Goal: Task Accomplishment & Management: Complete application form

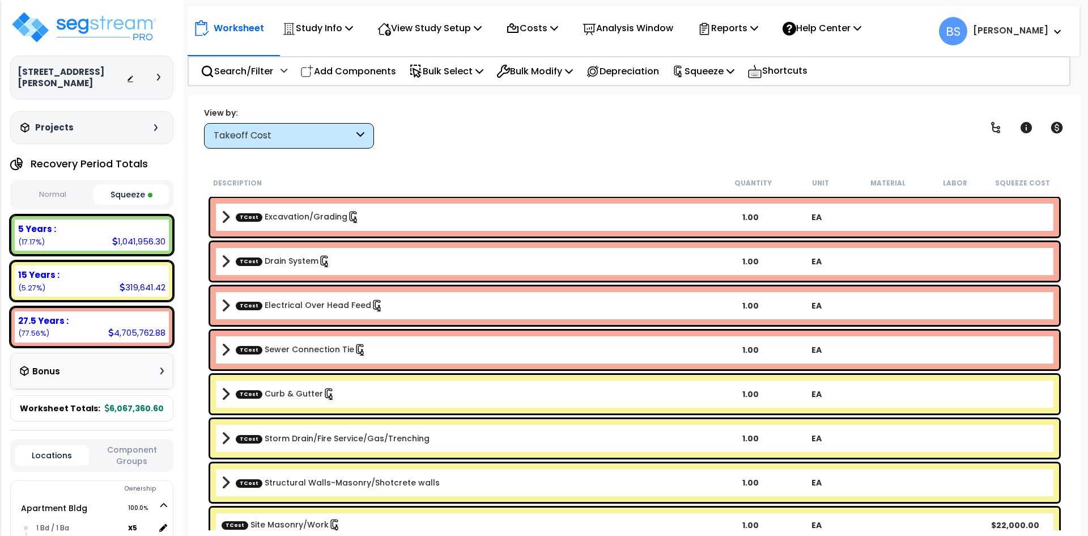
select select "2024"
click at [121, 36] on img at bounding box center [83, 27] width 147 height 34
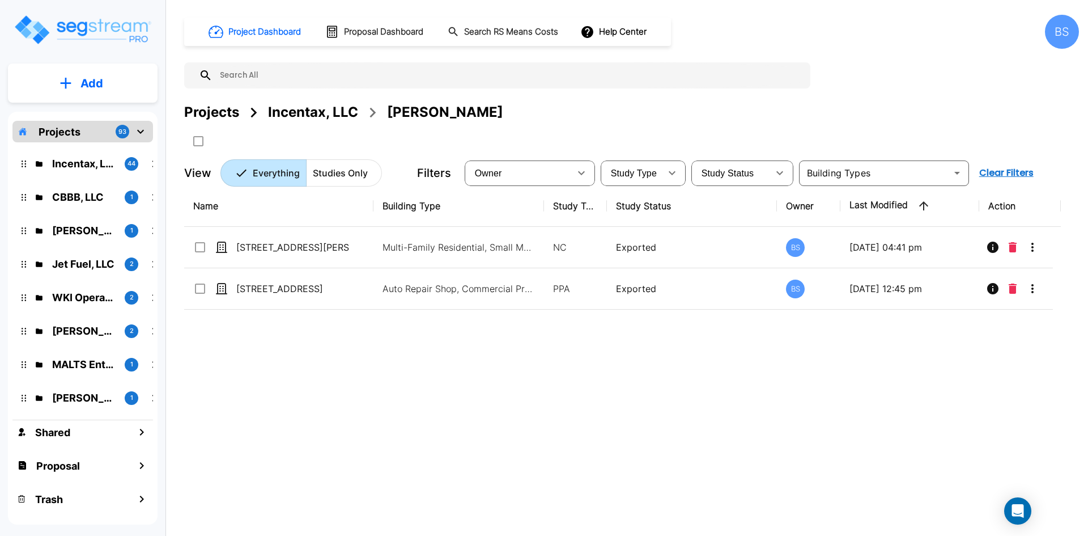
click at [274, 406] on div "Name Building Type Study Type Study Status Owner Last Modified Action 941 N Mar…" at bounding box center [622, 351] width 877 height 332
click at [200, 111] on div "Projects" at bounding box center [211, 112] width 55 height 20
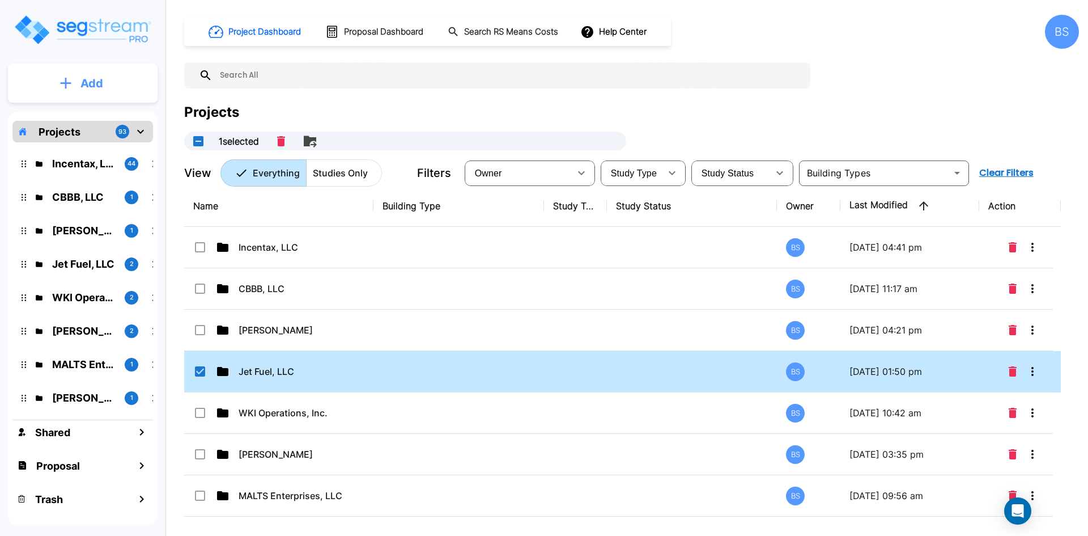
click at [81, 77] on p "Add" at bounding box center [92, 83] width 23 height 17
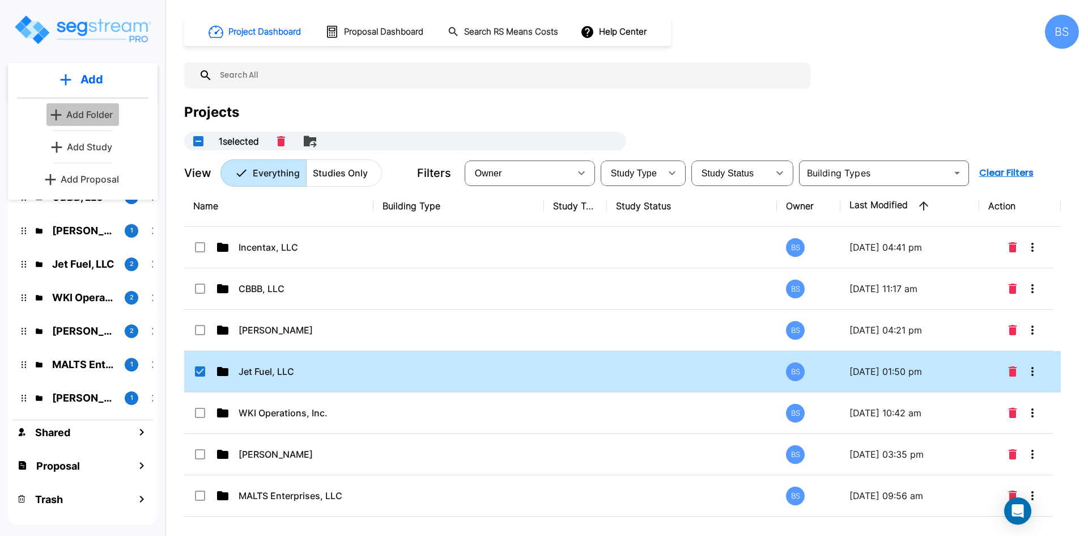
click at [91, 108] on p "Add Folder" at bounding box center [89, 115] width 46 height 14
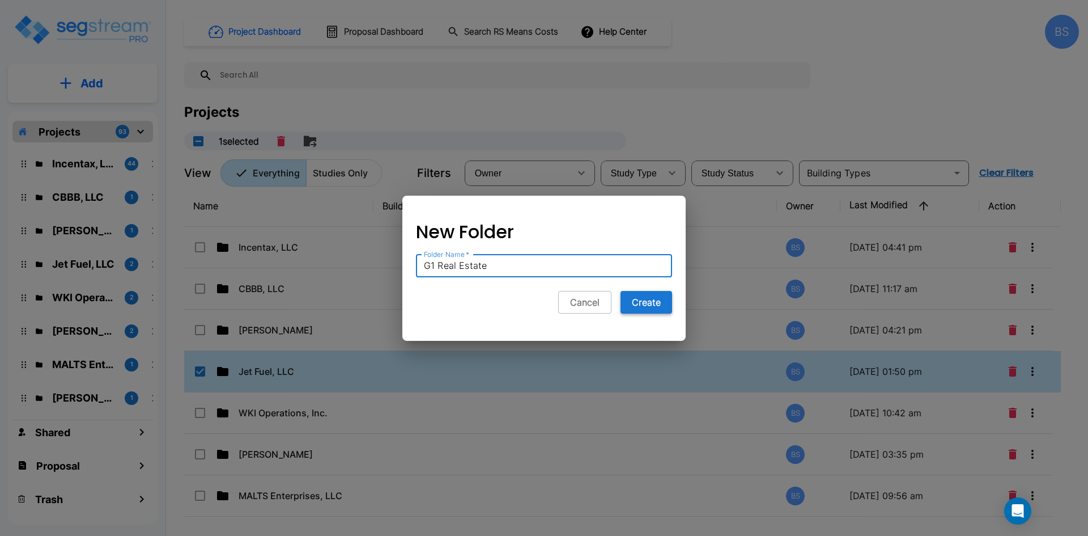
type input "G1 Real Estate"
click at [649, 302] on button "Create" at bounding box center [647, 302] width 52 height 23
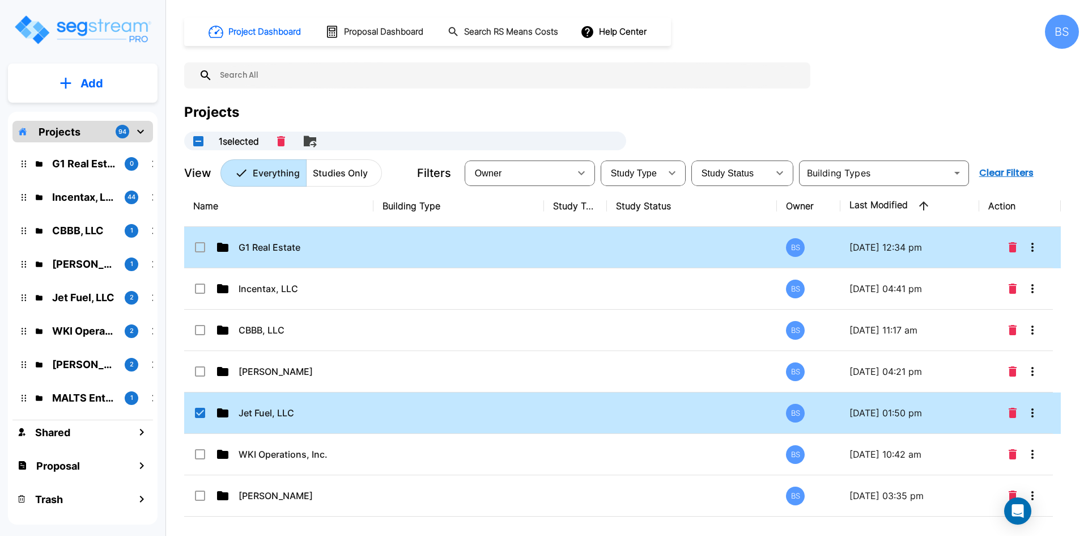
click at [279, 254] on td "G1 Real Estate" at bounding box center [278, 247] width 189 height 41
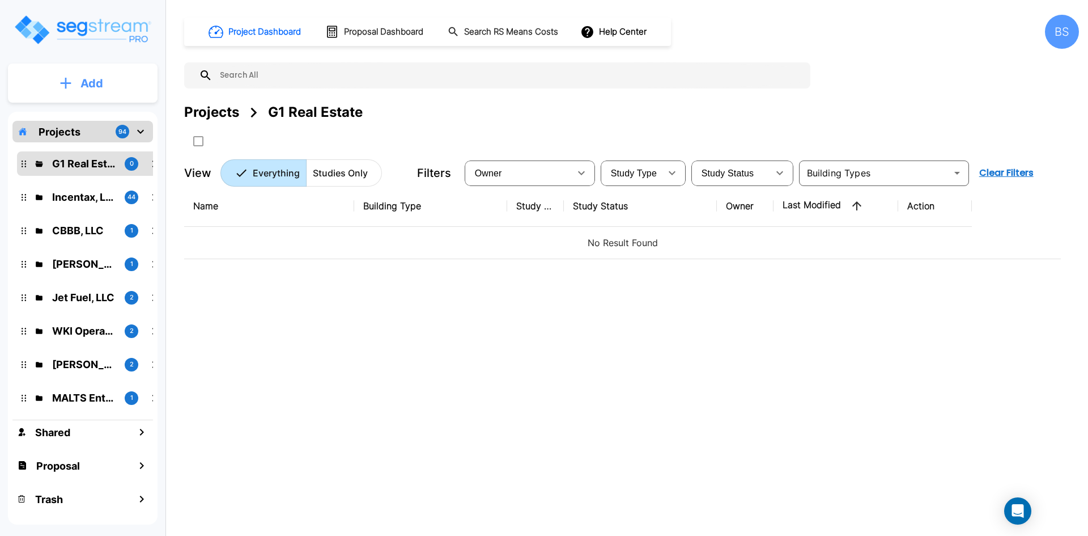
click at [85, 79] on p "Add" at bounding box center [92, 83] width 23 height 17
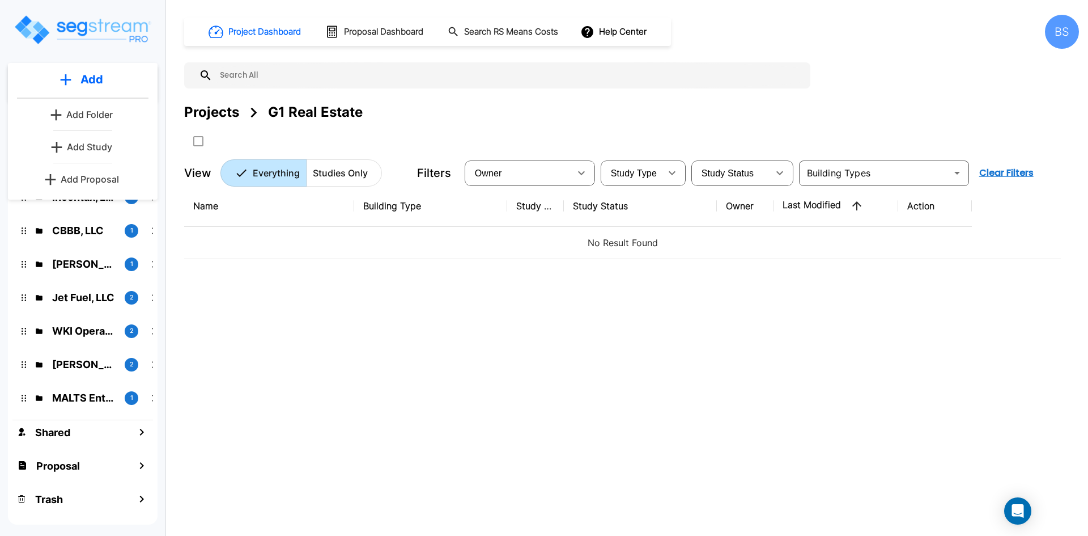
click at [82, 146] on p "Add Study" at bounding box center [89, 147] width 45 height 14
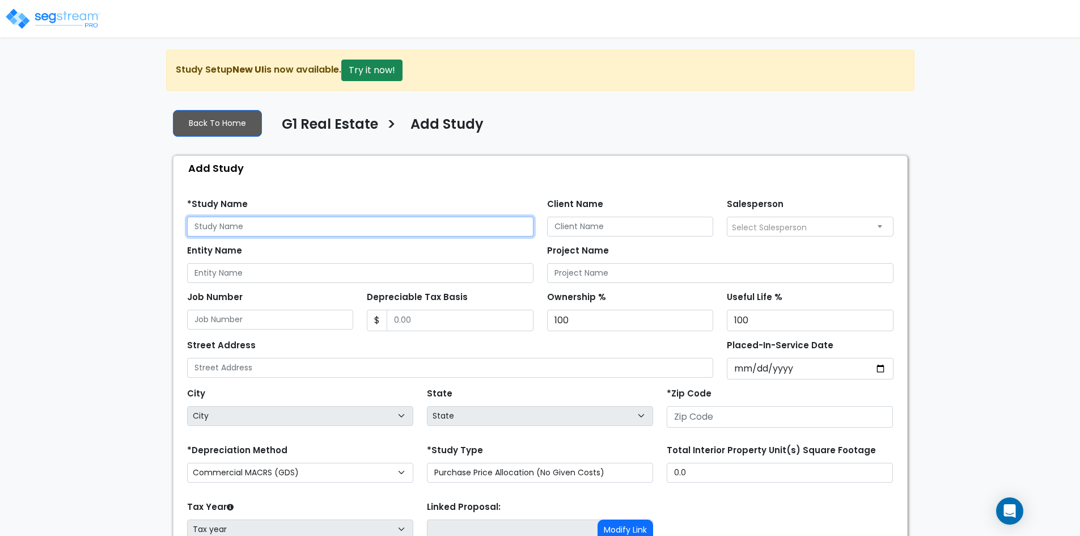
click at [272, 226] on input "text" at bounding box center [360, 227] width 346 height 20
type input "Ashton Place - 414-510 W 89th St., Kansas City, MO 64114"
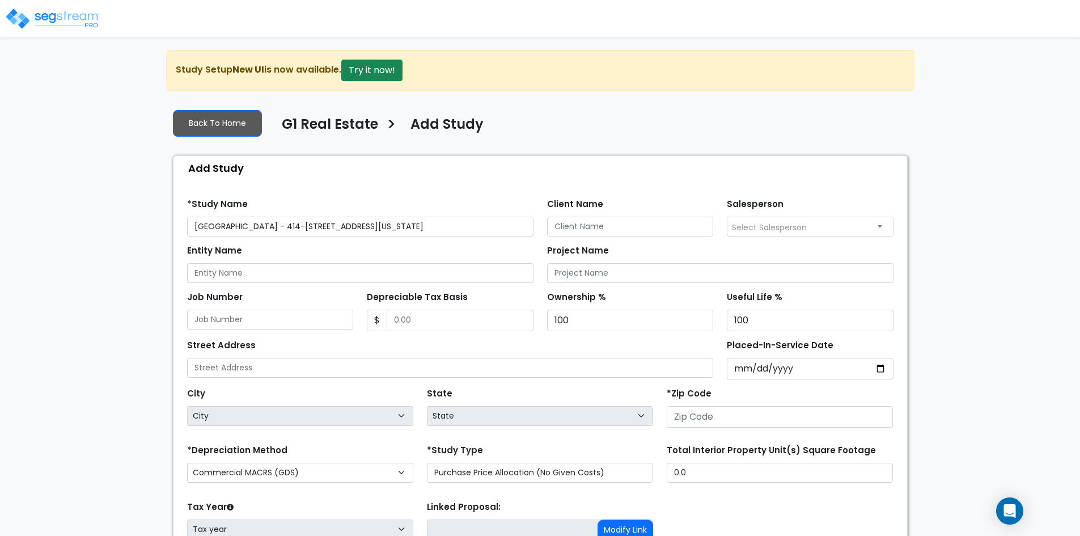
click at [115, 208] on div "We are Building your Study. So please grab a coffee and let us do the heavy lif…" at bounding box center [540, 341] width 1080 height 583
click at [447, 314] on input "Depreciable Tax Basis" at bounding box center [460, 321] width 147 height 22
click at [448, 324] on input "Depreciable Tax Basis" at bounding box center [460, 321] width 147 height 22
type input "2,701,473.18"
click at [100, 395] on div "We are Building your Study. So please grab a coffee and let us do the heavy lif…" at bounding box center [540, 341] width 1080 height 583
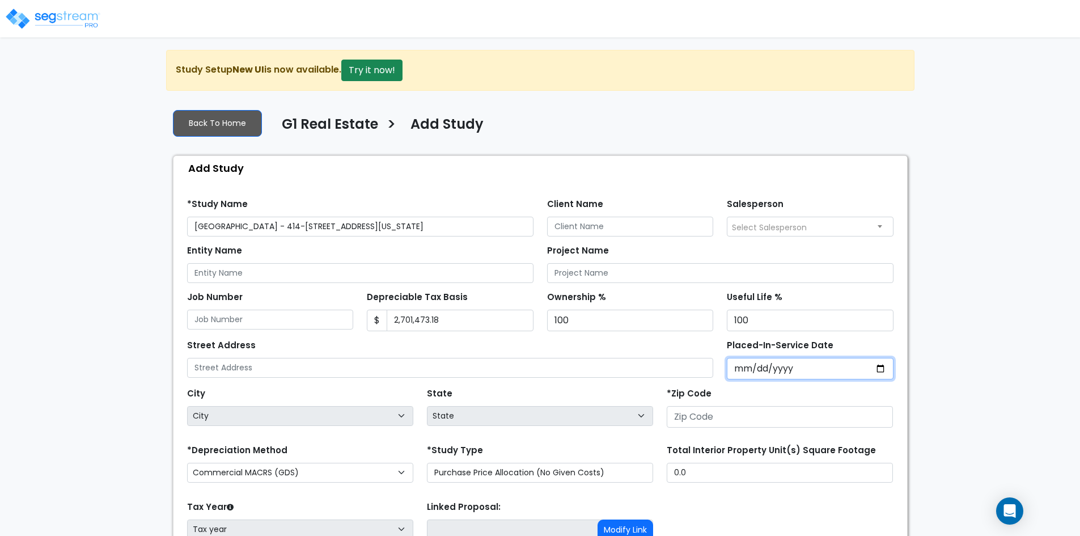
click at [816, 366] on input "Placed-In-Service Date" at bounding box center [810, 369] width 167 height 22
click at [741, 367] on input "Placed-In-Service Date" at bounding box center [810, 369] width 167 height 22
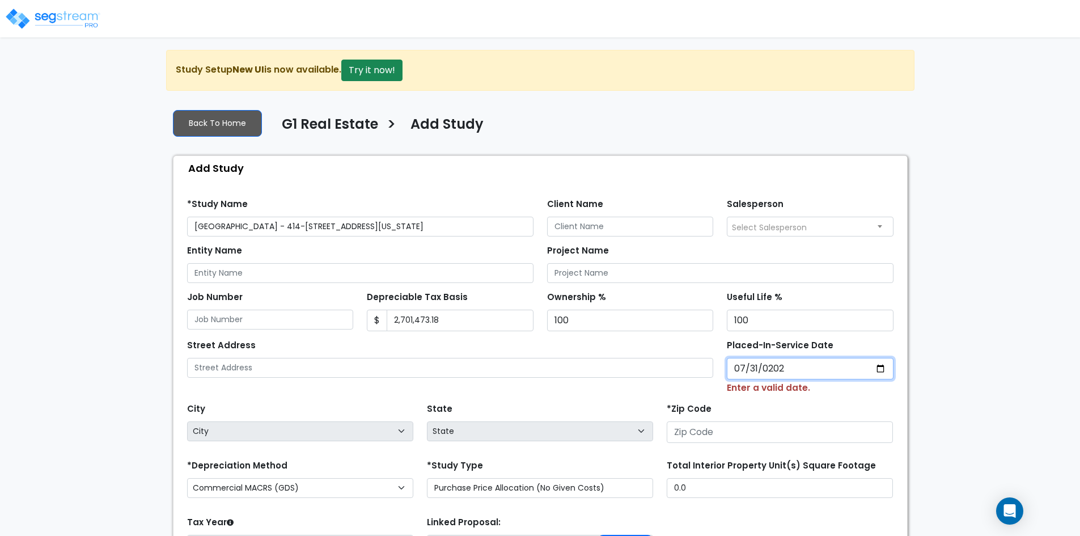
type input "[DATE]"
select select "2025"
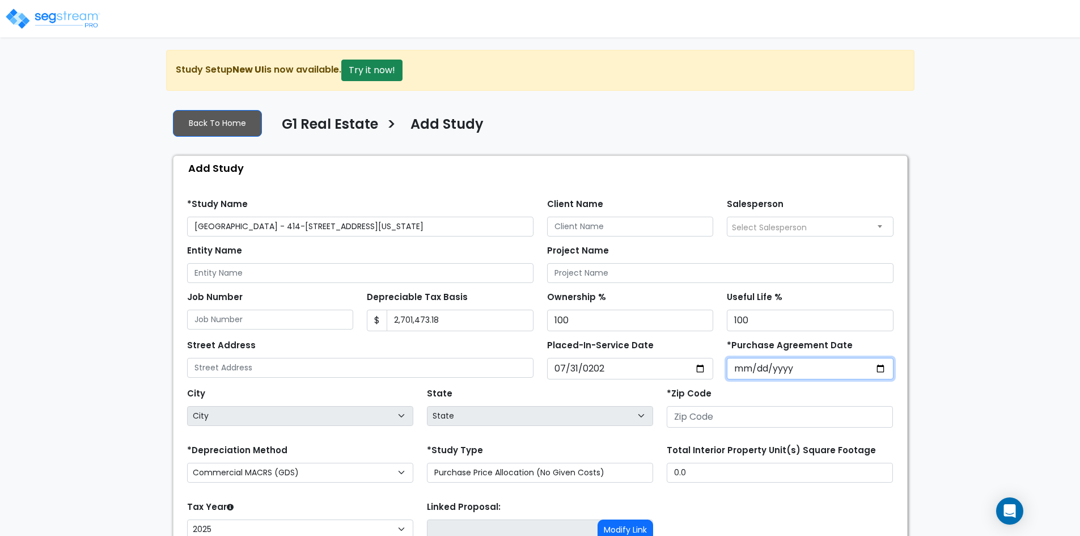
click at [736, 366] on input "*Purchase Agreement Date" at bounding box center [810, 369] width 167 height 22
type input "[DATE]"
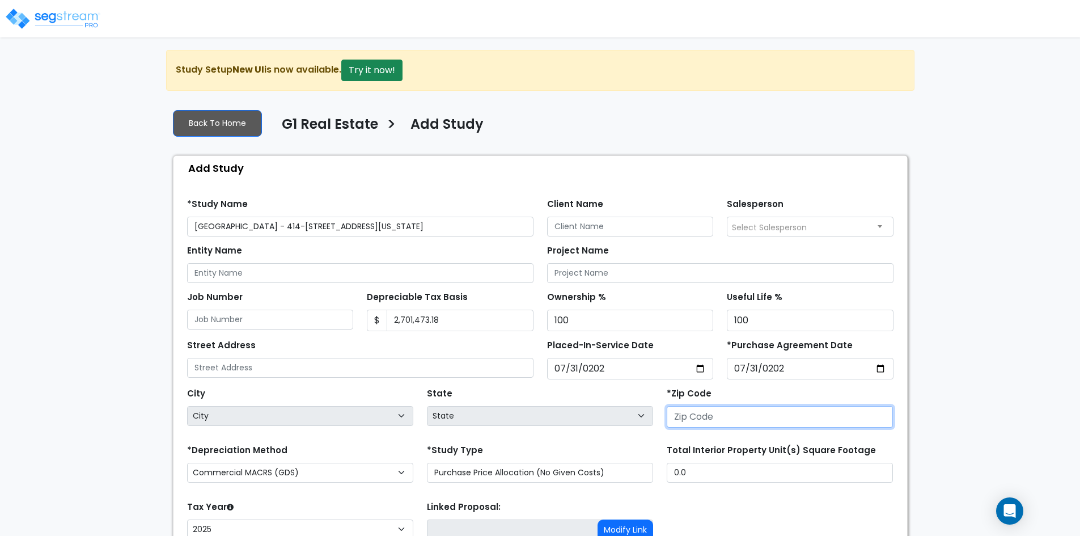
click at [718, 417] on input "number" at bounding box center [780, 417] width 226 height 22
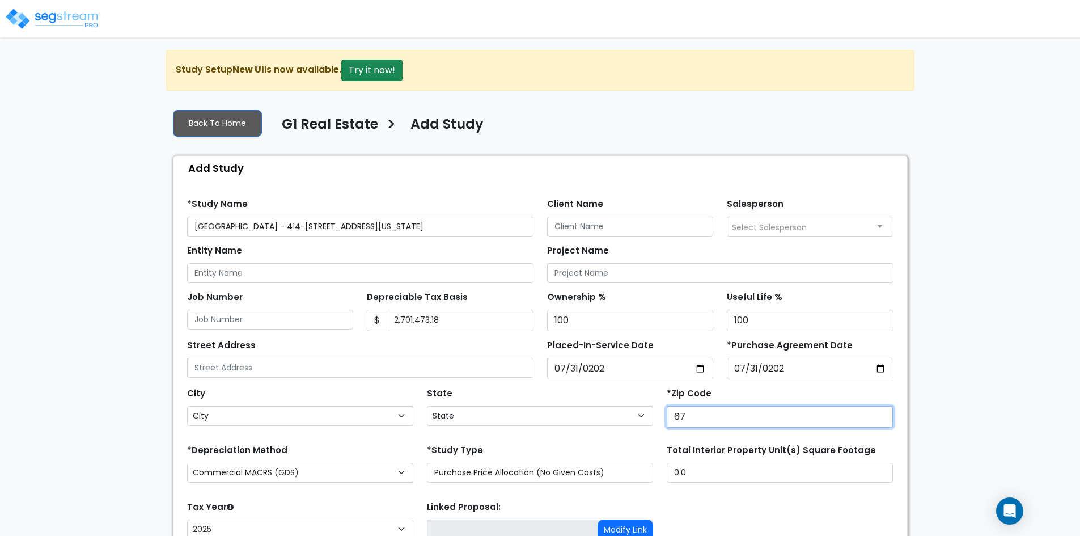
type input "672"
select select "KS"
type input "6"
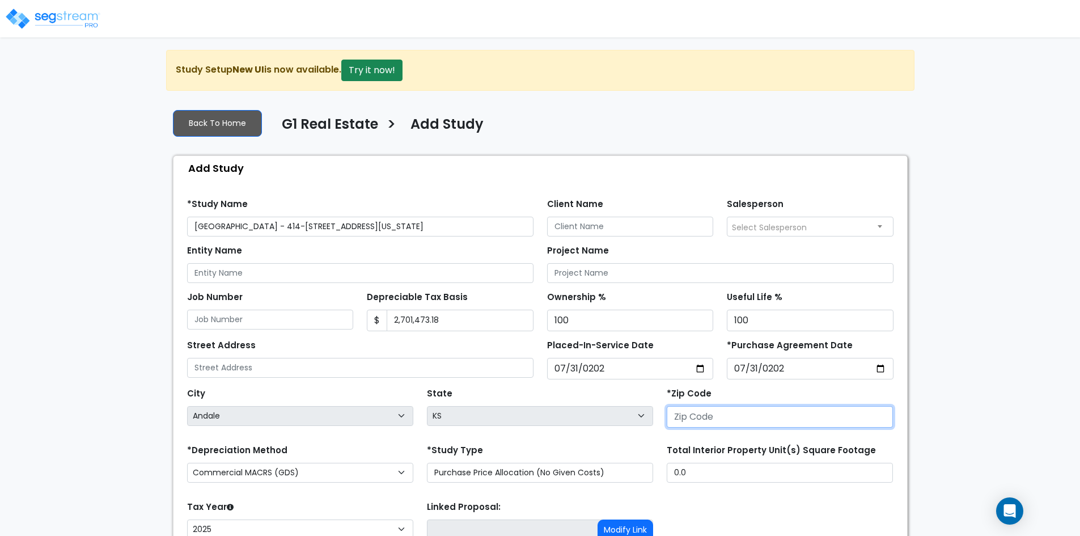
select select "National Average"
type input "6"
select select "IL"
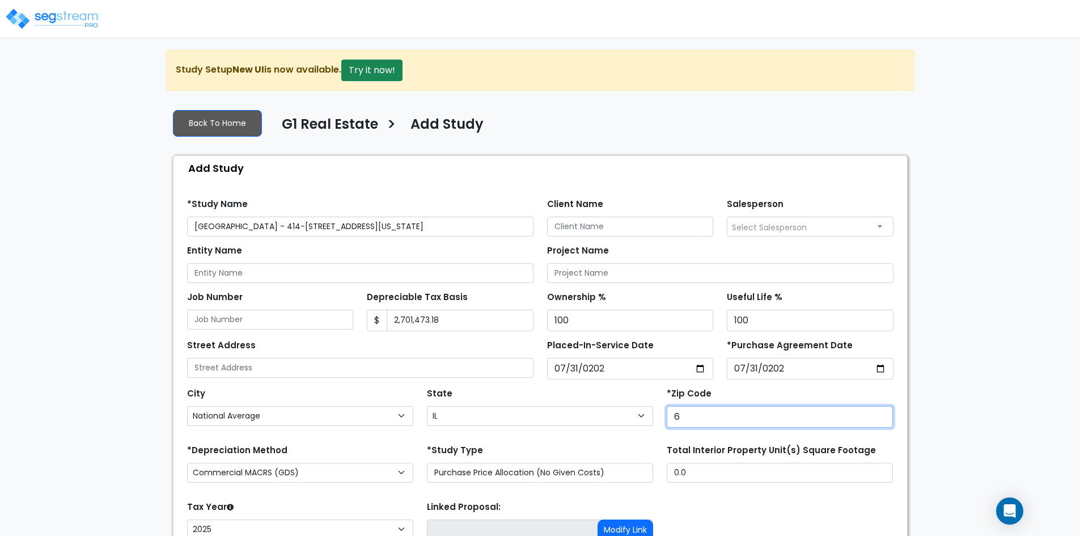
type input "67"
select select "KS"
type input "6"
select select "IL"
type input "641"
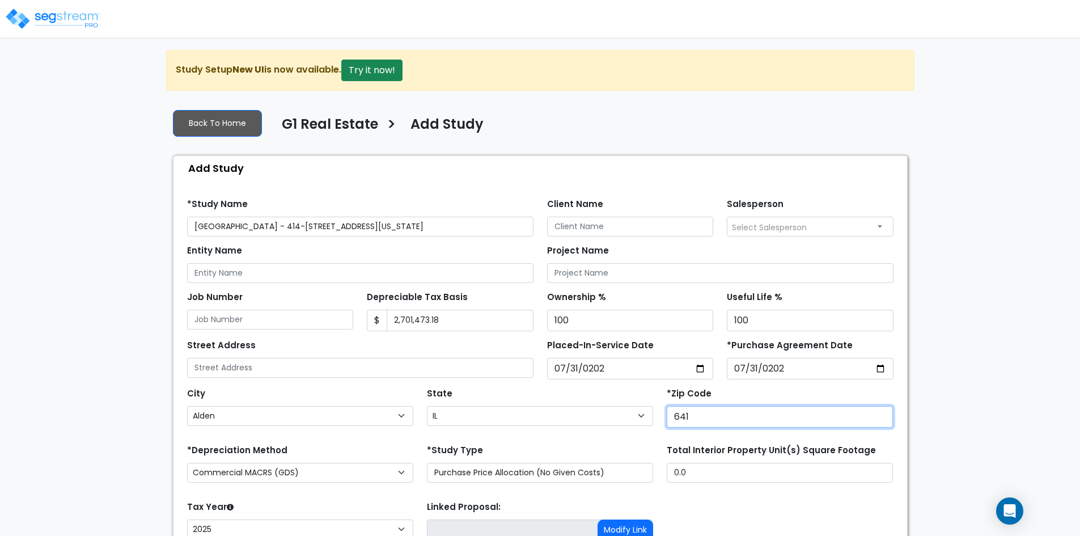
select select "MO"
type input "64114"
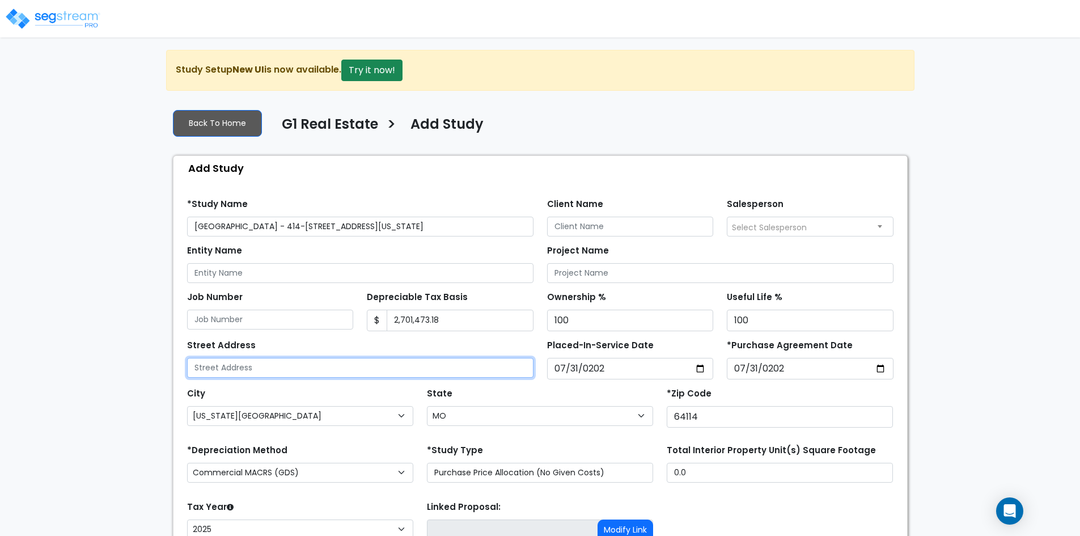
click at [275, 371] on input "text" at bounding box center [360, 368] width 346 height 20
type input "[STREET_ADDRESS]"
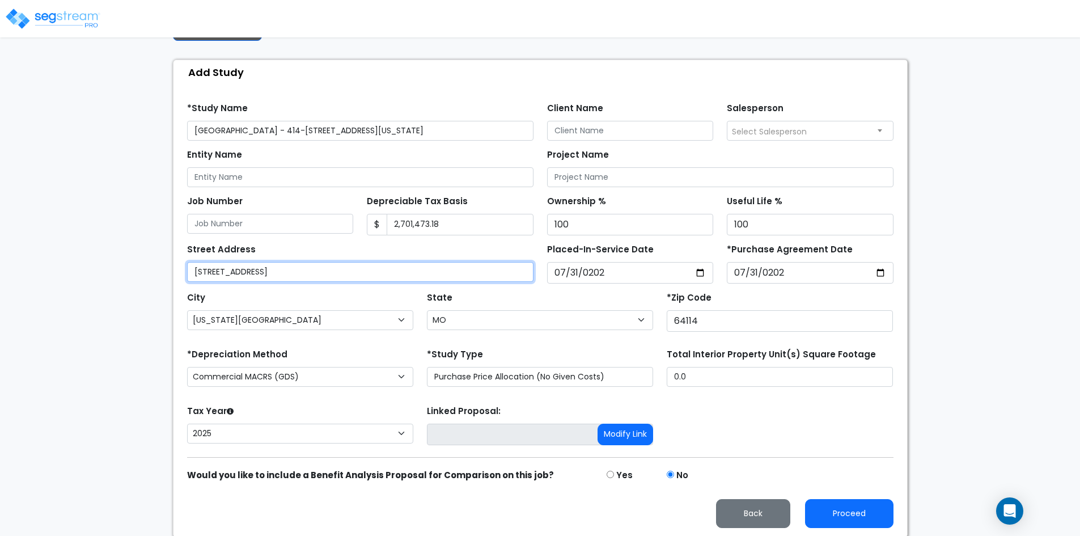
scroll to position [98, 0]
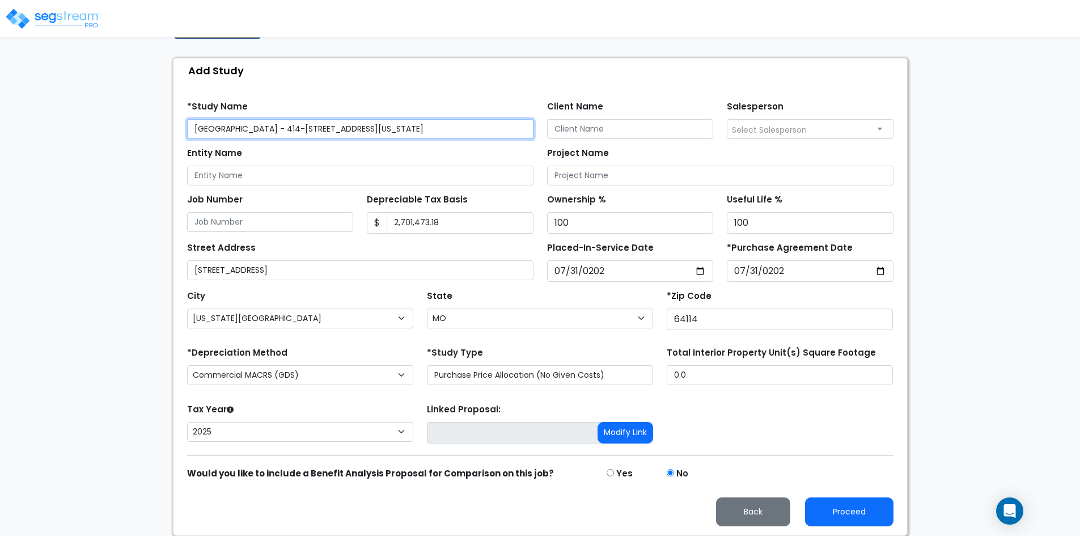
click at [278, 124] on input "Ashton Place - 414-510 W 89th St., Kansas City, MO 64114" at bounding box center [360, 129] width 346 height 20
type input "[GEOGRAPHIC_DATA] - [STREET_ADDRESS][US_STATE]"
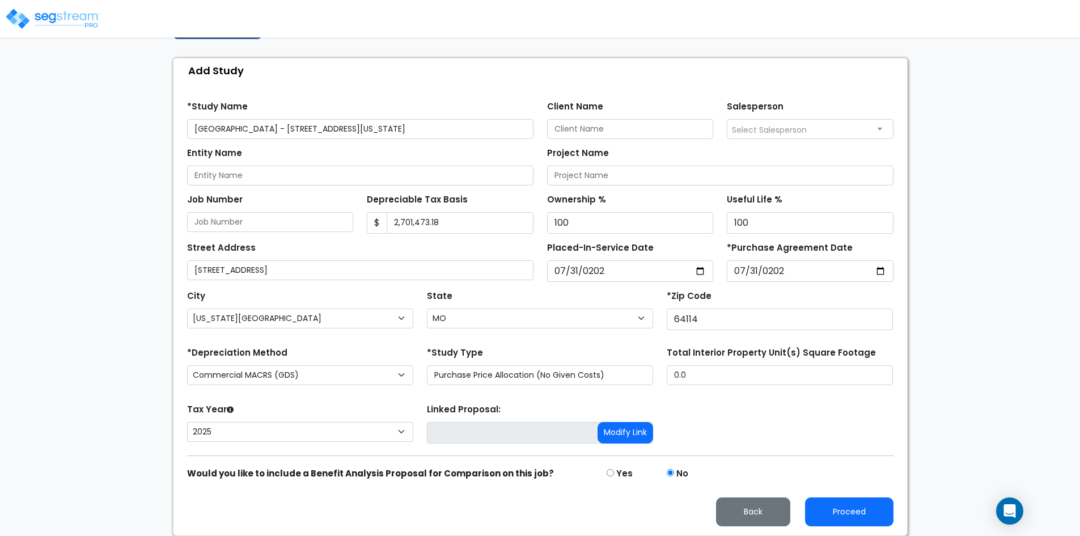
click at [339, 153] on div "Entity Name" at bounding box center [360, 165] width 346 height 41
click at [275, 375] on select "Commercial MACRS (GDS) Commercial Residential MACRS (GDS) Commercial MACRS (ADS…" at bounding box center [300, 375] width 226 height 20
select select "CRM(_4"
click at [771, 432] on div "Tax Year Please Enter The Placed In Service Date First. 2026 2025 Prior Years D…" at bounding box center [540, 423] width 720 height 45
click at [855, 518] on button "Proceed" at bounding box center [849, 511] width 88 height 29
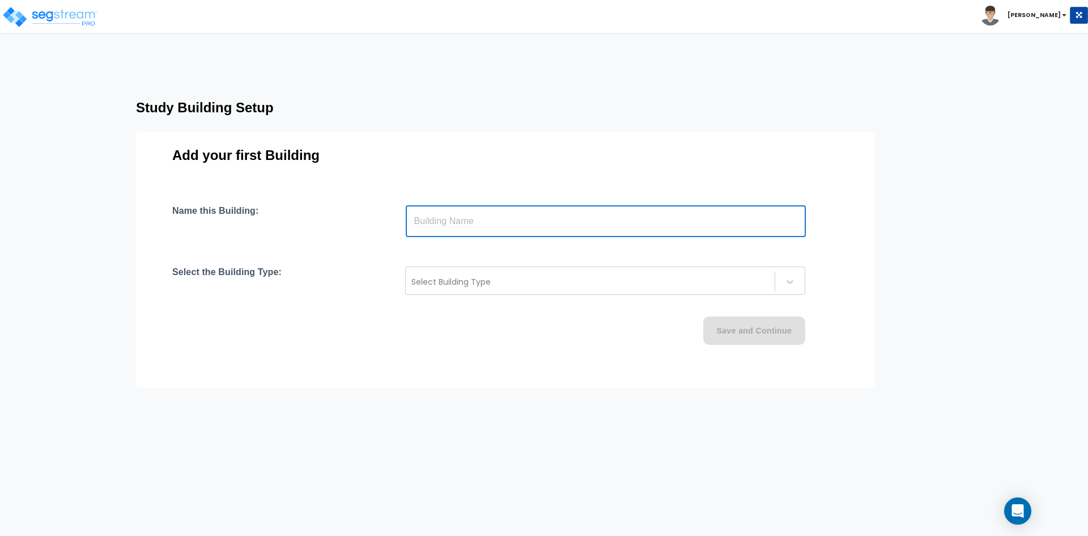
click at [455, 223] on input "text" at bounding box center [606, 221] width 400 height 32
type input "Building 414"
click at [447, 273] on div "Select Building Type" at bounding box center [590, 282] width 369 height 18
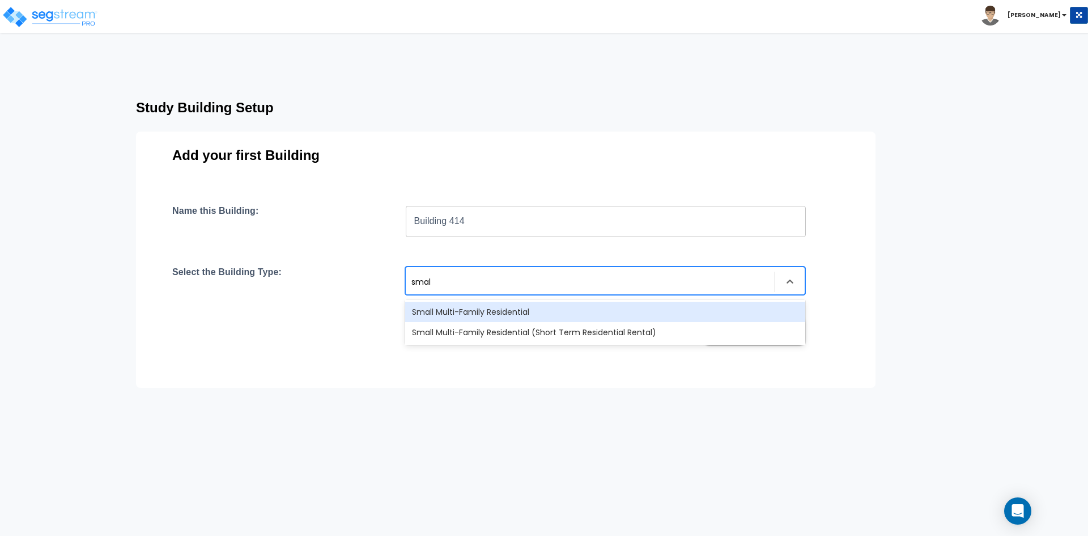
type input "small"
click at [499, 310] on div "Small Multi-Family Residential" at bounding box center [605, 312] width 400 height 20
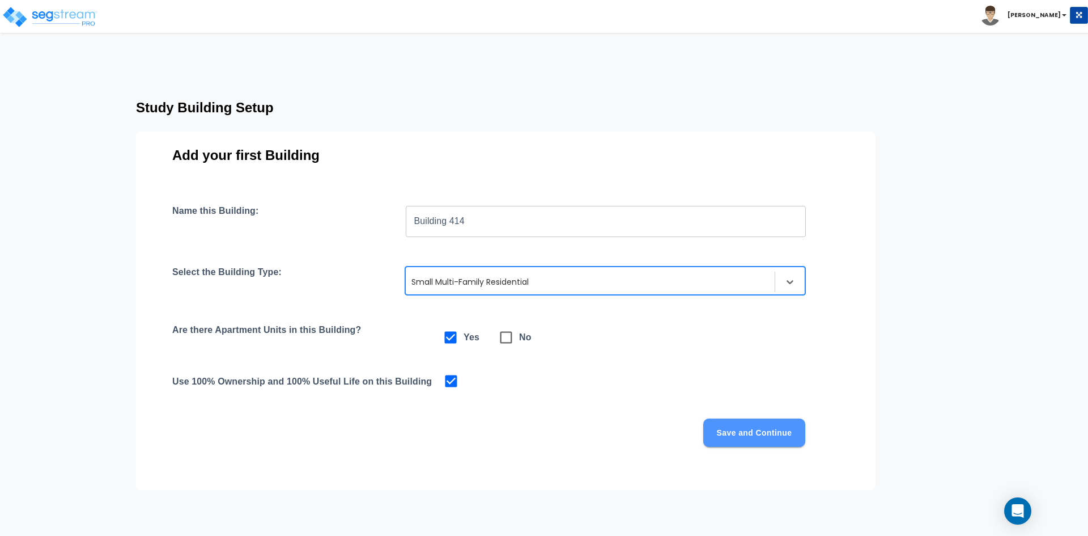
click at [754, 435] on button "Save and Continue" at bounding box center [755, 432] width 102 height 28
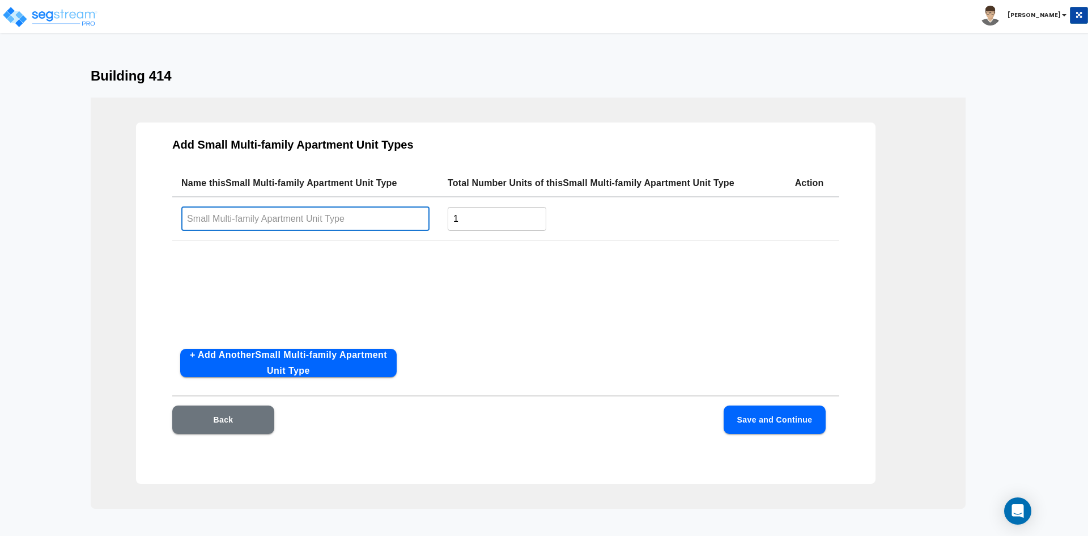
click at [312, 216] on input "text" at bounding box center [305, 218] width 248 height 24
type input "1BD / 1 BA"
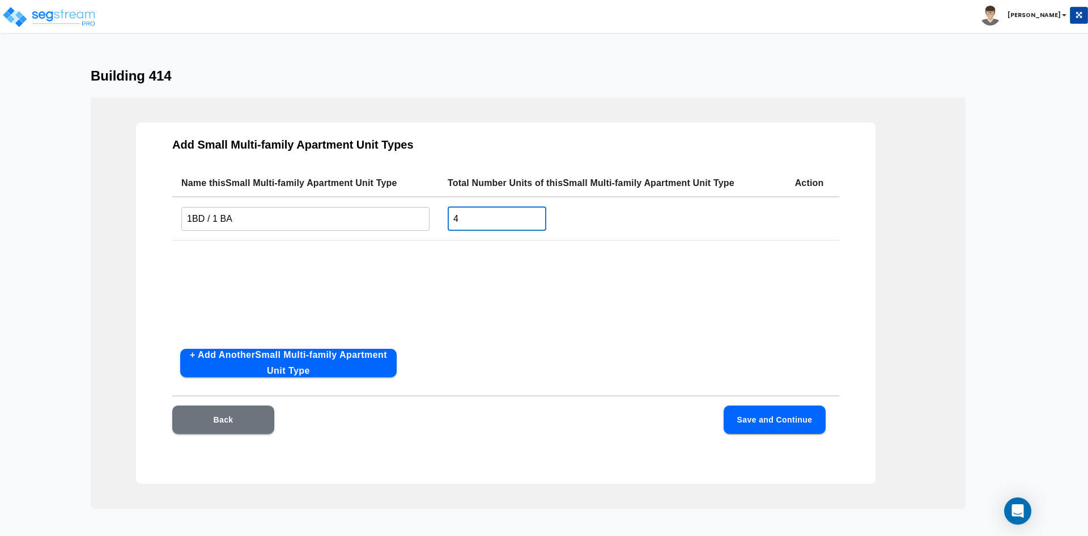
type input "4"
click at [279, 359] on button "+ Add Another Small Multi-family Apartment Unit Type" at bounding box center [288, 363] width 217 height 28
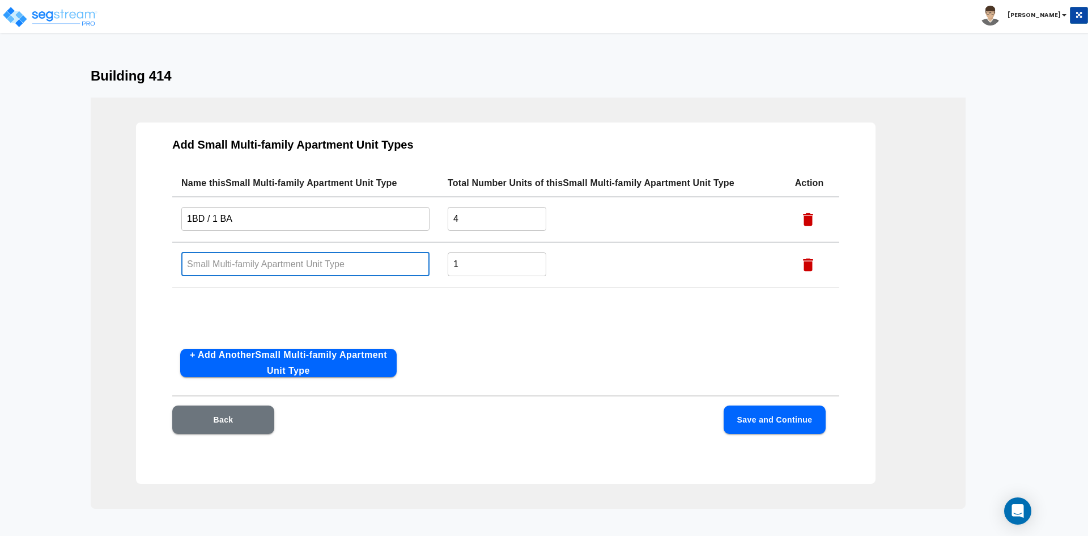
click at [238, 259] on input "text" at bounding box center [305, 264] width 248 height 24
type input "2 BD / 1 BA"
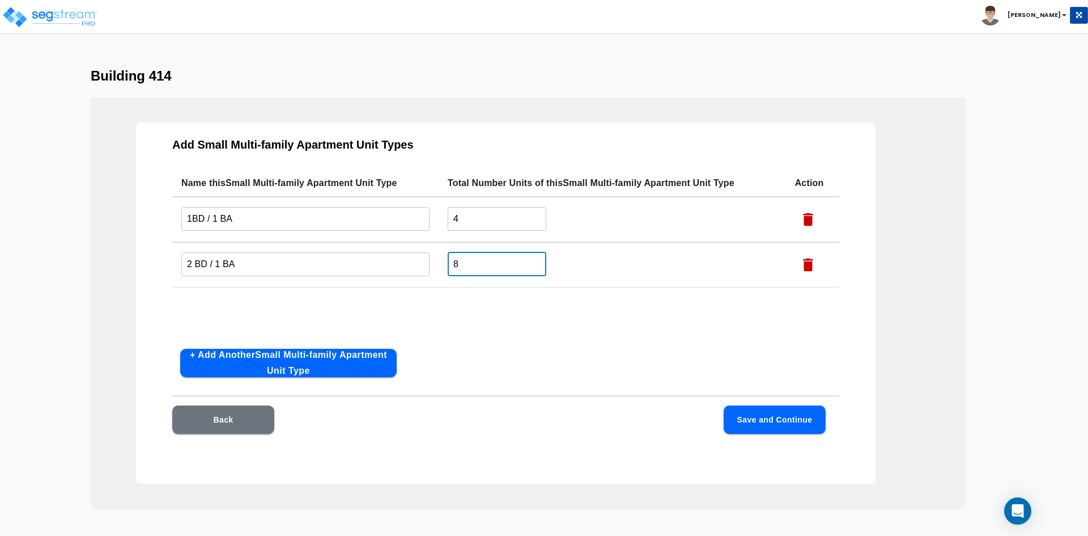
type input "8"
click at [560, 349] on div "Add Small Multi-family Apartment Unit Types Name this Small Multi-family Apartm…" at bounding box center [506, 302] width 740 height 361
click at [791, 423] on button "Save and Continue" at bounding box center [775, 419] width 102 height 28
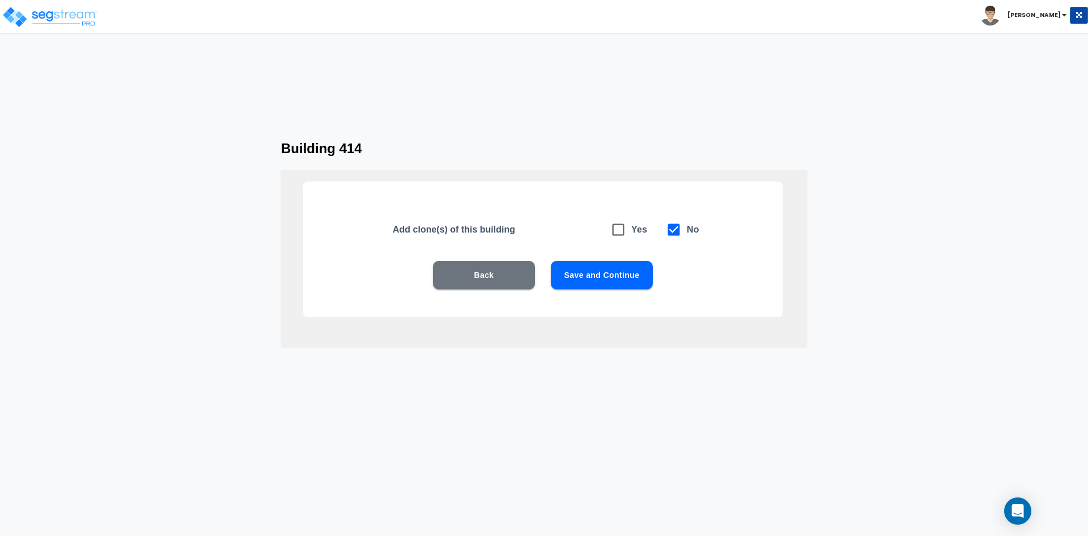
click at [605, 279] on button "Save and Continue" at bounding box center [602, 275] width 102 height 28
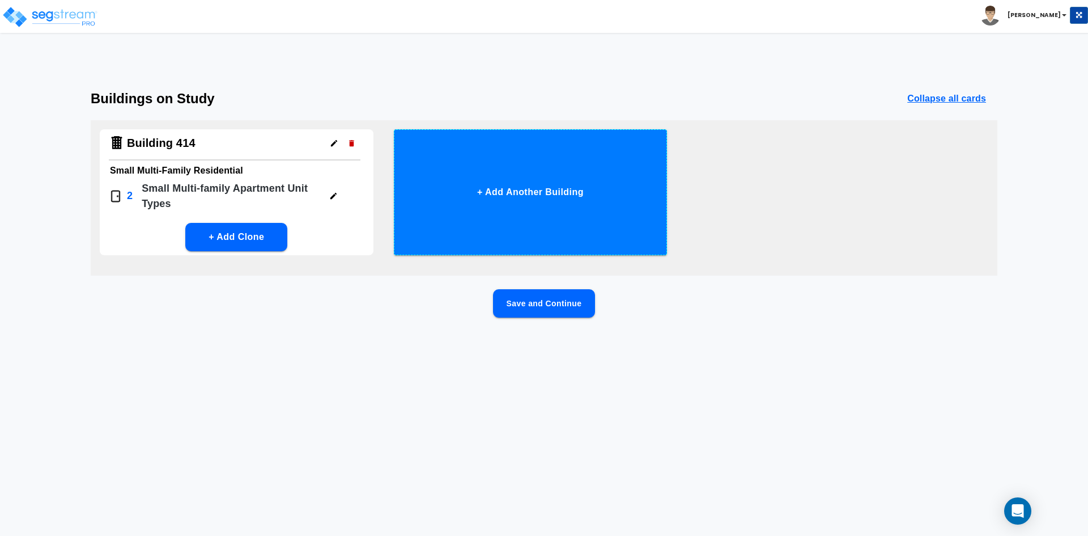
click at [493, 197] on button "+ Add Another Building" at bounding box center [531, 192] width 274 height 126
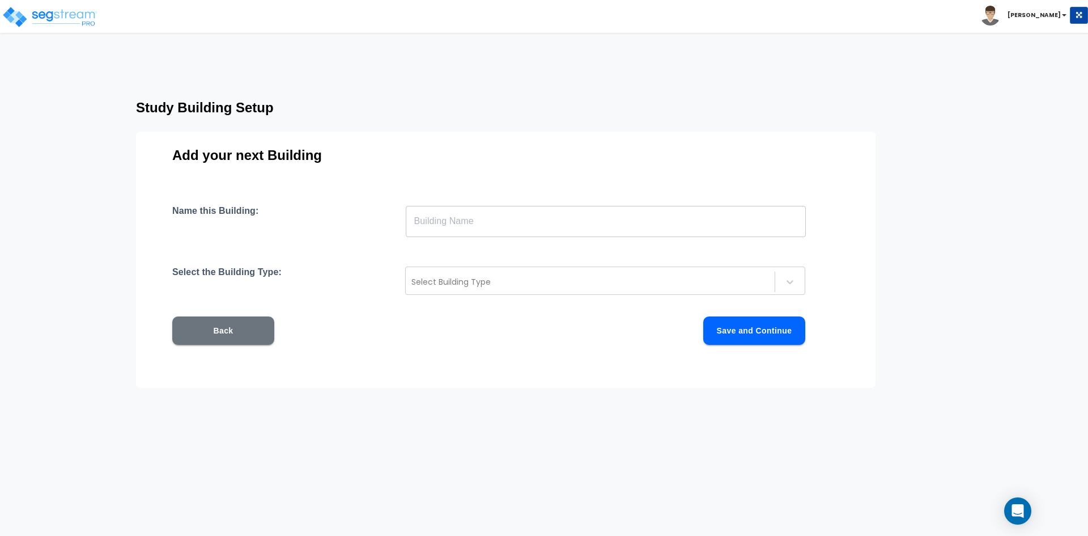
click at [461, 229] on input "text" at bounding box center [606, 221] width 400 height 32
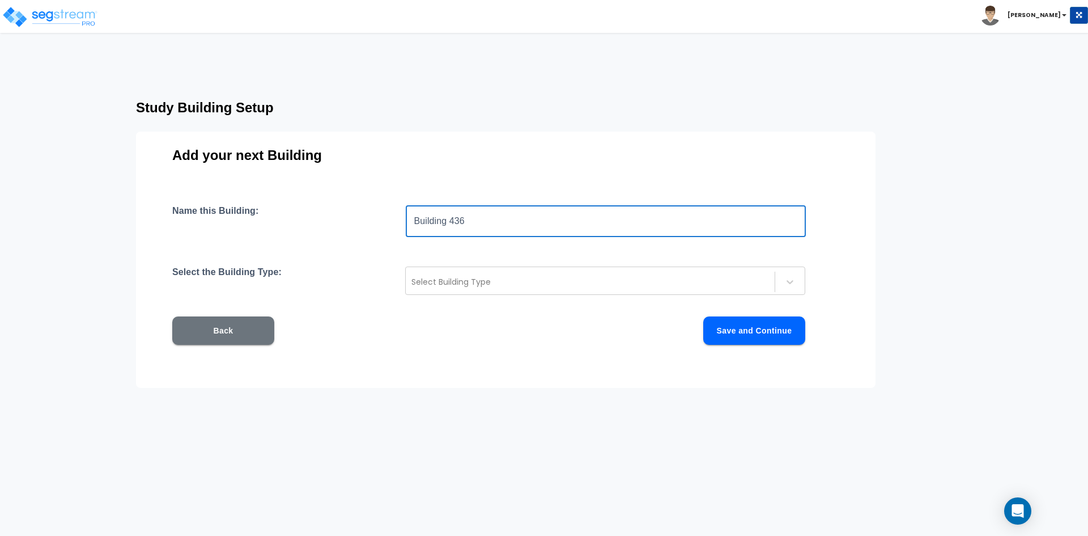
type input "Building 436"
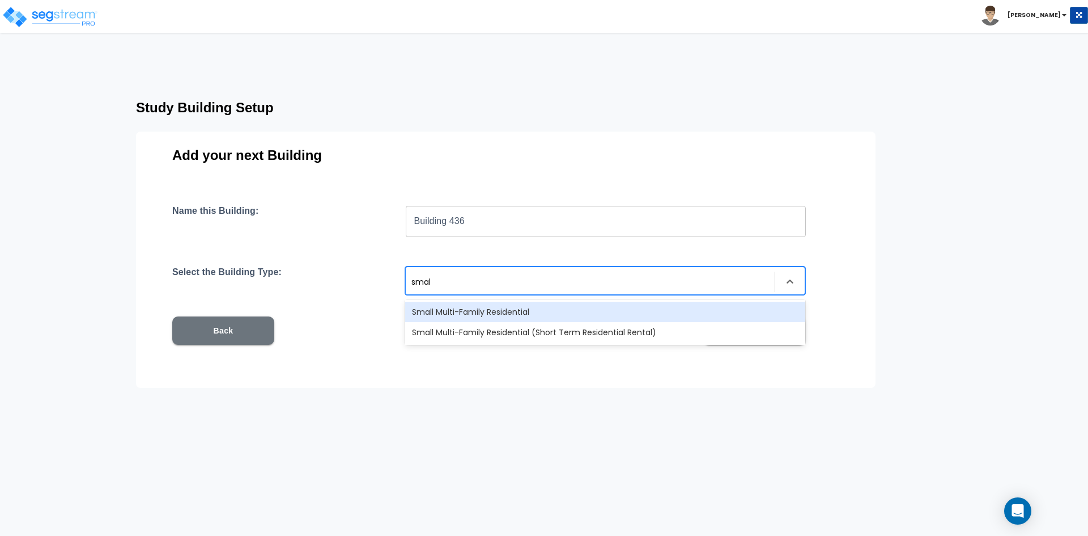
type input "small"
click at [534, 314] on div "Small Multi-Family Residential" at bounding box center [605, 312] width 400 height 20
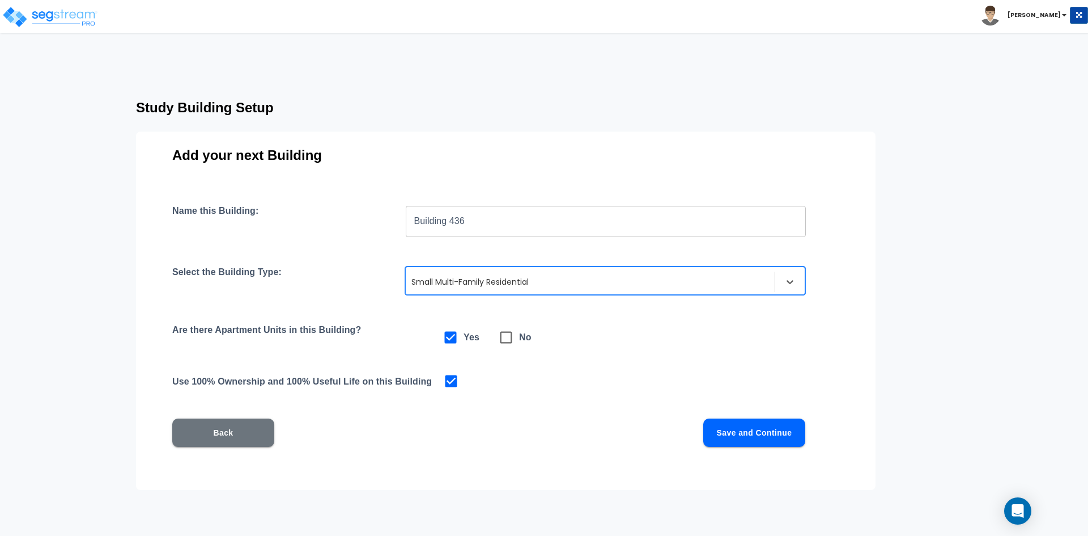
click at [772, 416] on div "Name this Building: Building 436 ​ Select the Building Type: option Small Multi…" at bounding box center [505, 339] width 667 height 269
click at [744, 437] on button "Save and Continue" at bounding box center [755, 432] width 102 height 28
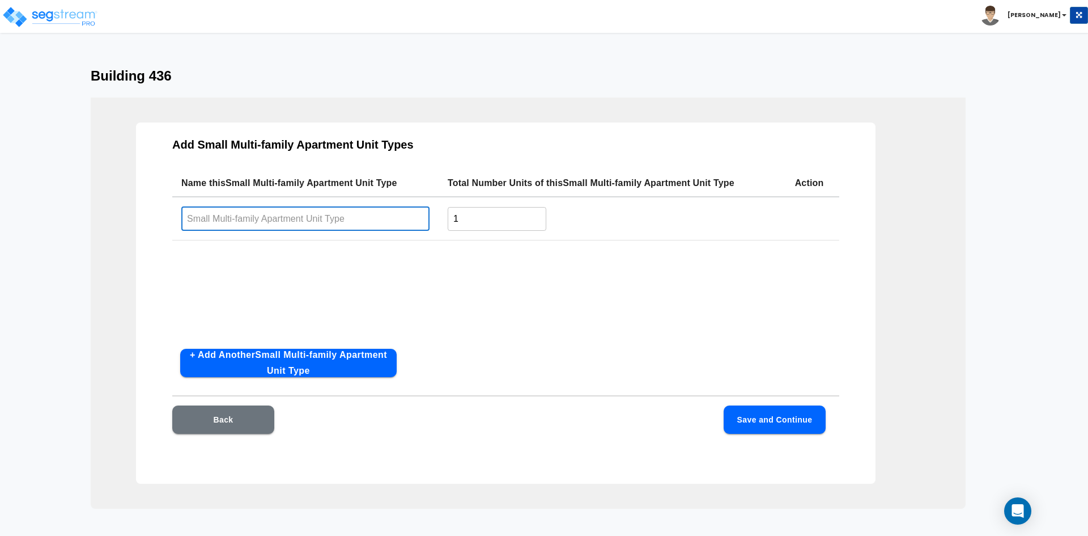
click at [333, 217] on input "text" at bounding box center [305, 218] width 248 height 24
type input "1BD / 1 BA"
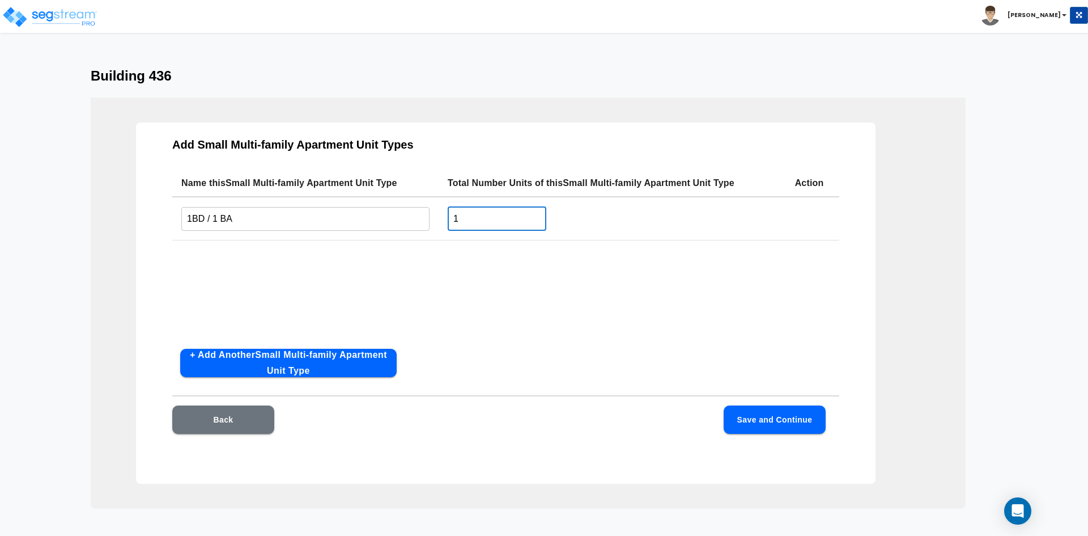
click at [507, 221] on input "1" at bounding box center [497, 218] width 99 height 24
type input "4"
click at [310, 362] on button "+ Add Another Small Multi-family Apartment Unit Type" at bounding box center [288, 363] width 217 height 28
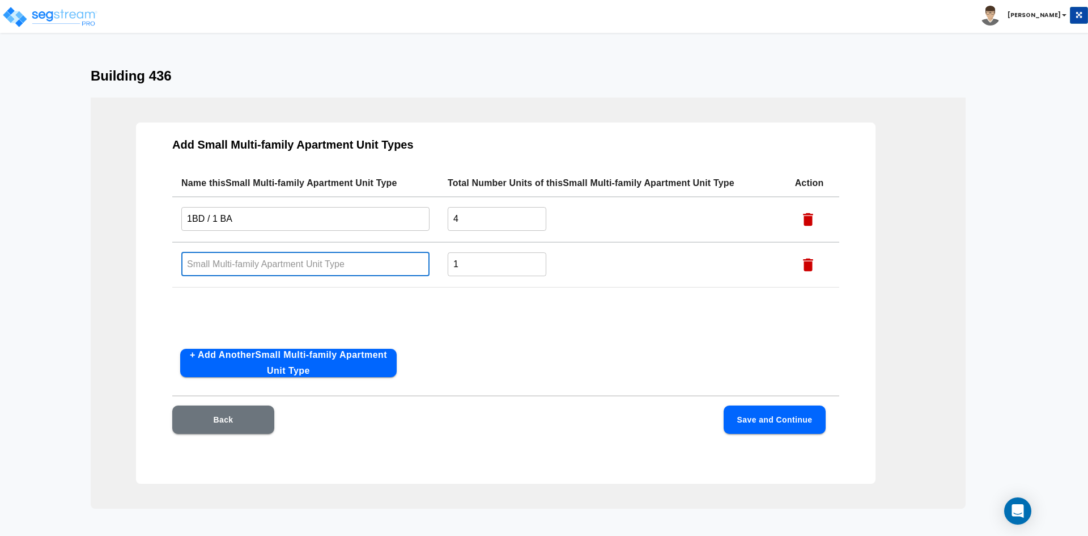
click at [272, 264] on input "text" at bounding box center [305, 264] width 248 height 24
type input "2 BD / 1 BA"
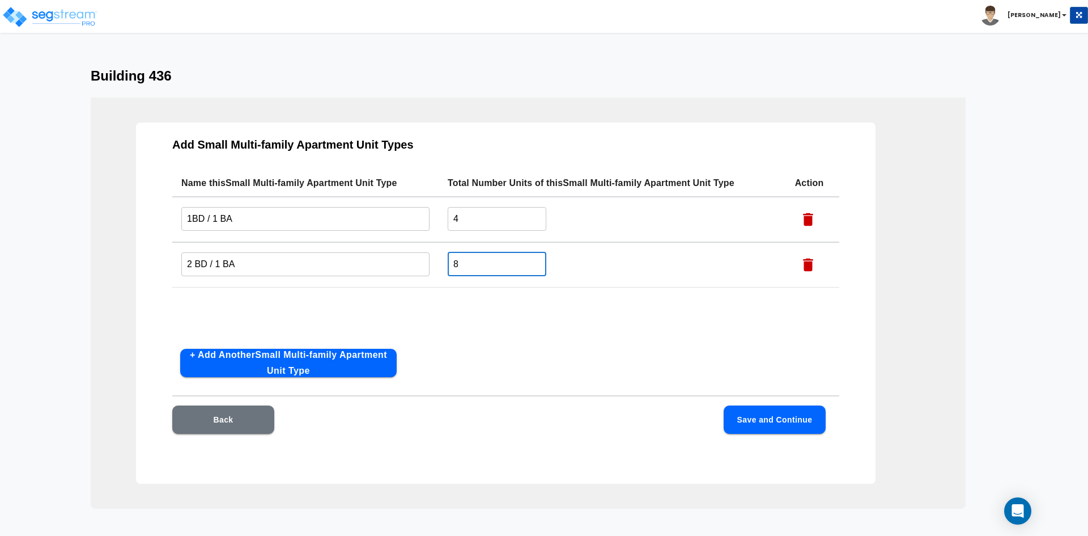
type input "8"
click at [759, 423] on button "Save and Continue" at bounding box center [775, 419] width 102 height 28
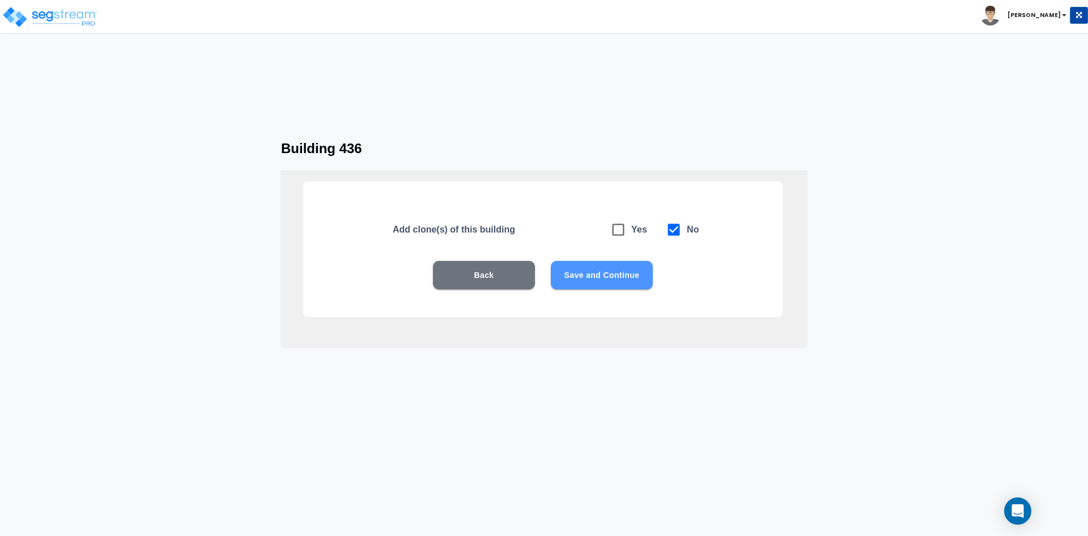
click at [594, 278] on button "Save and Continue" at bounding box center [602, 275] width 102 height 28
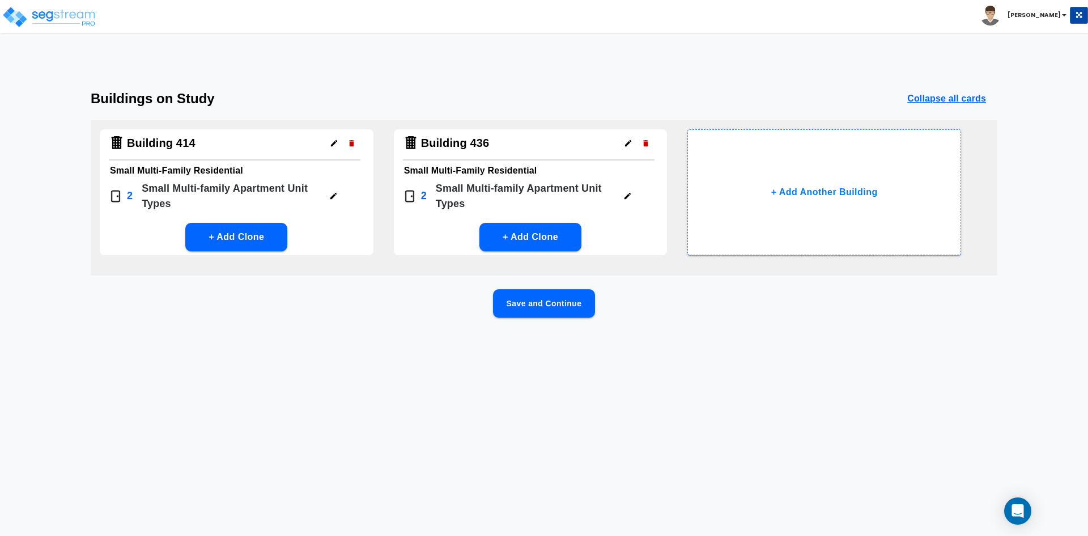
click at [332, 194] on icon "button" at bounding box center [333, 196] width 9 height 9
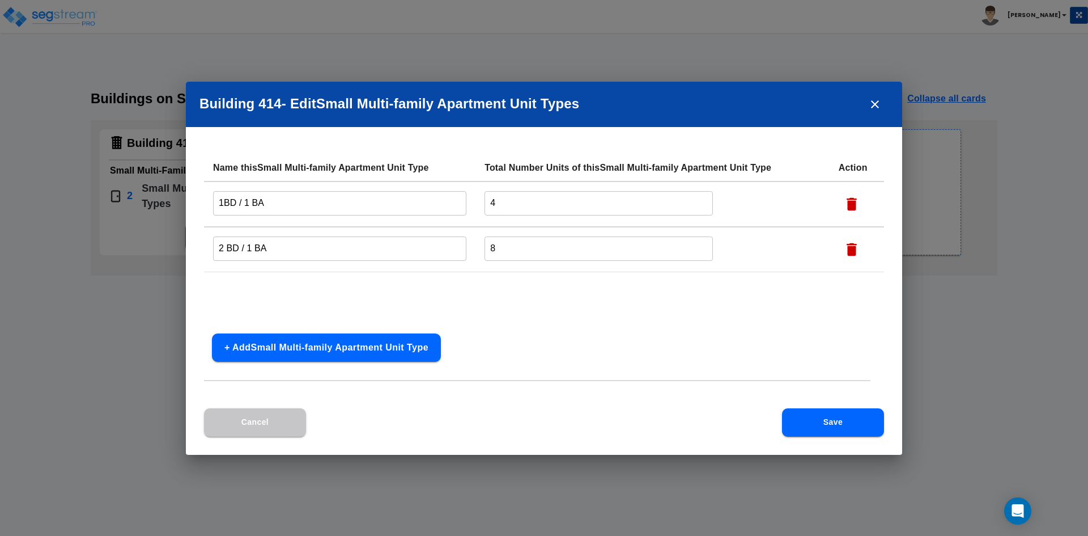
click at [828, 425] on button "Save" at bounding box center [833, 422] width 102 height 28
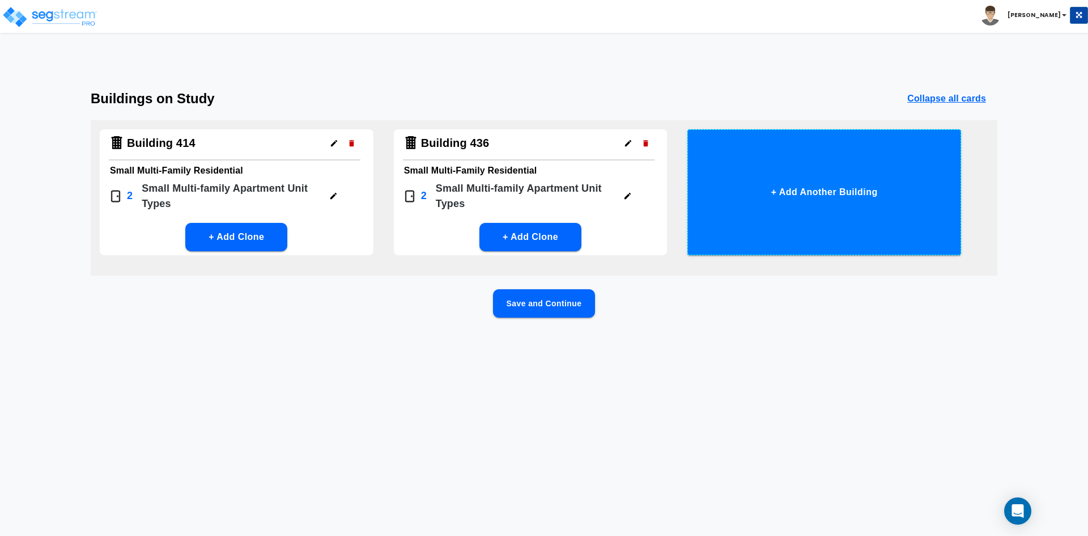
click at [823, 199] on button "+ Add Another Building" at bounding box center [825, 192] width 274 height 126
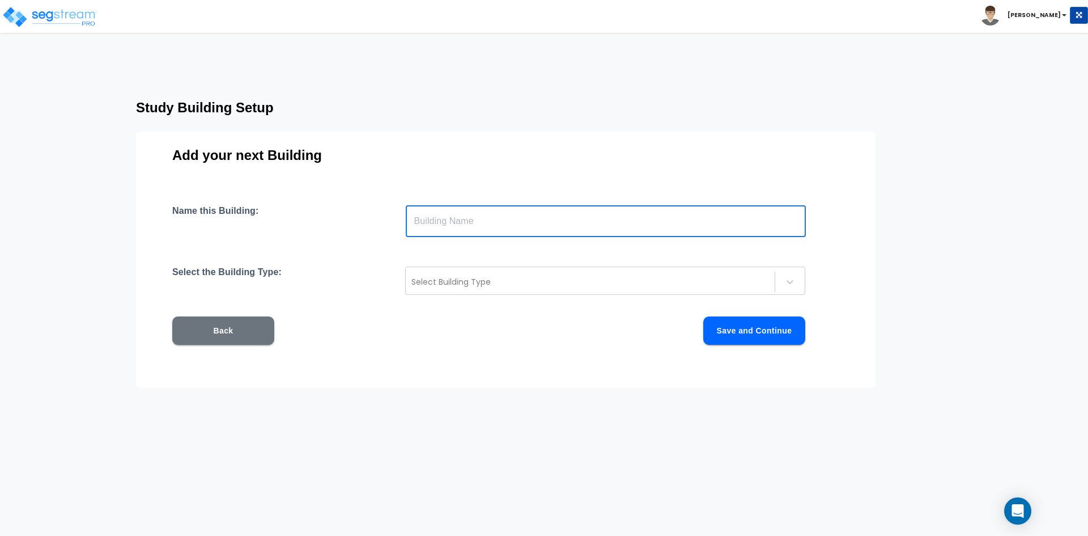
click at [475, 218] on input "text" at bounding box center [606, 221] width 400 height 32
type input "Building 500"
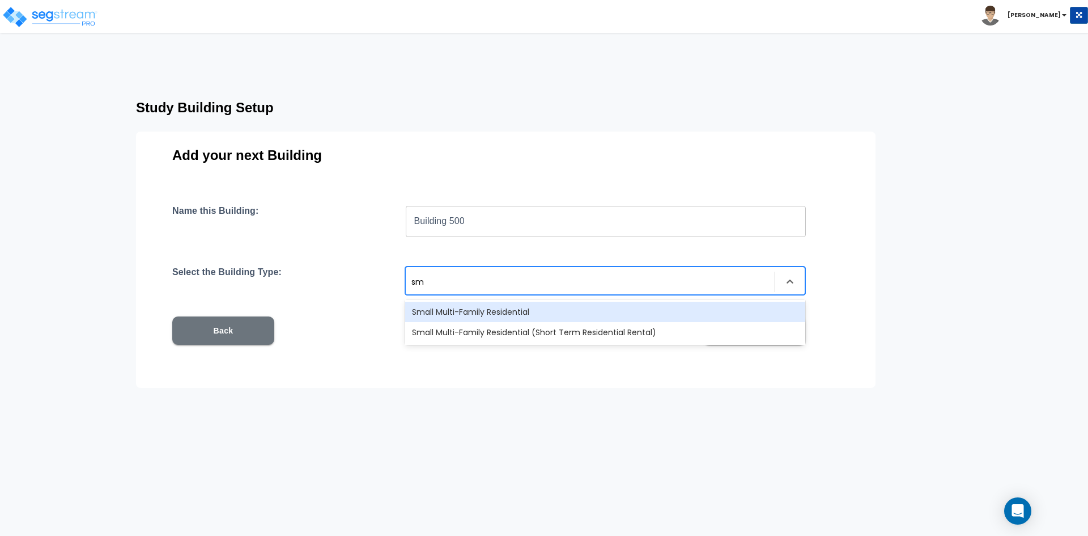
type input "sma"
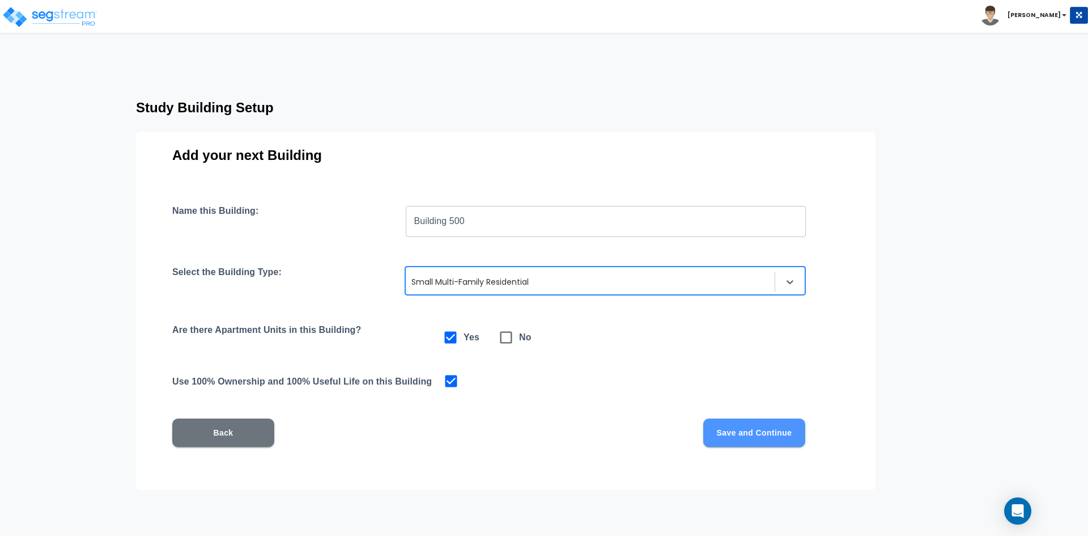
click at [743, 445] on button "Save and Continue" at bounding box center [755, 432] width 102 height 28
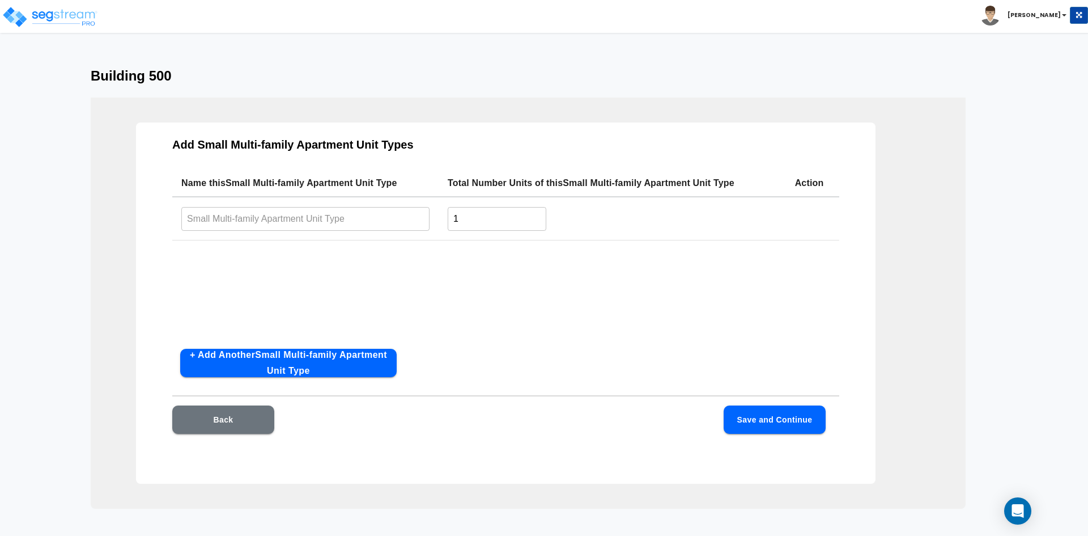
click at [348, 225] on input "text" at bounding box center [305, 218] width 248 height 24
type input "1BD / 1 BA"
type input "4"
click at [315, 359] on button "+ Add Another Small Multi-family Apartment Unit Type" at bounding box center [288, 363] width 217 height 28
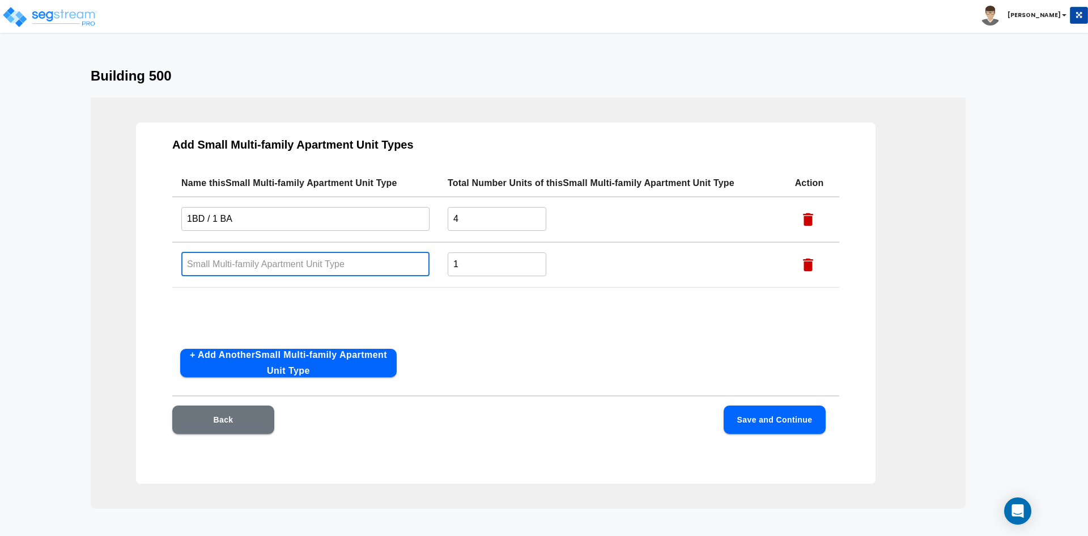
click at [235, 261] on input "text" at bounding box center [305, 264] width 248 height 24
type input "2BD / 1BA"
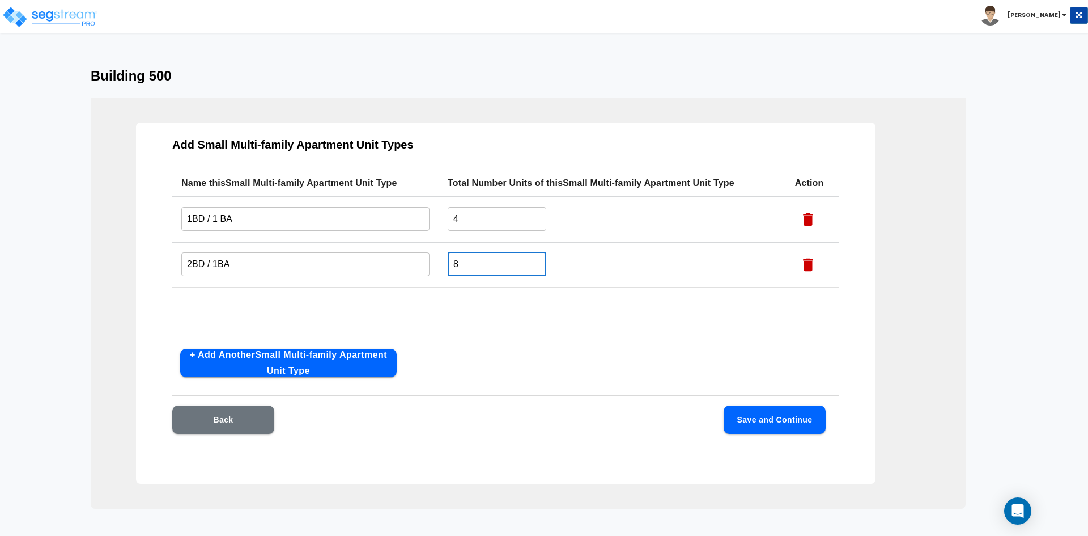
type input "8"
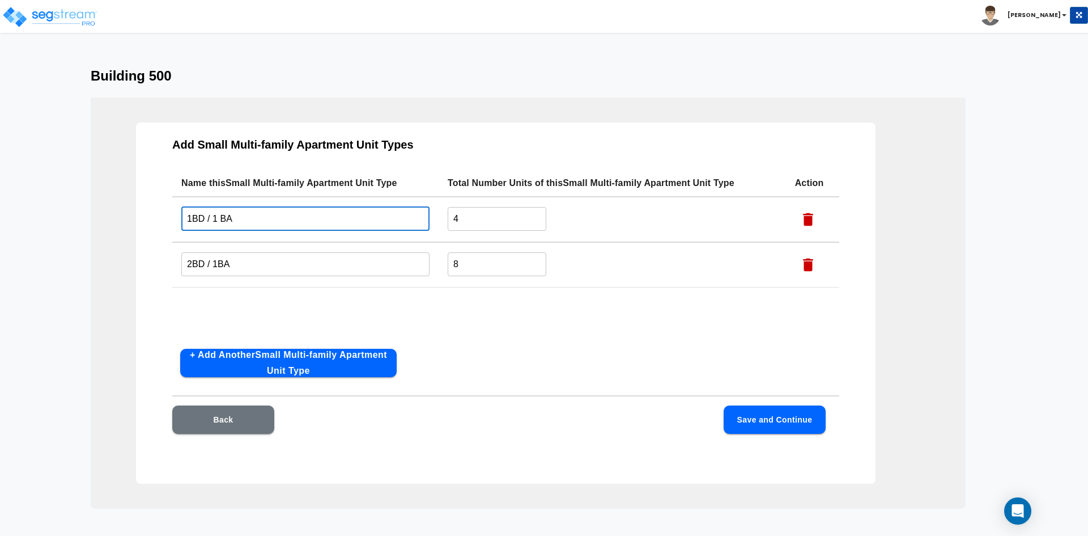
click at [220, 216] on input "1BD / 1 BA" at bounding box center [305, 218] width 248 height 24
type input "1BD / 1BA"
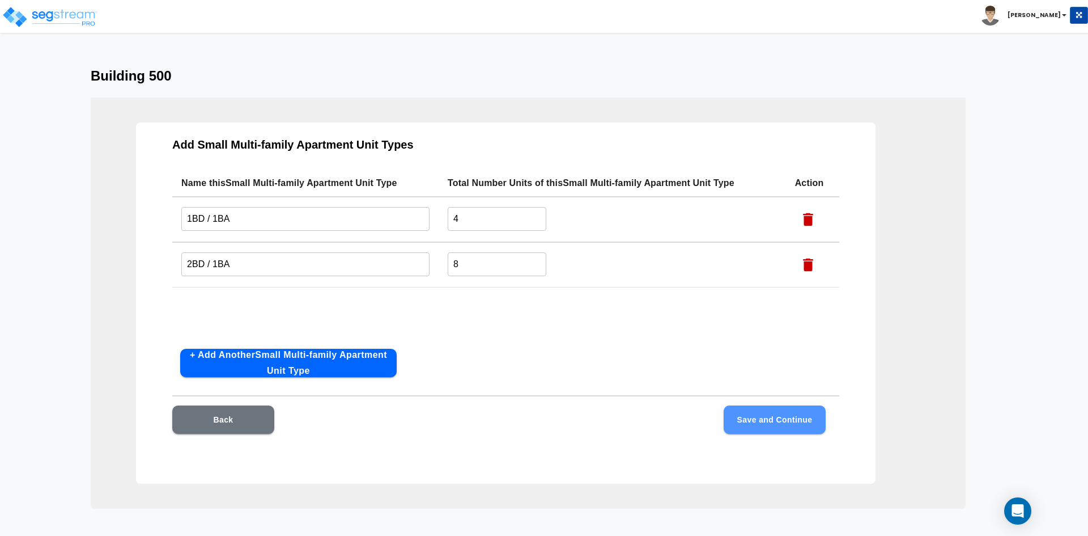
click at [784, 428] on button "Save and Continue" at bounding box center [775, 419] width 102 height 28
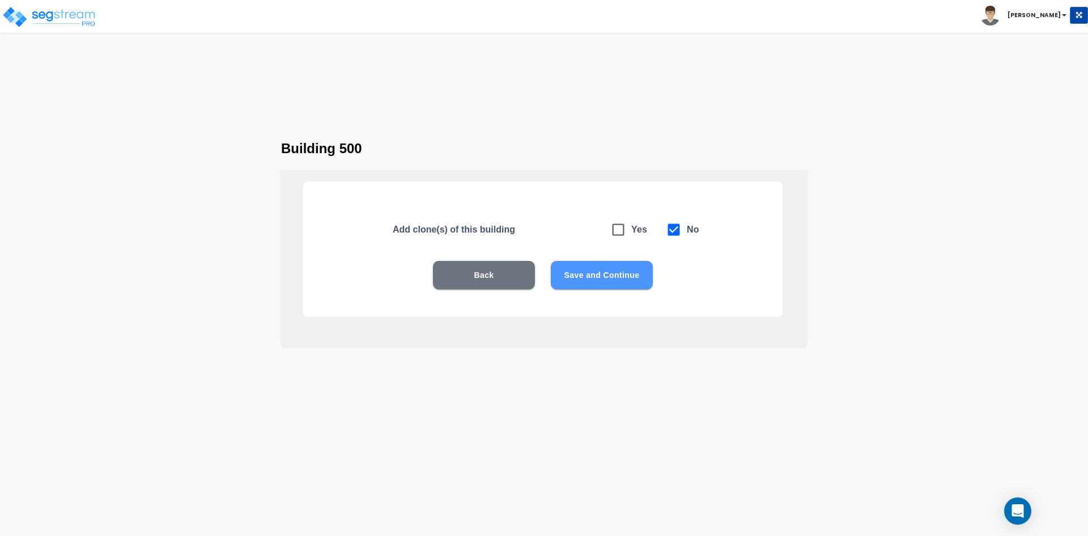
click at [629, 270] on button "Save and Continue" at bounding box center [602, 275] width 102 height 28
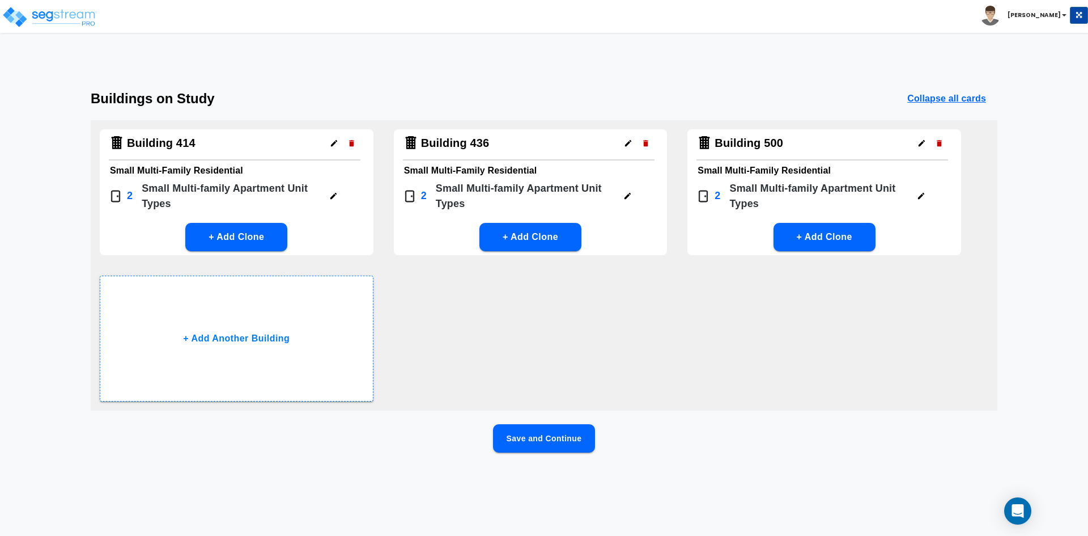
click at [630, 197] on icon "button" at bounding box center [628, 196] width 9 height 9
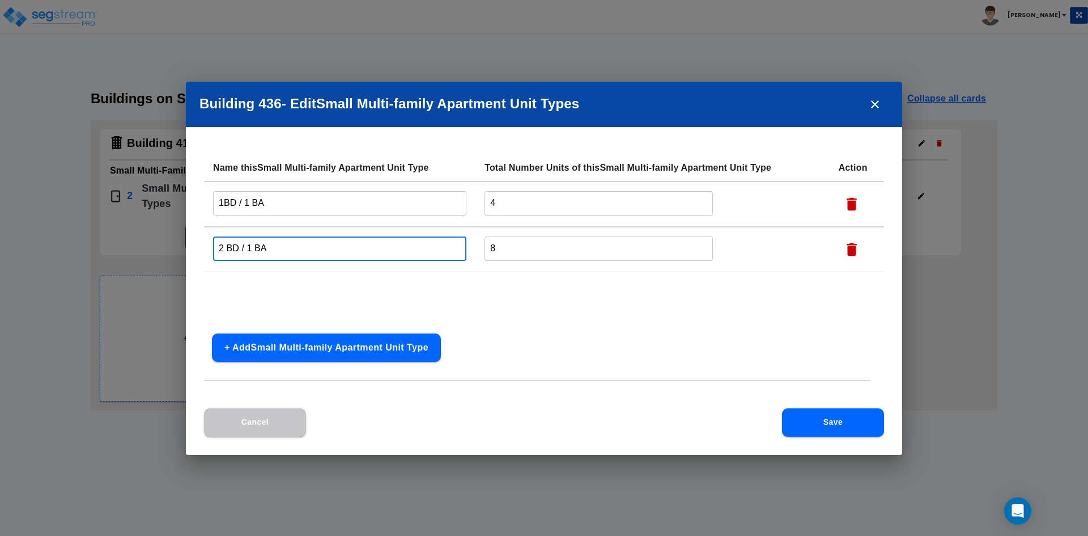
click at [255, 247] on input "2 BD / 1 BA" at bounding box center [339, 248] width 253 height 24
click at [230, 247] on input "2 BD / 1 BA" at bounding box center [339, 248] width 253 height 24
type input "2BD / 1BA"
click at [252, 200] on input "1BD / 1 BA" at bounding box center [339, 203] width 253 height 24
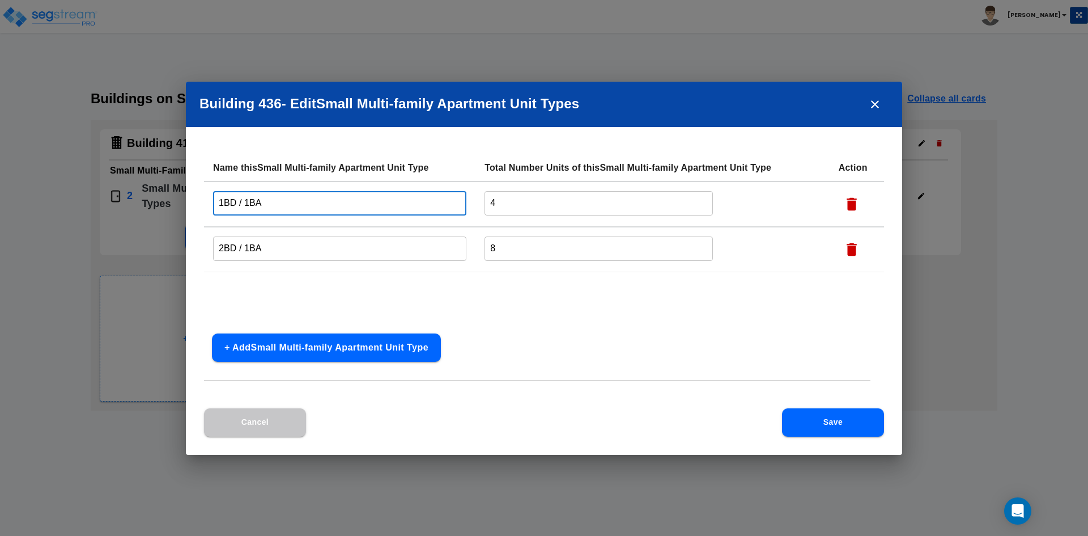
type input "1BD / 1BA"
click at [854, 424] on button "Save" at bounding box center [833, 422] width 102 height 28
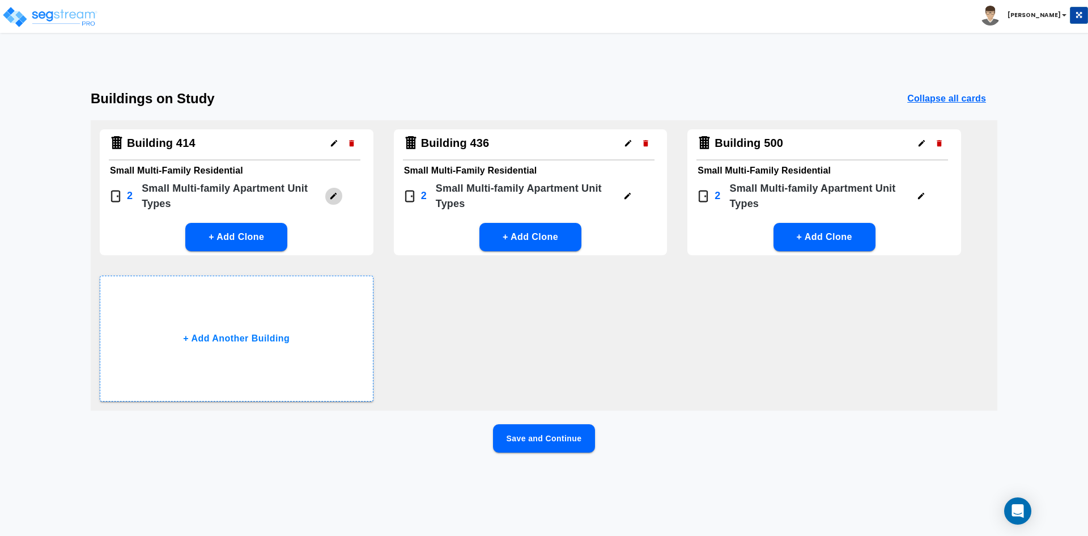
click at [339, 195] on button "button" at bounding box center [334, 196] width 18 height 18
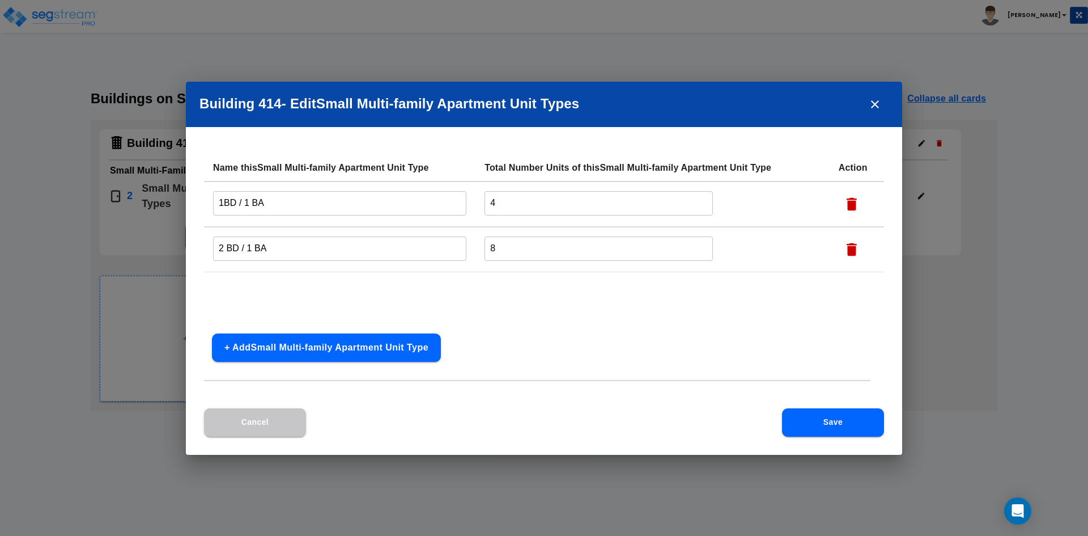
click at [252, 202] on input "1BD / 1 BA" at bounding box center [339, 203] width 253 height 24
type input "1BD / 1BA"
click at [225, 247] on input "2 BD / 1 BA" at bounding box center [339, 248] width 253 height 24
click at [251, 243] on input "2BD / 1 BA" at bounding box center [339, 248] width 253 height 24
type input "2BD / 1BA"
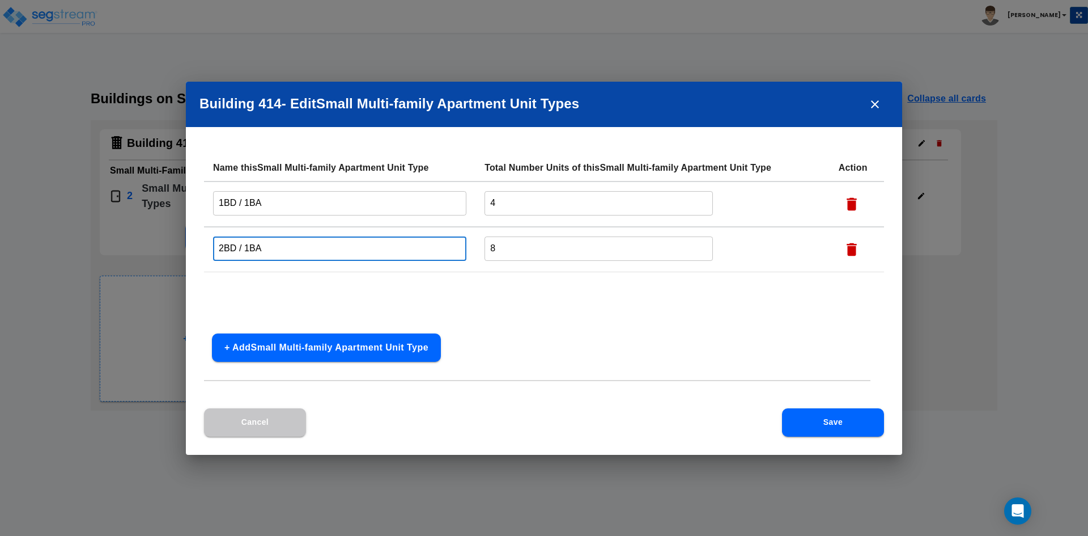
click at [345, 303] on div "Name this Small Multi-family Apartment Unit Type Total Number Units of this Sma…" at bounding box center [544, 239] width 680 height 170
click at [816, 435] on button "Save" at bounding box center [833, 422] width 102 height 28
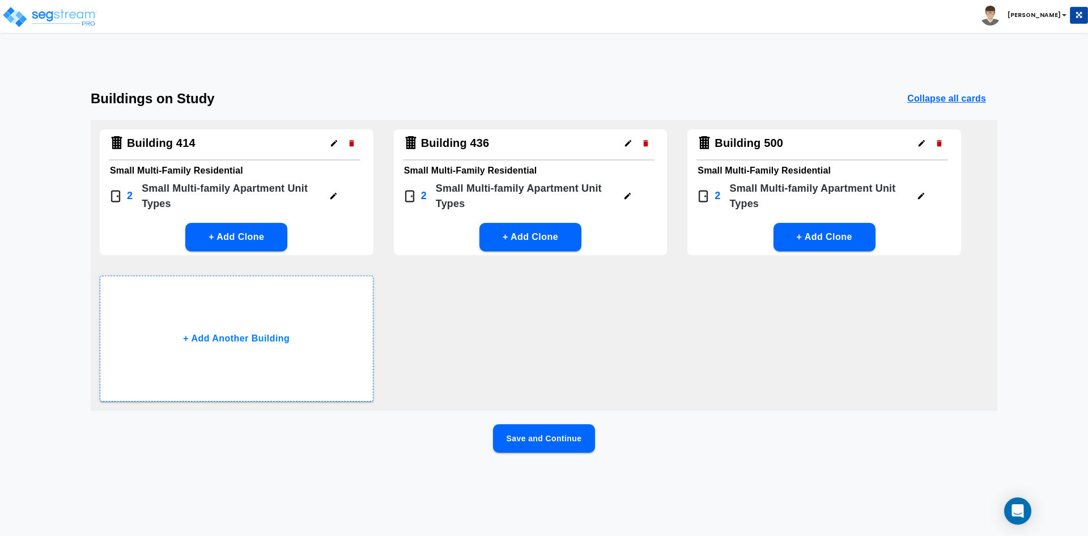
click at [543, 444] on button "Save and Continue" at bounding box center [544, 438] width 102 height 28
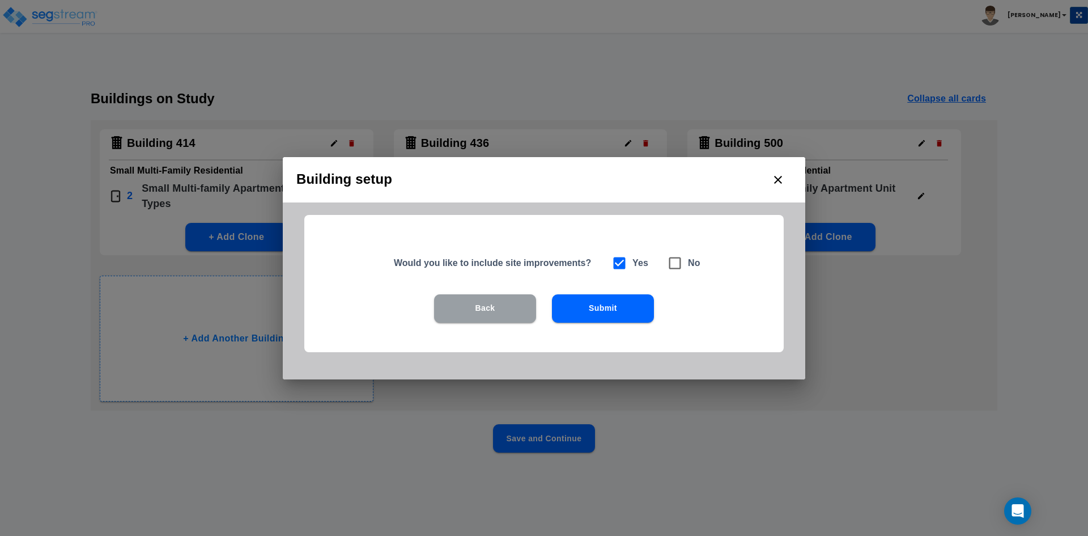
click at [497, 306] on button "Back" at bounding box center [485, 308] width 102 height 28
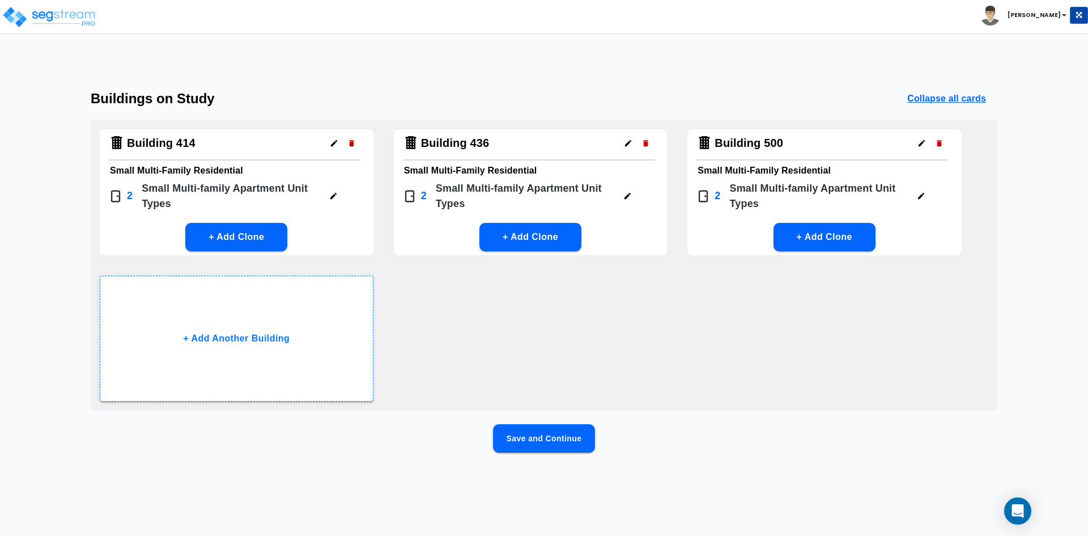
click at [557, 237] on button "+ Add Clone" at bounding box center [531, 237] width 102 height 28
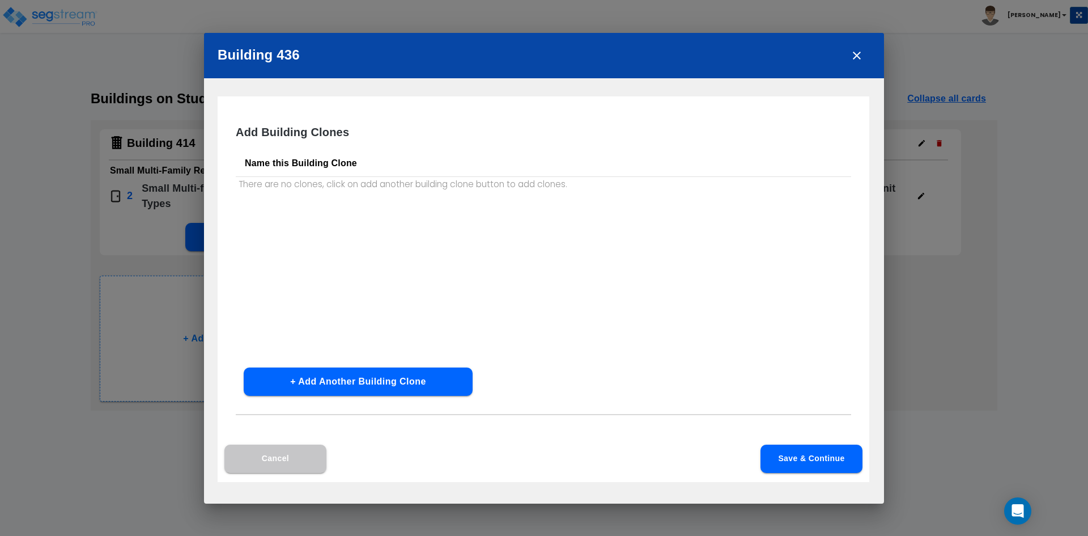
click at [270, 467] on button "Cancel" at bounding box center [276, 458] width 102 height 28
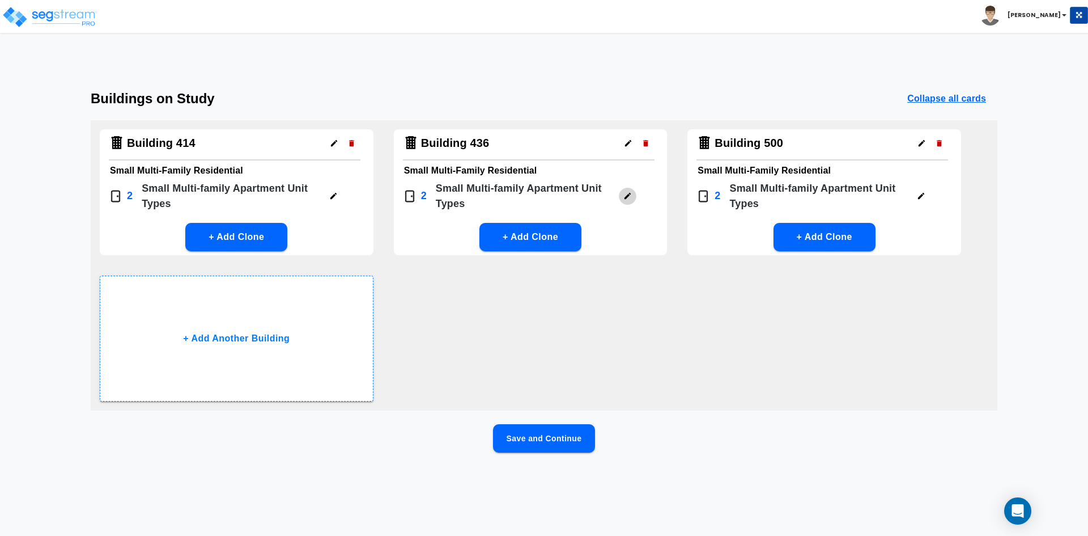
click at [628, 193] on icon "button" at bounding box center [628, 196] width 9 height 9
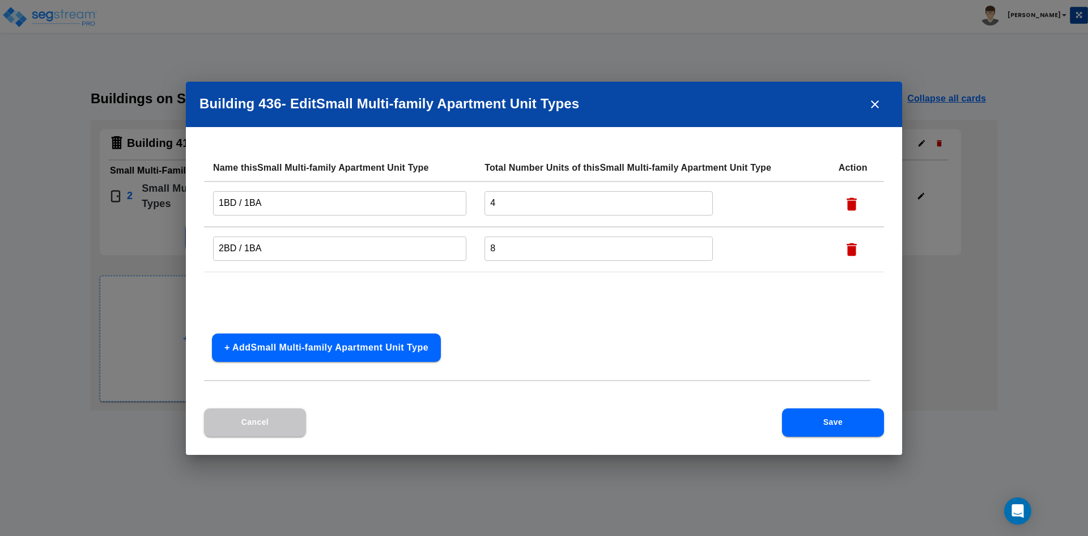
click at [306, 353] on button "+ Add Small Multi-family Apartment Unit Type" at bounding box center [326, 347] width 229 height 28
click at [243, 294] on input "text" at bounding box center [339, 294] width 253 height 24
type input "2BD / 1BA Basement Unit"
click at [828, 418] on button "Save" at bounding box center [833, 422] width 102 height 28
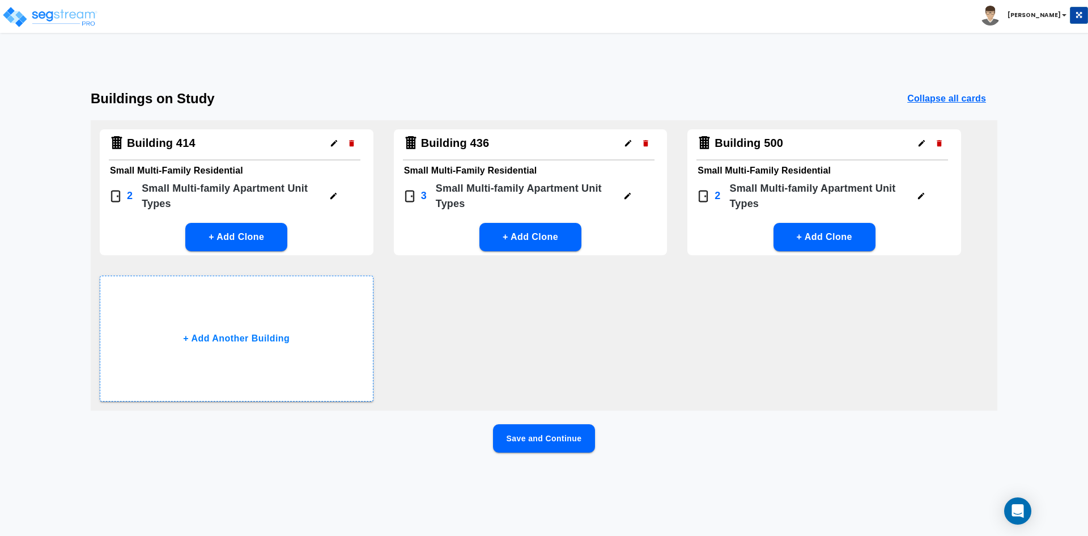
click at [550, 272] on div "Building 414 Small Multi-Family Residential 2 Small Multi-family Apartment Unit…" at bounding box center [544, 265] width 907 height 290
click at [562, 441] on button "Save and Continue" at bounding box center [544, 438] width 102 height 28
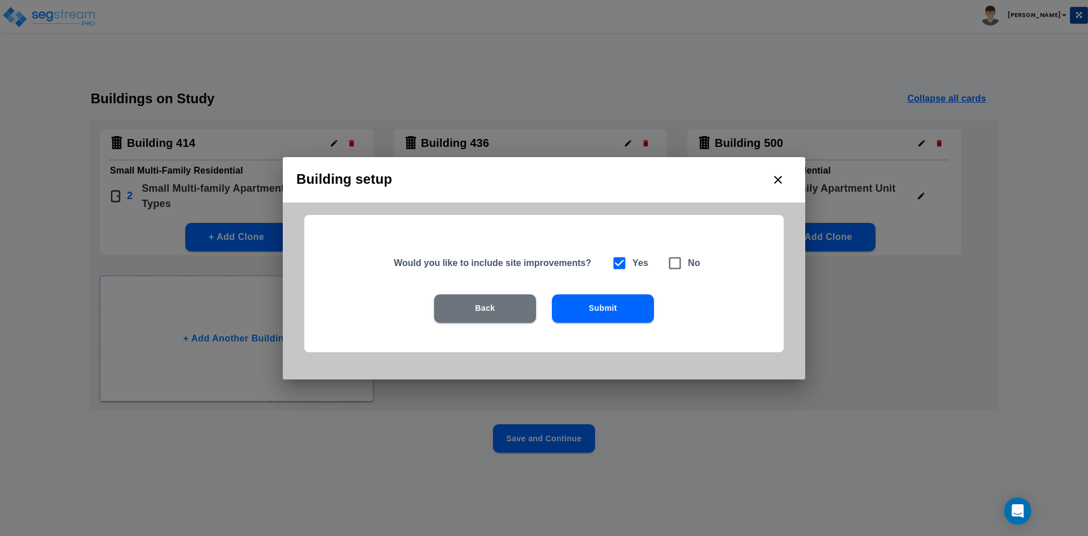
click at [596, 310] on button "Submit" at bounding box center [603, 308] width 102 height 28
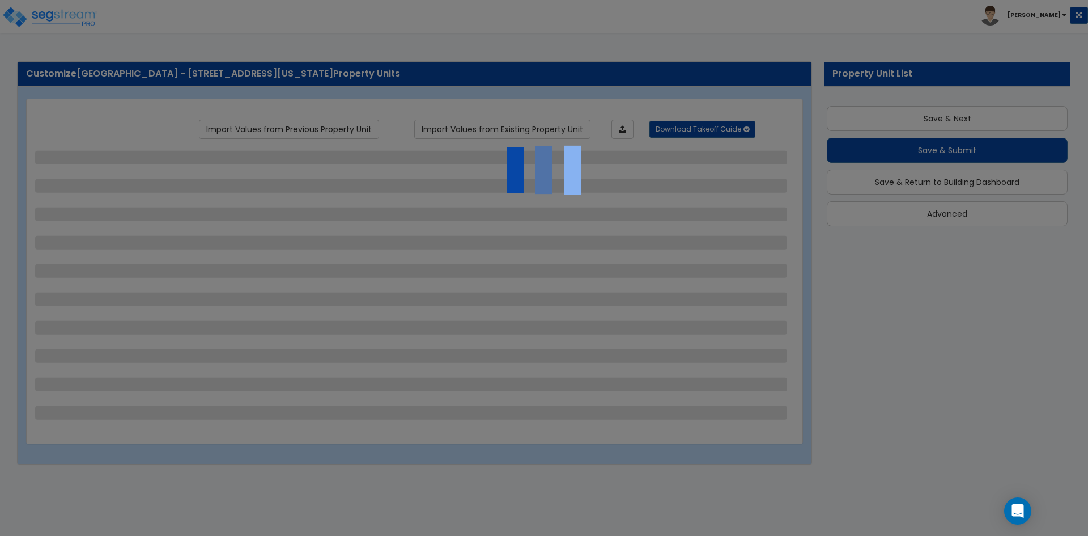
scroll to position [14, 0]
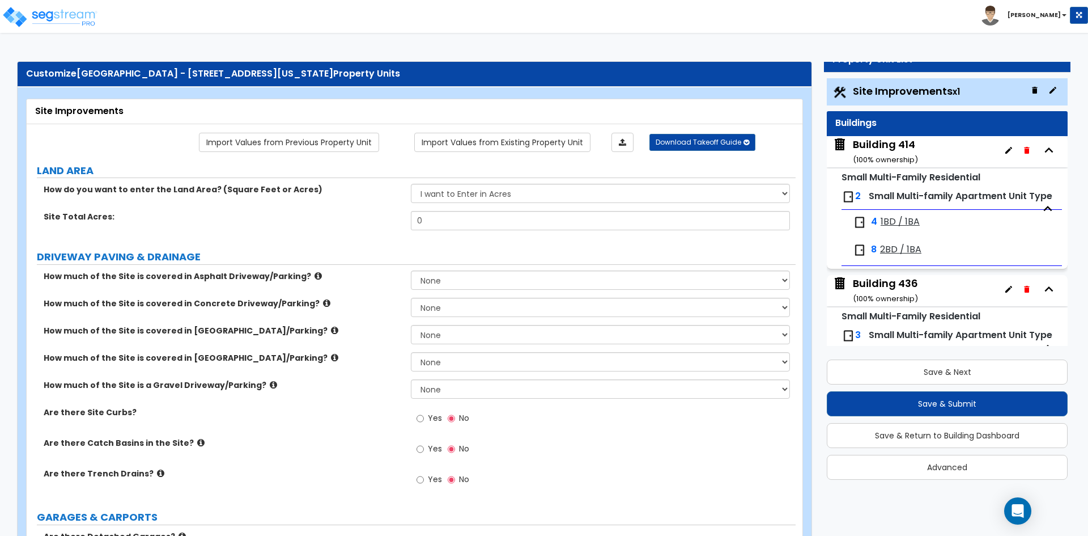
click at [315, 210] on div "How do you want to enter the Land Area? (Square Feet or Acres) I want to Enter …" at bounding box center [411, 197] width 769 height 27
click at [506, 195] on select "I want to Enter in Acres I want to Enter in Square Feet" at bounding box center [600, 193] width 379 height 19
select select "2"
click at [411, 184] on select "I want to Enter in Acres I want to Enter in Square Feet" at bounding box center [600, 193] width 379 height 19
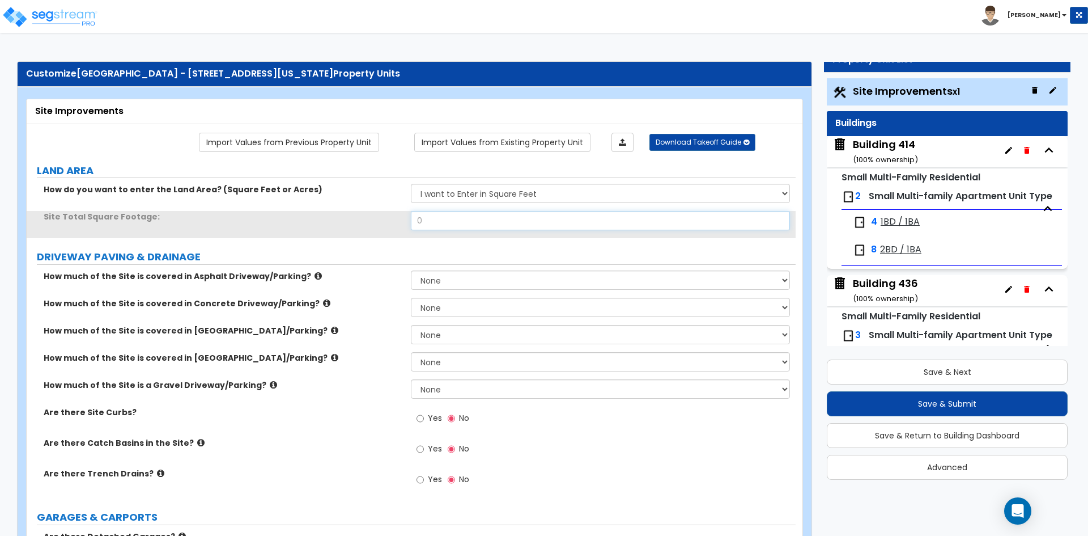
click at [473, 230] on input "0" at bounding box center [600, 220] width 379 height 19
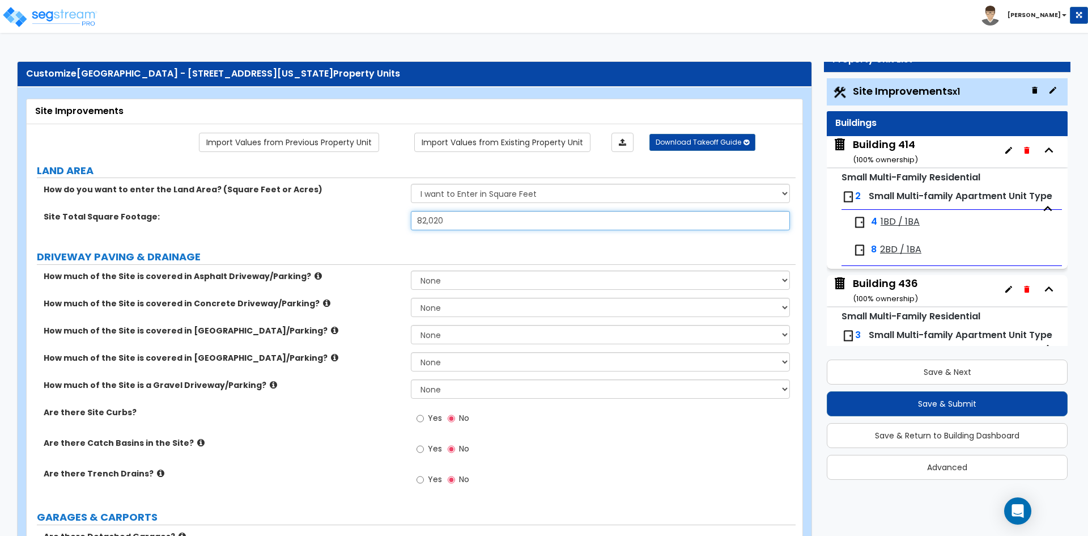
type input "82,020"
click at [341, 219] on label "Site Total Square Footage:" at bounding box center [223, 216] width 359 height 11
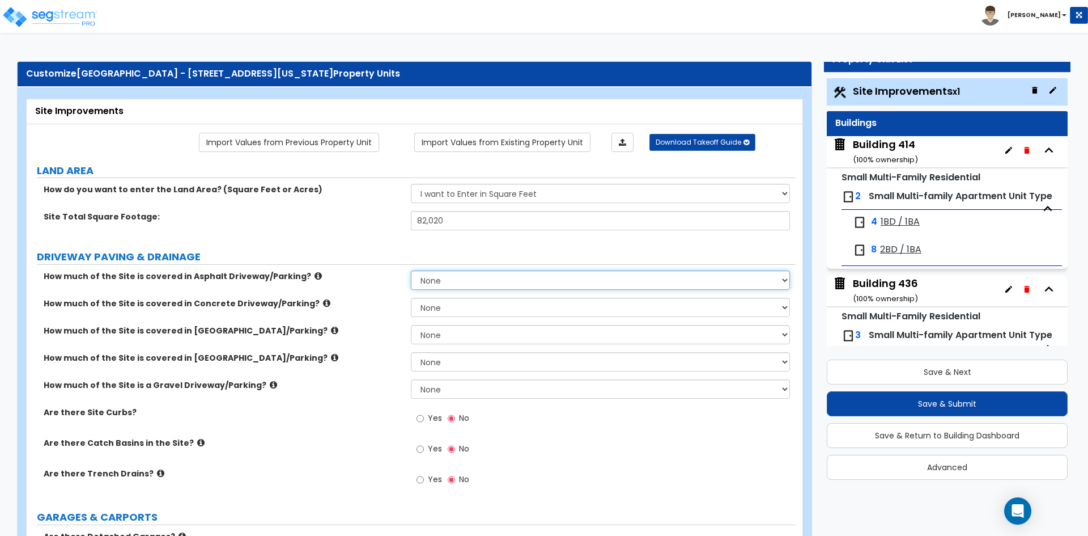
click at [475, 274] on select "None I want to Enter an Approximate Percentage I want to Enter the Square Foota…" at bounding box center [600, 279] width 379 height 19
select select "2"
click at [411, 270] on select "None I want to Enter an Approximate Percentage I want to Enter the Square Foota…" at bounding box center [600, 279] width 379 height 19
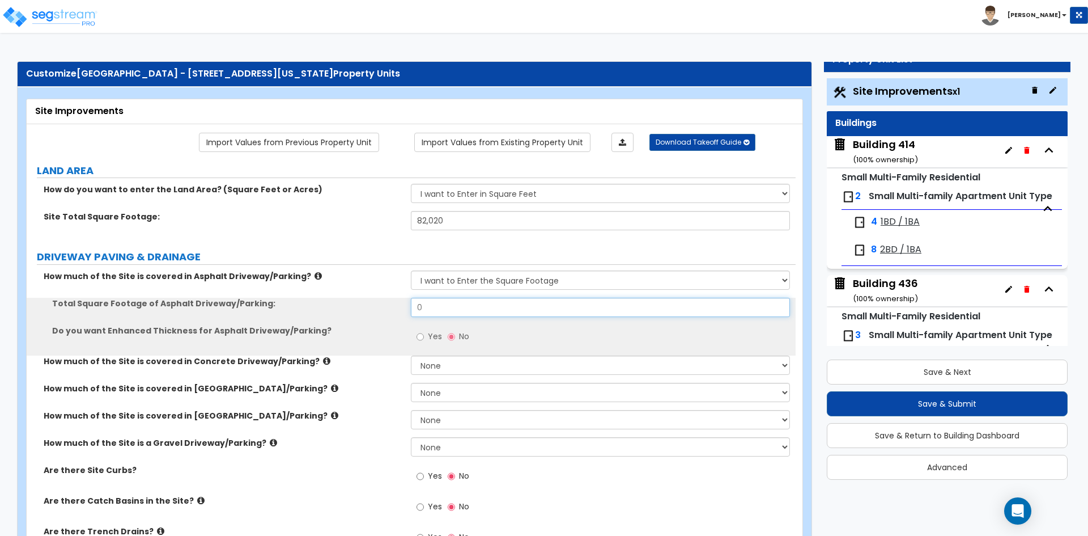
click at [444, 311] on input "0" at bounding box center [600, 307] width 379 height 19
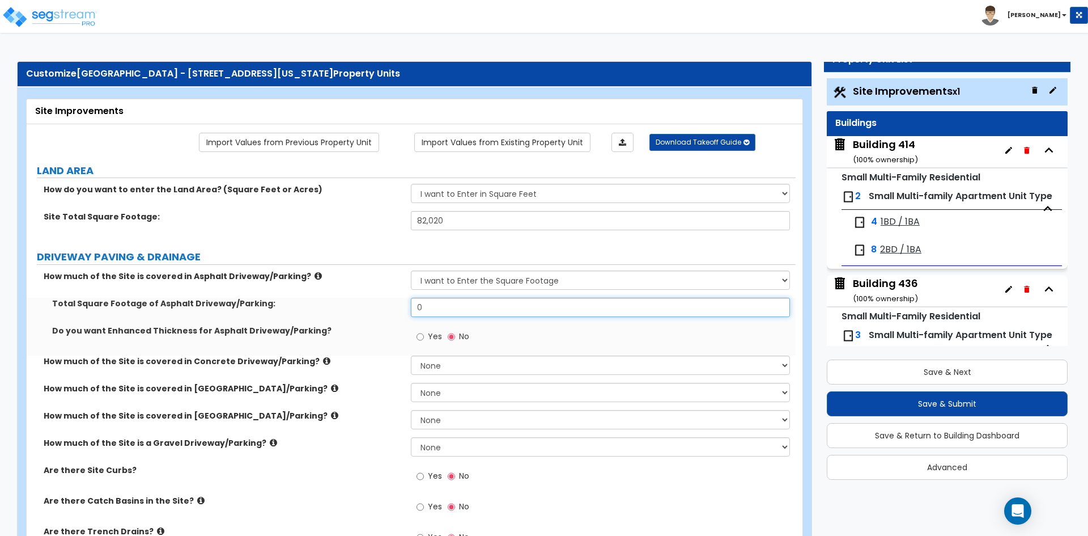
click at [444, 311] on input "0" at bounding box center [600, 307] width 379 height 19
click at [453, 303] on input "0" at bounding box center [600, 307] width 379 height 19
type input "18,318"
click at [343, 308] on label "Total Square Footage of Asphalt Driveway/Parking:" at bounding box center [227, 303] width 350 height 11
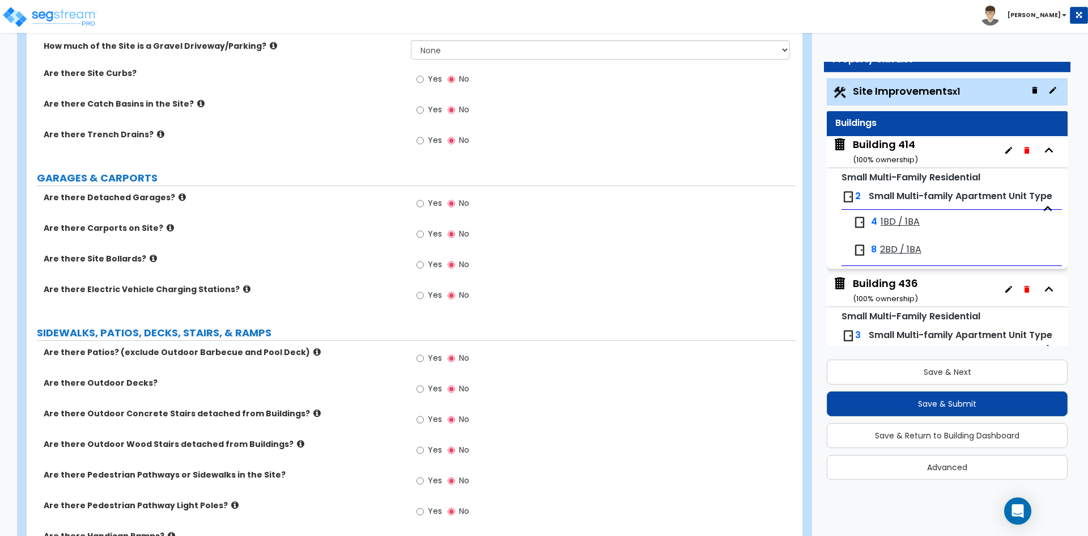
scroll to position [454, 0]
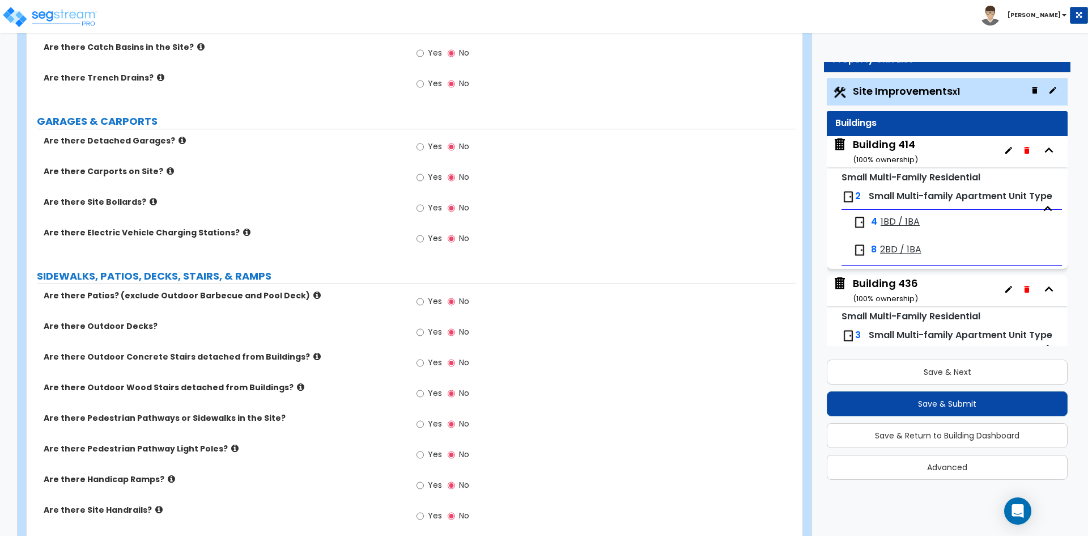
click at [433, 362] on span "Yes" at bounding box center [435, 362] width 14 height 11
click at [424, 362] on input "Yes" at bounding box center [420, 363] width 7 height 12
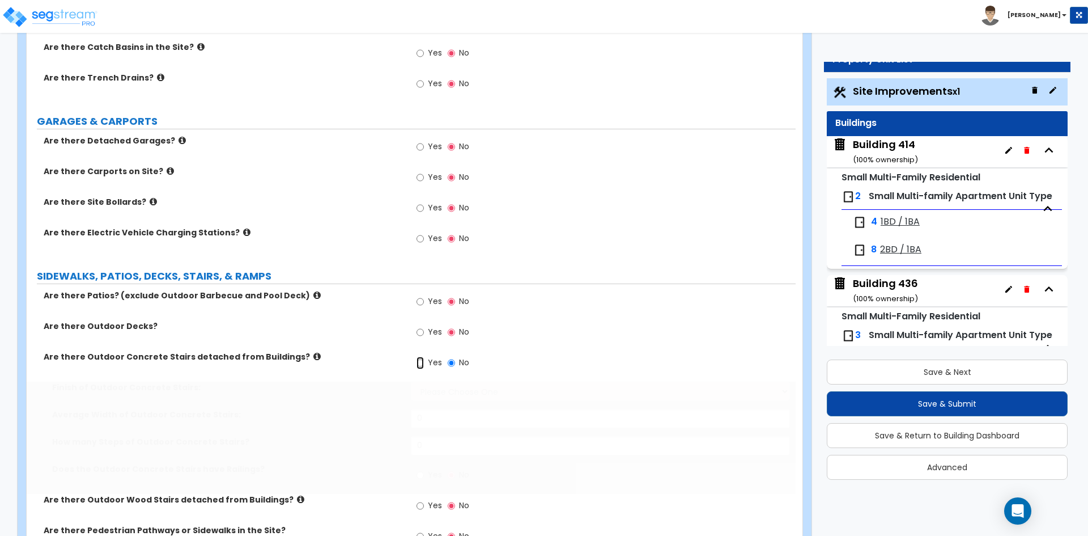
radio input "true"
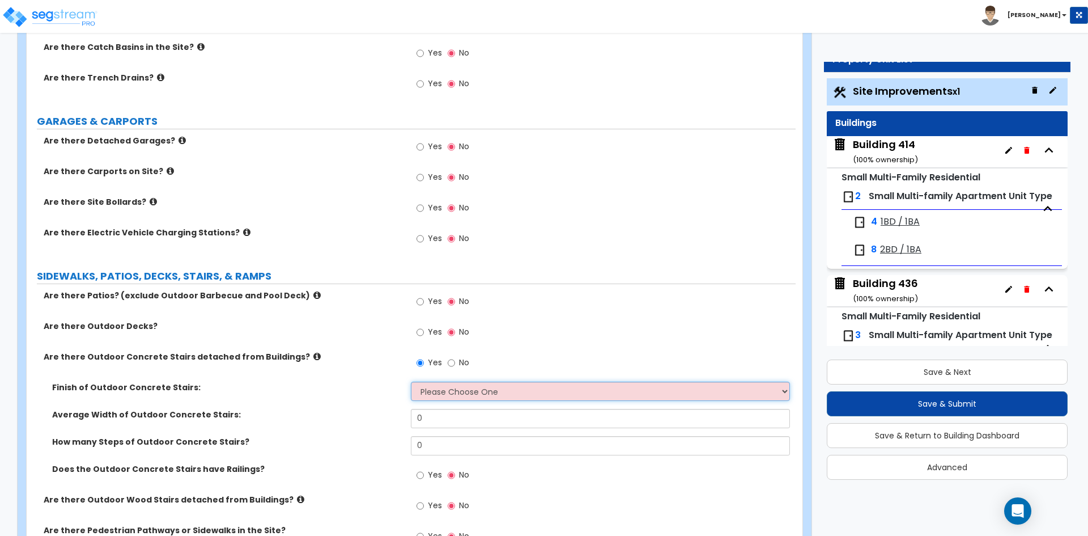
click at [451, 385] on select "Please Choose One Bare Concrete Exposed Aggregate Brick Paved Stone Paved" at bounding box center [600, 391] width 379 height 19
select select "1"
click at [411, 382] on select "Please Choose One Bare Concrete Exposed Aggregate Brick Paved Stone Paved" at bounding box center [600, 391] width 379 height 19
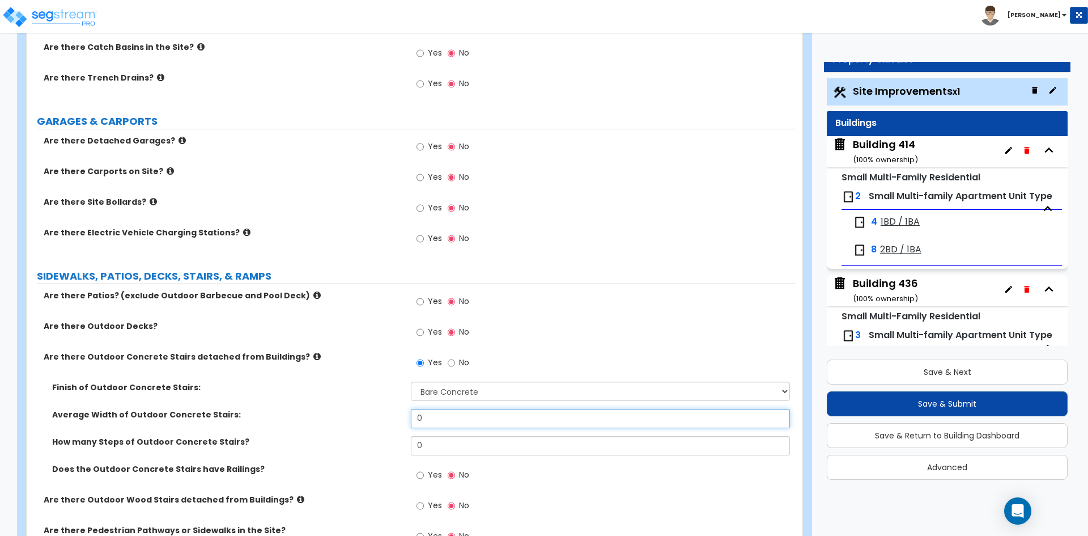
click at [439, 418] on input "0" at bounding box center [600, 418] width 379 height 19
type input "4"
click at [224, 400] on div "Finish of Outdoor Concrete Stairs: Please Choose One Bare Concrete Exposed Aggr…" at bounding box center [411, 395] width 769 height 27
click at [447, 449] on input "0" at bounding box center [600, 445] width 379 height 19
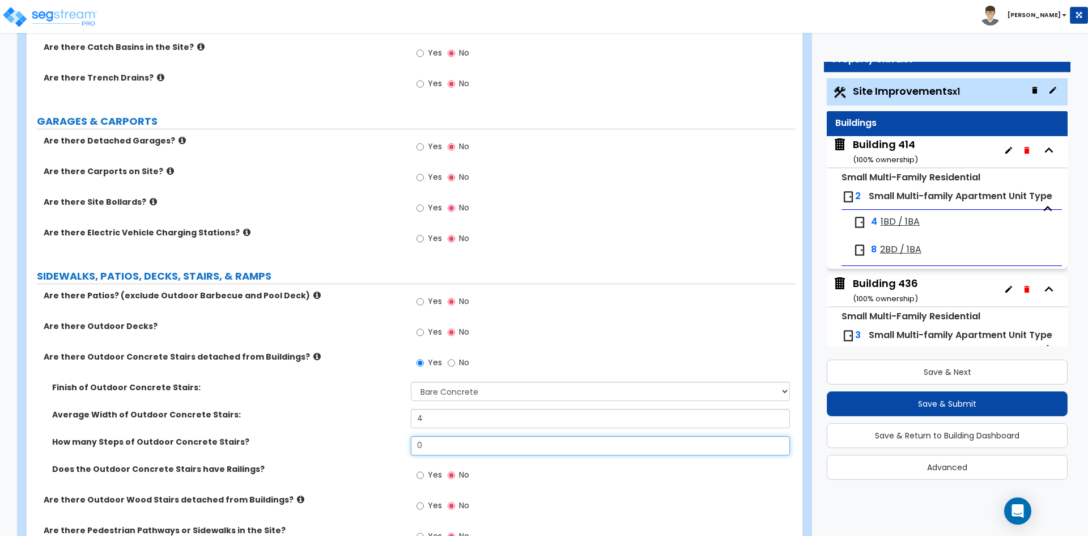
click at [447, 449] on input "0" at bounding box center [600, 445] width 379 height 19
type input "50"
click at [329, 440] on label "How many Steps of Outdoor Concrete Stairs?" at bounding box center [227, 441] width 350 height 11
click at [434, 477] on span "Yes" at bounding box center [435, 474] width 14 height 11
click at [424, 477] on input "Yes" at bounding box center [420, 475] width 7 height 12
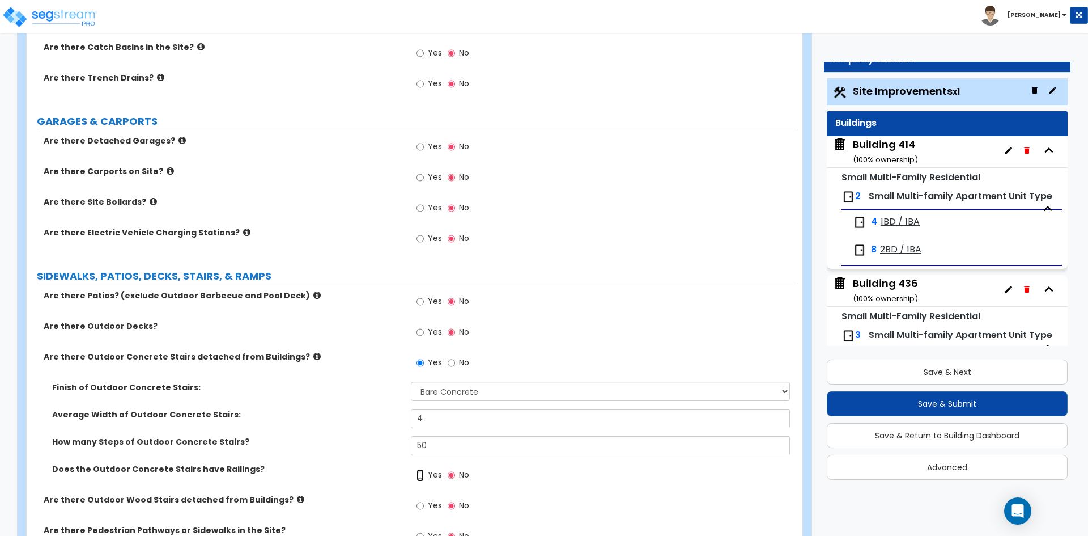
radio input "true"
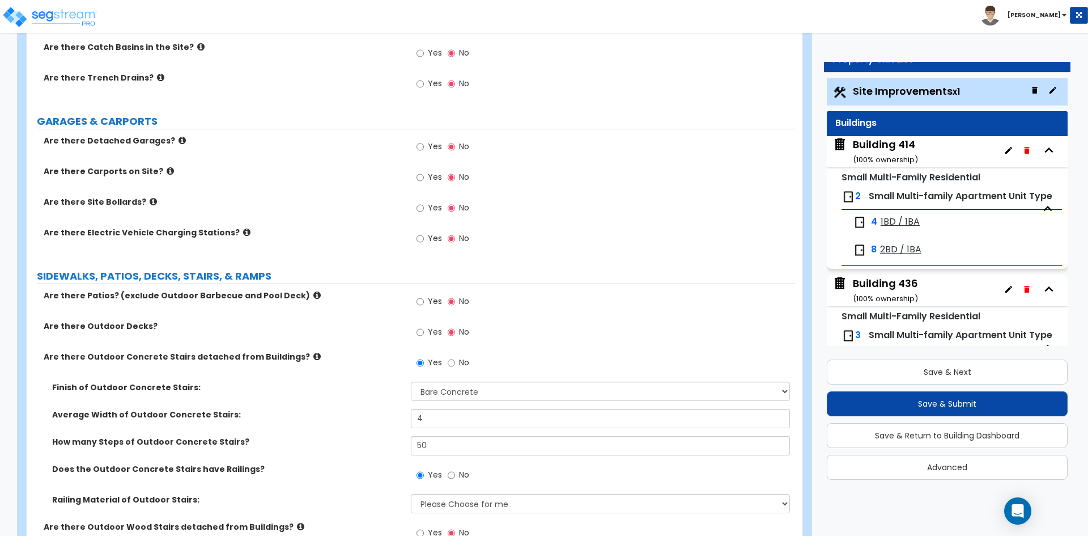
click at [351, 455] on div "How many Steps of Outdoor Concrete Stairs? 50" at bounding box center [411, 449] width 769 height 27
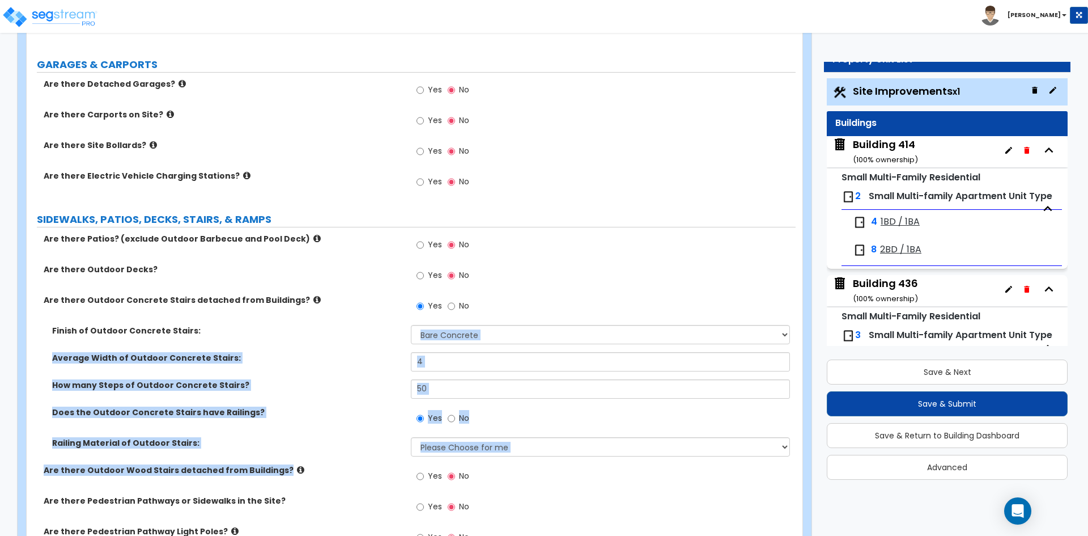
drag, startPoint x: 297, startPoint y: 454, endPoint x: 303, endPoint y: 338, distance: 115.8
click at [303, 338] on div "Are there Patios? (exclude Outdoor Barbecue and Pool Deck) Yes No Are there Out…" at bounding box center [411, 425] width 752 height 384
click at [311, 431] on div "Does the Outdoor Concrete Stairs have Railings? Yes No" at bounding box center [411, 421] width 769 height 31
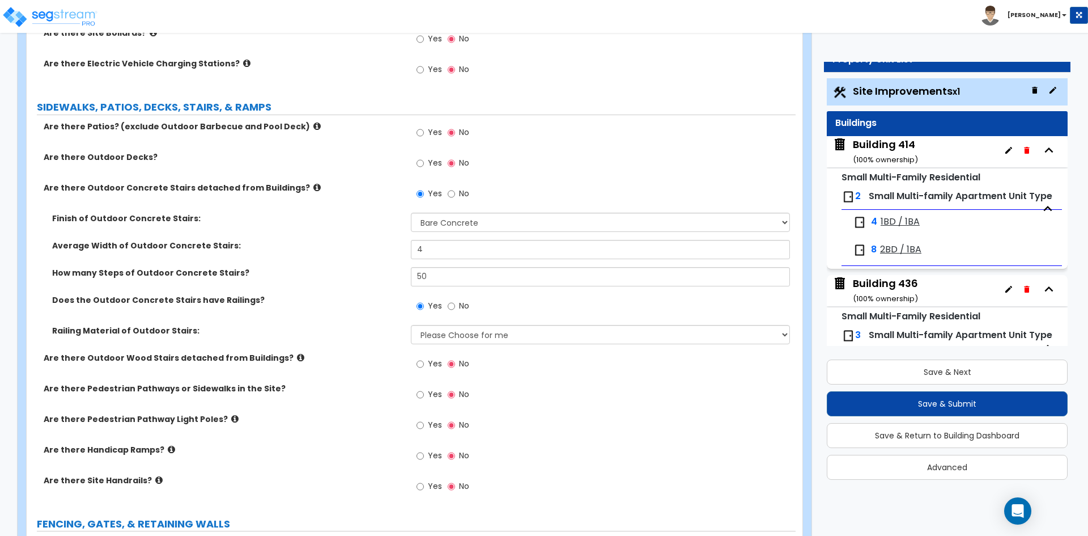
scroll to position [624, 0]
click at [490, 329] on select "Please Choose for me Steel Aluminum Wood" at bounding box center [600, 333] width 379 height 19
select select "1"
click at [411, 324] on select "Please Choose for me Steel Aluminum Wood" at bounding box center [600, 333] width 379 height 19
click at [368, 369] on div "Are there Outdoor Wood Stairs detached from Buildings? Yes No" at bounding box center [411, 366] width 769 height 31
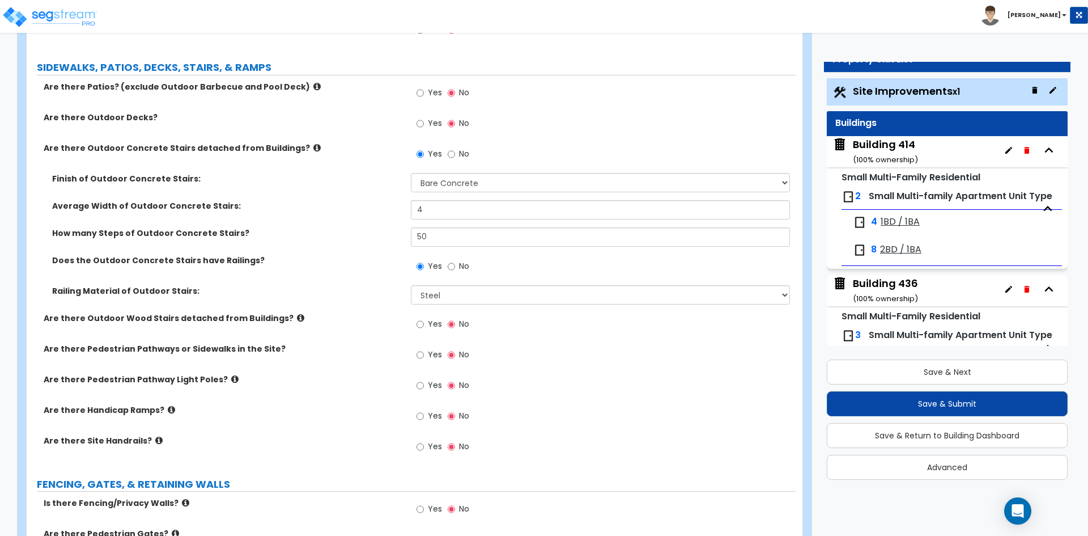
scroll to position [737, 0]
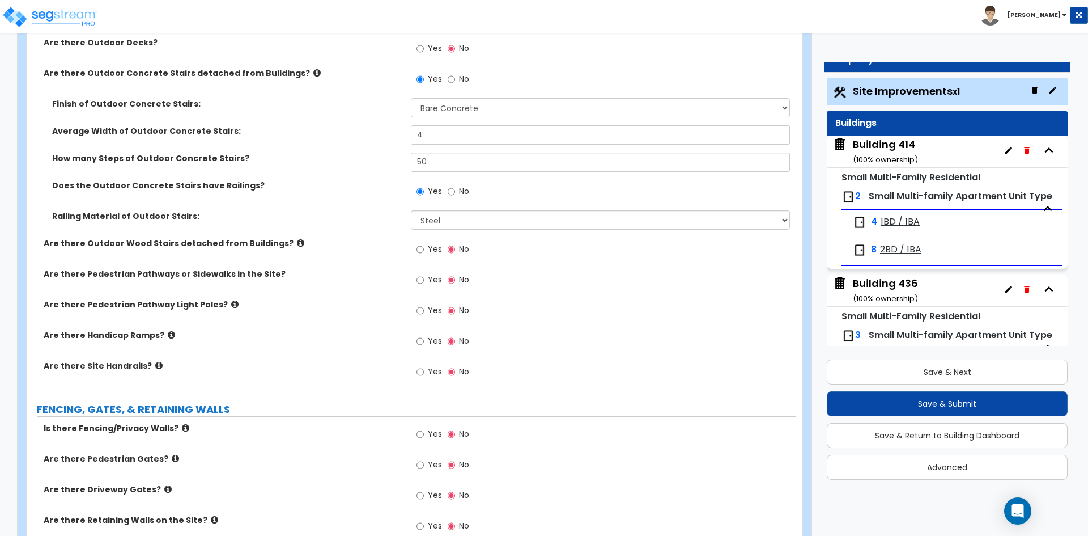
click at [427, 279] on label "Yes" at bounding box center [430, 281] width 26 height 19
click at [424, 279] on input "Yes" at bounding box center [420, 280] width 7 height 12
radio input "true"
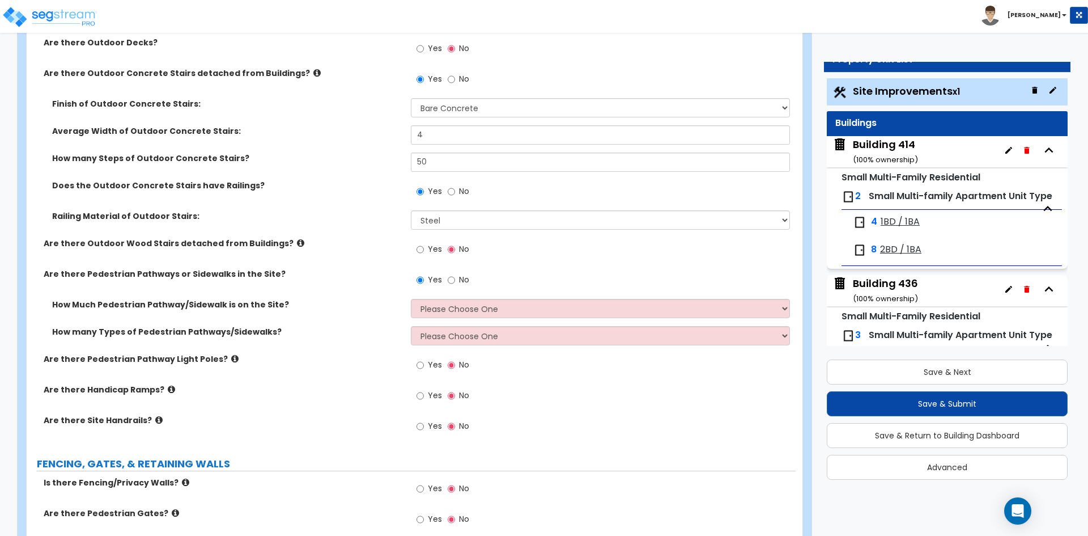
click at [444, 320] on div "How Much Pedestrian Pathway/Sidewalk is on the Site? Please Choose One I Don't …" at bounding box center [411, 312] width 769 height 27
click at [456, 312] on select "Please Choose One I Don't Know, Please Estimate For Me Enter Linear Footage" at bounding box center [600, 308] width 379 height 19
select select "2"
click at [411, 299] on select "Please Choose One I Don't Know, Please Estimate For Me Enter Linear Footage" at bounding box center [600, 308] width 379 height 19
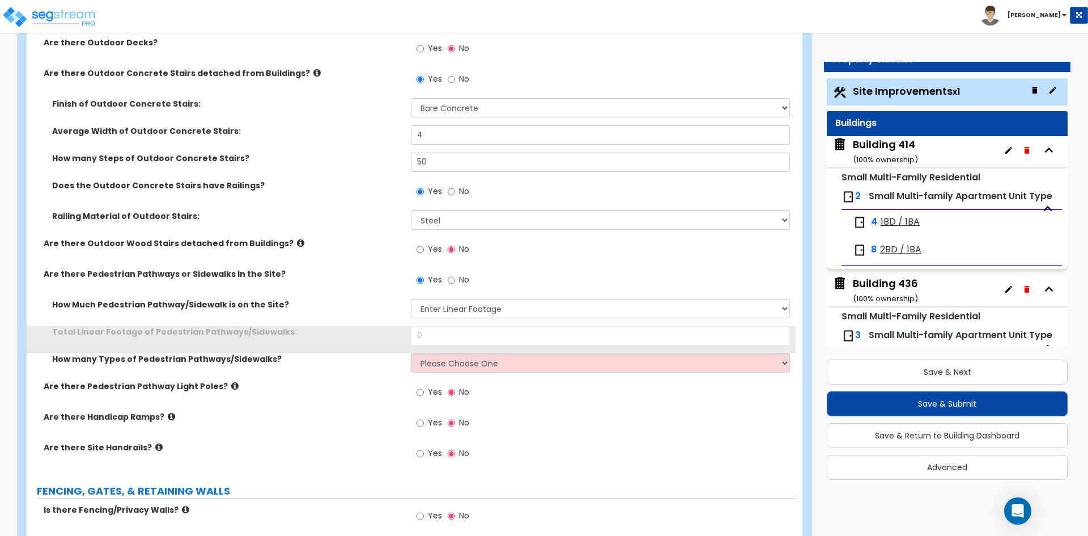
click at [463, 348] on div "Total Linear Footage of Pedestrian Pathways/Sidewalks: 0" at bounding box center [411, 339] width 769 height 27
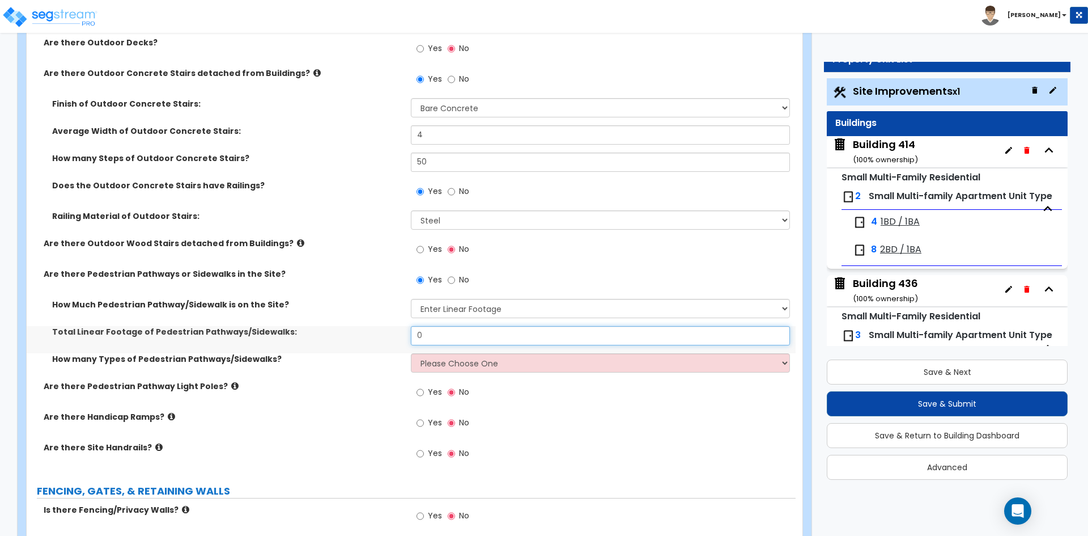
click at [462, 332] on input "0" at bounding box center [600, 335] width 379 height 19
type input "1,455"
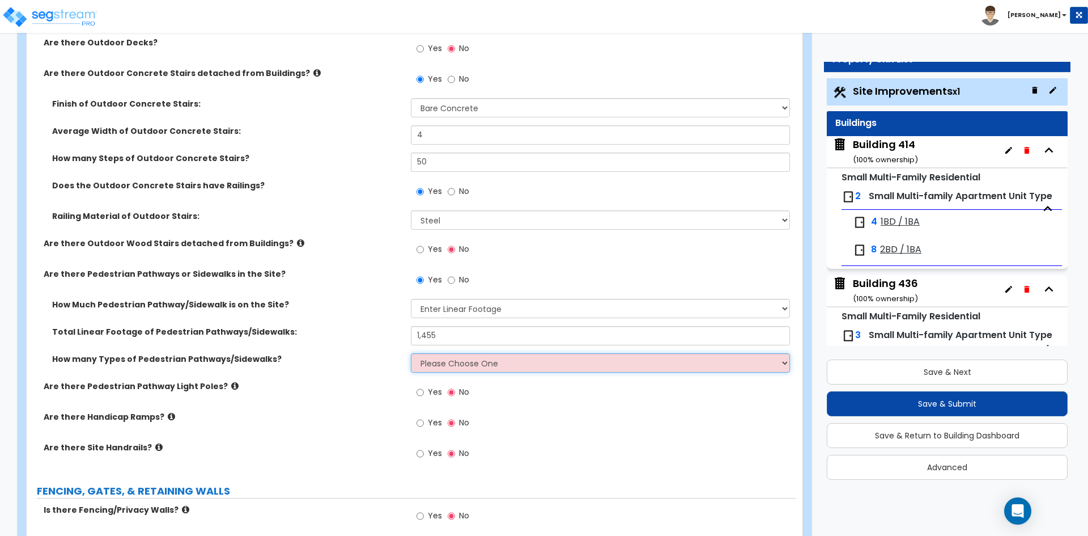
click at [468, 365] on select "Please Choose One 1 2 3" at bounding box center [600, 362] width 379 height 19
select select "1"
click at [411, 353] on select "Please Choose One 1 2 3" at bounding box center [600, 362] width 379 height 19
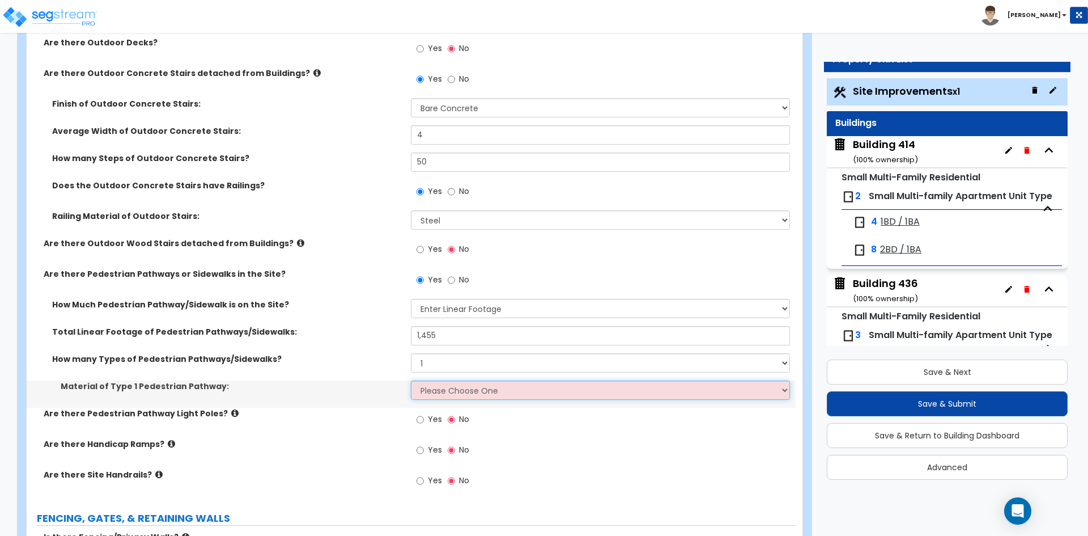
click at [458, 388] on select "Please Choose One Bare Concrete Stamped Concrete Brick Pavers Stone Pavers Wood…" at bounding box center [600, 389] width 379 height 19
select select "1"
click at [411, 380] on select "Please Choose One Bare Concrete Stamped Concrete Brick Pavers Stone Pavers Wood…" at bounding box center [600, 389] width 379 height 19
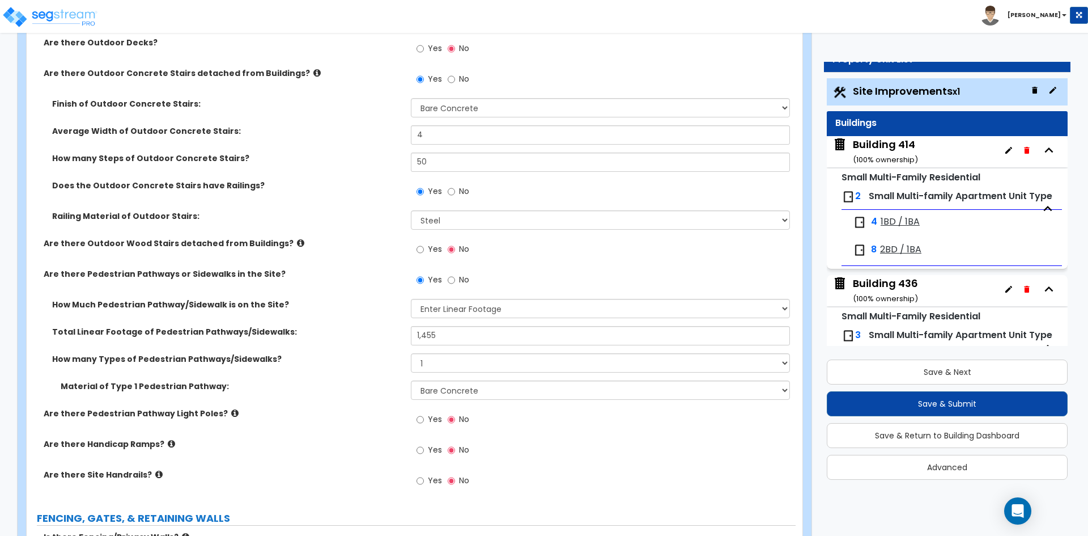
click at [357, 370] on div "How many Types of Pedestrian Pathways/Sidewalks? Please Choose One 1 2 3" at bounding box center [411, 366] width 769 height 27
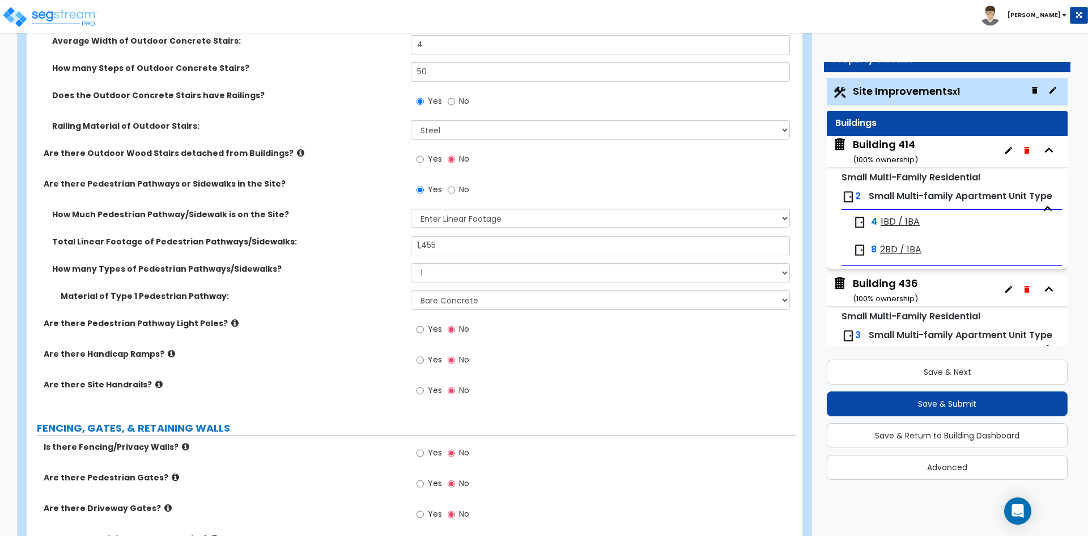
scroll to position [850, 0]
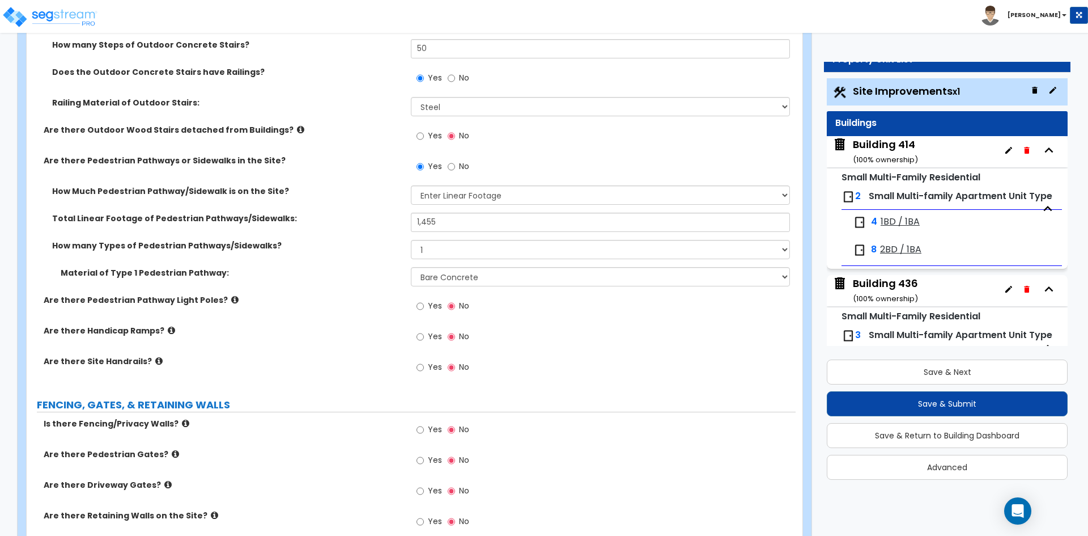
click at [433, 304] on span "Yes" at bounding box center [435, 305] width 14 height 11
click at [424, 304] on input "Yes" at bounding box center [420, 306] width 7 height 12
radio input "true"
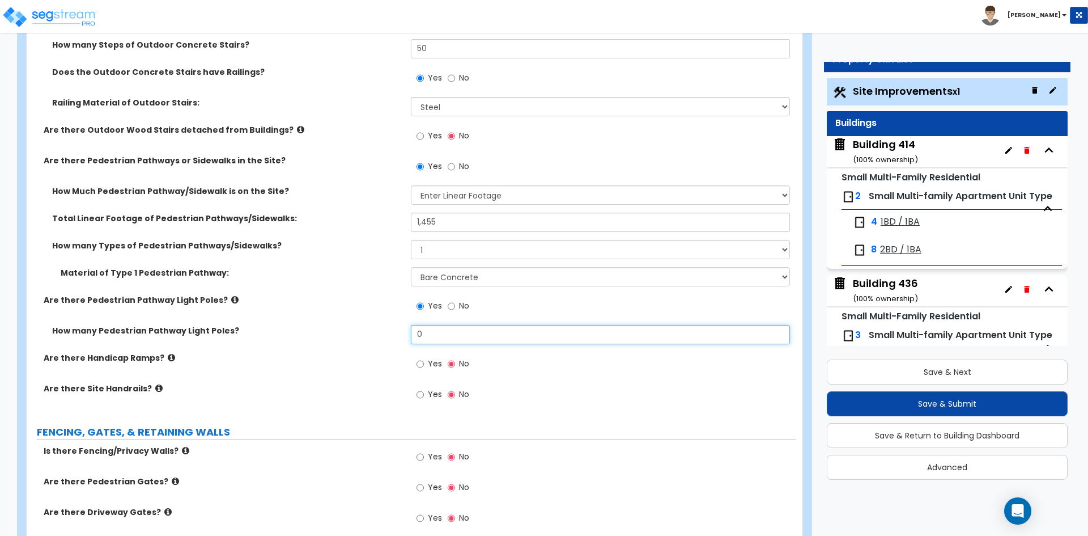
click at [442, 333] on input "0" at bounding box center [600, 334] width 379 height 19
type input "10"
click at [371, 332] on label "How many Pedestrian Pathway Light Poles?" at bounding box center [227, 330] width 350 height 11
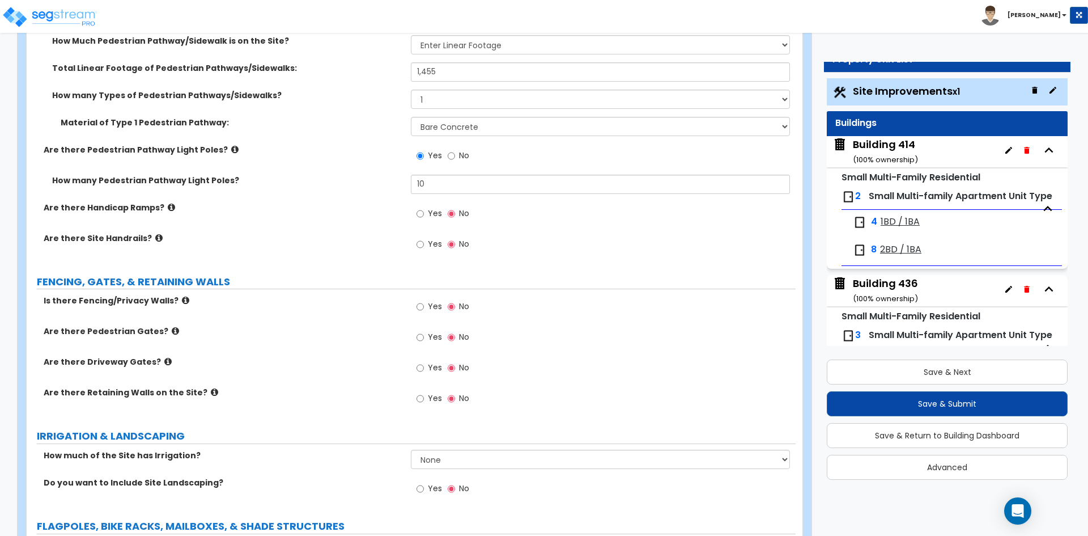
scroll to position [1020, 0]
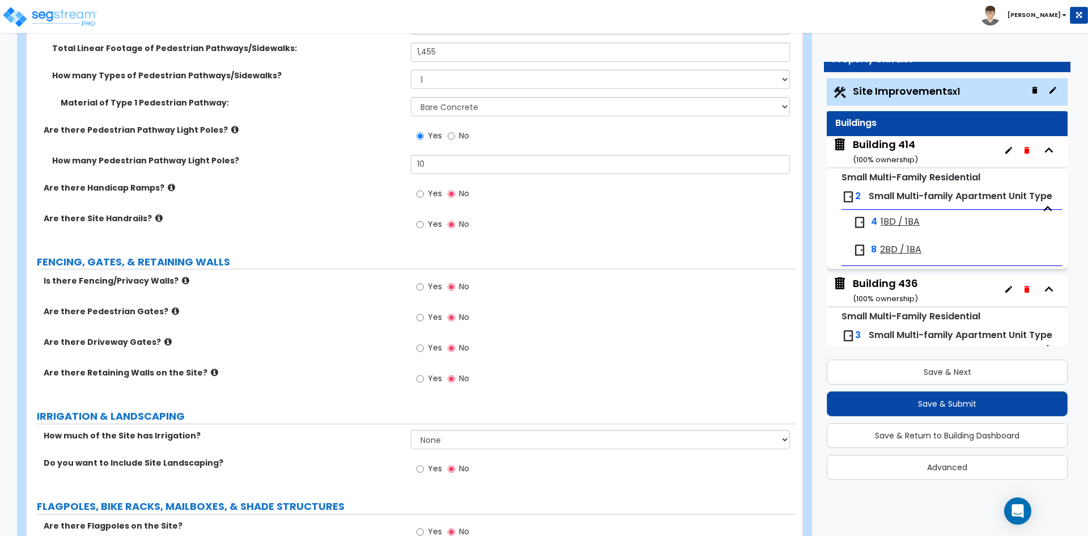
click at [427, 286] on label "Yes" at bounding box center [430, 287] width 26 height 19
click at [424, 286] on input "Yes" at bounding box center [420, 287] width 7 height 12
radio input "true"
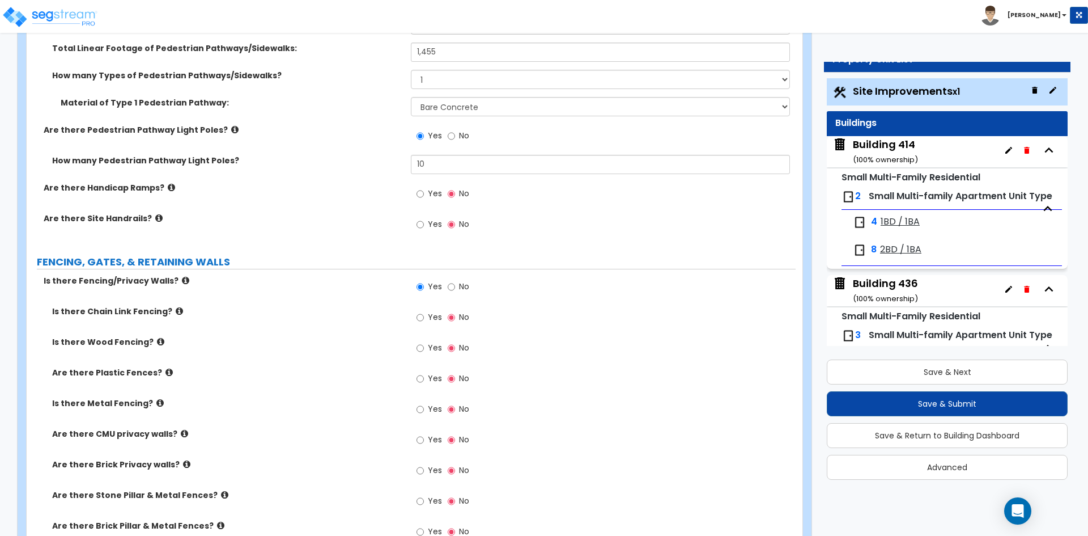
click at [430, 350] on span "Yes" at bounding box center [435, 347] width 14 height 11
click at [424, 350] on input "Yes" at bounding box center [420, 348] width 7 height 12
radio input "true"
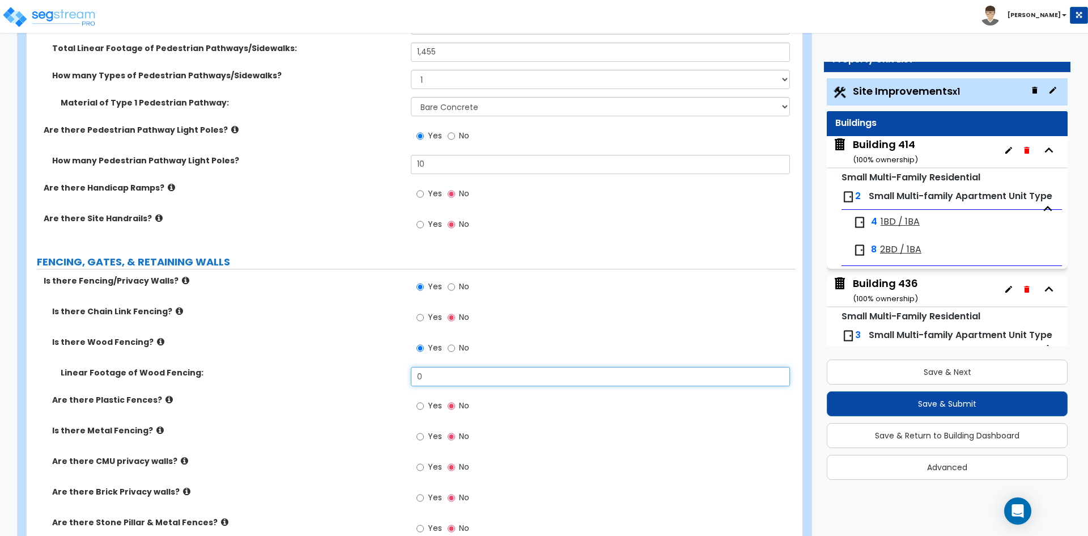
click at [458, 369] on input "0" at bounding box center [600, 376] width 379 height 19
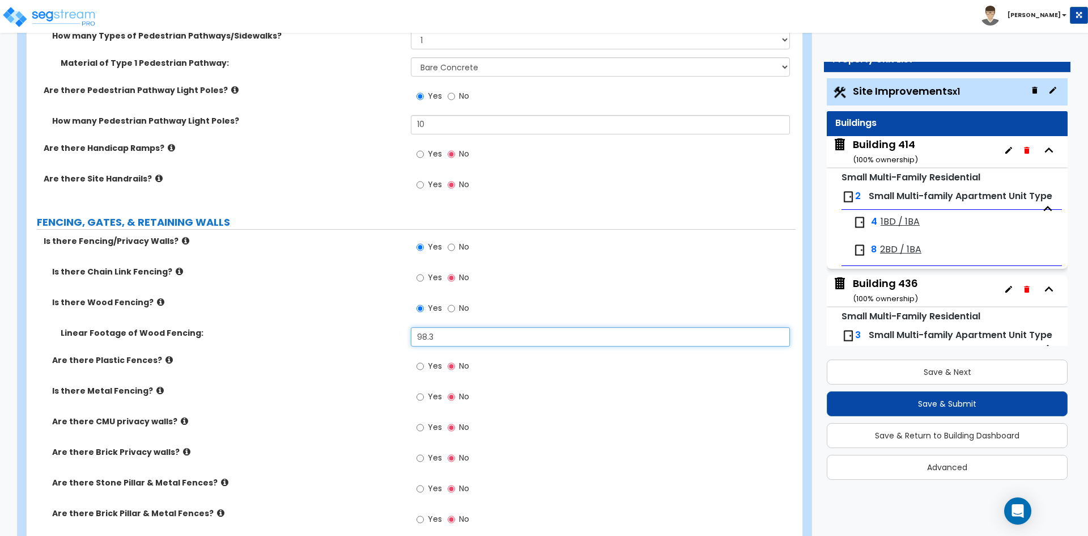
scroll to position [1077, 0]
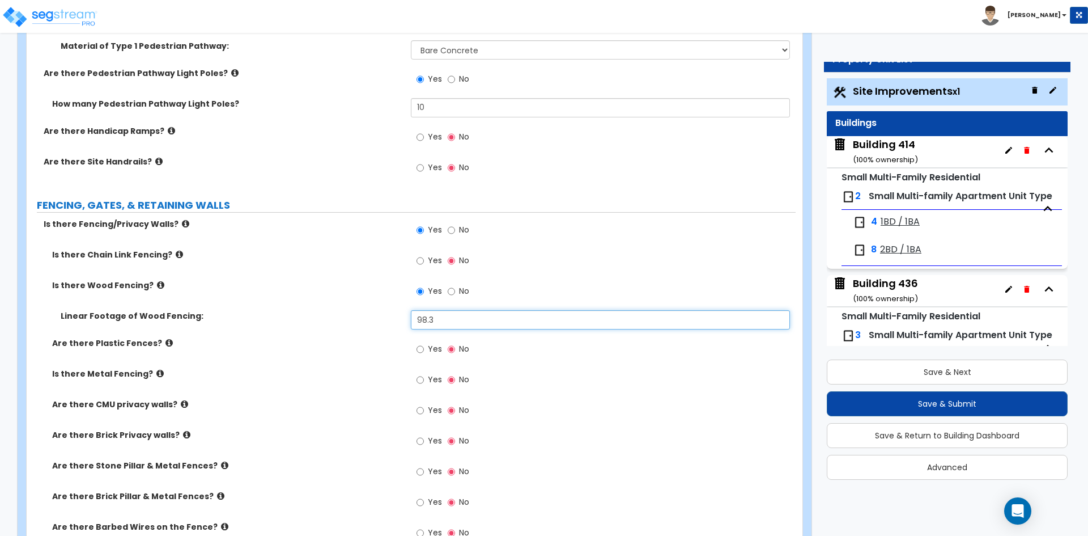
type input "98.3"
click at [427, 405] on label "Yes" at bounding box center [430, 411] width 26 height 19
click at [424, 405] on input "Yes" at bounding box center [420, 410] width 7 height 12
radio input "true"
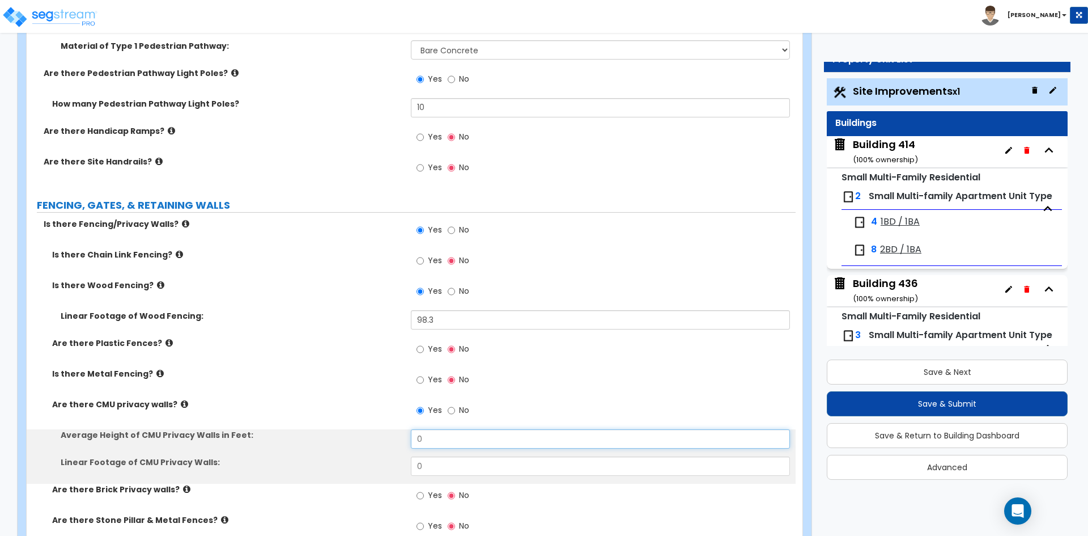
click at [438, 439] on input "0" at bounding box center [600, 438] width 379 height 19
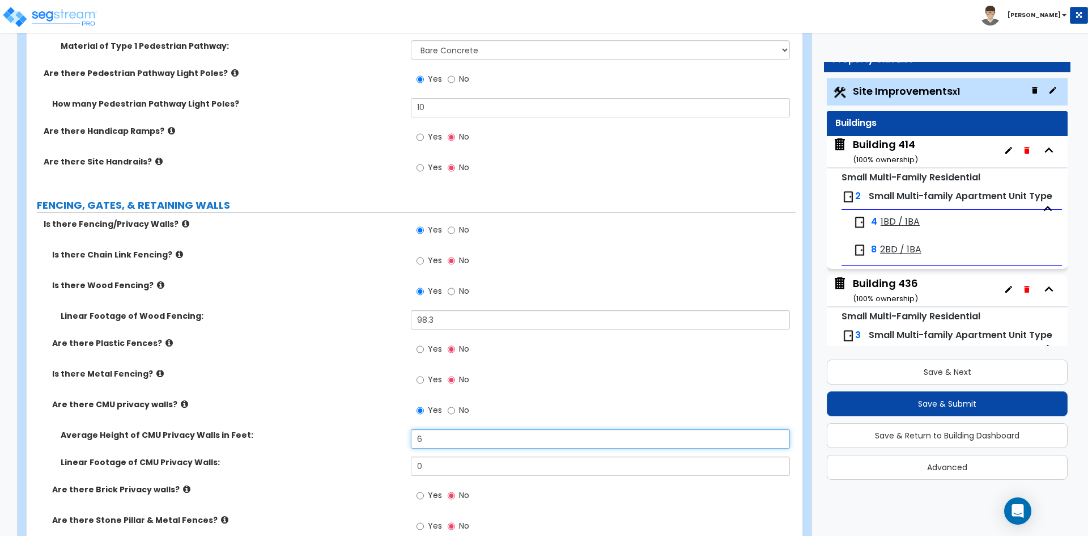
type input "6"
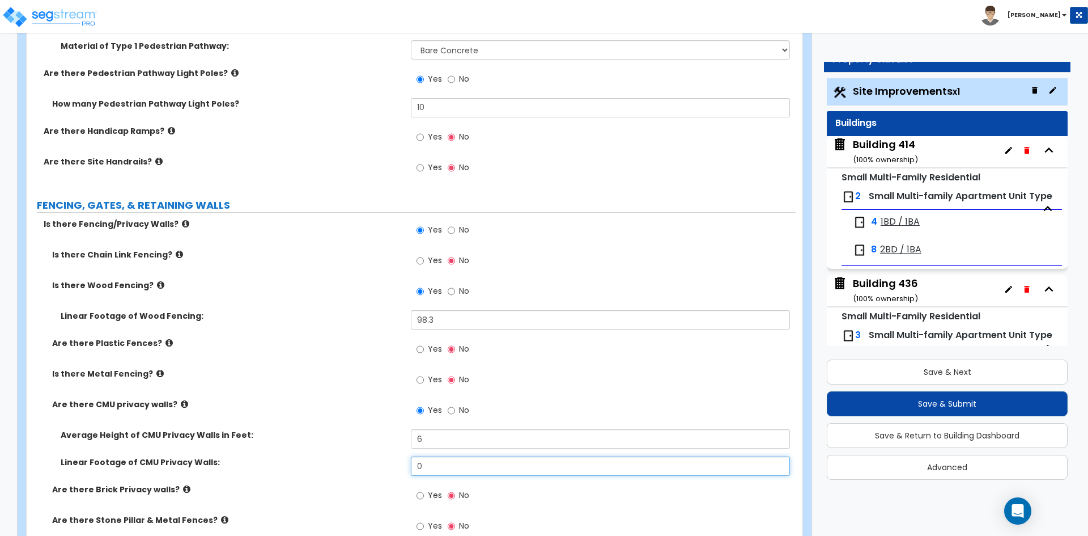
click at [447, 465] on input "0" at bounding box center [600, 465] width 379 height 19
type input "58.6"
click at [360, 439] on label "Average Height of CMU Privacy Walls in Feet:" at bounding box center [232, 434] width 342 height 11
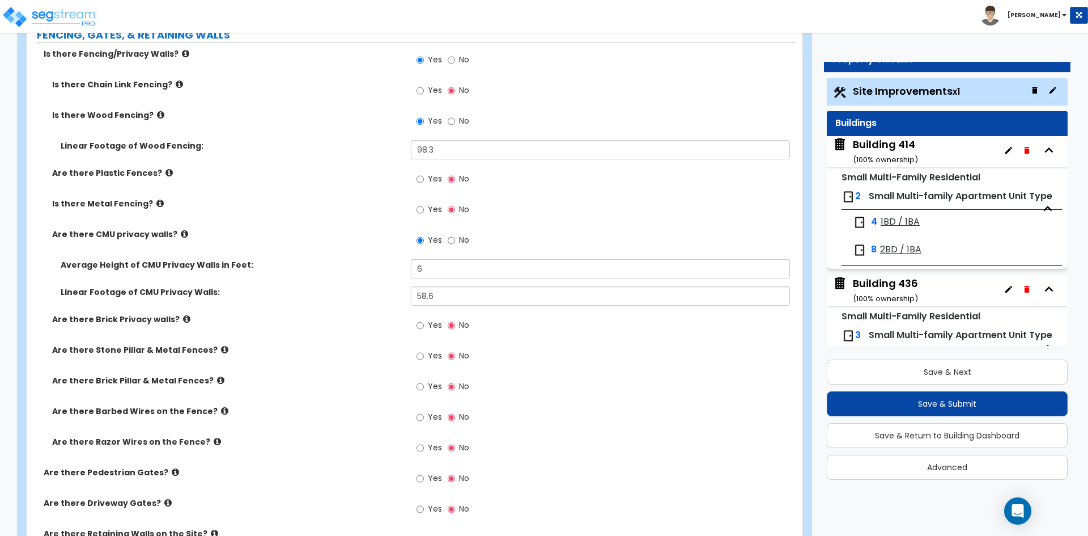
scroll to position [1304, 0]
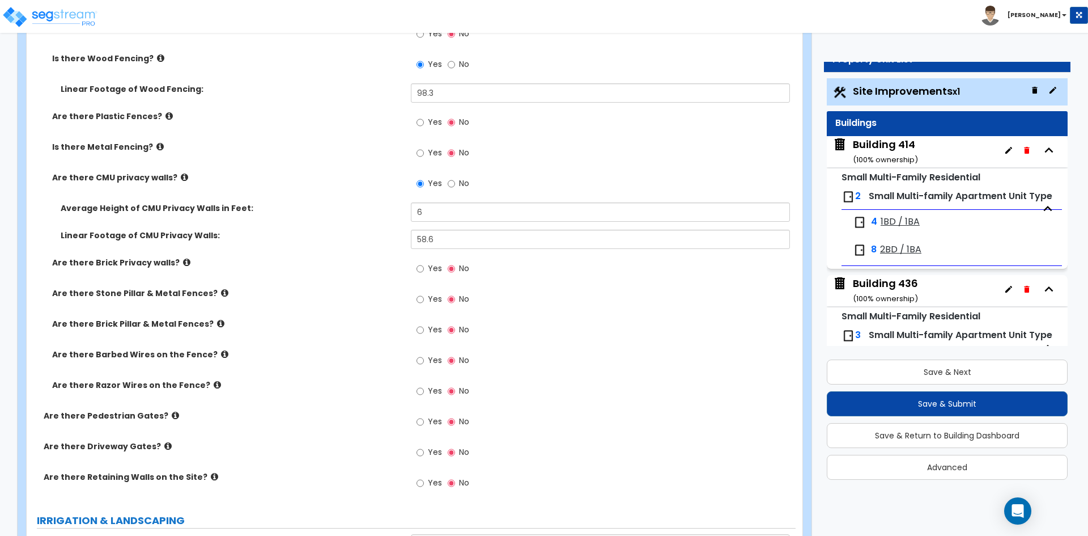
click at [431, 484] on span "Yes" at bounding box center [435, 482] width 14 height 11
click at [424, 484] on input "Yes" at bounding box center [420, 483] width 7 height 12
radio input "true"
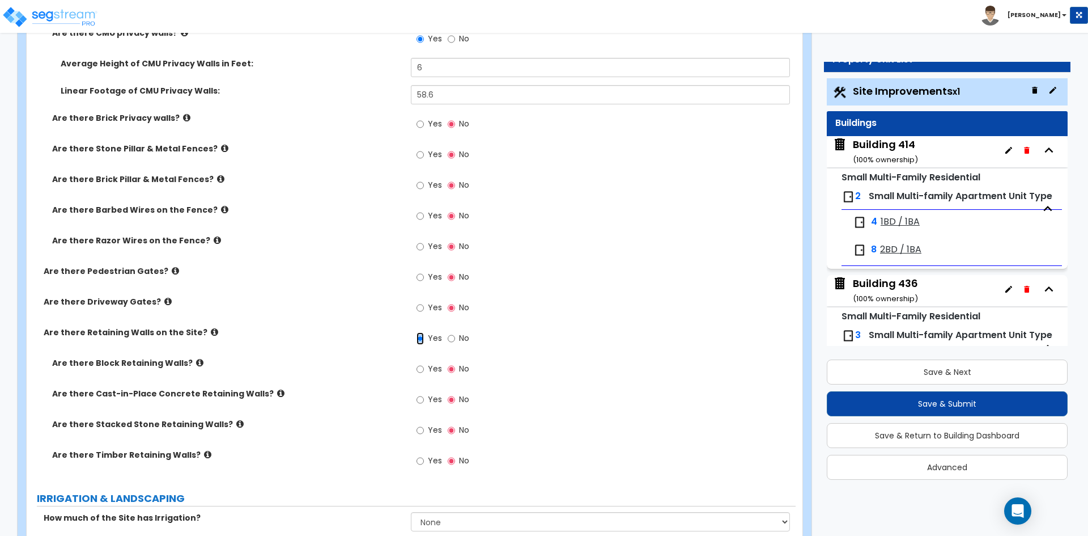
scroll to position [1474, 0]
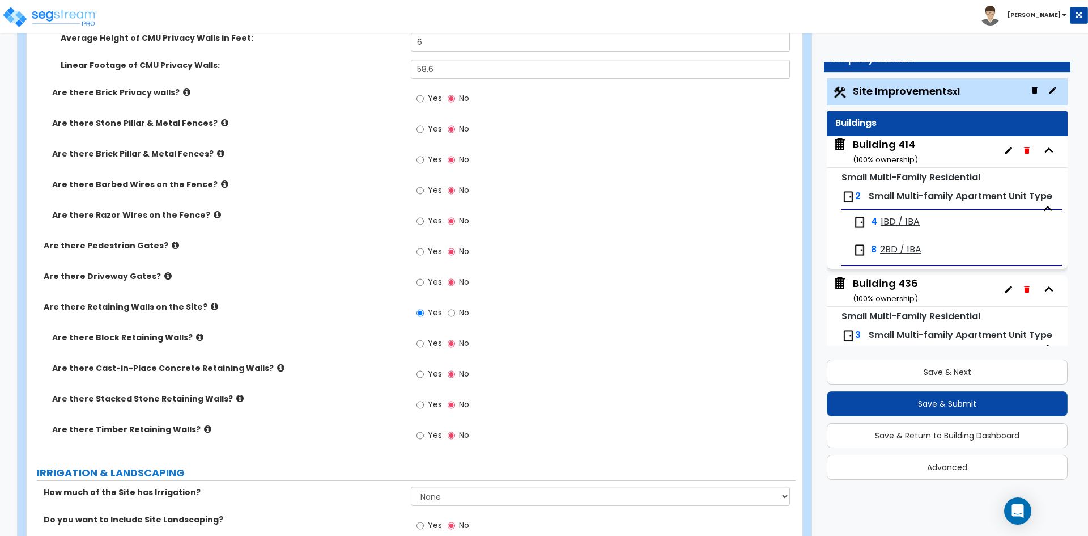
click at [276, 248] on label "Are there Pedestrian Gates?" at bounding box center [223, 245] width 359 height 11
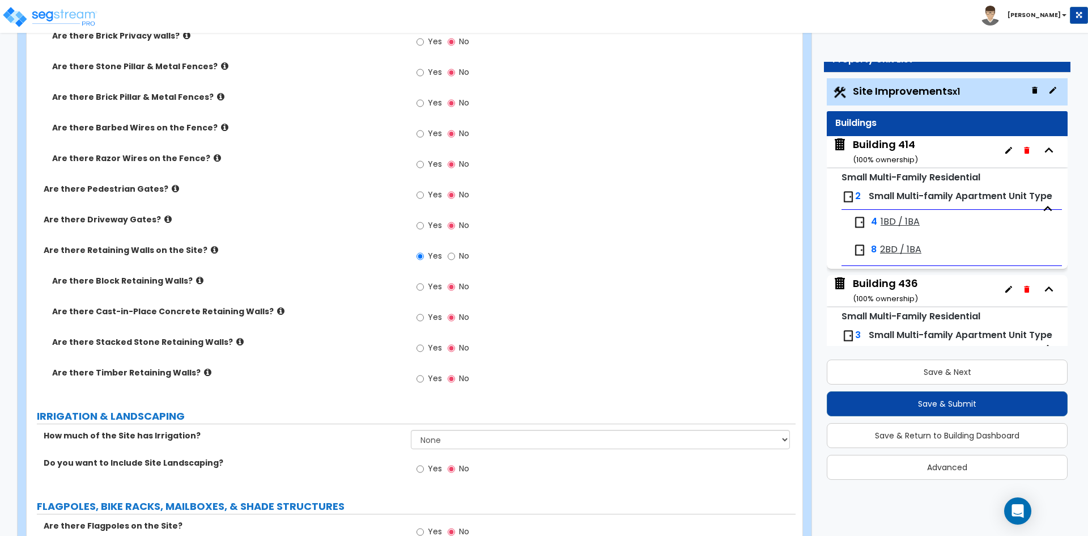
click at [428, 288] on span "Yes" at bounding box center [435, 286] width 14 height 11
click at [424, 288] on input "Yes" at bounding box center [420, 287] width 7 height 12
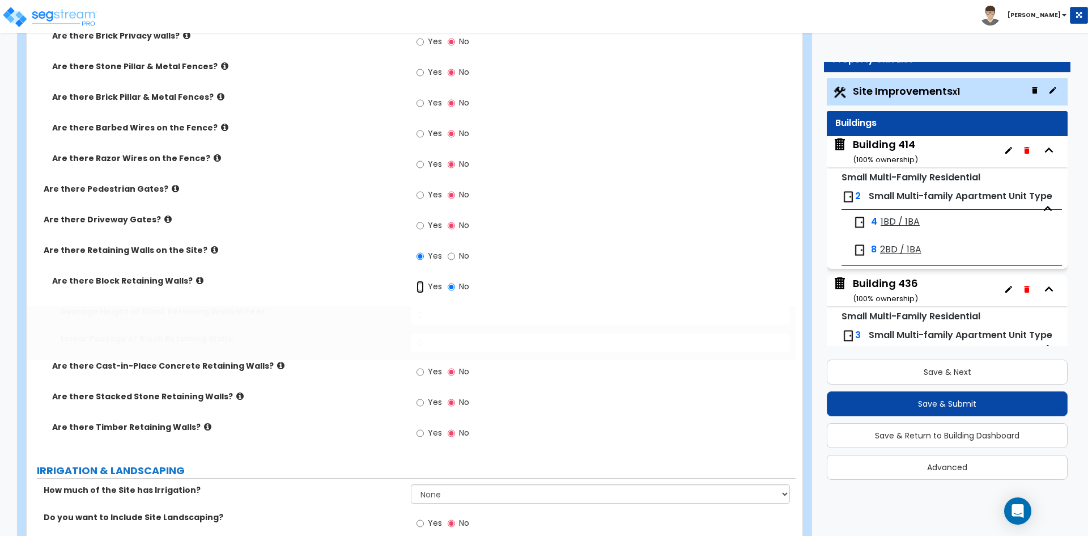
radio input "true"
click at [425, 375] on label "Yes" at bounding box center [430, 372] width 26 height 19
click at [424, 375] on input "Yes" at bounding box center [420, 372] width 7 height 12
radio input "true"
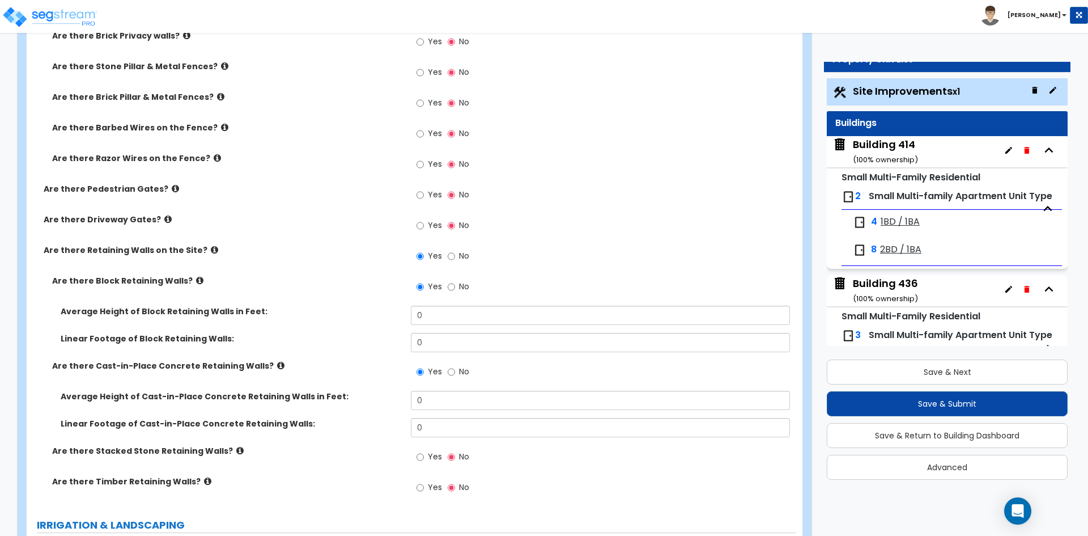
click at [429, 459] on span "Yes" at bounding box center [435, 456] width 14 height 11
click at [424, 459] on input "Yes" at bounding box center [420, 457] width 7 height 12
radio input "true"
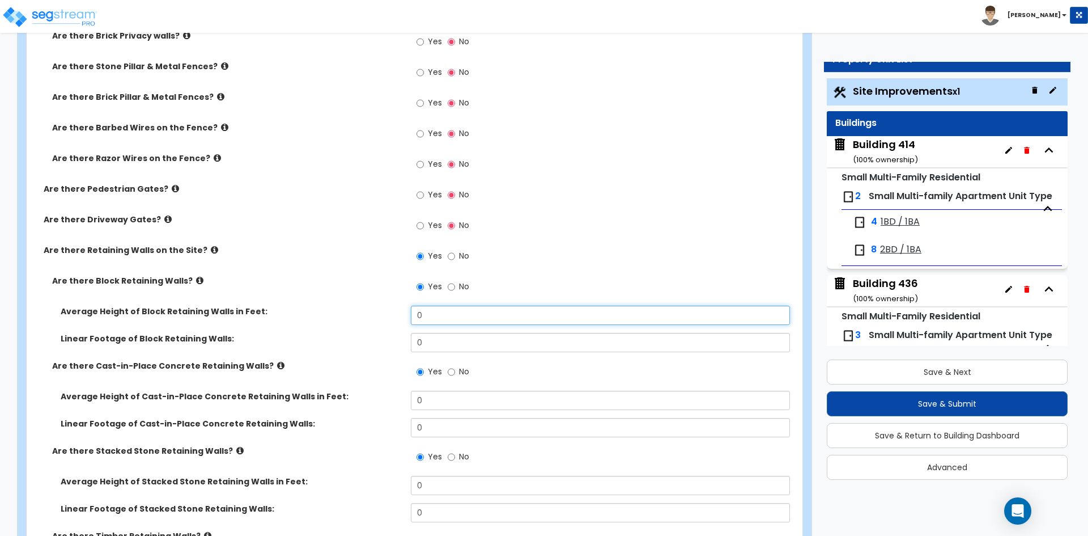
click at [458, 319] on input "0" at bounding box center [600, 315] width 379 height 19
type input "2.5"
click at [445, 348] on input "0" at bounding box center [600, 342] width 379 height 19
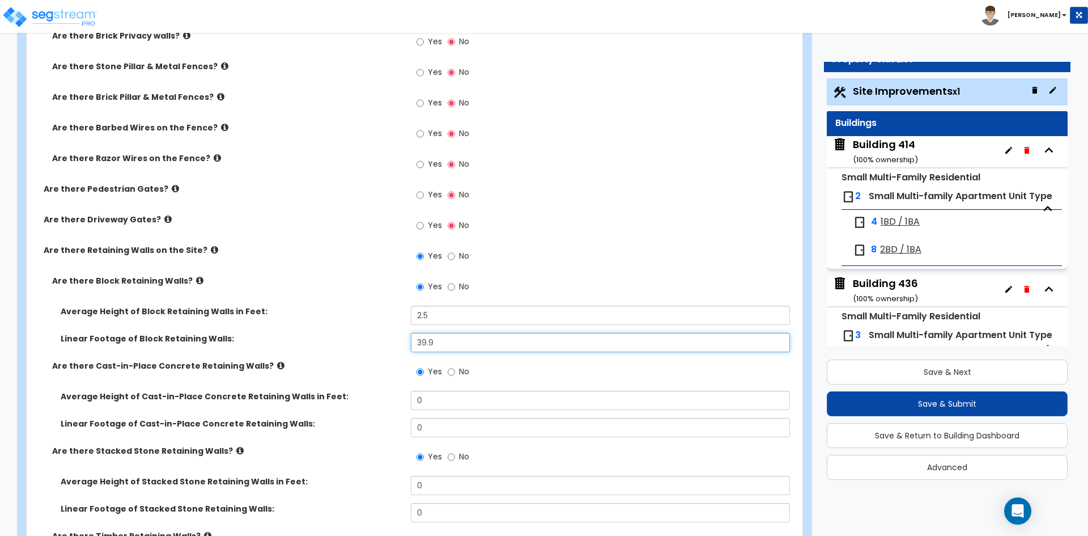
type input "39.9"
click at [448, 401] on input "0" at bounding box center [600, 400] width 379 height 19
type input "3"
drag, startPoint x: 444, startPoint y: 414, endPoint x: 445, endPoint y: 421, distance: 6.9
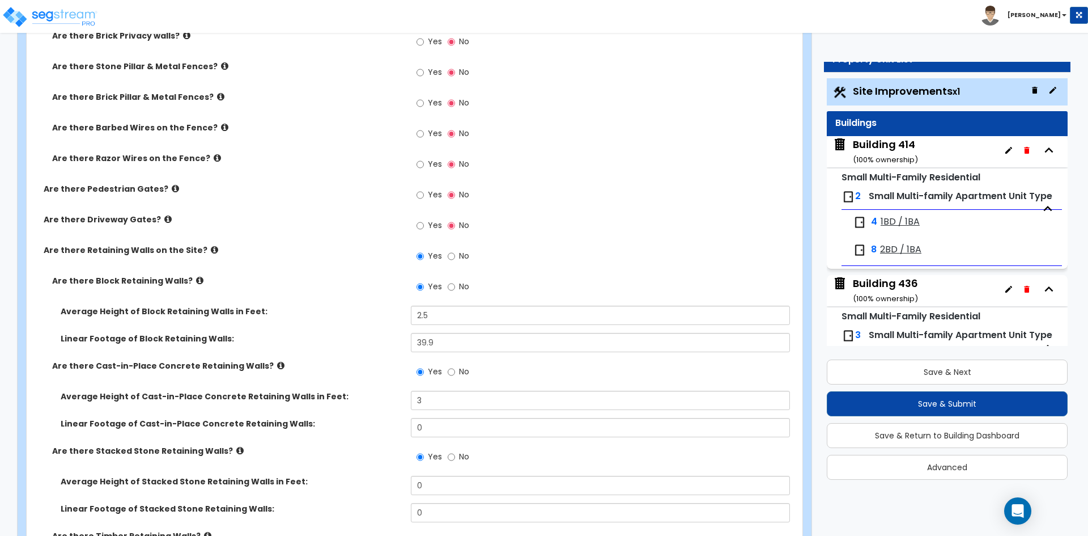
click at [445, 418] on div "Average Height of Cast-in-Place Concrete Retaining Walls in Feet: 3 Linear Foot…" at bounding box center [411, 418] width 752 height 54
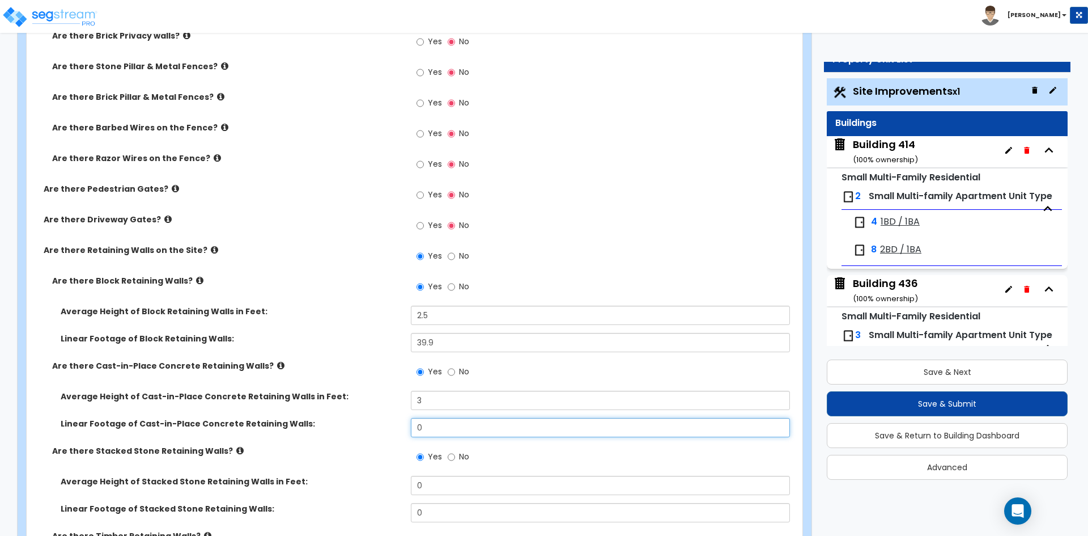
click at [445, 423] on input "0" at bounding box center [600, 427] width 379 height 19
type input "22.8"
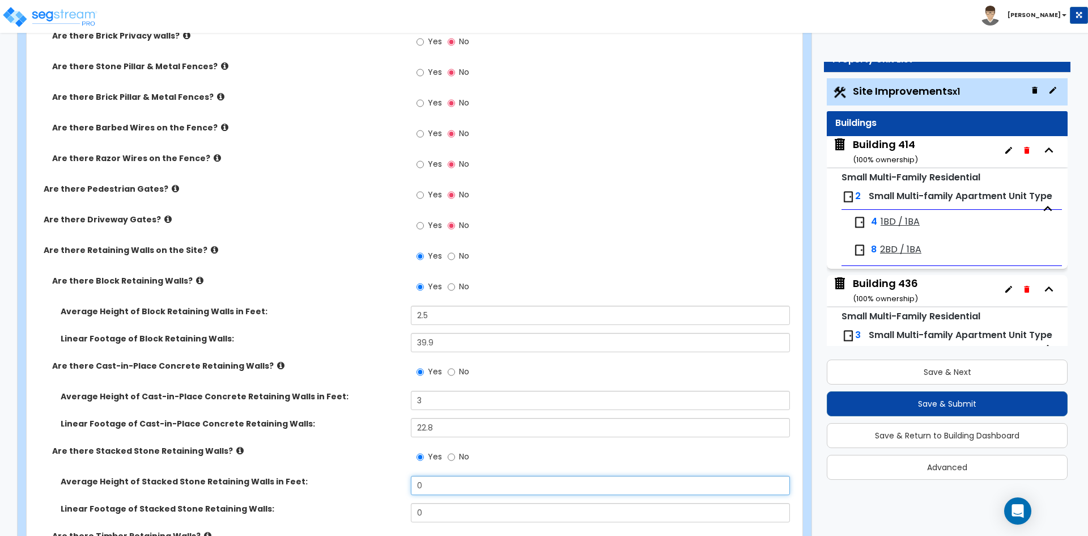
click at [449, 491] on input "0" at bounding box center [600, 485] width 379 height 19
type input "2.5"
click at [460, 503] on input "0" at bounding box center [600, 512] width 379 height 19
click at [468, 510] on input "0" at bounding box center [600, 512] width 379 height 19
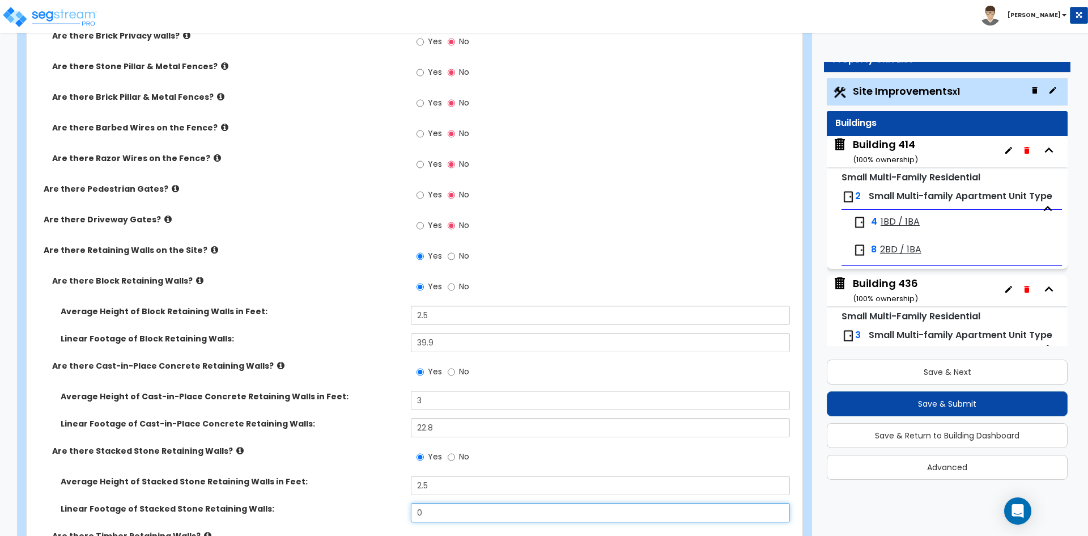
click at [468, 510] on input "0" at bounding box center [600, 512] width 379 height 19
type input "106.2"
click at [338, 484] on label "Average Height of Stacked Stone Retaining Walls in Feet:" at bounding box center [232, 481] width 342 height 11
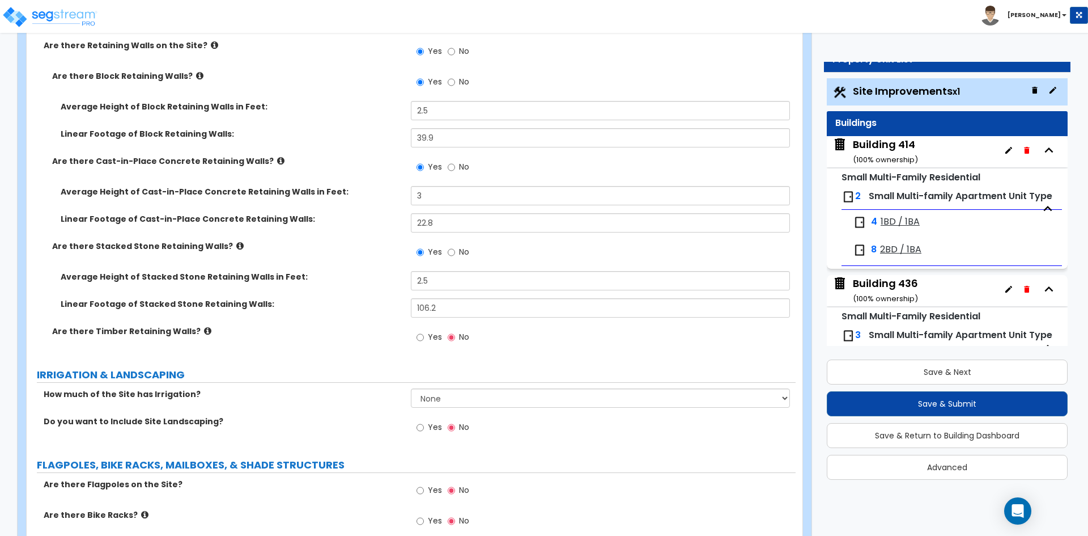
scroll to position [1814, 0]
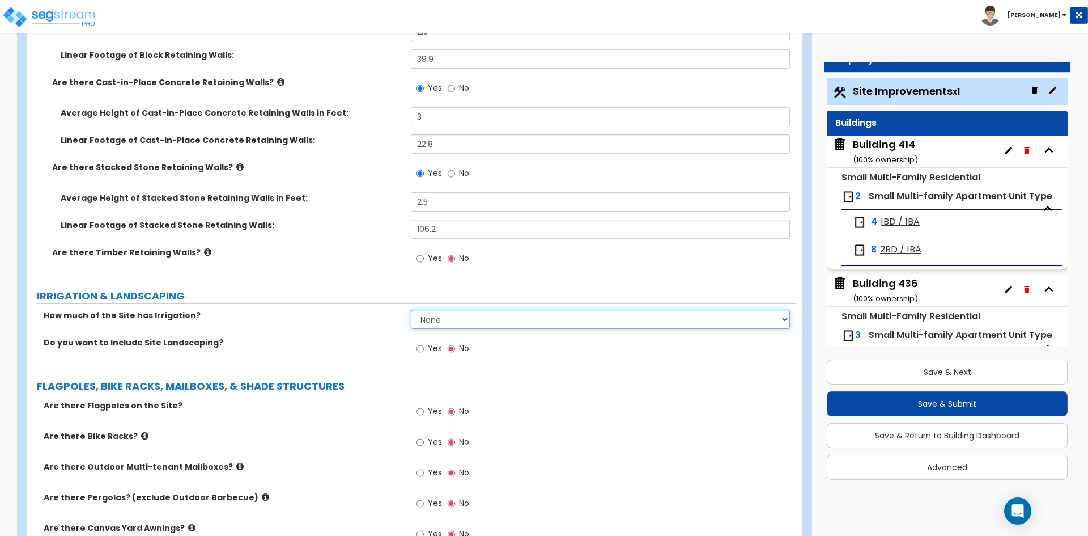
click at [458, 323] on select "None I want to Enter an Approximate Percentage I want to Enter the Square Foota…" at bounding box center [600, 319] width 379 height 19
click at [411, 310] on select "None I want to Enter an Approximate Percentage I want to Enter the Square Foota…" at bounding box center [600, 319] width 379 height 19
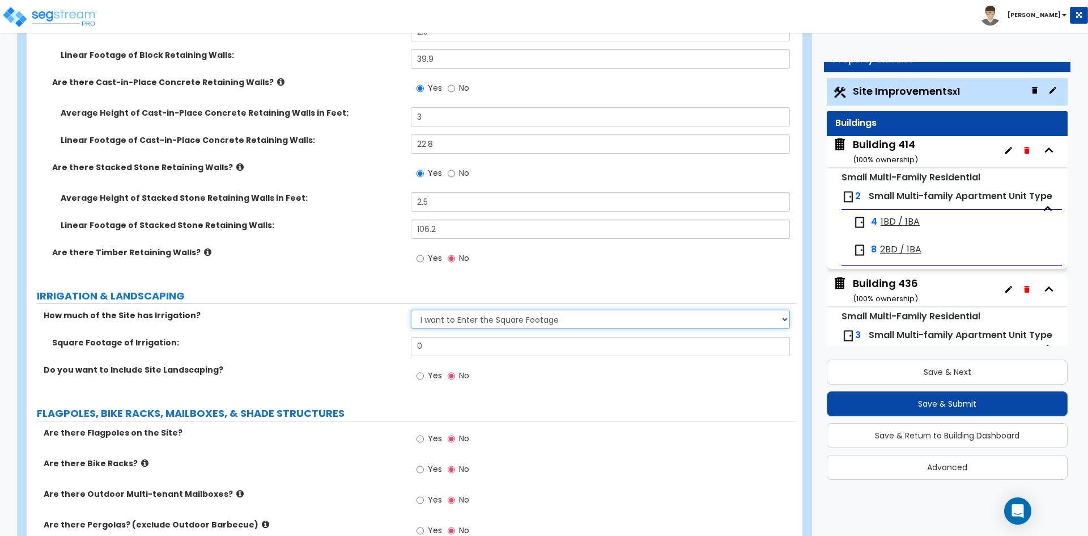
drag, startPoint x: 471, startPoint y: 316, endPoint x: 472, endPoint y: 321, distance: 5.7
click at [471, 316] on select "None I want to Enter an Approximate Percentage I want to Enter the Square Foota…" at bounding box center [600, 319] width 379 height 19
select select "1"
click at [411, 310] on select "None I want to Enter an Approximate Percentage I want to Enter the Square Foota…" at bounding box center [600, 319] width 379 height 19
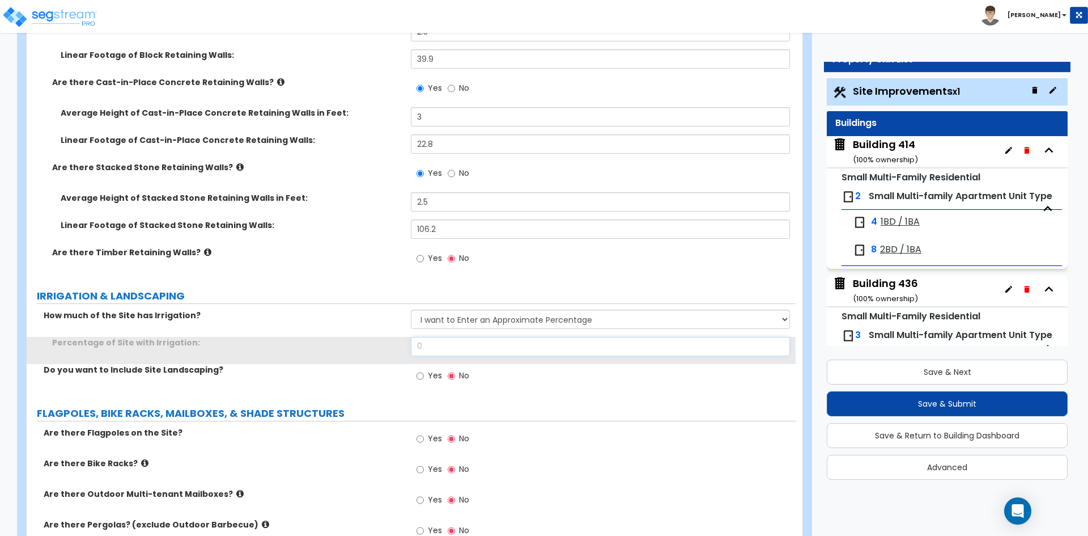
click at [450, 346] on input "0" at bounding box center [600, 346] width 379 height 19
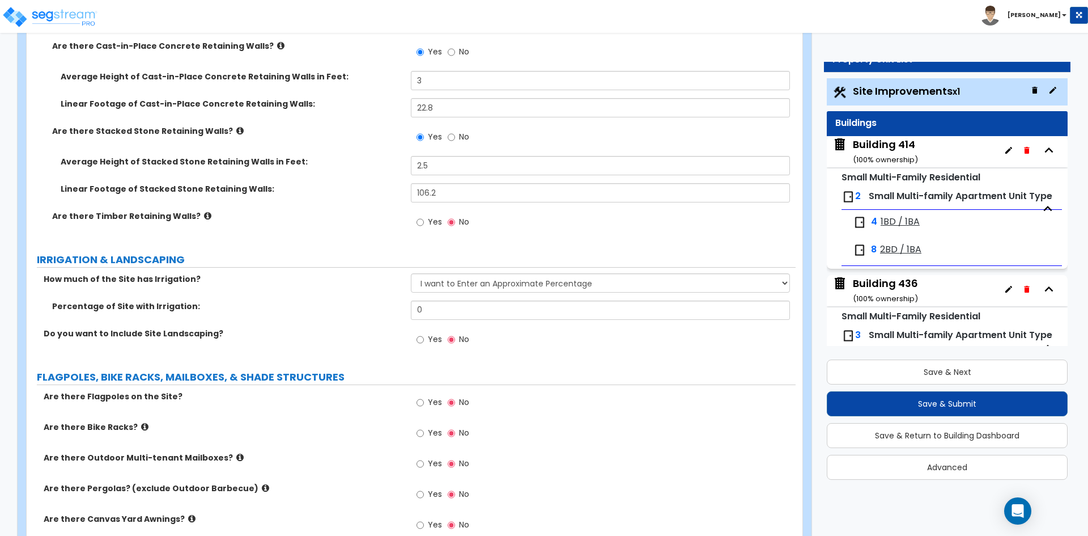
scroll to position [1871, 0]
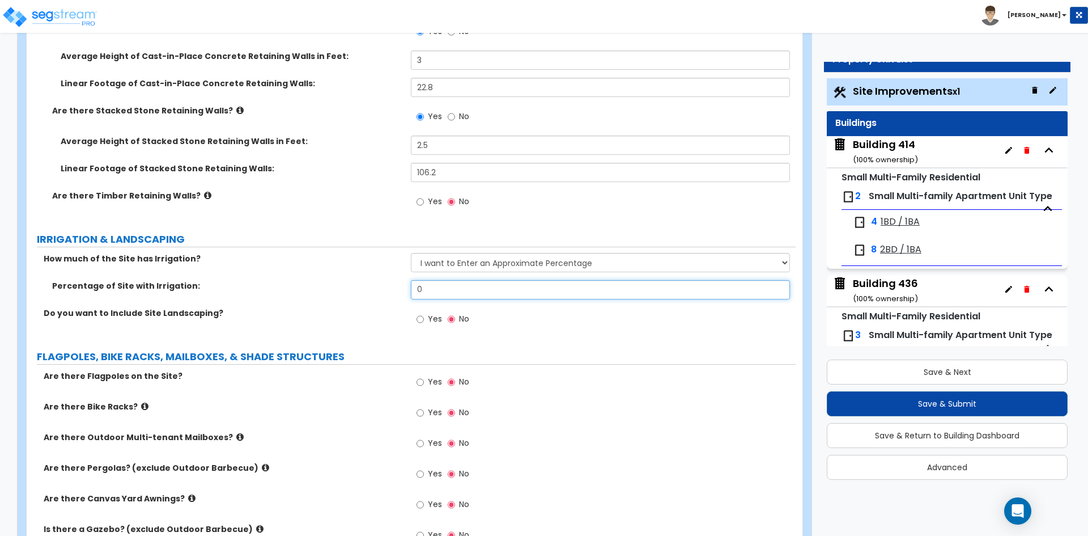
click at [478, 289] on input "0" at bounding box center [600, 289] width 379 height 19
type input "35"
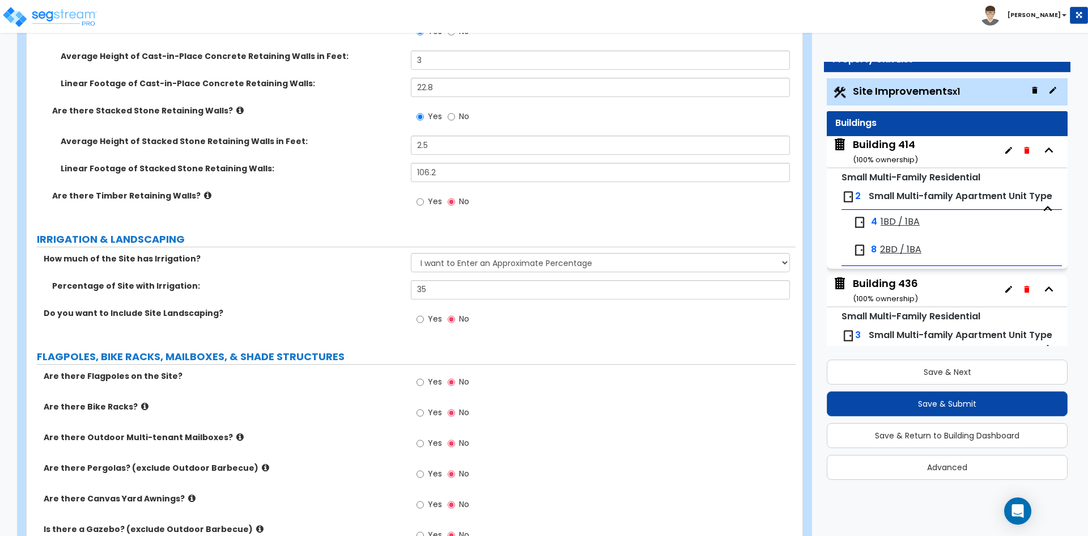
click at [353, 301] on div "Percentage of Site with Irrigation: 35" at bounding box center [411, 293] width 769 height 27
click at [430, 323] on span "Yes" at bounding box center [435, 318] width 14 height 11
click at [424, 323] on input "Yes" at bounding box center [420, 319] width 7 height 12
radio input "true"
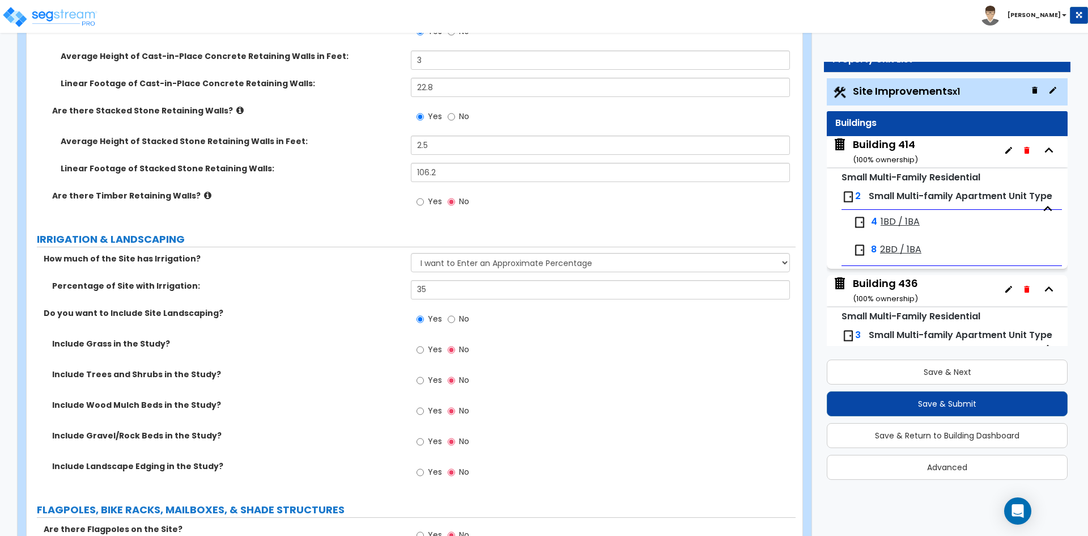
click at [430, 433] on label "Yes" at bounding box center [430, 442] width 26 height 19
click at [424, 435] on input "Yes" at bounding box center [420, 441] width 7 height 12
radio input "true"
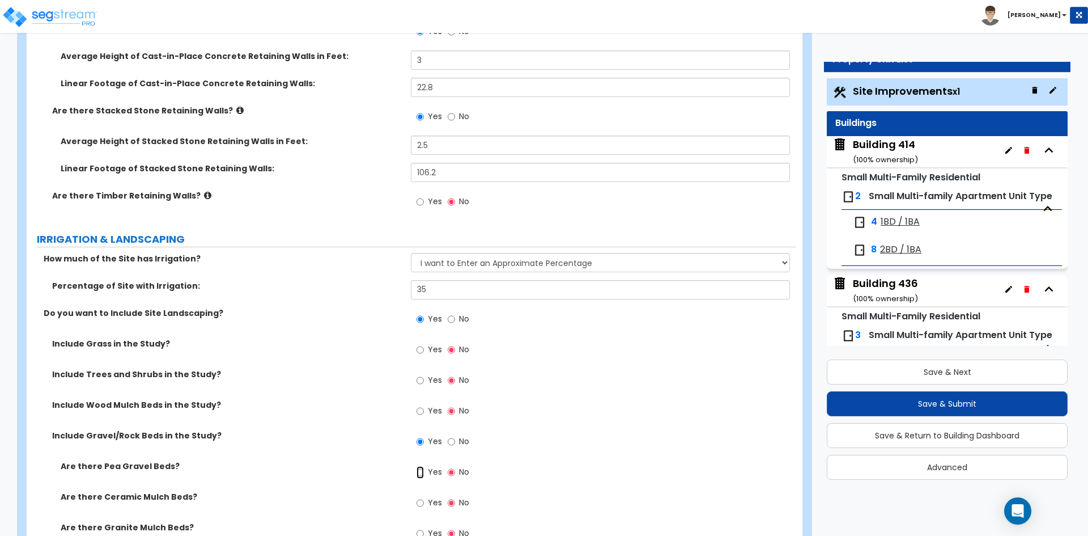
click at [417, 470] on input "Yes" at bounding box center [420, 472] width 7 height 12
radio input "true"
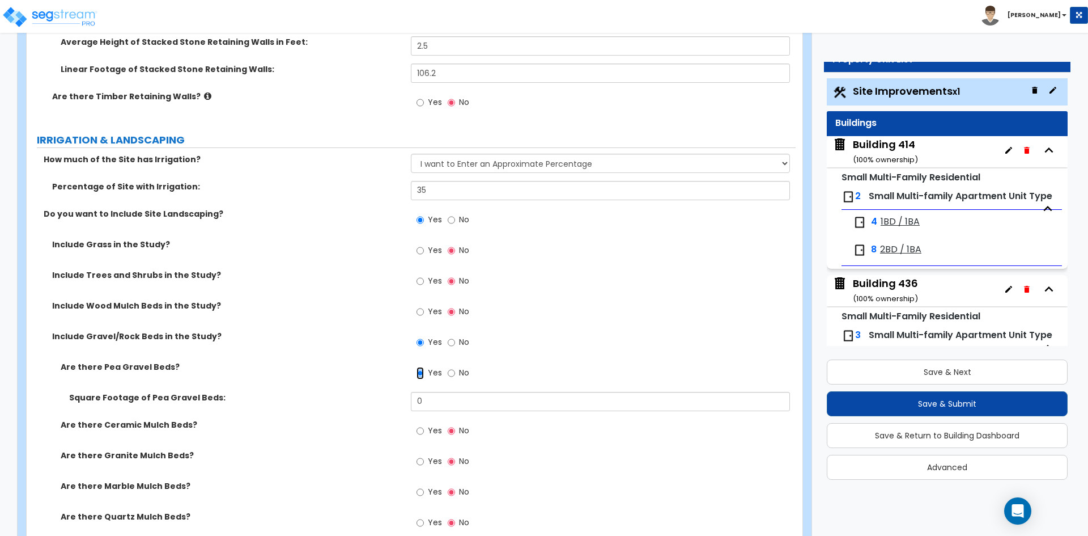
scroll to position [2041, 0]
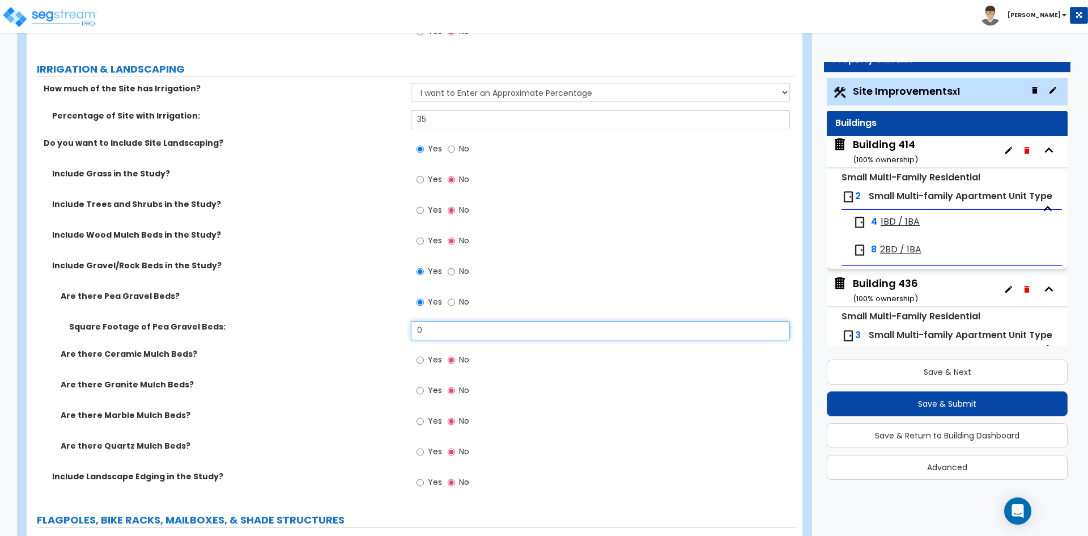
click at [446, 329] on input "0" at bounding box center [600, 330] width 379 height 19
type input "2,348"
click at [252, 367] on div "Are there Ceramic Mulch Beds? Yes No" at bounding box center [411, 363] width 769 height 31
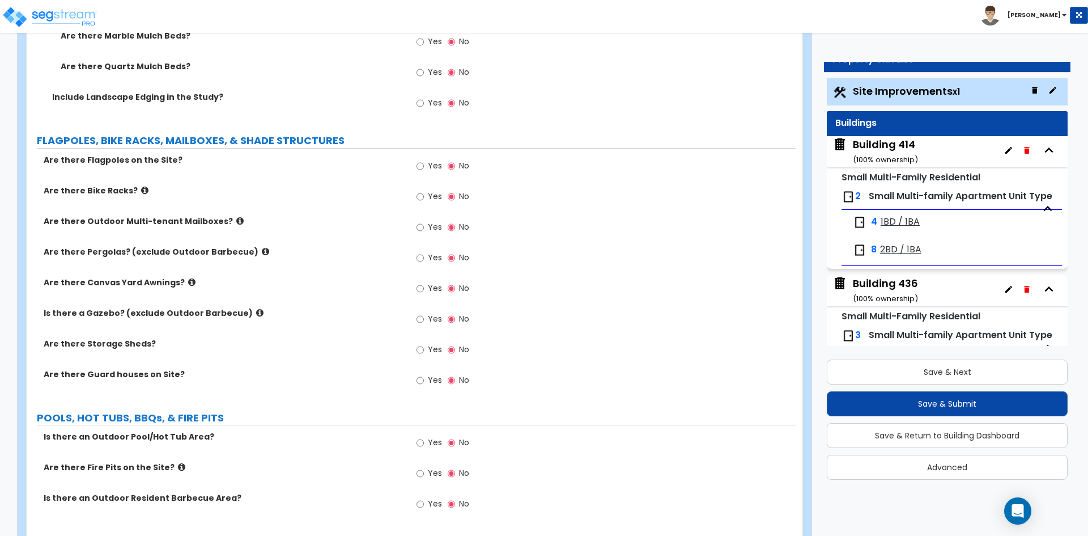
scroll to position [2438, 0]
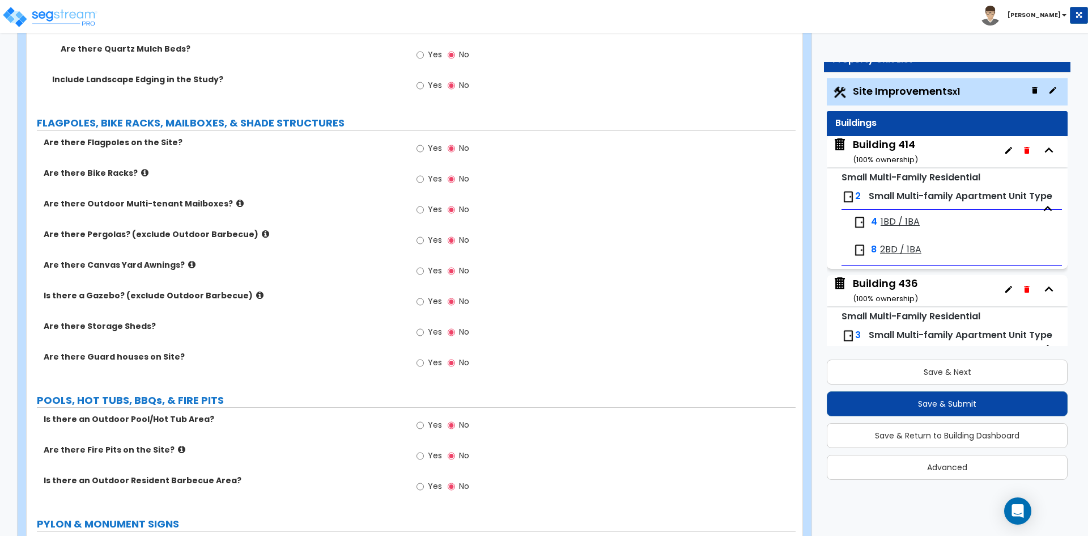
click at [432, 427] on span "Yes" at bounding box center [435, 424] width 14 height 11
click at [424, 427] on input "Yes" at bounding box center [420, 425] width 7 height 12
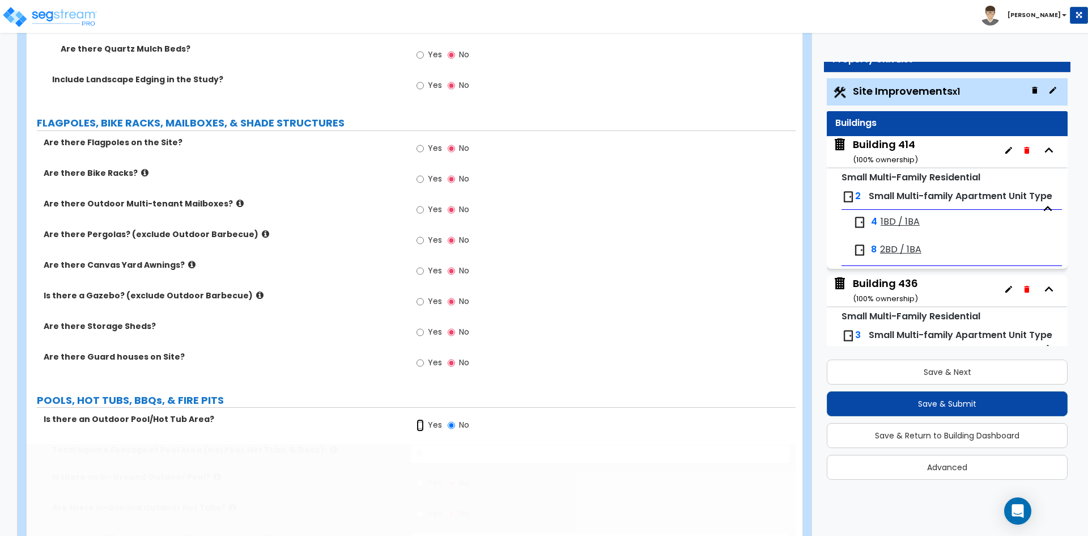
radio input "true"
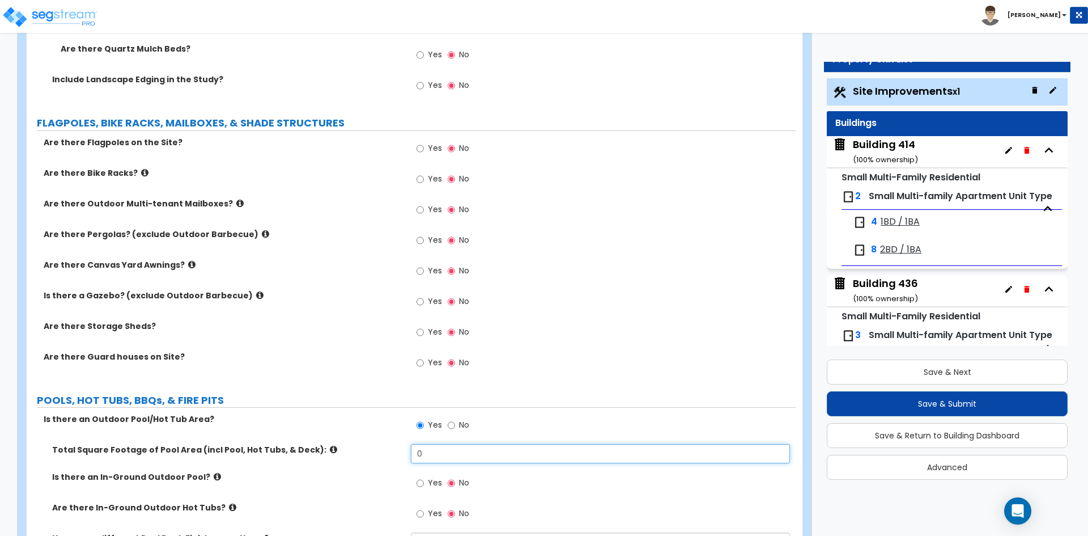
click at [450, 447] on input "0" at bounding box center [600, 453] width 379 height 19
type input "2,804"
click at [431, 481] on span "Yes" at bounding box center [435, 482] width 14 height 11
click at [424, 481] on input "Yes" at bounding box center [420, 483] width 7 height 12
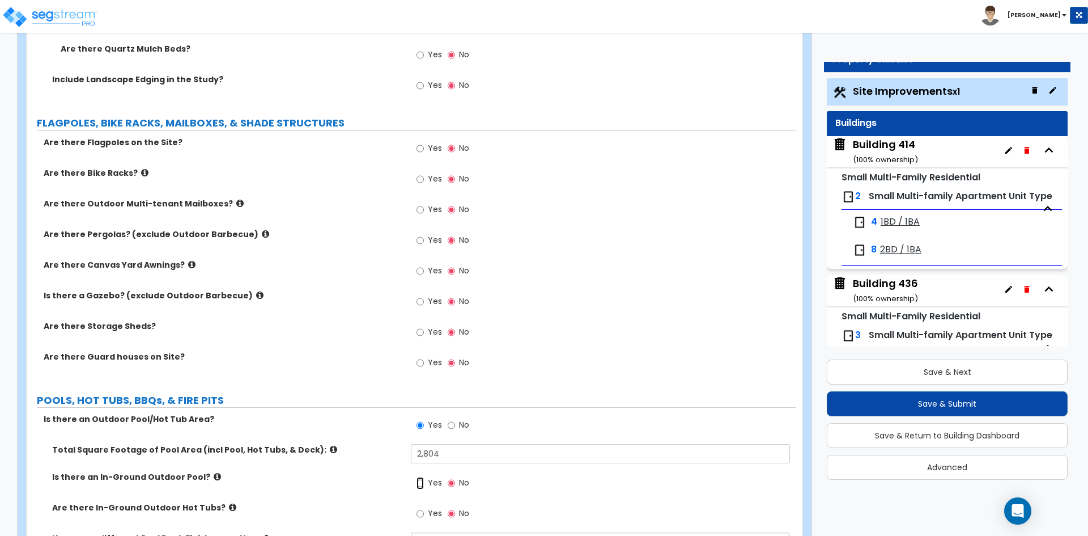
radio input "true"
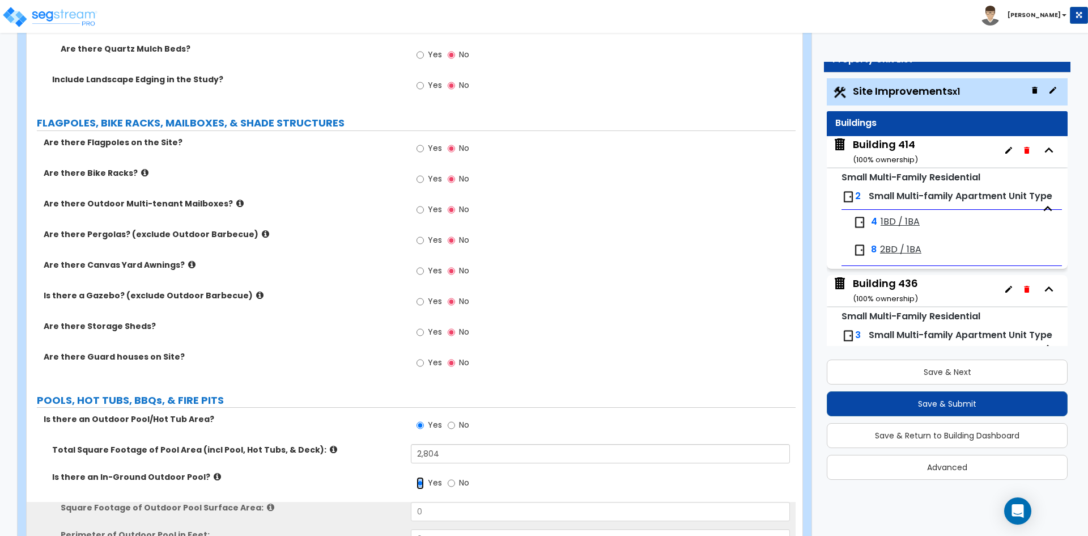
scroll to position [2494, 0]
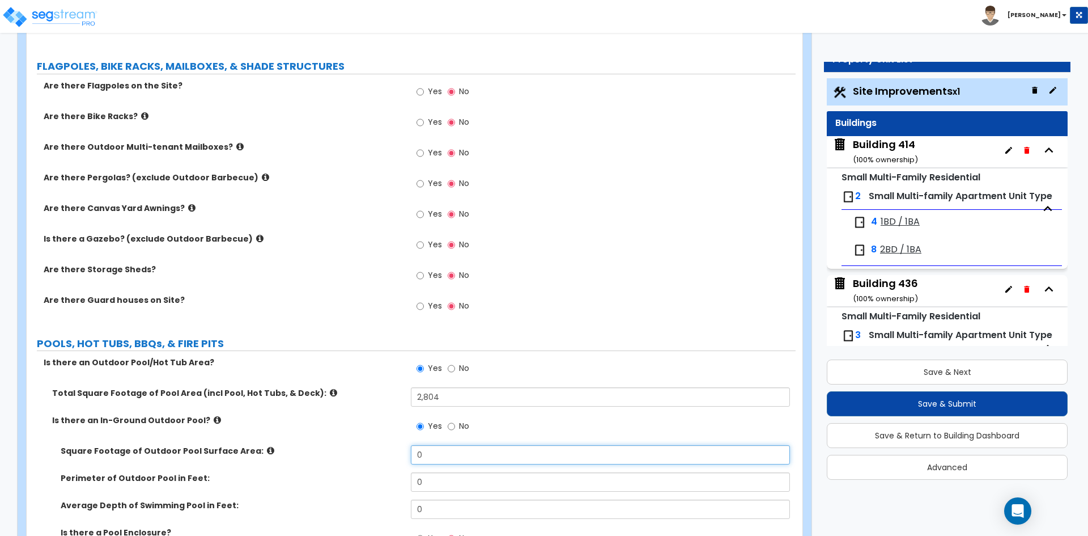
click at [439, 457] on input "0" at bounding box center [600, 454] width 379 height 19
type input "540"
click at [429, 483] on input "0" at bounding box center [600, 481] width 379 height 19
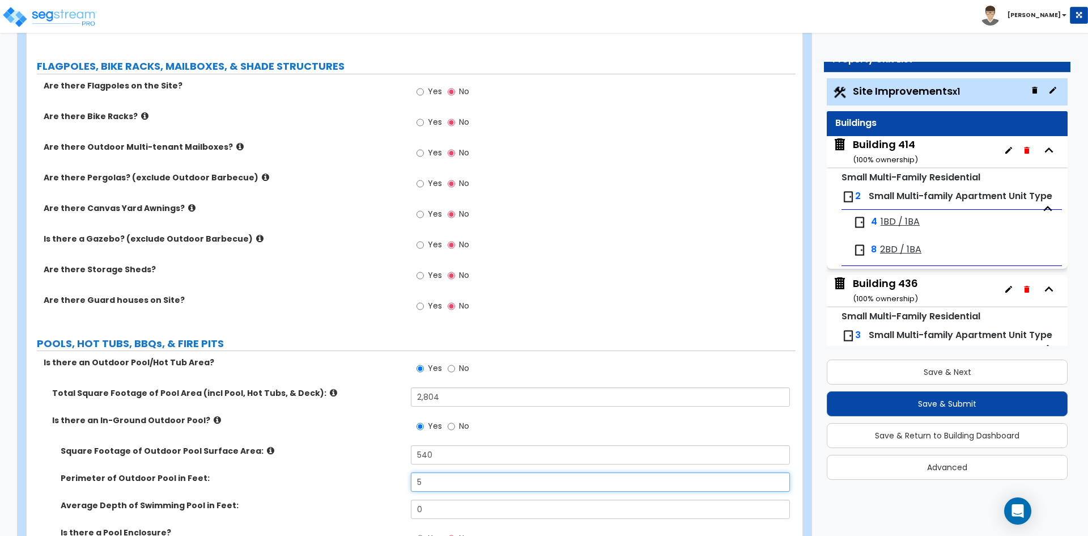
click at [430, 478] on input "5" at bounding box center [600, 481] width 379 height 19
click at [456, 491] on input "5" at bounding box center [600, 481] width 379 height 19
click at [456, 482] on input "5" at bounding box center [600, 481] width 379 height 19
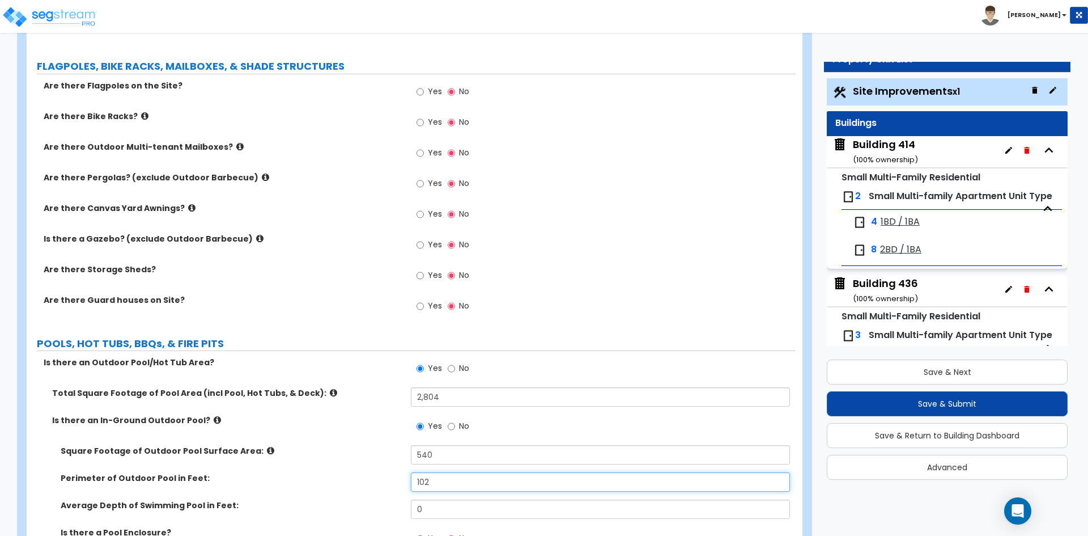
type input "102"
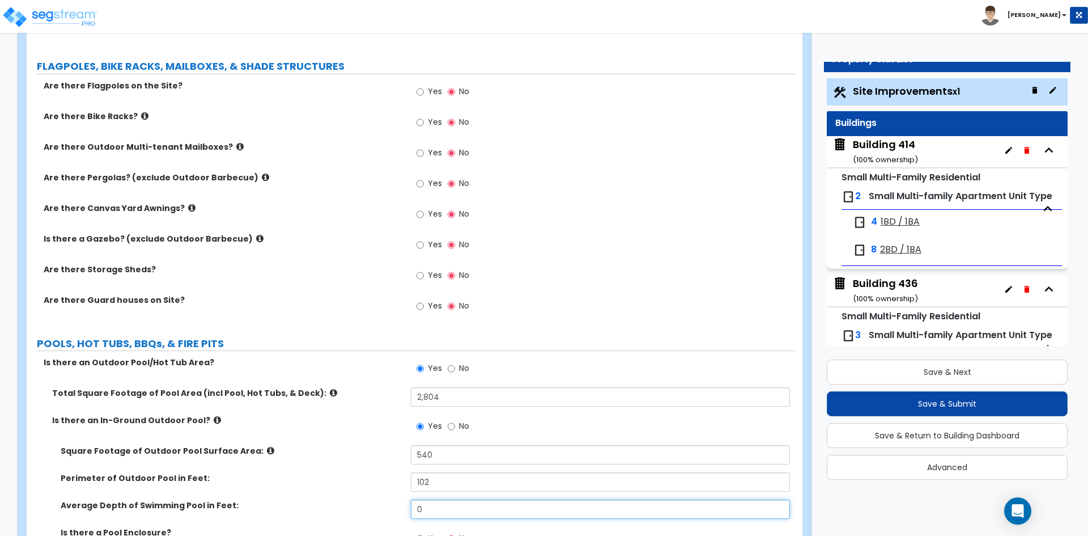
click at [433, 507] on input "0" at bounding box center [600, 508] width 379 height 19
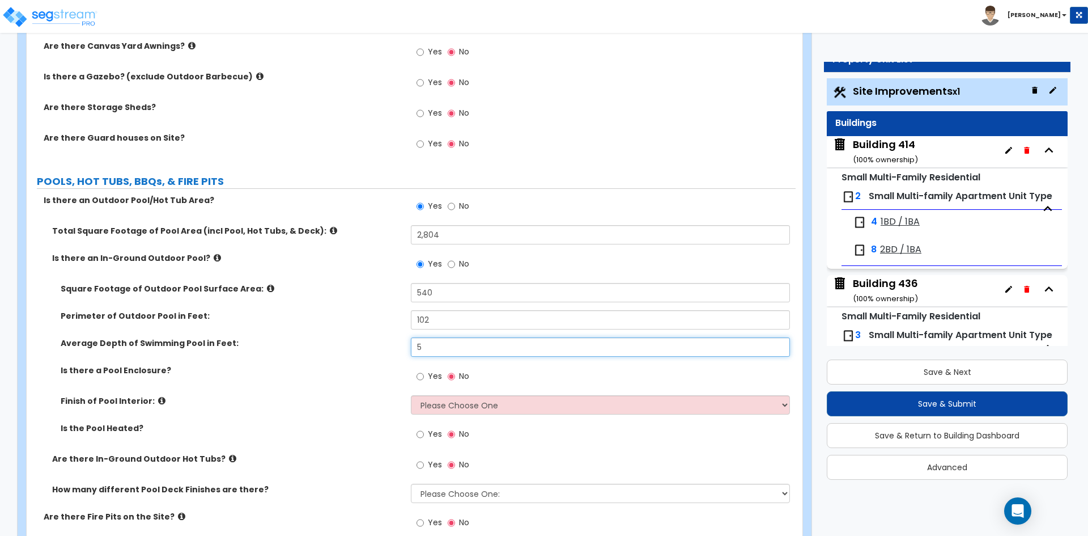
scroll to position [2665, 0]
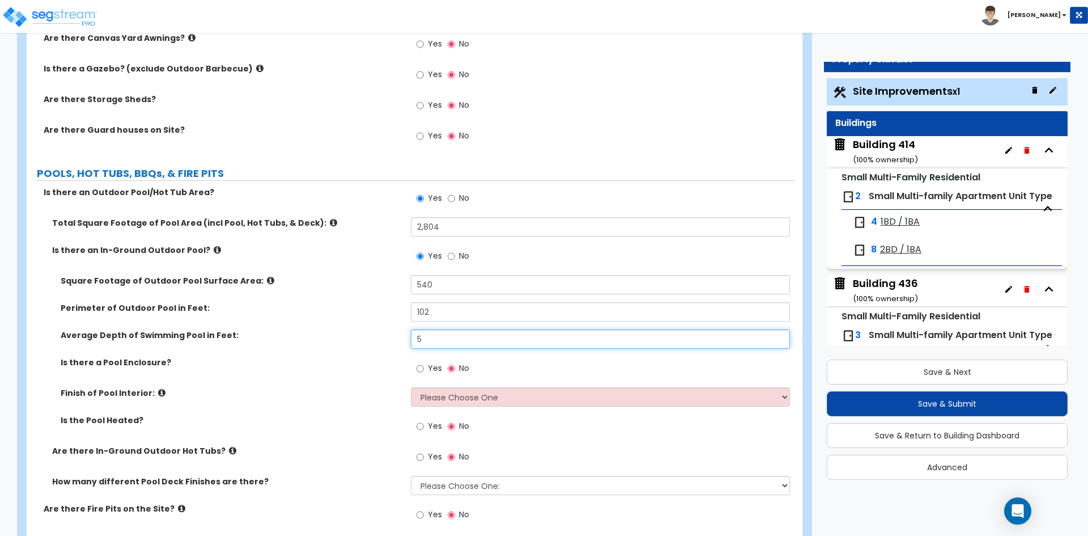
type input "5"
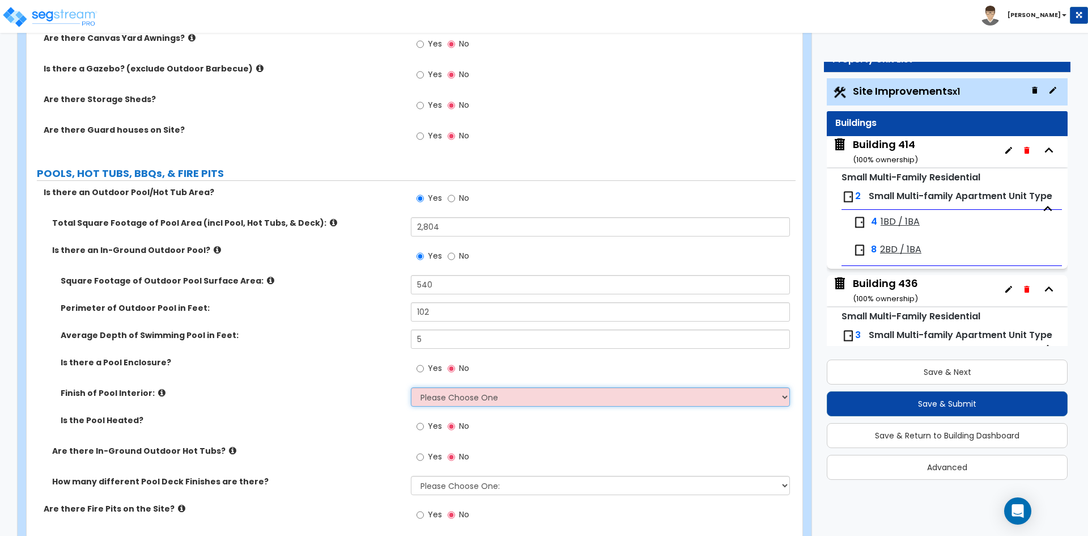
click at [493, 393] on select "Please Choose One Tile Plaster Vinyl" at bounding box center [600, 396] width 379 height 19
select select "2"
click at [411, 387] on select "Please Choose One Tile Plaster Vinyl" at bounding box center [600, 396] width 379 height 19
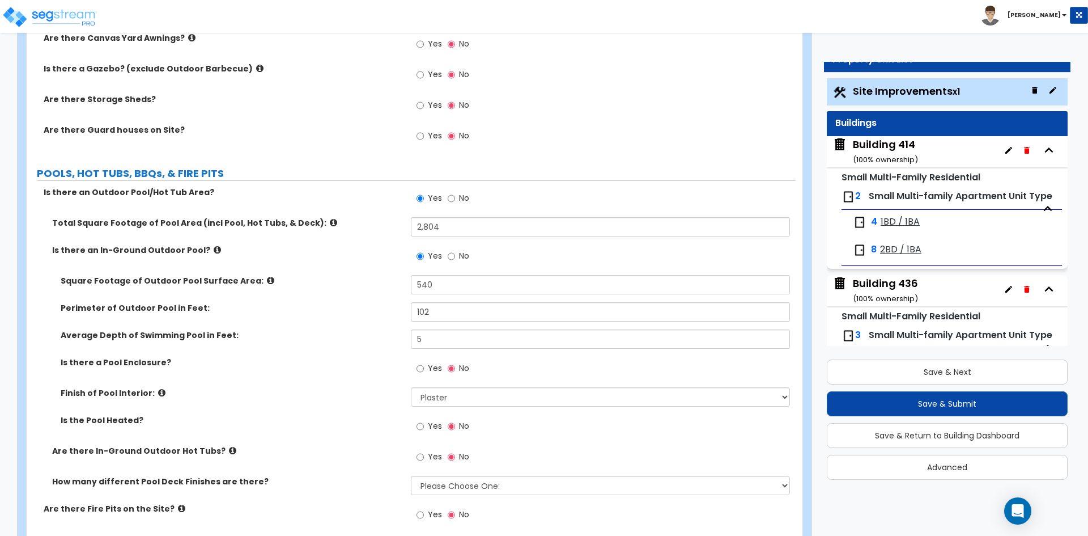
click at [298, 386] on div "Is there a Pool Enclosure? Yes No" at bounding box center [411, 372] width 769 height 31
click at [219, 427] on div "Is the Pool Heated? Yes No" at bounding box center [411, 429] width 769 height 31
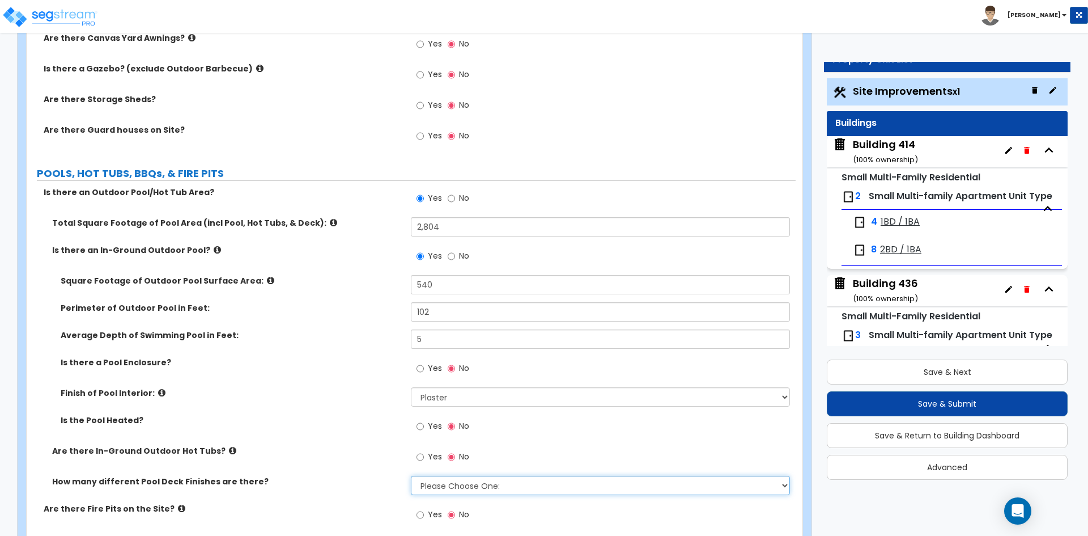
click at [450, 490] on select "Please Choose One: 1 2 3" at bounding box center [600, 485] width 379 height 19
select select "1"
click at [411, 476] on select "Please Choose One: 1 2 3" at bounding box center [600, 485] width 379 height 19
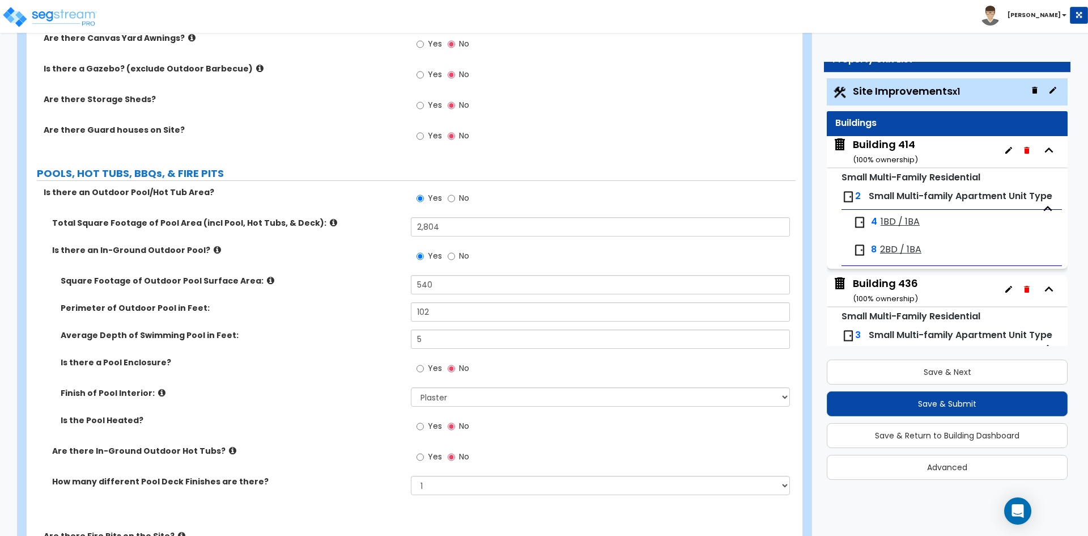
click at [306, 462] on div "Are there In-Ground Outdoor Hot Tubs? Yes No" at bounding box center [411, 460] width 769 height 31
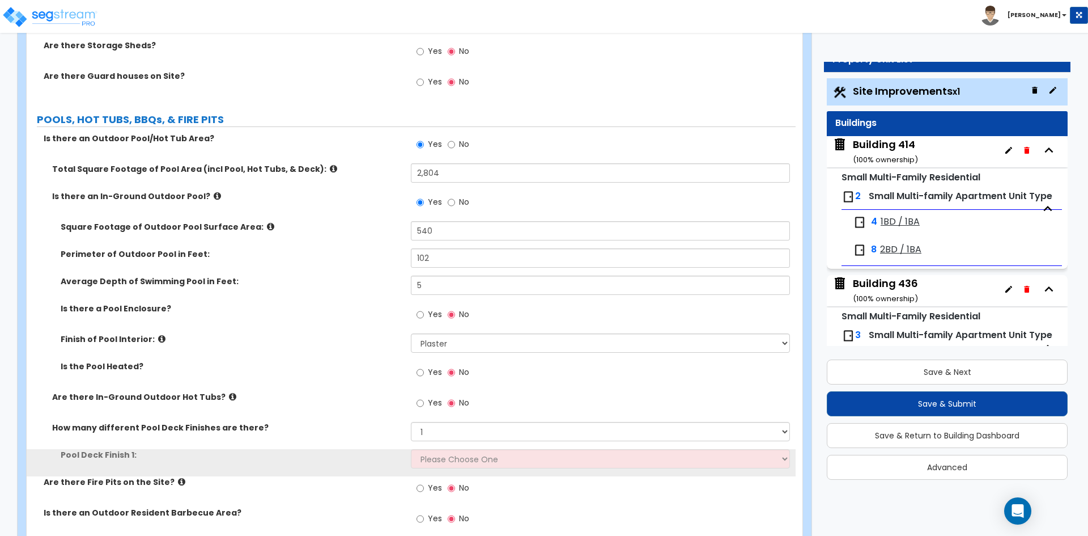
scroll to position [2778, 0]
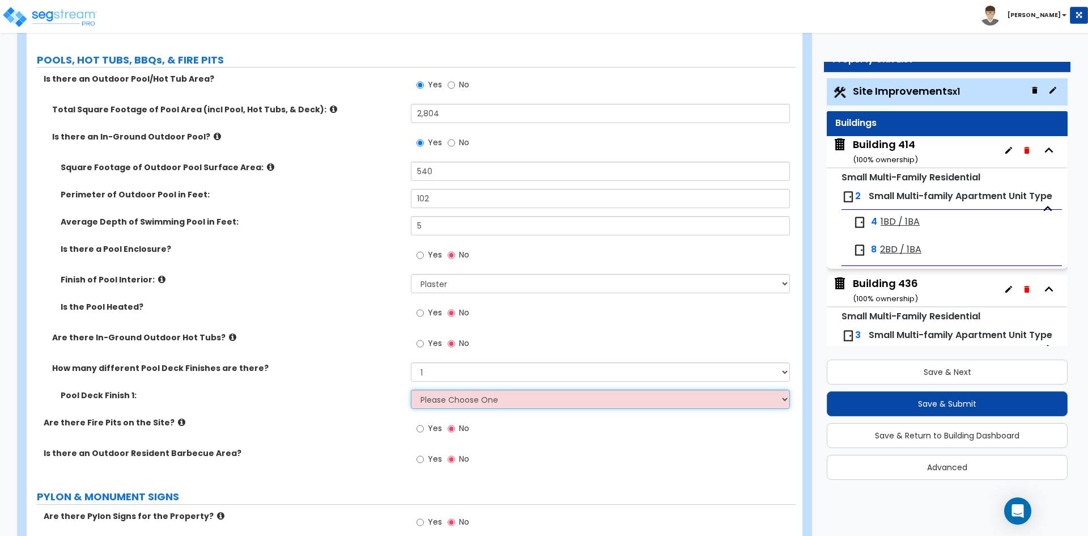
click at [438, 406] on select "Please Choose One Bare Concrete Stamped Concrete Brick Pavers Stone Pavers Wood…" at bounding box center [600, 398] width 379 height 19
select select "1"
click at [411, 389] on select "Please Choose One Bare Concrete Stamped Concrete Brick Pavers Stone Pavers Wood…" at bounding box center [600, 398] width 379 height 19
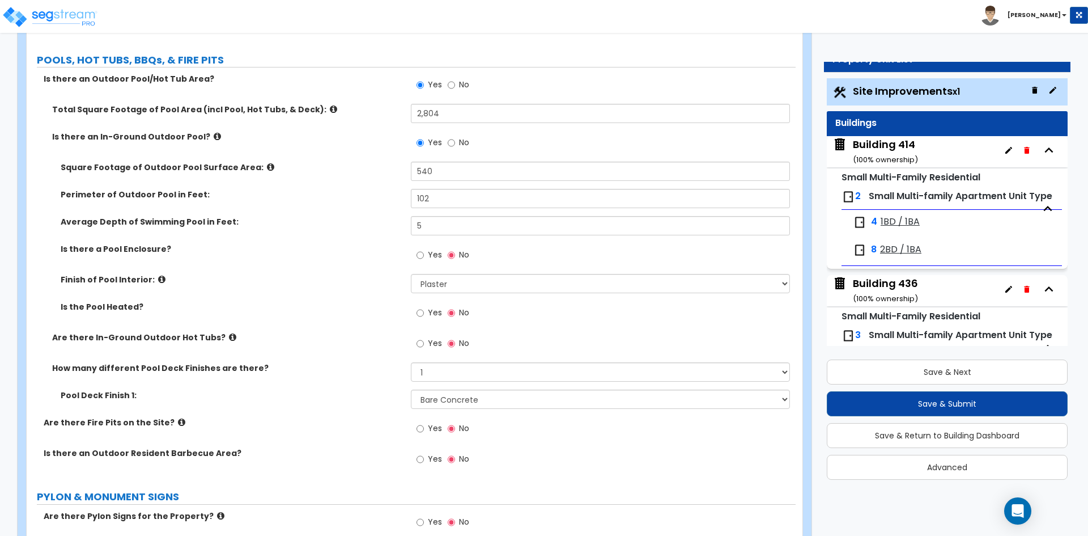
click at [307, 431] on div "Are there Fire Pits on the Site? Yes No" at bounding box center [411, 432] width 769 height 31
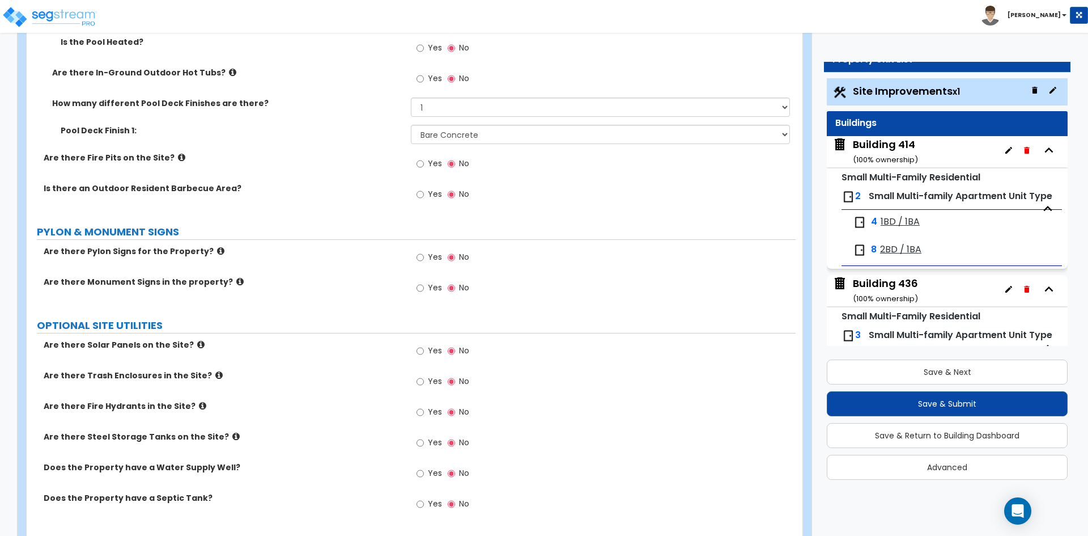
scroll to position [3061, 0]
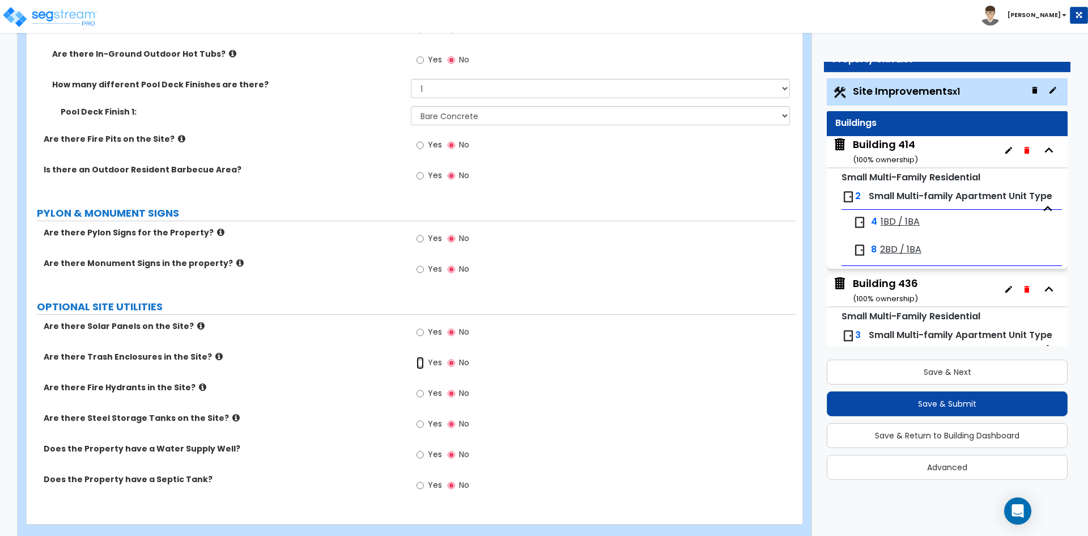
click at [424, 367] on input "Yes" at bounding box center [420, 363] width 7 height 12
radio input "true"
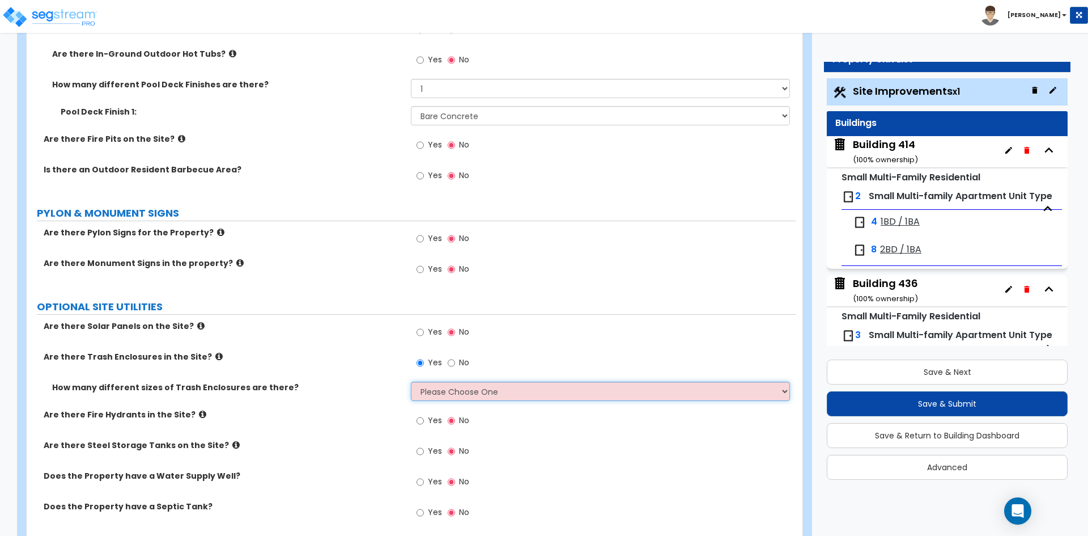
click at [477, 388] on select "Please Choose One 1 2 3" at bounding box center [600, 391] width 379 height 19
select select "1"
click at [411, 382] on select "Please Choose One 1 2 3" at bounding box center [600, 391] width 379 height 19
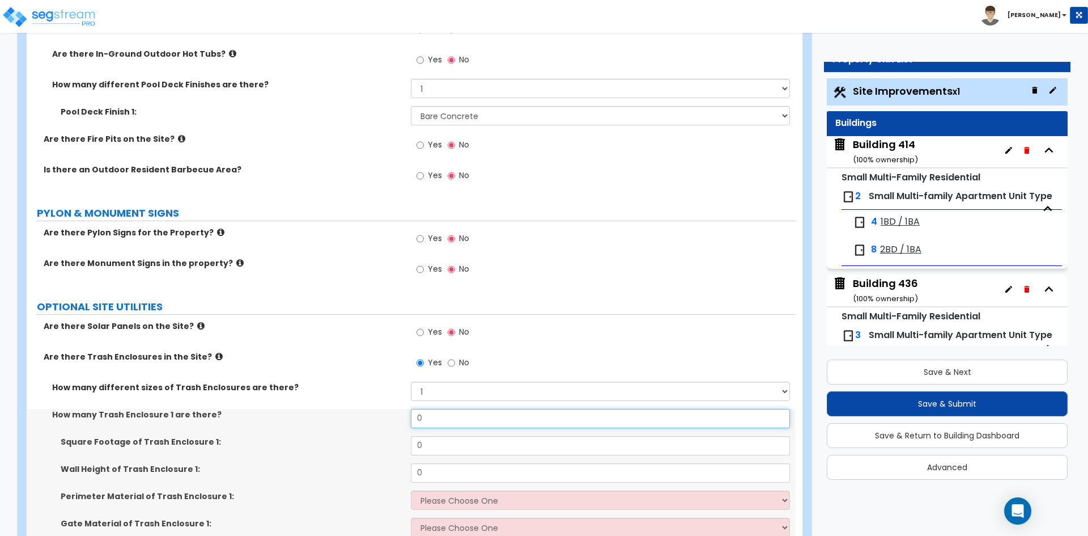
click at [451, 418] on input "0" at bounding box center [600, 418] width 379 height 19
type input "2"
click at [444, 449] on input "0" at bounding box center [600, 445] width 379 height 19
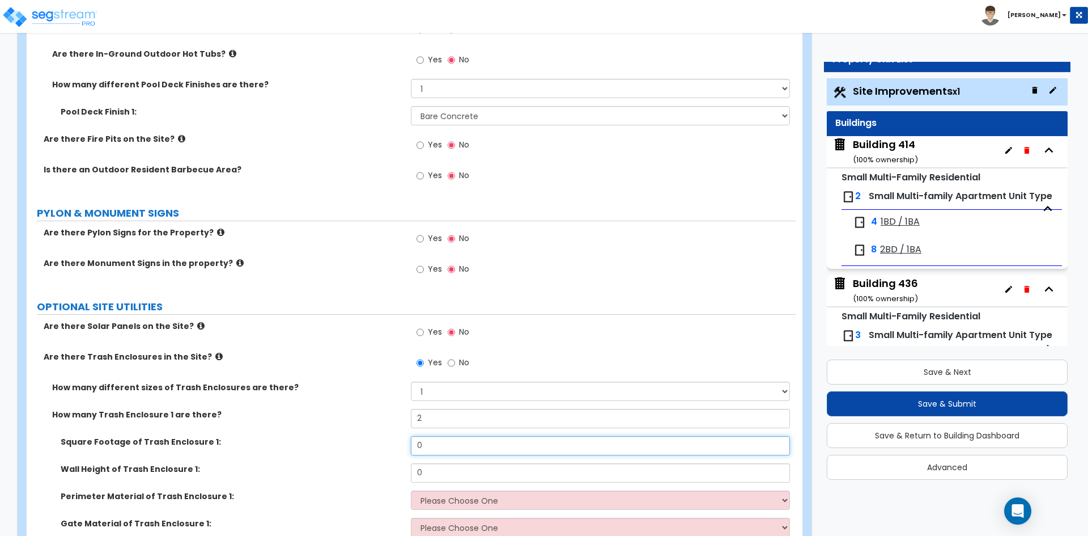
click at [445, 446] on input "0" at bounding box center [600, 445] width 379 height 19
type input "58"
click at [446, 477] on input "0" at bounding box center [600, 472] width 379 height 19
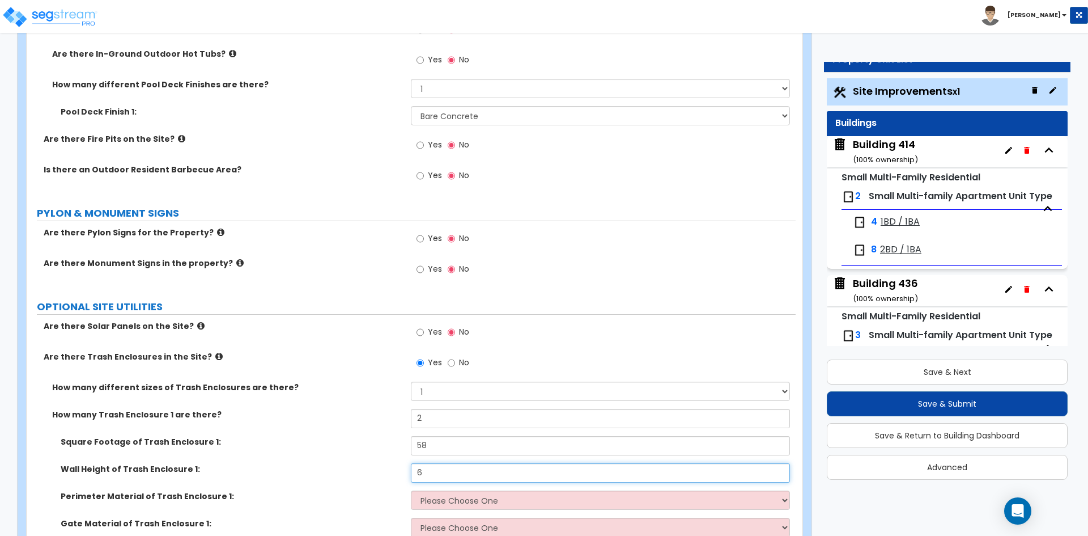
type input "6"
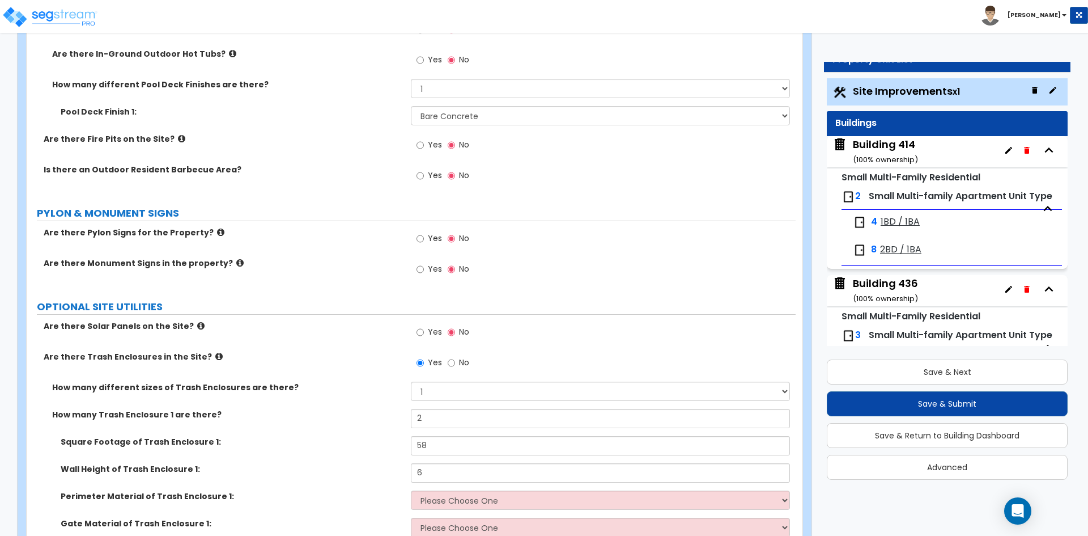
click at [257, 467] on label "Wall Height of Trash Enclosure 1:" at bounding box center [232, 468] width 342 height 11
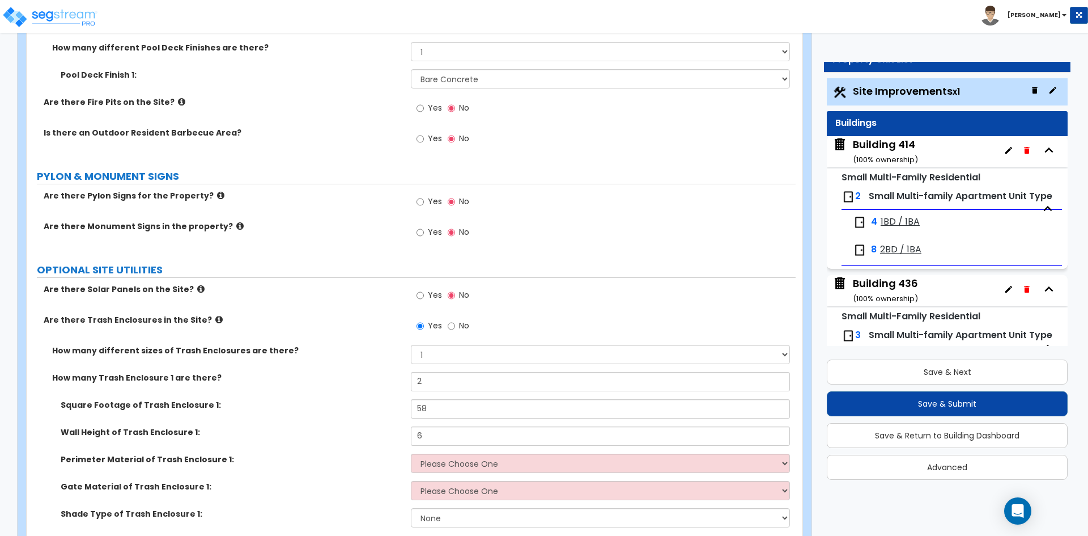
scroll to position [3118, 0]
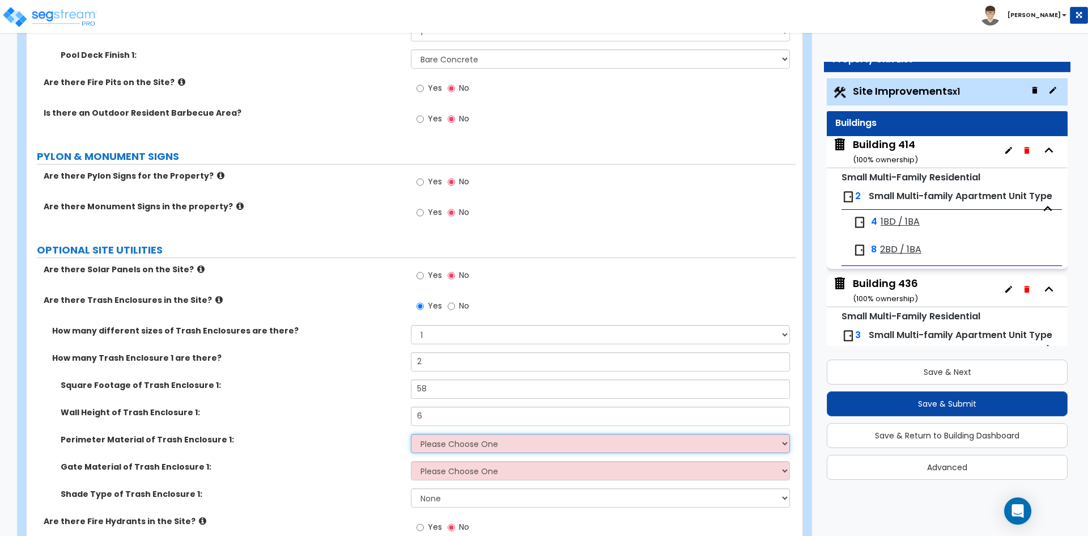
click at [435, 443] on select "Please Choose One Chain Link Wood Metal CMU" at bounding box center [600, 443] width 379 height 19
select select "2"
click at [411, 434] on select "Please Choose One Chain Link Wood Metal CMU" at bounding box center [600, 443] width 379 height 19
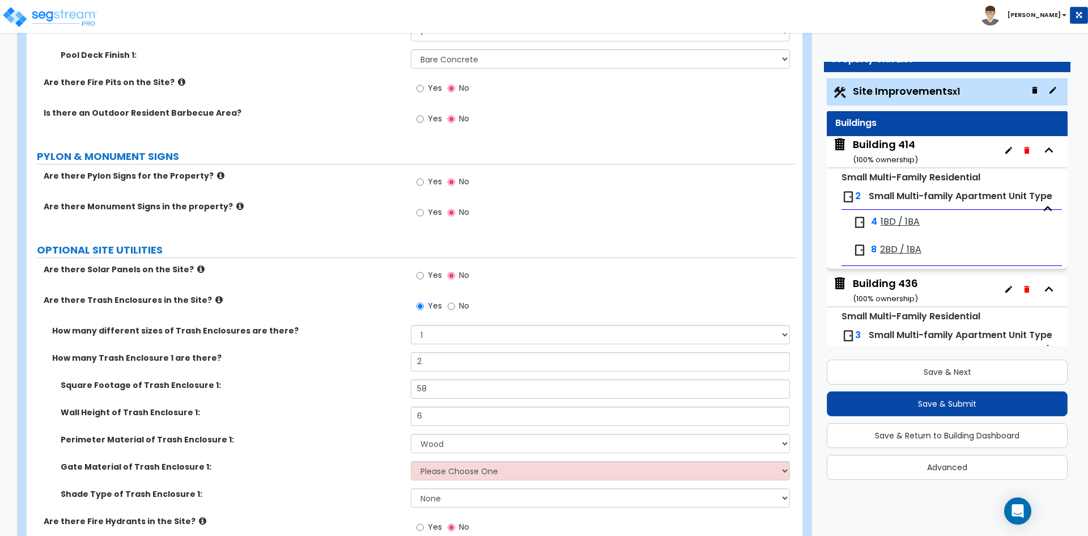
click at [152, 493] on label "Shade Type of Trash Enclosure 1:" at bounding box center [232, 493] width 342 height 11
click at [327, 464] on label "Gate Material of Trash Enclosure 1:" at bounding box center [232, 466] width 342 height 11
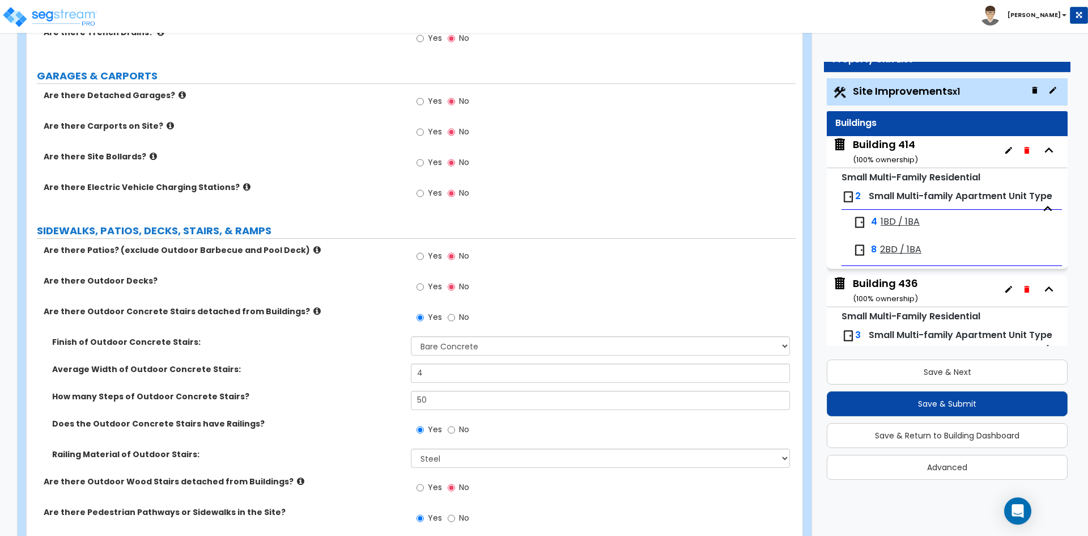
scroll to position [494, 0]
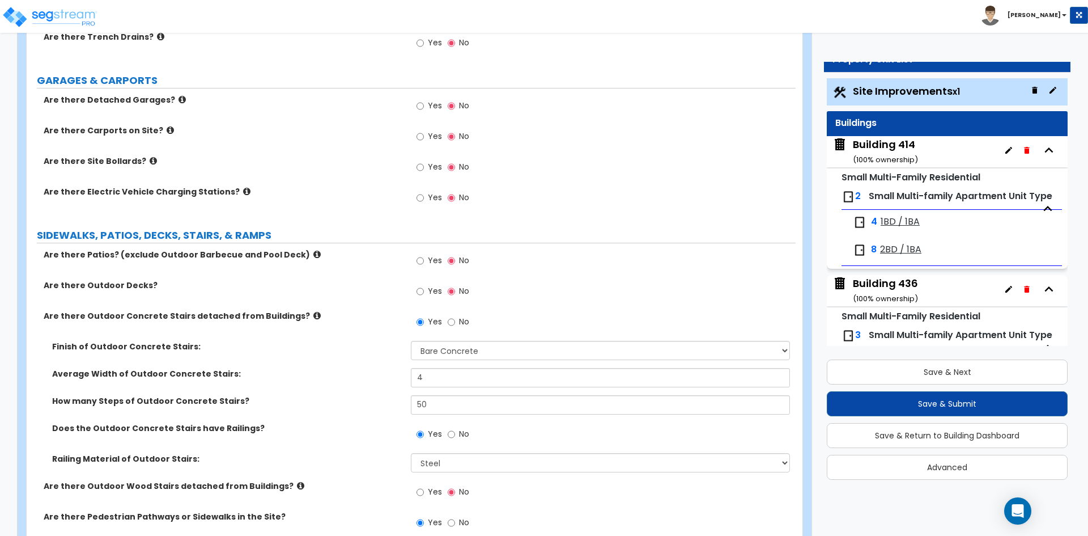
click at [314, 254] on icon at bounding box center [317, 254] width 7 height 9
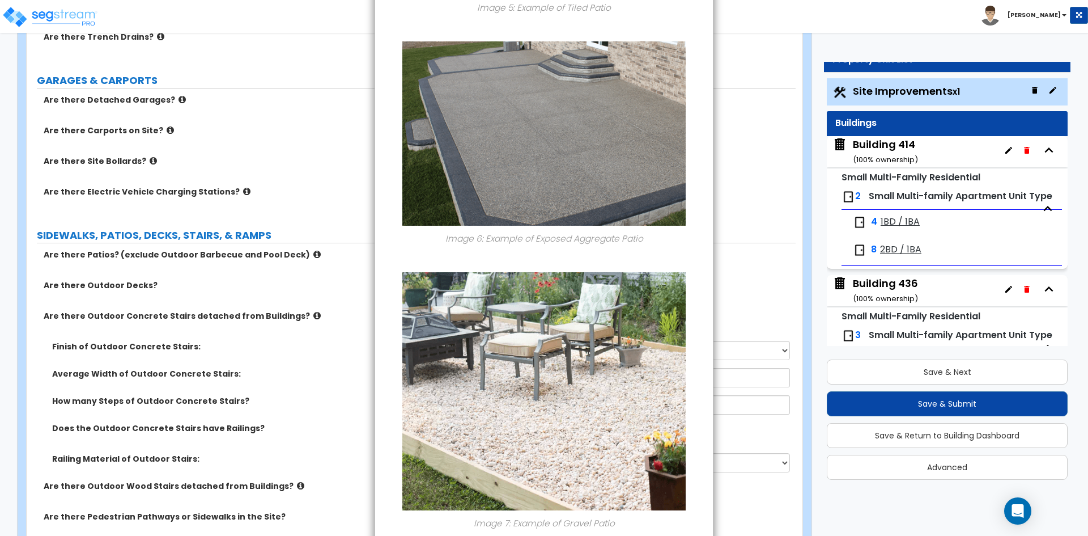
scroll to position [1481, 0]
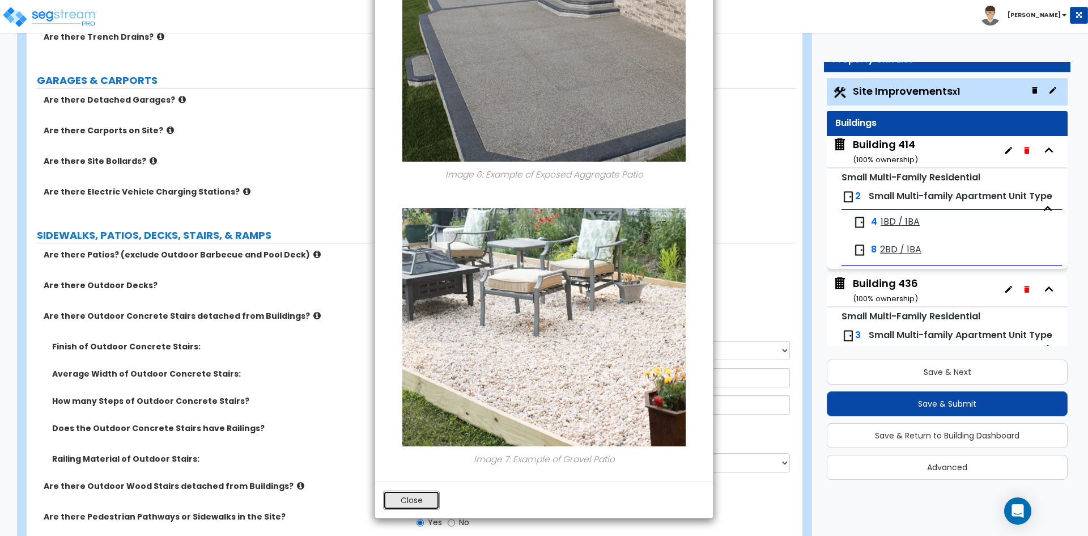
click at [420, 495] on button "Close" at bounding box center [411, 499] width 57 height 19
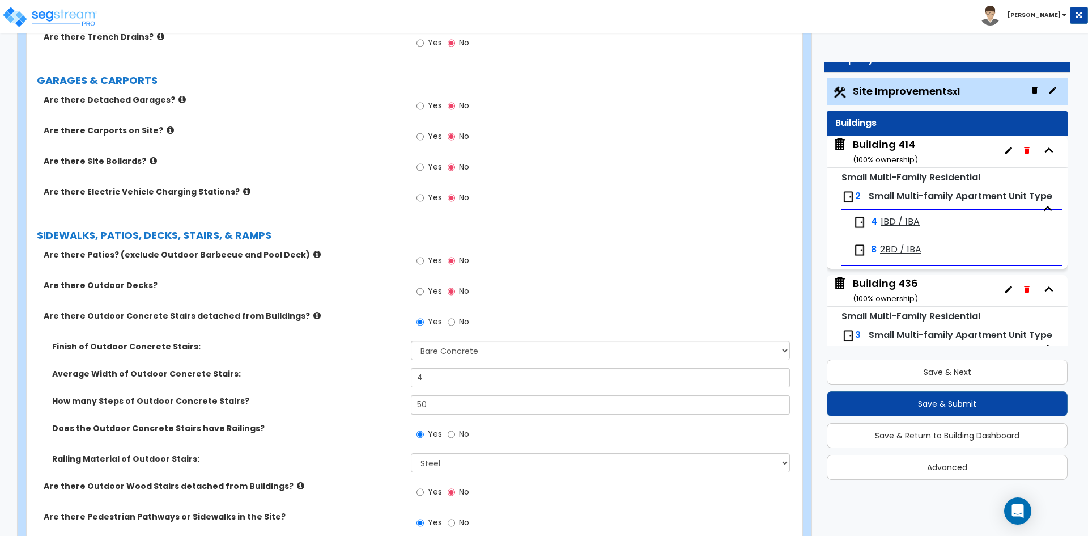
click at [304, 364] on div "Finish of Outdoor Concrete Stairs: Please Choose One Bare Concrete Exposed Aggr…" at bounding box center [411, 354] width 769 height 27
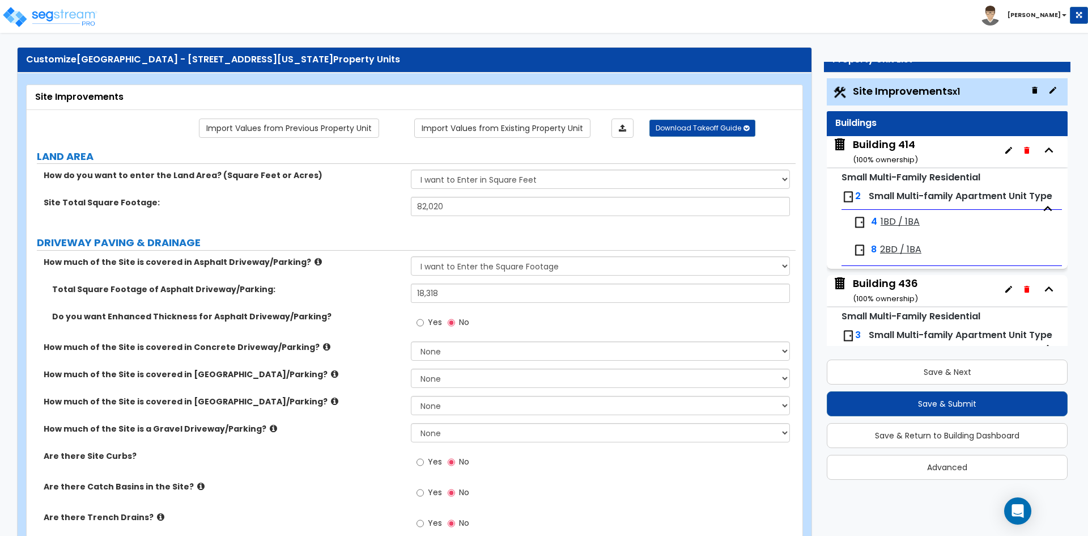
scroll to position [0, 0]
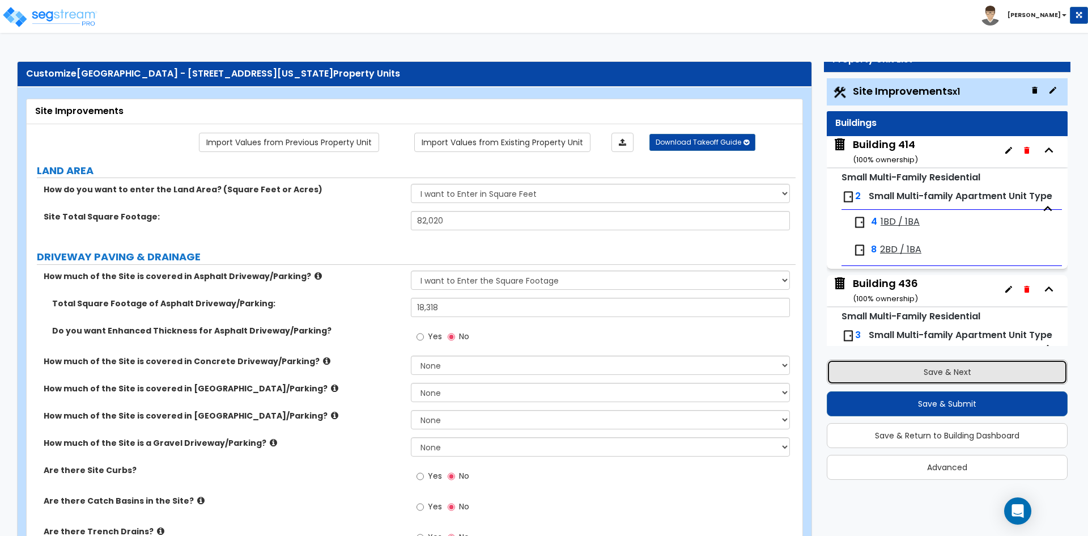
click at [900, 363] on button "Save & Next" at bounding box center [947, 371] width 241 height 25
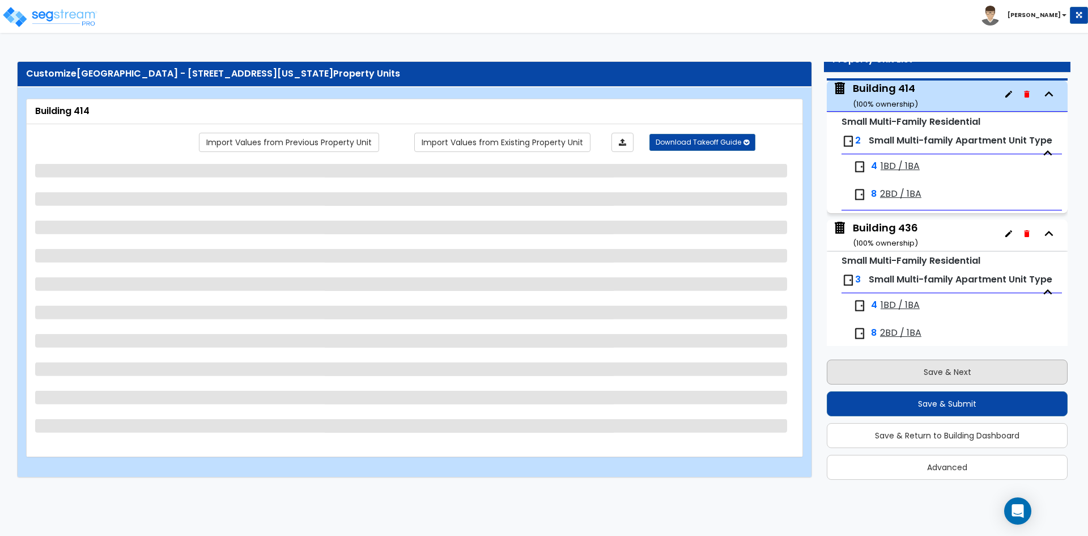
scroll to position [58, 0]
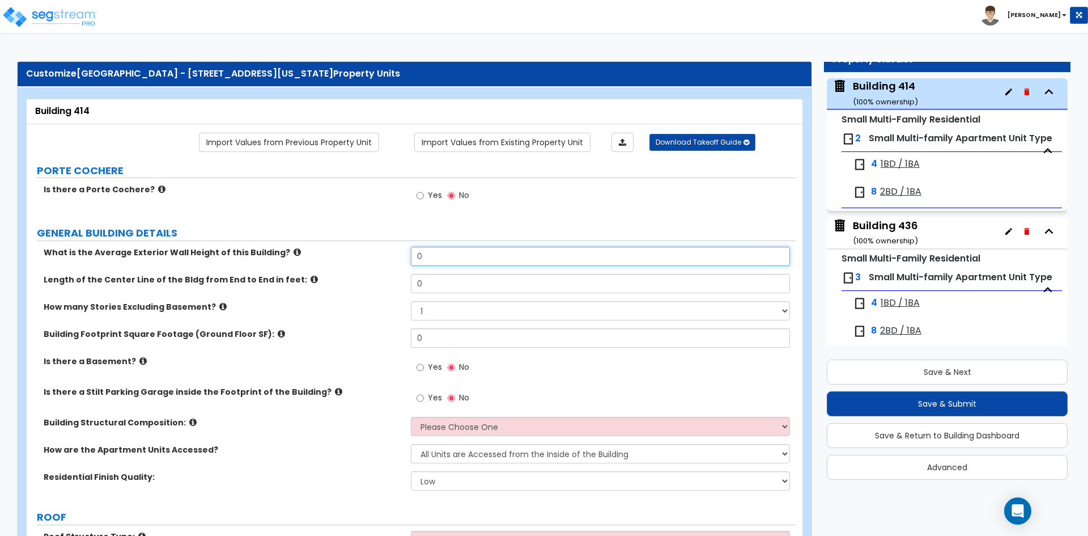
click at [456, 260] on input "0" at bounding box center [600, 256] width 379 height 19
type input "20"
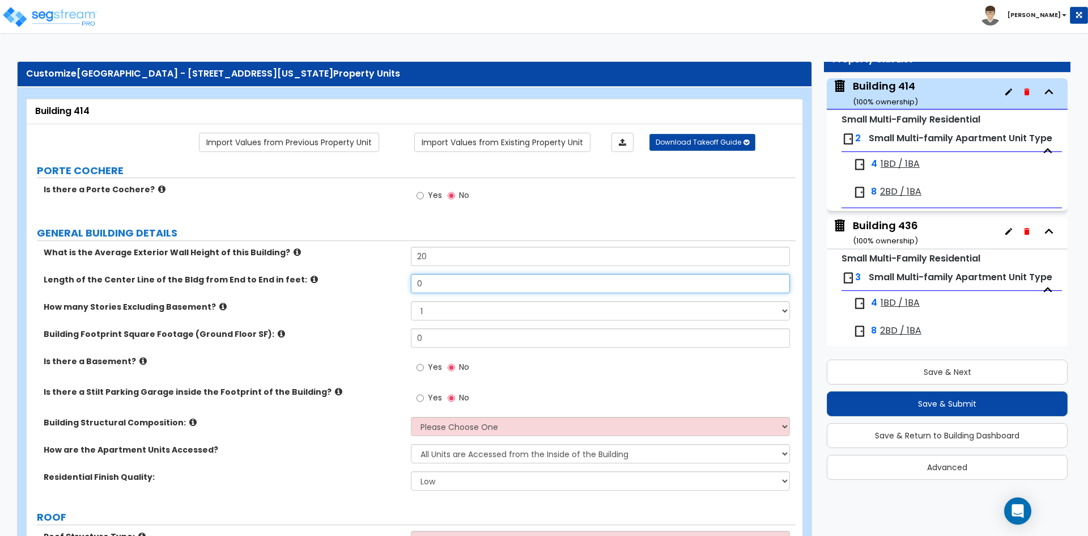
click at [454, 283] on input "0" at bounding box center [600, 283] width 379 height 19
type input "133"
click at [431, 308] on select "1 2 3 4 5" at bounding box center [600, 310] width 379 height 19
select select "2"
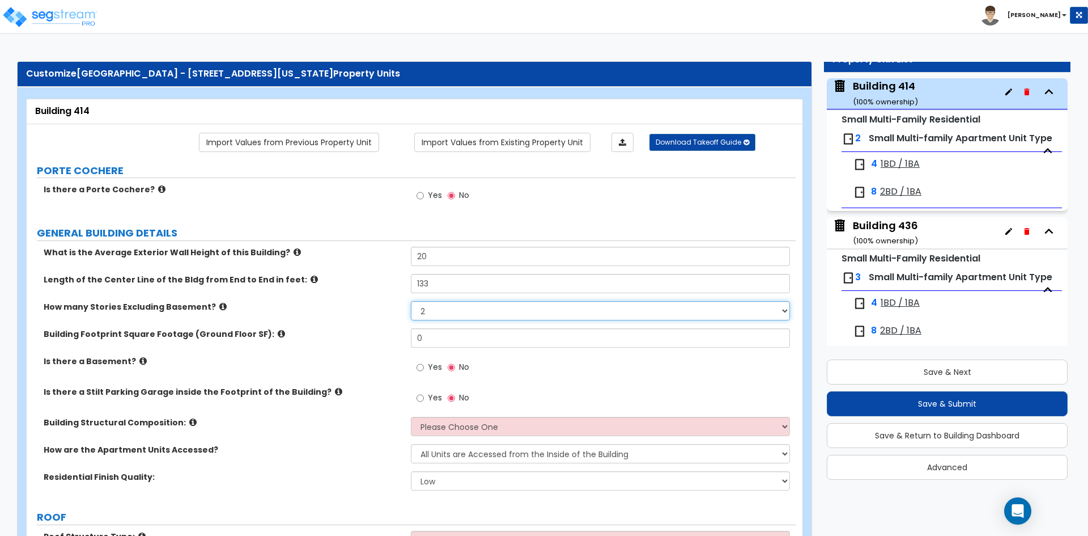
click at [411, 301] on select "1 2 3 4 5" at bounding box center [600, 310] width 379 height 19
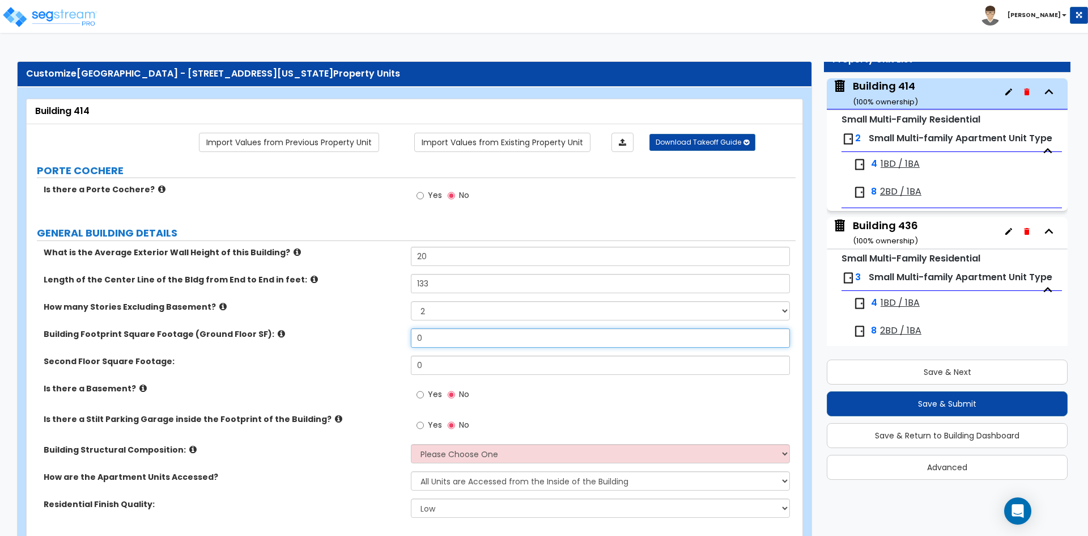
click at [466, 333] on input "0" at bounding box center [600, 337] width 379 height 19
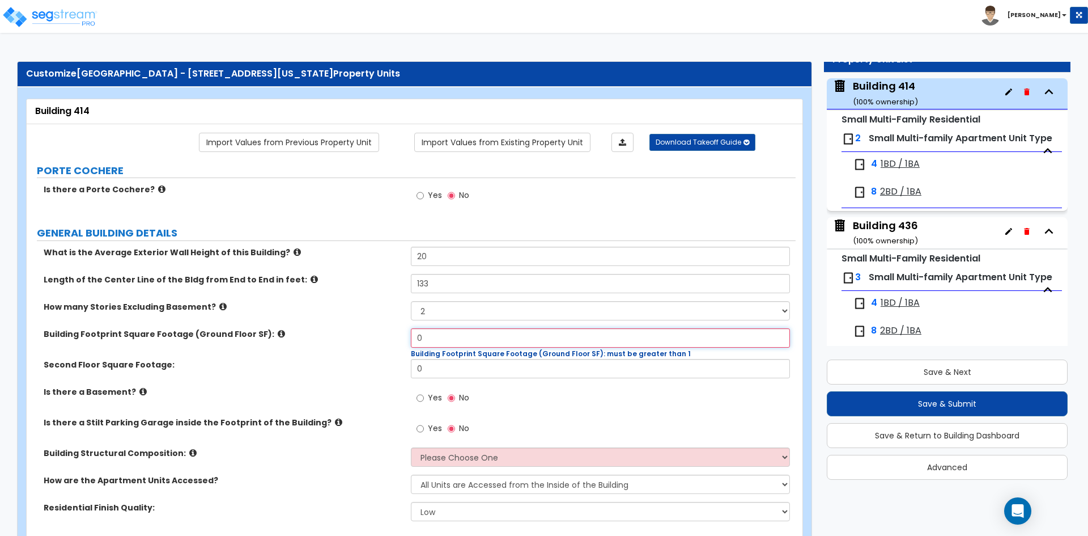
click at [470, 344] on input "0" at bounding box center [600, 337] width 379 height 19
type input "6,471"
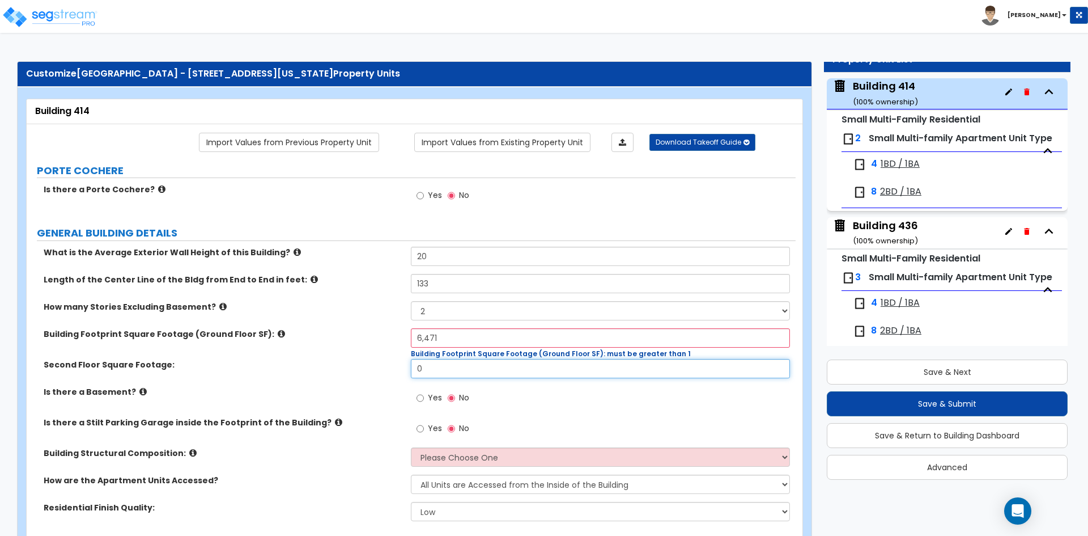
click at [448, 370] on input "0" at bounding box center [600, 368] width 379 height 19
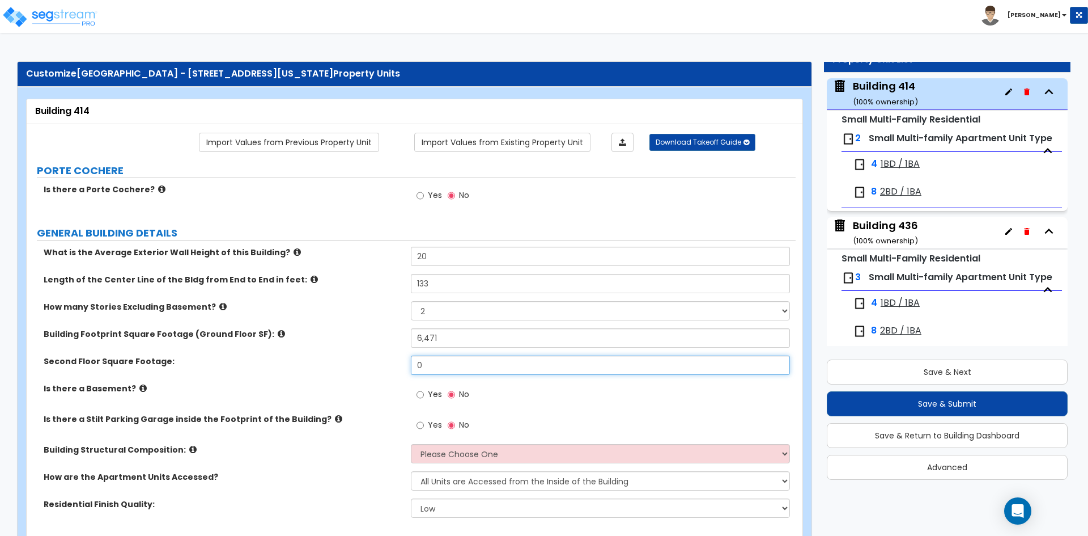
click at [448, 370] on input "0" at bounding box center [600, 364] width 379 height 19
type input "6,471"
click at [323, 370] on div "Second Floor Square Footage: 6,471" at bounding box center [411, 368] width 769 height 27
click at [430, 397] on span "Yes" at bounding box center [435, 393] width 14 height 11
click at [424, 397] on input "Yes" at bounding box center [420, 394] width 7 height 12
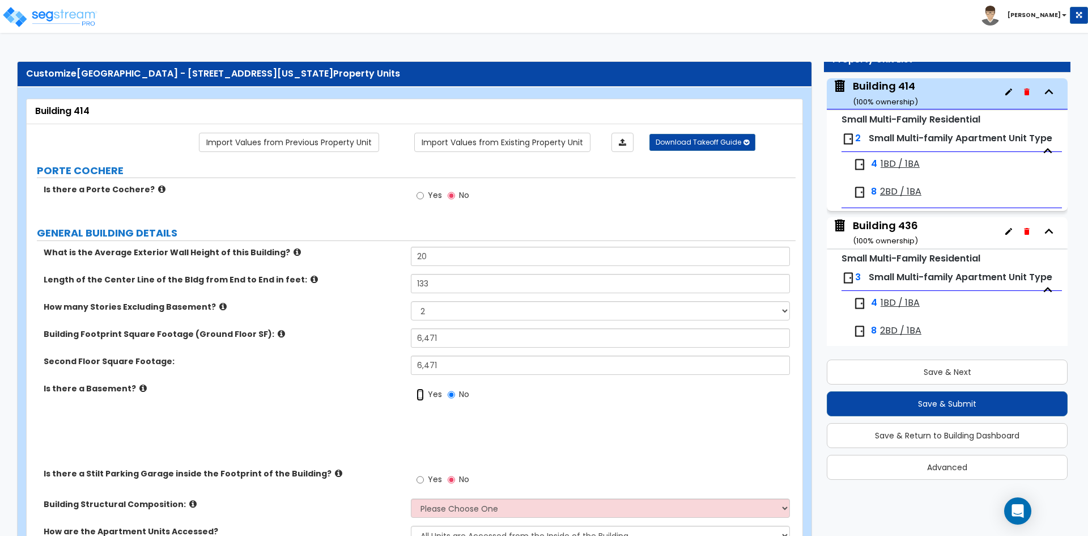
radio input "true"
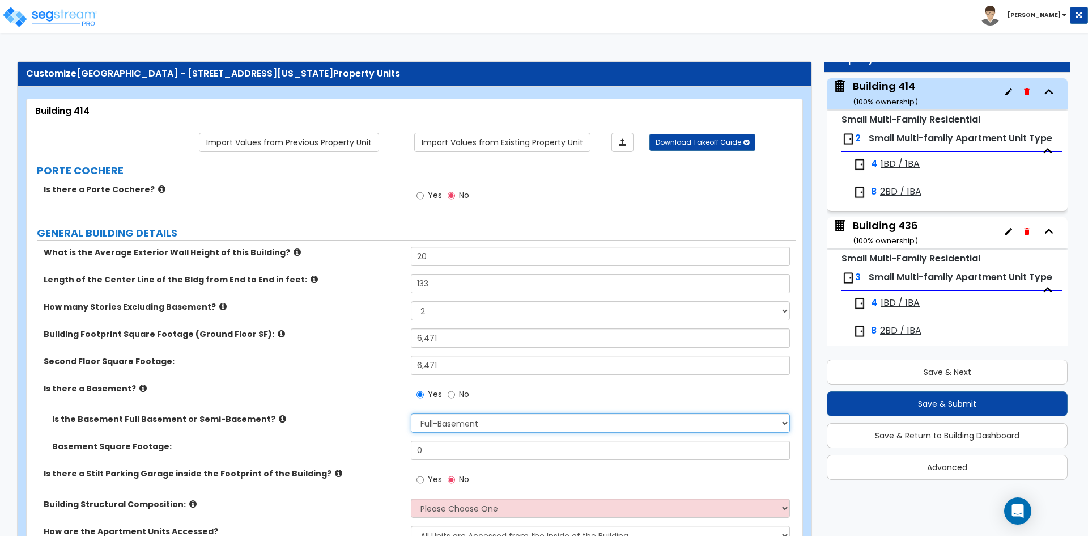
click at [458, 425] on select "Full-Basement Semi-Basement" at bounding box center [600, 422] width 379 height 19
click at [458, 455] on input "0" at bounding box center [600, 449] width 379 height 19
type input "6,471"
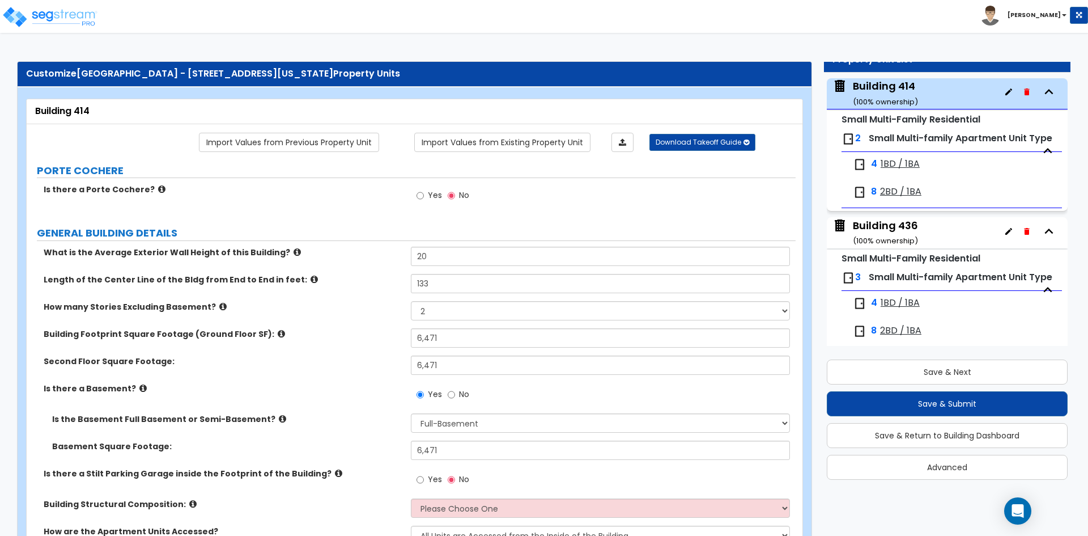
click at [371, 425] on div "Is the Basement Full Basement or Semi-Basement? Full-Basement Semi-Basement" at bounding box center [411, 426] width 769 height 27
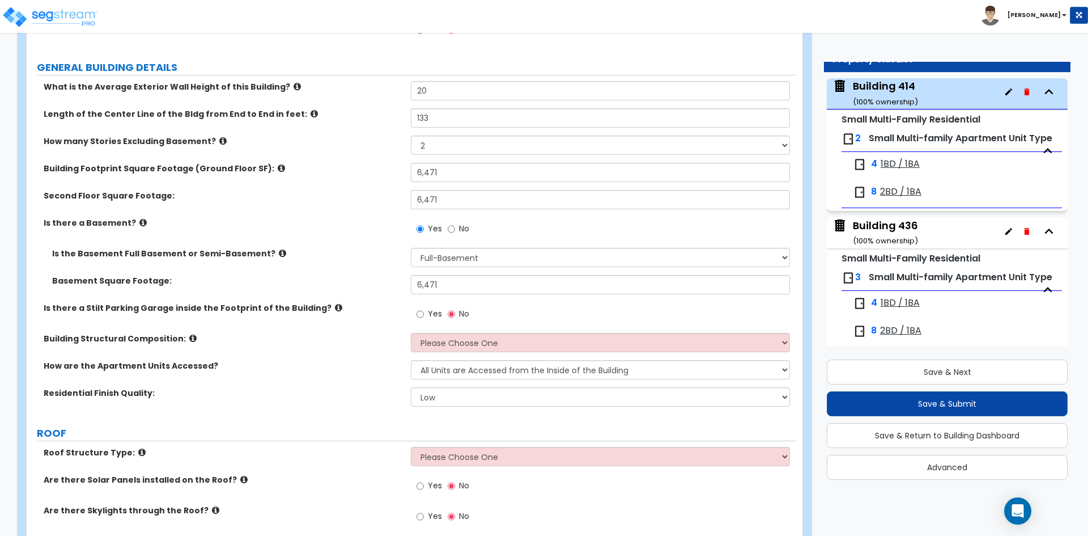
scroll to position [170, 0]
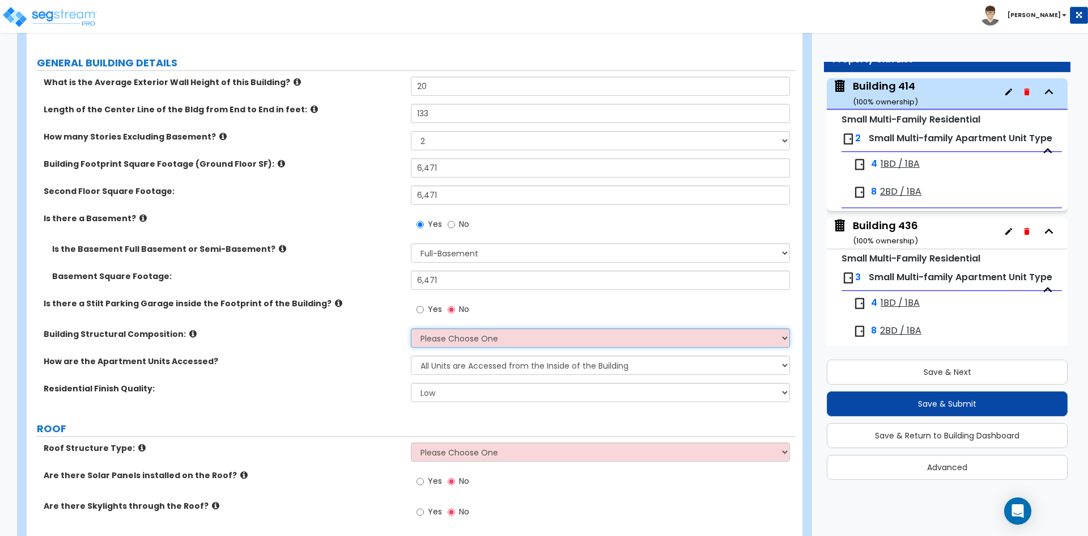
click at [439, 338] on select "Please Choose One Reinforced Concrete Structural Steel Brick Masonry CMU Masonr…" at bounding box center [600, 337] width 379 height 19
select select "6"
click at [411, 328] on select "Please Choose One Reinforced Concrete Structural Steel Brick Masonry CMU Masonr…" at bounding box center [600, 337] width 379 height 19
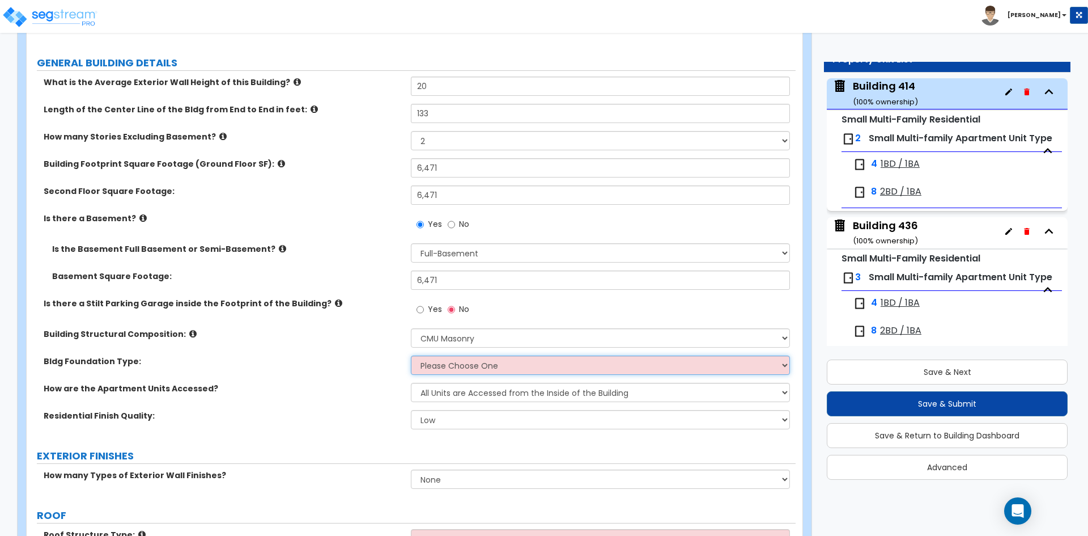
click at [468, 359] on select "Please Choose One Spread Ftg, Col, & Beam FDN Slab on Grade" at bounding box center [600, 364] width 379 height 19
select select "1"
click at [411, 355] on select "Please Choose One Spread Ftg, Col, & Beam FDN Slab on Grade" at bounding box center [600, 364] width 379 height 19
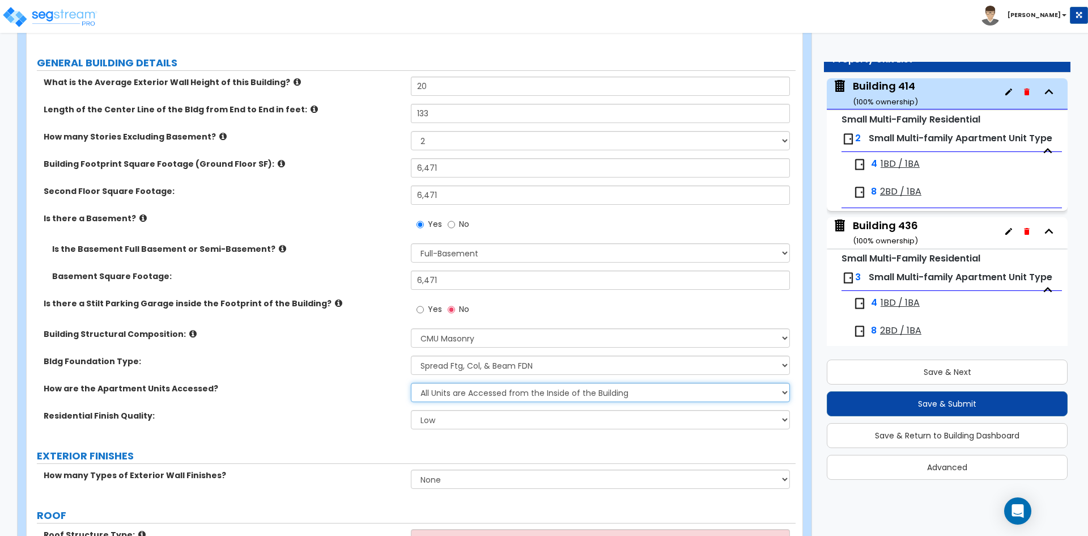
click at [453, 389] on select "All Units are Accessed from the Inside of the Building All Units are Accessed f…" at bounding box center [600, 392] width 379 height 19
select select "2"
click at [411, 383] on select "All Units are Accessed from the Inside of the Building All Units are Accessed f…" at bounding box center [600, 392] width 379 height 19
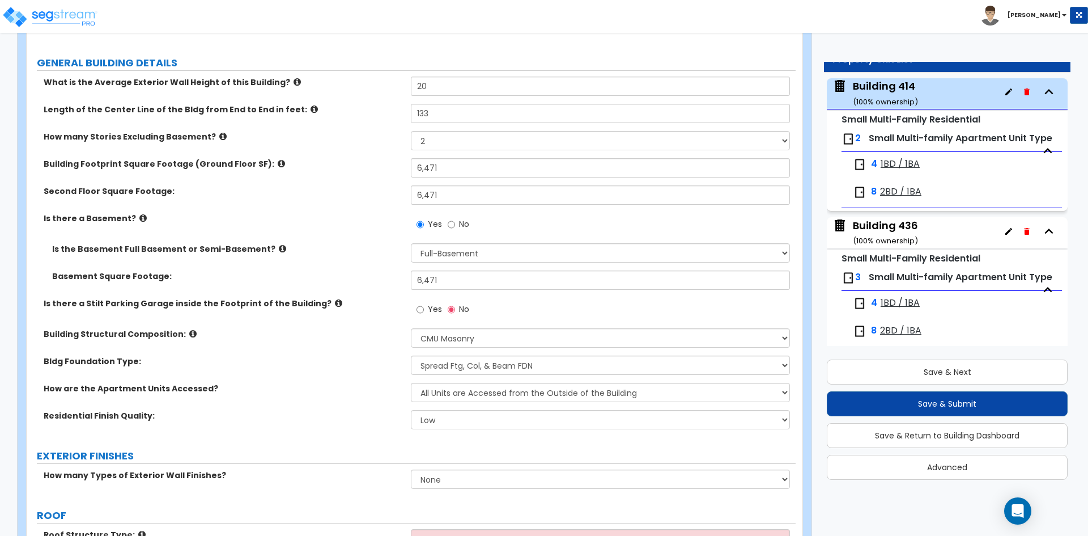
drag, startPoint x: 302, startPoint y: 417, endPoint x: 384, endPoint y: 430, distance: 83.2
click at [302, 418] on label "Residential Finish Quality:" at bounding box center [223, 415] width 359 height 11
click at [504, 422] on select "Low Average High" at bounding box center [600, 419] width 379 height 19
select select "1"
click at [411, 410] on select "Low Average High" at bounding box center [600, 419] width 379 height 19
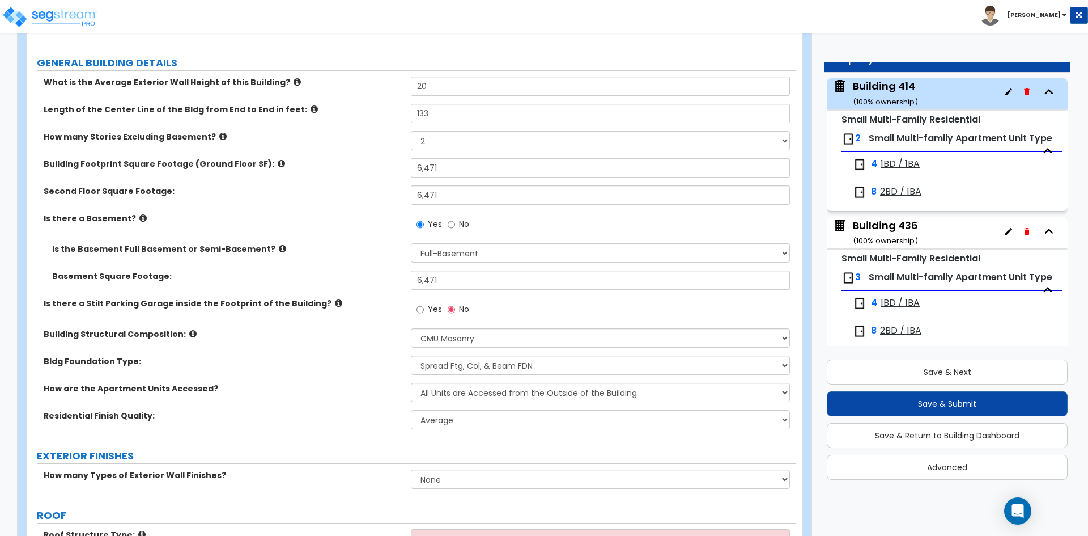
click at [346, 417] on label "Residential Finish Quality:" at bounding box center [223, 415] width 359 height 11
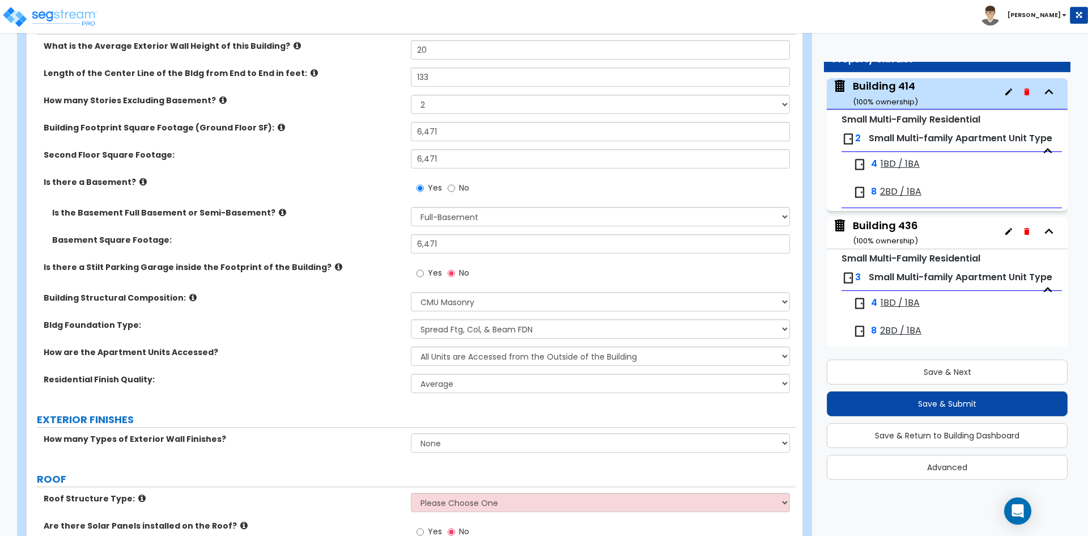
scroll to position [227, 0]
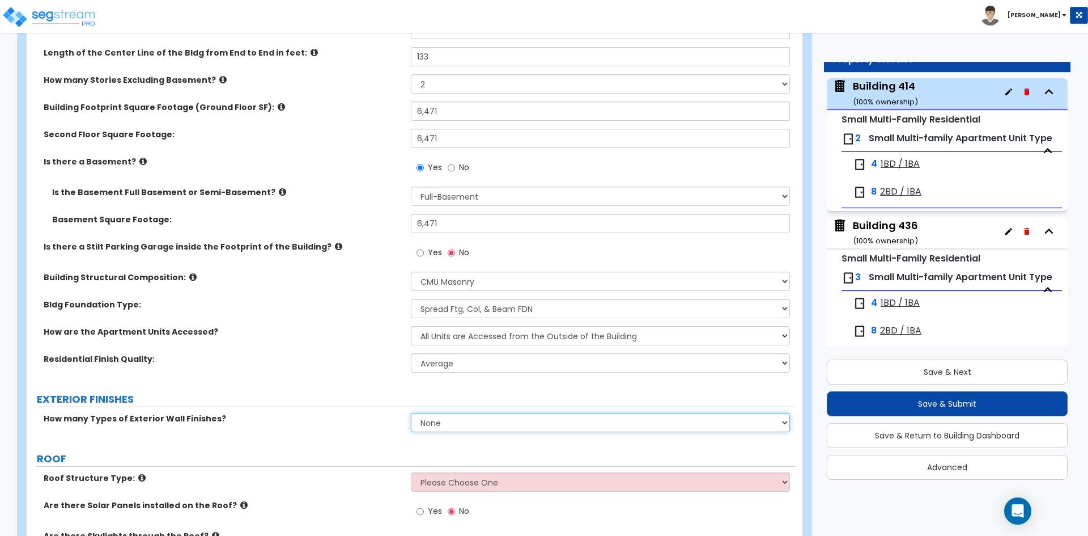
click at [475, 421] on select "None 1 2 3" at bounding box center [600, 422] width 379 height 19
select select "1"
click at [411, 413] on select "None 1 2 3" at bounding box center [600, 422] width 379 height 19
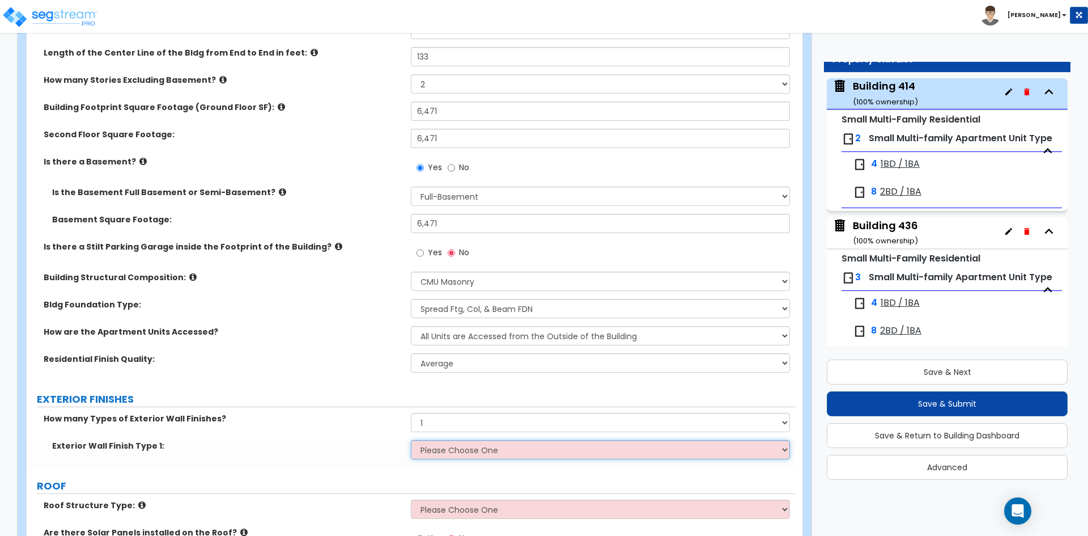
click at [439, 448] on select "Please Choose One No Finish/Shared Wall No Wall Brick Veneer Stone Veneer Wood …" at bounding box center [600, 449] width 379 height 19
select select "2"
click at [411, 440] on select "Please Choose One No Finish/Shared Wall No Wall Brick Veneer Stone Veneer Wood …" at bounding box center [600, 449] width 379 height 19
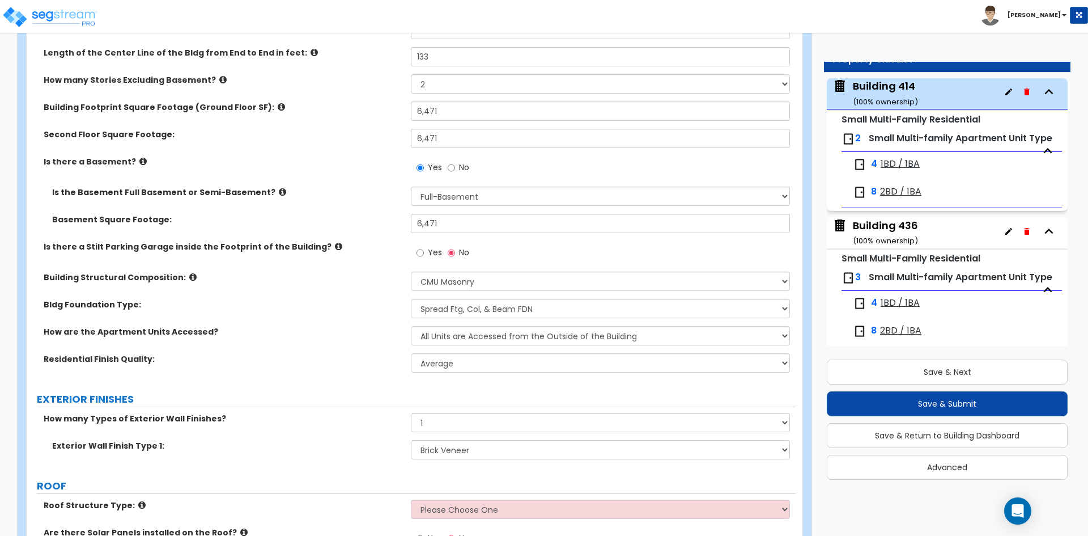
click at [340, 348] on div "How are the Apartment Units Accessed? All Units are Accessed from the Inside of…" at bounding box center [411, 339] width 769 height 27
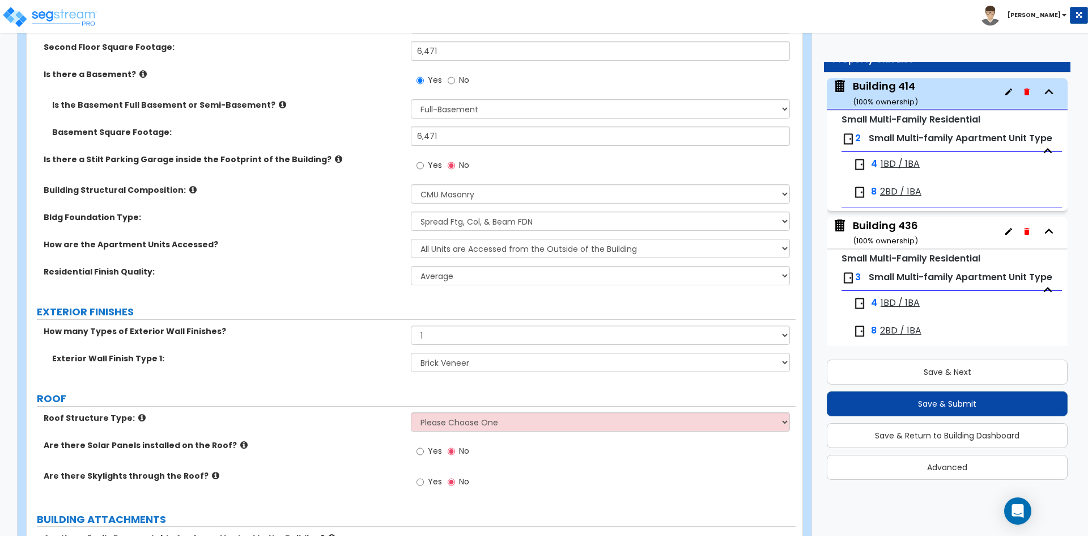
scroll to position [340, 0]
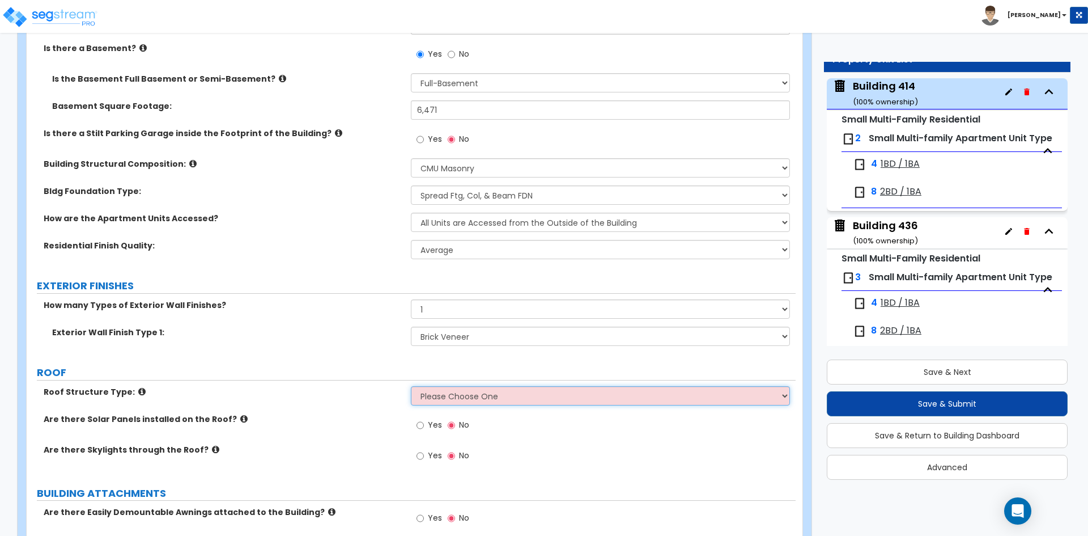
click at [436, 398] on select "Please Choose One Gabled Roof Flat Roof Hybrid Gable & Flat Roof" at bounding box center [600, 395] width 379 height 19
select select "2"
click at [411, 386] on select "Please Choose One Gabled Roof Flat Roof Hybrid Gable & Flat Roof" at bounding box center [600, 395] width 379 height 19
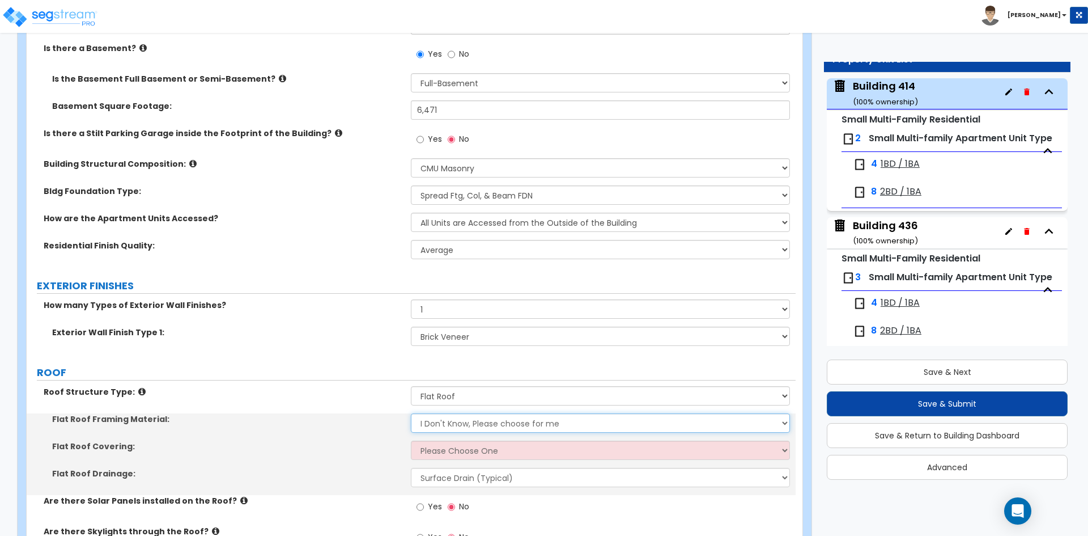
click at [442, 427] on select "I Don't Know, Please choose for me Metal Wood" at bounding box center [600, 422] width 379 height 19
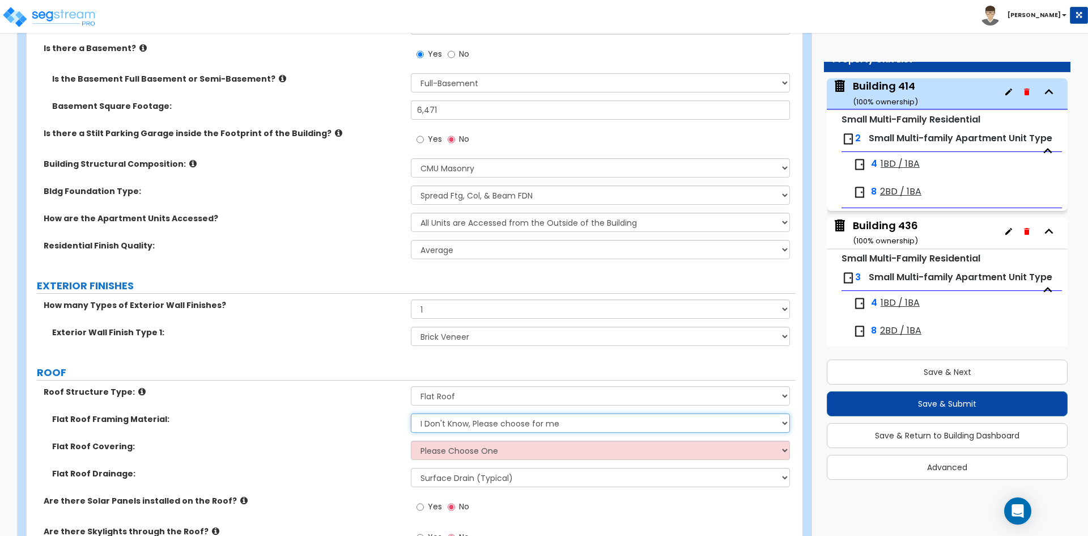
select select "2"
click at [411, 413] on select "I Don't Know, Please choose for me Metal Wood" at bounding box center [600, 422] width 379 height 19
click at [431, 453] on select "Please Choose One Rolled Asphalt PVC Membrane Plastic (EPDM) Membrane Asphalt F…" at bounding box center [600, 449] width 379 height 19
select select "1"
click at [411, 440] on select "Please Choose One Rolled Asphalt PVC Membrane Plastic (EPDM) Membrane Asphalt F…" at bounding box center [600, 449] width 379 height 19
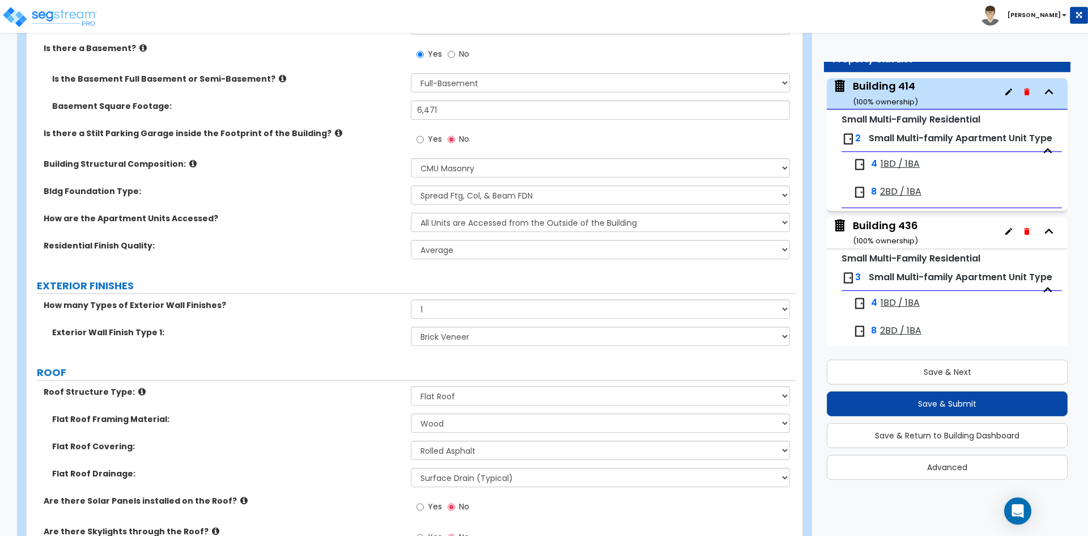
click at [283, 443] on label "Flat Roof Covering:" at bounding box center [227, 445] width 350 height 11
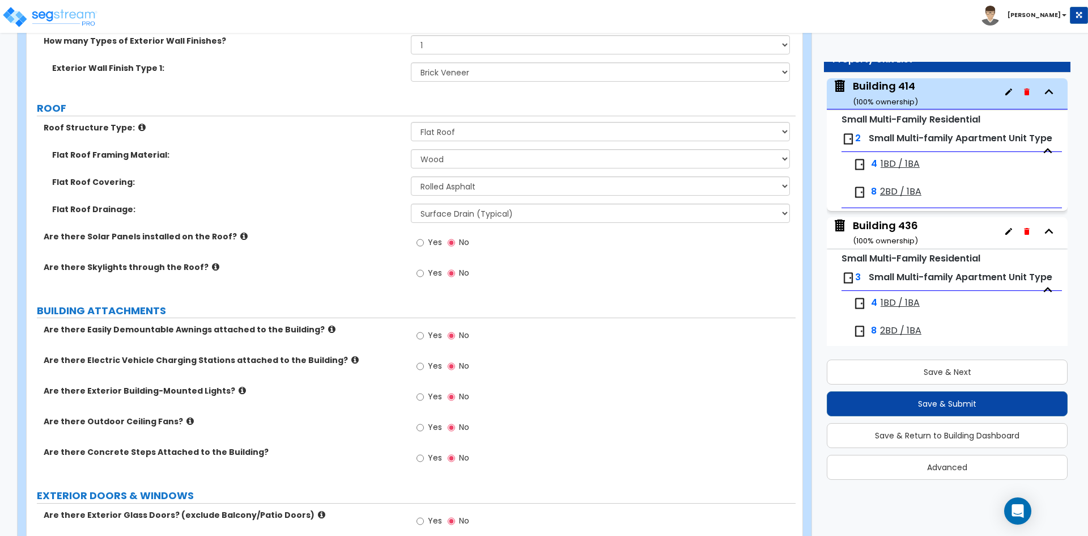
scroll to position [624, 0]
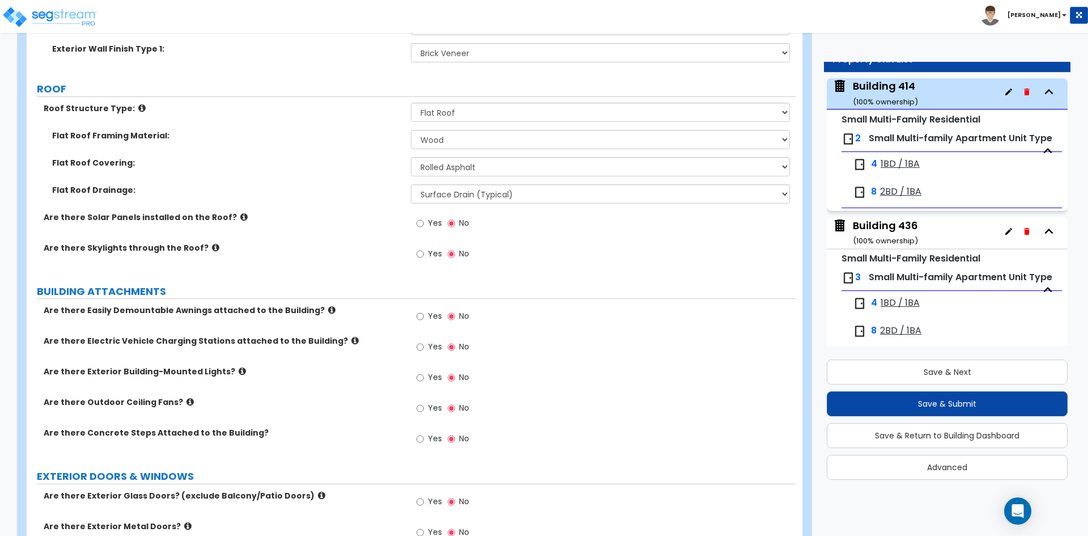
click at [434, 376] on span "Yes" at bounding box center [435, 376] width 14 height 11
click at [424, 376] on input "Yes" at bounding box center [420, 377] width 7 height 12
radio input "true"
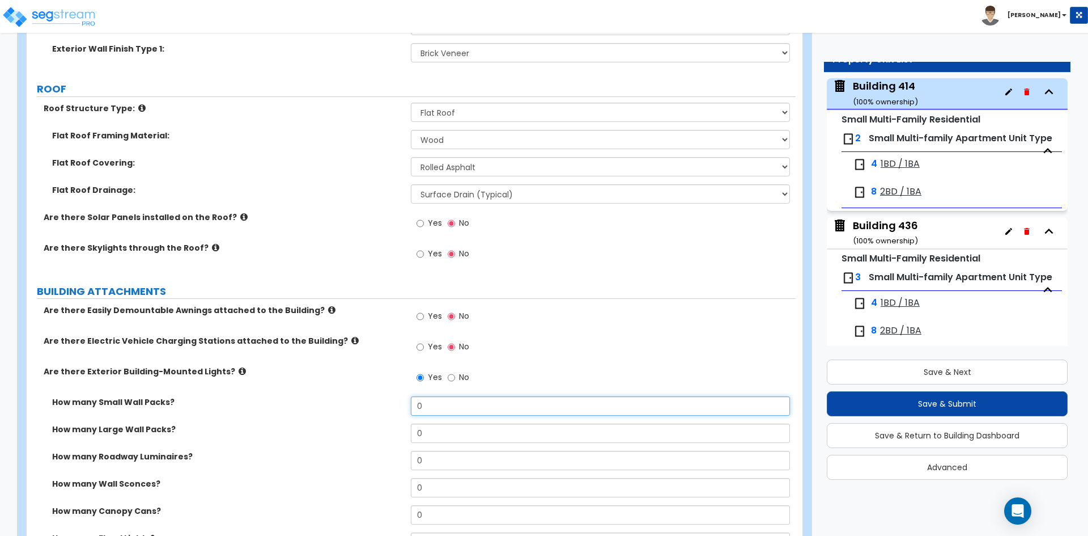
click at [443, 405] on input "0" at bounding box center [600, 405] width 379 height 19
click at [450, 438] on input "0" at bounding box center [600, 432] width 379 height 19
type input "1"
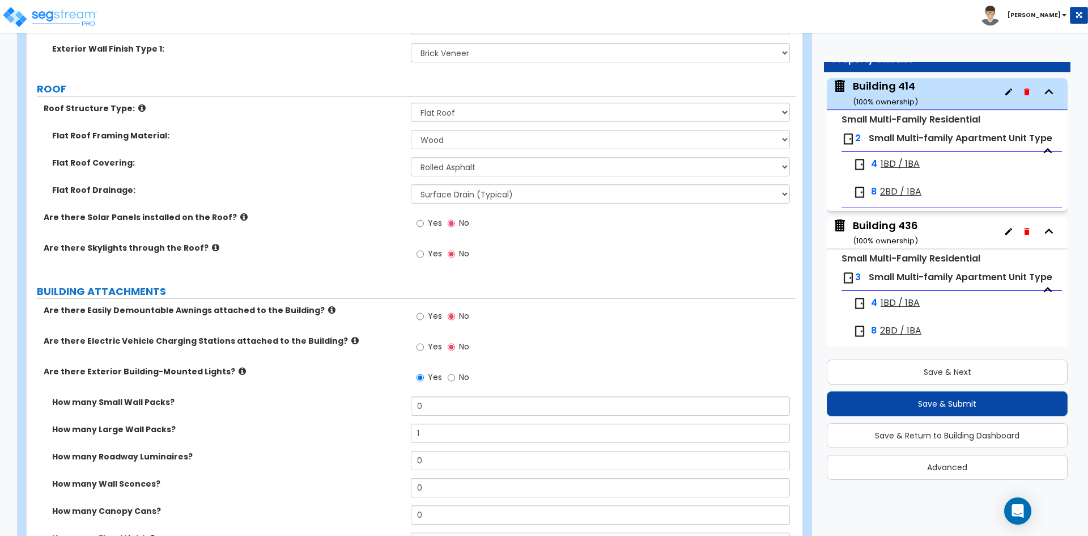
click at [393, 431] on label "How many Large Wall Packs?" at bounding box center [227, 428] width 350 height 11
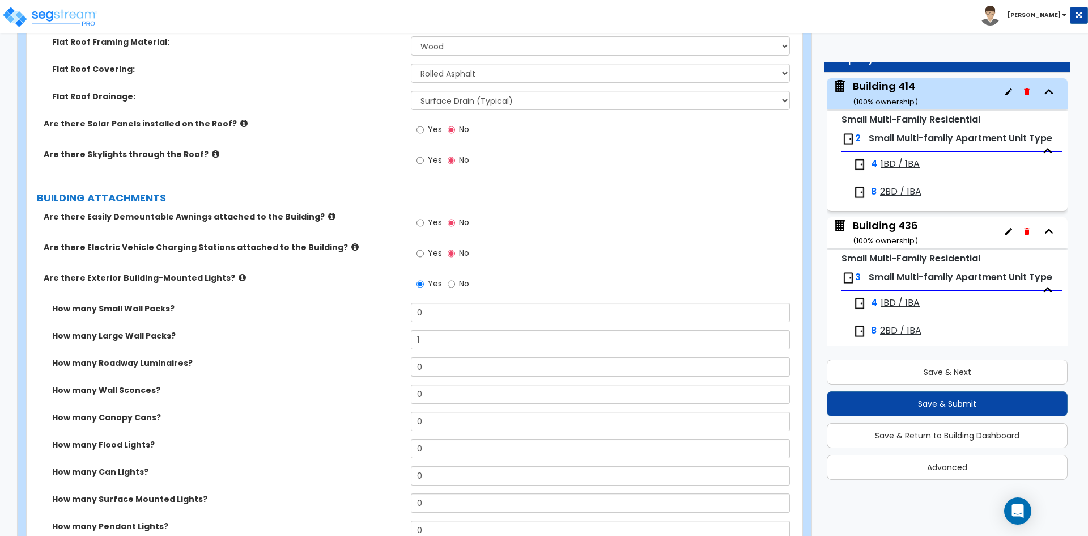
scroll to position [737, 0]
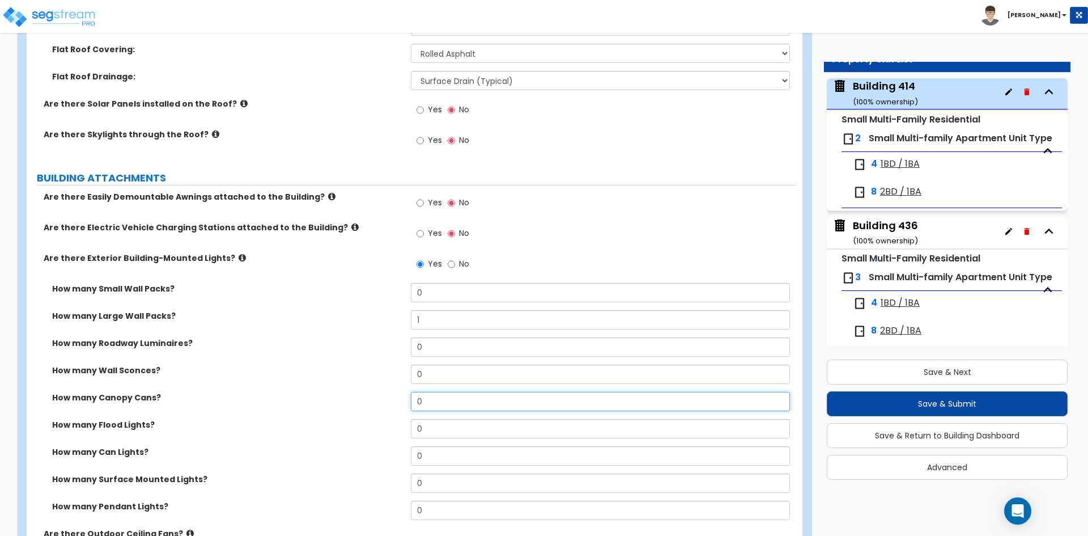
click at [432, 406] on input "0" at bounding box center [600, 401] width 379 height 19
click at [516, 406] on input "0" at bounding box center [600, 401] width 379 height 19
type input "6"
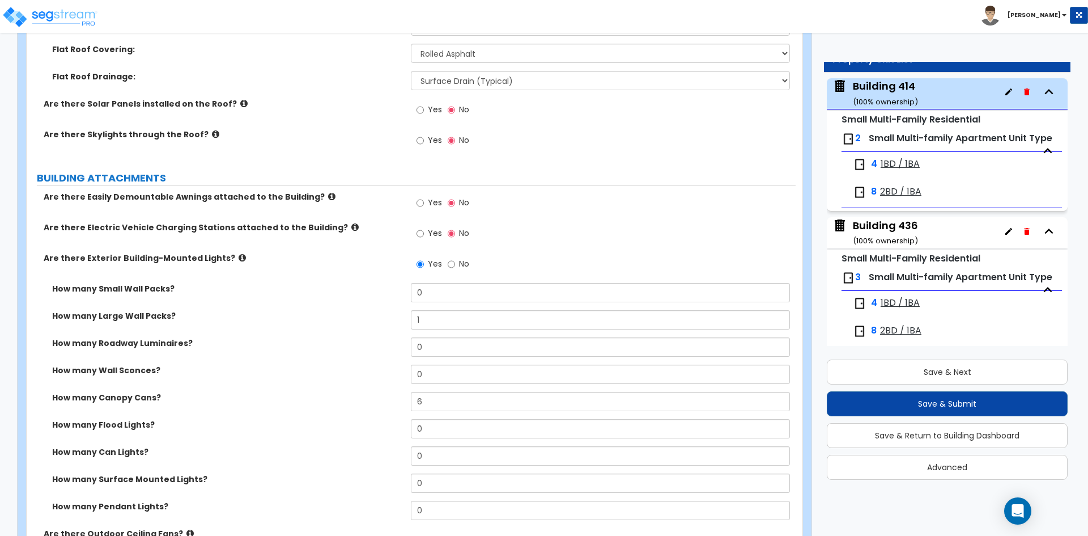
click at [218, 396] on label "How many Canopy Cans?" at bounding box center [227, 397] width 350 height 11
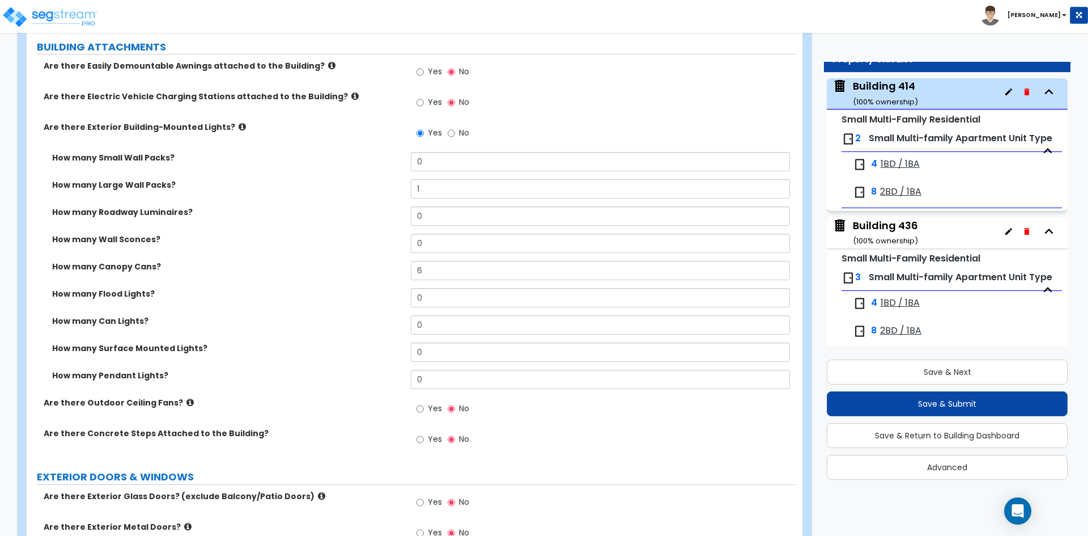
scroll to position [907, 0]
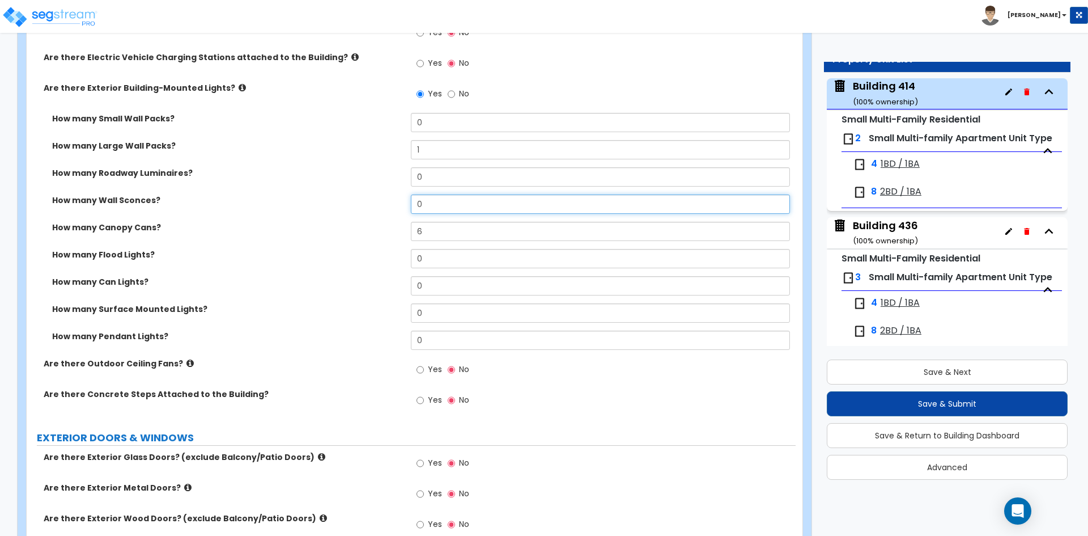
click at [440, 202] on input "0" at bounding box center [600, 203] width 379 height 19
click at [486, 211] on input "0" at bounding box center [600, 203] width 379 height 19
type input "16"
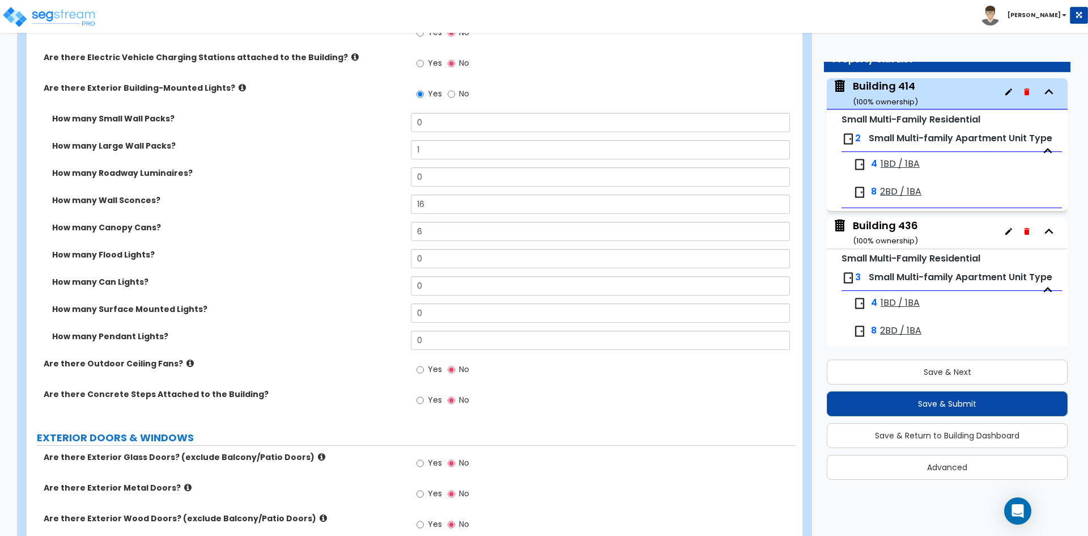
click at [242, 240] on div "How many Canopy Cans? 6" at bounding box center [411, 235] width 769 height 27
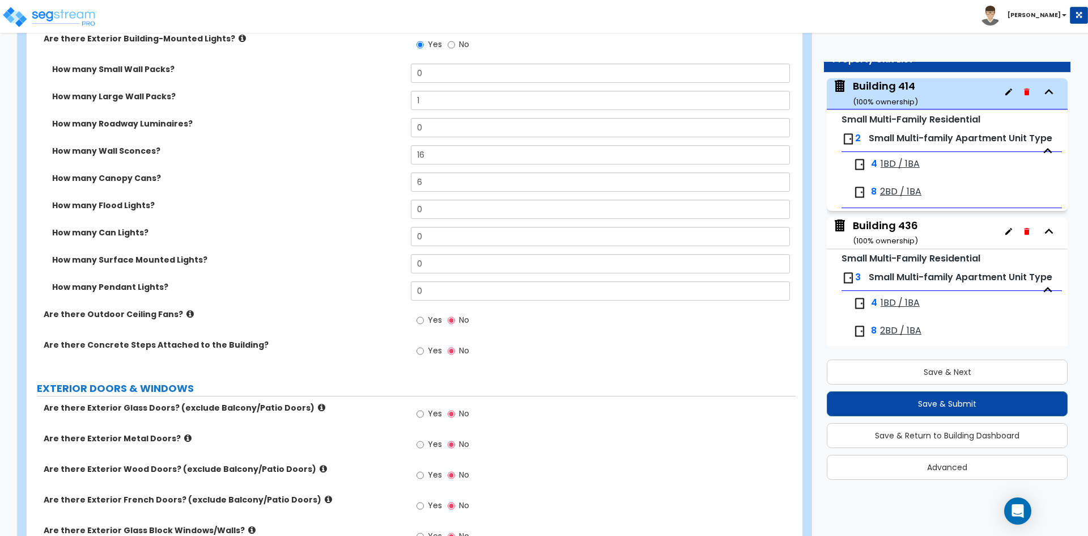
scroll to position [1020, 0]
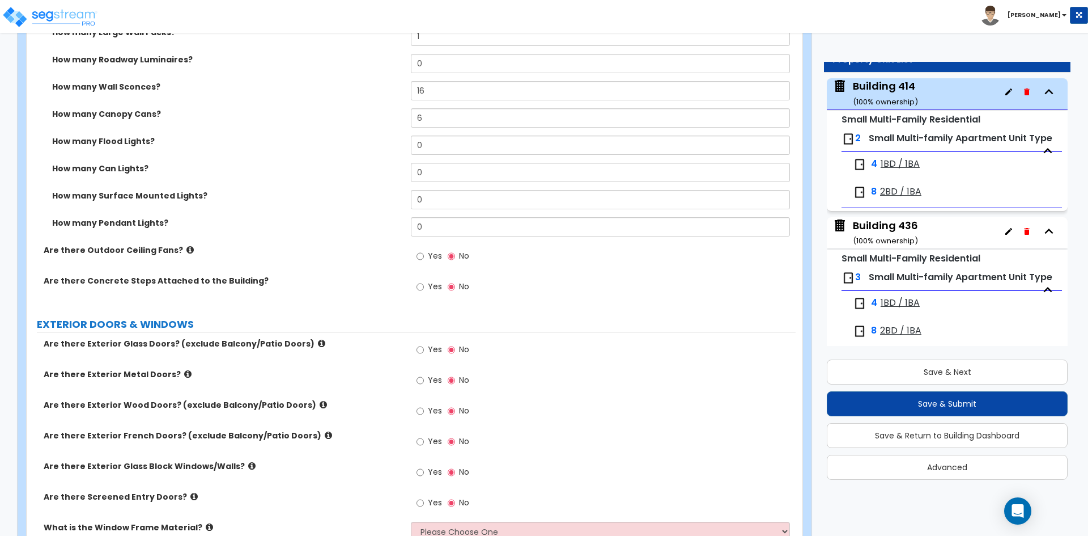
click at [431, 283] on span "Yes" at bounding box center [435, 286] width 14 height 11
click at [424, 283] on input "Yes" at bounding box center [420, 287] width 7 height 12
radio input "true"
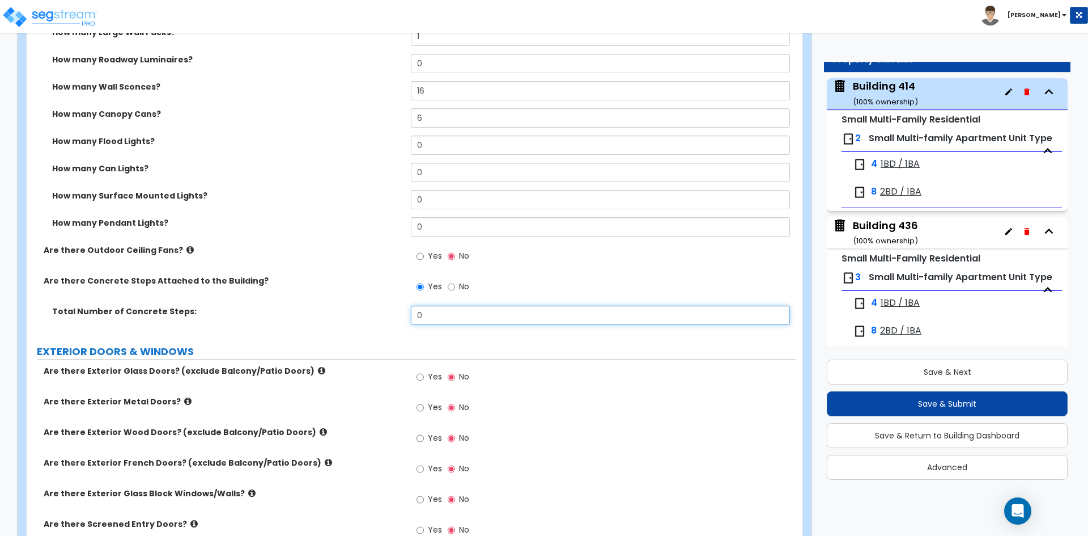
click at [475, 312] on input "0" at bounding box center [600, 315] width 379 height 19
type input "16"
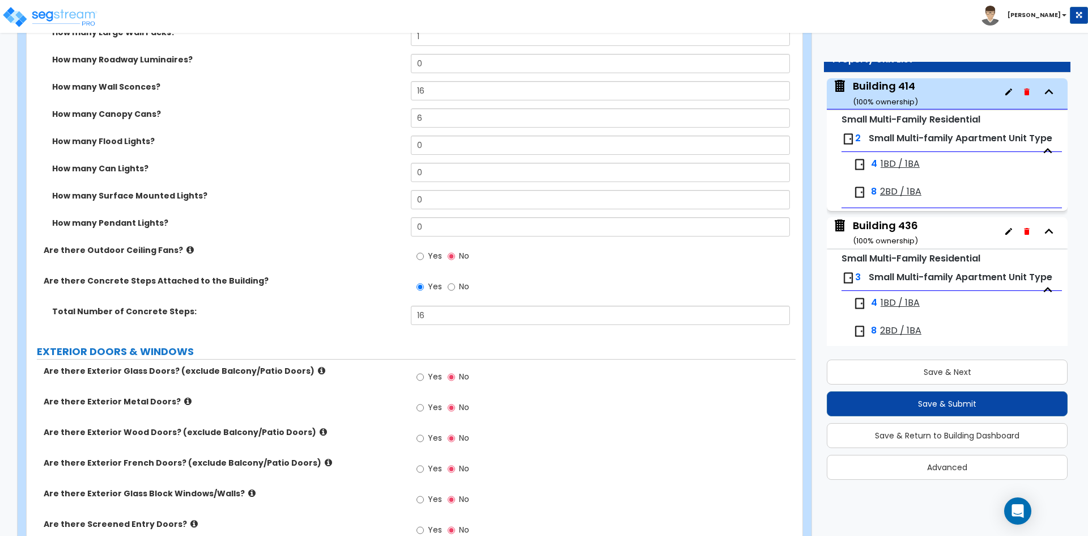
click at [319, 298] on div "Are there Concrete Steps Attached to the Building? Yes No" at bounding box center [411, 290] width 769 height 31
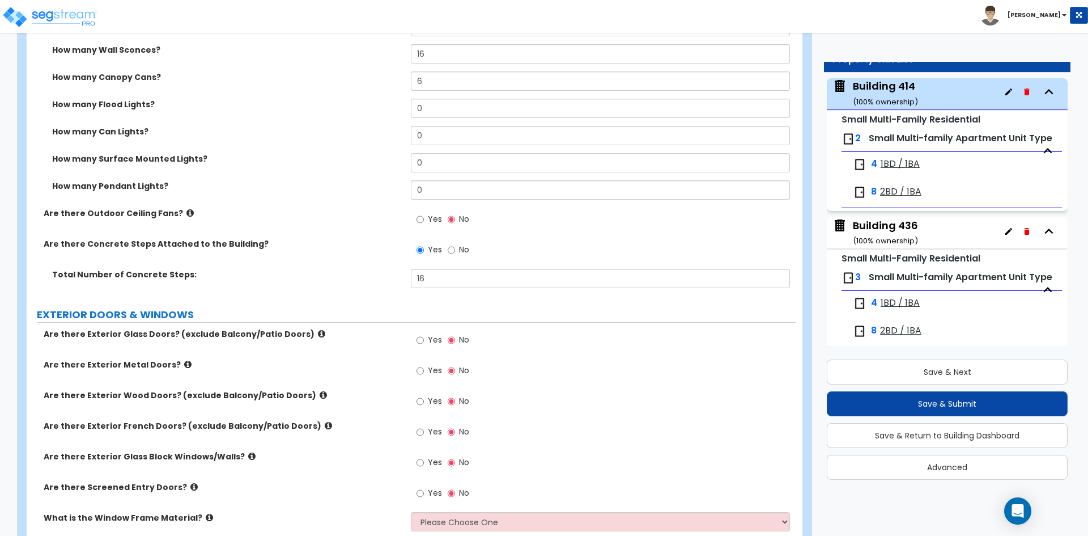
scroll to position [1077, 0]
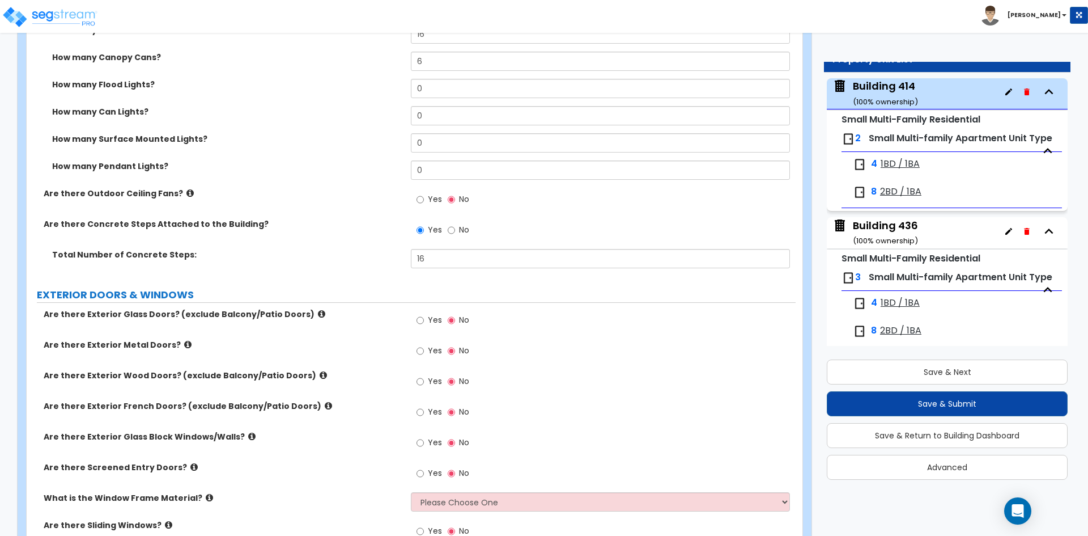
click at [273, 148] on div "How many Surface Mounted Lights? 0" at bounding box center [411, 146] width 769 height 27
click at [422, 379] on input "Yes" at bounding box center [420, 381] width 7 height 12
radio input "true"
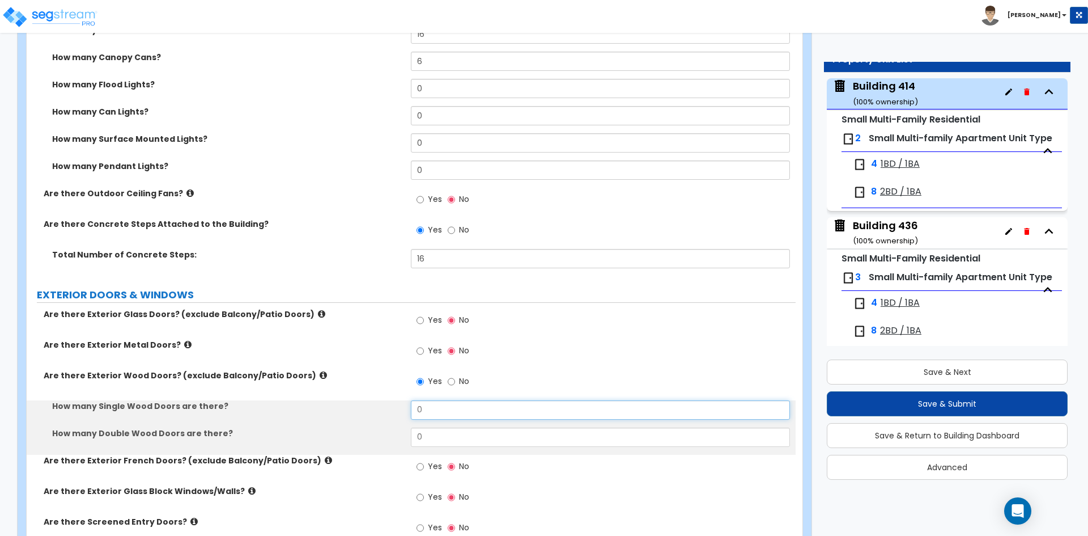
click at [452, 401] on input "0" at bounding box center [600, 409] width 379 height 19
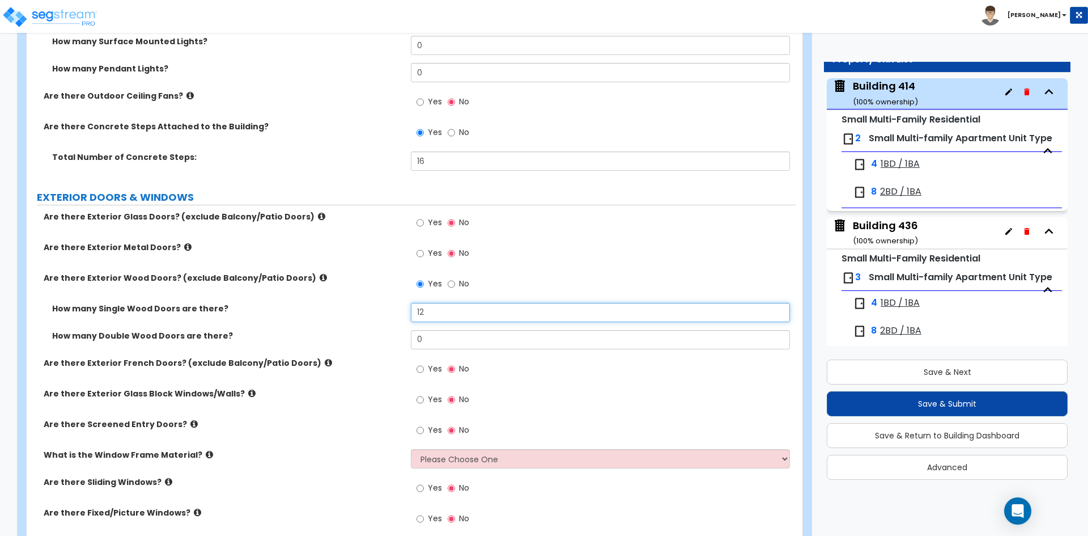
scroll to position [1191, 0]
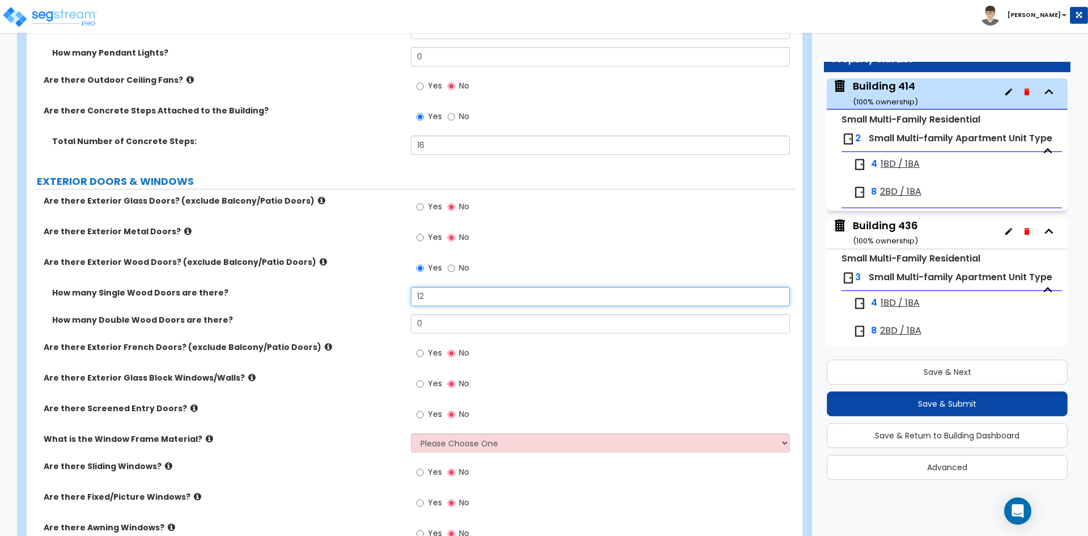
type input "12"
click at [428, 328] on input "0" at bounding box center [600, 323] width 379 height 19
click at [427, 239] on label "Yes" at bounding box center [430, 238] width 26 height 19
click at [424, 239] on input "Yes" at bounding box center [420, 237] width 7 height 12
radio input "true"
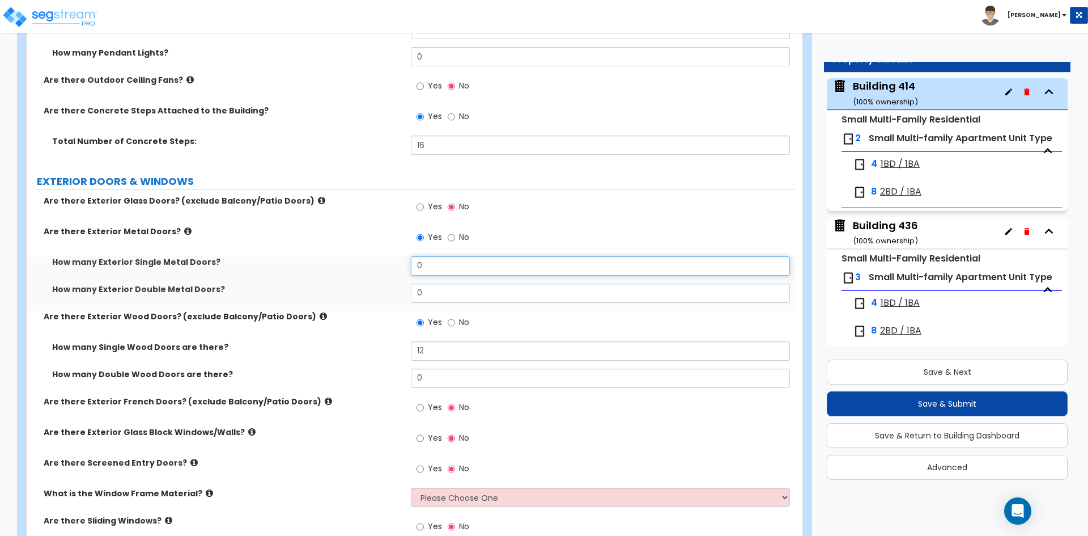
click at [444, 270] on input "0" at bounding box center [600, 265] width 379 height 19
type input "2"
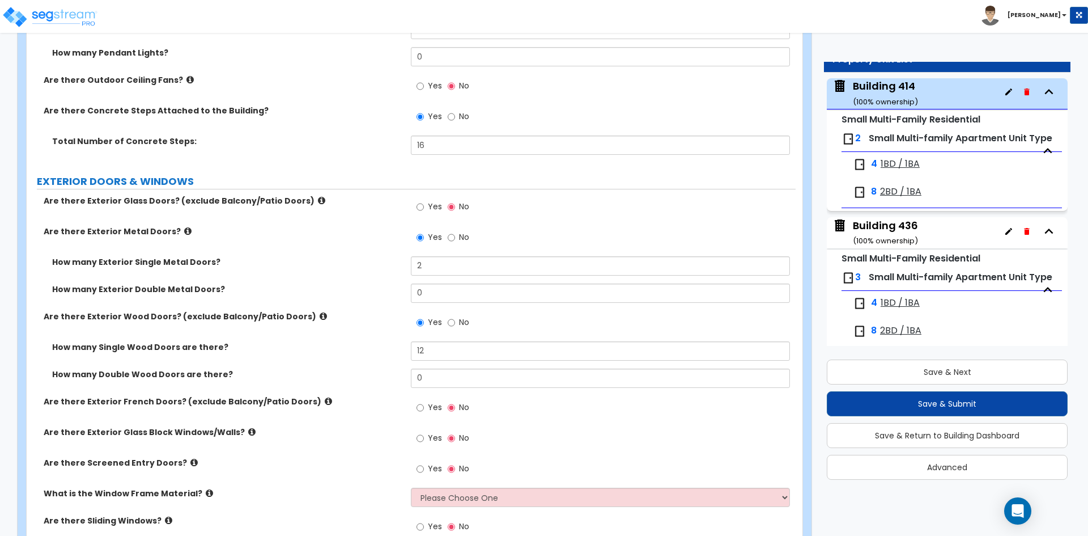
click at [336, 266] on label "How many Exterior Single Metal Doors?" at bounding box center [227, 261] width 350 height 11
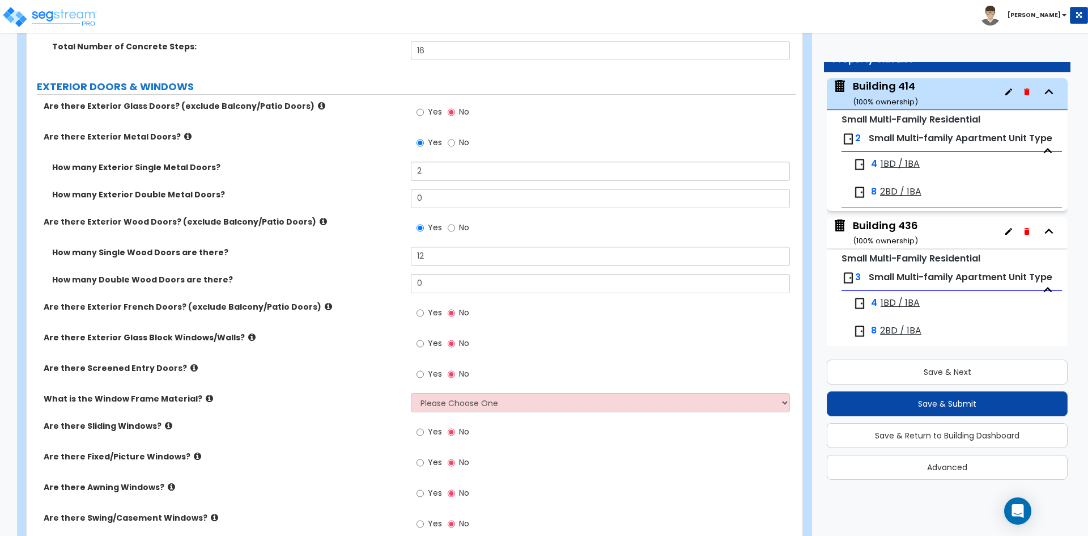
scroll to position [1304, 0]
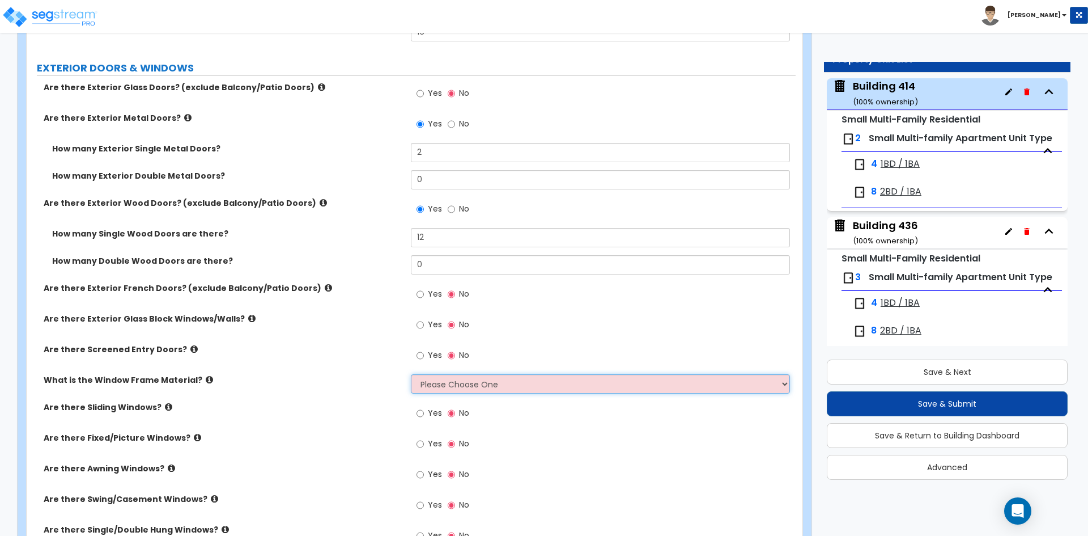
click at [420, 382] on select "Please Choose One Vinyl Aluminum Wood" at bounding box center [600, 383] width 379 height 19
select select "2"
click at [411, 374] on select "Please Choose One Vinyl Aluminum Wood" at bounding box center [600, 383] width 379 height 19
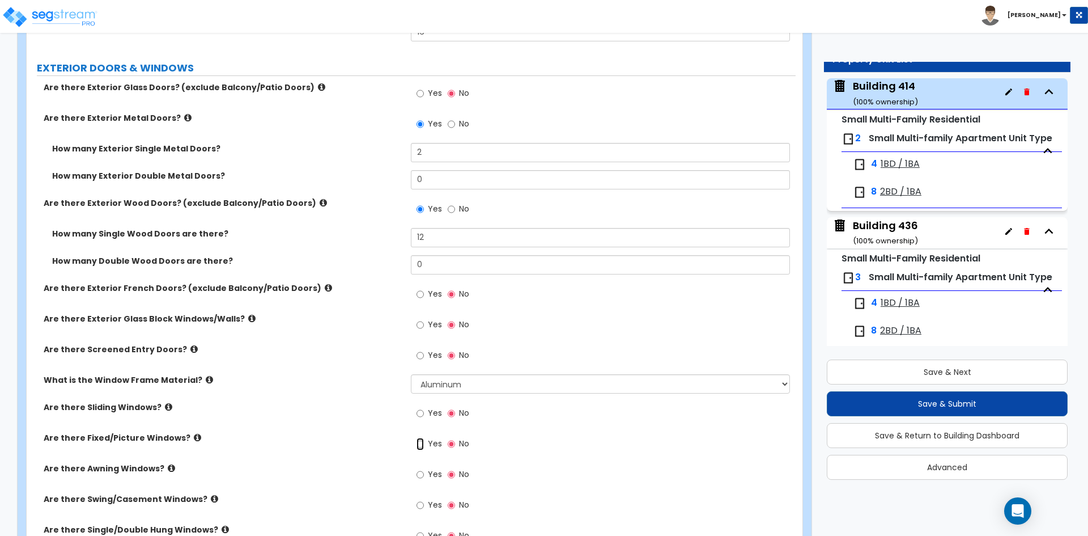
click at [422, 442] on input "Yes" at bounding box center [420, 444] width 7 height 12
radio input "true"
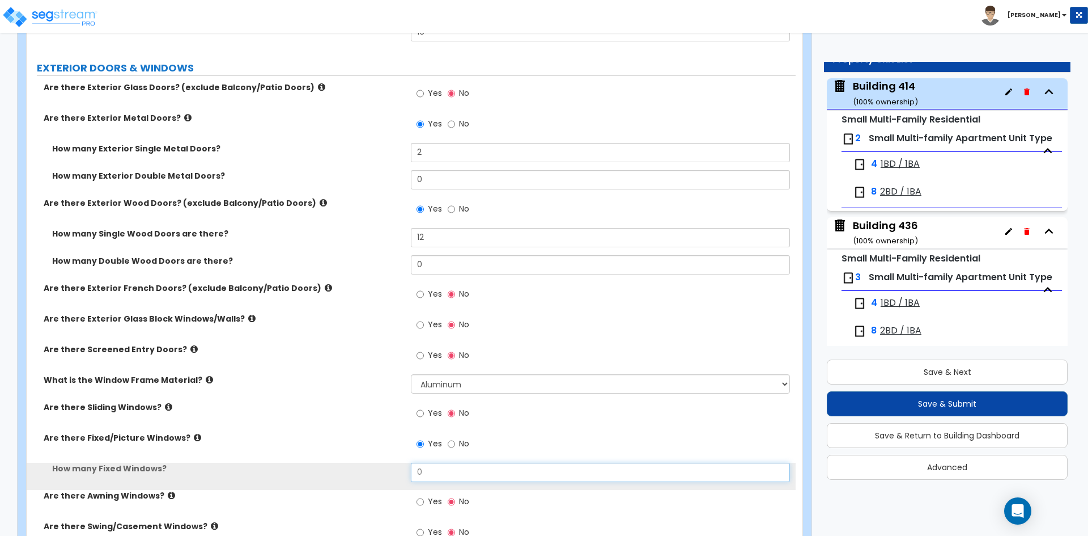
click at [439, 473] on input "0" at bounding box center [600, 472] width 379 height 19
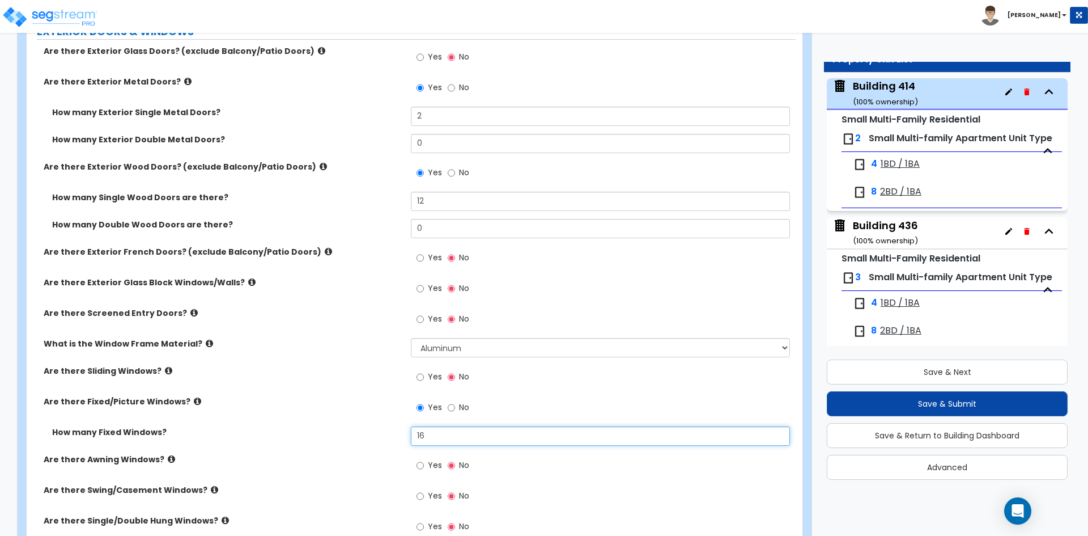
scroll to position [1361, 0]
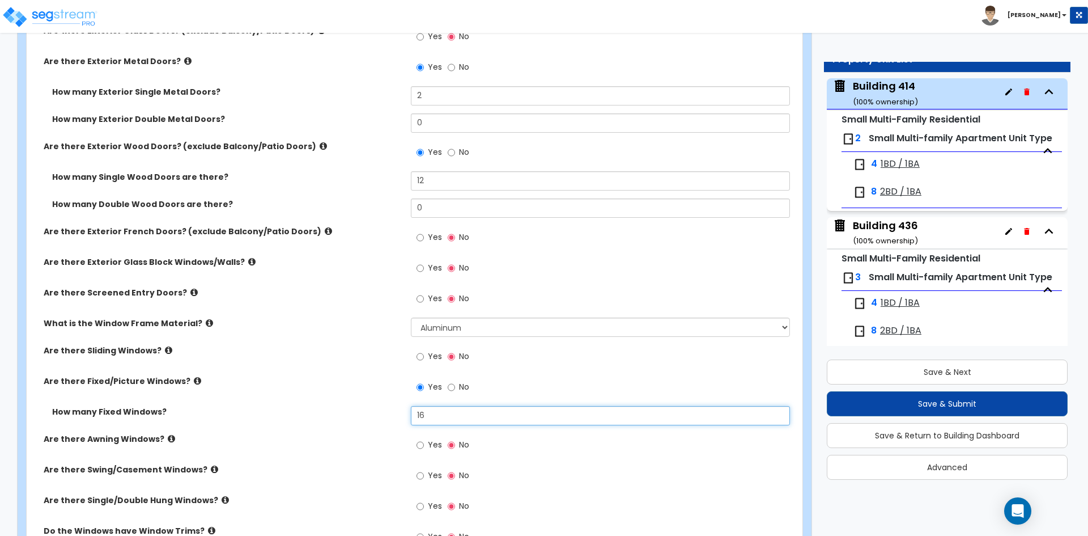
type input "16"
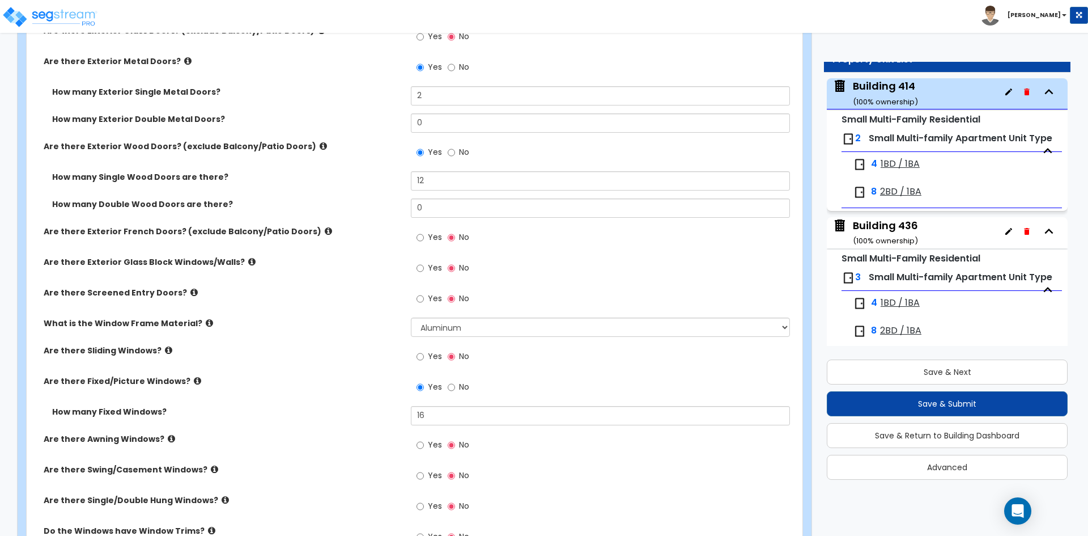
click at [435, 506] on span "Yes" at bounding box center [435, 505] width 14 height 11
click at [424, 506] on input "Yes" at bounding box center [420, 506] width 7 height 12
radio input "true"
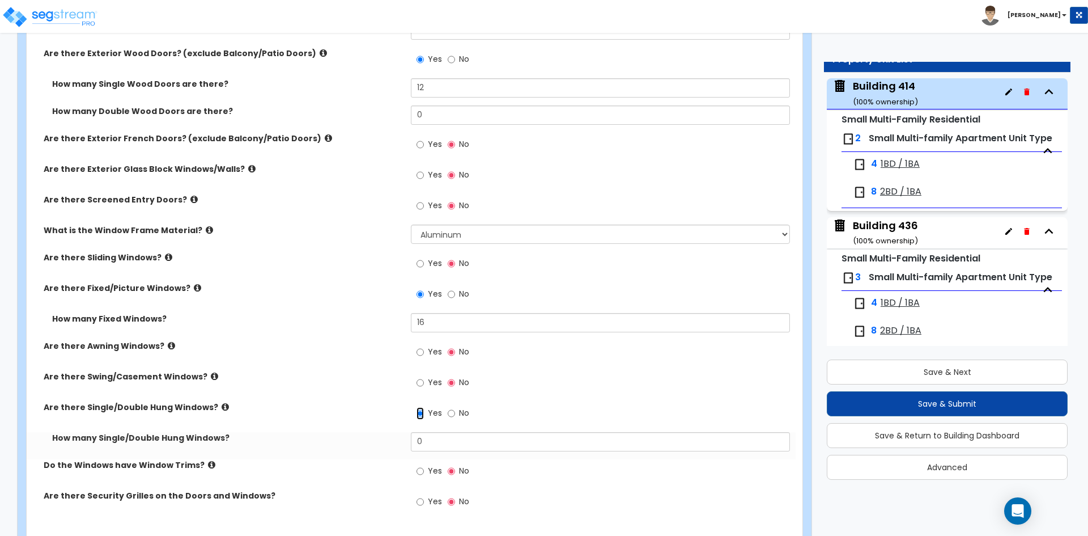
scroll to position [1474, 0]
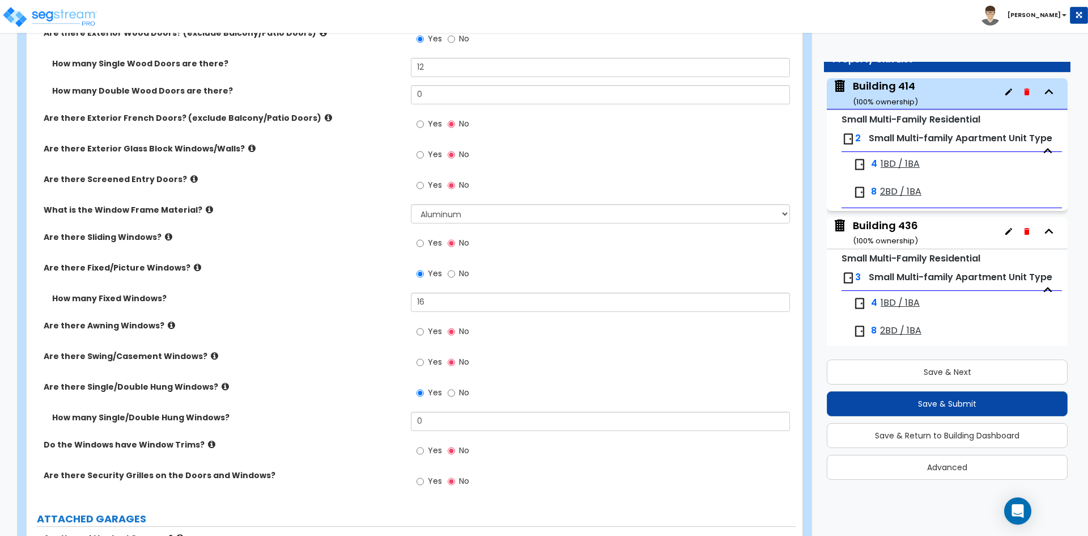
click at [226, 309] on div "How many Fixed Windows? 16" at bounding box center [411, 306] width 769 height 27
click at [424, 333] on input "Yes" at bounding box center [420, 331] width 7 height 12
radio input "true"
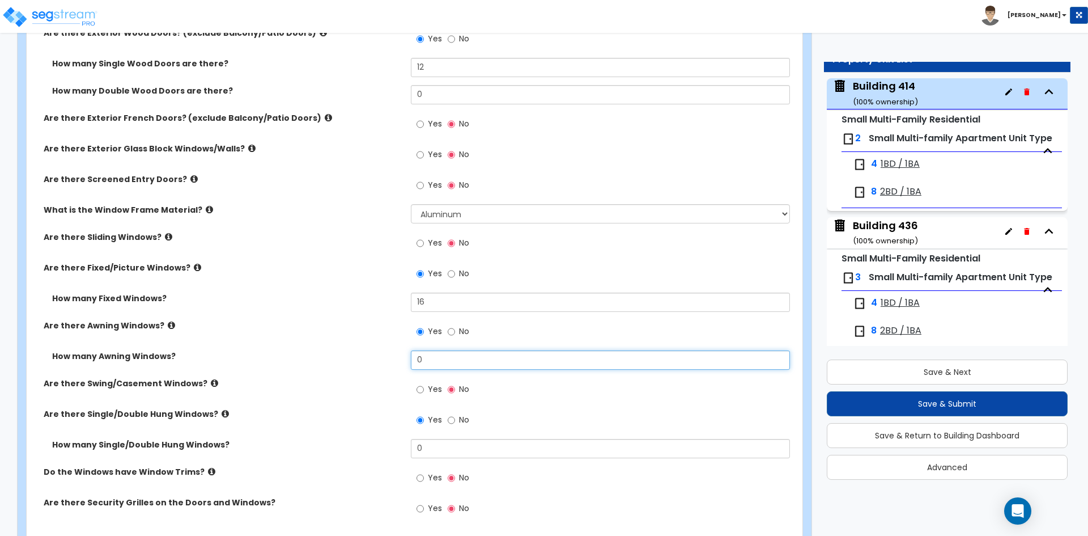
click at [464, 360] on input "0" at bounding box center [600, 359] width 379 height 19
type input "16"
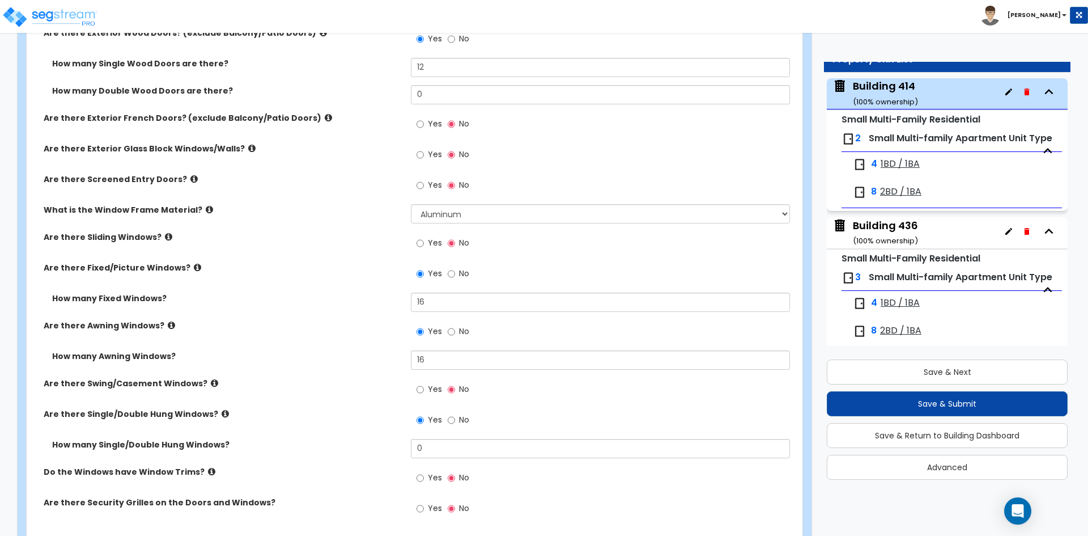
click at [336, 367] on div "How many Awning Windows? 16" at bounding box center [411, 363] width 769 height 27
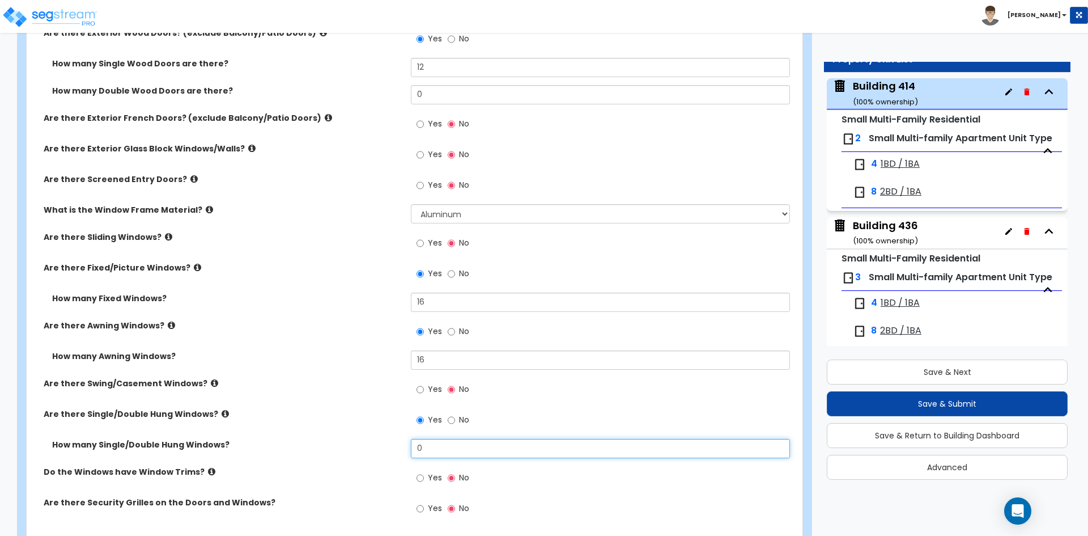
click at [465, 451] on input "0" at bounding box center [600, 448] width 379 height 19
click at [446, 455] on input "0" at bounding box center [600, 448] width 379 height 19
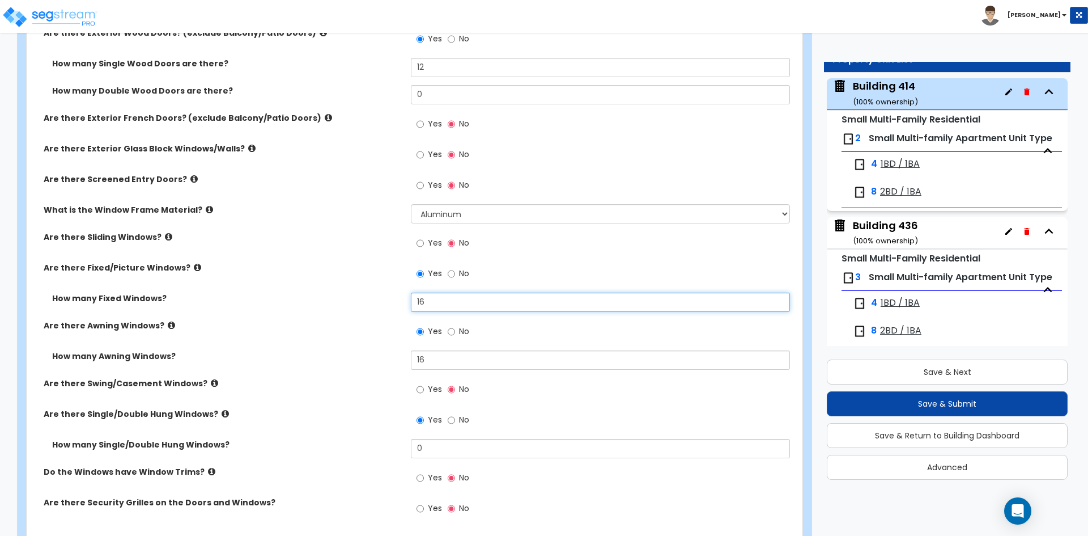
click at [448, 307] on input "16" at bounding box center [600, 302] width 379 height 19
type input "32"
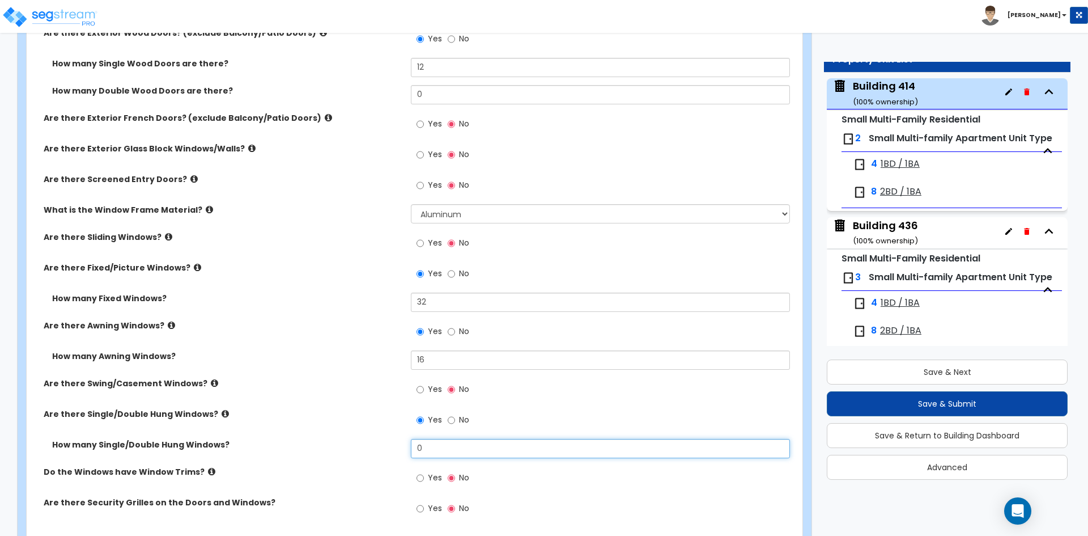
click at [428, 449] on input "0" at bounding box center [600, 448] width 379 height 19
type input "8"
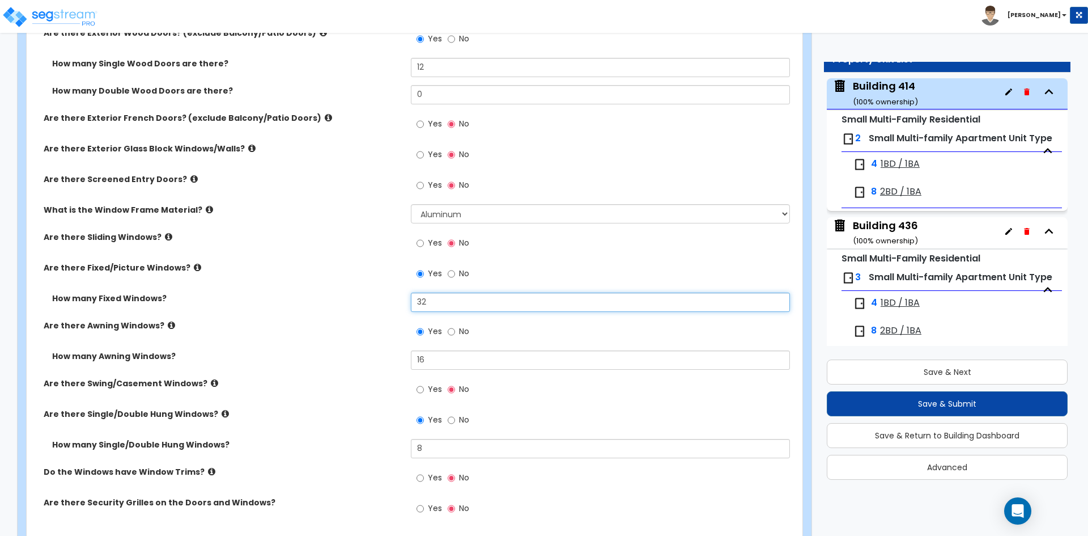
click at [465, 305] on input "32" at bounding box center [600, 302] width 379 height 19
type input "48"
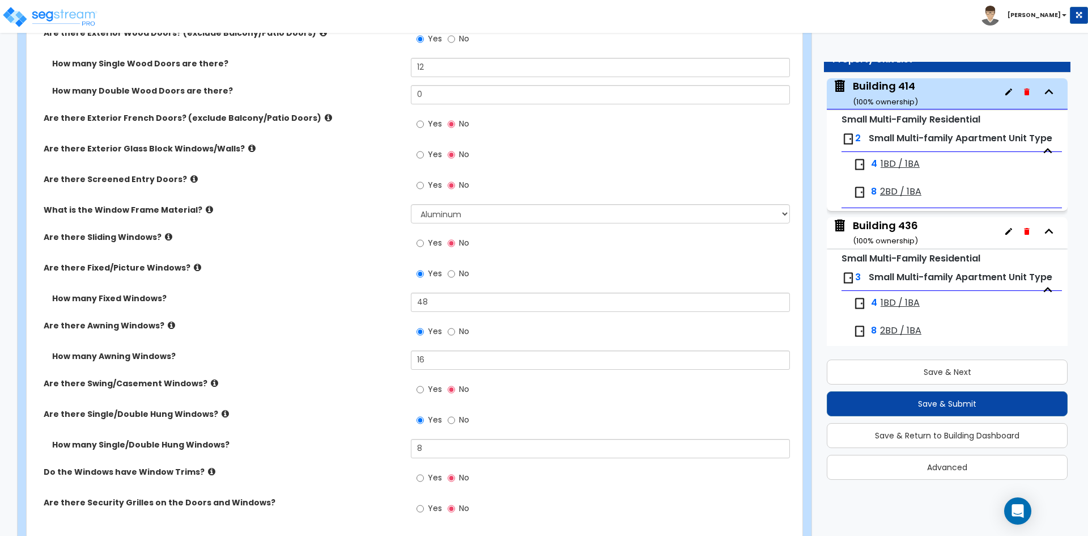
click at [304, 345] on div "Are there Awning Windows? Yes No" at bounding box center [411, 335] width 769 height 31
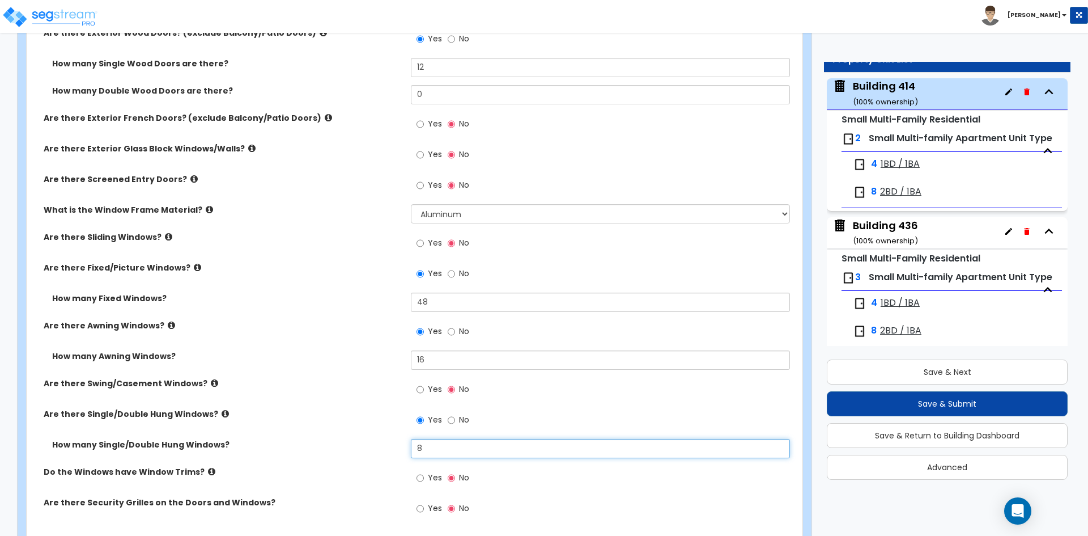
click at [514, 445] on input "8" at bounding box center [600, 448] width 379 height 19
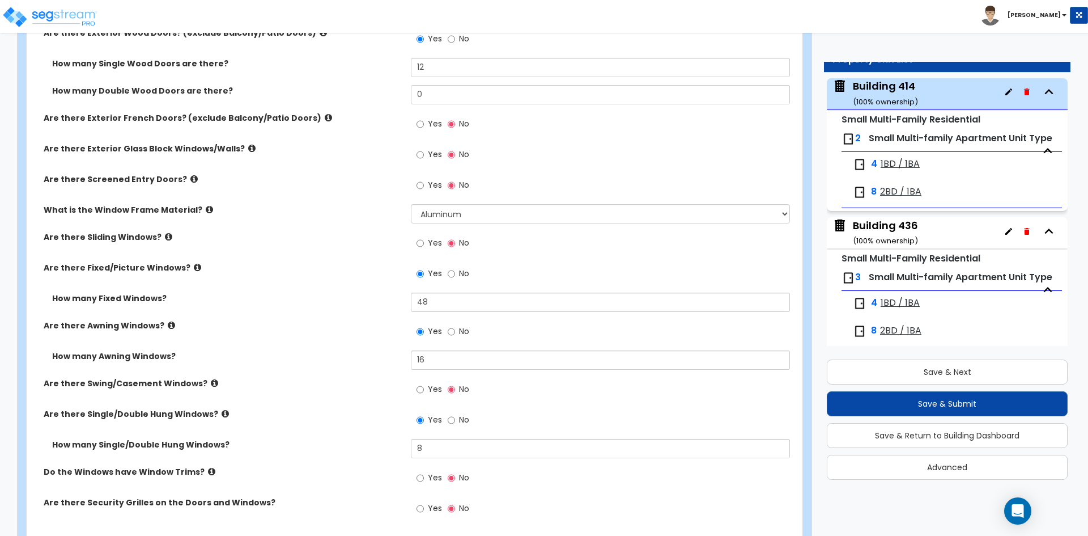
click at [455, 421] on label "No" at bounding box center [459, 421] width 22 height 19
click at [455, 421] on input "No" at bounding box center [451, 420] width 7 height 12
radio input "false"
radio input "true"
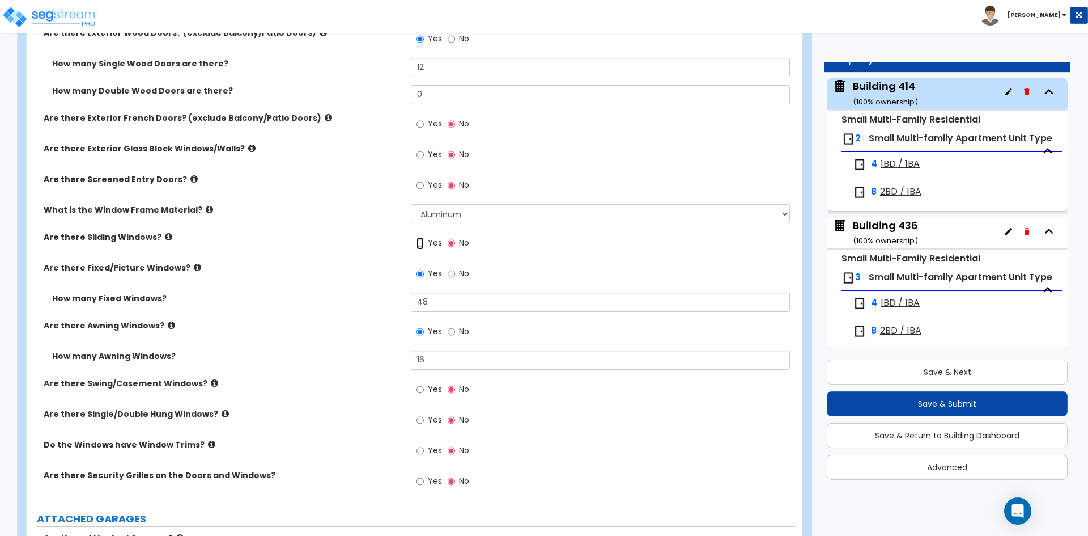
click at [422, 244] on input "Yes" at bounding box center [420, 243] width 7 height 12
radio input "true"
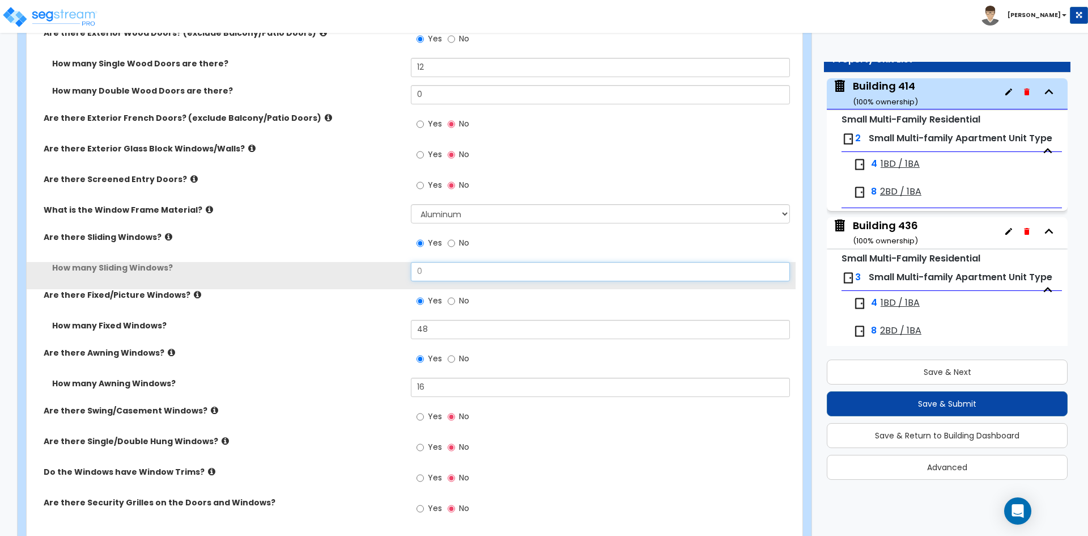
click at [434, 272] on input "0" at bounding box center [600, 271] width 379 height 19
type input "16"
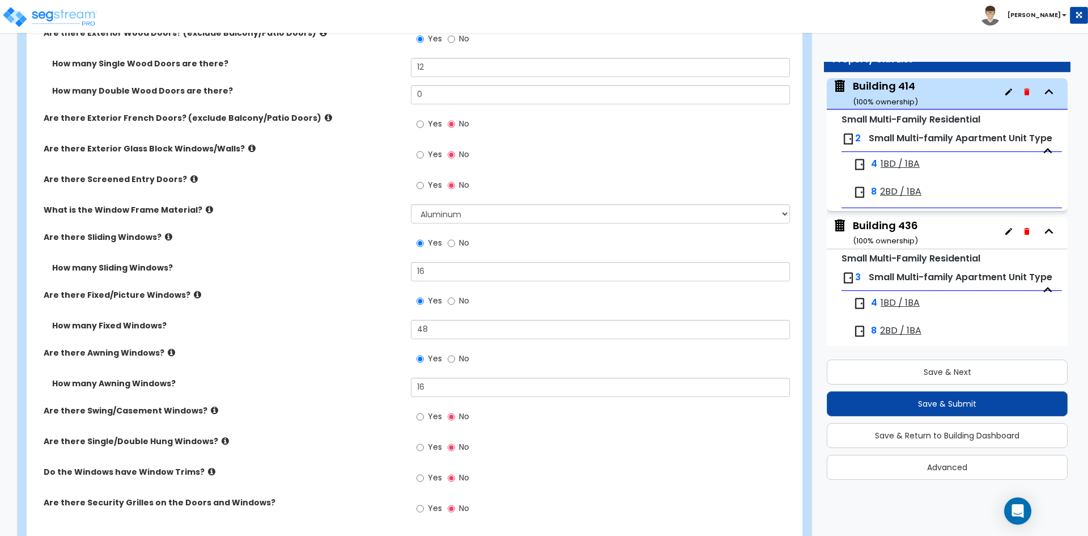
click at [314, 262] on label "How many Sliding Windows?" at bounding box center [227, 267] width 350 height 11
click at [306, 287] on div "How many Sliding Windows? 16" at bounding box center [411, 275] width 769 height 27
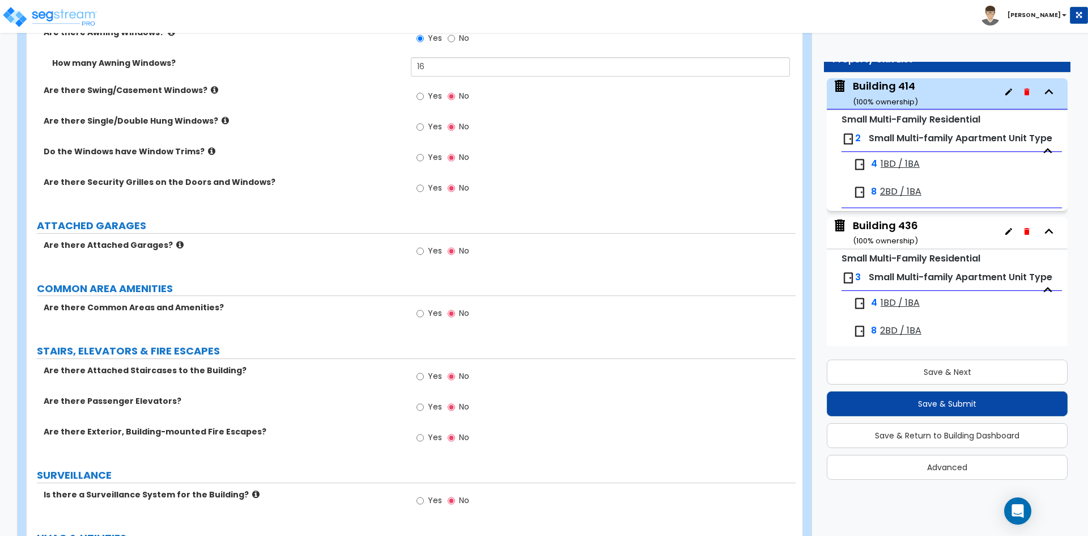
scroll to position [1814, 0]
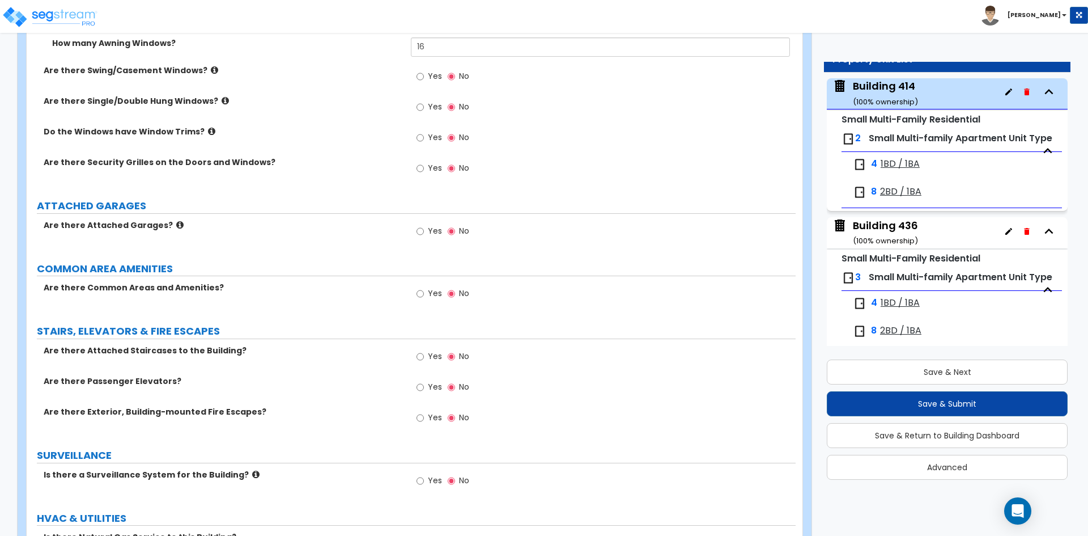
click at [427, 358] on label "Yes" at bounding box center [430, 357] width 26 height 19
click at [424, 358] on input "Yes" at bounding box center [420, 356] width 7 height 12
radio input "true"
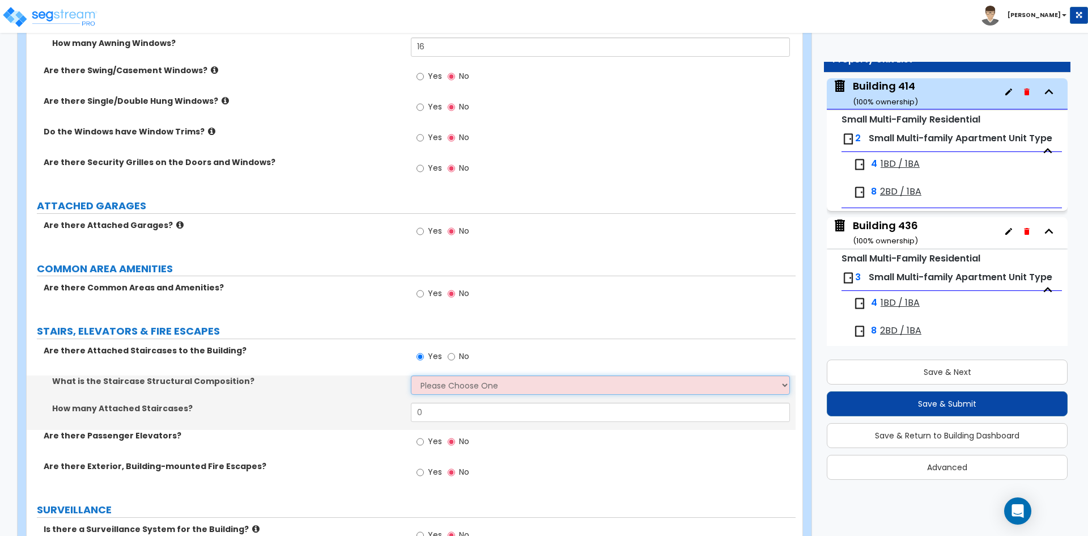
click at [451, 387] on select "Please Choose One Reinforced Concrete Structural Steel Wood" at bounding box center [600, 384] width 379 height 19
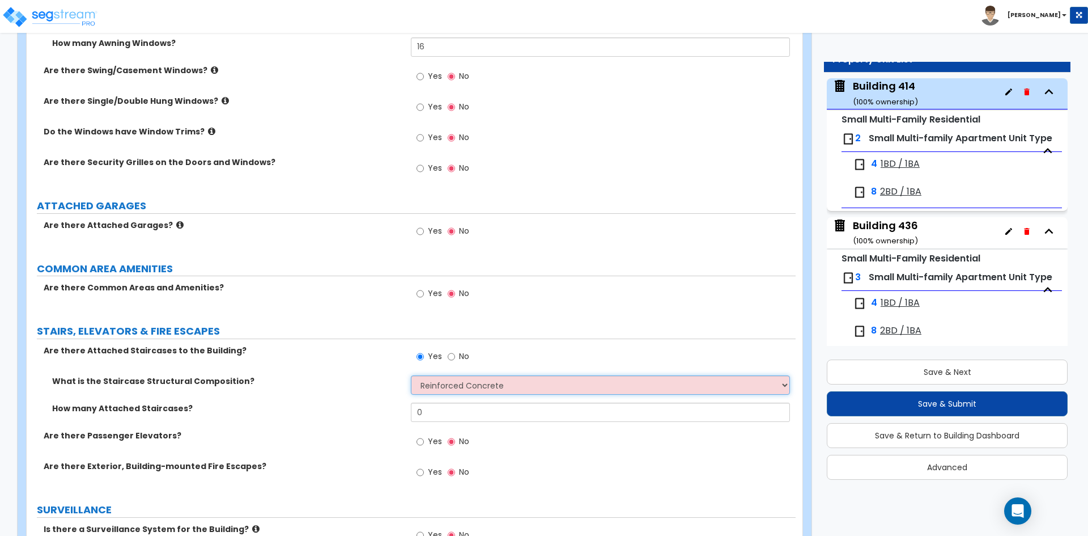
click at [411, 375] on select "Please Choose One Reinforced Concrete Structural Steel Wood" at bounding box center [600, 384] width 379 height 19
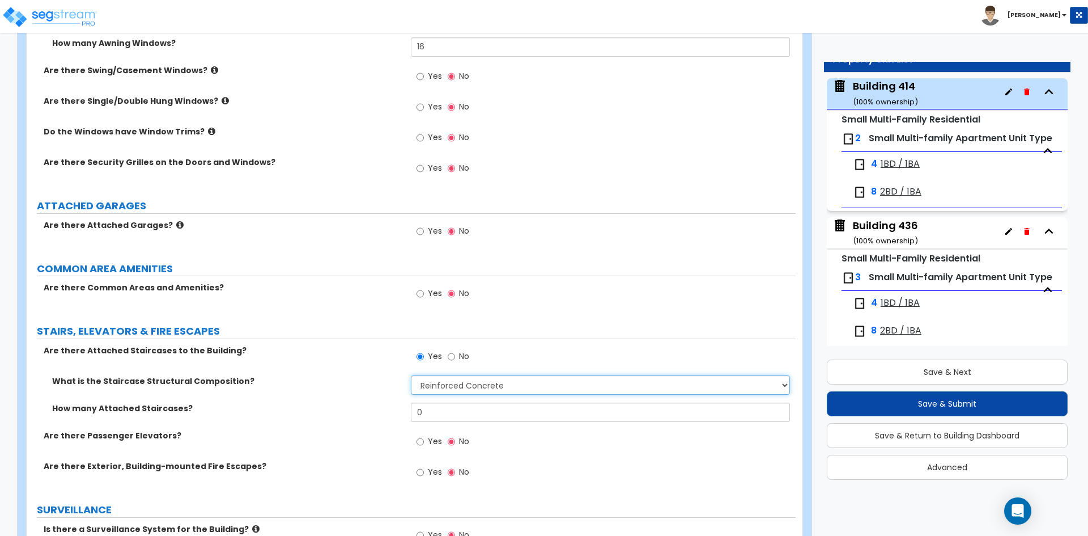
click at [450, 378] on select "Please Choose One Reinforced Concrete Structural Steel Wood" at bounding box center [600, 384] width 379 height 19
select select "7"
click at [411, 375] on select "Please Choose One Reinforced Concrete Structural Steel Wood" at bounding box center [600, 384] width 379 height 19
click at [432, 410] on input "0" at bounding box center [600, 412] width 379 height 19
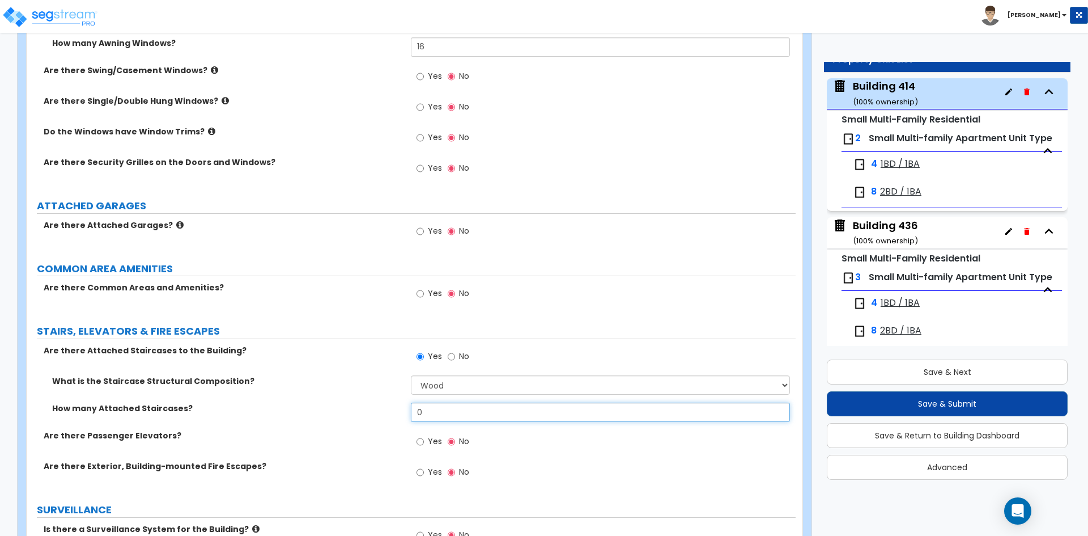
click at [467, 413] on input "0" at bounding box center [600, 412] width 379 height 19
type input "15"
click at [273, 412] on label "How many Attached Staircases?" at bounding box center [227, 408] width 350 height 11
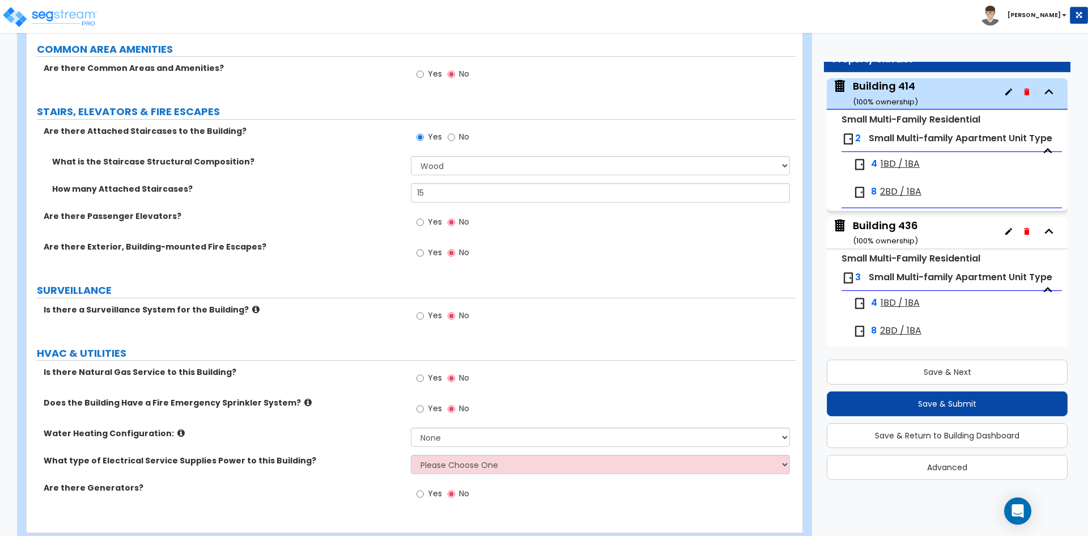
scroll to position [2041, 0]
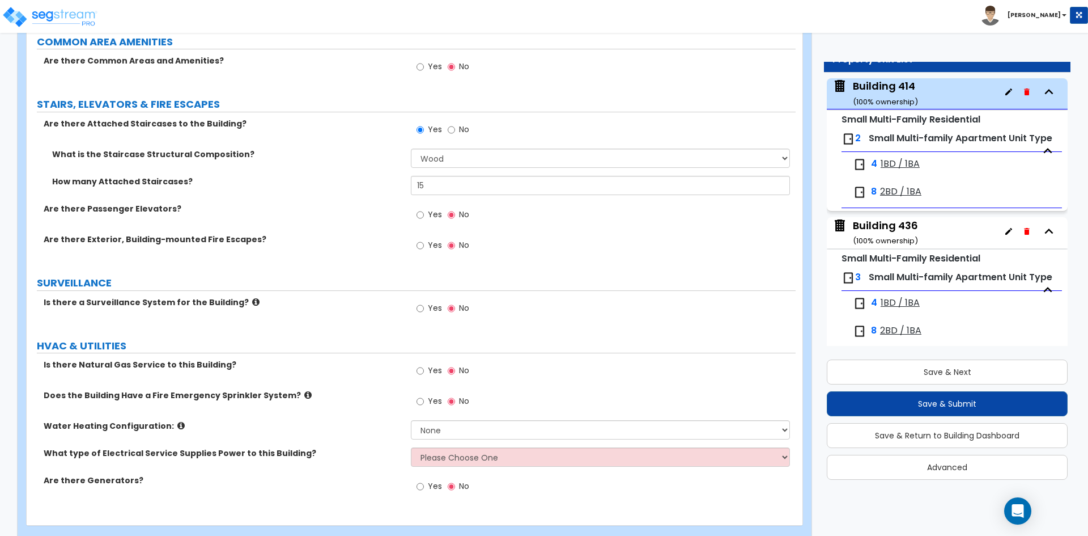
click at [431, 372] on span "Yes" at bounding box center [435, 370] width 14 height 11
click at [424, 372] on input "Yes" at bounding box center [420, 371] width 7 height 12
radio input "true"
click at [451, 430] on select "None Water Heater for Multiple Units Water Heater for Individual Units" at bounding box center [600, 429] width 379 height 19
select select "1"
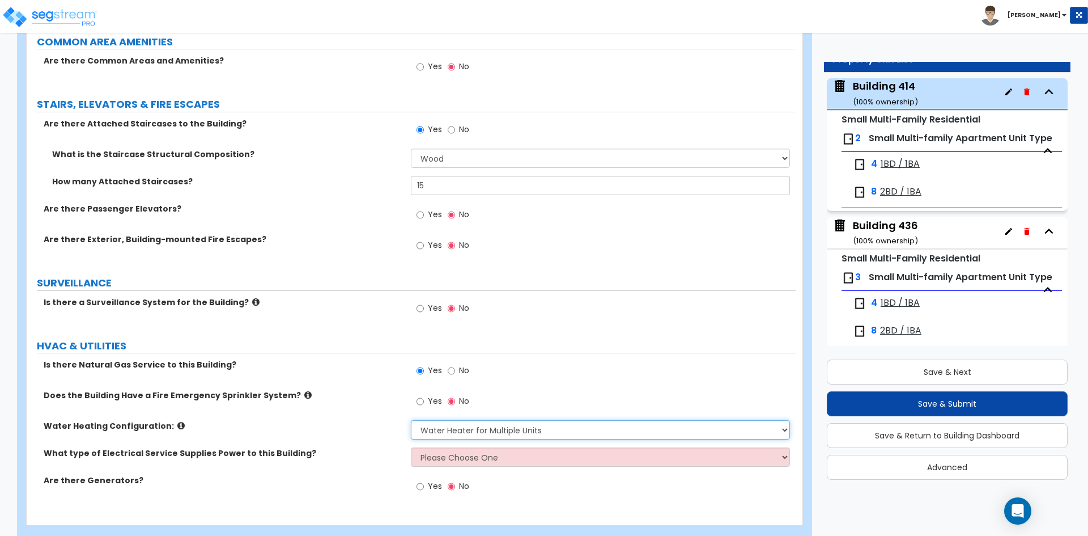
click at [411, 420] on select "None Water Heater for Multiple Units Water Heater for Individual Units" at bounding box center [600, 429] width 379 height 19
click at [438, 458] on select "Please Choose One Overhead Underground" at bounding box center [600, 456] width 379 height 19
click at [443, 456] on select "Please Choose One Overhead Underground" at bounding box center [600, 456] width 379 height 19
select select "1"
click at [411, 447] on select "Please Choose One Overhead Underground" at bounding box center [600, 456] width 379 height 19
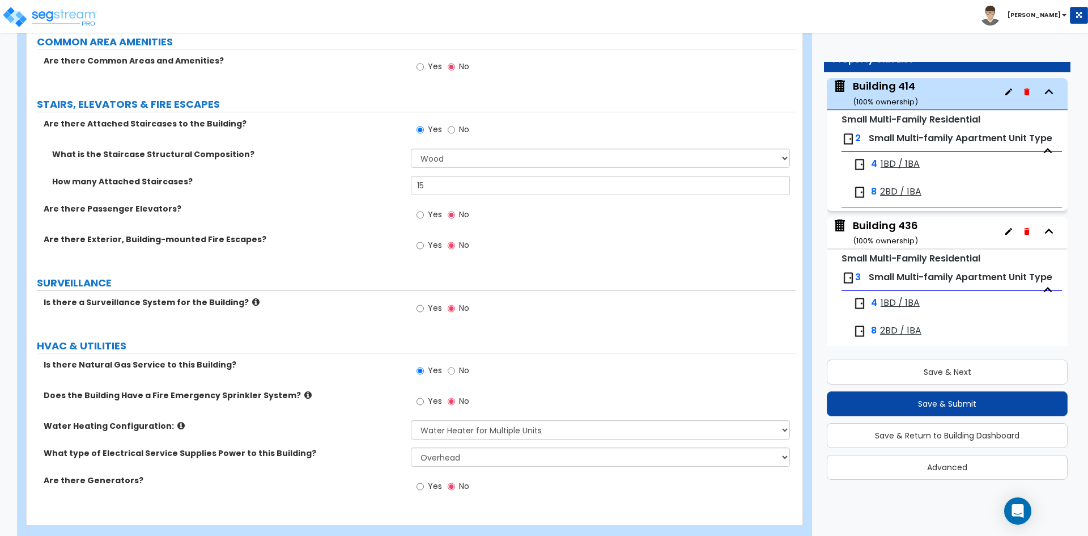
click at [321, 458] on label "What type of Electrical Service Supplies Power to this Building?" at bounding box center [223, 452] width 359 height 11
click at [996, 371] on button "Save & Next" at bounding box center [947, 371] width 241 height 25
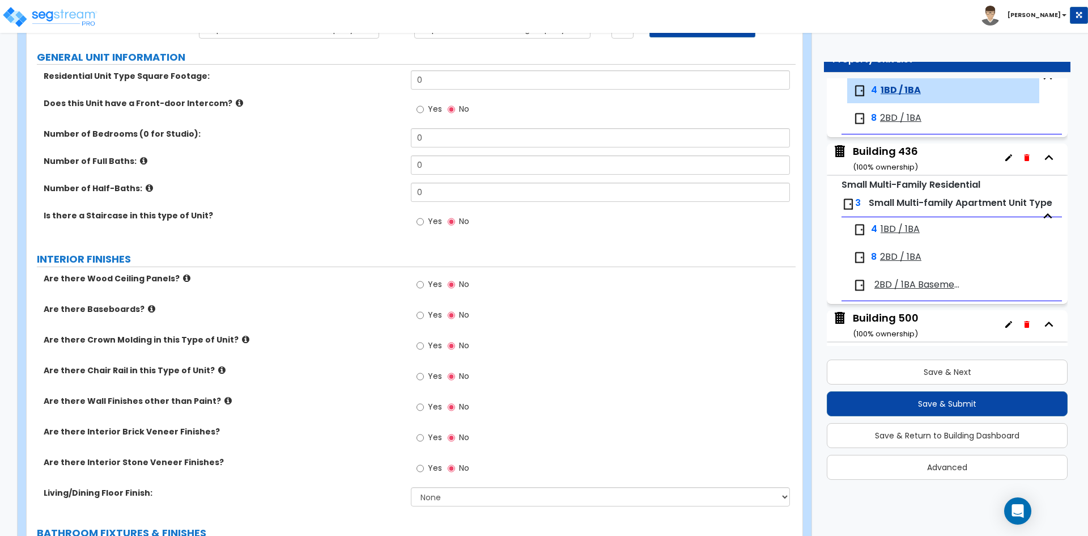
scroll to position [0, 0]
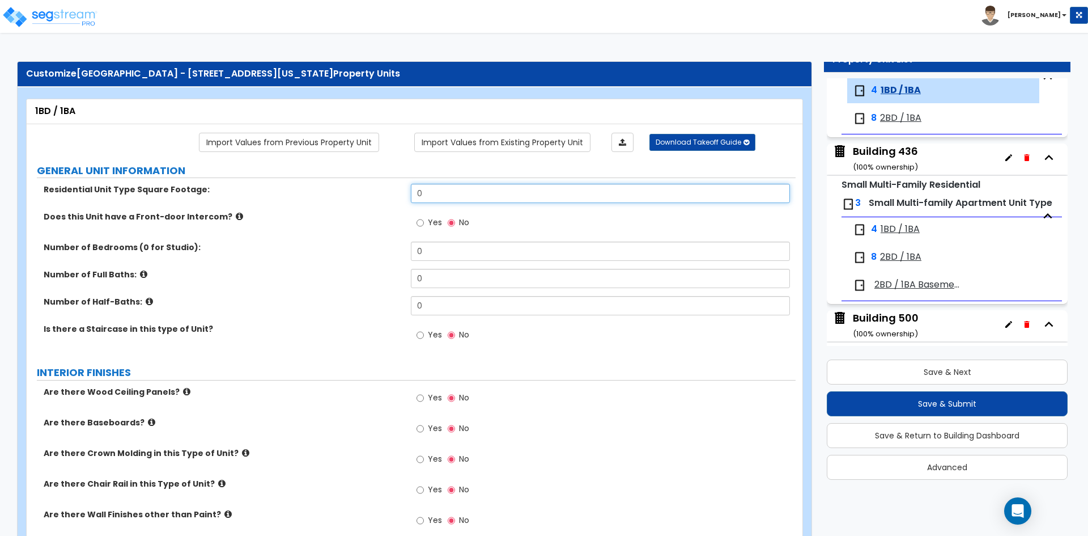
click at [429, 189] on input "0" at bounding box center [600, 193] width 379 height 19
type input "616"
click at [446, 252] on input "0" at bounding box center [600, 251] width 379 height 19
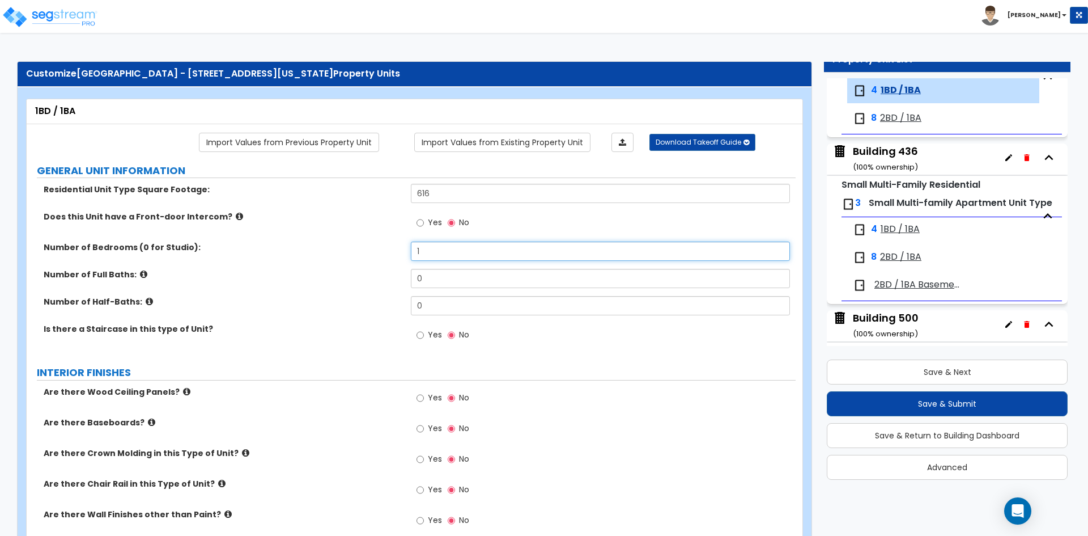
type input "1"
click at [429, 291] on div "Number of Full Baths: 0" at bounding box center [411, 282] width 769 height 27
click at [431, 281] on input "0" at bounding box center [600, 278] width 379 height 19
type input "1"
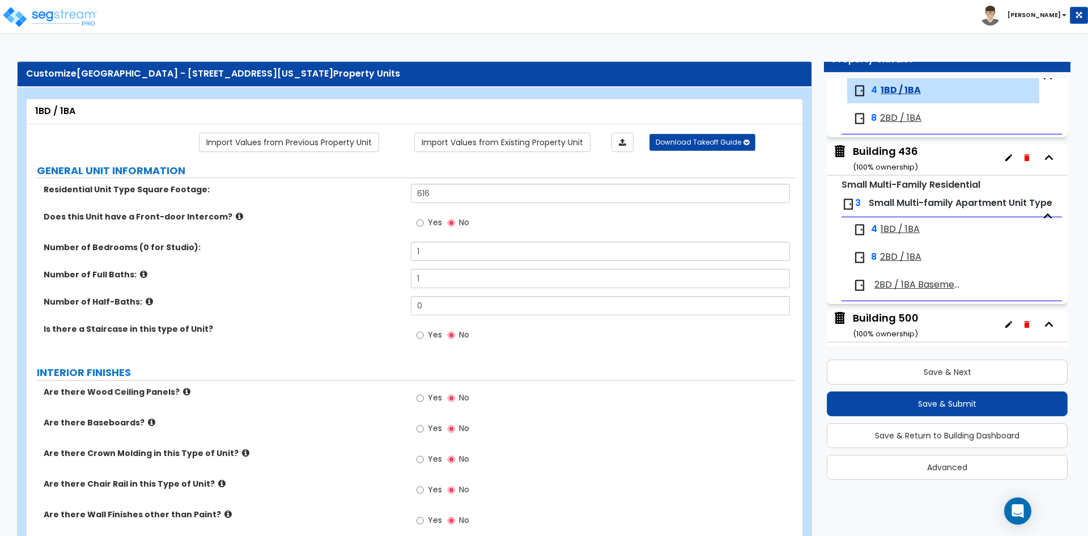
click at [368, 269] on label "Number of Full Baths:" at bounding box center [223, 274] width 359 height 11
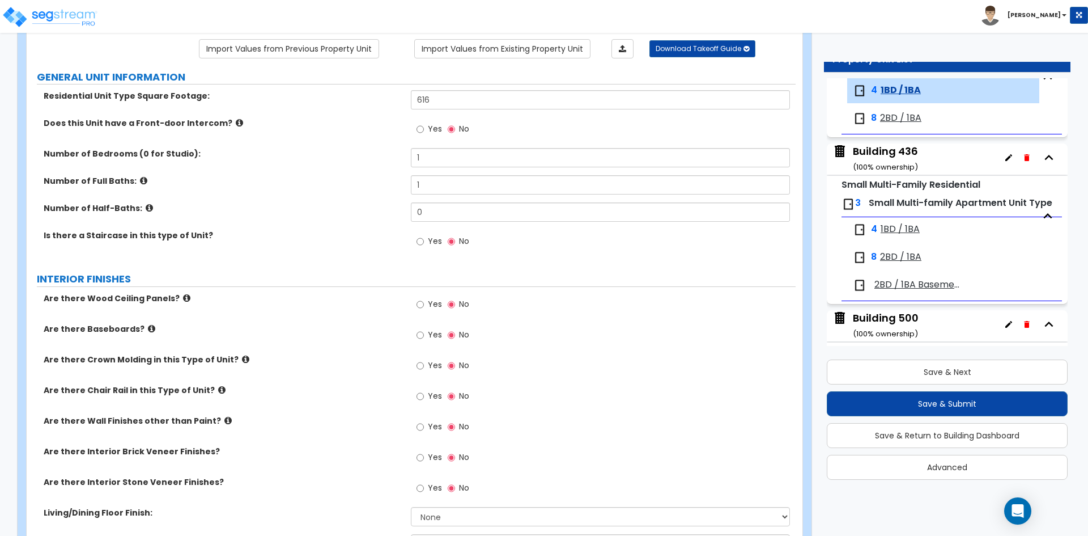
scroll to position [113, 0]
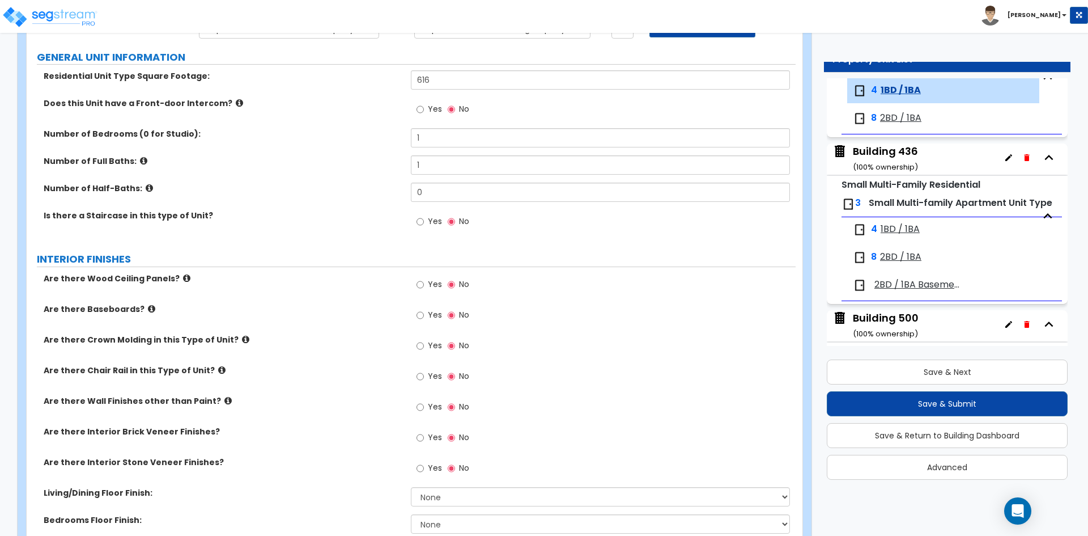
click at [437, 316] on span "Yes" at bounding box center [435, 314] width 14 height 11
click at [424, 316] on input "Yes" at bounding box center [420, 315] width 7 height 12
radio input "true"
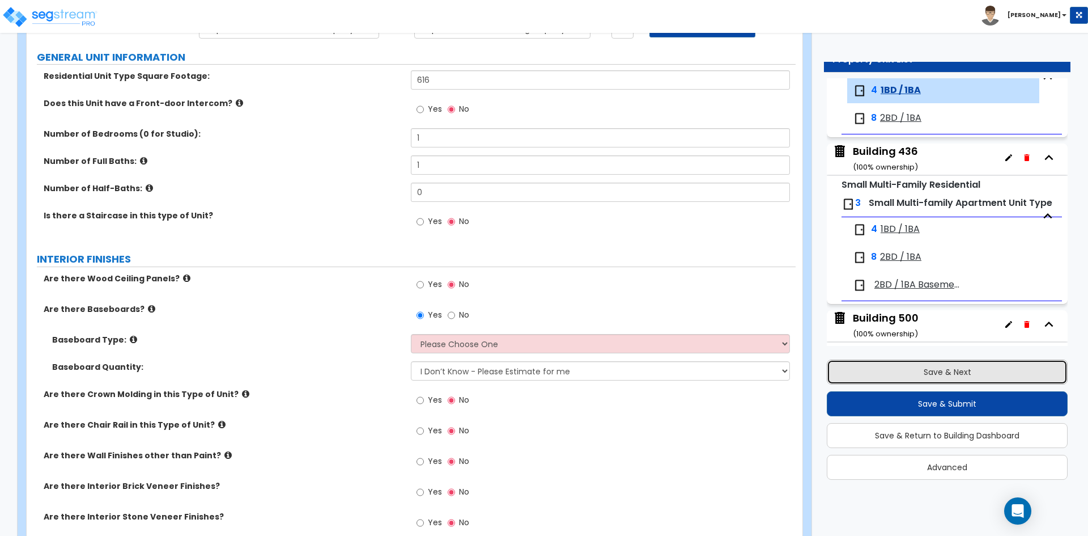
click at [914, 366] on button "Save & Next" at bounding box center [947, 371] width 241 height 25
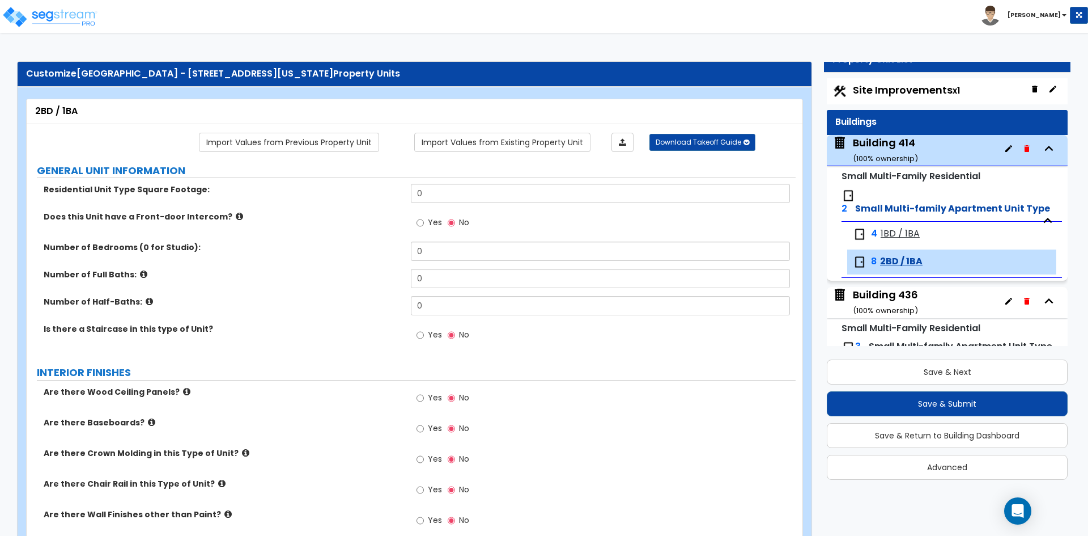
scroll to position [0, 0]
click at [879, 143] on div "Building 414 ( 100 % ownership)" at bounding box center [885, 151] width 65 height 29
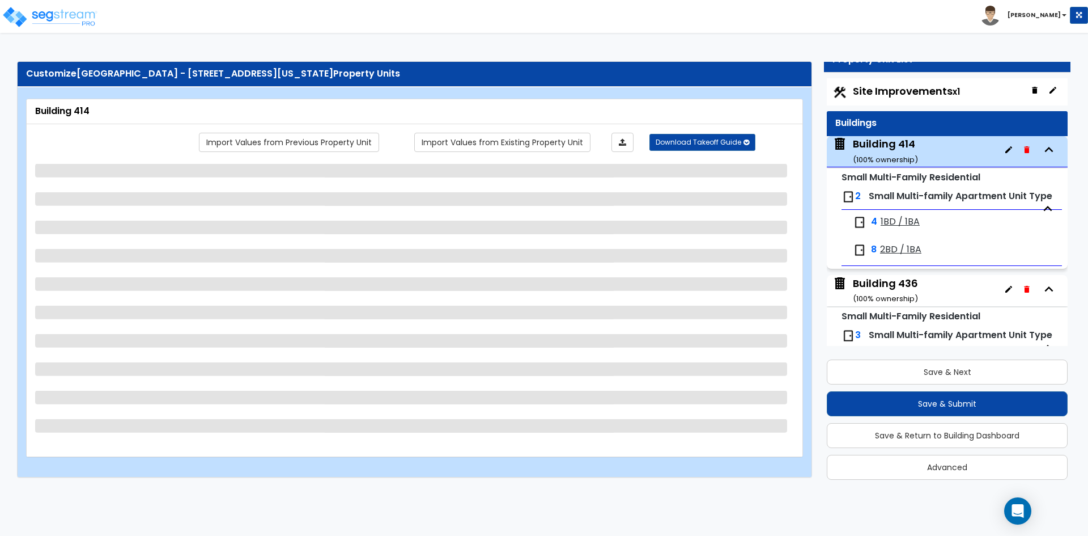
scroll to position [58, 0]
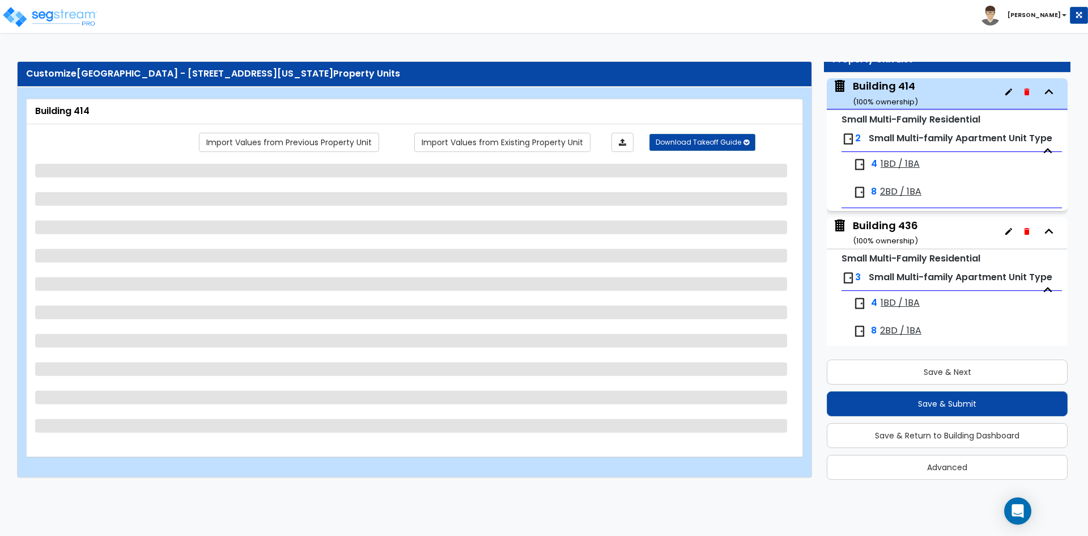
select select "2"
select select "6"
select select "1"
select select "2"
select select "1"
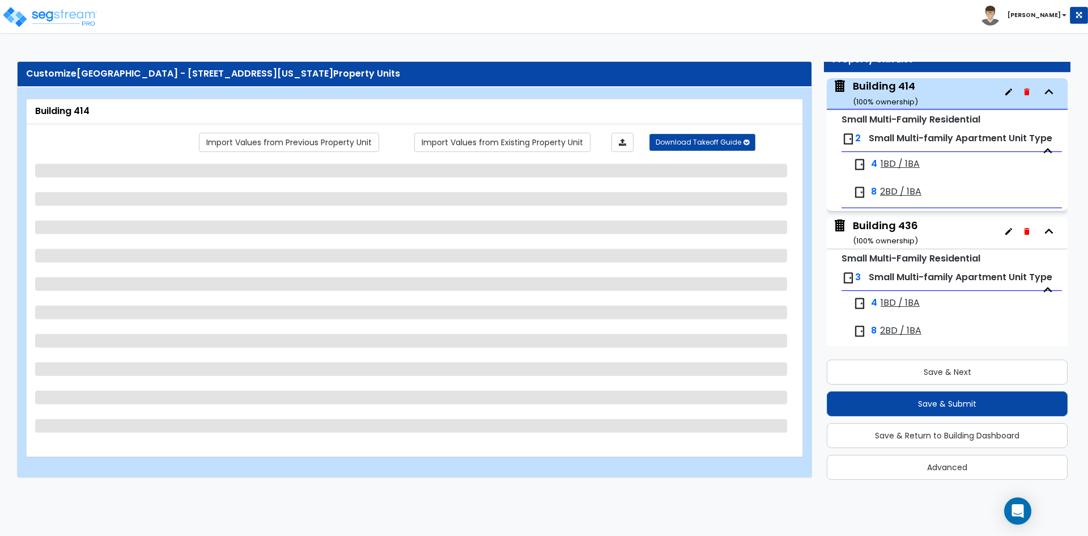
select select "1"
select select "2"
select select "1"
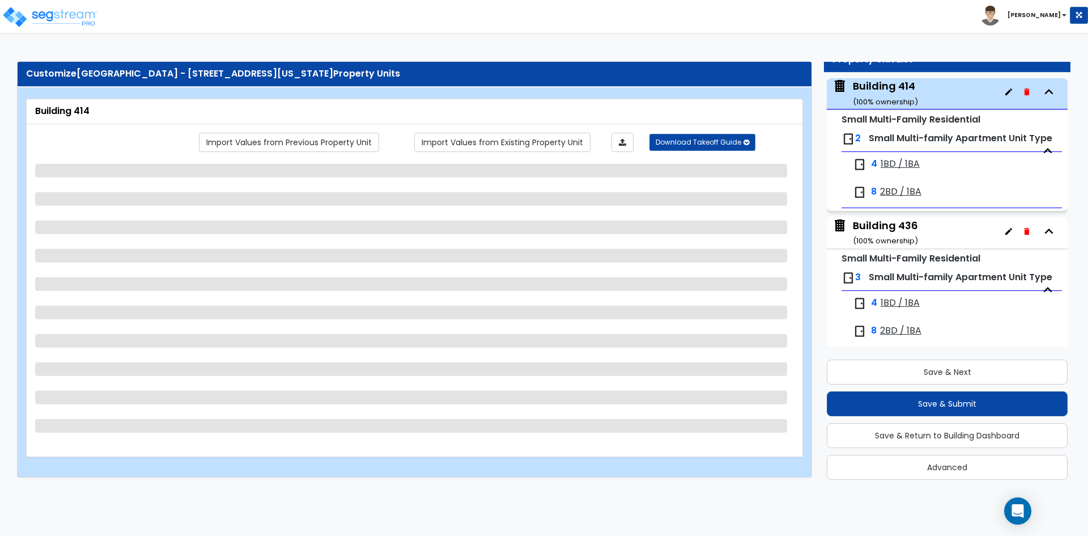
select select "2"
select select "7"
select select "1"
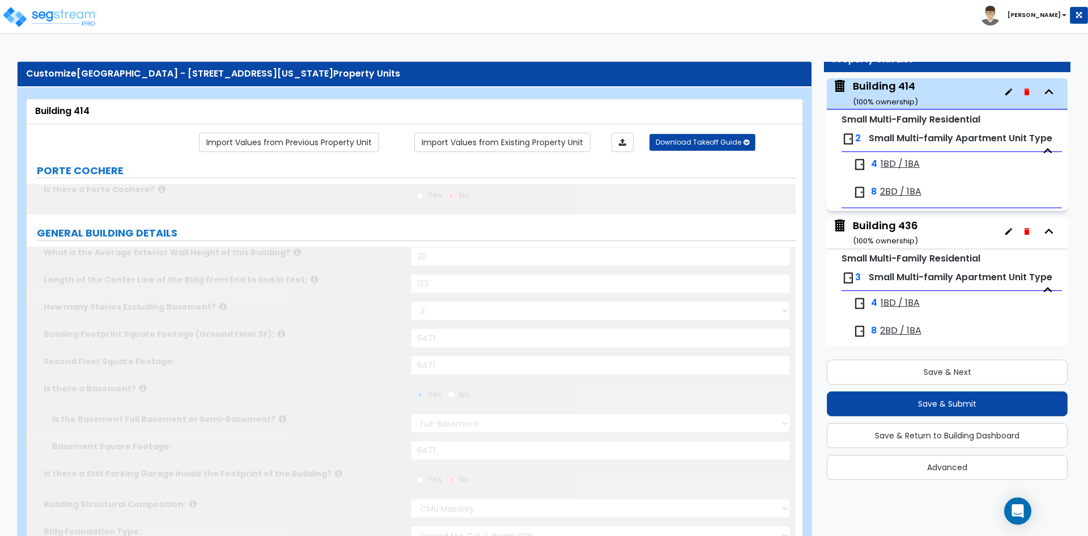
type input "16"
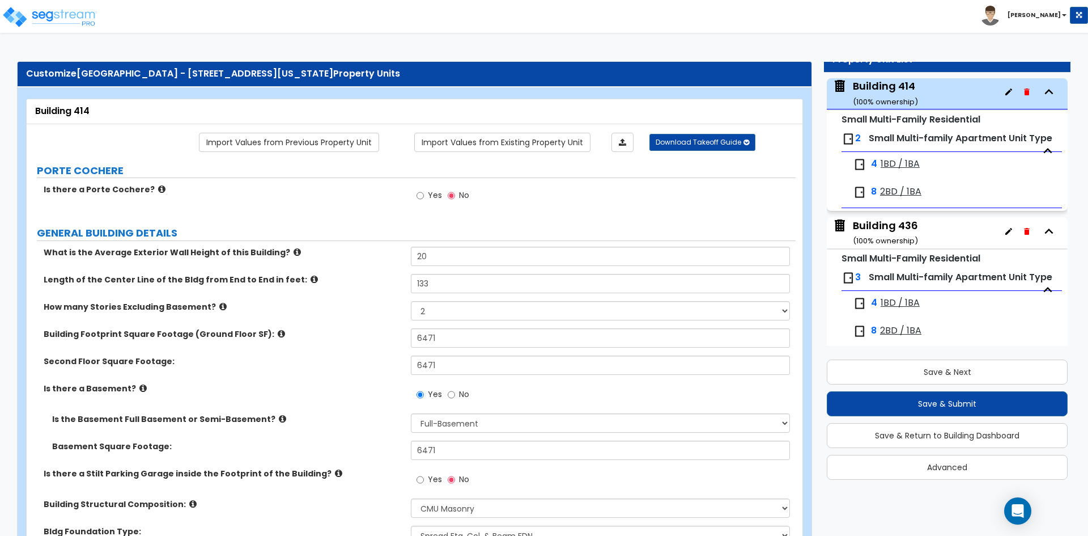
click at [391, 303] on label "How many Stories Excluding Basement?" at bounding box center [223, 306] width 359 height 11
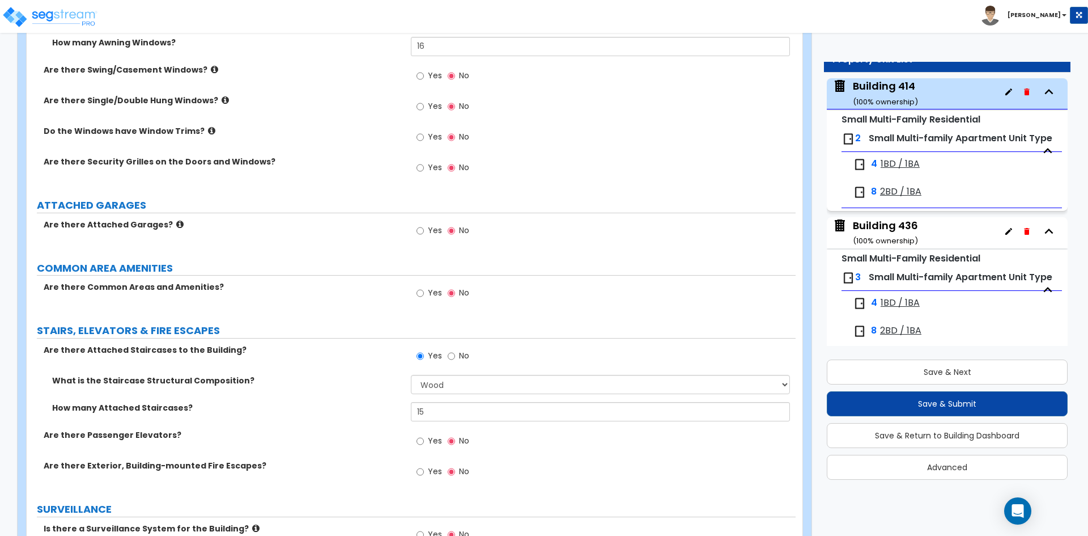
click at [433, 296] on span "Yes" at bounding box center [435, 292] width 14 height 11
click at [424, 296] on input "Yes" at bounding box center [420, 293] width 7 height 12
radio input "true"
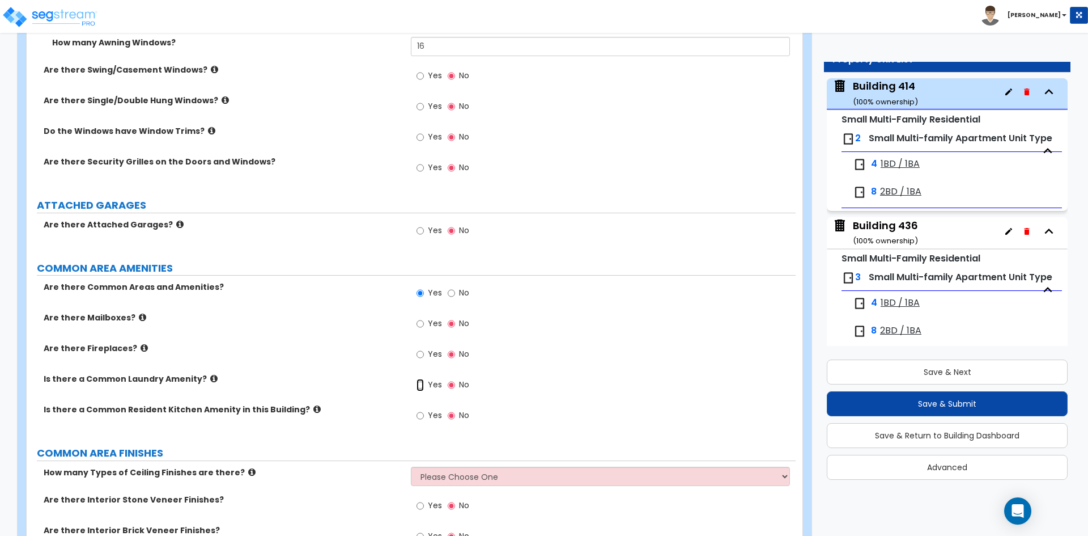
click at [423, 382] on input "Yes" at bounding box center [420, 385] width 7 height 12
radio input "true"
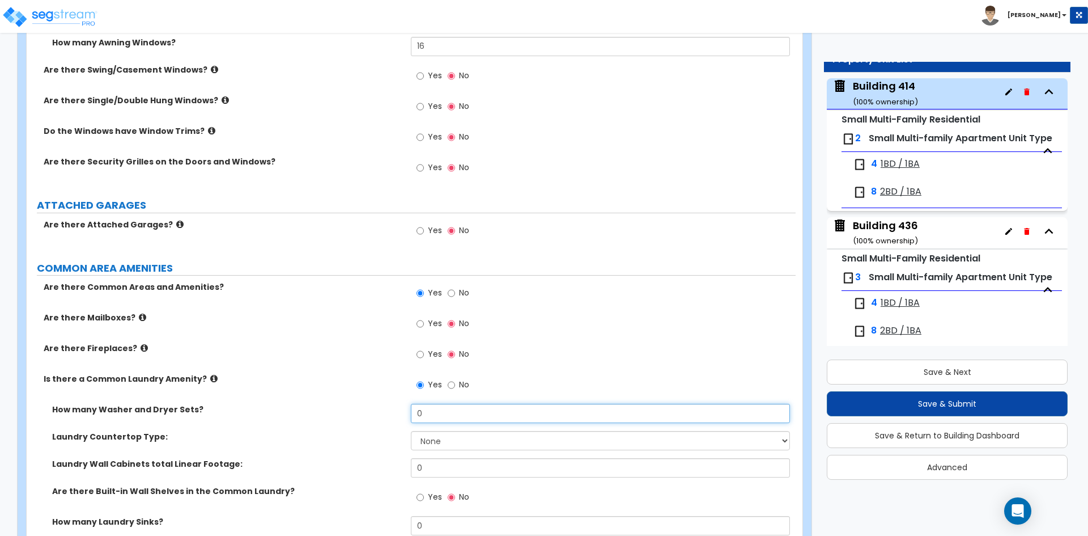
click at [447, 406] on input "0" at bounding box center [600, 413] width 379 height 19
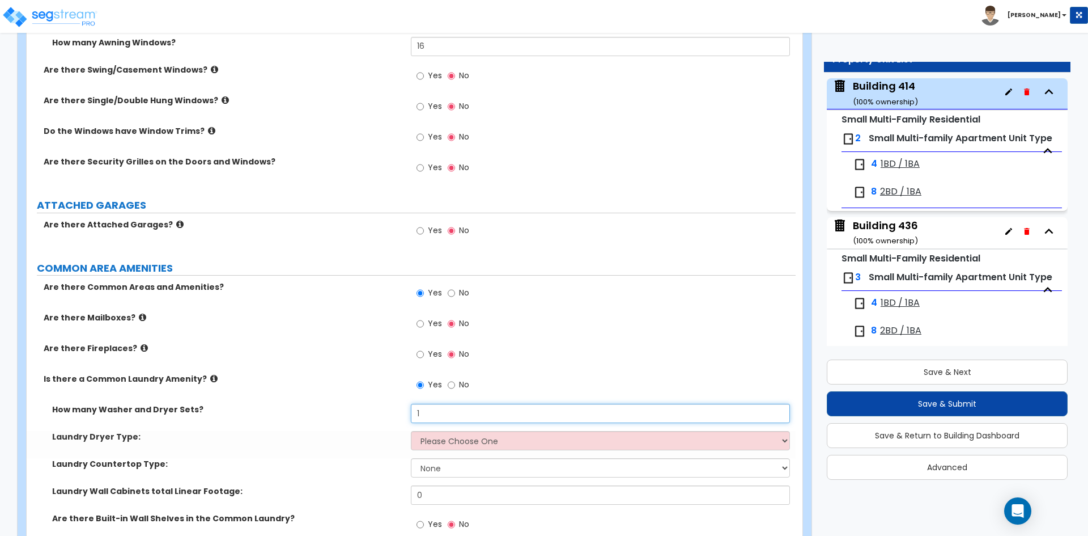
type input "1"
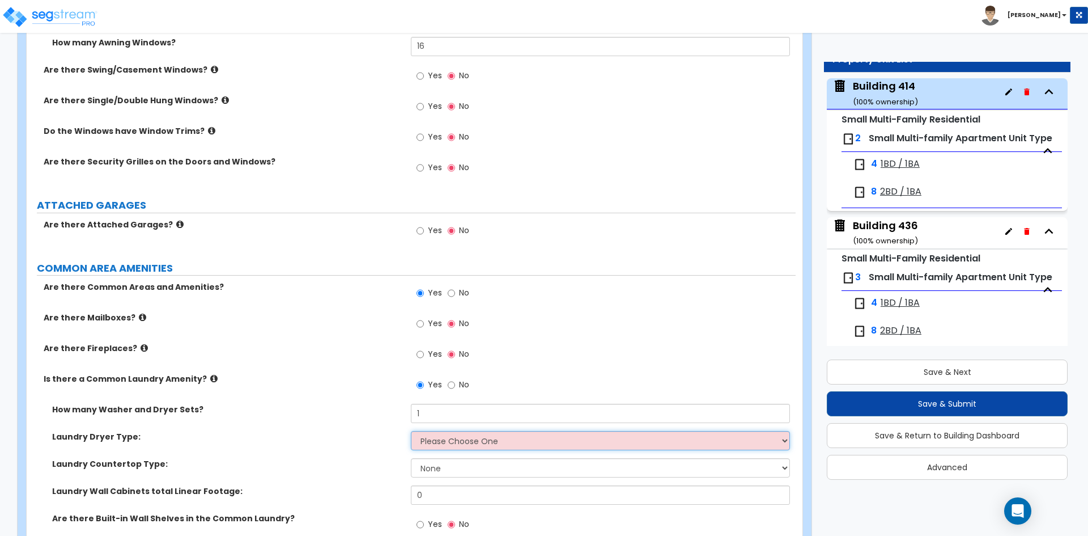
click at [451, 442] on select "Please Choose One Gas Electric" at bounding box center [600, 440] width 379 height 19
select select "2"
click at [411, 431] on select "Please Choose One Gas Electric" at bounding box center [600, 440] width 379 height 19
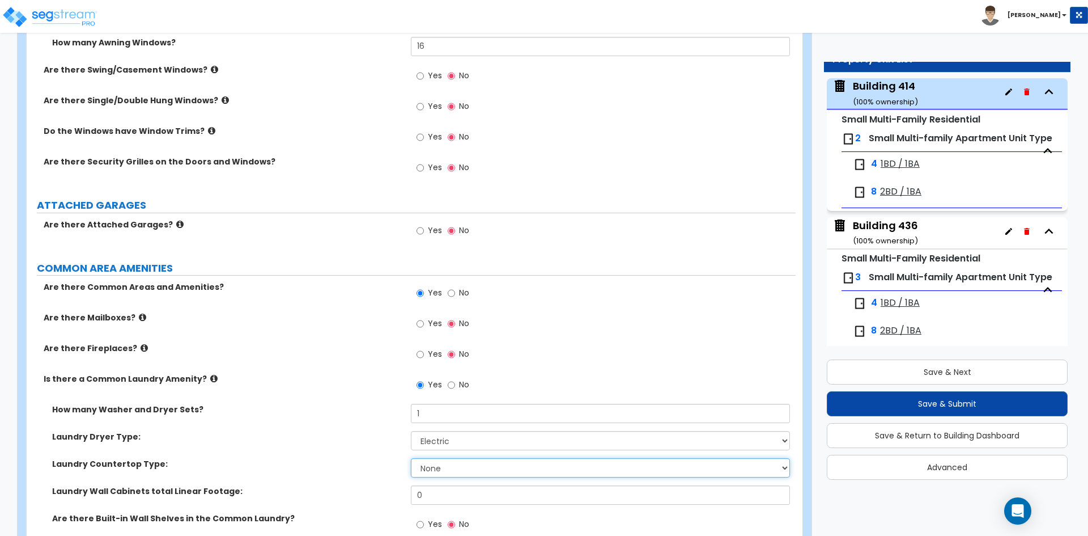
click at [448, 473] on select "None Plastic Laminate Solid Surface Stone Quartz Marble Tile Wood Stainless Ste…" at bounding box center [600, 467] width 379 height 19
click at [276, 466] on label "Laundry Countertop Type:" at bounding box center [227, 463] width 350 height 11
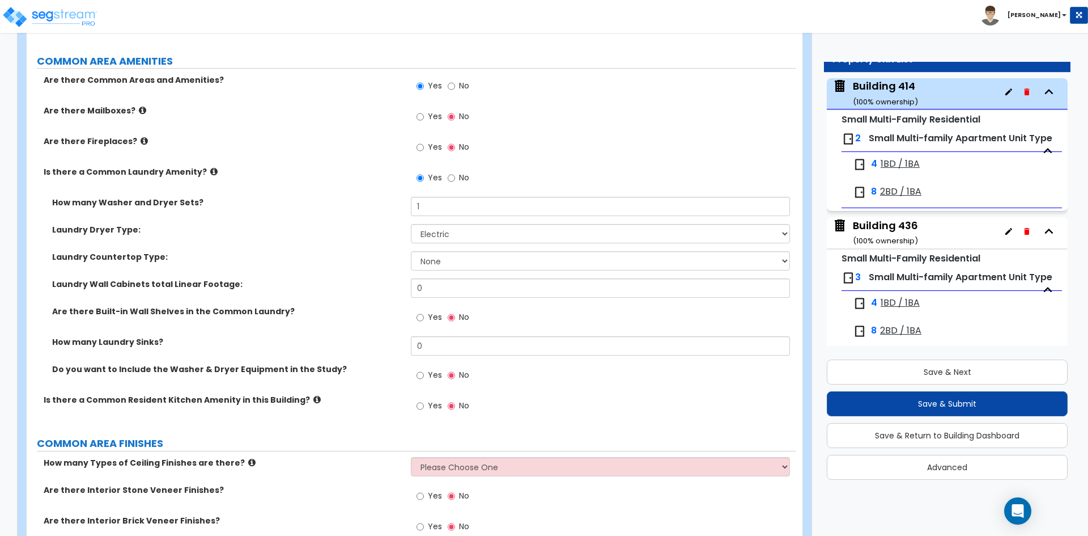
scroll to position [2041, 0]
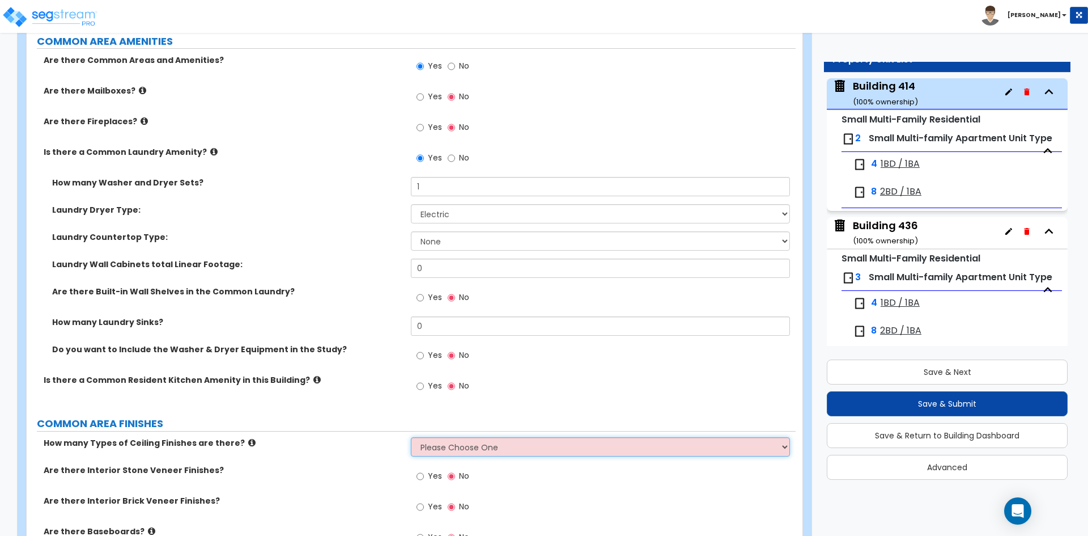
click at [469, 445] on select "Please Choose One 1 2 3" at bounding box center [600, 446] width 379 height 19
select select "1"
click at [411, 437] on select "Please Choose One 1 2 3" at bounding box center [600, 446] width 379 height 19
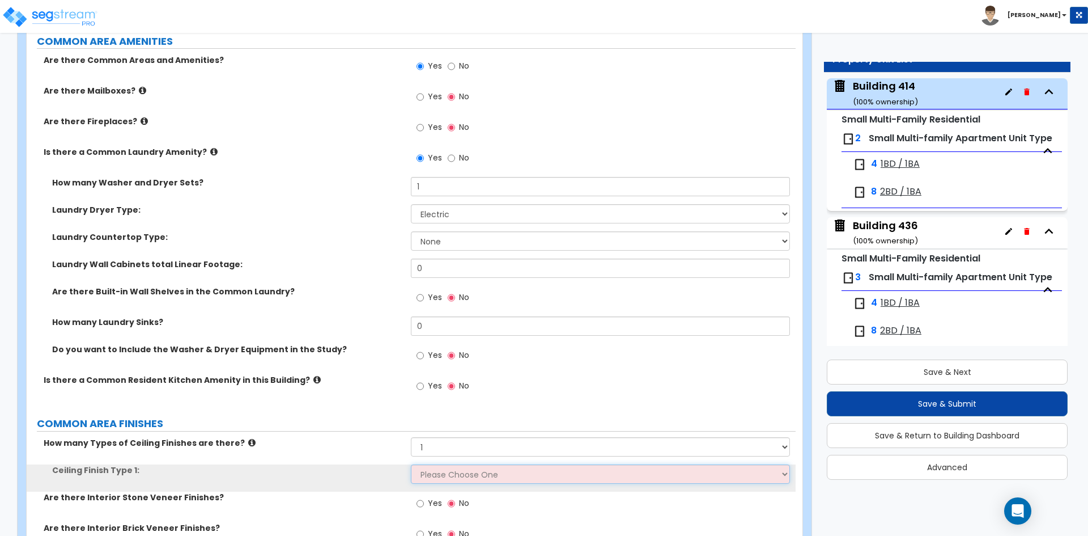
click at [455, 471] on select "Please Choose One Drywall Ceiling Open Ceiling Drop Ceiling" at bounding box center [600, 473] width 379 height 19
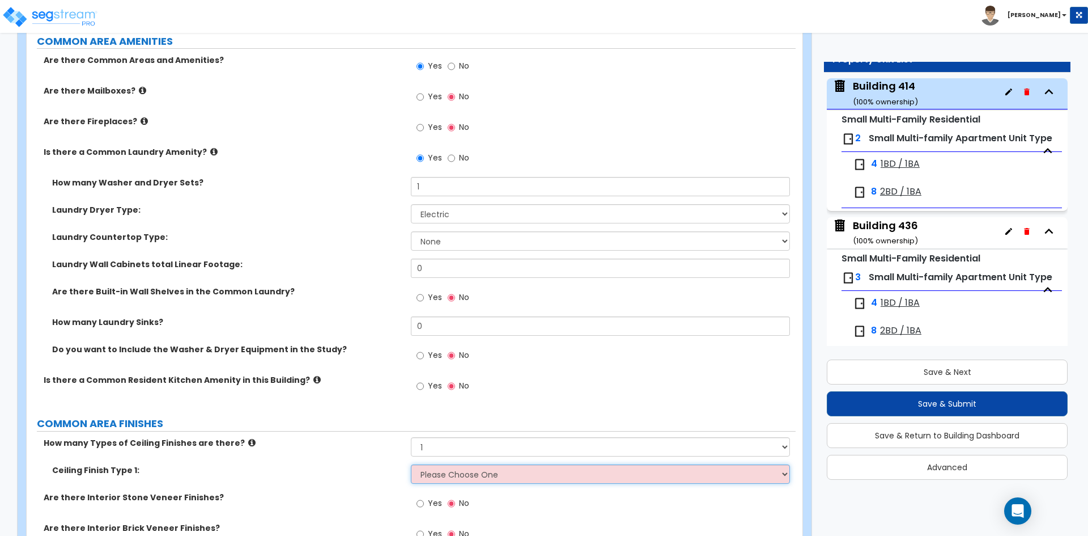
drag, startPoint x: 455, startPoint y: 471, endPoint x: 438, endPoint y: 471, distance: 17.0
click at [455, 471] on select "Please Choose One Drywall Ceiling Open Ceiling Drop Ceiling" at bounding box center [600, 473] width 379 height 19
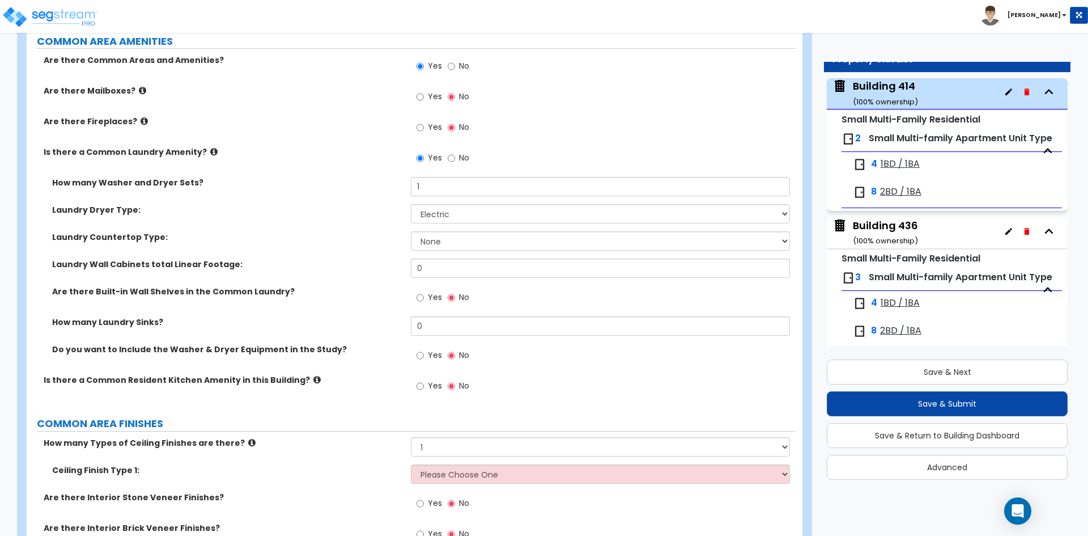
click at [377, 471] on label "Ceiling Finish Type 1:" at bounding box center [227, 469] width 350 height 11
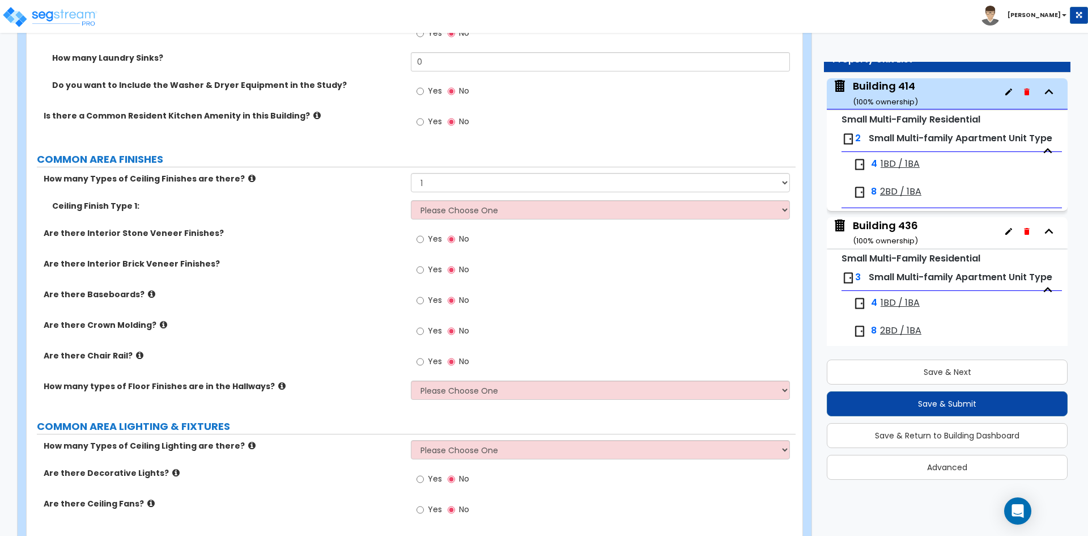
scroll to position [2325, 0]
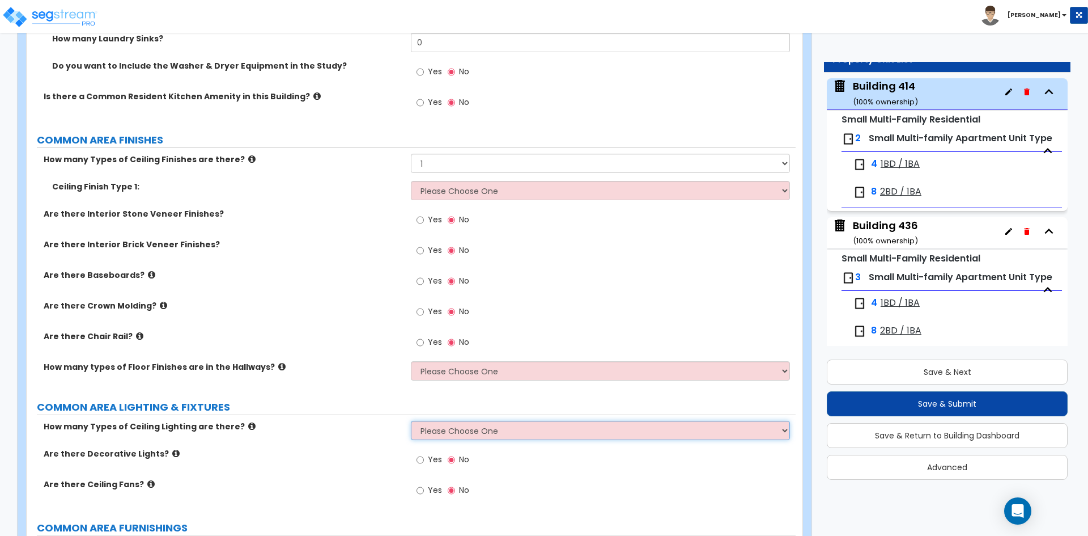
click at [468, 423] on select "Please Choose One 1 2 3" at bounding box center [600, 430] width 379 height 19
select select "1"
click at [411, 421] on select "Please Choose One 1 2 3" at bounding box center [600, 430] width 379 height 19
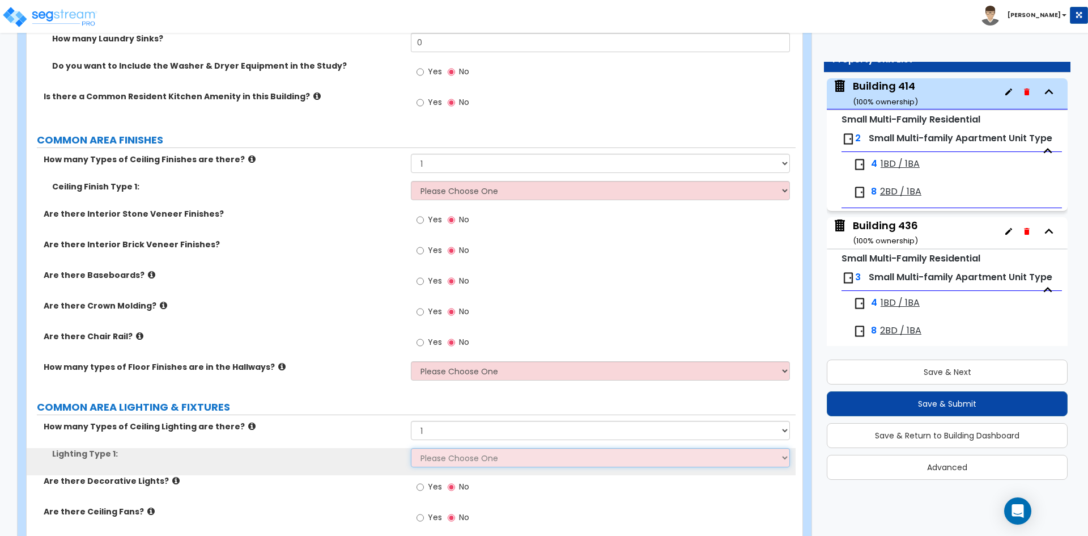
click at [451, 458] on select "Please Choose One LED Surface-Mounted LED Recessed Fluorescent Surface-Mounted …" at bounding box center [600, 457] width 379 height 19
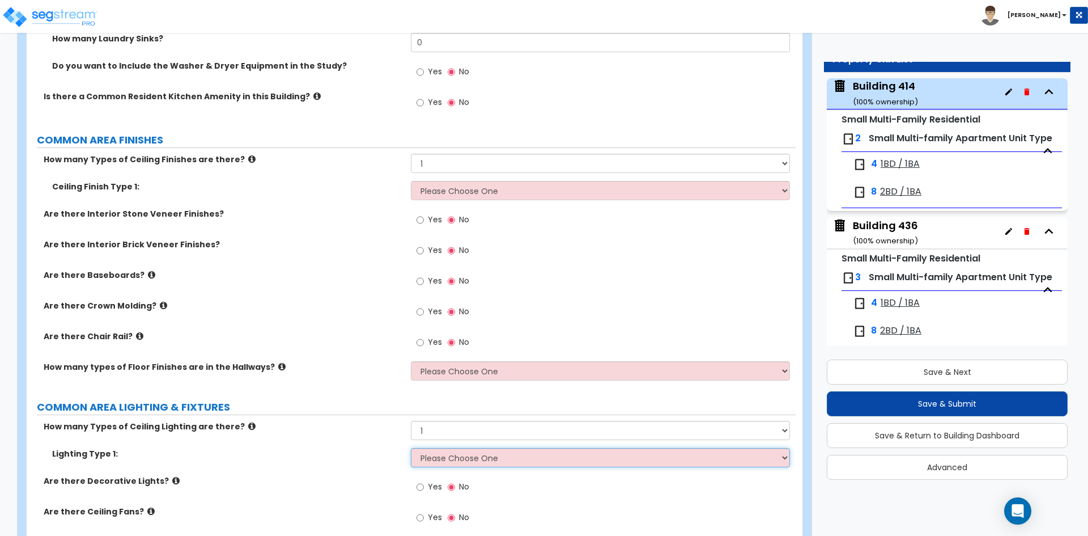
select select "6"
click at [411, 448] on select "Please Choose One LED Surface-Mounted LED Recessed Fluorescent Surface-Mounted …" at bounding box center [600, 457] width 379 height 19
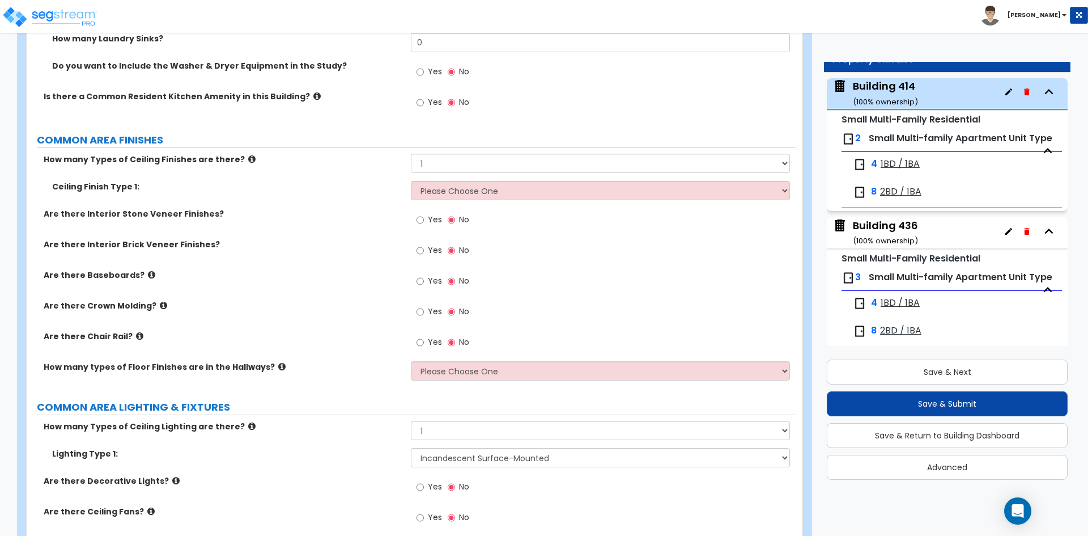
click at [361, 435] on div "How many Types of Ceiling Lighting are there? Please Choose One 1 2 3" at bounding box center [411, 434] width 769 height 27
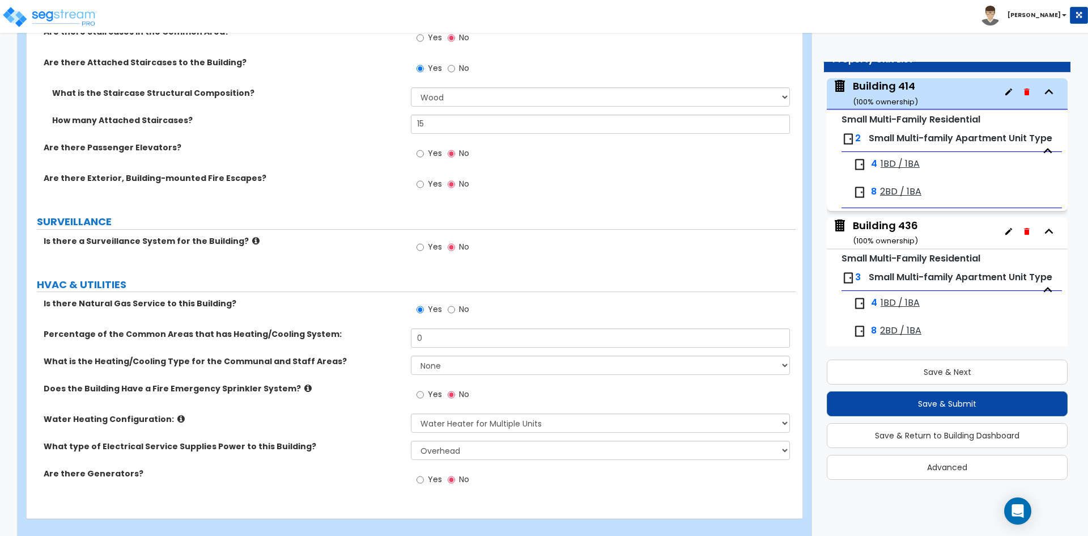
scroll to position [3038, 0]
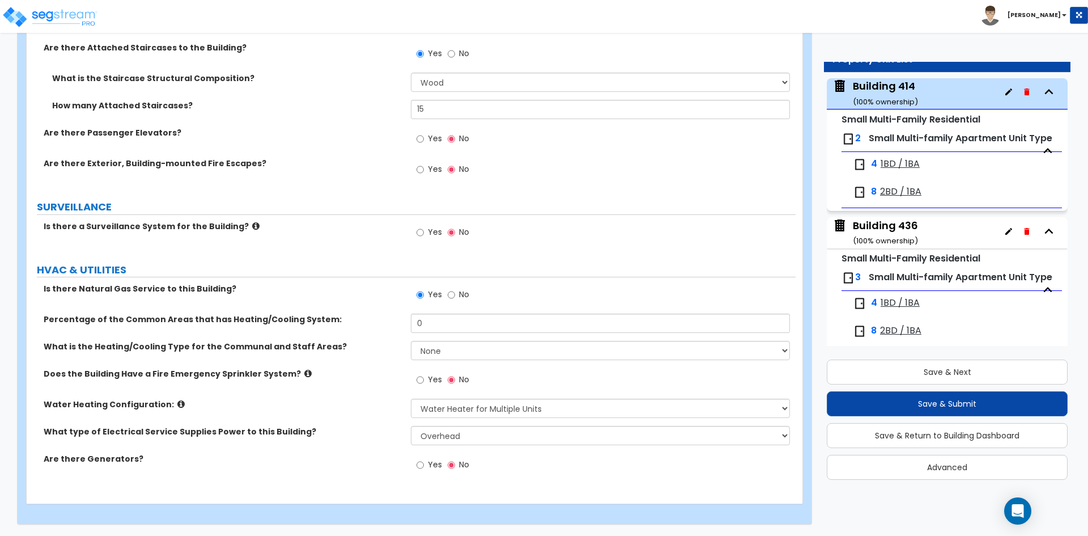
click at [387, 372] on label "Does the Building Have a Fire Emergency Sprinkler System?" at bounding box center [223, 373] width 359 height 11
click at [864, 372] on button "Save & Next" at bounding box center [947, 371] width 241 height 25
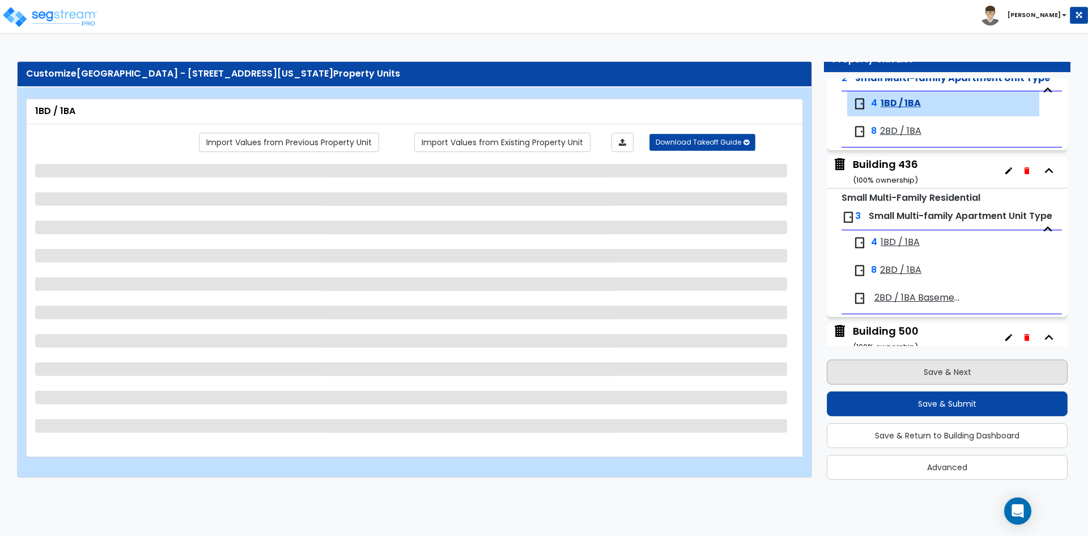
scroll to position [145, 0]
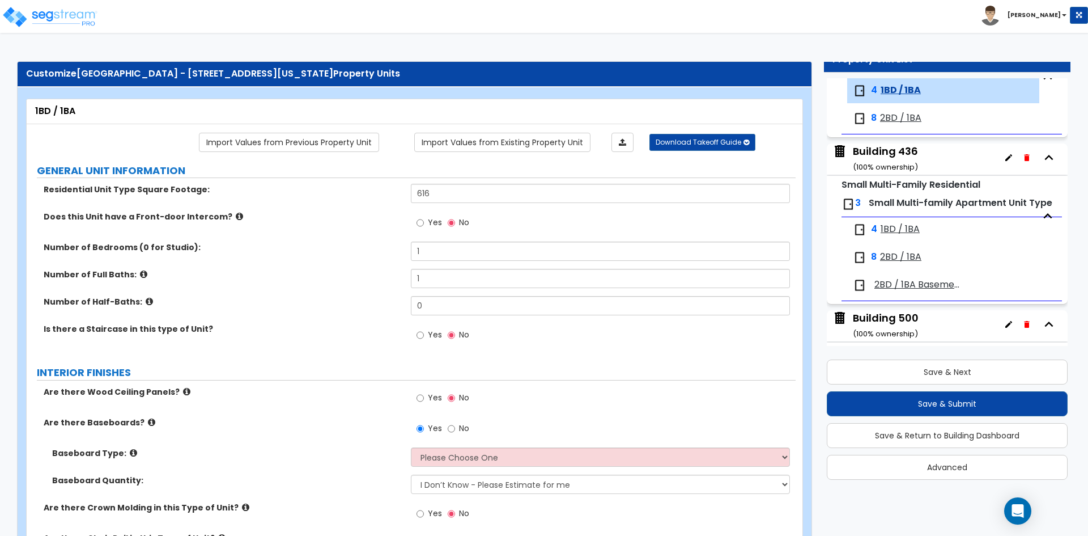
click at [340, 222] on label "Does this Unit have a Front-door Intercom?" at bounding box center [223, 216] width 359 height 11
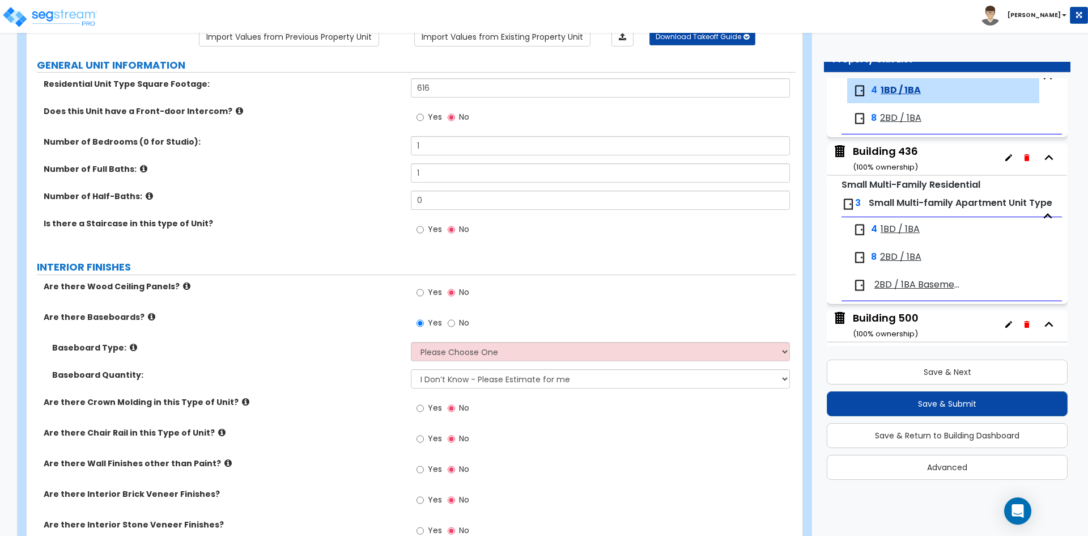
scroll to position [113, 0]
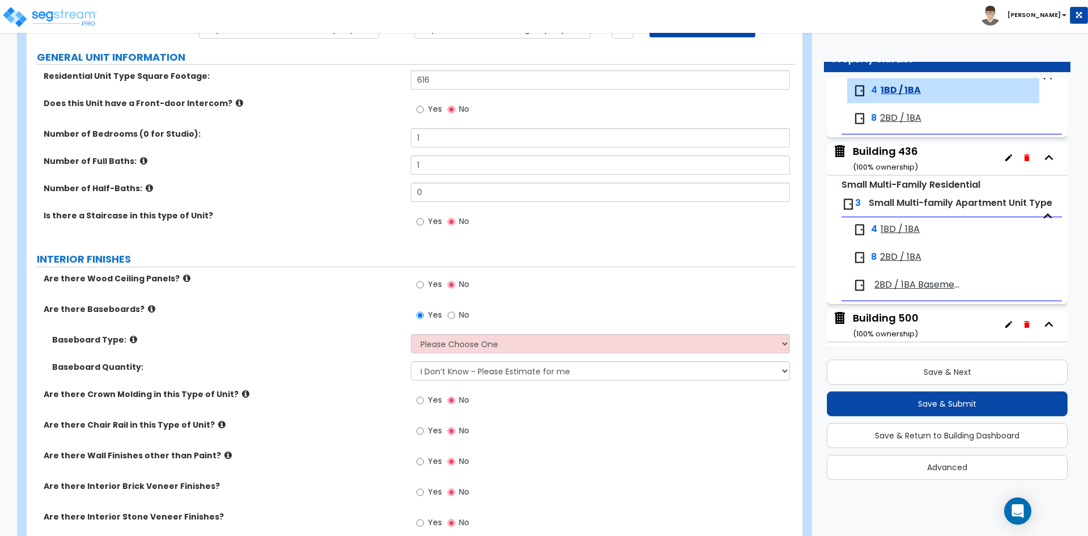
click at [356, 363] on label "Baseboard Quantity:" at bounding box center [227, 366] width 350 height 11
click at [334, 333] on div "Are there Baseboards? Yes No" at bounding box center [411, 318] width 769 height 31
click at [451, 345] on select "Please Choose One Wood Vinyl Carpet Tile" at bounding box center [600, 343] width 379 height 19
select select "1"
click at [411, 334] on select "Please Choose One Wood Vinyl Carpet Tile" at bounding box center [600, 343] width 379 height 19
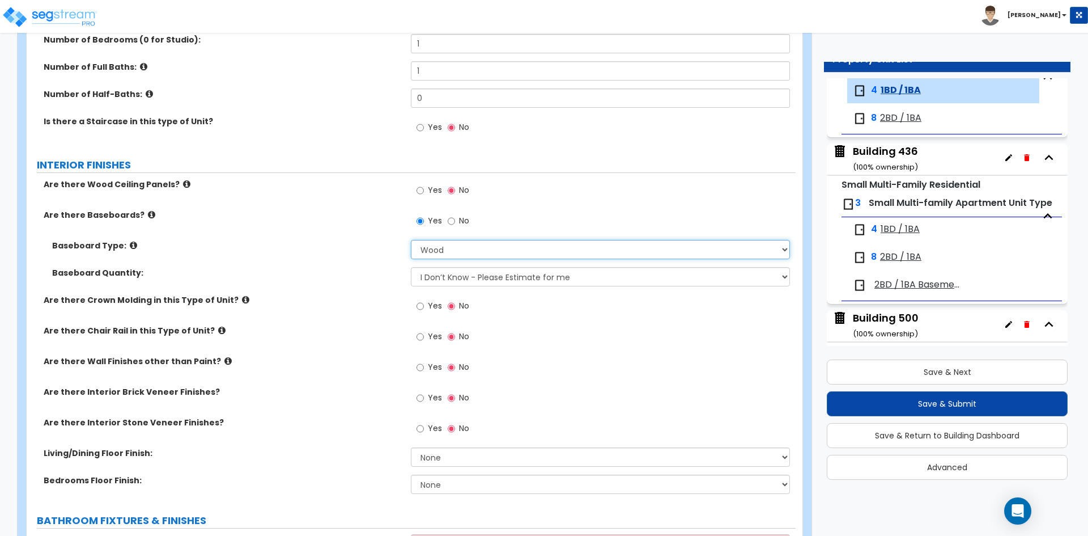
scroll to position [227, 0]
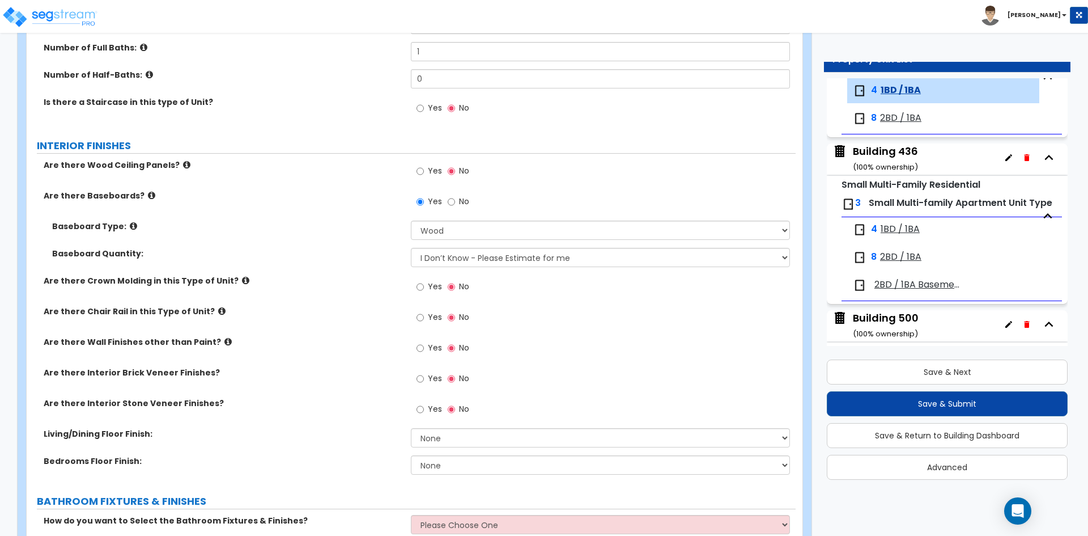
click at [257, 232] on div "Baseboard Type: Please Choose One Wood Vinyl Carpet Tile" at bounding box center [411, 234] width 769 height 27
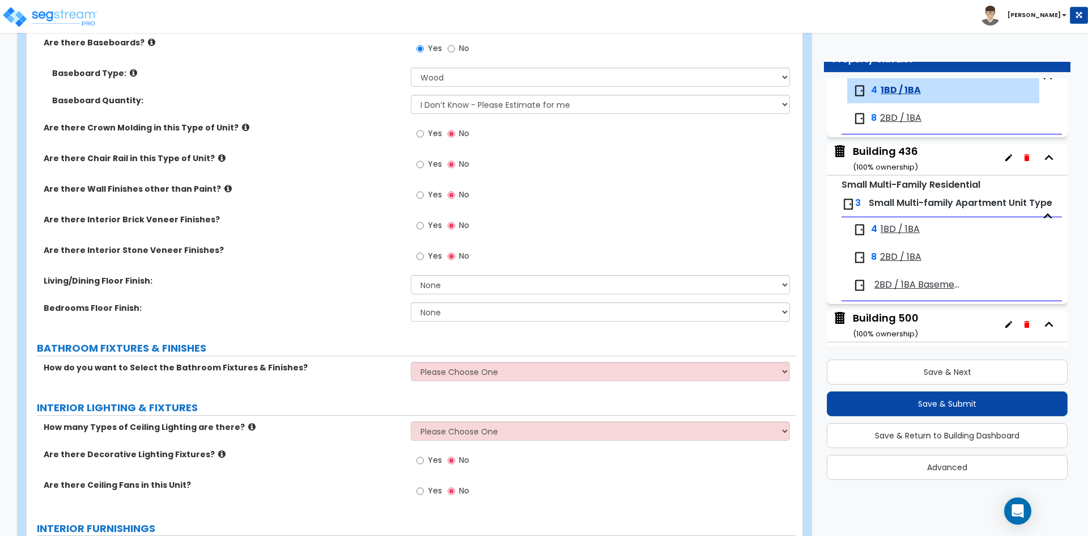
scroll to position [397, 0]
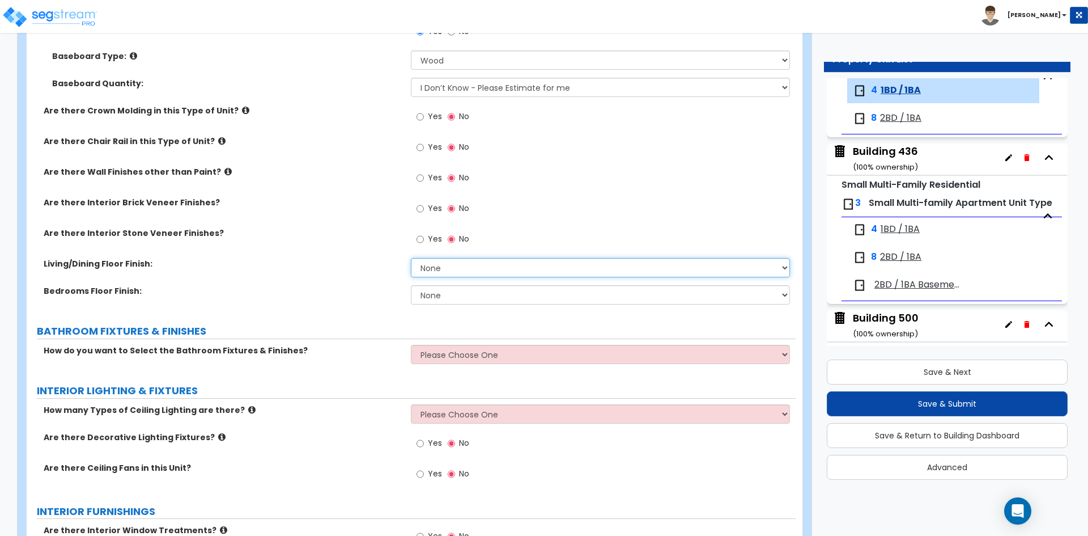
click at [475, 273] on select "None Tile Flooring Hardwood Flooring Resilient Laminate Flooring VCT Flooring S…" at bounding box center [600, 267] width 379 height 19
select select "5"
click at [411, 258] on select "None Tile Flooring Hardwood Flooring Resilient Laminate Flooring VCT Flooring S…" at bounding box center [600, 267] width 379 height 19
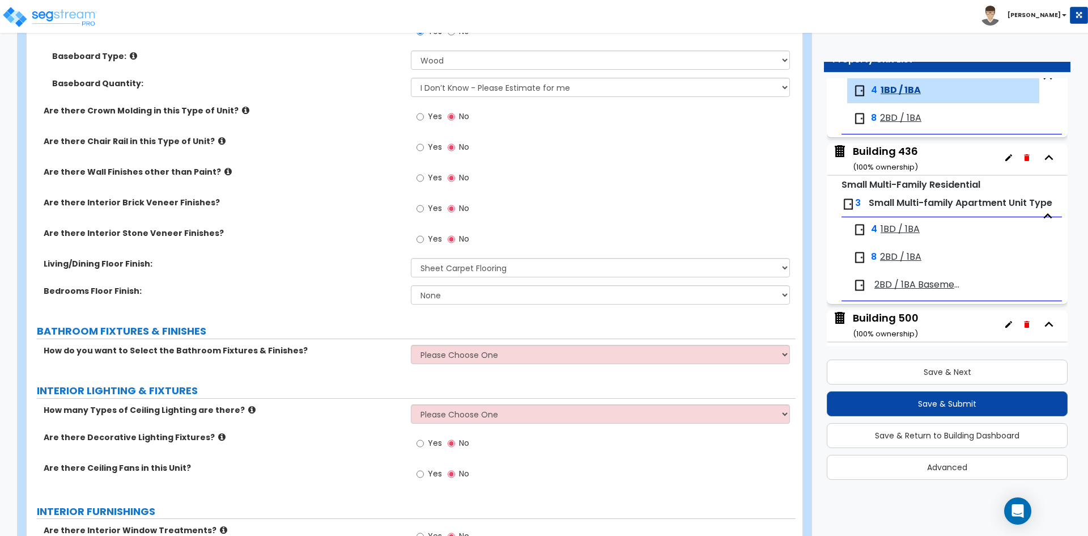
click at [478, 306] on div "Bedrooms Floor Finish: None Tile Flooring Hardwood Flooring Resilient Laminate …" at bounding box center [411, 298] width 769 height 27
click at [478, 303] on select "None Tile Flooring Hardwood Flooring Resilient Laminate Flooring VCT Flooring S…" at bounding box center [600, 294] width 379 height 19
select select "5"
click at [411, 285] on select "None Tile Flooring Hardwood Flooring Resilient Laminate Flooring VCT Flooring S…" at bounding box center [600, 294] width 379 height 19
click at [291, 315] on div "GENERAL UNIT INFORMATION Residential Unit Type Square Footage: 616 Does this Un…" at bounding box center [411, 499] width 752 height 1466
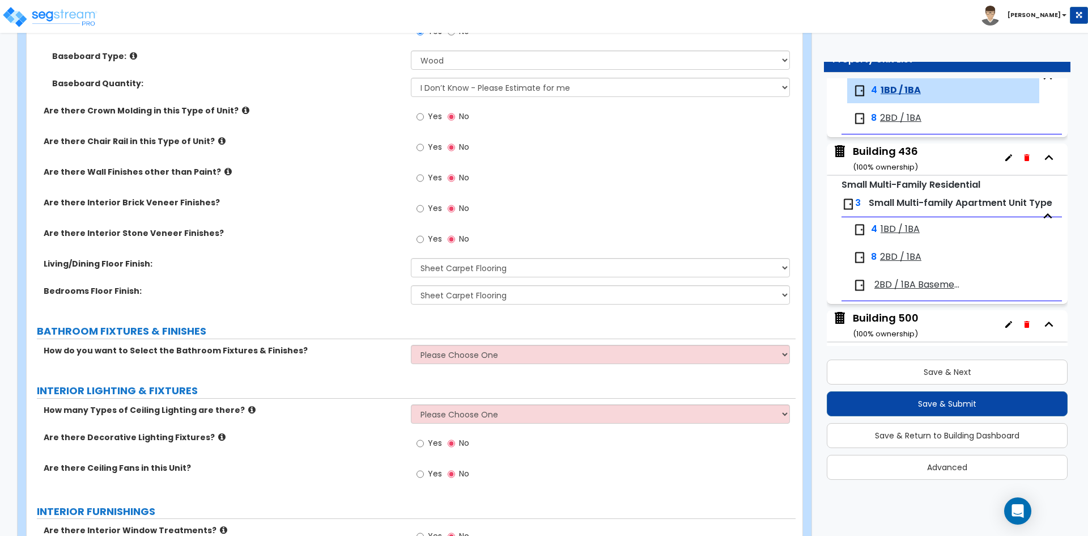
click at [281, 296] on label "Bedrooms Floor Finish:" at bounding box center [223, 290] width 359 height 11
click at [294, 272] on div "Living/Dining Floor Finish: None Tile Flooring Hardwood Flooring Resilient Lami…" at bounding box center [411, 271] width 769 height 27
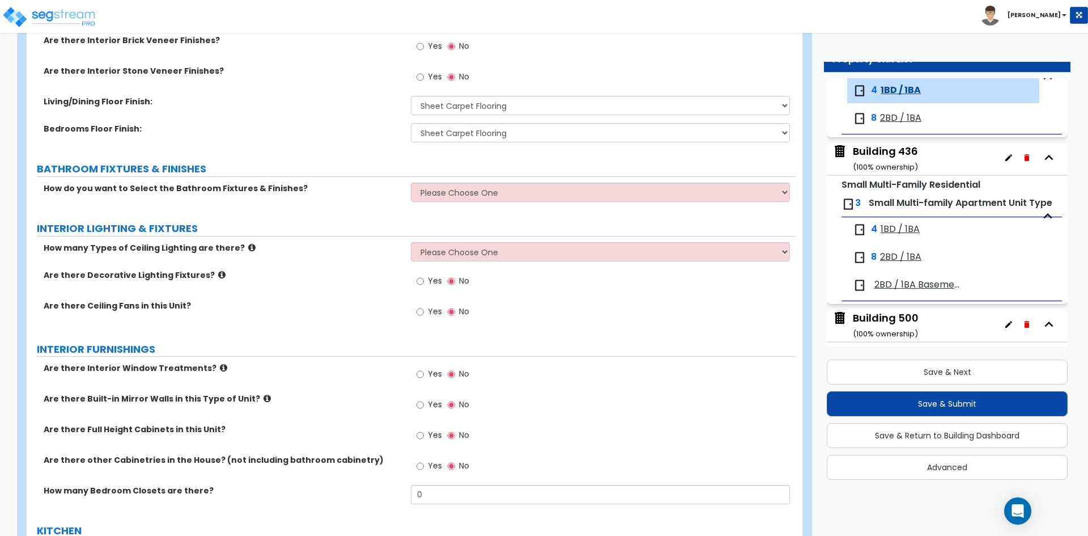
scroll to position [567, 0]
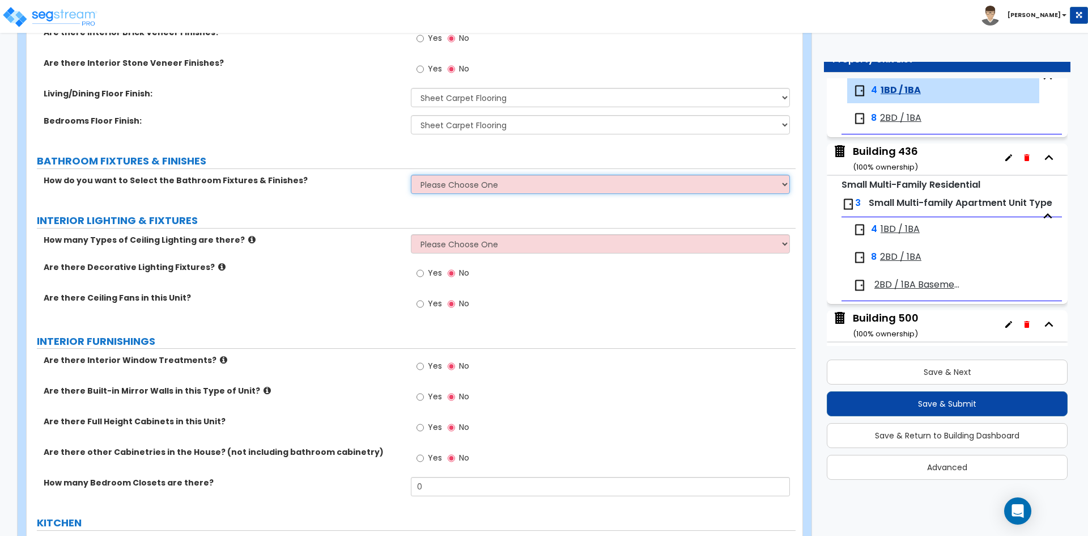
click at [440, 181] on select "Please Choose One Select the type of Fixtures and Finishes only for one Bath an…" at bounding box center [600, 184] width 379 height 19
select select "1"
click at [411, 175] on select "Please Choose One Select the type of Fixtures and Finishes only for one Bath an…" at bounding box center [600, 184] width 379 height 19
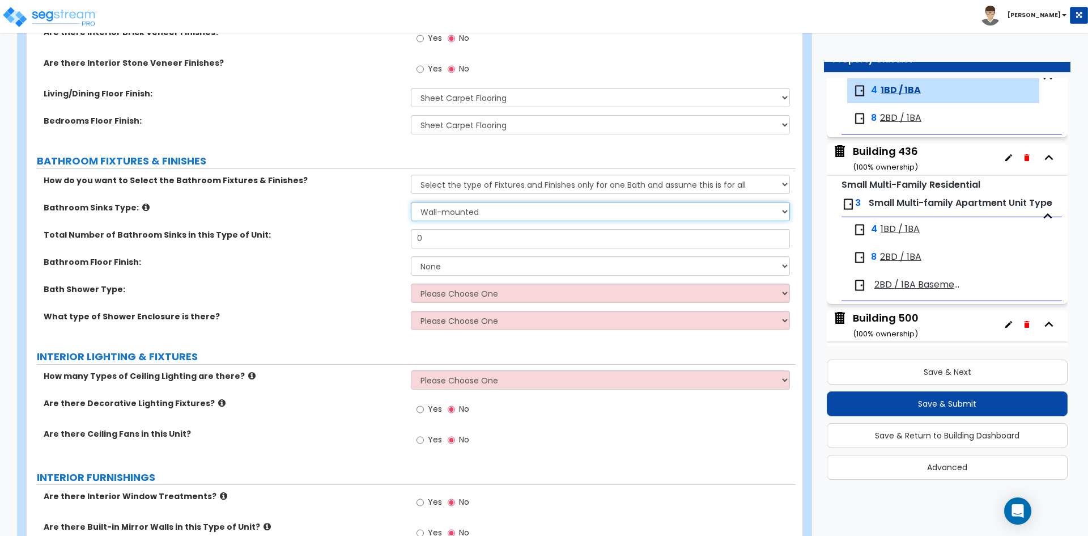
click at [448, 214] on select "Please Choose One Wall-mounted Pedestal-mounted Vanity-mounted" at bounding box center [600, 211] width 379 height 19
select select "3"
click at [411, 202] on select "Please Choose One Wall-mounted Pedestal-mounted Vanity-mounted" at bounding box center [600, 211] width 379 height 19
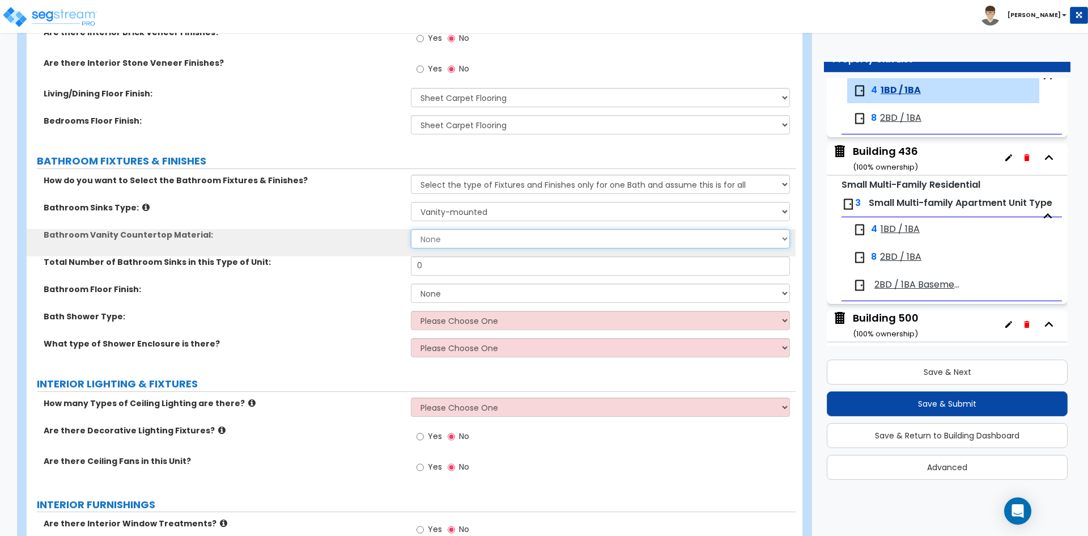
click at [429, 242] on select "None Plastic Laminate Solid Surface Stone Quartz Marble Tile Wood" at bounding box center [600, 238] width 379 height 19
select select "6"
click at [411, 229] on select "None Plastic Laminate Solid Surface Stone Quartz Marble Tile Wood" at bounding box center [600, 238] width 379 height 19
click at [431, 262] on input "0" at bounding box center [600, 265] width 379 height 19
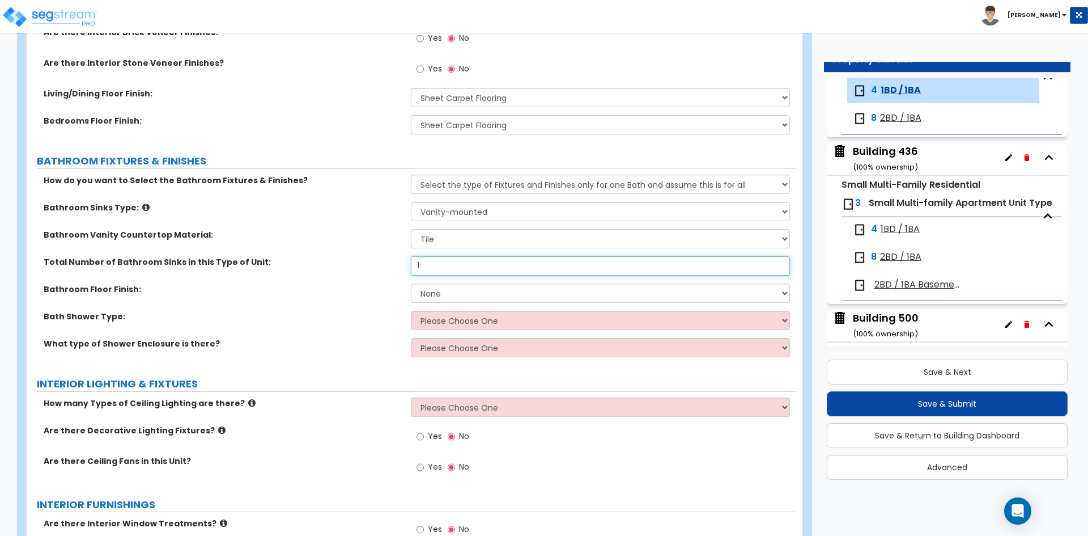
type input "1"
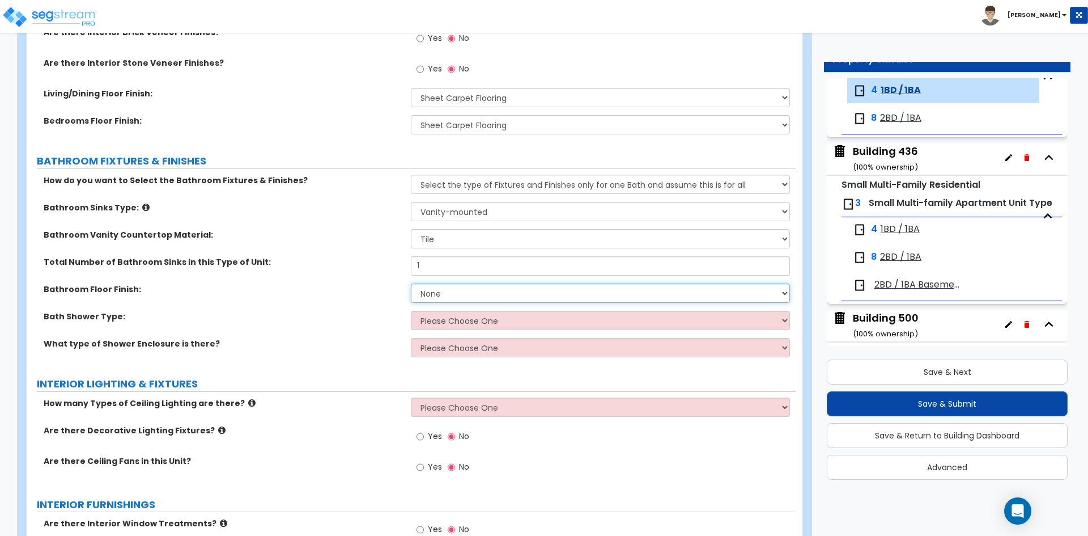
click at [454, 297] on select "None Tile Flooring Hardwood Flooring Resilient Laminate Flooring VCT Flooring S…" at bounding box center [600, 292] width 379 height 19
select select "1"
click at [411, 283] on select "None Tile Flooring Hardwood Flooring Resilient Laminate Flooring VCT Flooring S…" at bounding box center [600, 292] width 379 height 19
click at [437, 323] on select "Please Choose One Standalone Shower Bathtub - Shower Combination" at bounding box center [600, 320] width 379 height 19
select select "2"
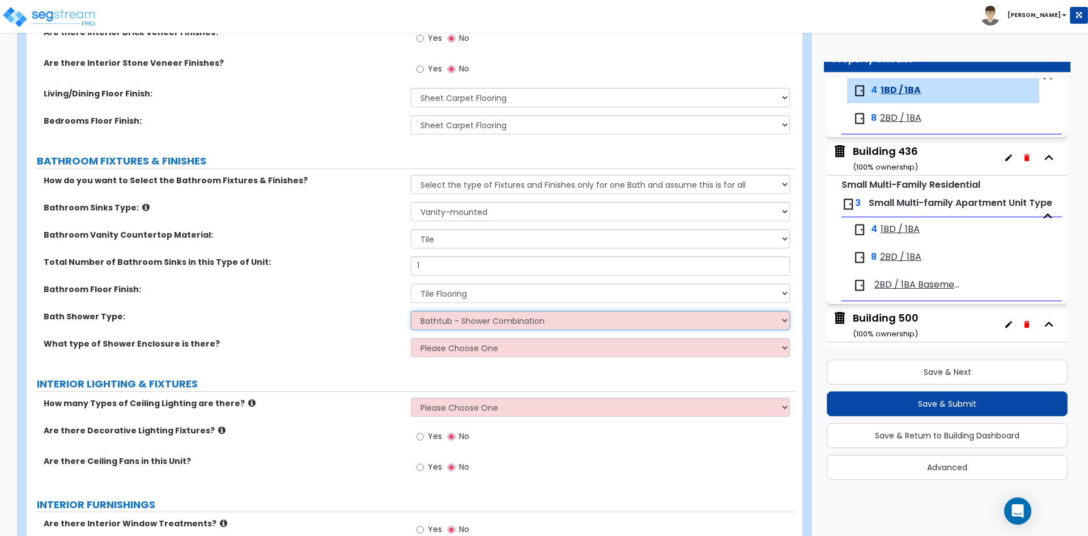
click at [411, 311] on select "Please Choose One Standalone Shower Bathtub - Shower Combination" at bounding box center [600, 320] width 379 height 19
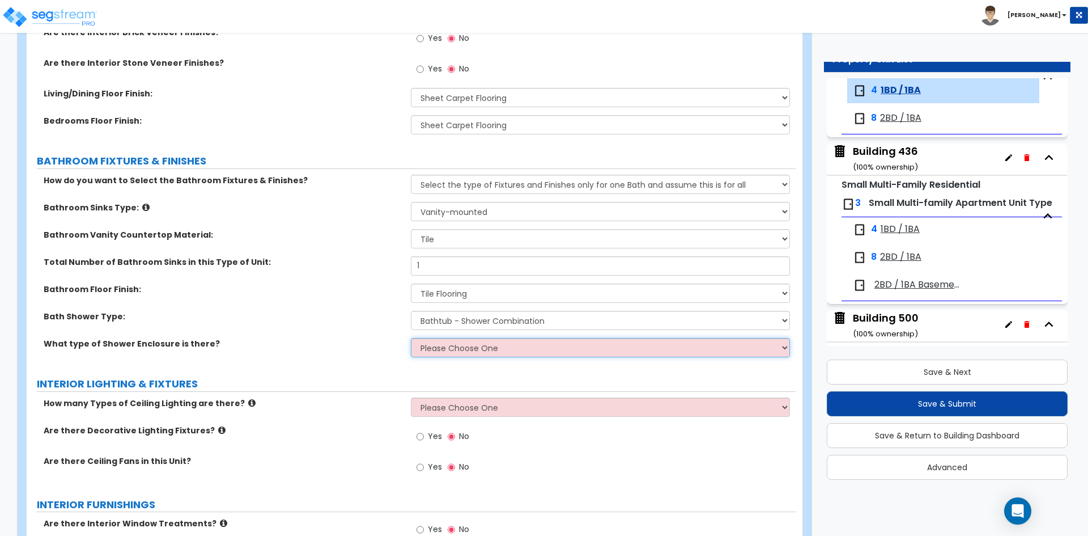
click at [442, 349] on select "Please Choose One Curtain & Rod Glass Sliding Doors Glass Hinged Doors" at bounding box center [600, 347] width 379 height 19
select select "1"
click at [411, 338] on select "Please Choose One Curtain & Rod Glass Sliding Doors Glass Hinged Doors" at bounding box center [600, 347] width 379 height 19
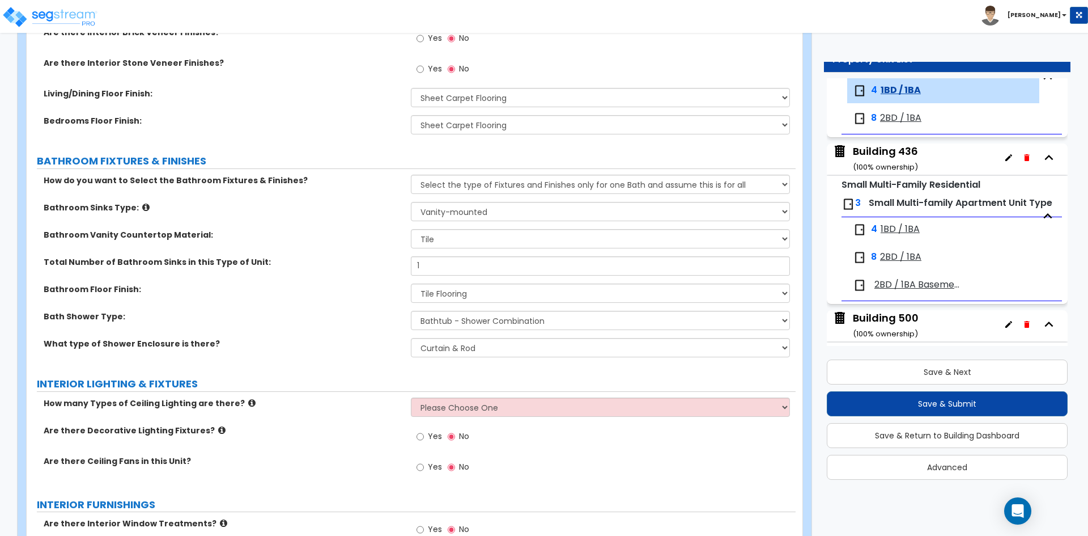
click at [453, 387] on label "INTERIOR LIGHTING & FIXTURES" at bounding box center [416, 383] width 759 height 15
click at [397, 368] on div "GENERAL UNIT INFORMATION Residential Unit Type Square Footage: 616 Does this Un…" at bounding box center [411, 410] width 752 height 1629
click at [397, 366] on div "GENERAL UNIT INFORMATION Residential Unit Type Square Footage: 616 Does this Un…" at bounding box center [411, 410] width 752 height 1629
click at [331, 316] on label "Bath Shower Type:" at bounding box center [223, 316] width 359 height 11
click at [518, 406] on select "Please Choose One 1 2 3" at bounding box center [600, 406] width 379 height 19
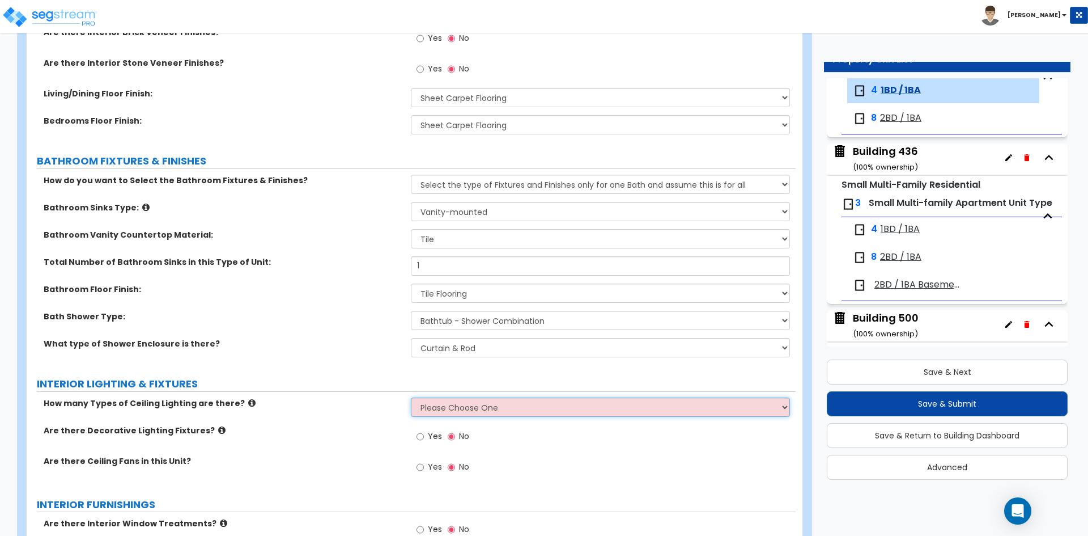
select select "1"
click at [411, 397] on select "Please Choose One 1 2 3" at bounding box center [600, 406] width 379 height 19
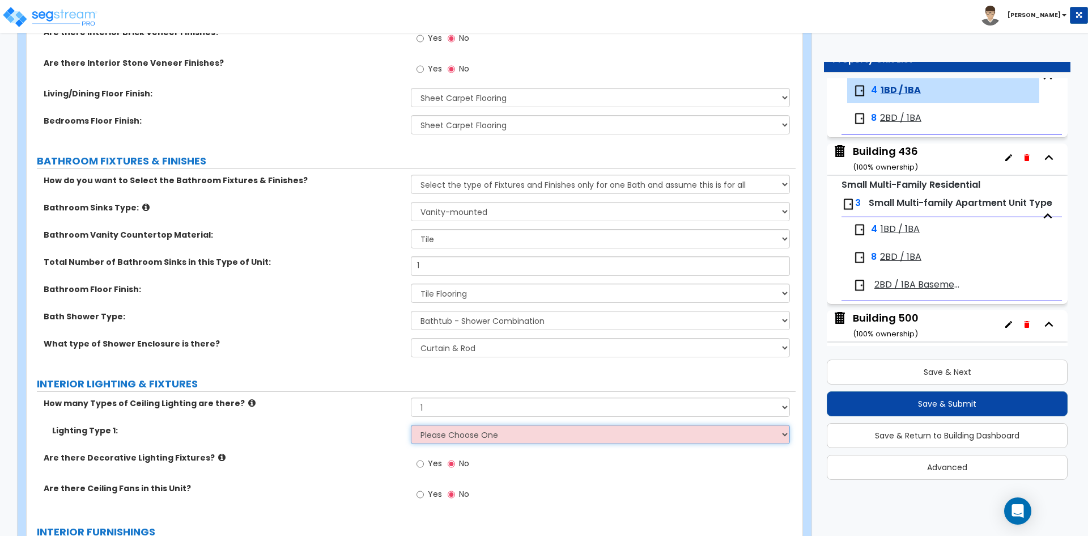
click at [447, 442] on select "Please Choose One LED Surface-Mounted LED Recessed Fluorescent Surface-Mounted …" at bounding box center [600, 434] width 379 height 19
select select "5"
click at [411, 425] on select "Please Choose One LED Surface-Mounted LED Recessed Fluorescent Surface-Mounted …" at bounding box center [600, 434] width 379 height 19
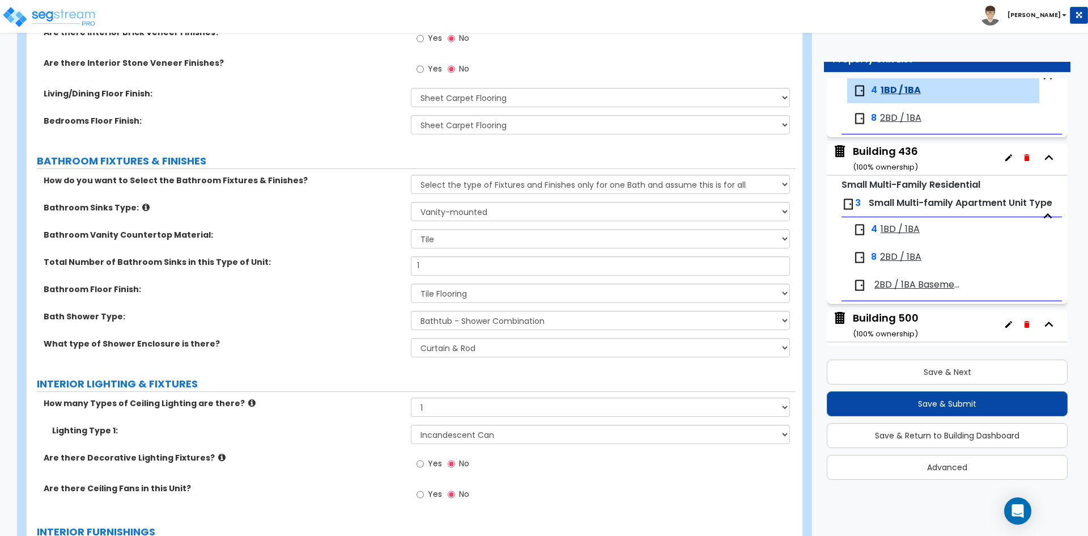
click at [348, 377] on label "INTERIOR LIGHTING & FIXTURES" at bounding box center [416, 383] width 759 height 15
click at [388, 354] on div "What type of Shower Enclosure is there? Please Choose One Curtain & Rod Glass S…" at bounding box center [411, 351] width 769 height 27
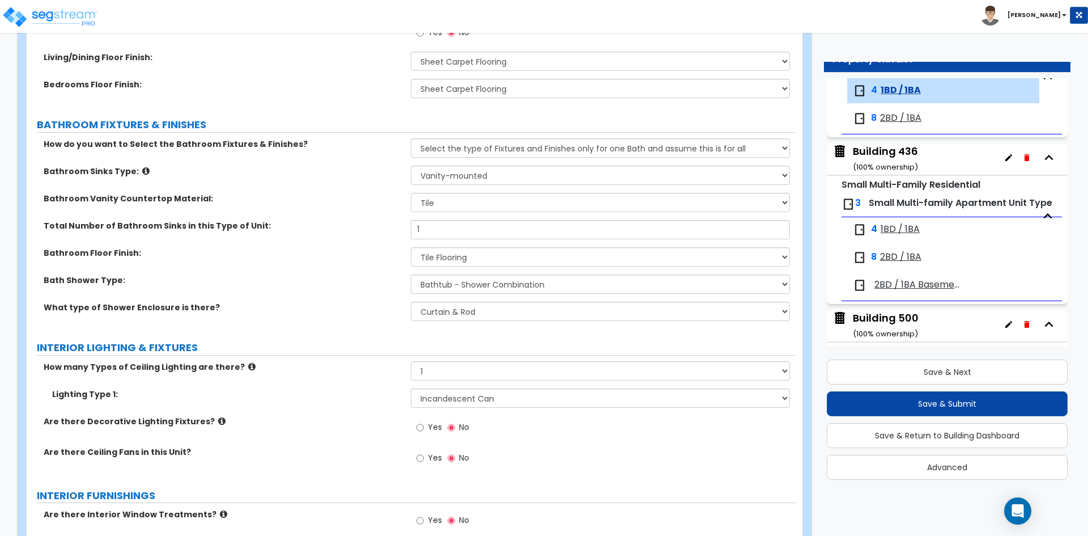
scroll to position [624, 0]
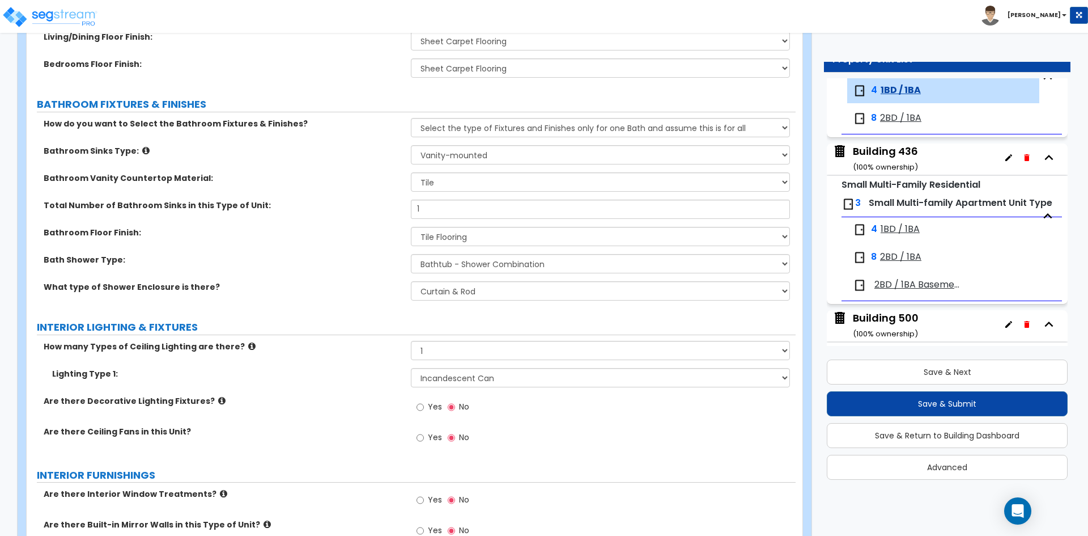
click at [336, 425] on div "Are there Decorative Lighting Fixtures? Yes No" at bounding box center [411, 410] width 769 height 31
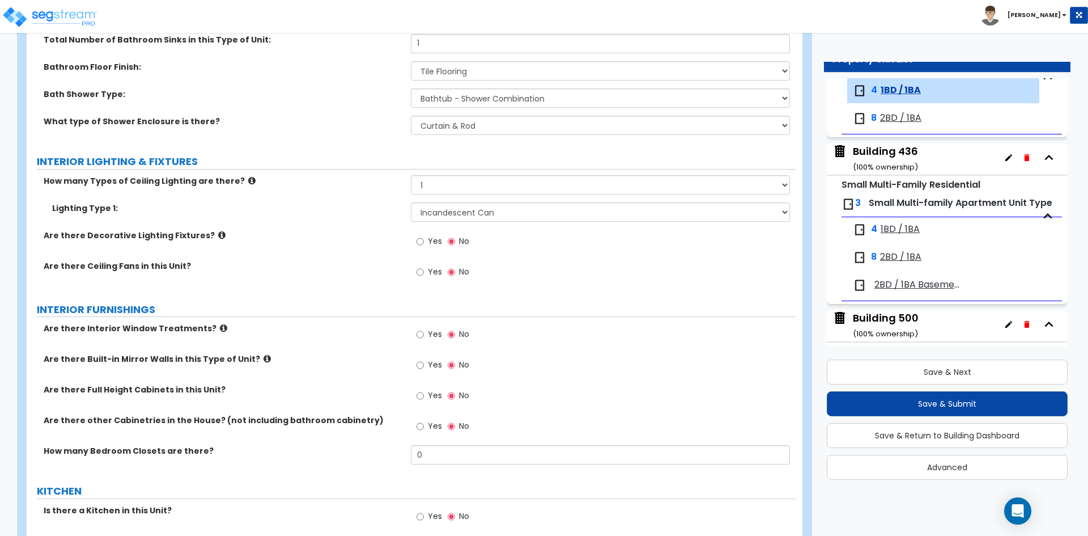
scroll to position [794, 0]
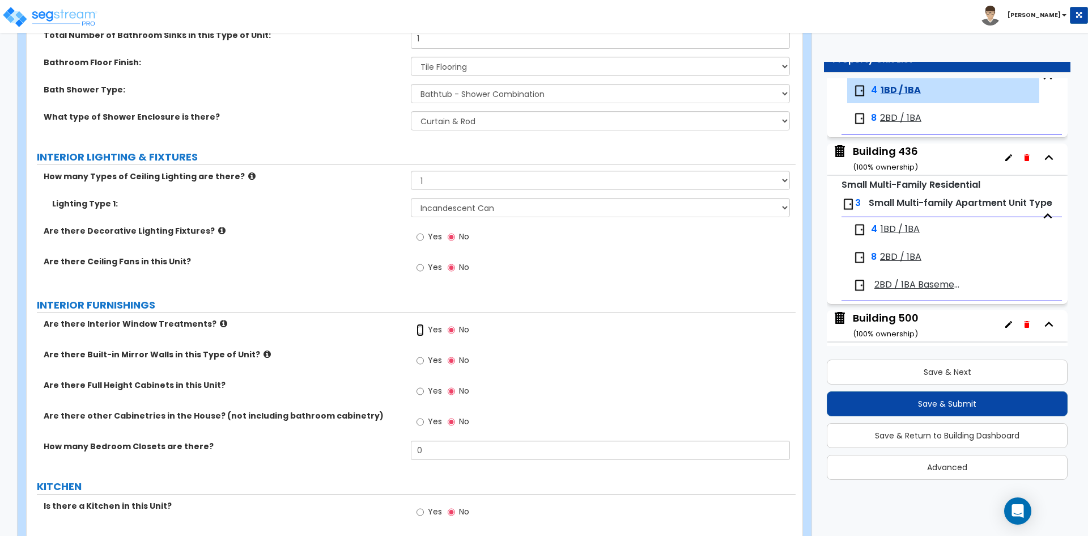
click at [423, 331] on input "Yes" at bounding box center [420, 330] width 7 height 12
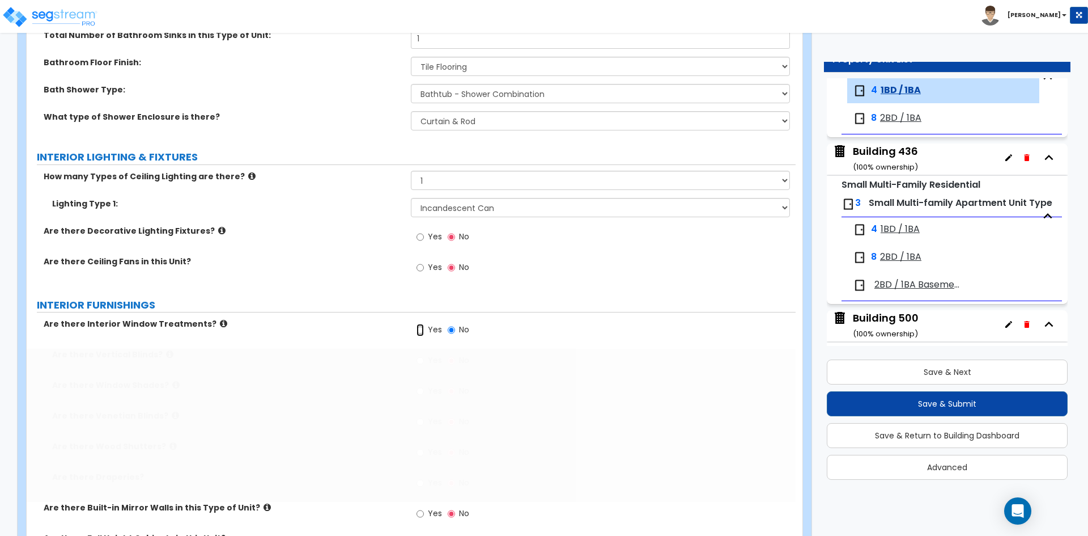
radio input "true"
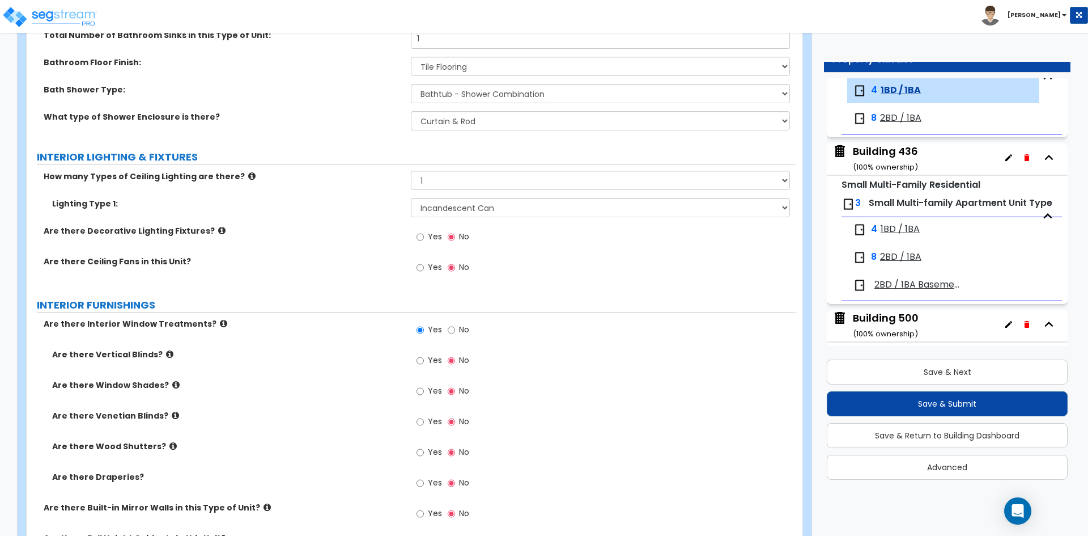
click at [429, 420] on span "Yes" at bounding box center [435, 421] width 14 height 11
click at [424, 420] on input "Yes" at bounding box center [420, 422] width 7 height 12
radio input "true"
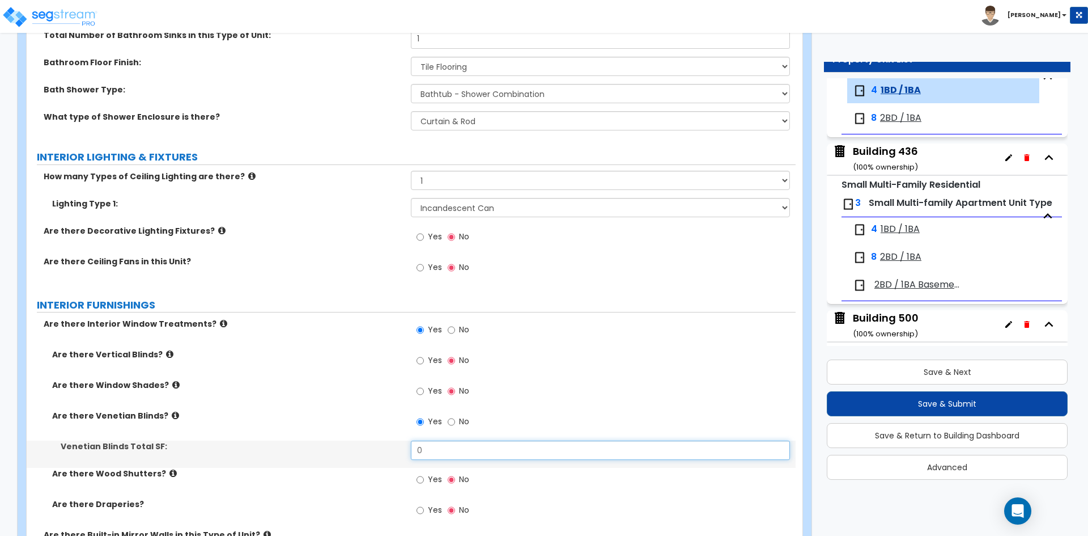
click at [475, 451] on input "0" at bounding box center [600, 449] width 379 height 19
click at [433, 452] on input "0" at bounding box center [600, 449] width 379 height 19
type input "72.36"
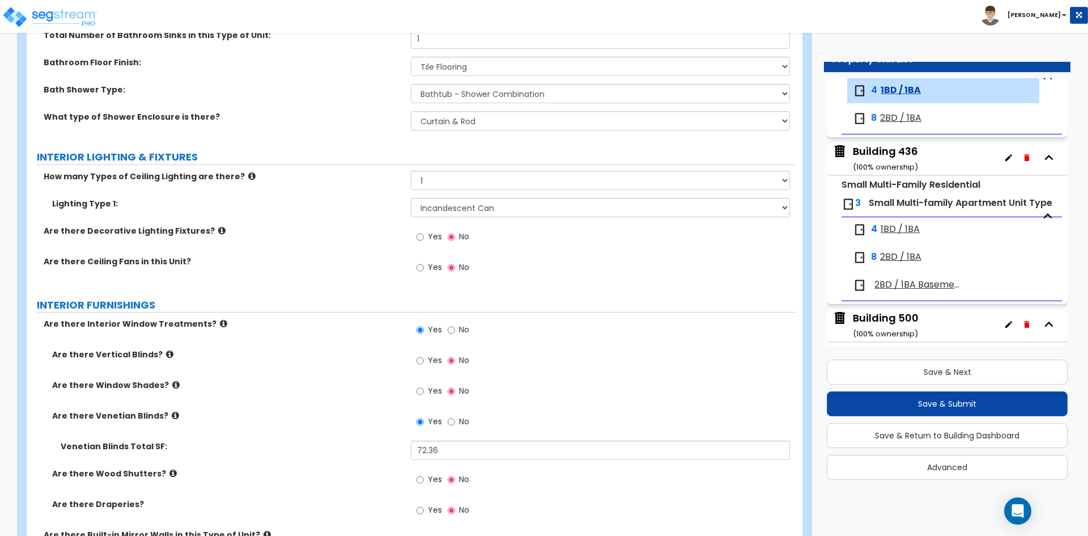
click at [255, 409] on div "Are there Window Shades? Yes No" at bounding box center [411, 394] width 769 height 31
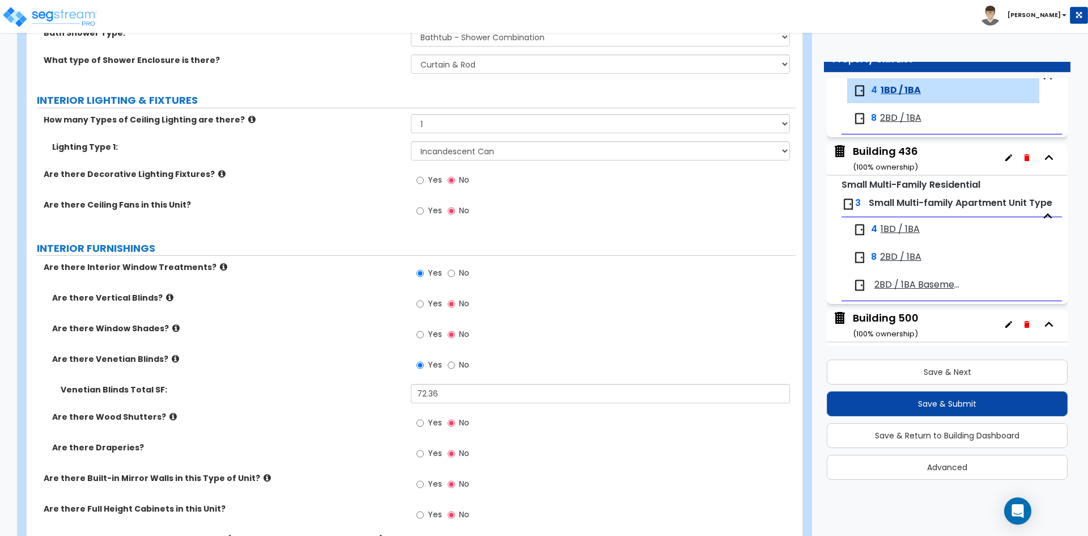
click at [293, 430] on div "Are there Wood Shutters? Yes No" at bounding box center [411, 426] width 769 height 31
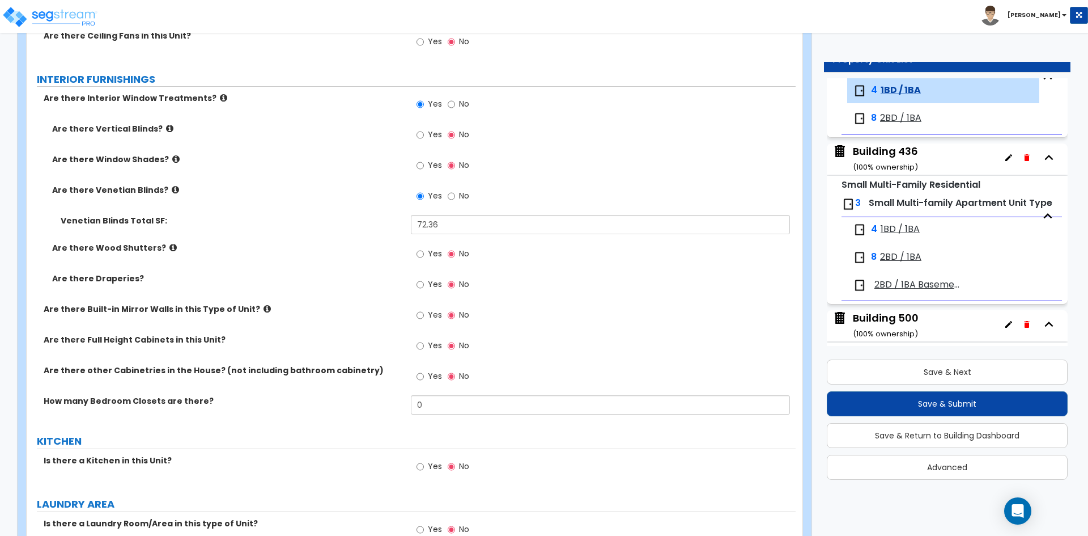
scroll to position [1020, 0]
click at [299, 330] on div "Are there Built-in Mirror Walls in this Type of Unit? Yes No" at bounding box center [411, 317] width 769 height 31
click at [363, 420] on div "How many Bedroom Closets are there? 0" at bounding box center [411, 407] width 769 height 27
click at [462, 401] on input "0" at bounding box center [600, 403] width 379 height 19
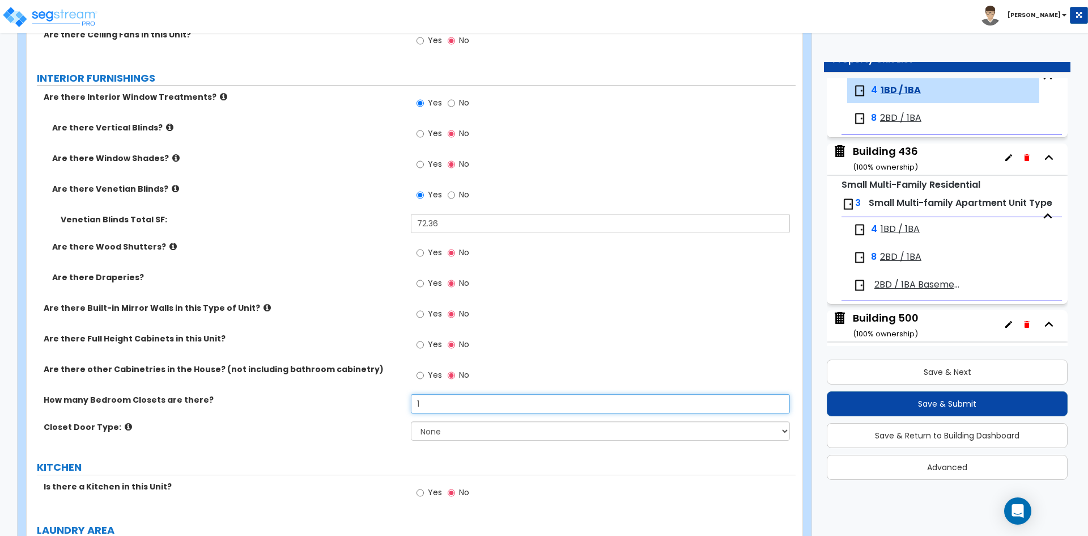
type input "1"
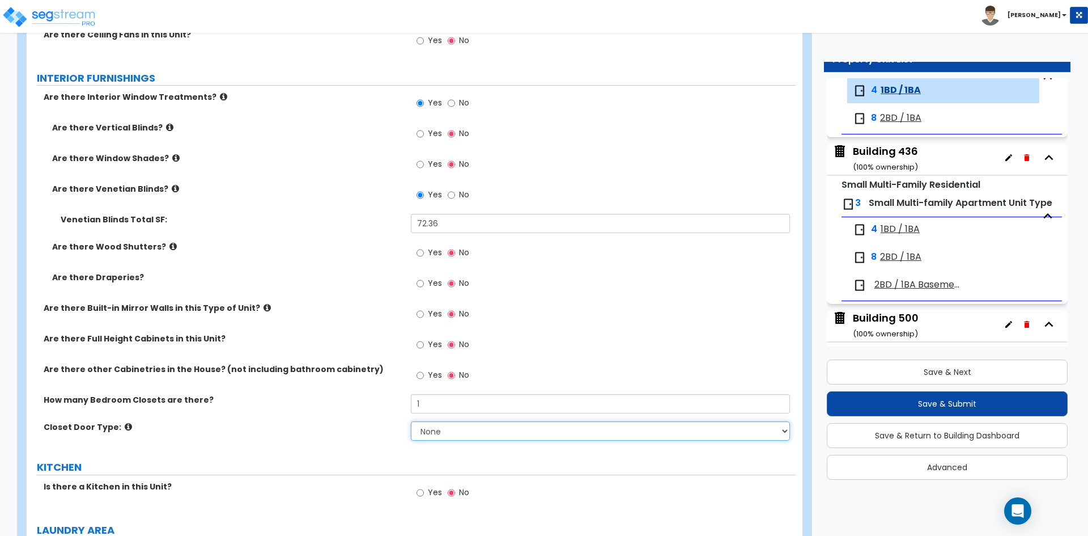
click at [460, 428] on select "None Bi-fold Louvered Doors Bi-fold Panel Doors Sliding Doors Hinged Wood Door" at bounding box center [600, 430] width 379 height 19
click at [456, 430] on select "None Bi-fold Louvered Doors Bi-fold Panel Doors Sliding Doors Hinged Wood Door" at bounding box center [600, 430] width 379 height 19
select select "1"
click at [411, 421] on select "None Bi-fold Louvered Doors Bi-fold Panel Doors Sliding Doors Hinged Wood Door" at bounding box center [600, 430] width 379 height 19
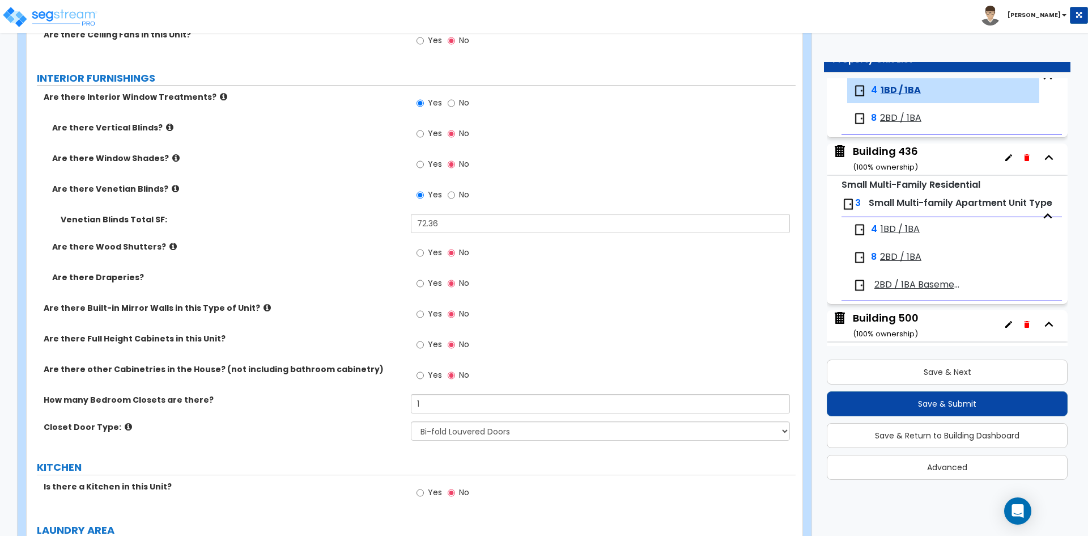
click at [371, 447] on div "Closet Door Type: None Bi-fold Louvered Doors Bi-fold Panel Doors Sliding Doors…" at bounding box center [411, 434] width 769 height 27
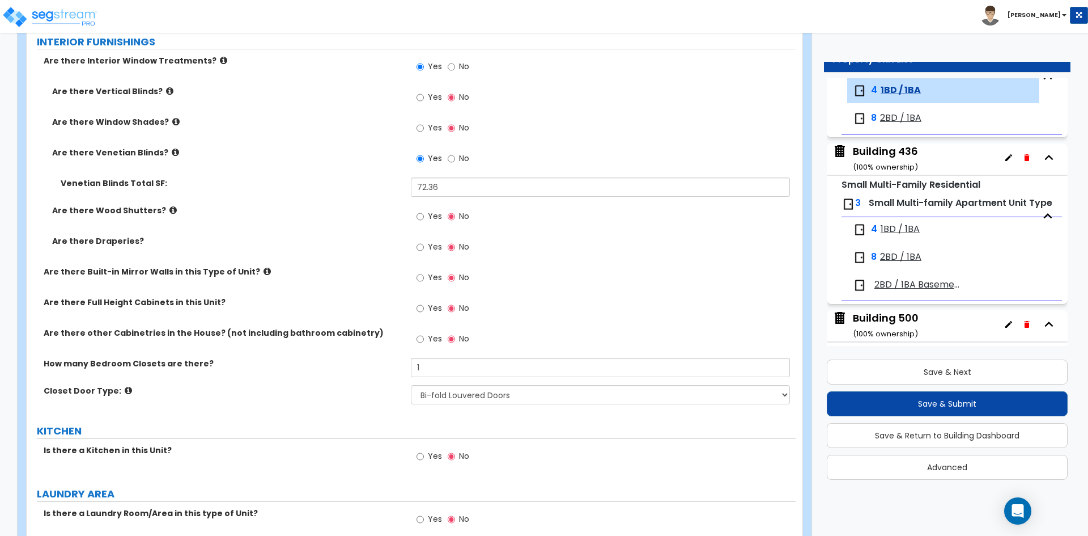
scroll to position [1077, 0]
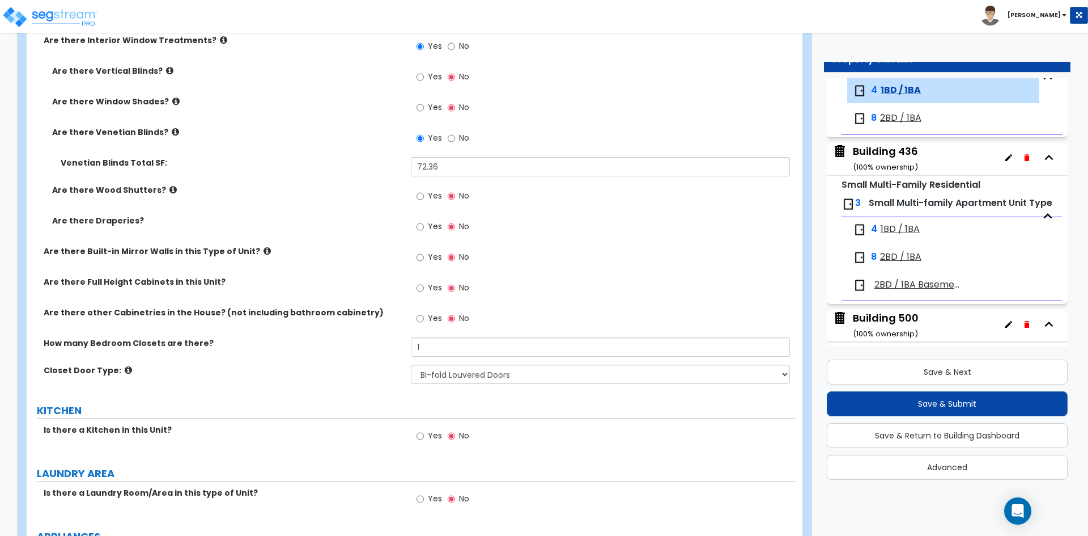
click at [430, 440] on span "Yes" at bounding box center [435, 435] width 14 height 11
click at [424, 440] on input "Yes" at bounding box center [420, 436] width 7 height 12
radio input "true"
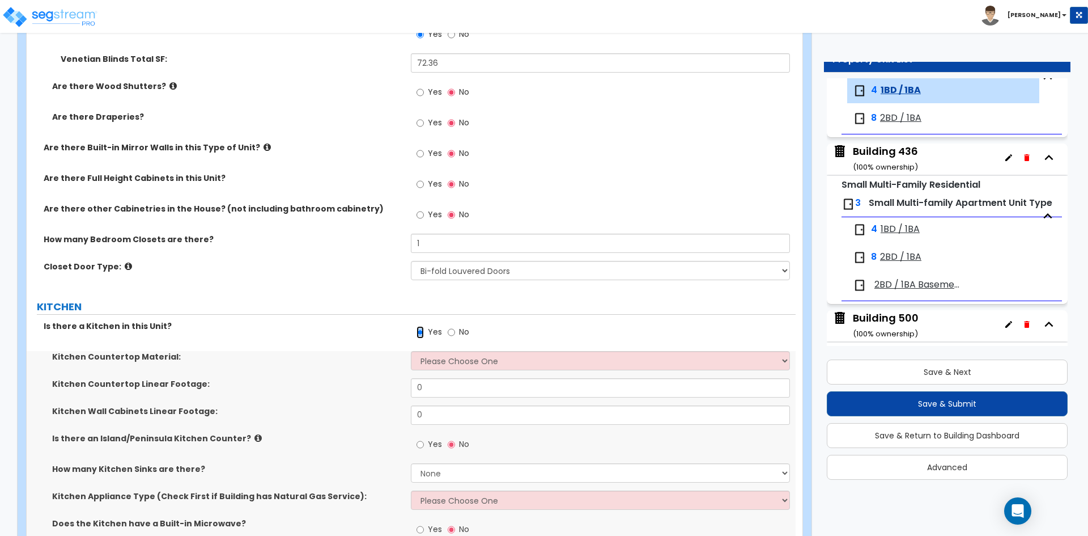
scroll to position [1191, 0]
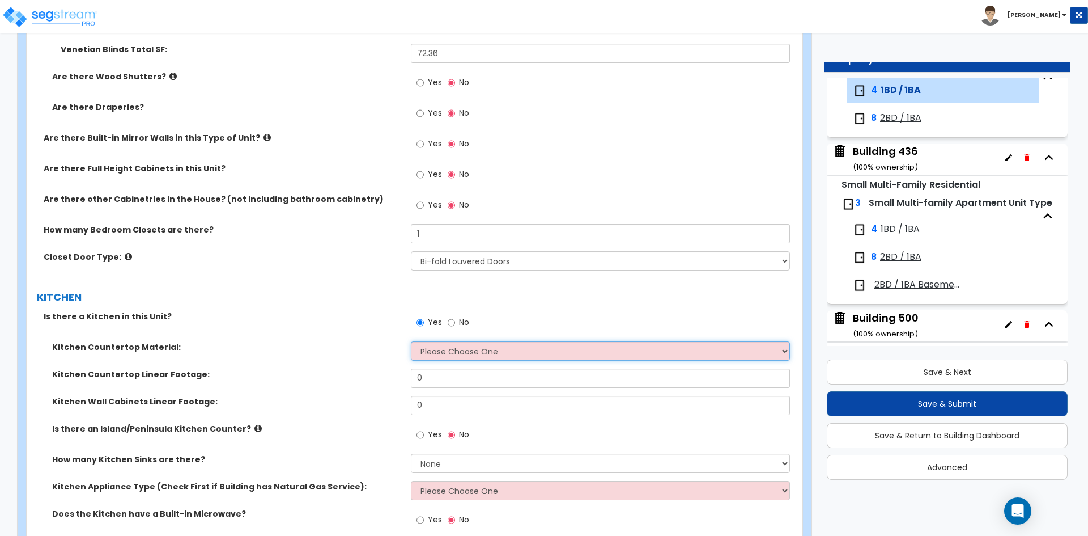
click at [442, 354] on select "Please Choose One Plastic Laminate Solid Surface Stone Quartz Marble Tile Wood …" at bounding box center [600, 350] width 379 height 19
click at [411, 341] on select "Please Choose One Plastic Laminate Solid Surface Stone Quartz Marble Tile Wood …" at bounding box center [600, 350] width 379 height 19
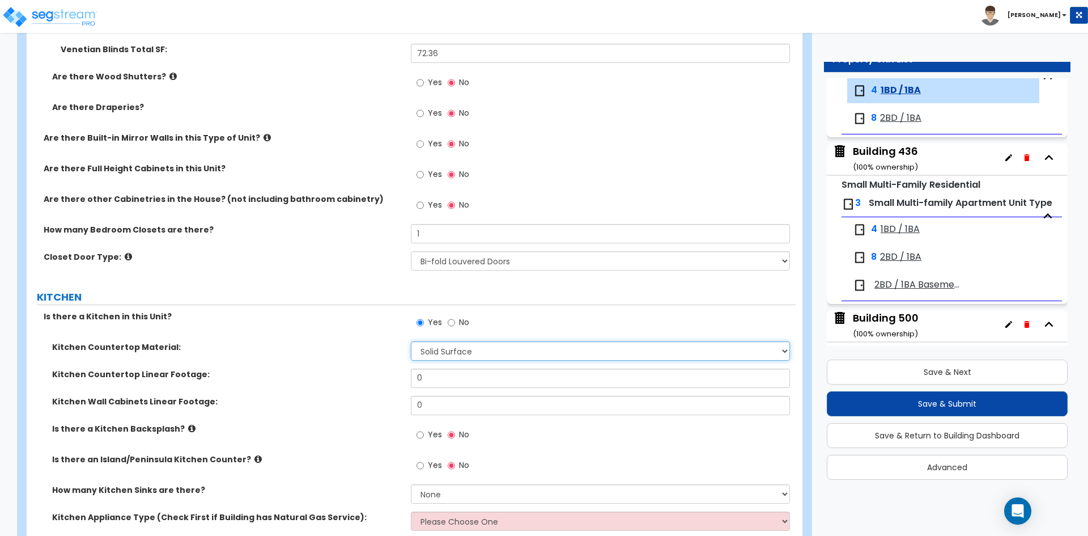
click at [472, 356] on select "Please Choose One Plastic Laminate Solid Surface Stone Quartz Marble Tile Wood …" at bounding box center [600, 350] width 379 height 19
select select "1"
click at [411, 341] on select "Please Choose One Plastic Laminate Solid Surface Stone Quartz Marble Tile Wood …" at bounding box center [600, 350] width 379 height 19
click at [446, 378] on input "0" at bounding box center [600, 377] width 379 height 19
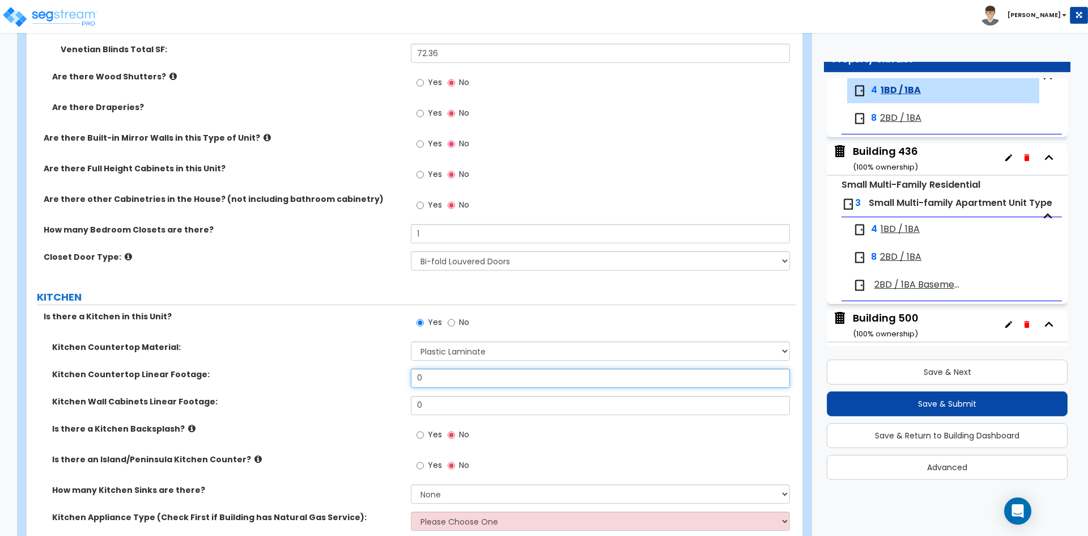
click at [457, 381] on input "0" at bounding box center [600, 377] width 379 height 19
type input "10.1"
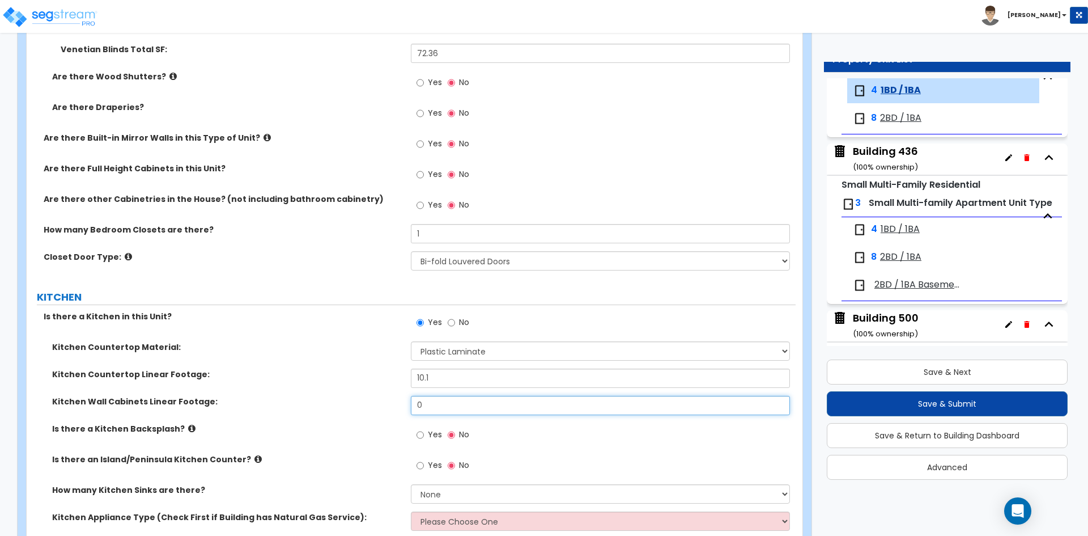
click at [438, 396] on input "0" at bounding box center [600, 405] width 379 height 19
click at [435, 404] on input "0" at bounding box center [600, 405] width 379 height 19
type input "10.1"
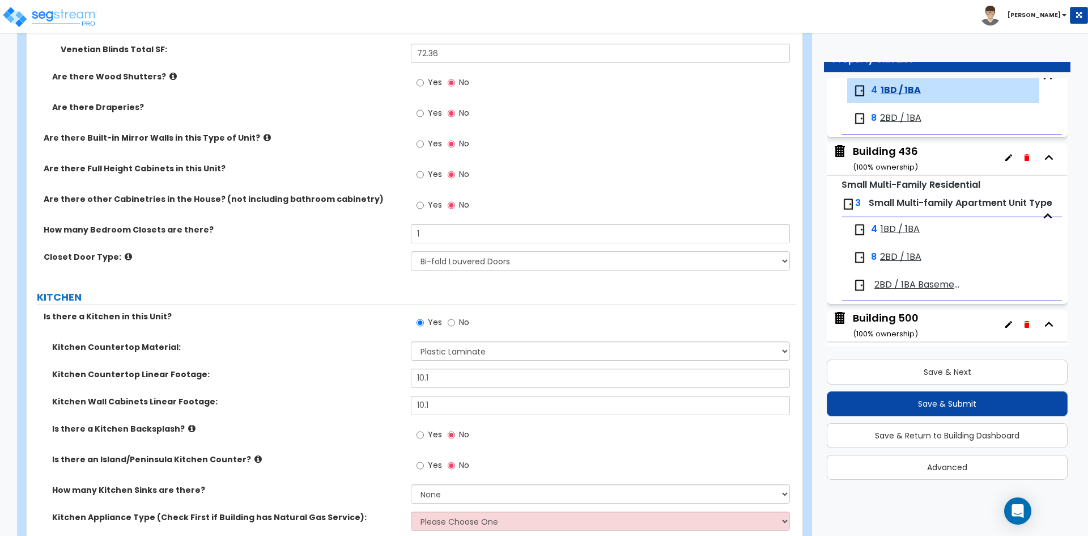
click at [314, 355] on div "Kitchen Countertop Material: Please Choose One Plastic Laminate Solid Surface S…" at bounding box center [411, 354] width 769 height 27
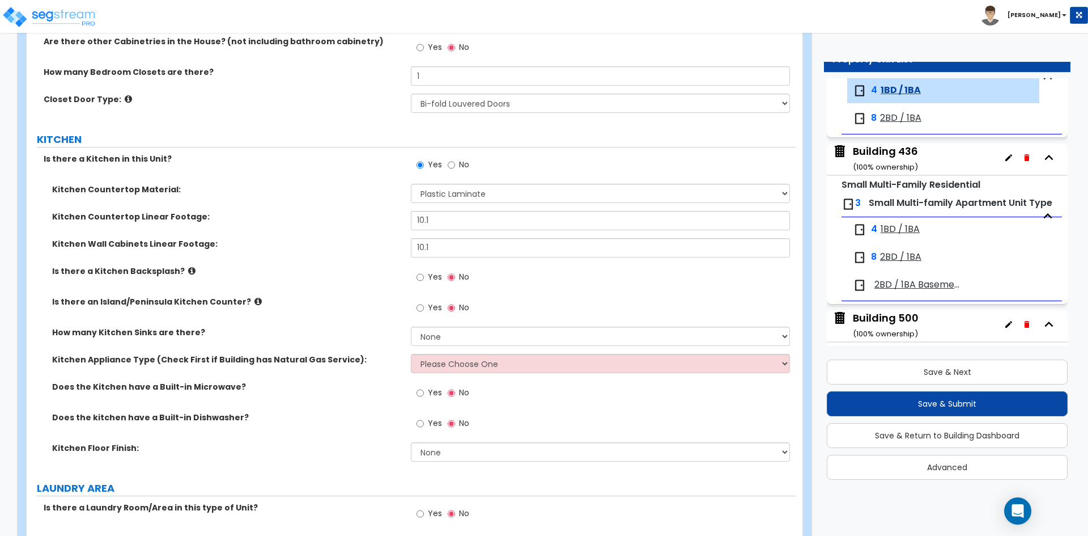
scroll to position [1361, 0]
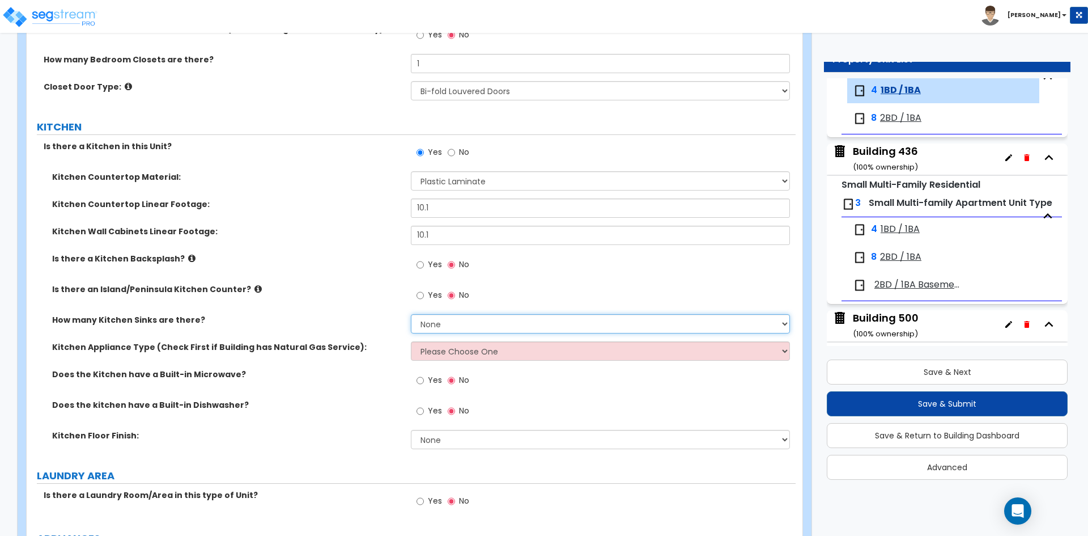
click at [493, 328] on select "None 1 2 3" at bounding box center [600, 323] width 379 height 19
select select "1"
click at [411, 314] on select "None 1 2 3" at bounding box center [600, 323] width 379 height 19
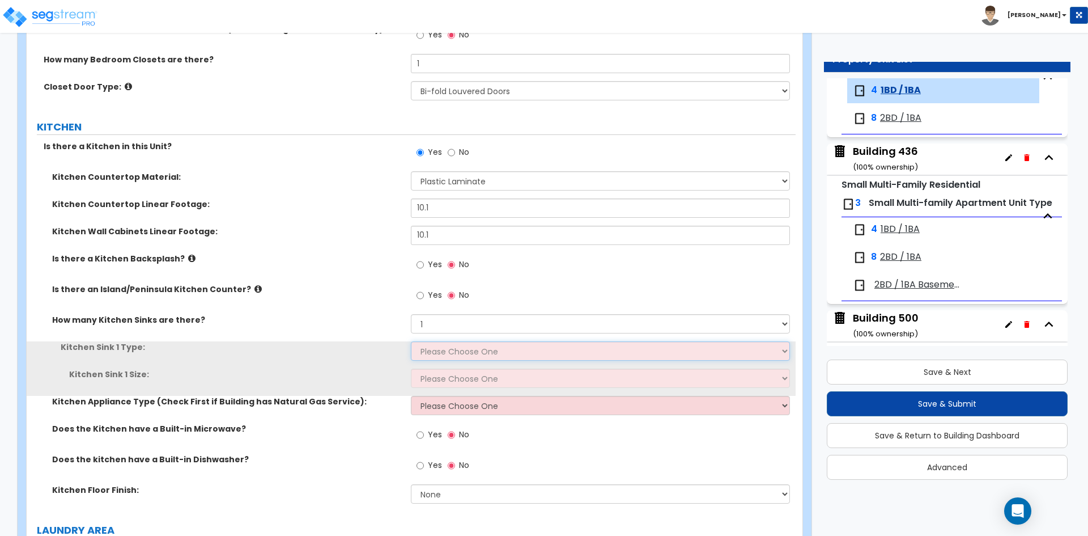
click at [454, 354] on select "Please Choose One Stainless Steel Porcelain Enamel Cast Iron Granite Composite" at bounding box center [600, 350] width 379 height 19
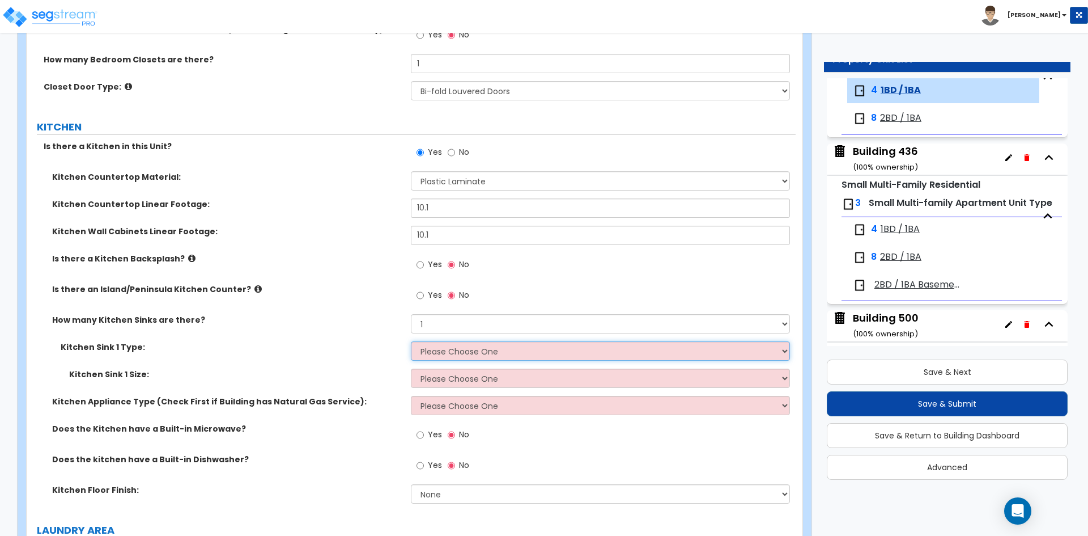
select select "1"
click at [411, 341] on select "Please Choose One Stainless Steel Porcelain Enamel Cast Iron Granite Composite" at bounding box center [600, 350] width 379 height 19
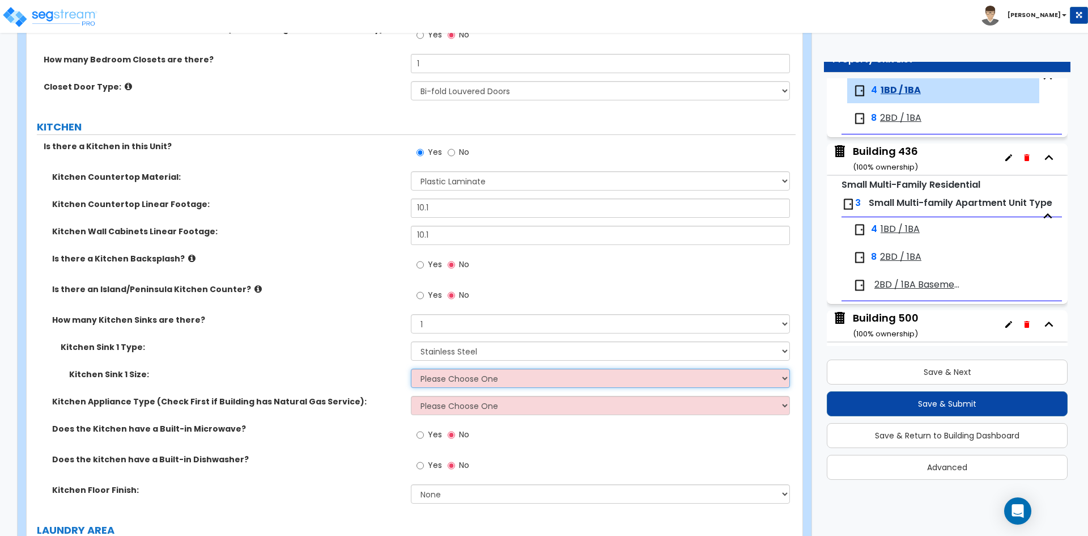
click at [448, 383] on select "Please Choose One Single Sink Double Sink" at bounding box center [600, 377] width 379 height 19
select select "2"
click at [411, 368] on select "Please Choose One Single Sink Double Sink" at bounding box center [600, 377] width 379 height 19
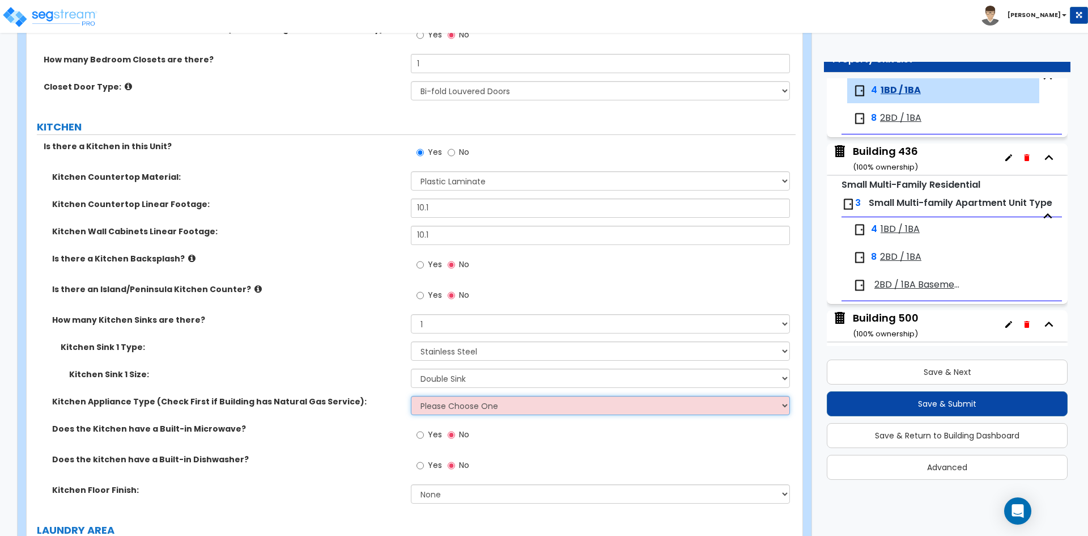
click at [454, 405] on select "Please Choose One Gas Electric" at bounding box center [600, 405] width 379 height 19
select select "1"
click at [411, 396] on select "Please Choose One Gas Electric" at bounding box center [600, 405] width 379 height 19
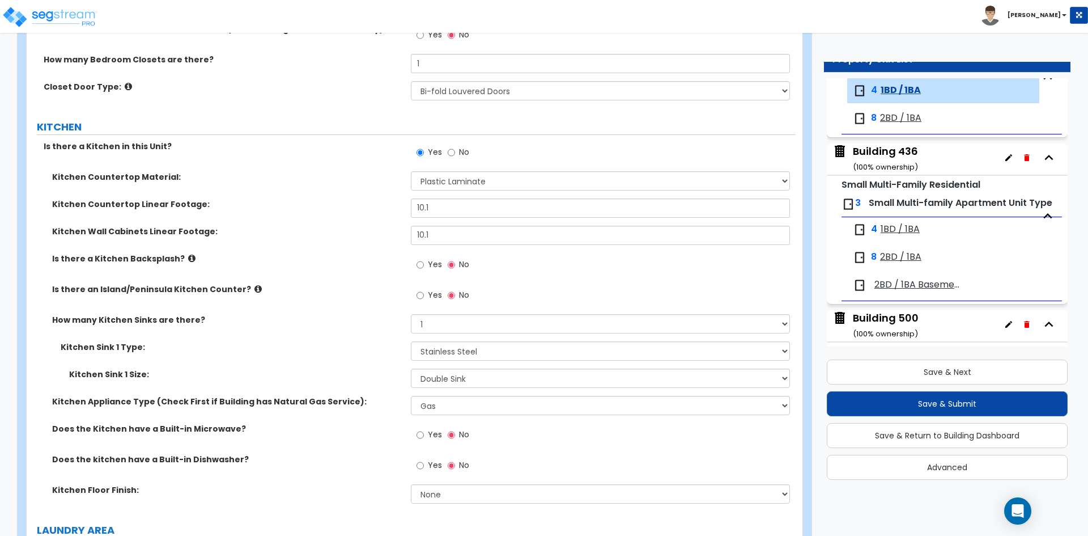
click at [279, 432] on label "Does the Kitchen have a Built-in Microwave?" at bounding box center [227, 428] width 350 height 11
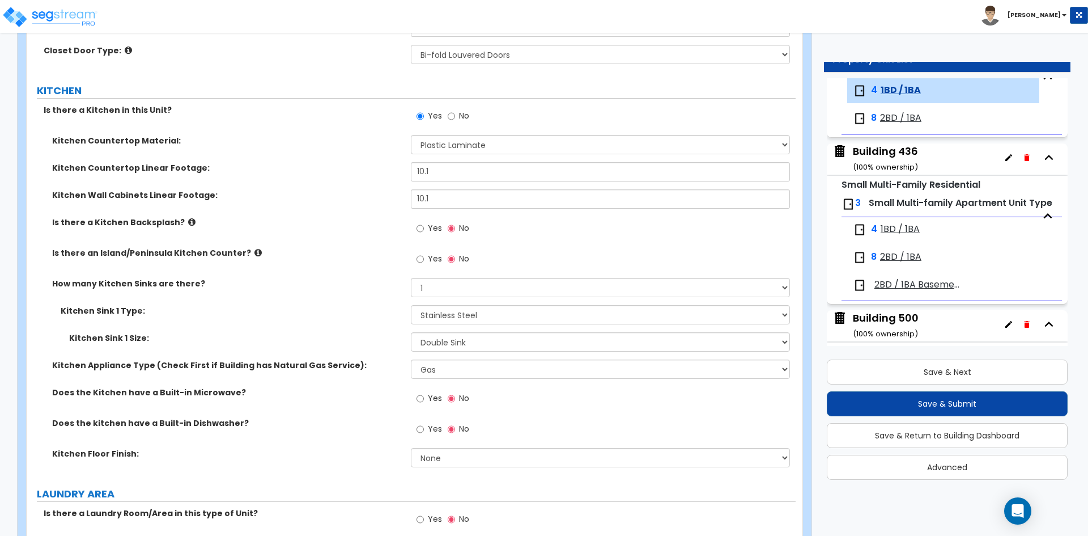
scroll to position [1417, 0]
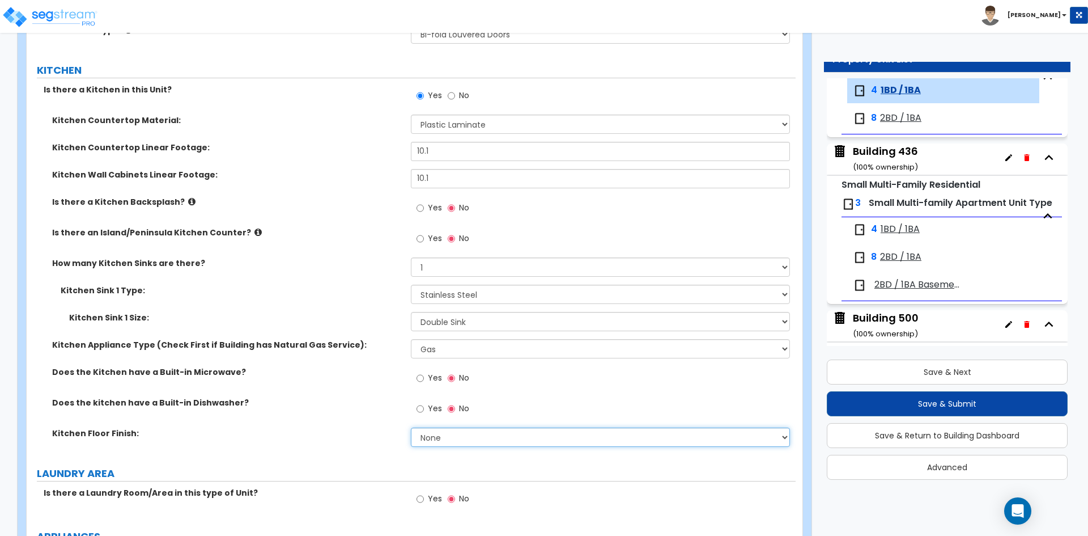
click at [438, 439] on select "None Tile Flooring Hardwood Flooring Resilient Laminate Flooring VCT Flooring S…" at bounding box center [600, 436] width 379 height 19
select select "4"
click at [411, 427] on select "None Tile Flooring Hardwood Flooring Resilient Laminate Flooring VCT Flooring S…" at bounding box center [600, 436] width 379 height 19
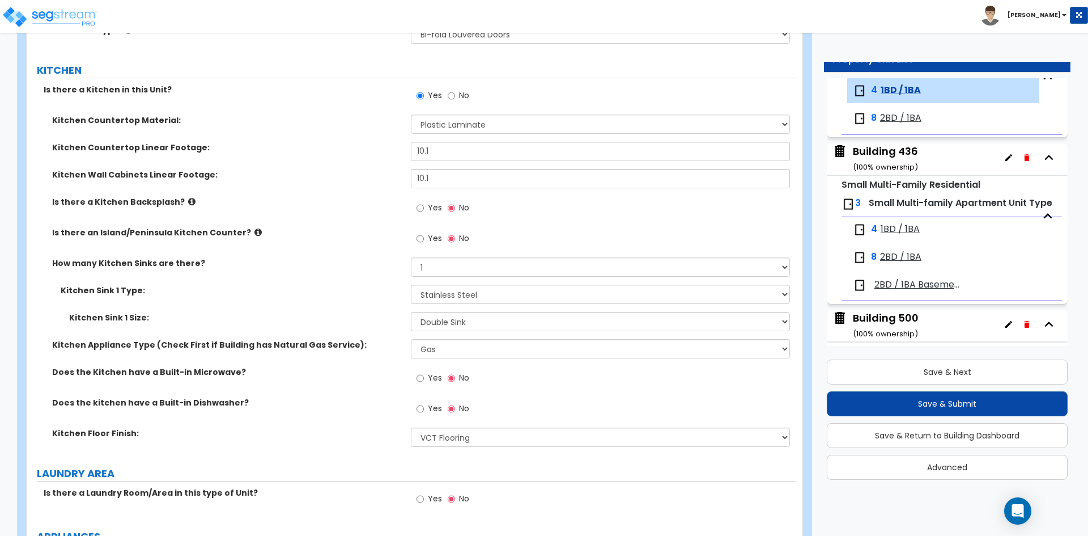
click at [314, 420] on div "Does the kitchen have a Built-in Dishwasher? Yes No" at bounding box center [411, 412] width 769 height 31
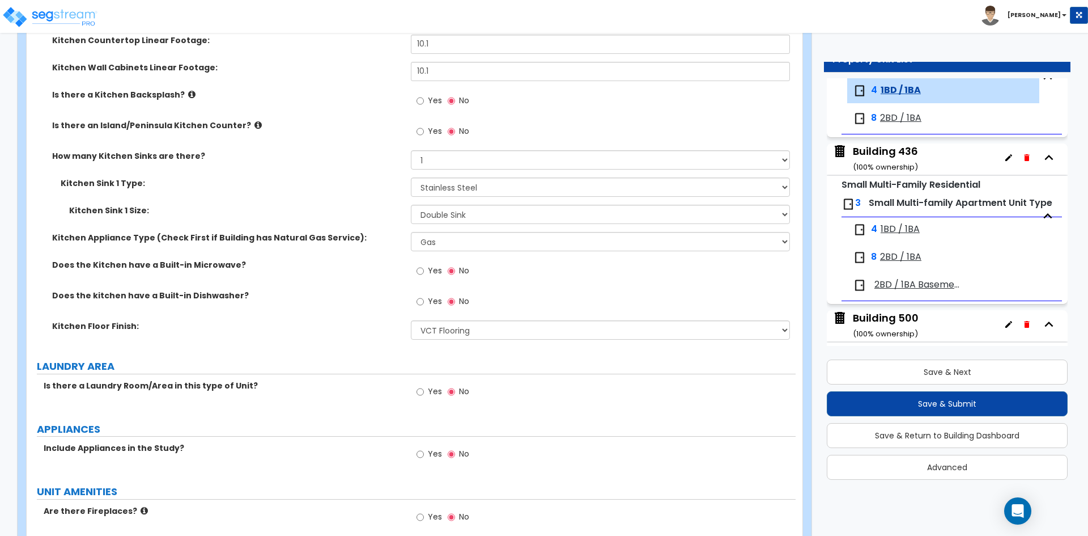
scroll to position [1531, 0]
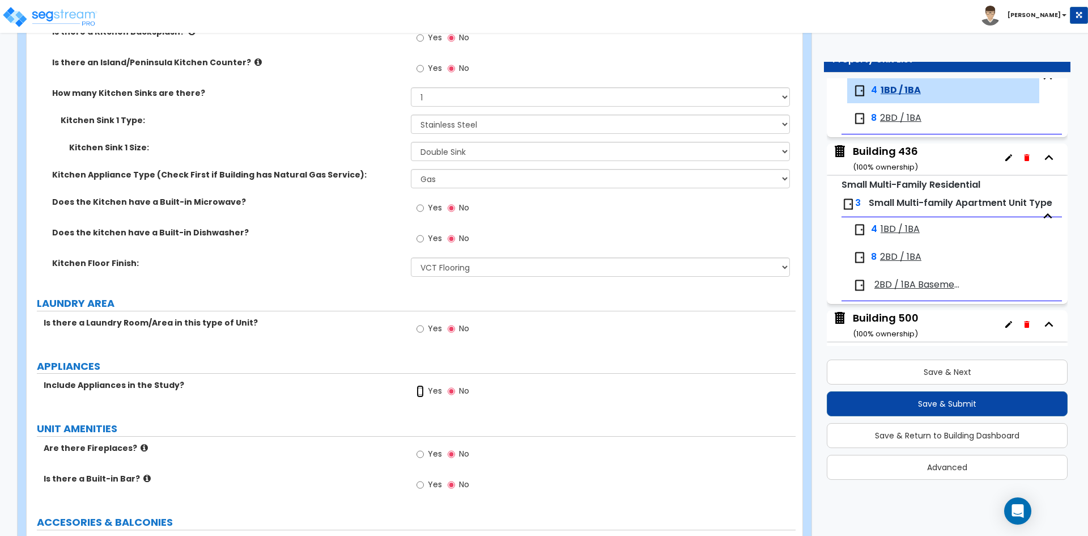
click at [424, 393] on input "Yes" at bounding box center [420, 391] width 7 height 12
radio input "true"
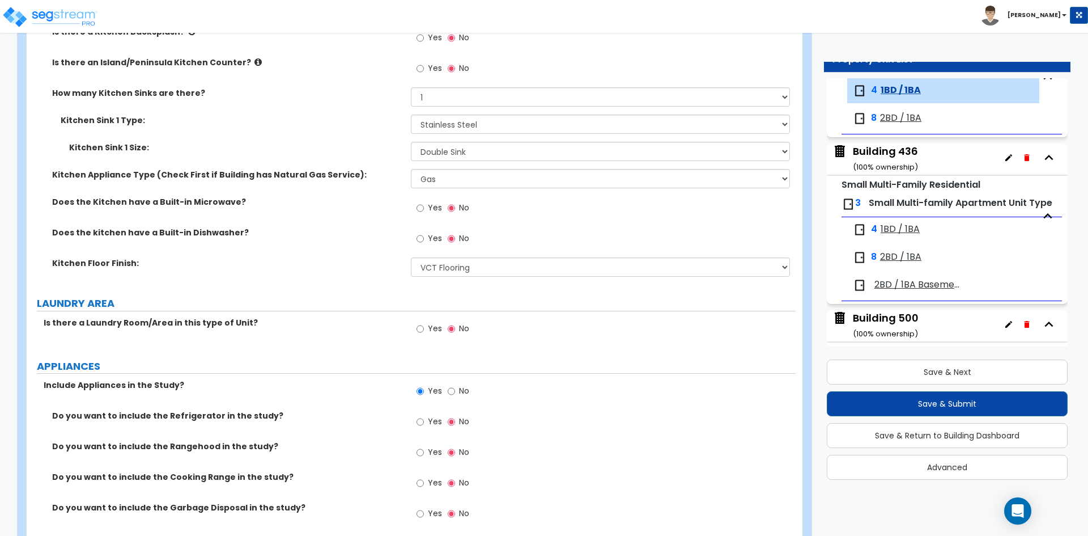
click at [435, 421] on span "Yes" at bounding box center [435, 421] width 14 height 11
click at [424, 421] on input "Yes" at bounding box center [420, 422] width 7 height 12
radio input "true"
click at [427, 454] on label "Yes" at bounding box center [430, 453] width 26 height 19
click at [424, 454] on input "Yes" at bounding box center [420, 452] width 7 height 12
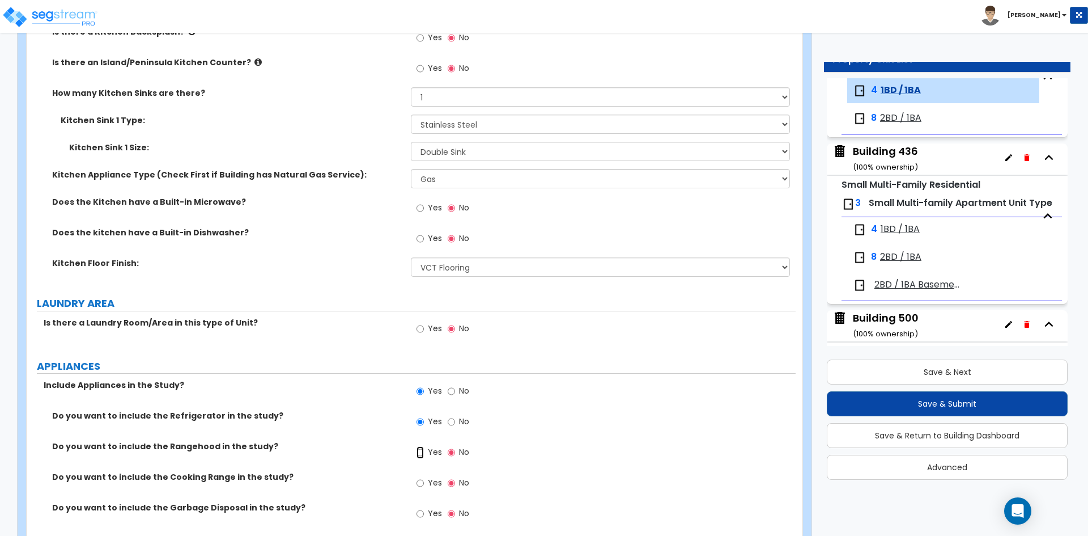
radio input "true"
click at [428, 480] on span "Yes" at bounding box center [435, 482] width 14 height 11
click at [424, 480] on input "Yes" at bounding box center [420, 483] width 7 height 12
radio input "true"
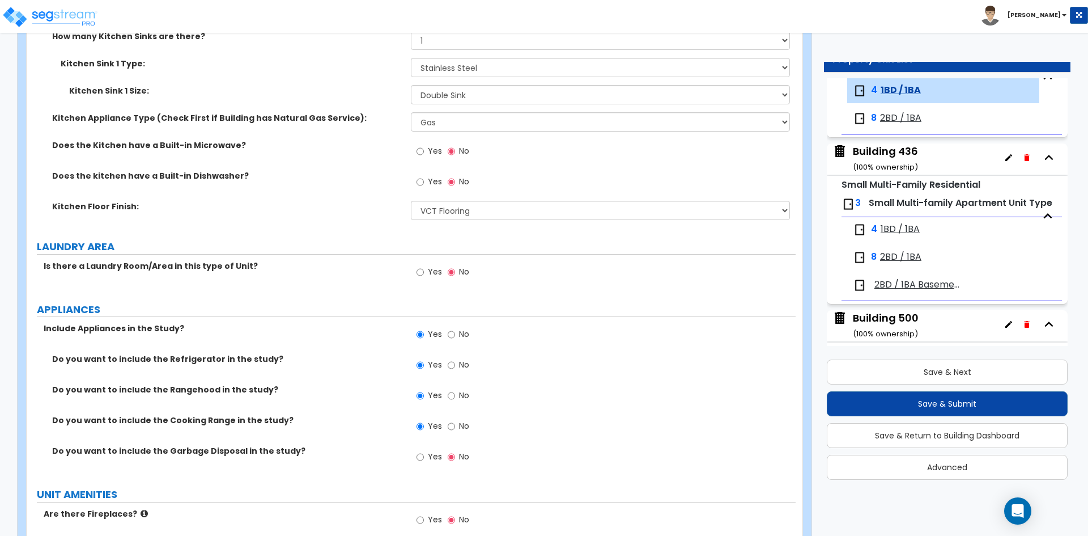
click at [431, 451] on span "Yes" at bounding box center [435, 456] width 14 height 11
click at [424, 451] on input "Yes" at bounding box center [420, 457] width 7 height 12
radio input "true"
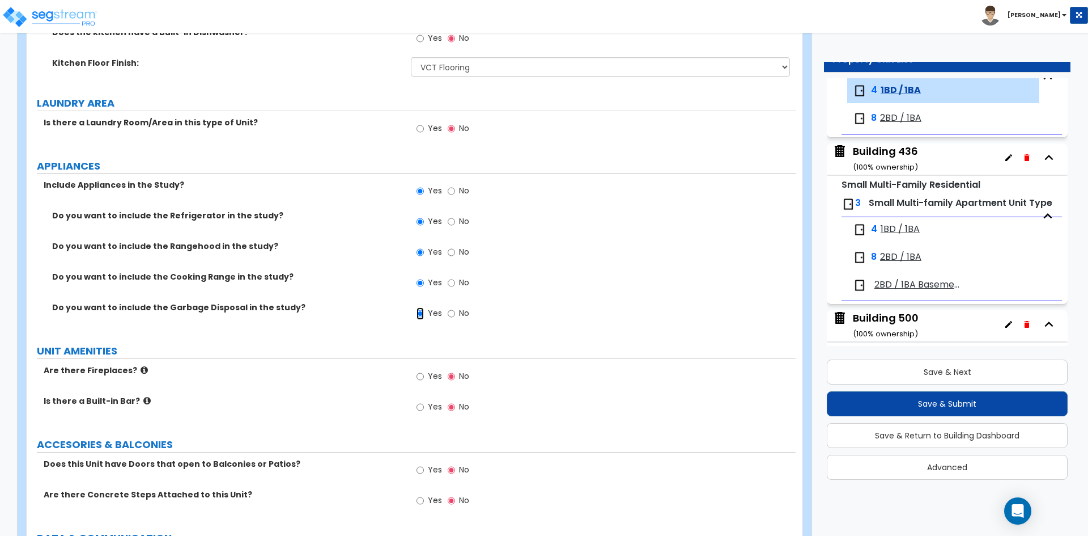
scroll to position [1814, 0]
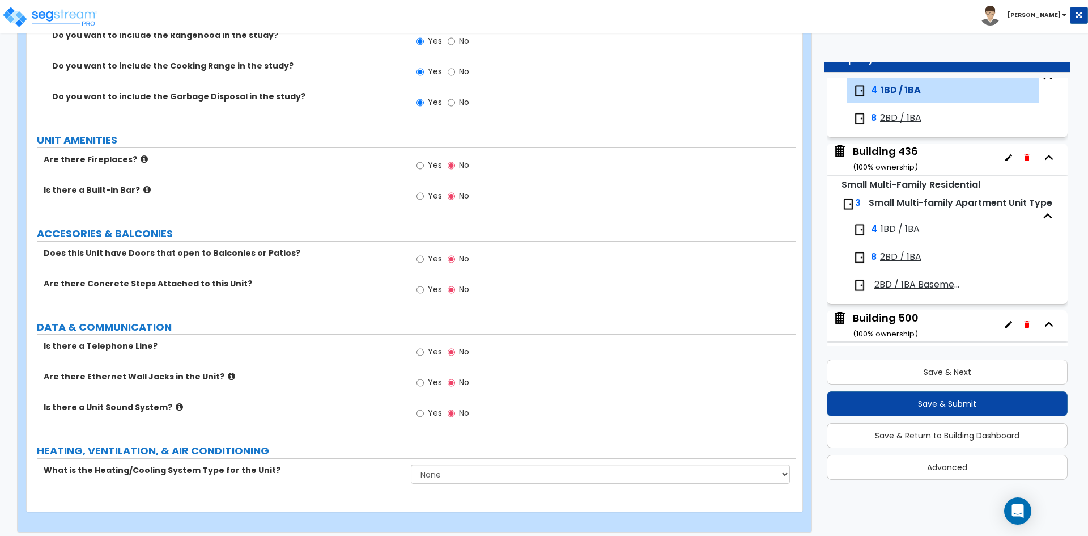
scroll to position [2006, 0]
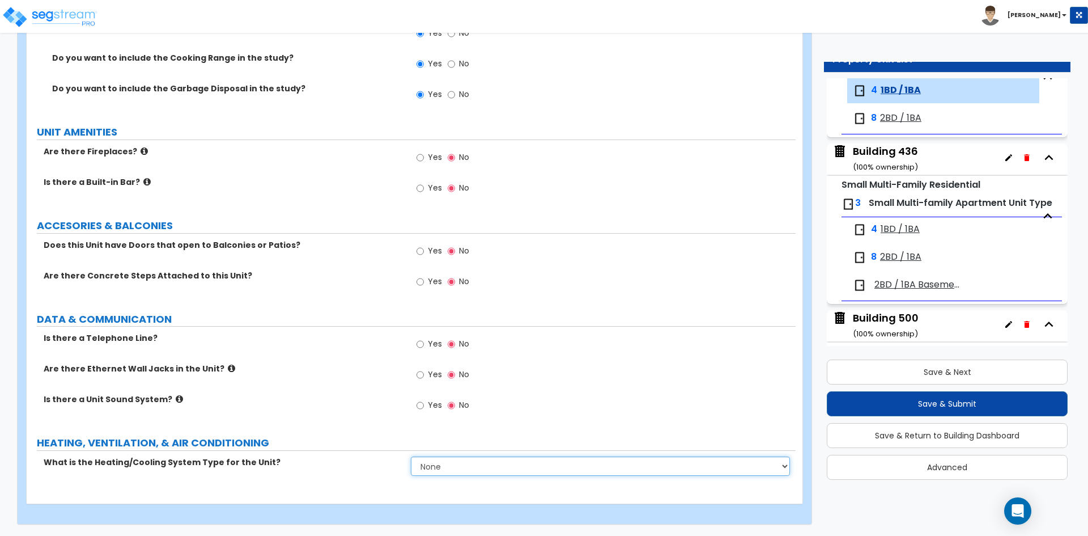
click at [494, 463] on select "None Heat Only Centralized Heating & Cooling Thru Wall Air Conditioners Mini Sp…" at bounding box center [600, 465] width 379 height 19
select select "2"
click at [411, 456] on select "None Heat Only Centralized Heating & Cooling Thru Wall Air Conditioners Mini Sp…" at bounding box center [600, 465] width 379 height 19
click at [279, 446] on label "HEATING, VENTILATION, & AIR CONDITIONING" at bounding box center [416, 442] width 759 height 15
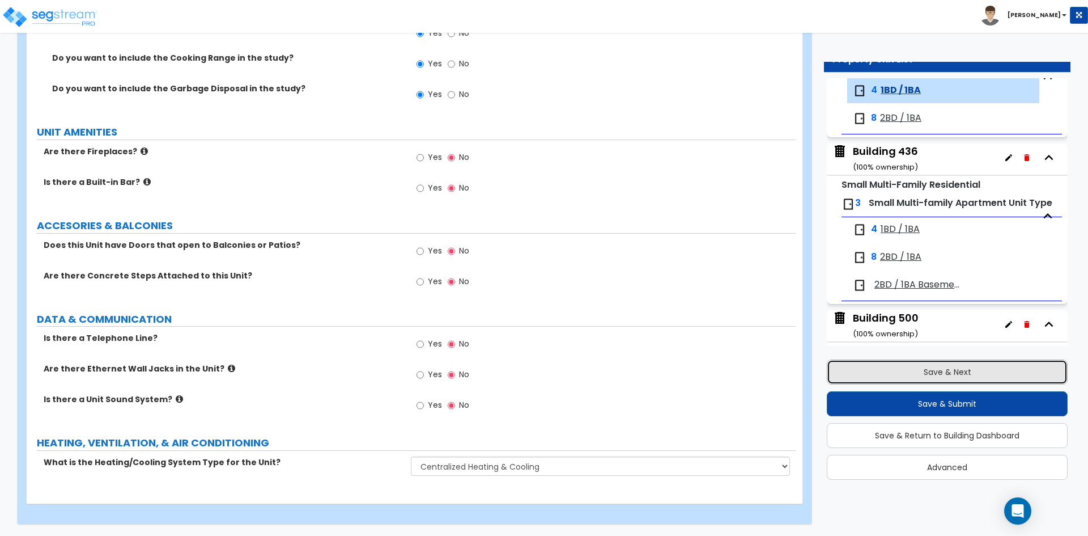
click at [937, 372] on button "Save & Next" at bounding box center [947, 371] width 241 height 25
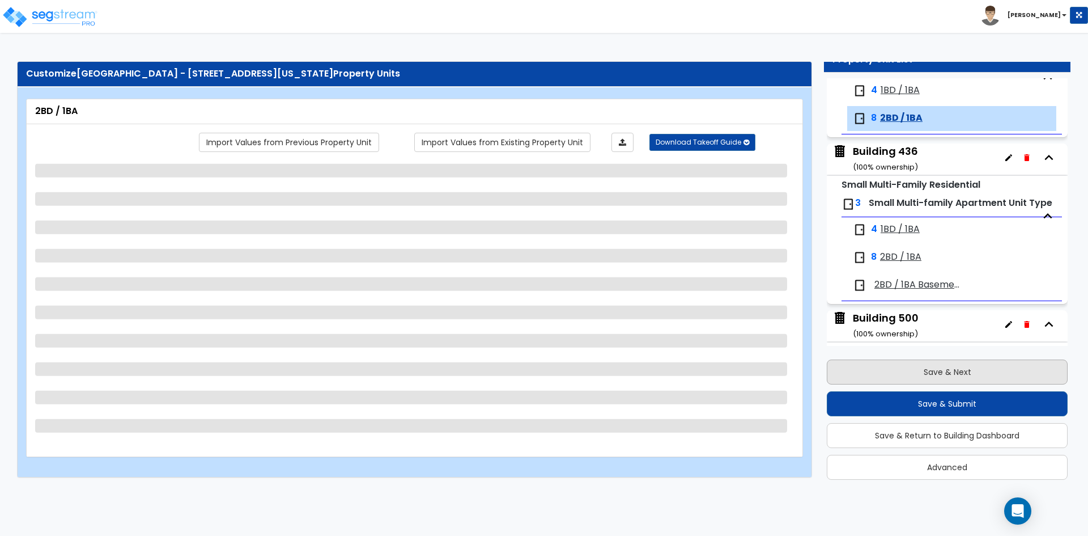
scroll to position [172, 0]
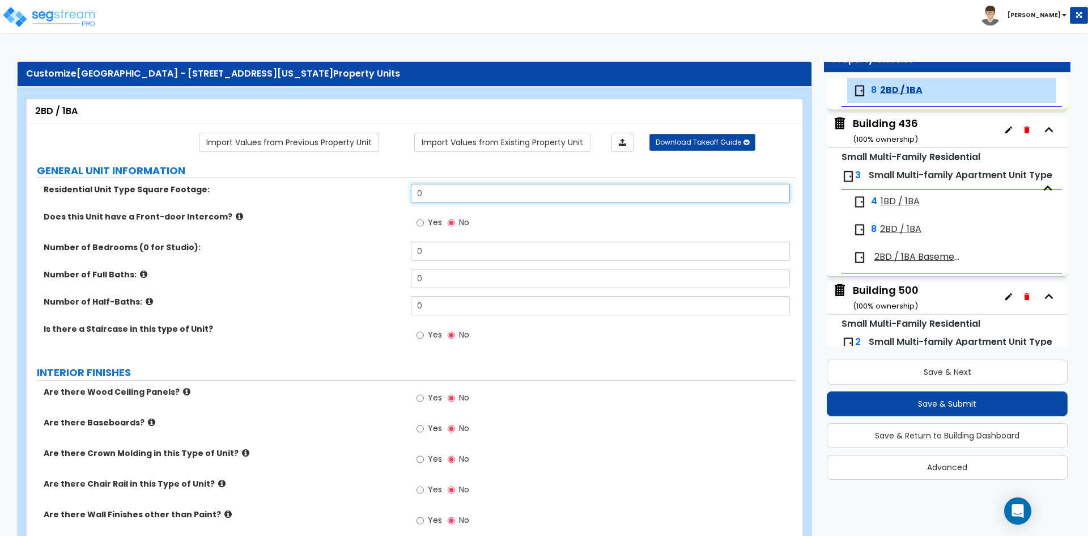
click at [467, 194] on input "0" at bounding box center [600, 193] width 379 height 19
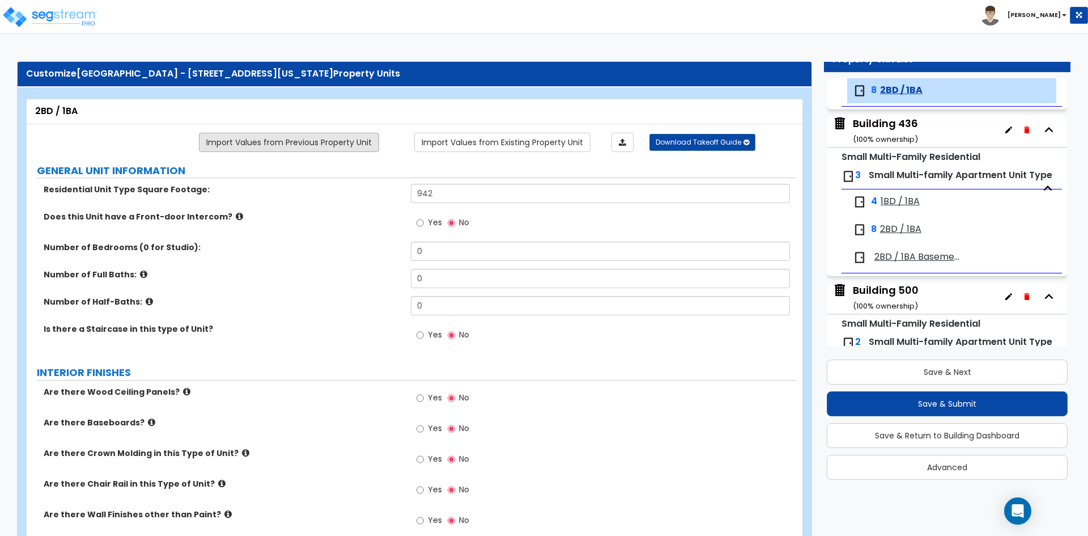
click at [306, 147] on link "Import Values from Previous Property Unit" at bounding box center [289, 142] width 180 height 19
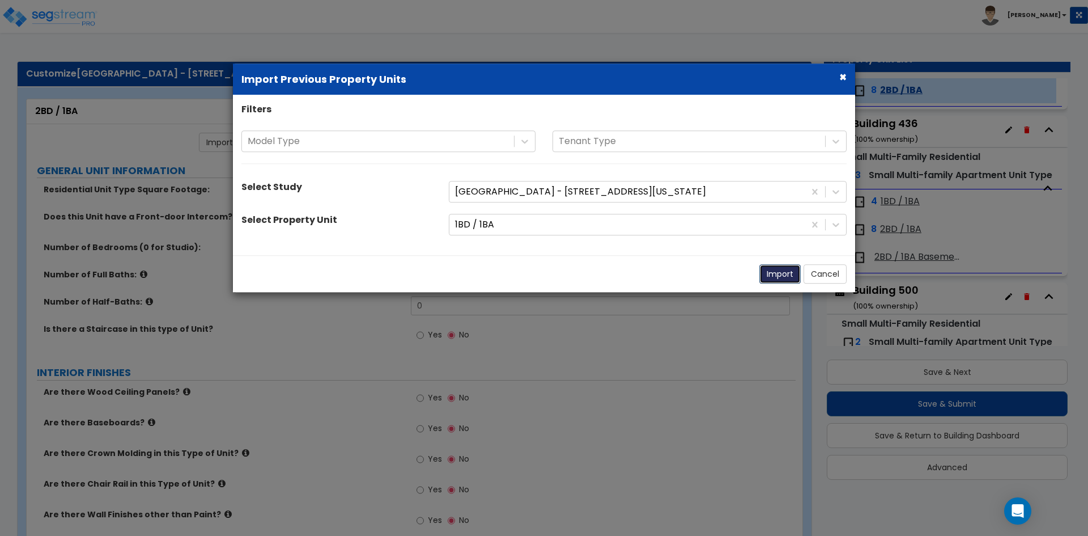
click at [777, 277] on button "Import" at bounding box center [780, 273] width 41 height 19
type input "616"
type input "1"
radio input "true"
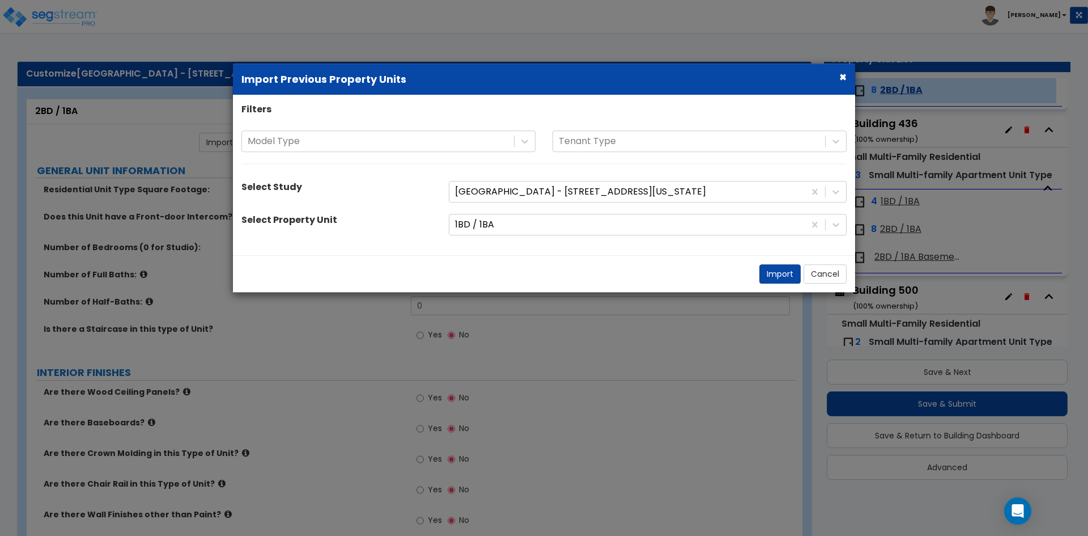
select select "5"
select select "1"
radio input "true"
type input "1"
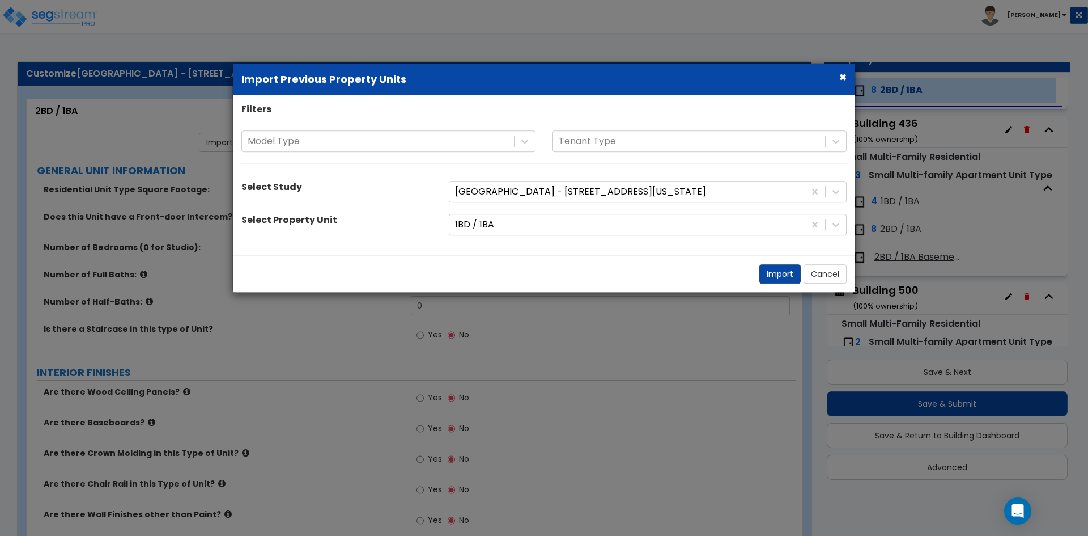
radio input "true"
select select "2"
select select "5"
select select "1"
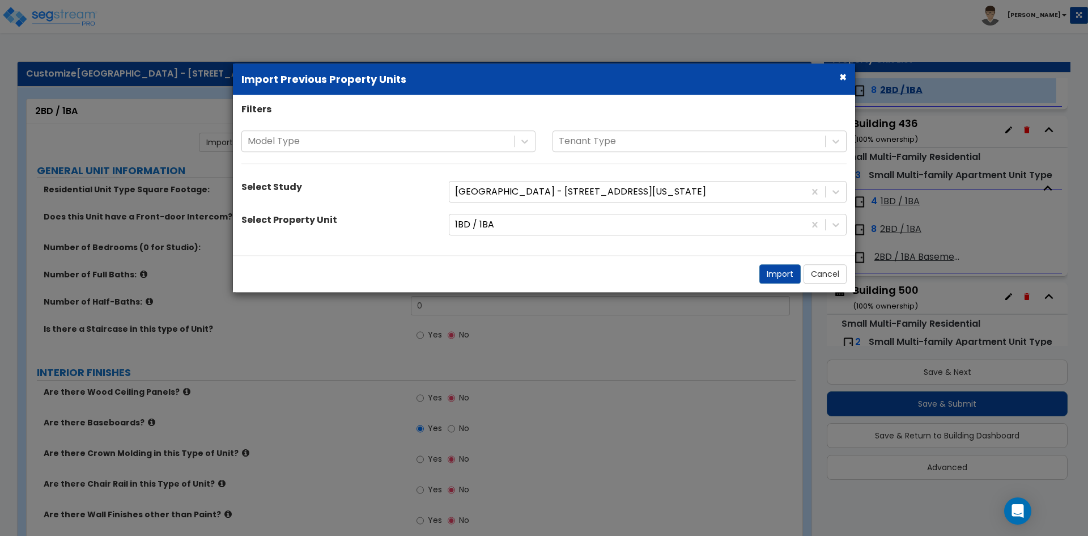
select select "3"
select select "6"
select select "1"
select select "2"
select select "1"
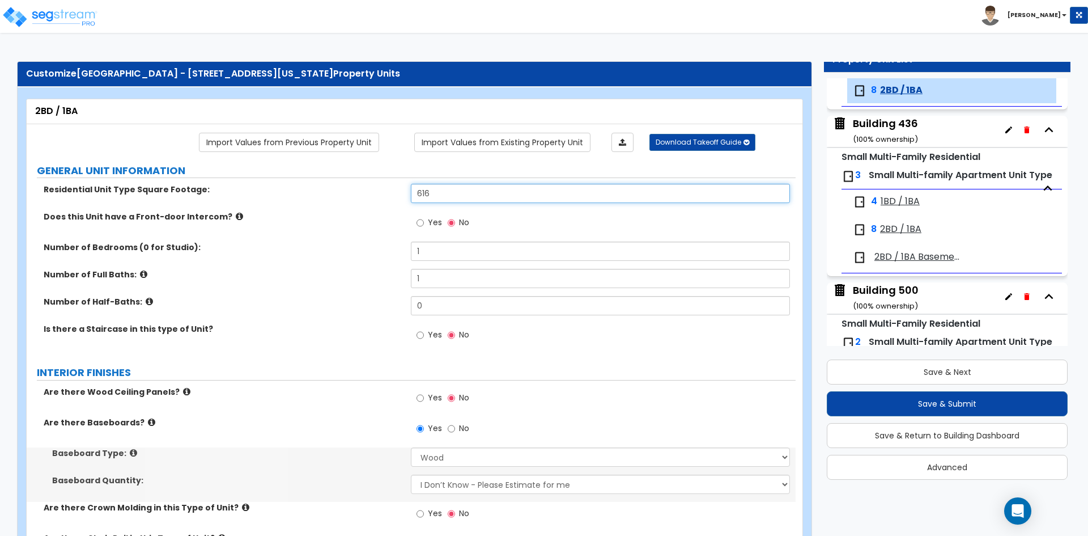
click at [471, 195] on input "616" at bounding box center [600, 193] width 379 height 19
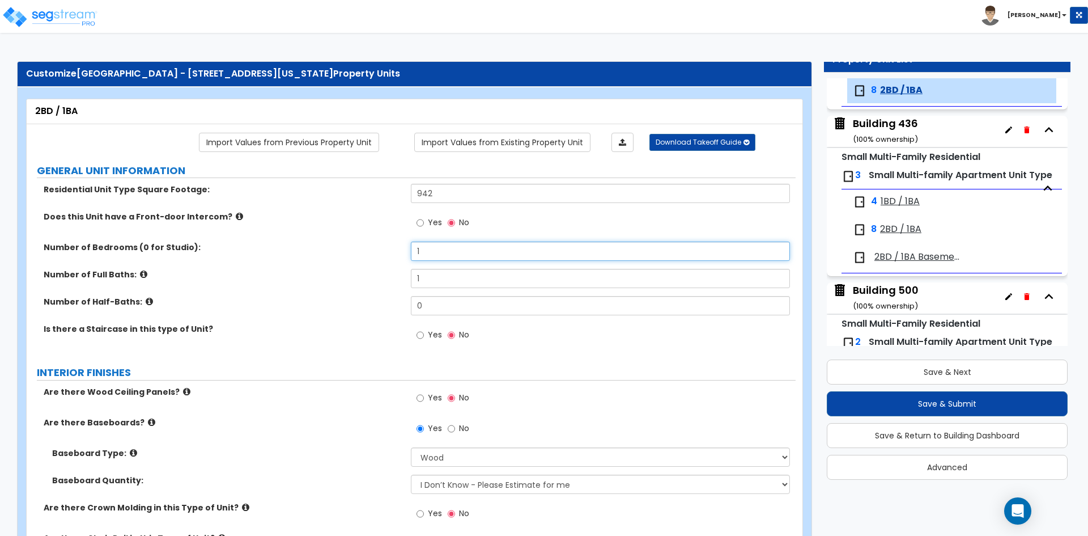
click at [441, 257] on input "1" at bounding box center [600, 251] width 379 height 19
click at [242, 286] on div "Number of Full Baths: 1" at bounding box center [411, 282] width 769 height 27
click at [314, 278] on label "Number of Full Baths:" at bounding box center [223, 274] width 359 height 11
click at [350, 283] on div "Number of Full Baths: 1" at bounding box center [411, 282] width 769 height 27
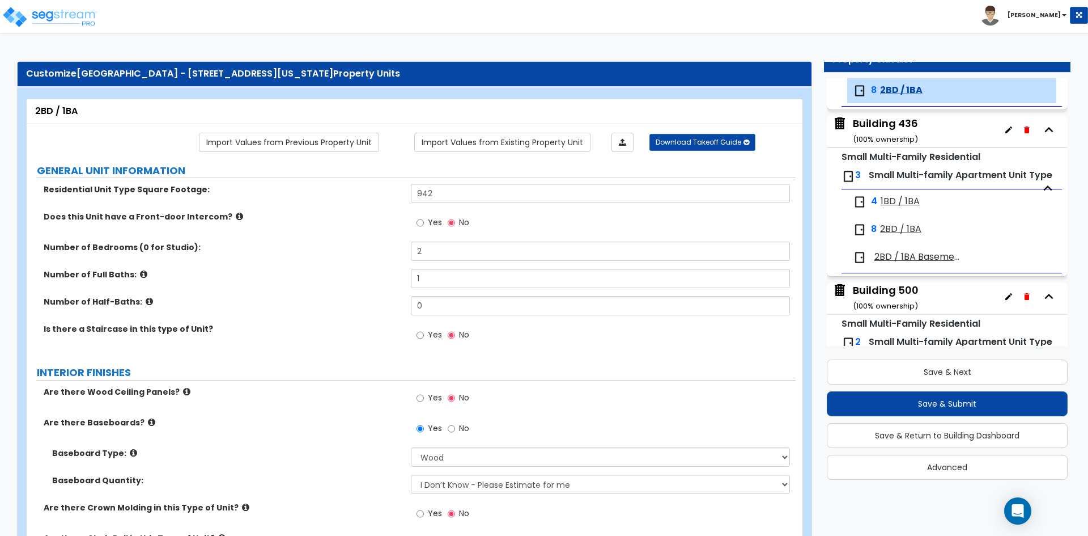
click at [359, 287] on div "Number of Full Baths: 1" at bounding box center [411, 282] width 769 height 27
click at [338, 320] on div "Number of Half-Baths: 0" at bounding box center [411, 309] width 769 height 27
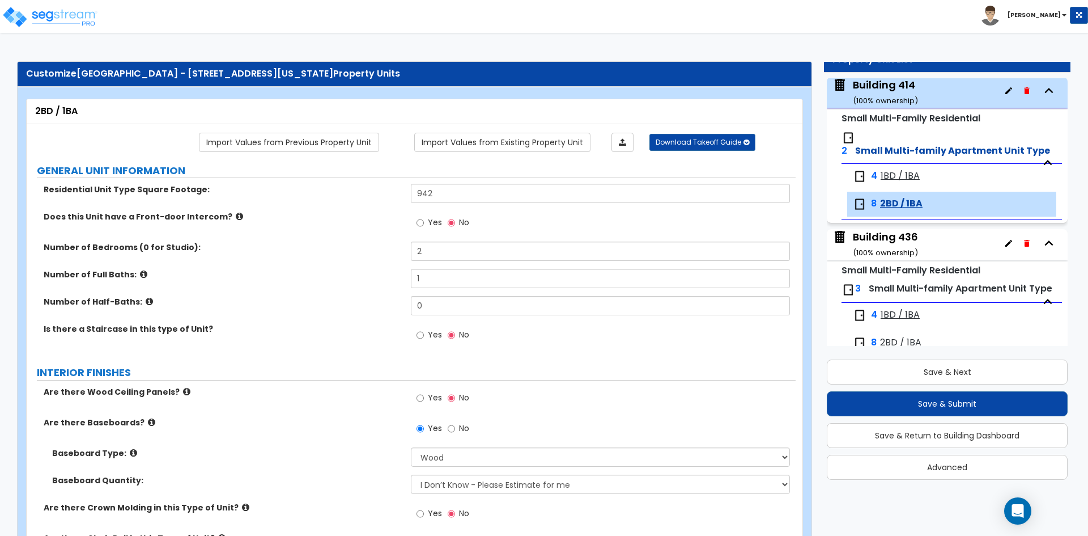
click at [895, 177] on span "1BD / 1BA" at bounding box center [900, 176] width 39 height 13
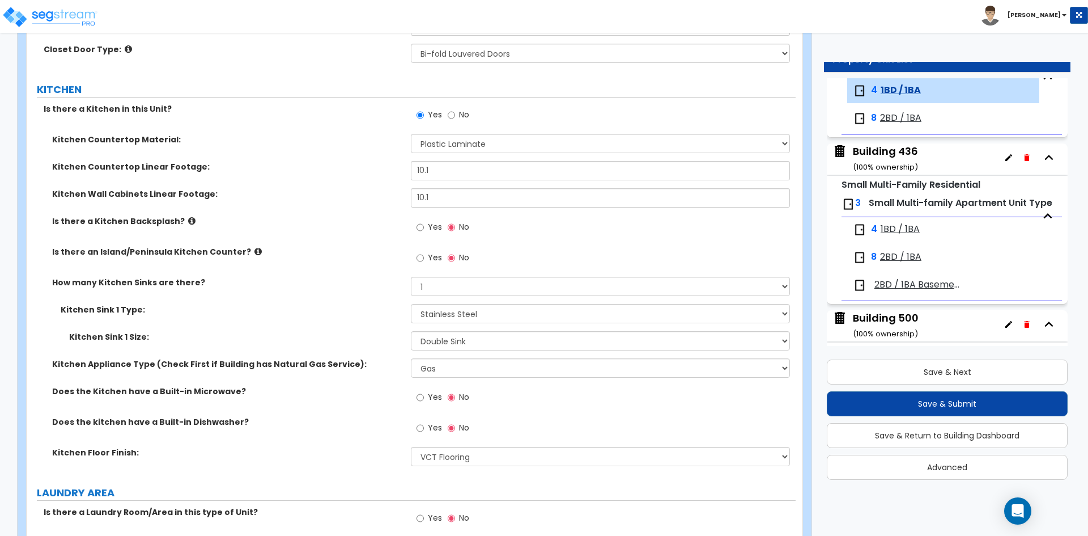
scroll to position [1417, 0]
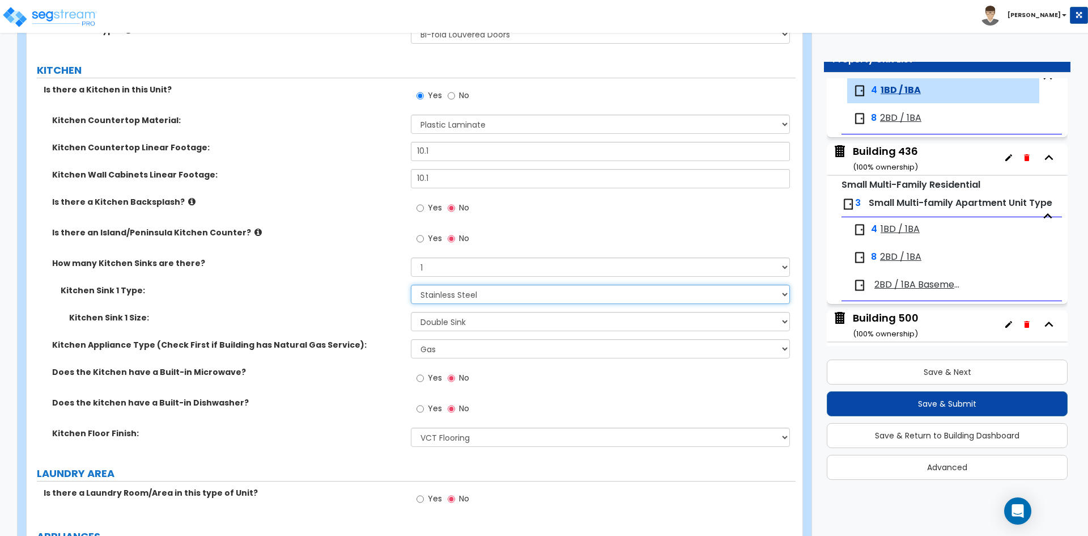
click at [477, 300] on select "Please Choose One Stainless Steel Porcelain Enamel Cast Iron Granite Composite" at bounding box center [600, 294] width 379 height 19
click at [411, 285] on select "Please Choose One Stainless Steel Porcelain Enamel Cast Iron Granite Composite" at bounding box center [600, 294] width 379 height 19
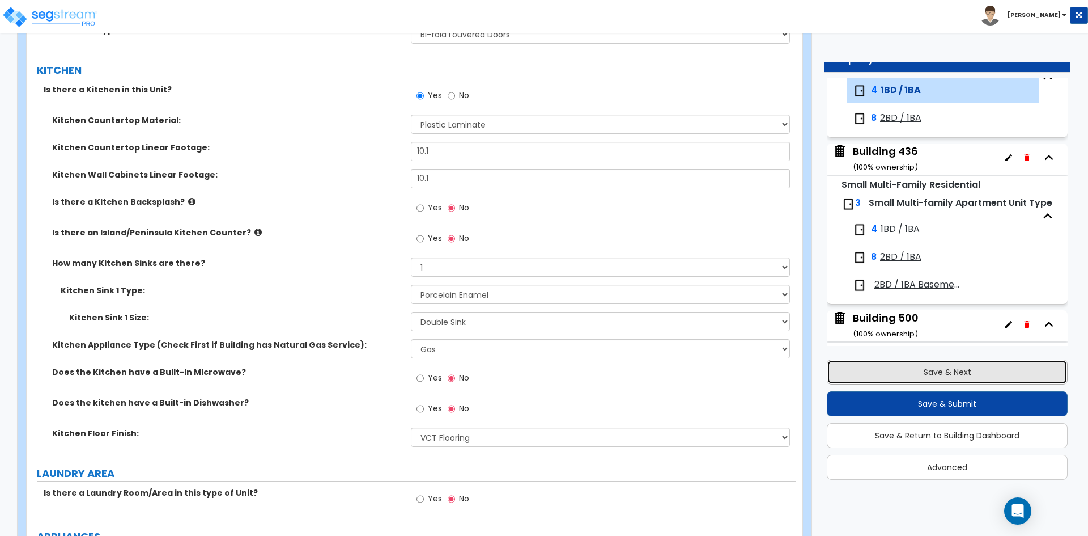
click at [901, 365] on button "Save & Next" at bounding box center [947, 371] width 241 height 25
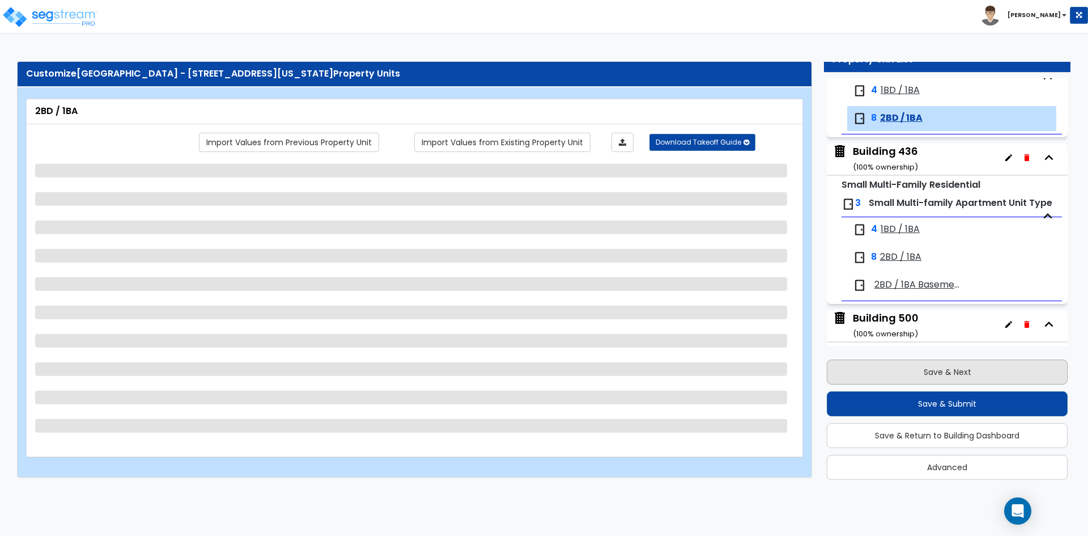
scroll to position [172, 0]
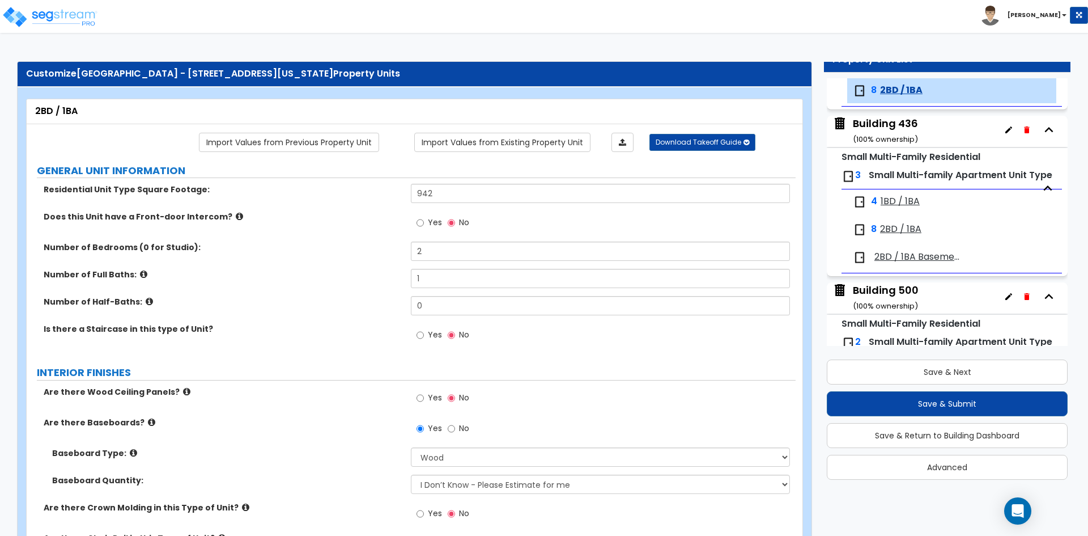
click at [793, 206] on div "Residential Unit Type Square Footage: 942" at bounding box center [411, 197] width 769 height 27
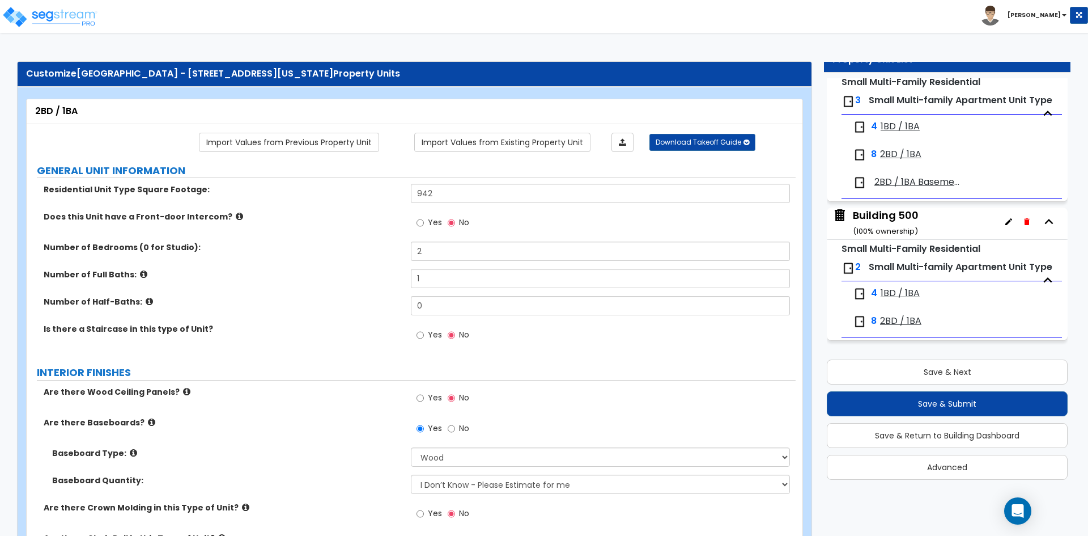
scroll to position [103, 0]
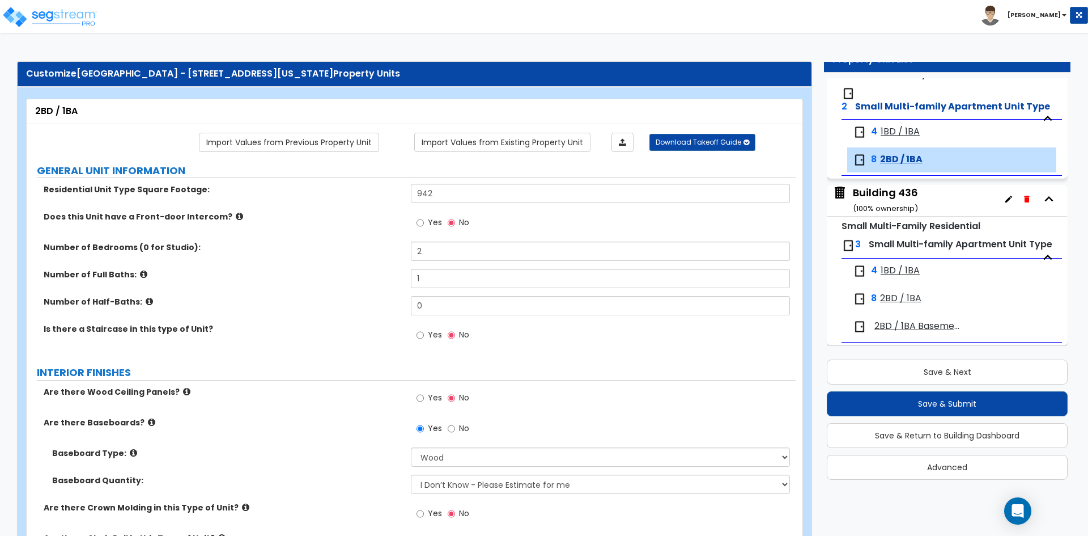
click at [257, 305] on label "Number of Half-Baths:" at bounding box center [223, 301] width 359 height 11
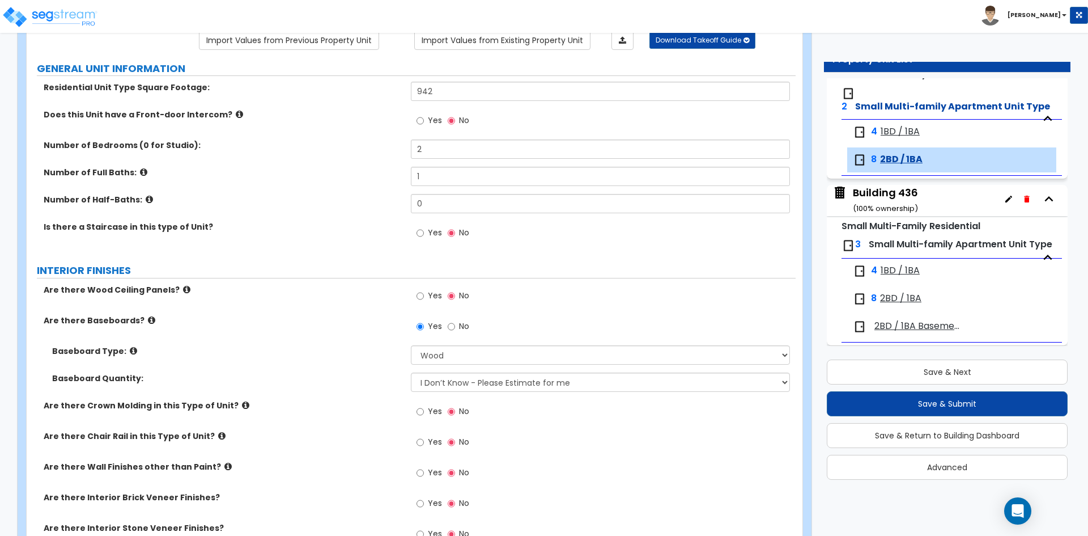
scroll to position [113, 0]
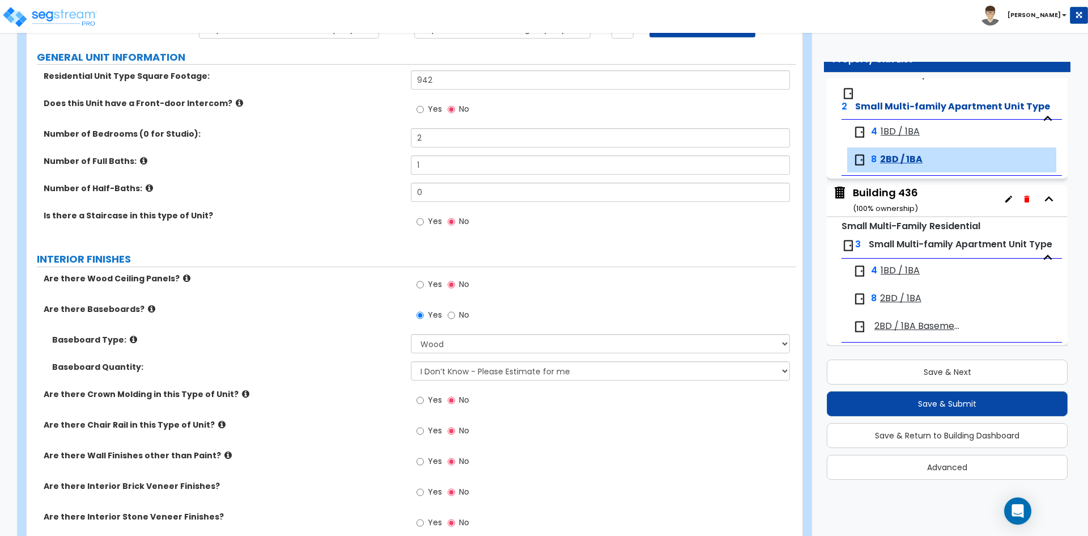
click at [320, 328] on div "Are there Baseboards? Yes No" at bounding box center [411, 318] width 769 height 31
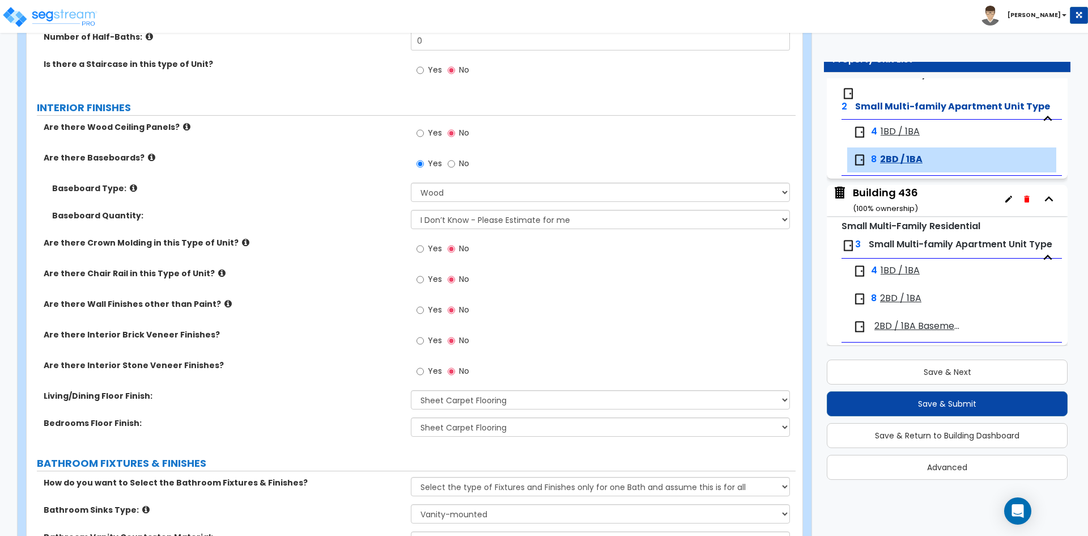
scroll to position [283, 0]
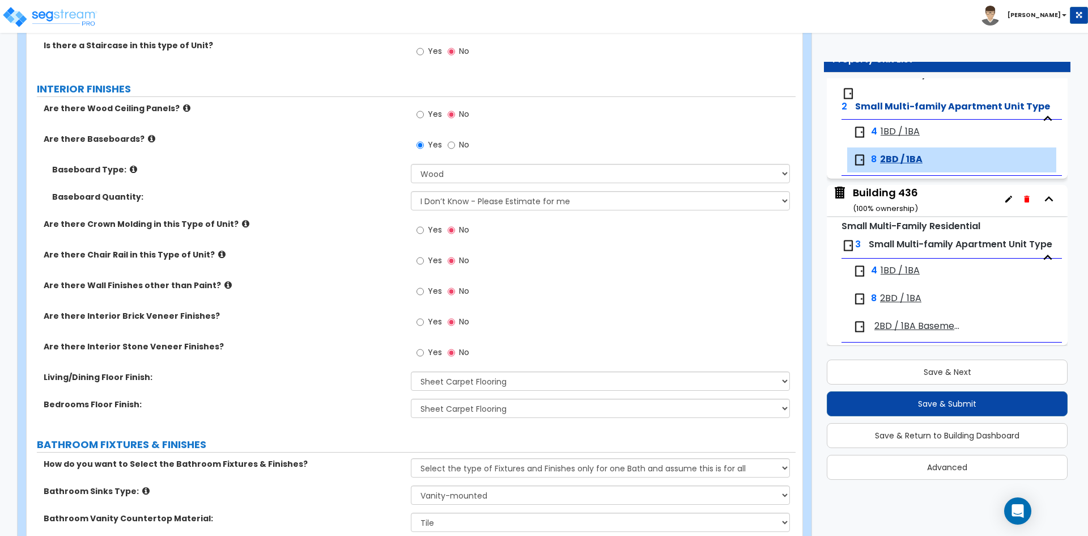
click at [355, 329] on div "Are there Interior Brick Veneer Finishes? Yes No" at bounding box center [411, 325] width 769 height 31
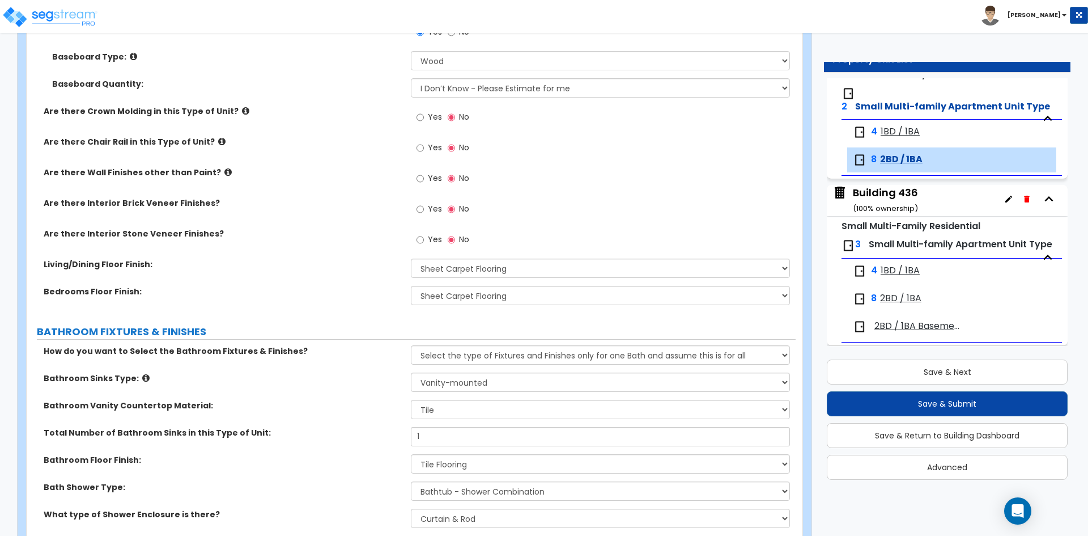
scroll to position [397, 0]
click at [293, 272] on div "Living/Dining Floor Finish: None Tile Flooring Hardwood Flooring Resilient Lami…" at bounding box center [411, 271] width 769 height 27
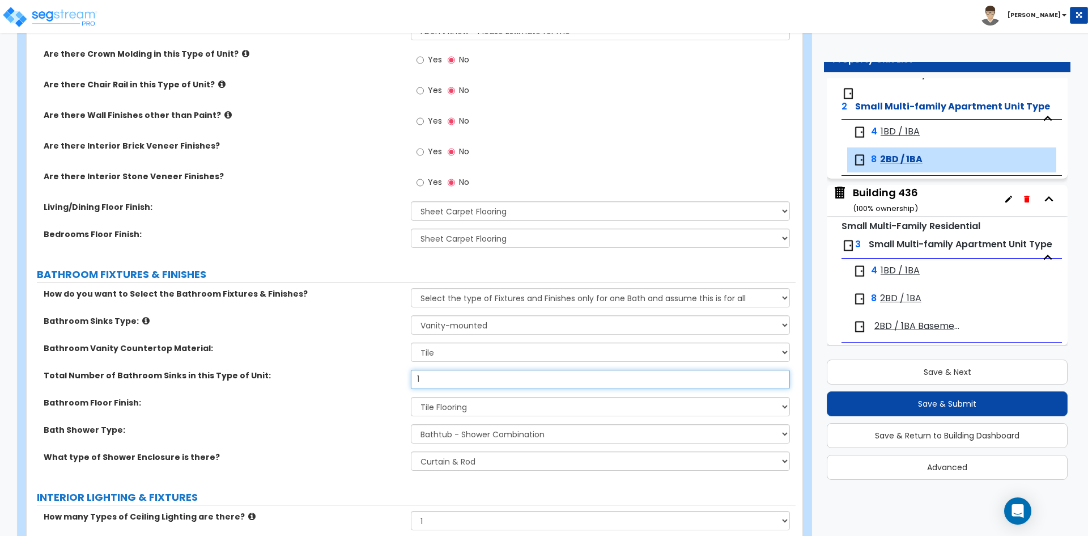
click at [458, 378] on input "1" at bounding box center [600, 379] width 379 height 19
click at [296, 331] on div "Bathroom Sinks Type: Please Choose One Wall-mounted Pedestal-mounted Vanity-mou…" at bounding box center [411, 328] width 769 height 27
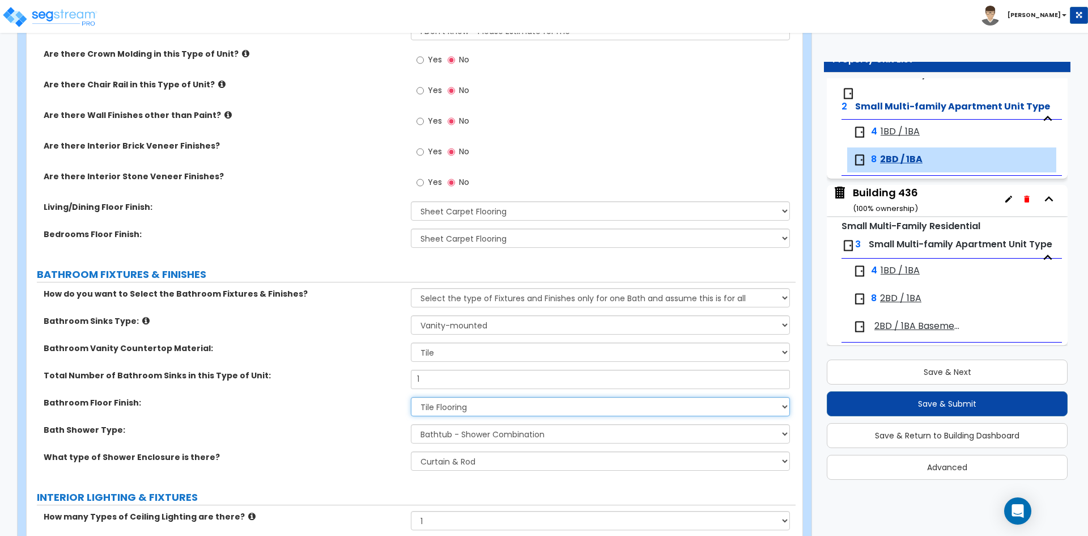
click at [469, 402] on select "None Tile Flooring Hardwood Flooring Resilient Laminate Flooring VCT Flooring S…" at bounding box center [600, 406] width 379 height 19
click at [411, 397] on select "None Tile Flooring Hardwood Flooring Resilient Laminate Flooring VCT Flooring S…" at bounding box center [600, 406] width 379 height 19
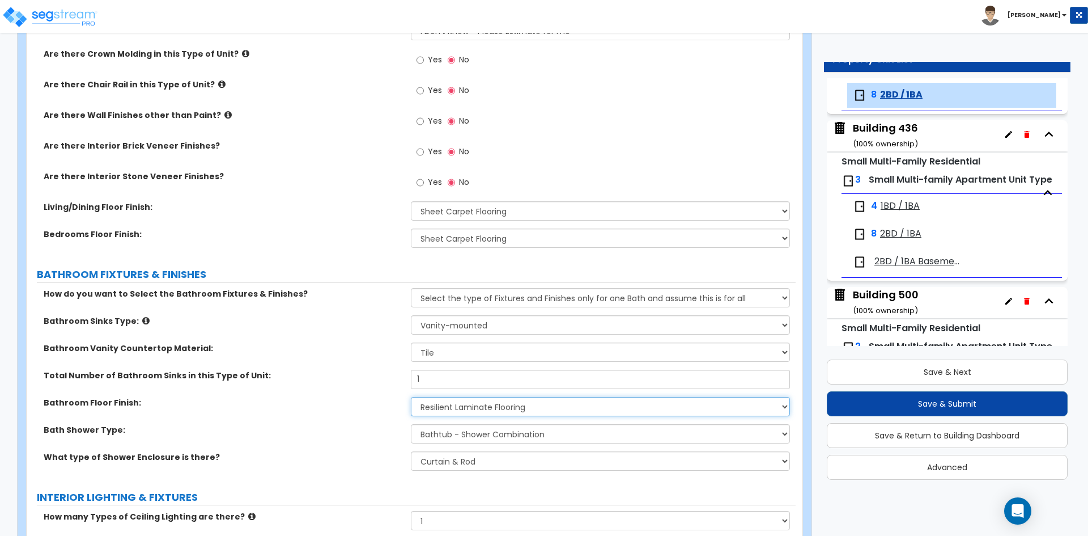
scroll to position [172, 0]
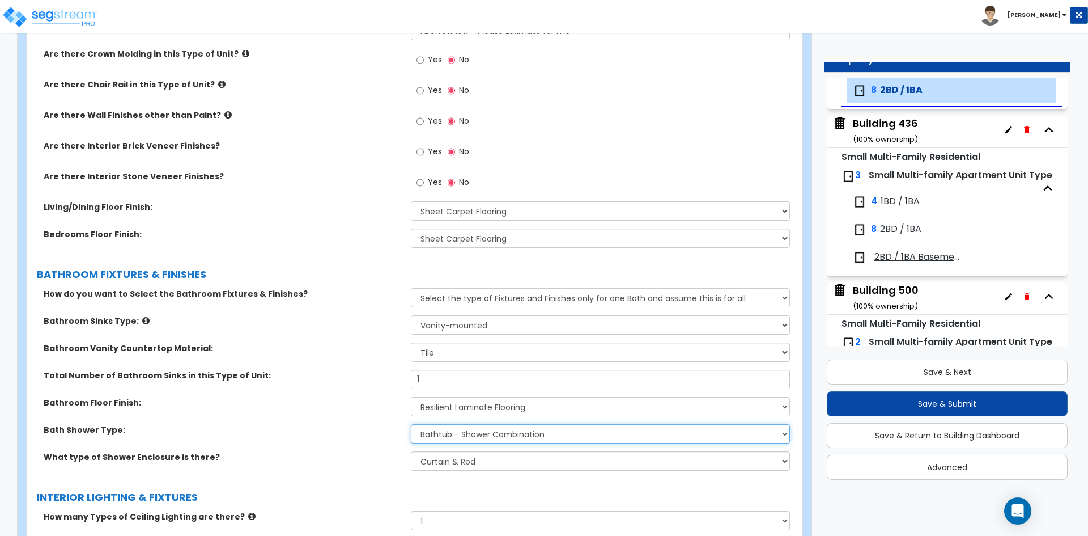
click at [467, 432] on select "Please Choose One Standalone Shower Bathtub - Shower Combination" at bounding box center [600, 433] width 379 height 19
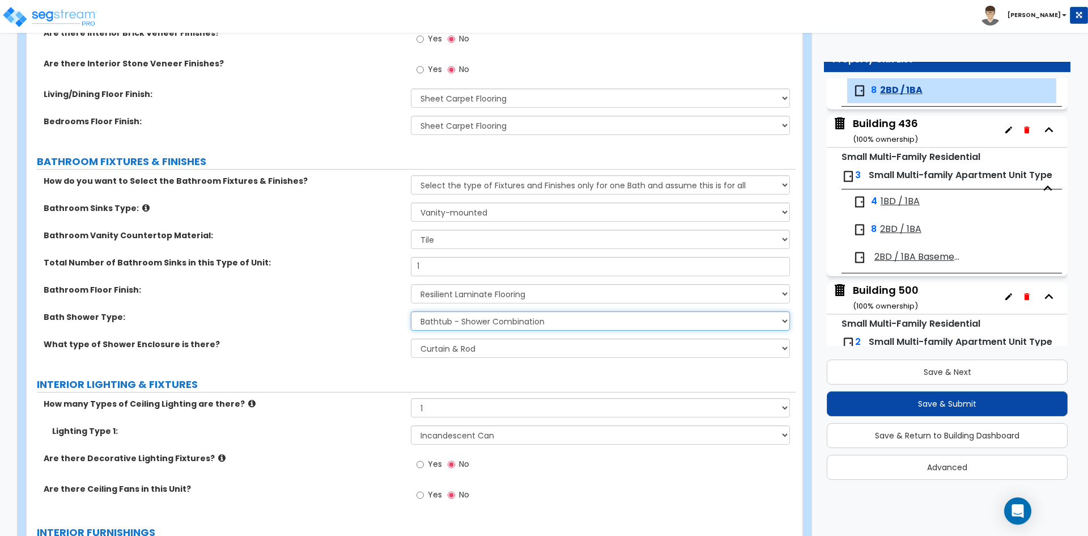
scroll to position [567, 0]
click at [431, 411] on select "Please Choose One 1 2 3" at bounding box center [600, 406] width 379 height 19
click at [332, 404] on label "How many Types of Ceiling Lighting are there?" at bounding box center [223, 402] width 359 height 11
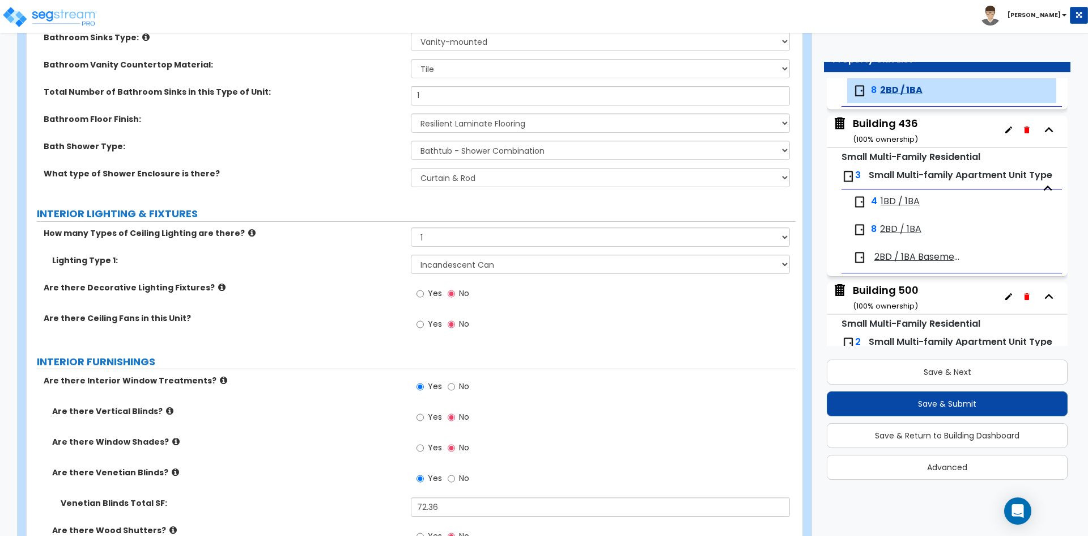
scroll to position [794, 0]
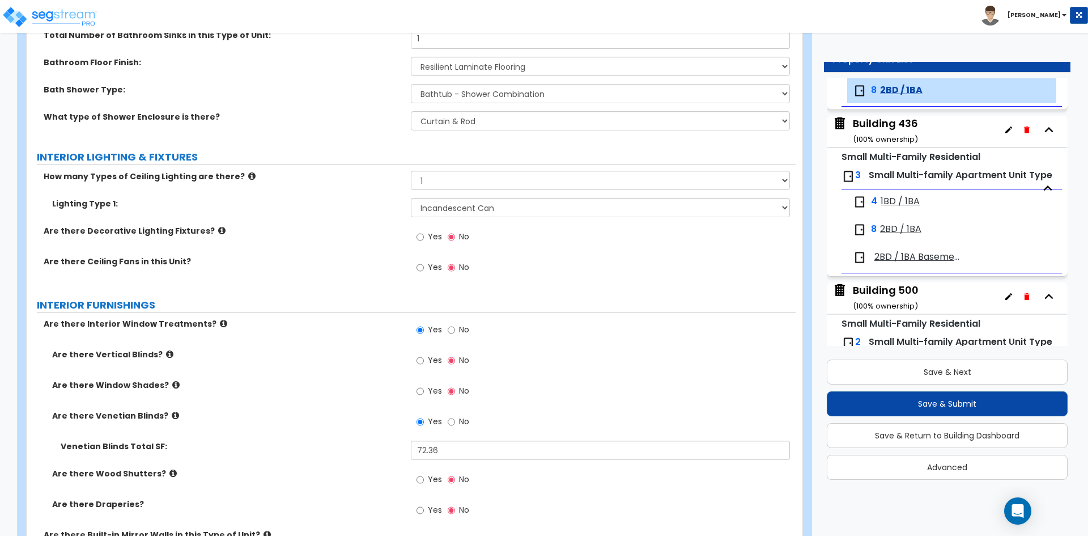
click at [342, 363] on div "Are there Vertical Blinds? Yes No" at bounding box center [411, 364] width 769 height 31
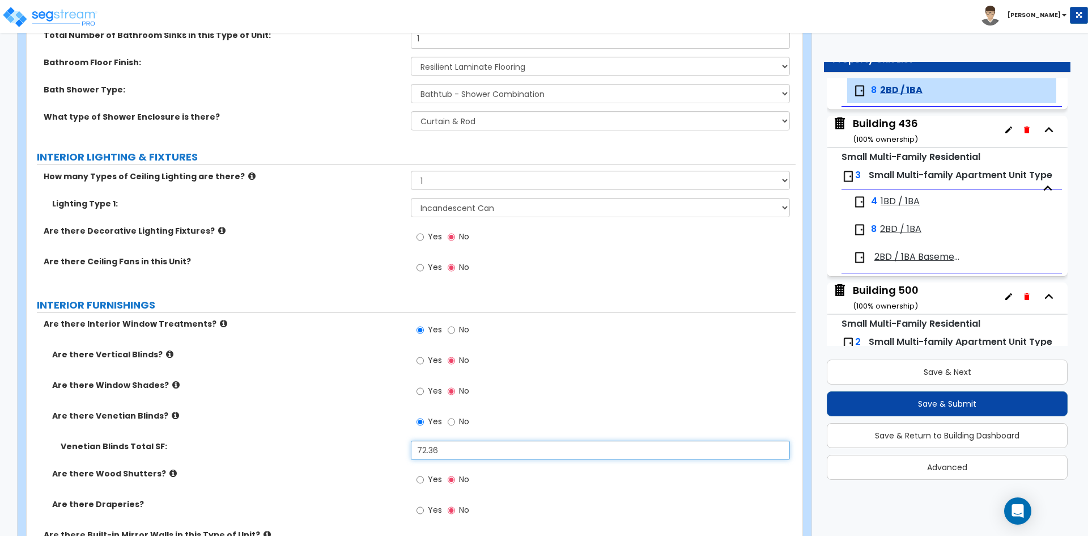
click at [447, 452] on input "72.36" at bounding box center [600, 449] width 379 height 19
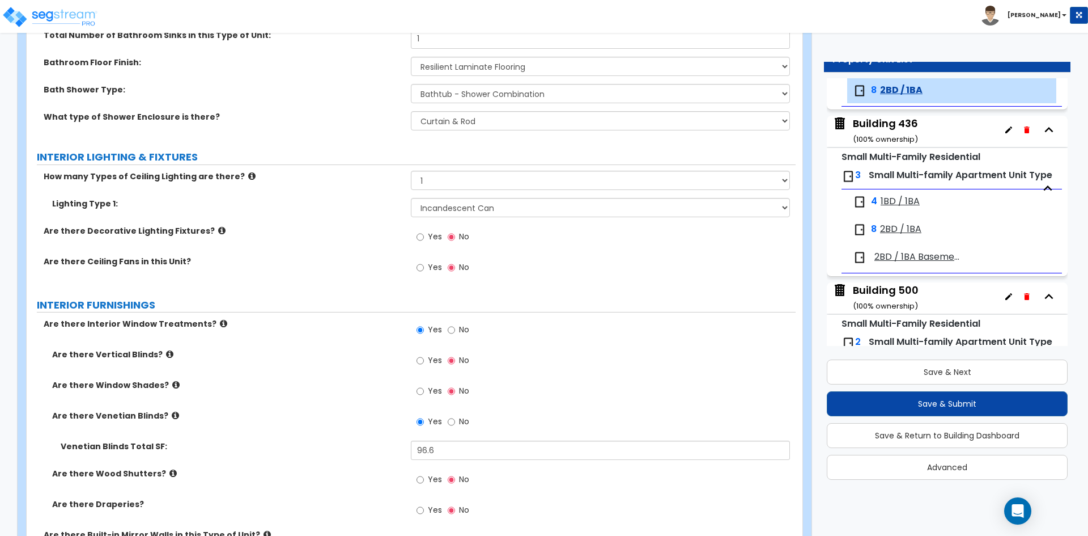
click at [301, 337] on div "Are there Interior Window Treatments? Yes No" at bounding box center [411, 333] width 769 height 31
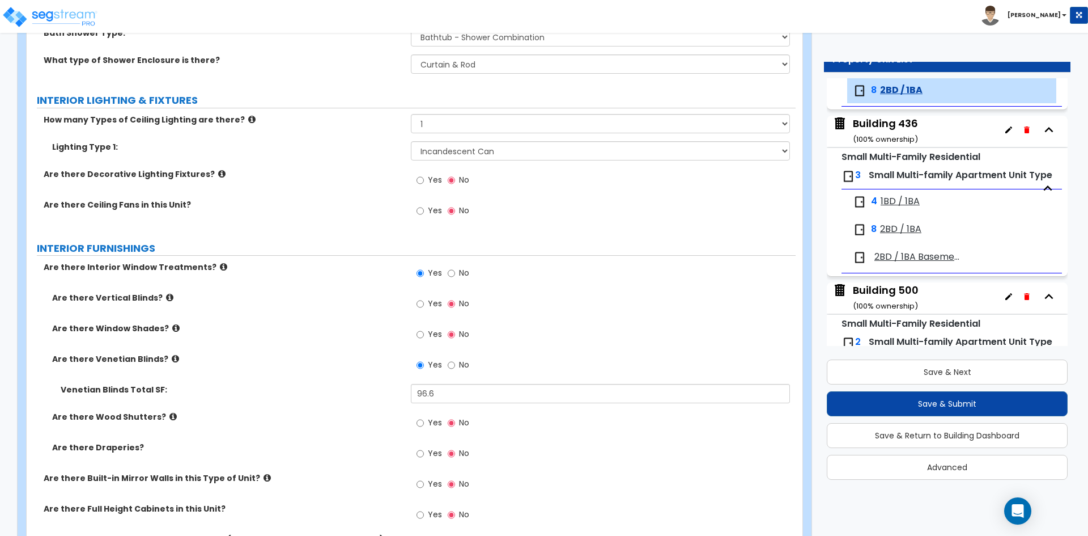
scroll to position [964, 0]
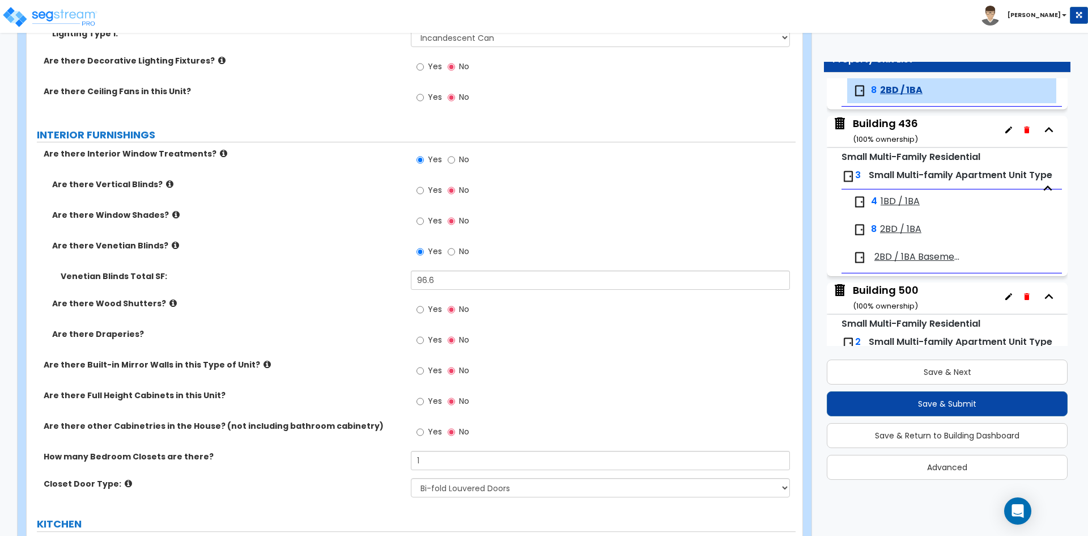
click at [609, 390] on div "Yes No" at bounding box center [603, 404] width 384 height 31
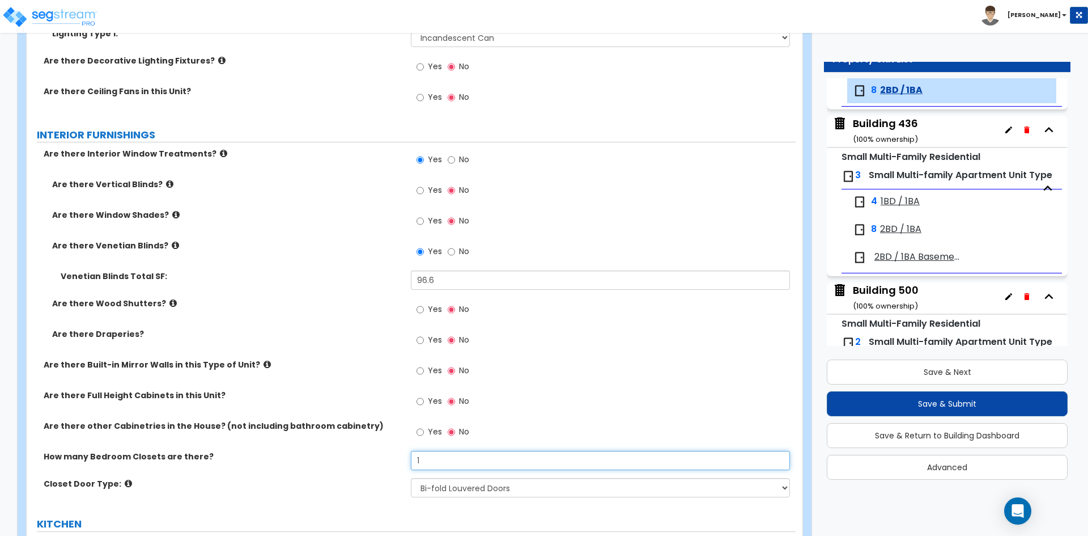
click at [459, 460] on input "1" at bounding box center [600, 460] width 379 height 19
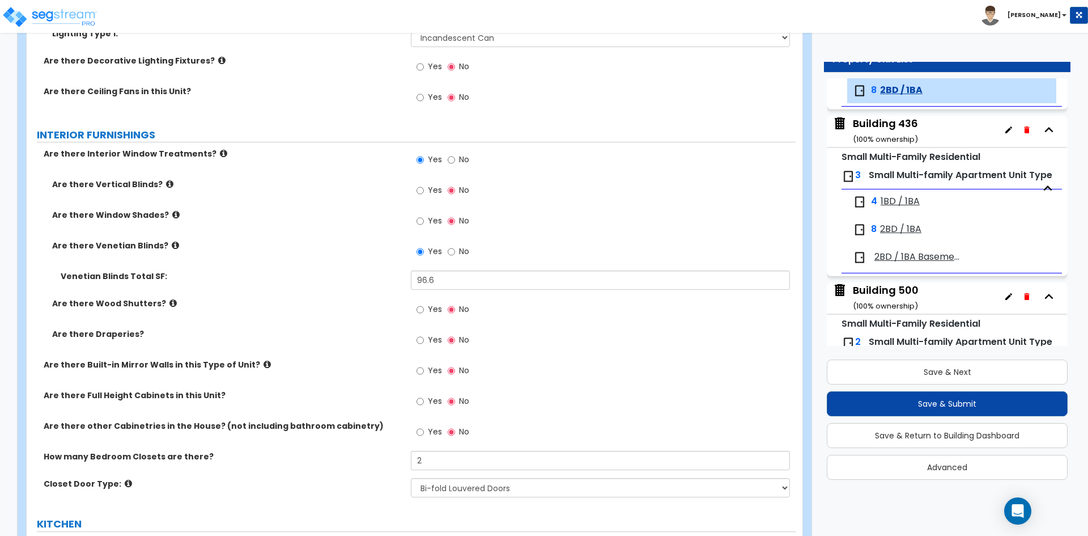
click at [214, 458] on label "How many Bedroom Closets are there?" at bounding box center [223, 456] width 359 height 11
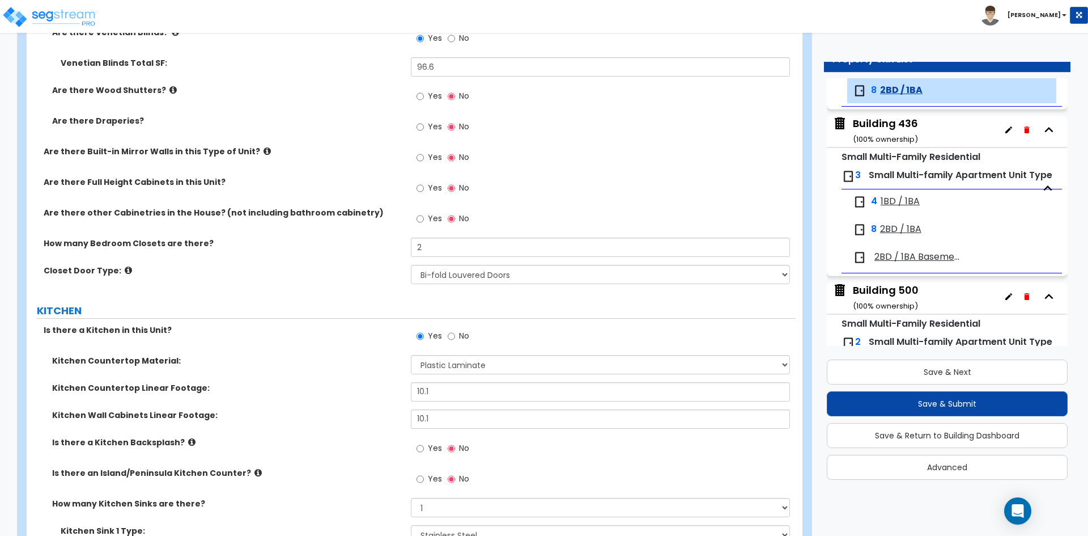
scroll to position [1191, 0]
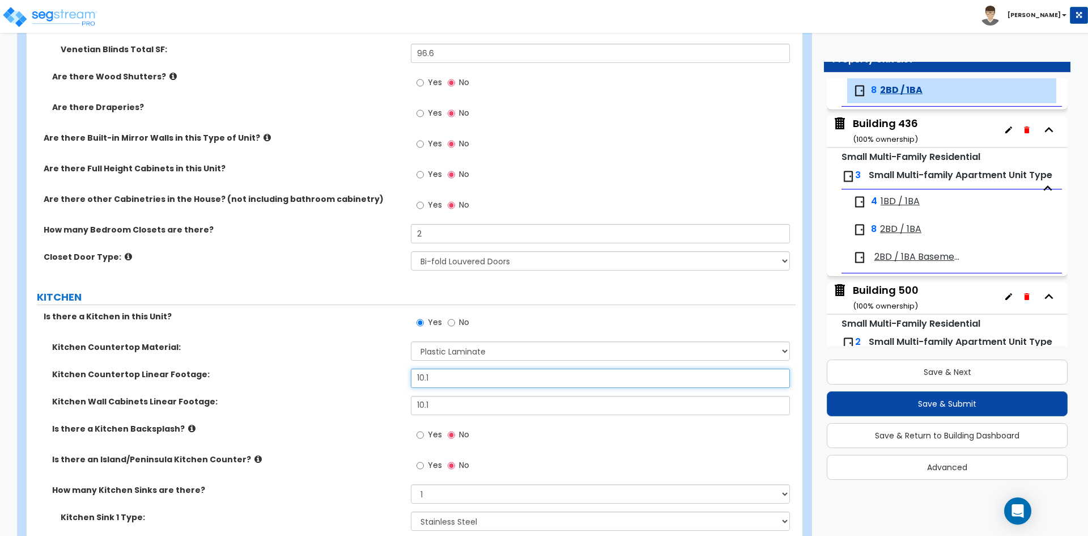
click at [447, 376] on input "10.1" at bounding box center [600, 377] width 379 height 19
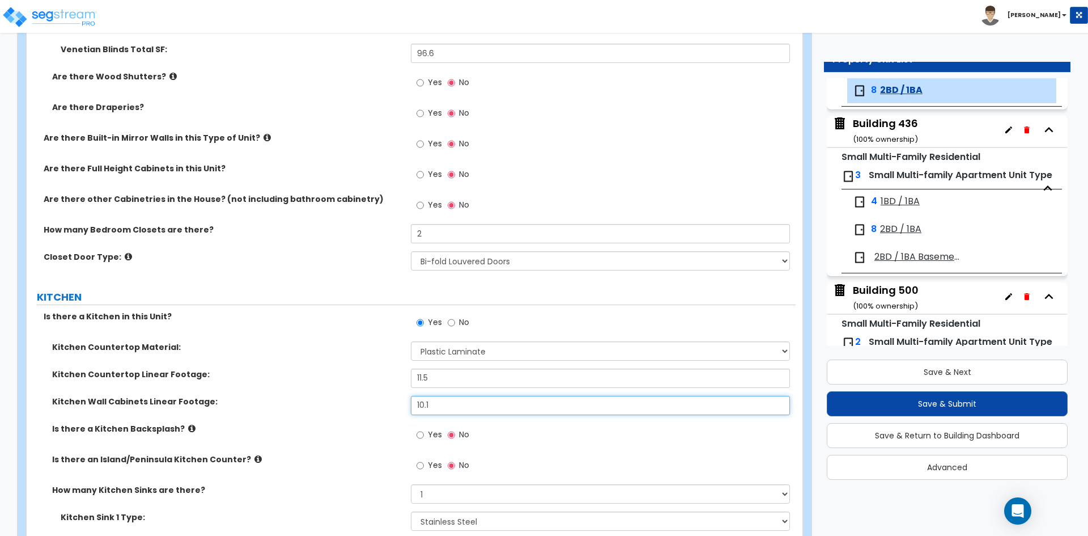
click at [462, 410] on input "10.1" at bounding box center [600, 405] width 379 height 19
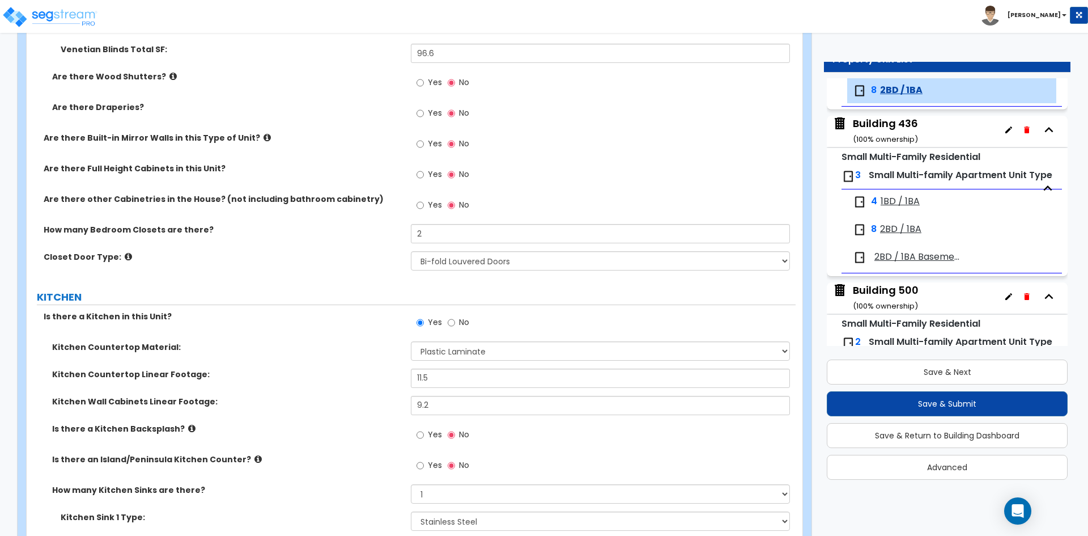
click at [329, 430] on label "Is there a Kitchen Backsplash?" at bounding box center [227, 428] width 350 height 11
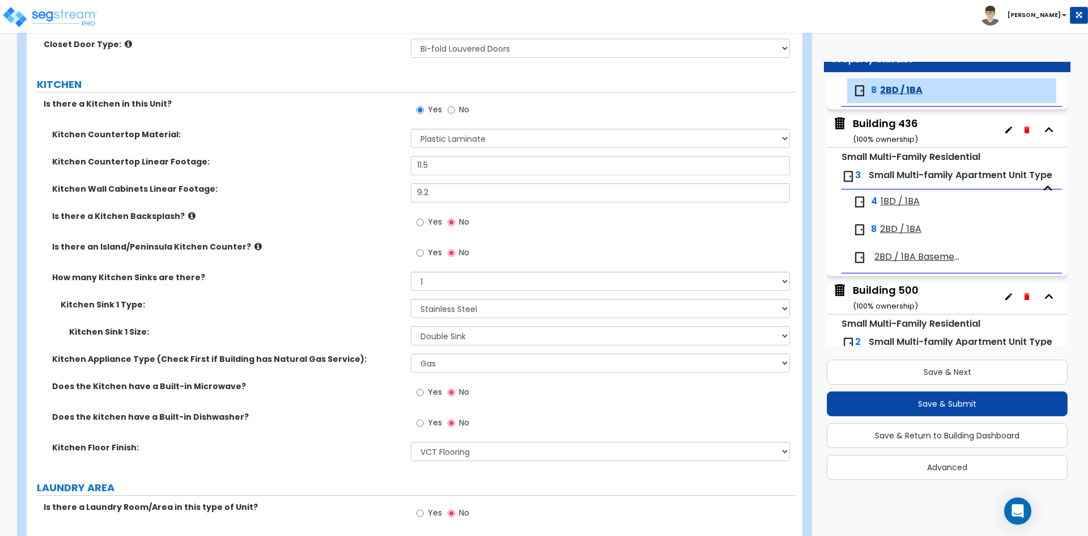
scroll to position [1417, 0]
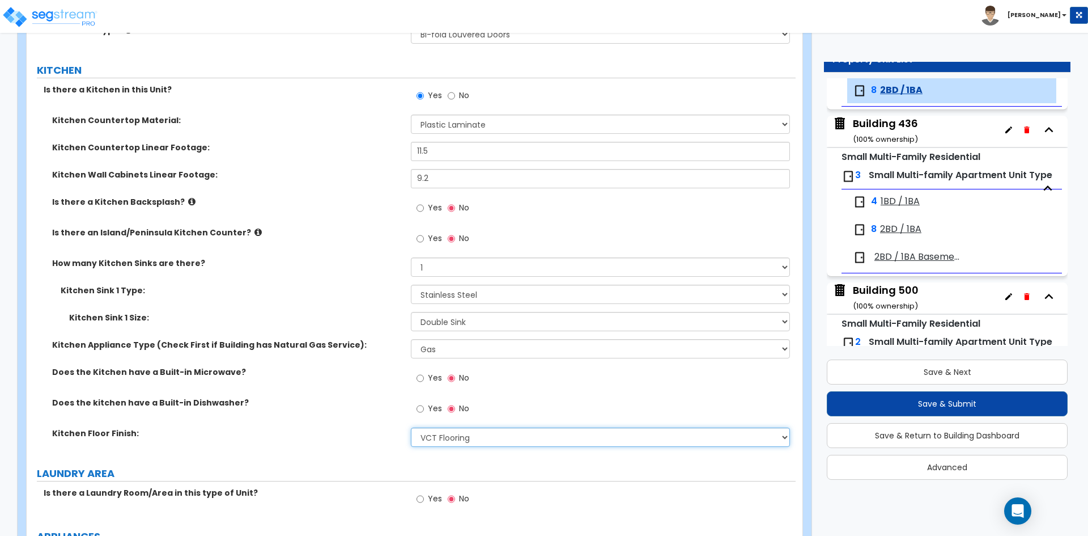
click at [467, 434] on select "None Tile Flooring Hardwood Flooring Resilient Laminate Flooring VCT Flooring S…" at bounding box center [600, 436] width 379 height 19
click at [411, 427] on select "None Tile Flooring Hardwood Flooring Resilient Laminate Flooring VCT Flooring S…" at bounding box center [600, 436] width 379 height 19
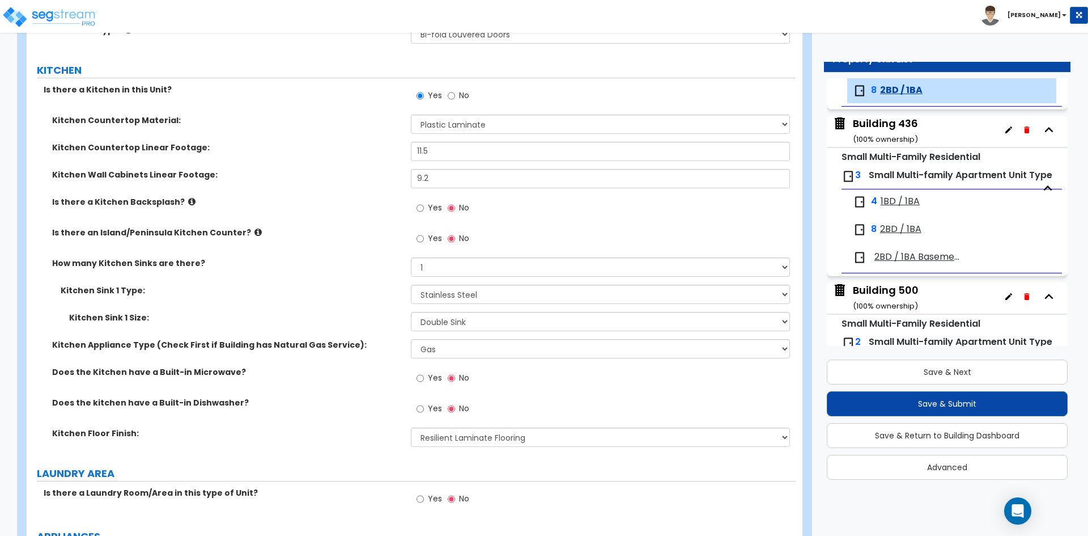
click at [238, 391] on div "Does the Kitchen have a Built-in Microwave? Yes No" at bounding box center [411, 381] width 769 height 31
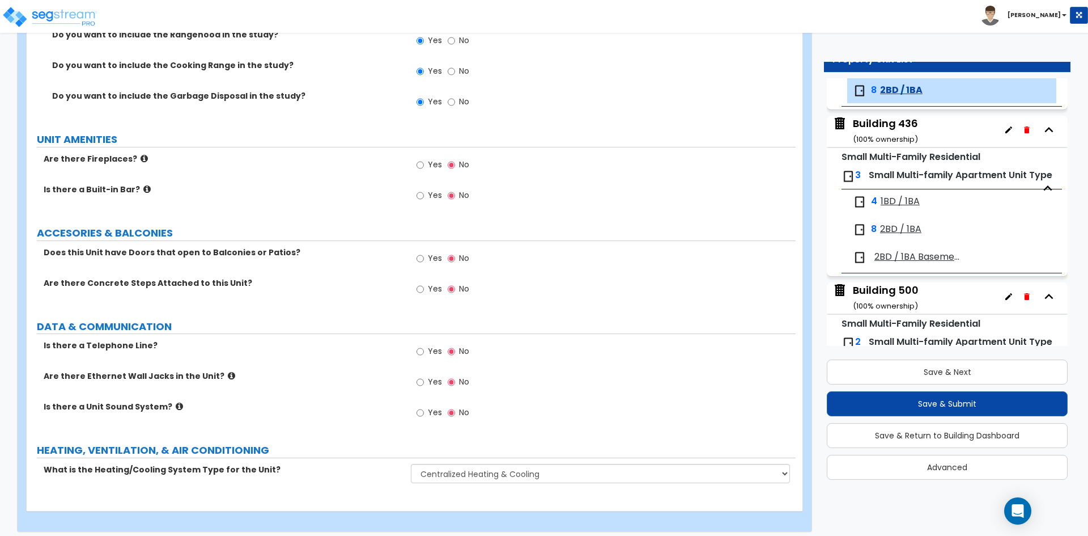
scroll to position [2006, 0]
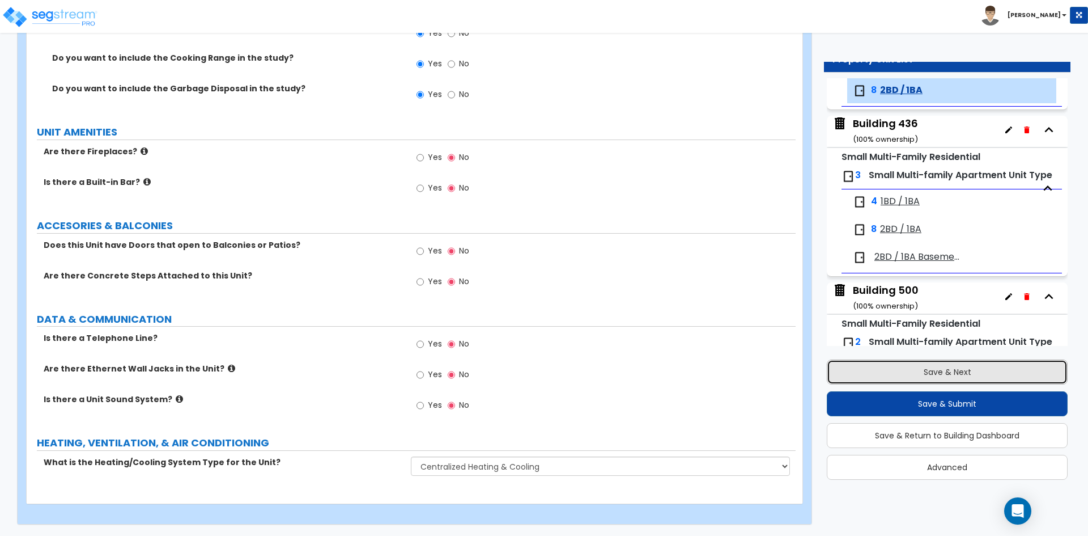
click at [908, 374] on button "Save & Next" at bounding box center [947, 371] width 241 height 25
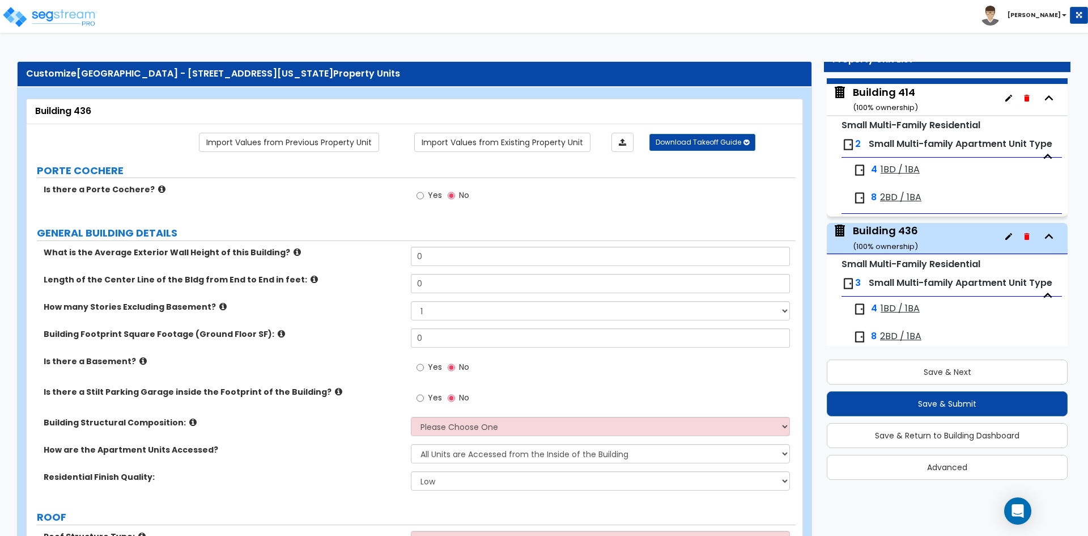
scroll to position [0, 0]
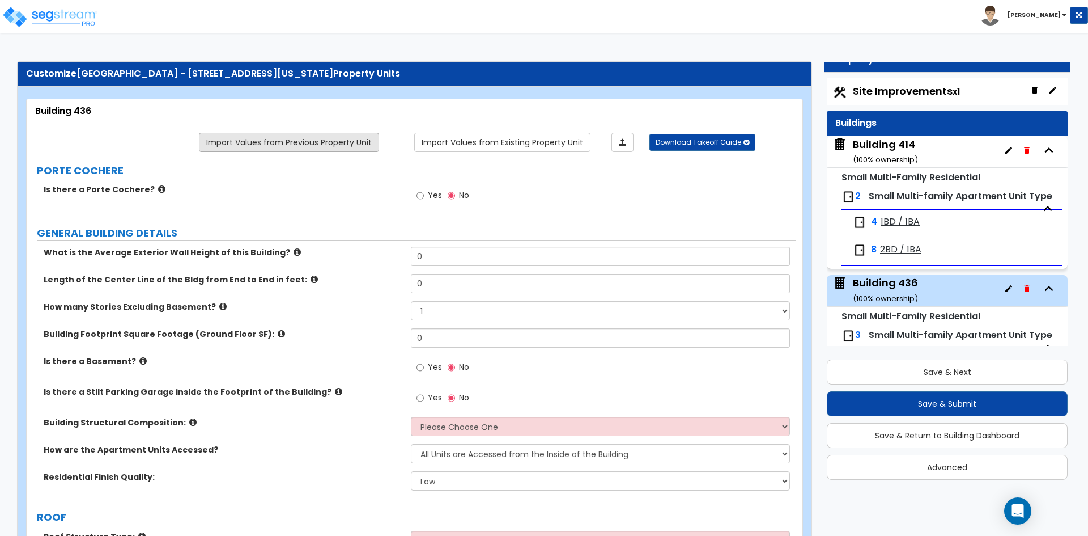
click at [269, 148] on link "Import Values from Previous Property Unit" at bounding box center [289, 142] width 180 height 19
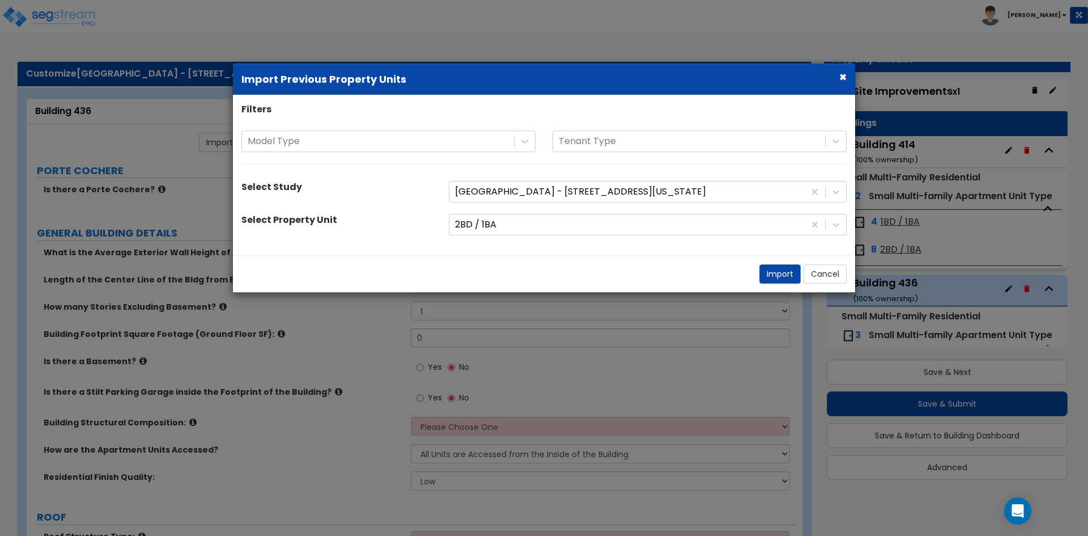
click at [520, 213] on div "Filters Model Type Tenant Type Select Study Ashton Place - 414 W 89th St., Kans…" at bounding box center [544, 174] width 622 height 143
click at [522, 223] on div at bounding box center [627, 224] width 344 height 15
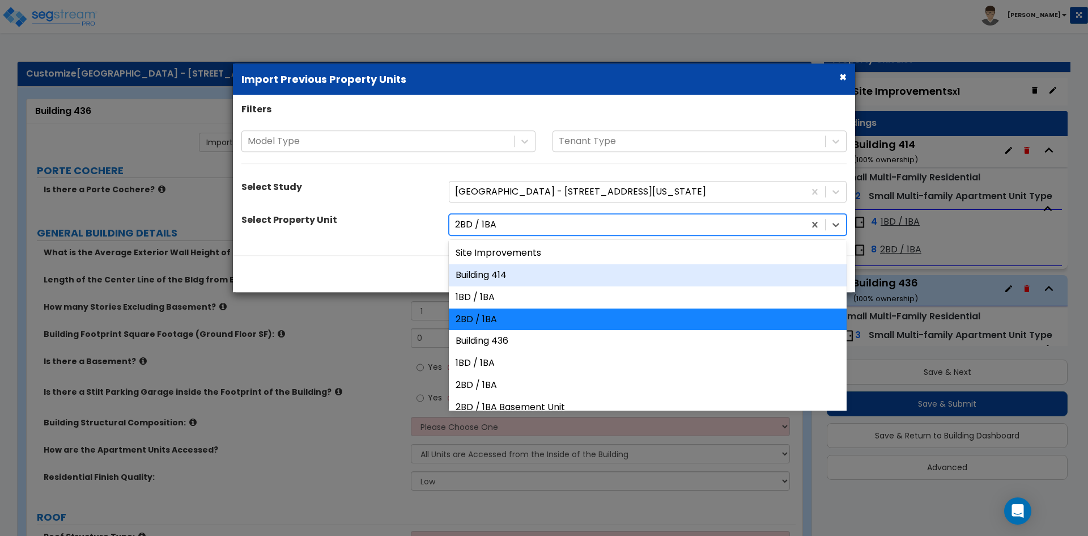
click at [515, 269] on div "Building 414" at bounding box center [648, 275] width 398 height 22
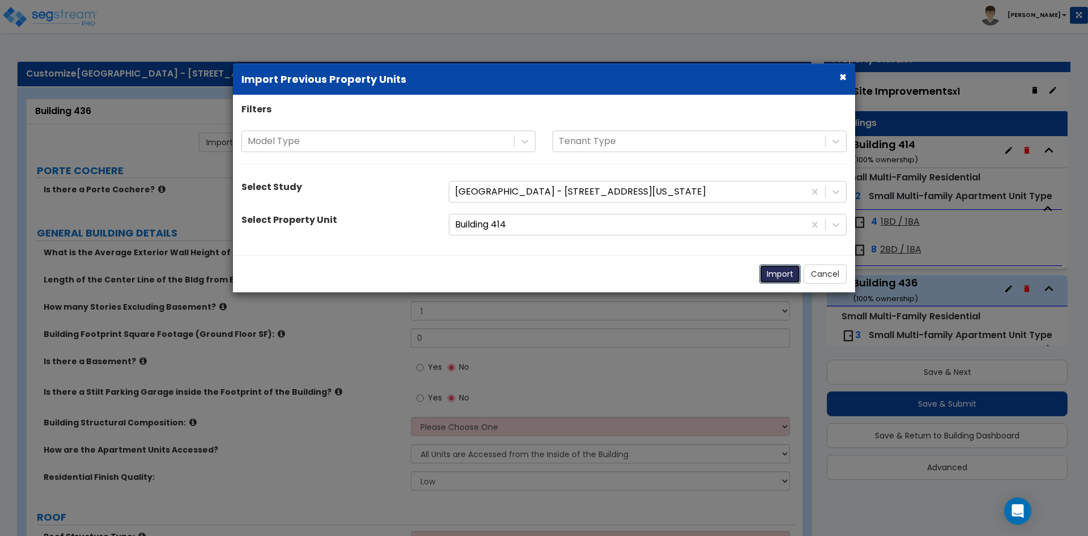
click at [778, 276] on button "Import" at bounding box center [780, 273] width 41 height 19
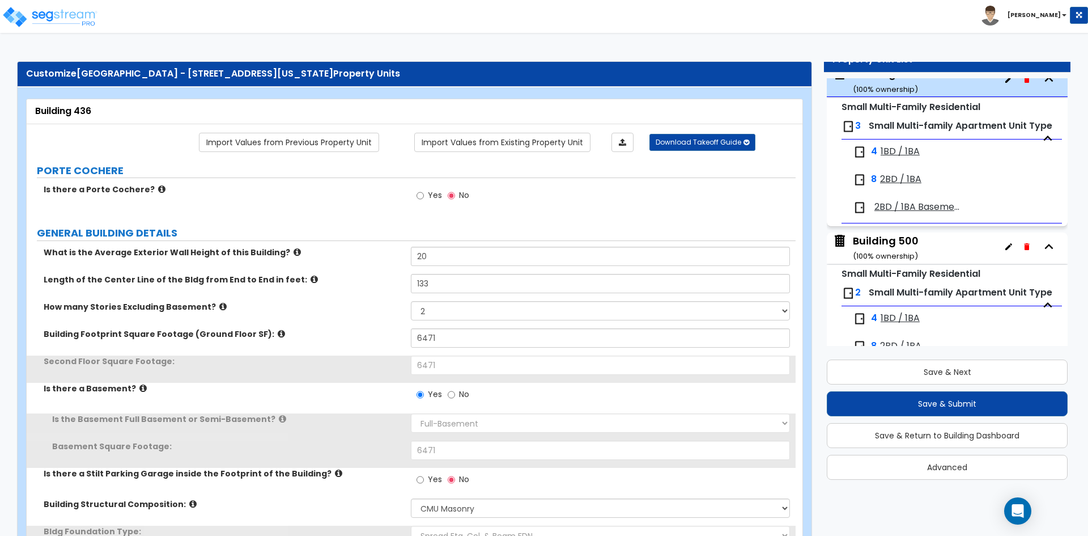
scroll to position [210, 0]
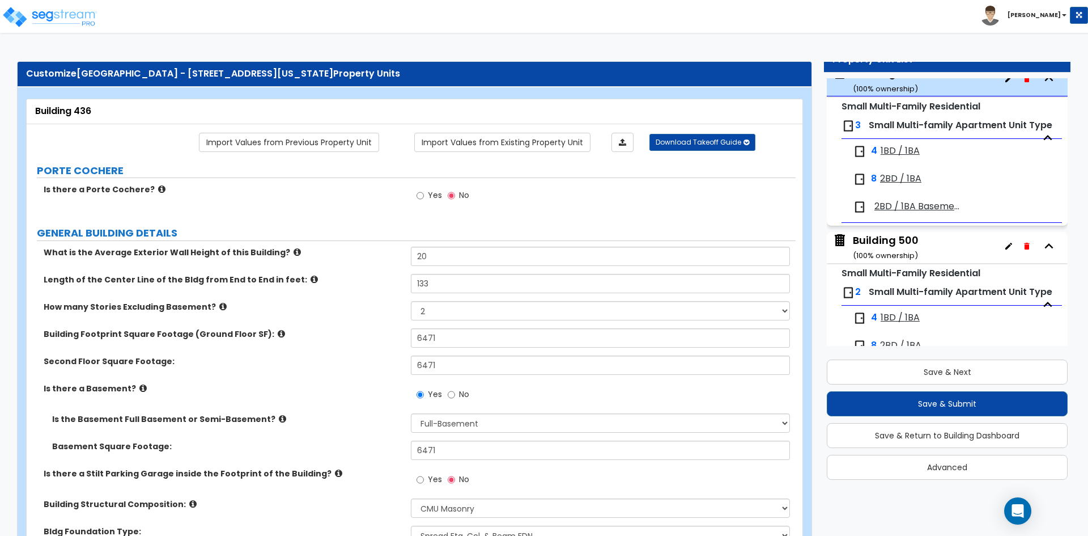
click at [338, 331] on label "Building Footprint Square Footage (Ground Floor SF):" at bounding box center [223, 333] width 359 height 11
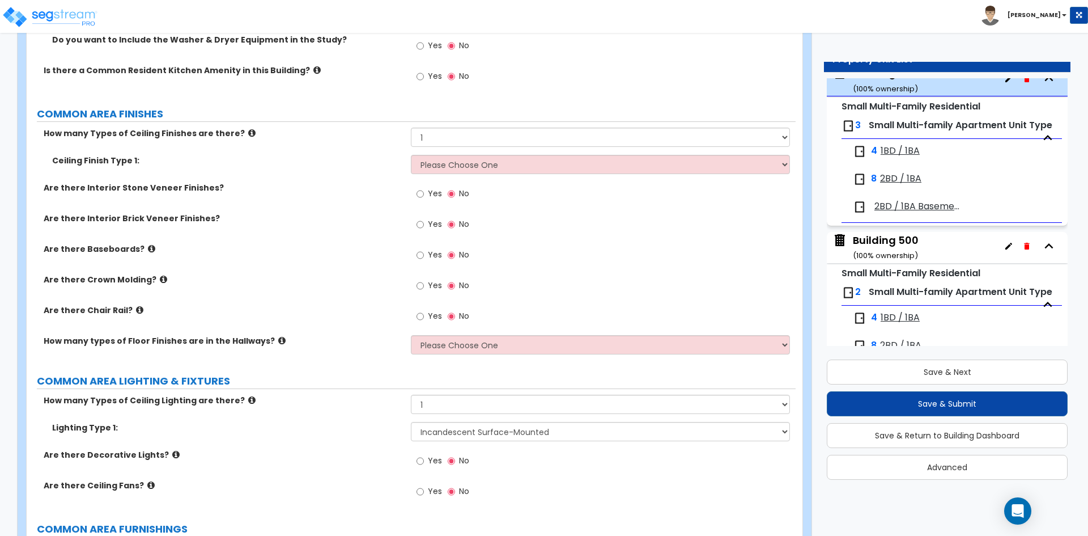
scroll to position [2381, 0]
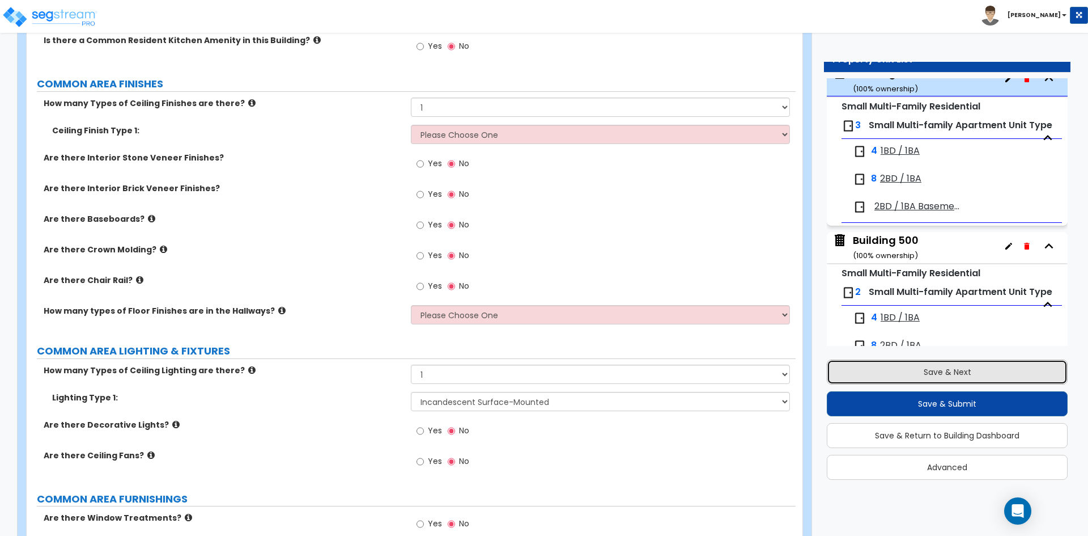
click at [984, 363] on button "Save & Next" at bounding box center [947, 371] width 241 height 25
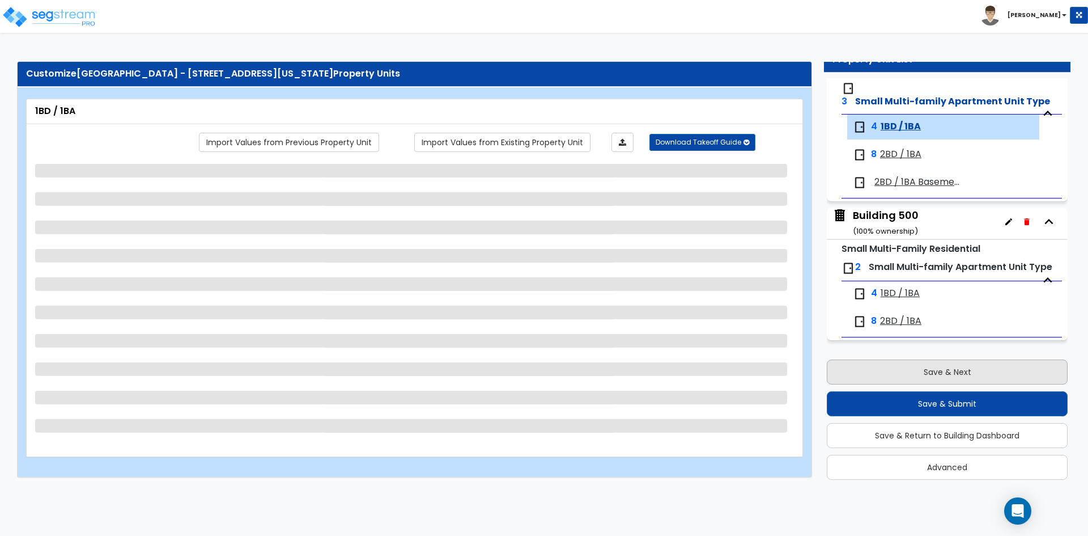
scroll to position [273, 0]
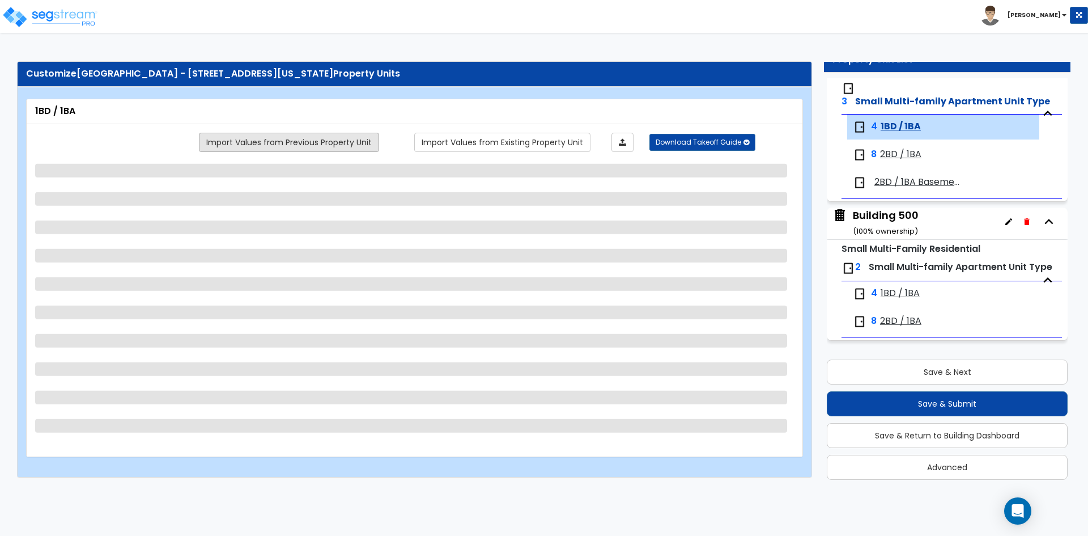
click at [262, 137] on link "Import Values from Previous Property Unit" at bounding box center [289, 142] width 180 height 19
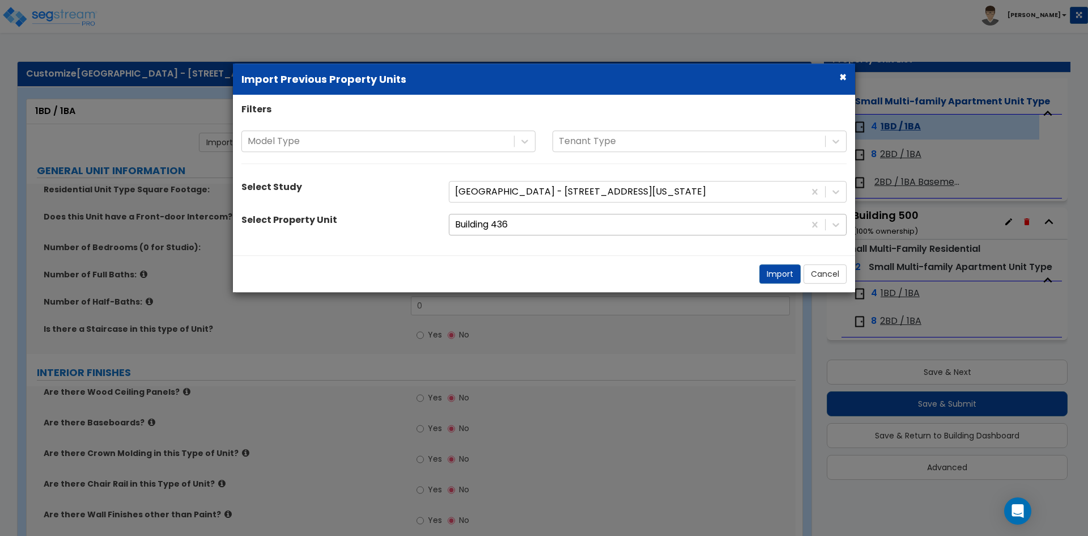
click at [525, 228] on div at bounding box center [627, 224] width 344 height 15
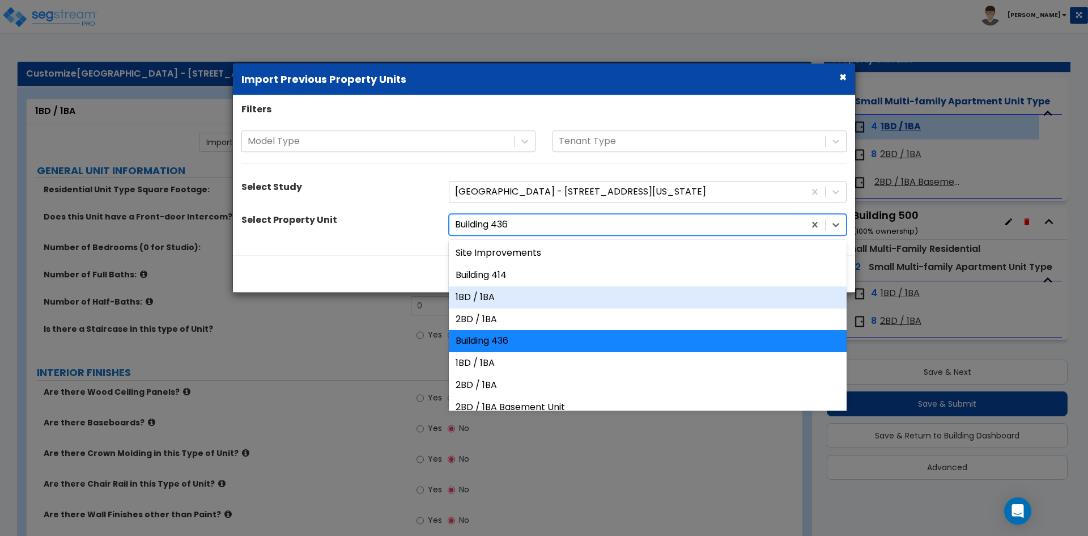
click at [495, 294] on div "1BD / 1BA" at bounding box center [648, 297] width 398 height 22
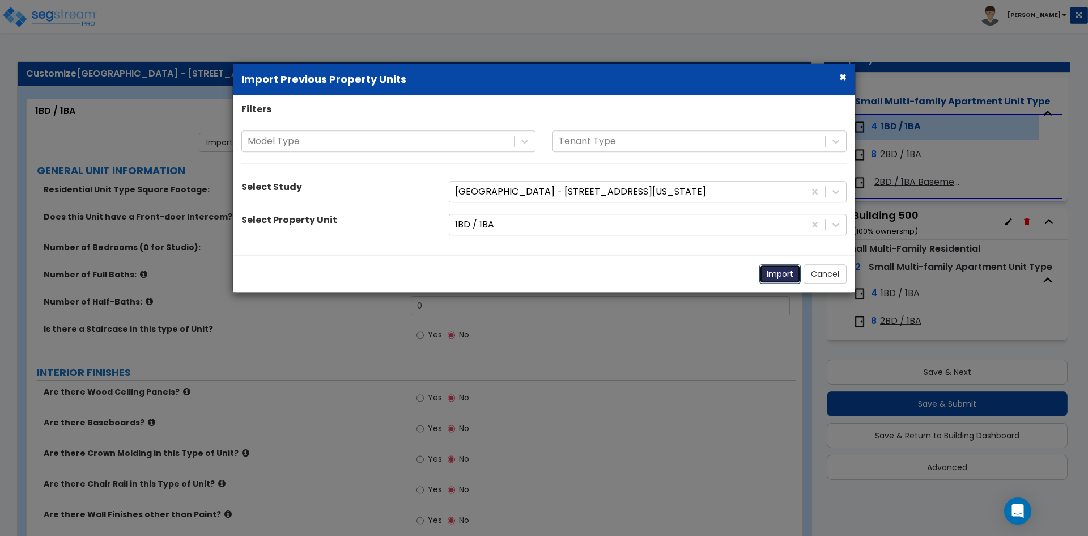
click at [766, 278] on button "Import" at bounding box center [780, 273] width 41 height 19
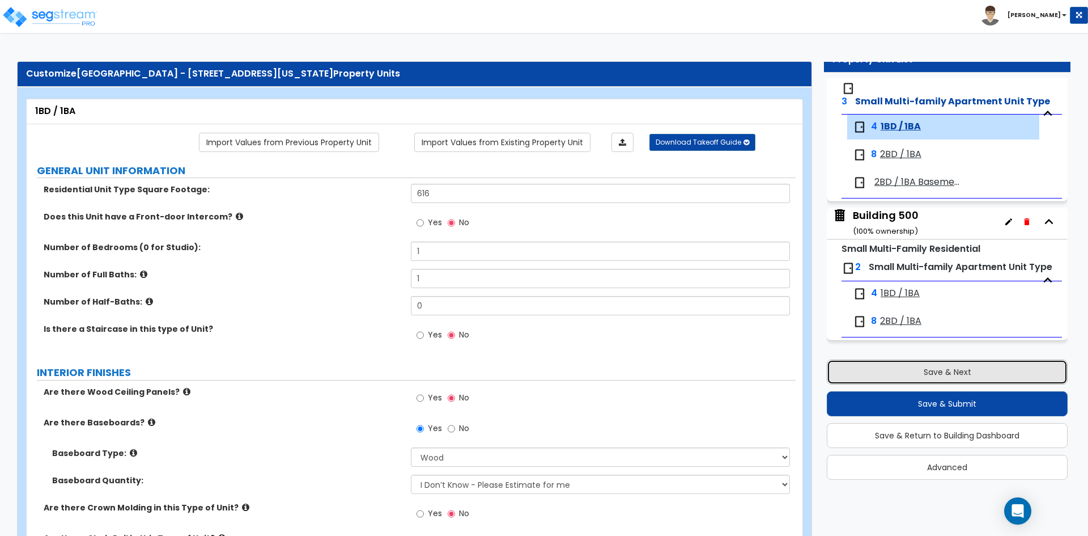
click at [948, 366] on button "Save & Next" at bounding box center [947, 371] width 241 height 25
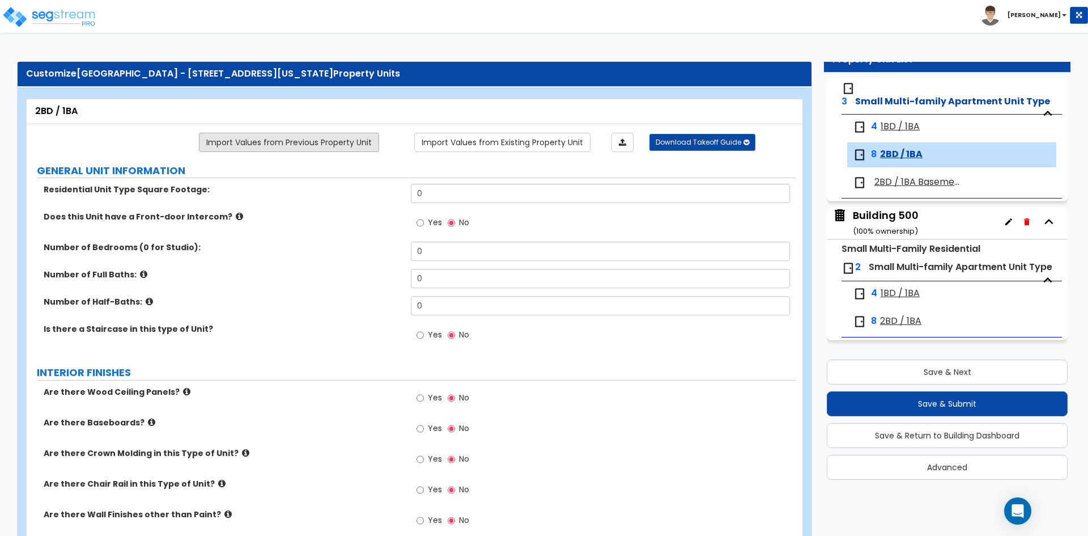
click at [247, 140] on link "Import Values from Previous Property Unit" at bounding box center [289, 142] width 180 height 19
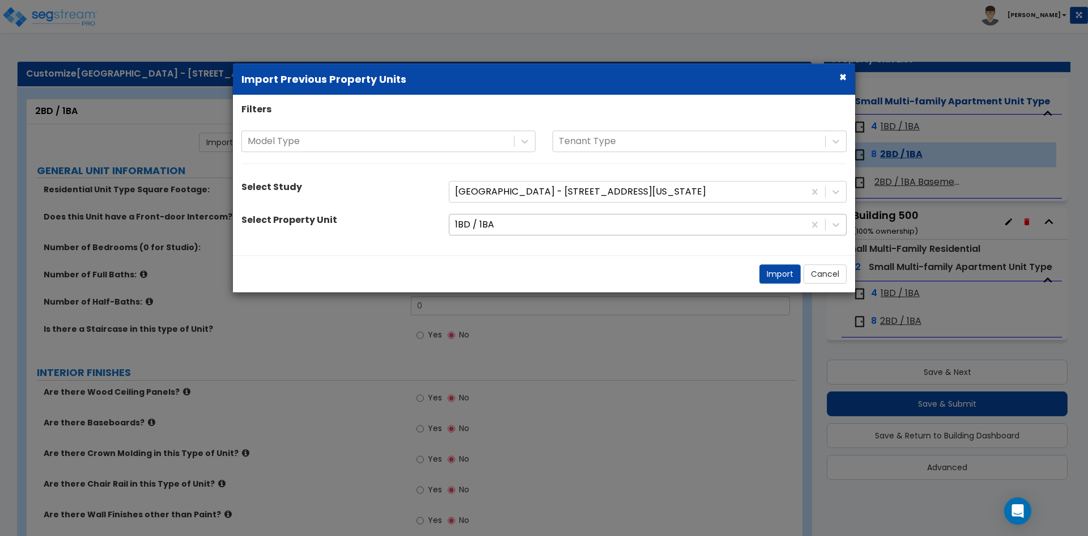
click at [477, 215] on div "1BD / 1BA" at bounding box center [627, 225] width 355 height 20
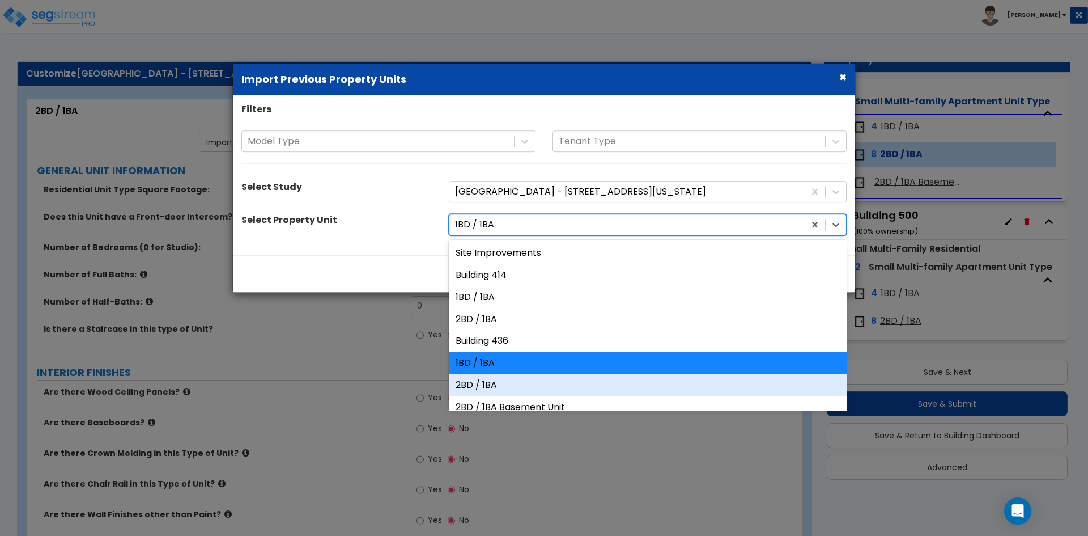
click at [501, 379] on div "2BD / 1BA" at bounding box center [648, 385] width 398 height 22
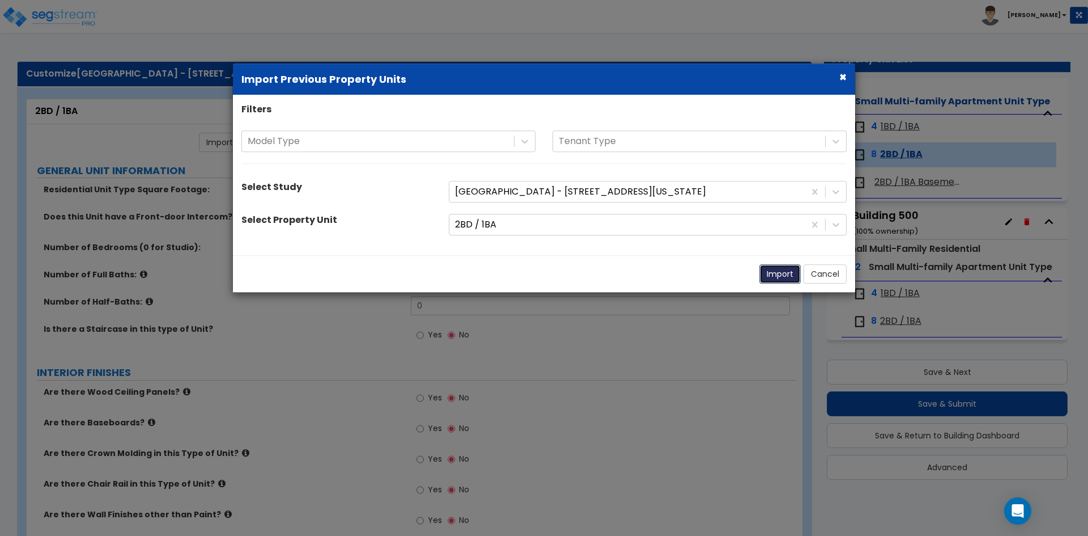
click at [778, 278] on button "Import" at bounding box center [780, 273] width 41 height 19
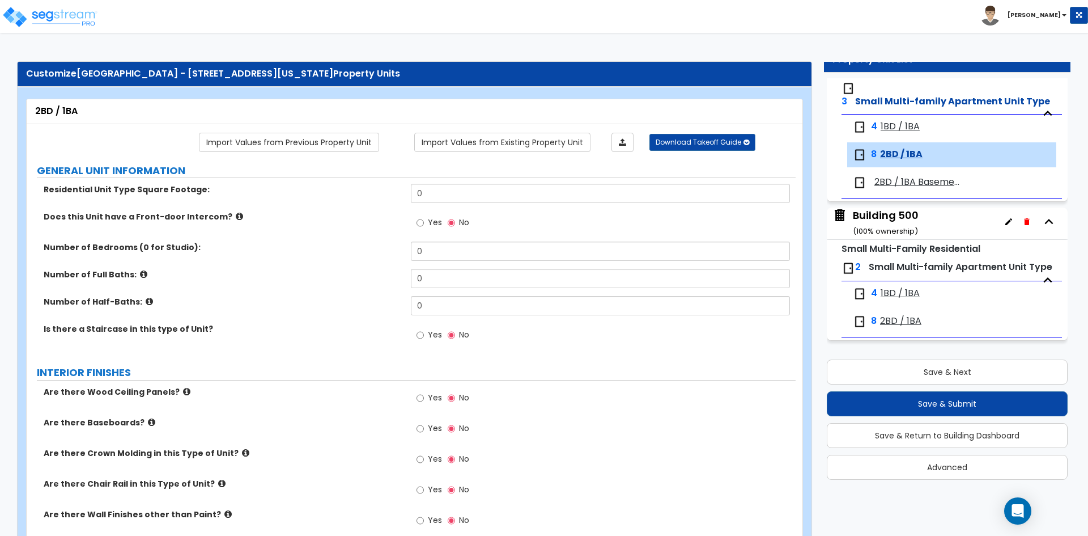
click at [244, 245] on label "Number of Bedrooms (0 for Studio):" at bounding box center [223, 247] width 359 height 11
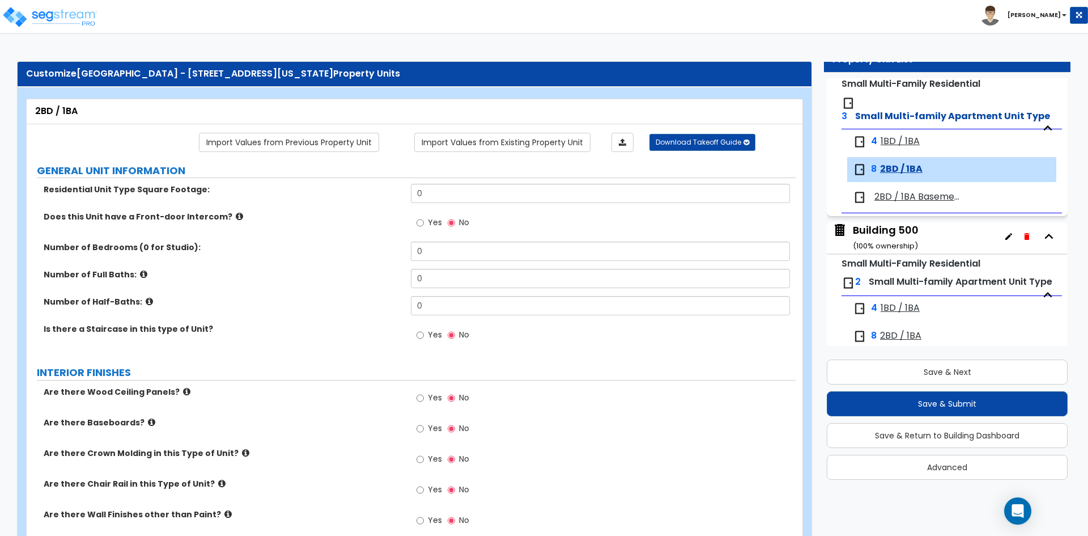
scroll to position [216, 0]
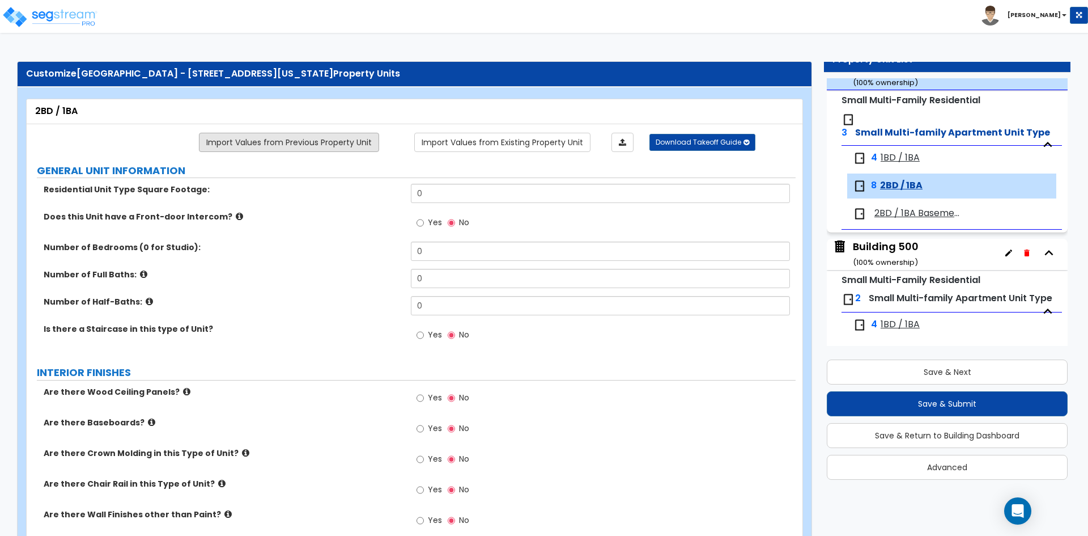
click at [284, 142] on link "Import Values from Previous Property Unit" at bounding box center [289, 142] width 180 height 19
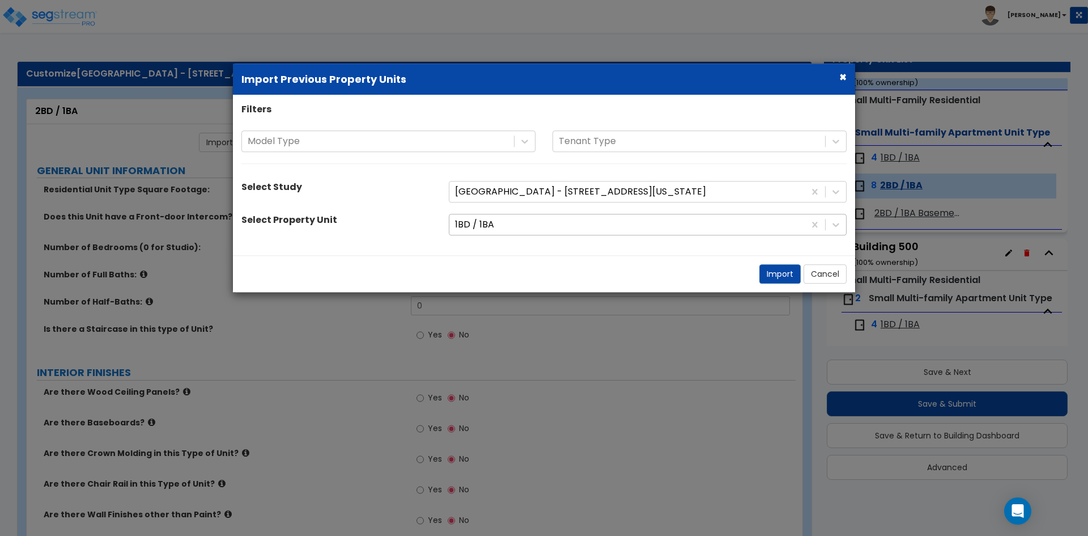
click at [498, 227] on div at bounding box center [627, 224] width 344 height 15
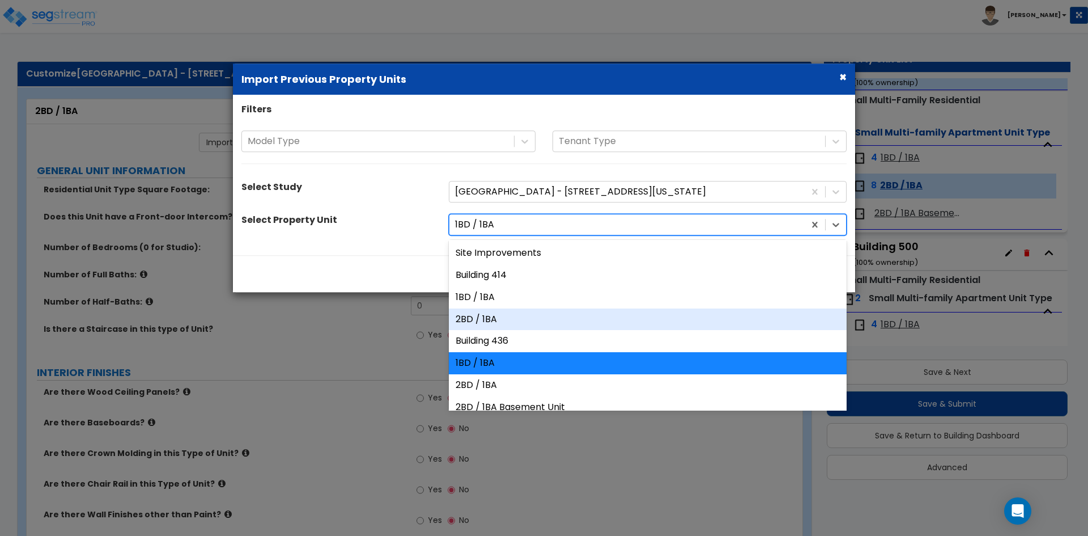
click at [499, 314] on div "2BD / 1BA" at bounding box center [648, 319] width 398 height 22
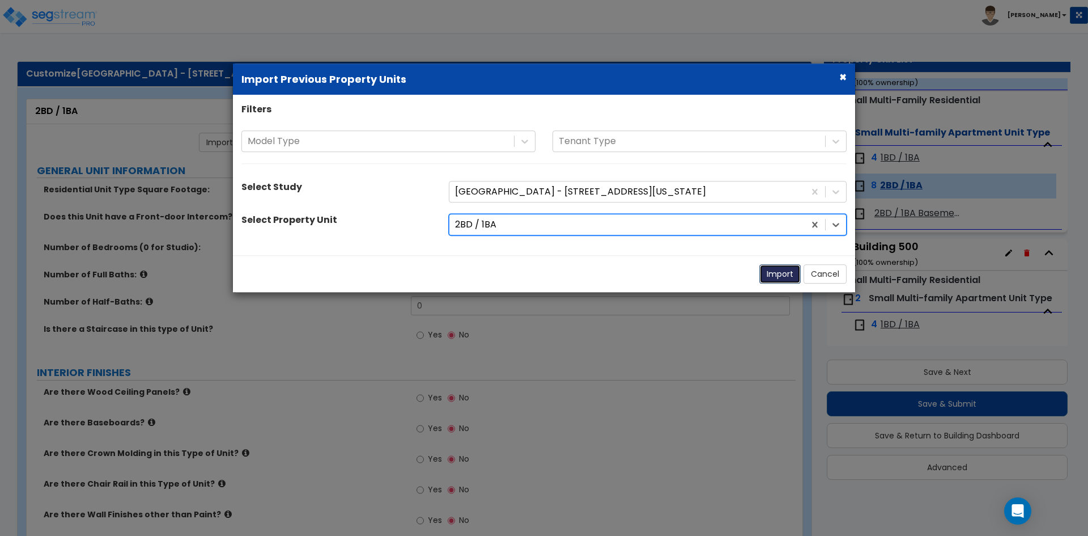
click at [774, 276] on button "Import" at bounding box center [780, 273] width 41 height 19
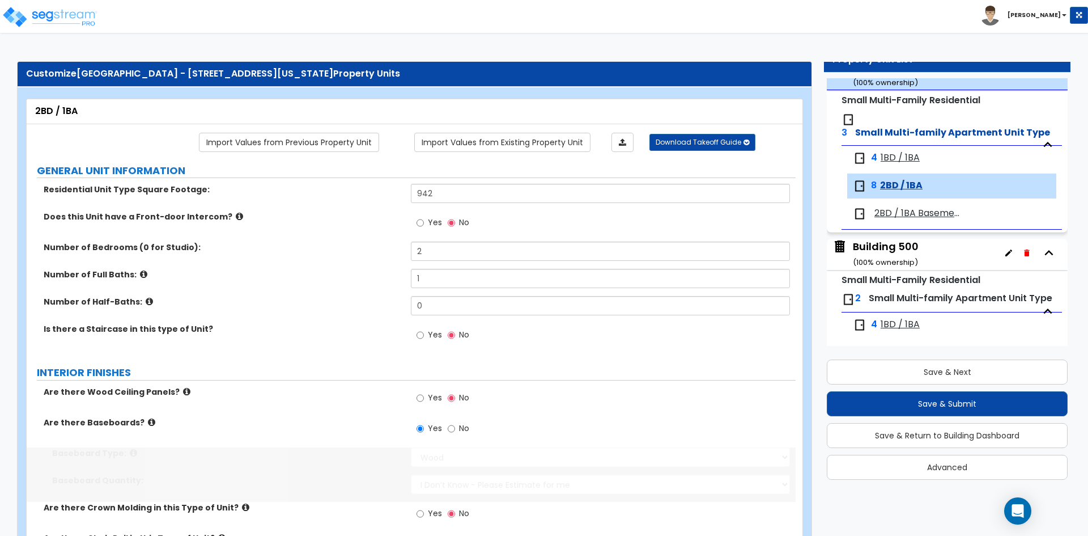
scroll to position [273, 0]
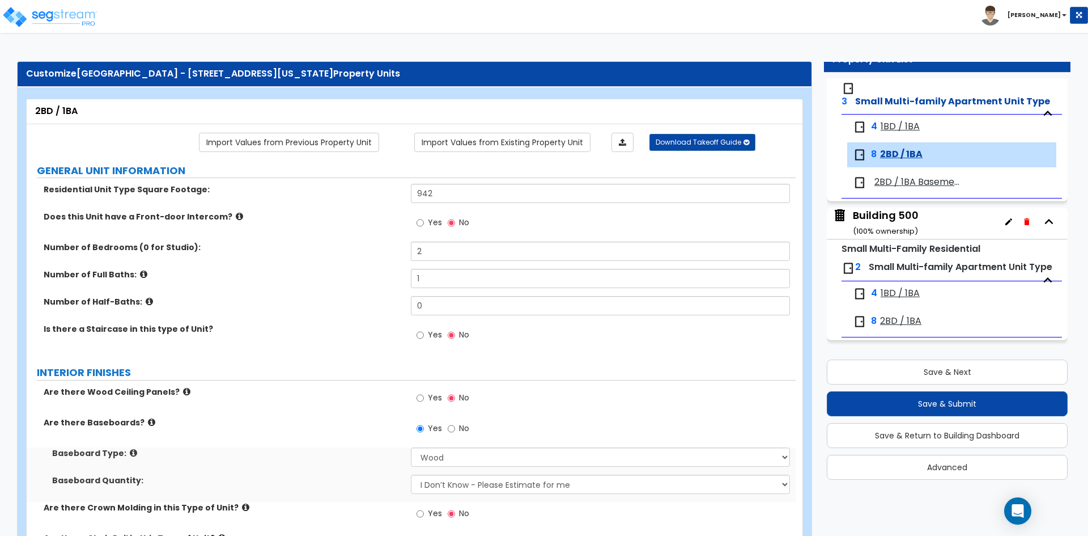
click at [350, 249] on label "Number of Bedrooms (0 for Studio):" at bounding box center [223, 247] width 359 height 11
click at [926, 372] on button "Save & Next" at bounding box center [947, 371] width 241 height 25
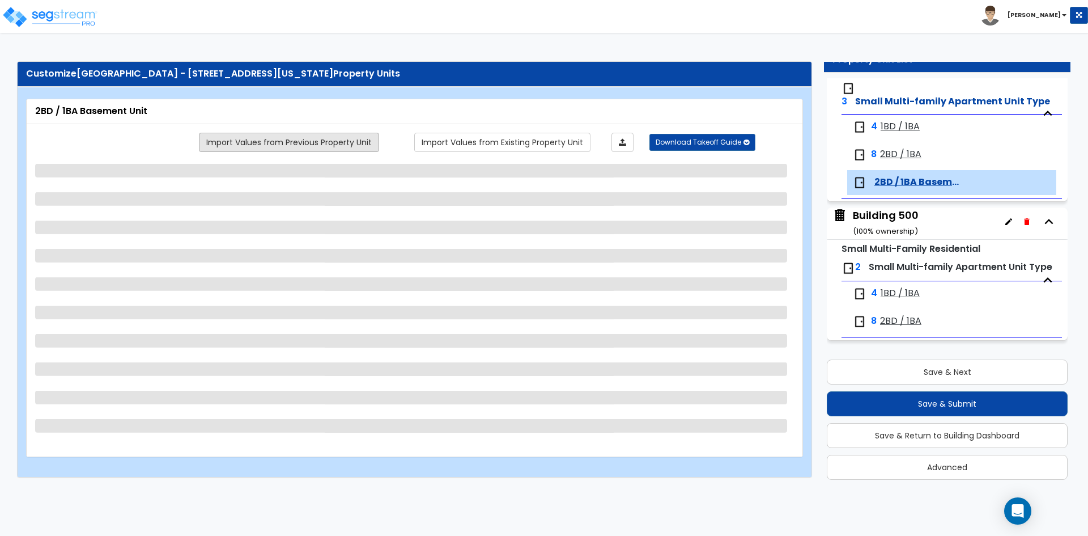
click at [343, 145] on link "Import Values from Previous Property Unit" at bounding box center [289, 142] width 180 height 19
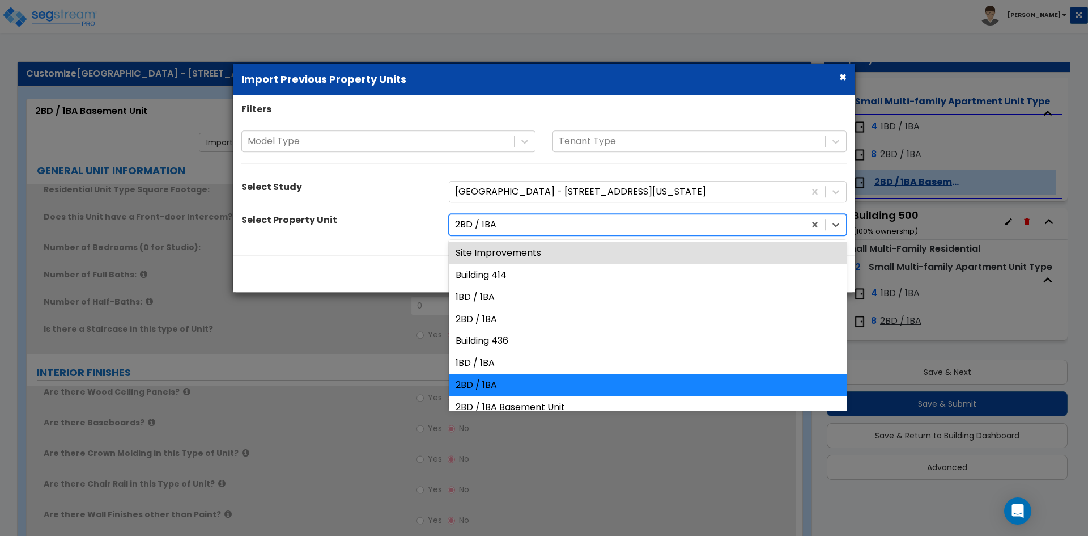
click at [507, 223] on div at bounding box center [627, 224] width 344 height 15
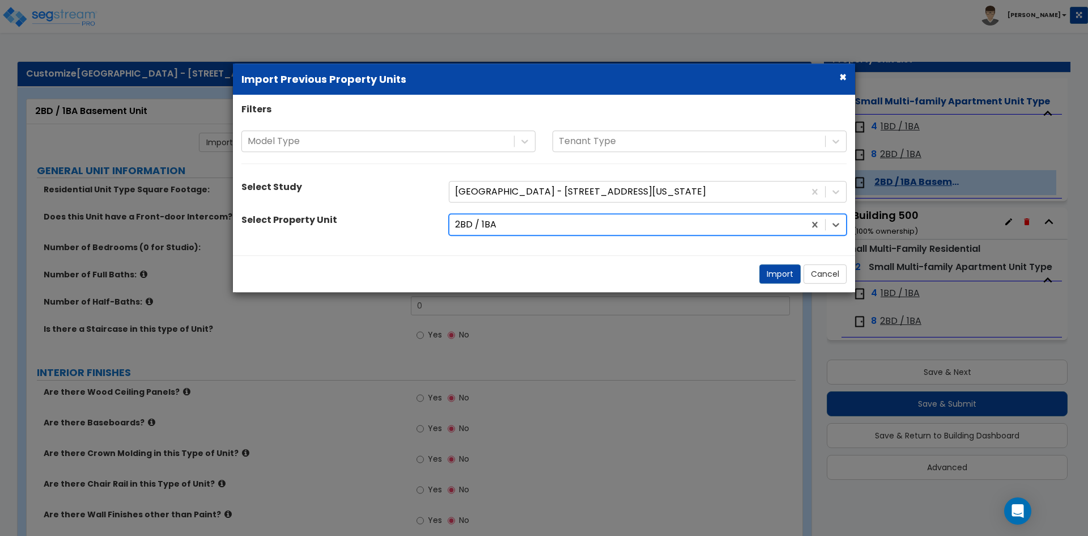
click at [507, 223] on div at bounding box center [627, 224] width 344 height 15
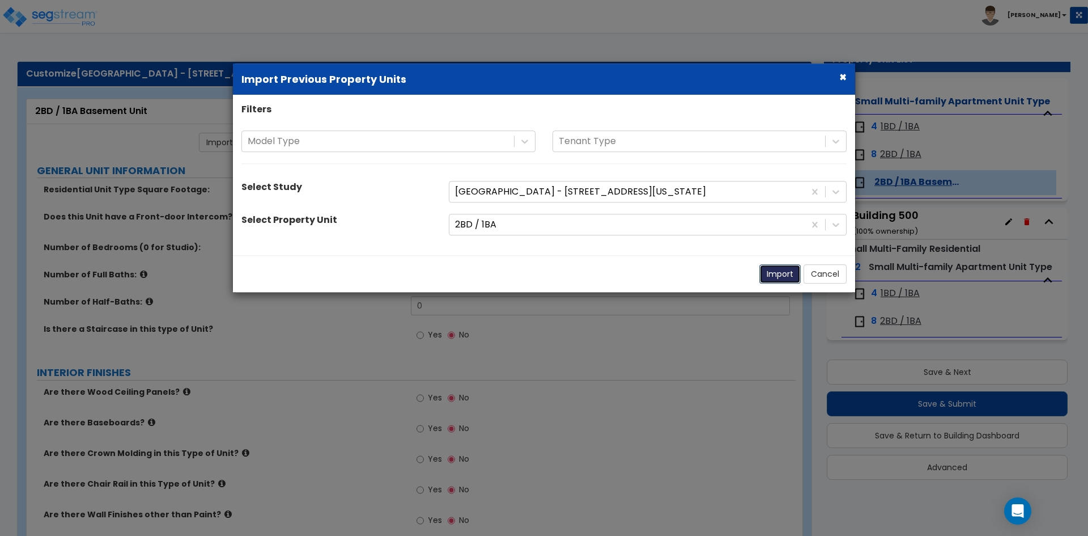
click at [793, 270] on button "Import" at bounding box center [780, 273] width 41 height 19
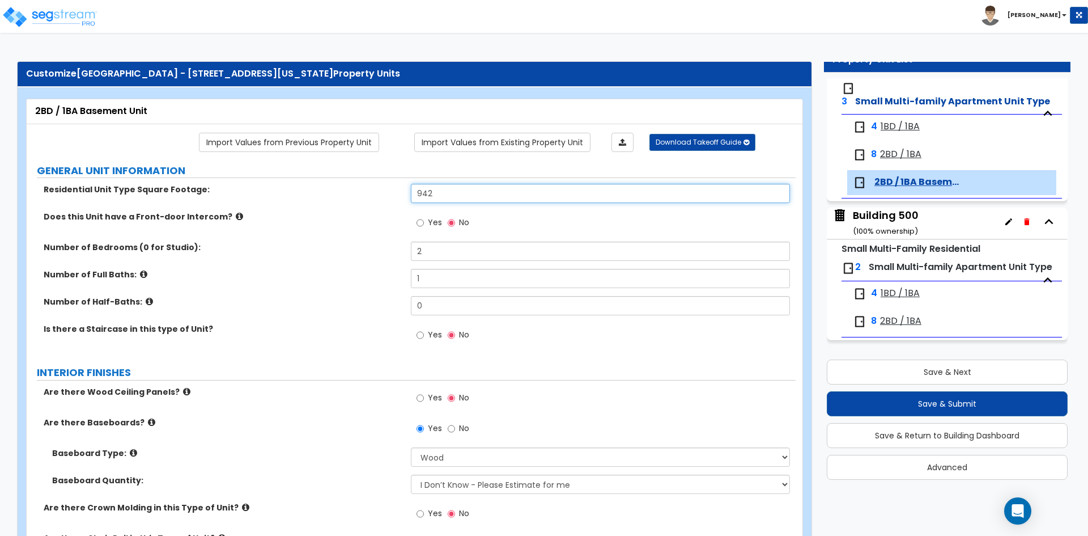
click at [441, 198] on input "942" at bounding box center [600, 193] width 379 height 19
click at [344, 230] on div "Does this Unit have a Front-door Intercom? Yes No" at bounding box center [411, 226] width 769 height 31
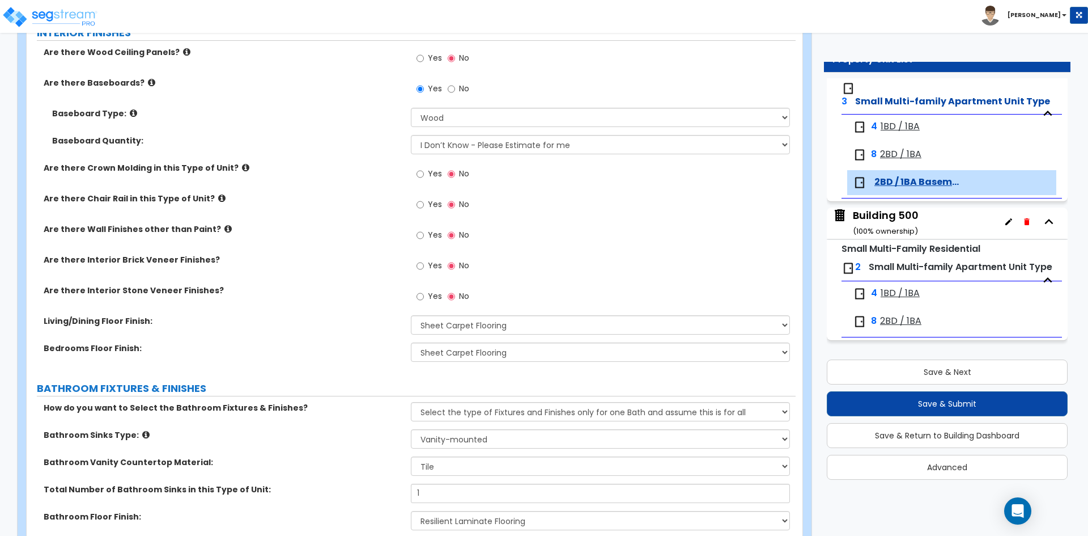
scroll to position [340, 0]
click at [1004, 380] on button "Save & Next" at bounding box center [947, 371] width 241 height 25
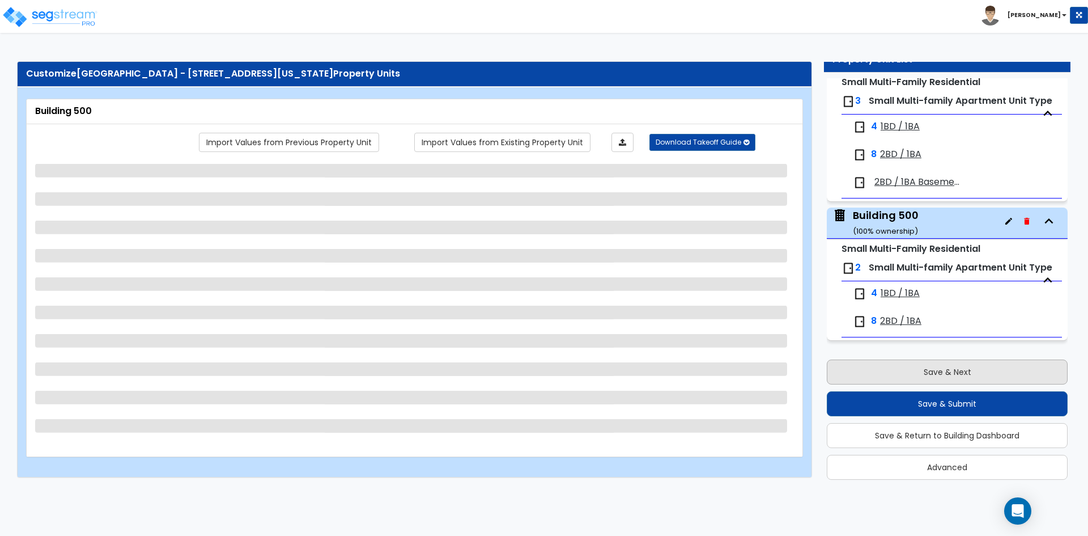
scroll to position [0, 0]
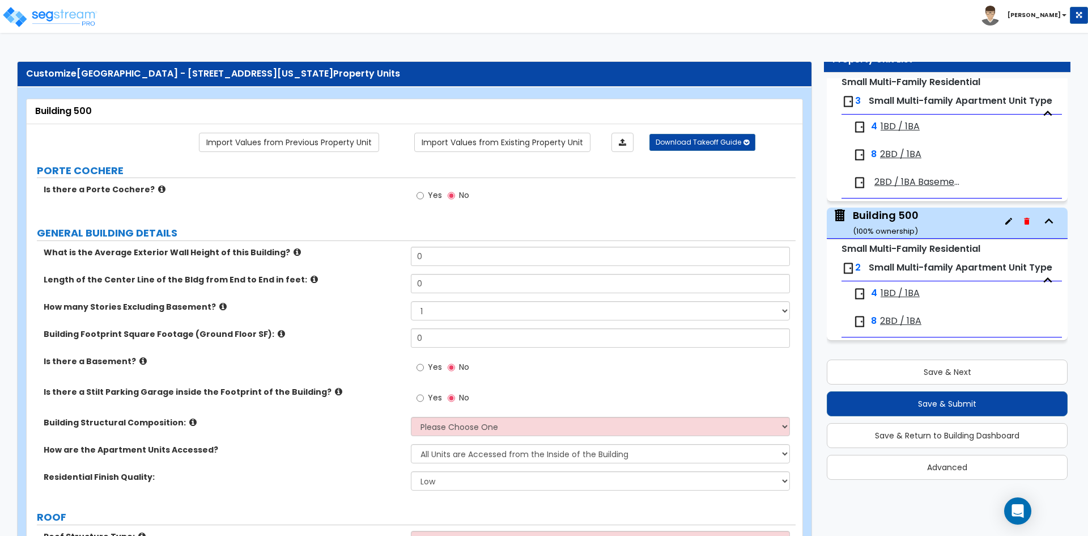
click at [310, 142] on link "Import Values from Previous Property Unit" at bounding box center [289, 142] width 180 height 19
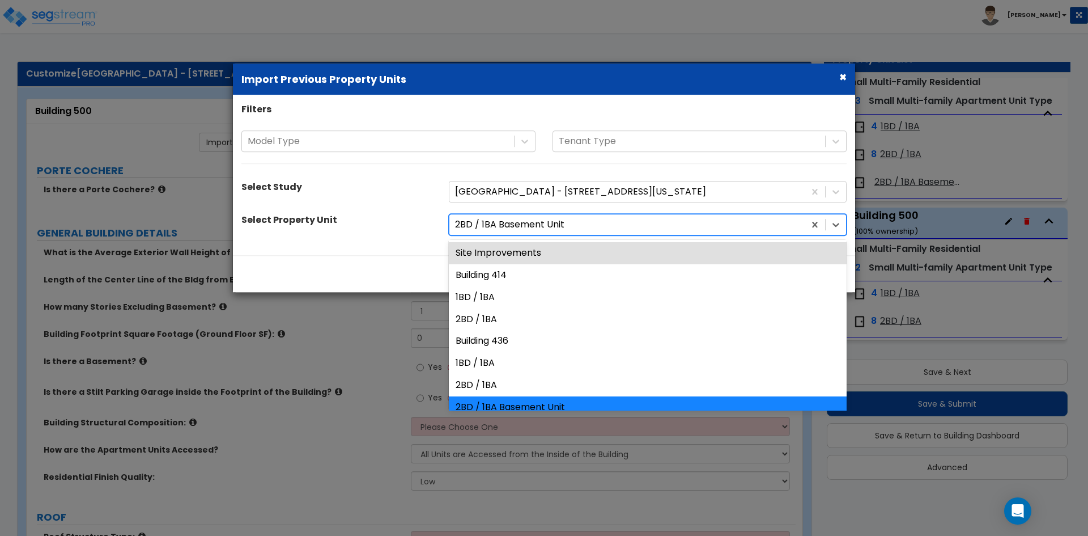
click at [518, 219] on div at bounding box center [627, 224] width 344 height 15
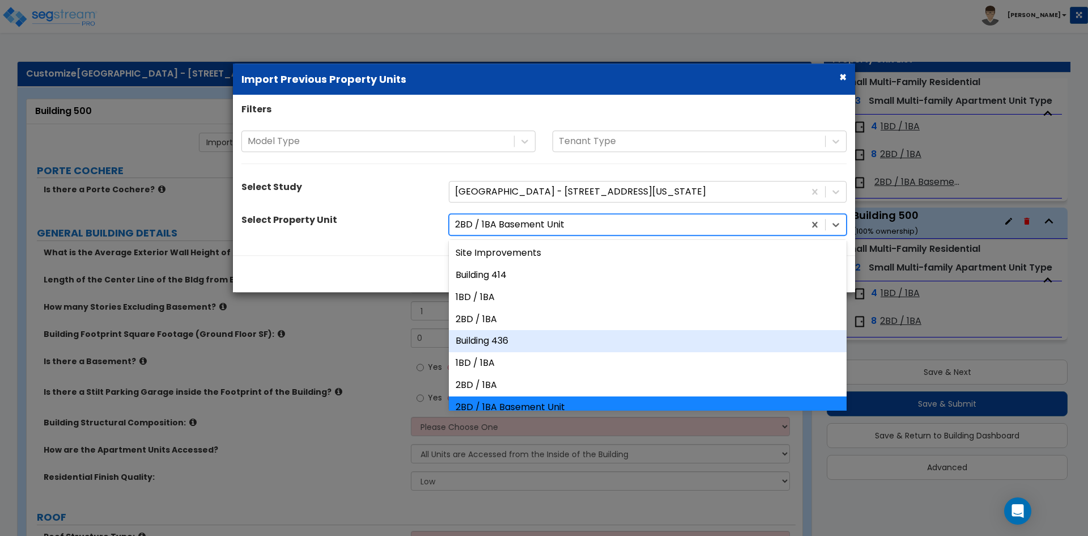
click at [489, 336] on div "Building 436" at bounding box center [648, 342] width 398 height 22
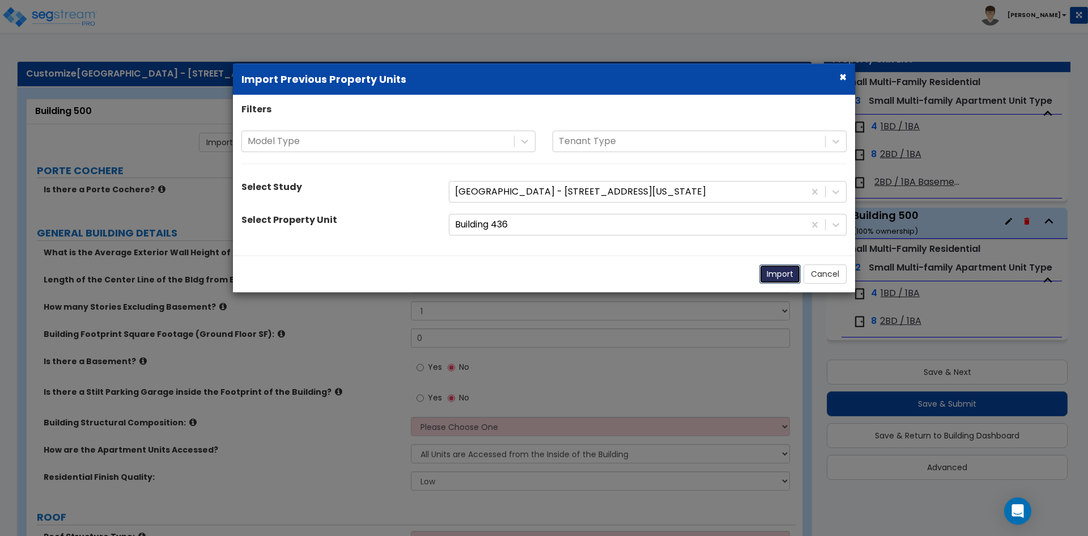
click at [783, 278] on button "Import" at bounding box center [780, 273] width 41 height 19
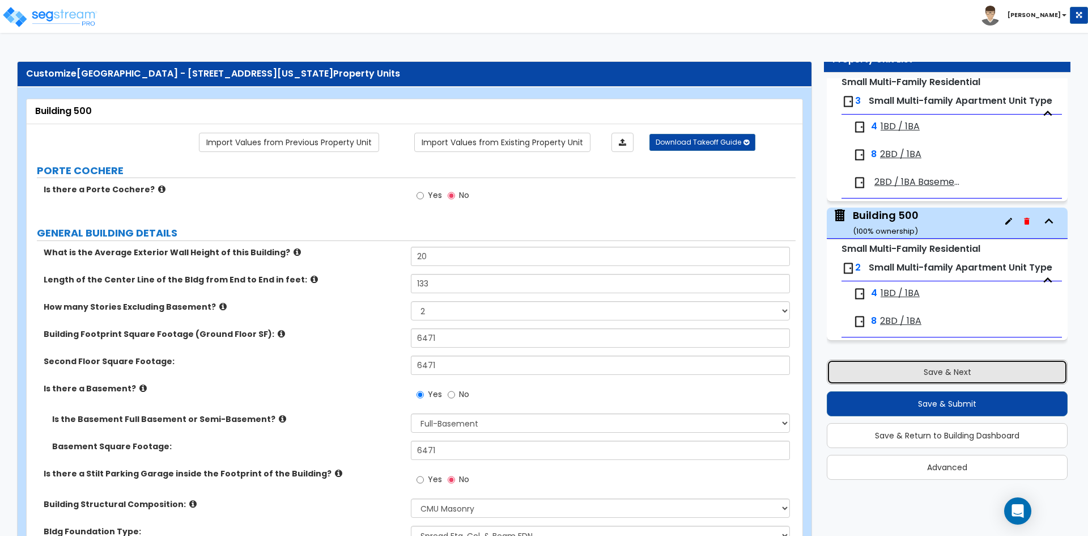
click at [976, 367] on button "Save & Next" at bounding box center [947, 371] width 241 height 25
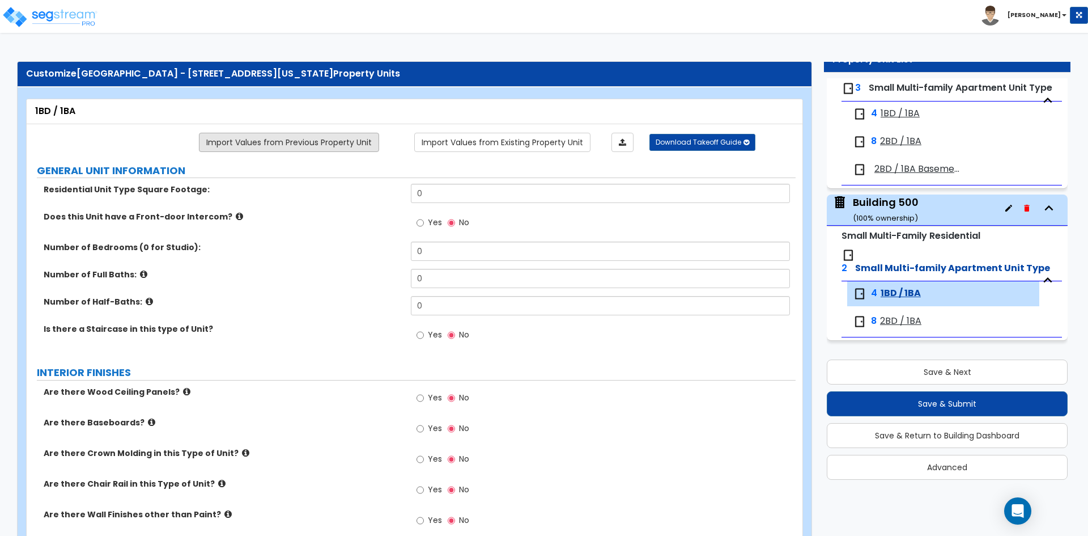
click at [282, 140] on link "Import Values from Previous Property Unit" at bounding box center [289, 142] width 180 height 19
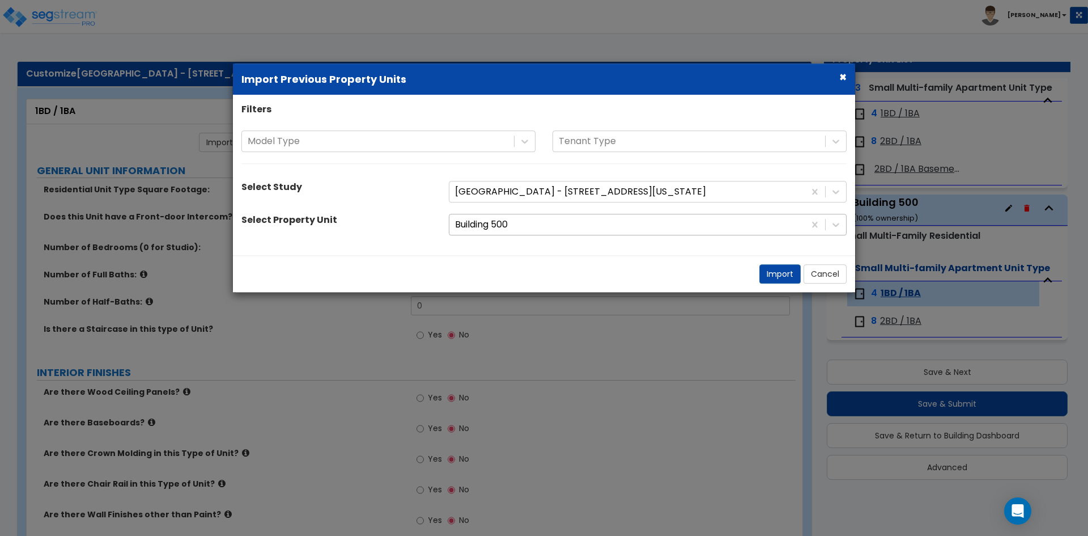
click at [527, 226] on div at bounding box center [627, 224] width 344 height 15
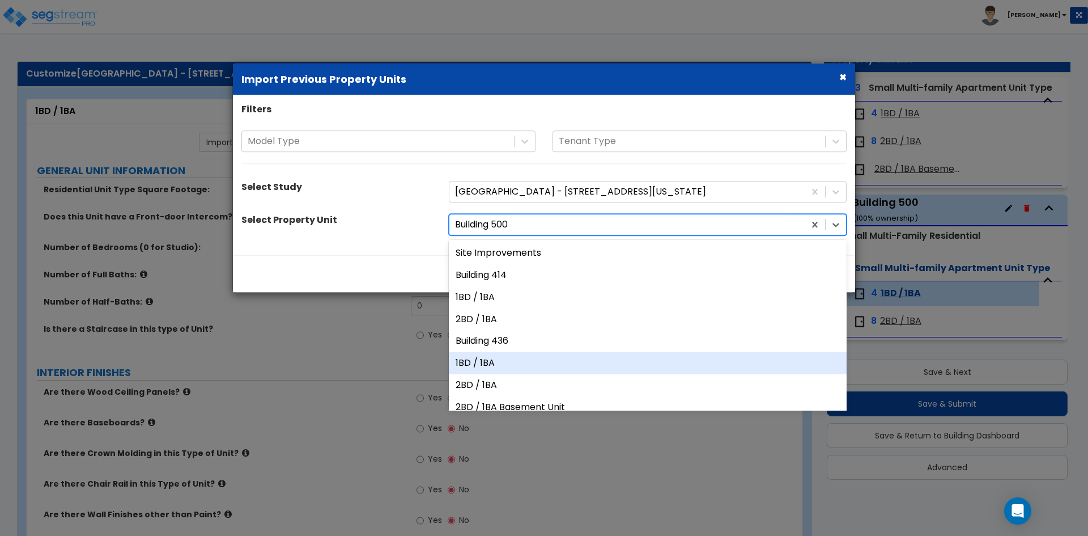
click at [506, 361] on div "1BD / 1BA" at bounding box center [648, 363] width 398 height 22
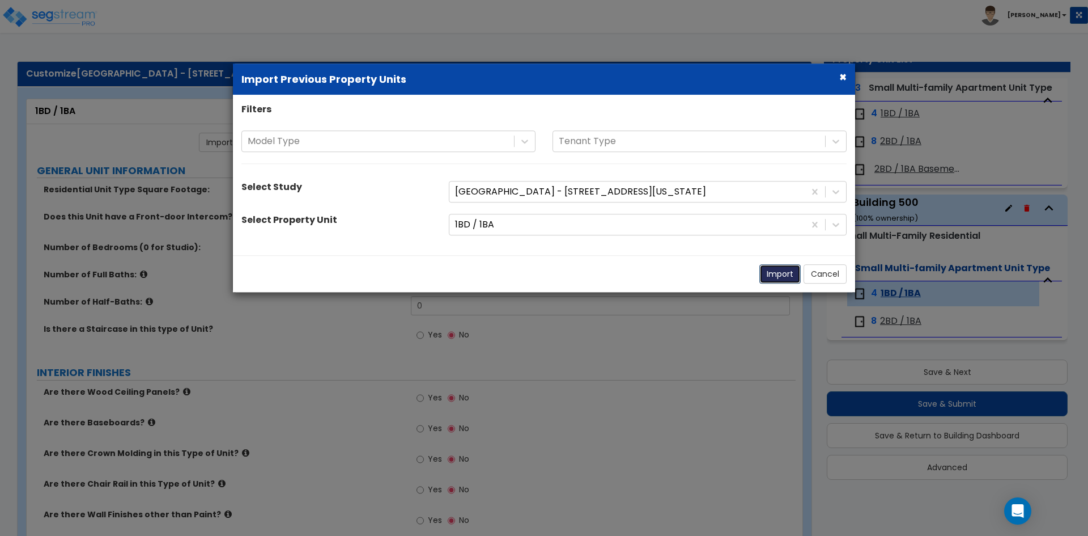
click at [773, 278] on button "Import" at bounding box center [780, 273] width 41 height 19
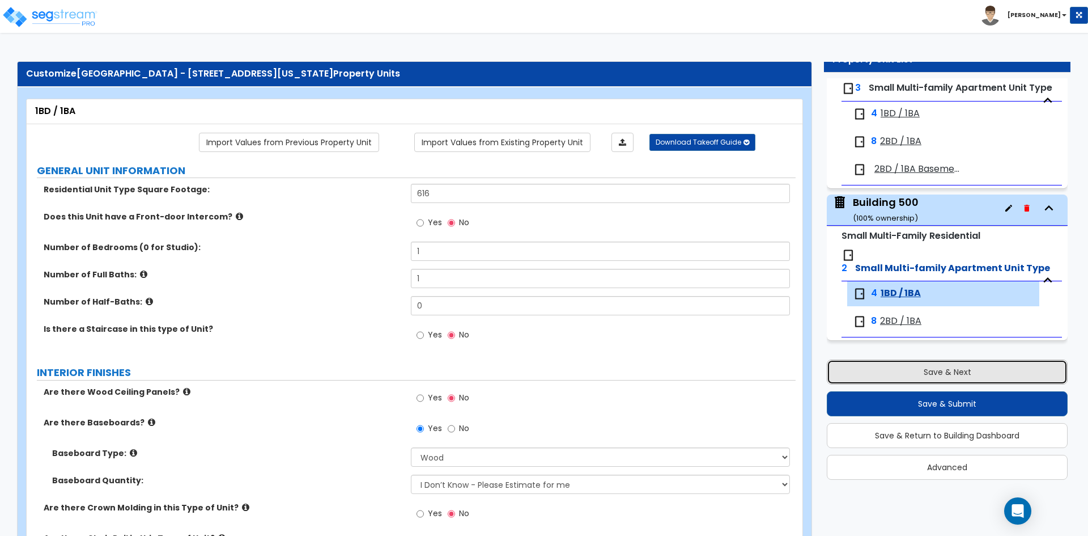
click at [961, 370] on button "Save & Next" at bounding box center [947, 371] width 241 height 25
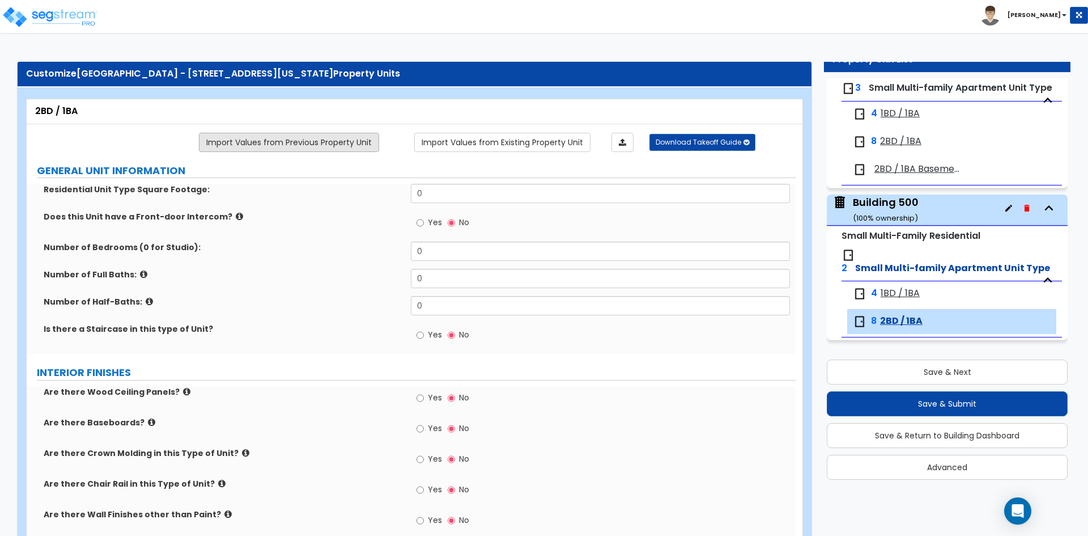
click at [247, 137] on link "Import Values from Previous Property Unit" at bounding box center [289, 142] width 180 height 19
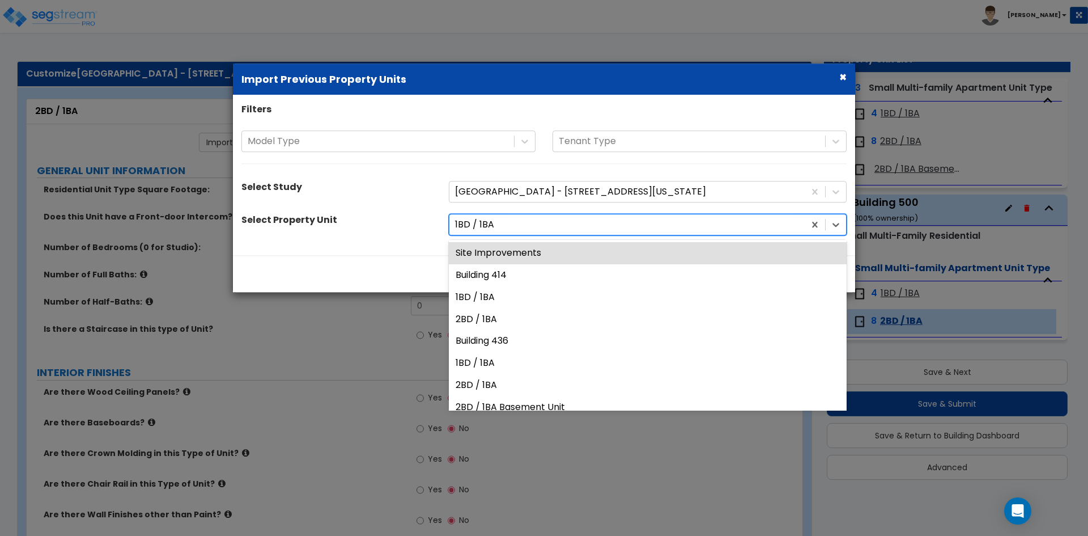
click at [484, 228] on div at bounding box center [627, 224] width 344 height 15
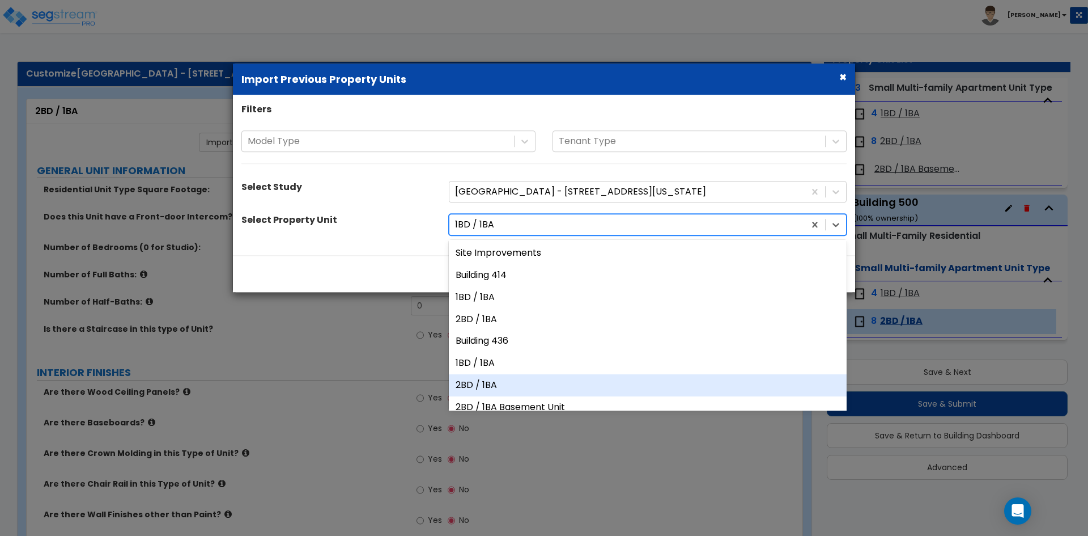
click at [526, 378] on div "2BD / 1BA" at bounding box center [648, 385] width 398 height 22
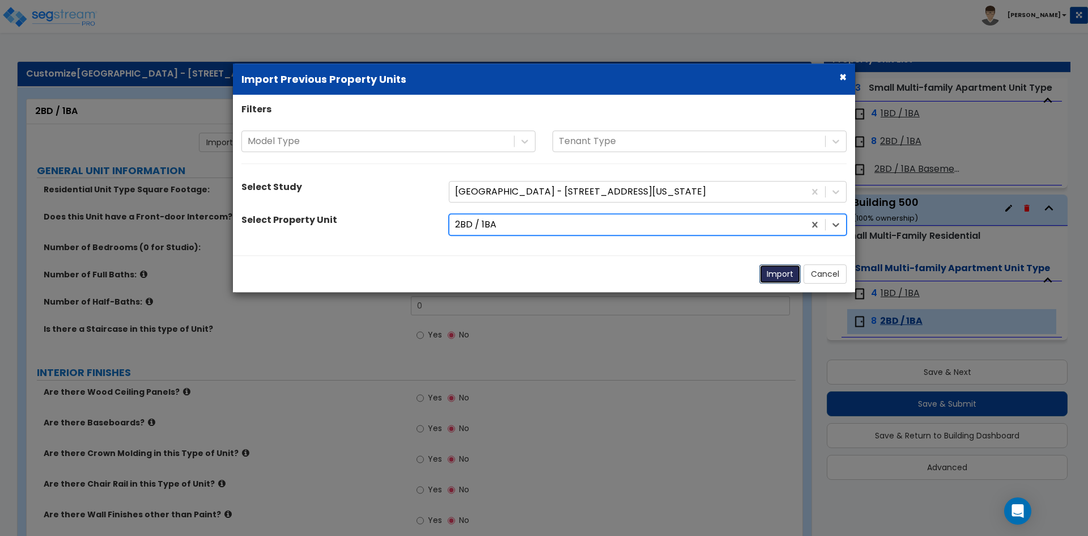
click at [776, 275] on button "Import" at bounding box center [780, 273] width 41 height 19
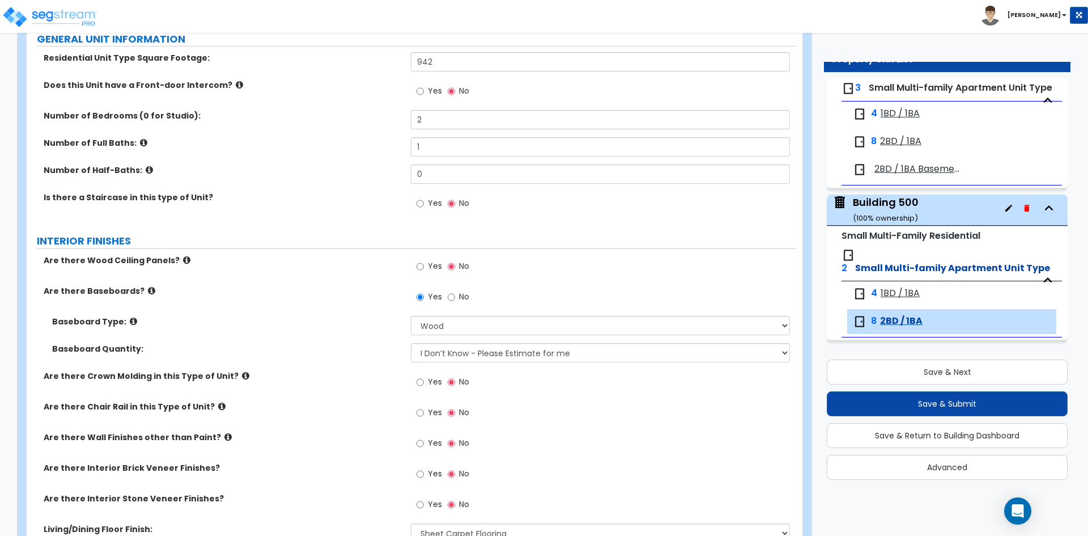
scroll to position [170, 0]
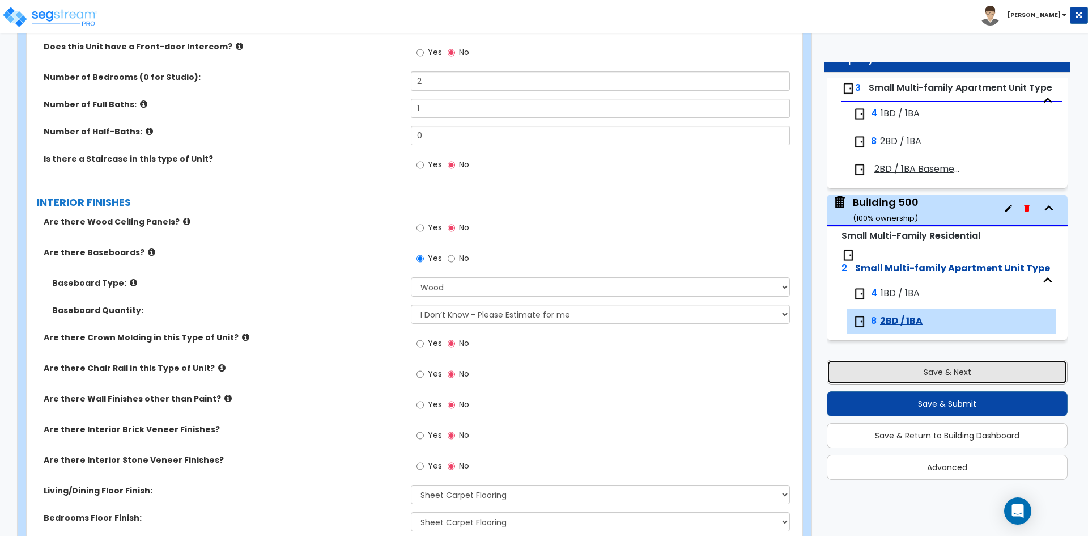
click at [903, 376] on button "Save & Next" at bounding box center [947, 371] width 241 height 25
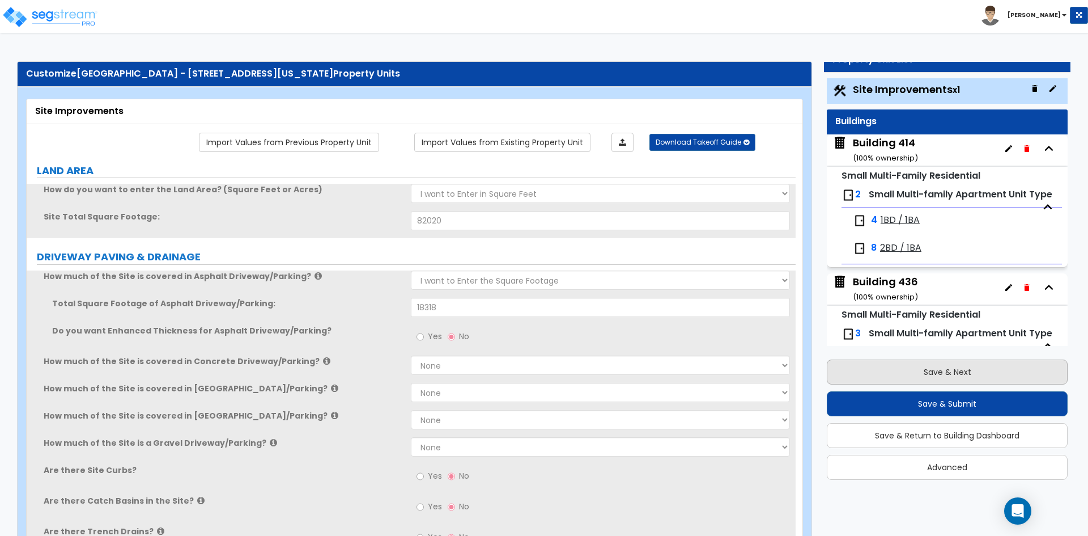
scroll to position [0, 0]
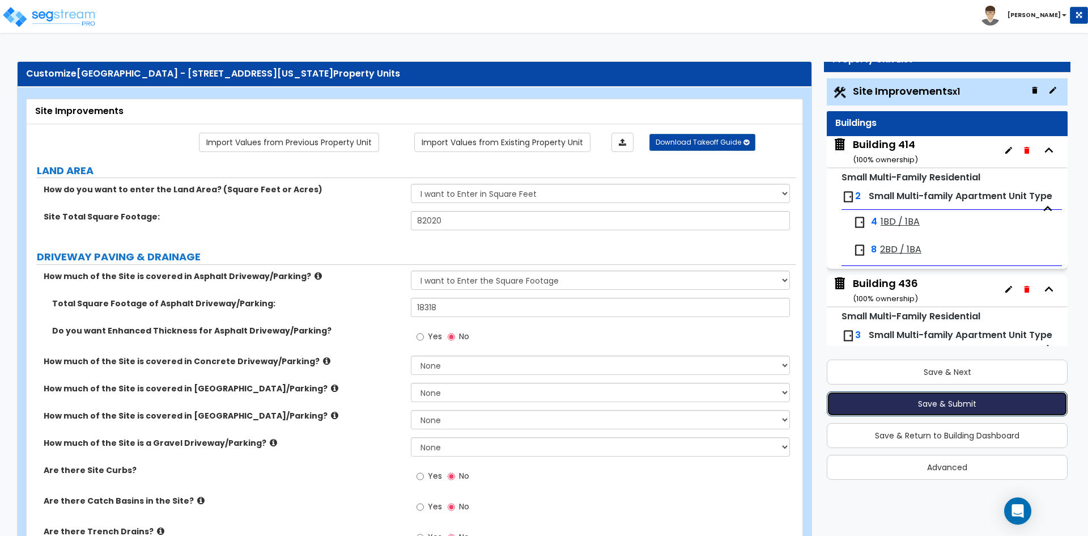
click at [921, 401] on button "Save & Submit" at bounding box center [947, 403] width 241 height 25
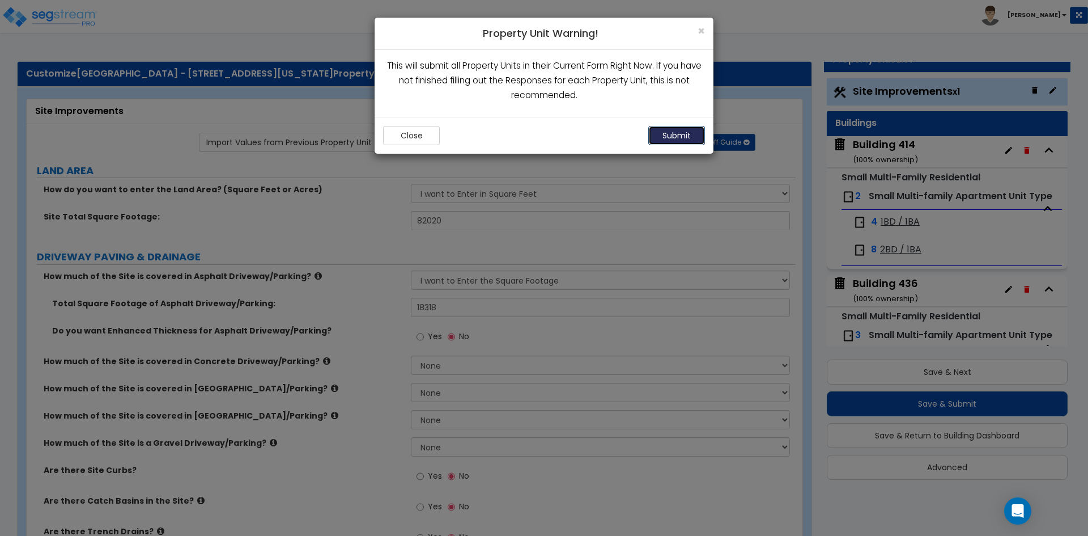
click at [676, 141] on button "Submit" at bounding box center [677, 135] width 57 height 19
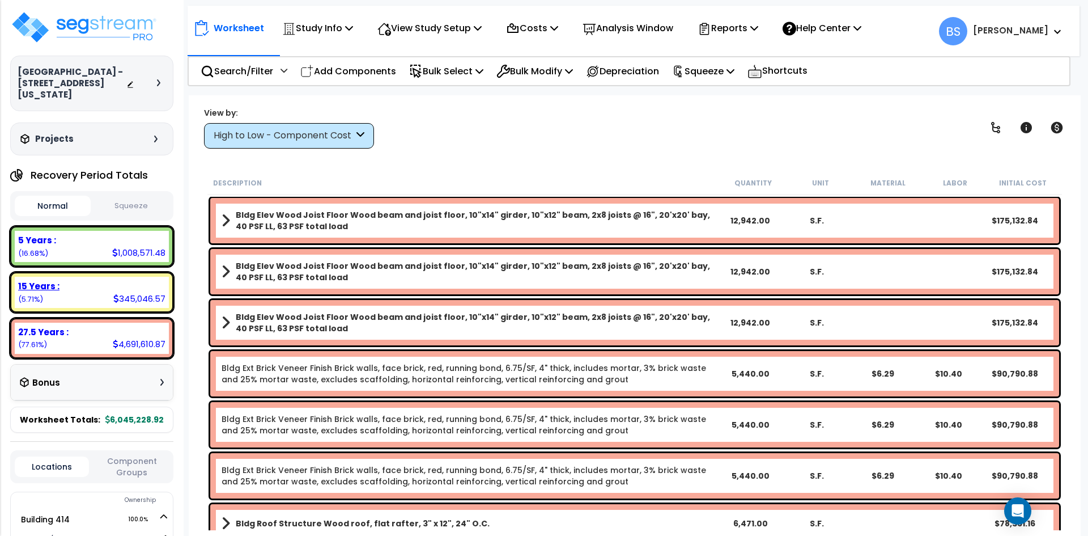
click at [137, 285] on div "15 Years :" at bounding box center [91, 286] width 147 height 12
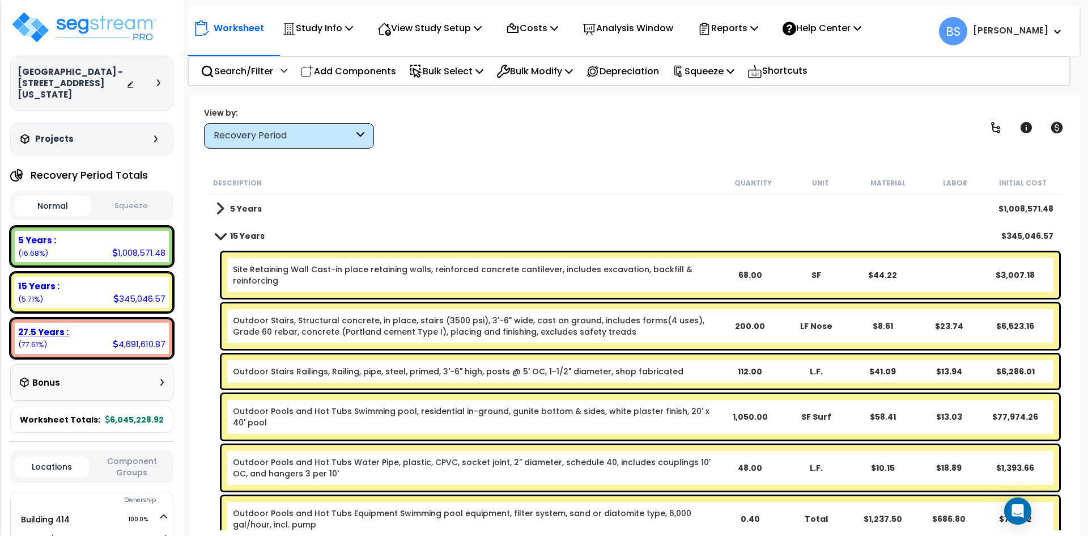
click at [45, 337] on b "27.5 Years :" at bounding box center [43, 332] width 50 height 12
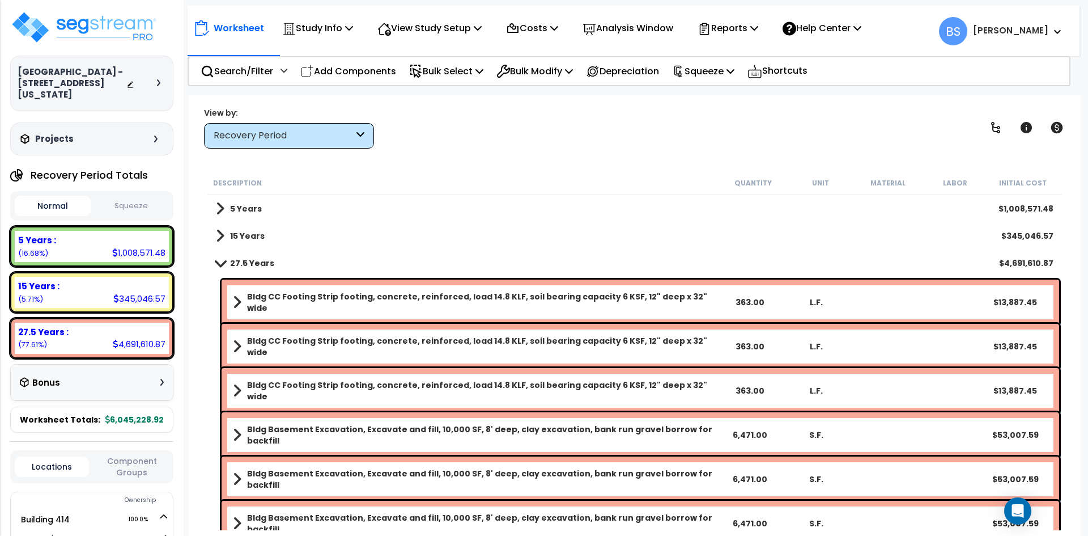
click at [243, 235] on b "15 Years" at bounding box center [247, 235] width 35 height 11
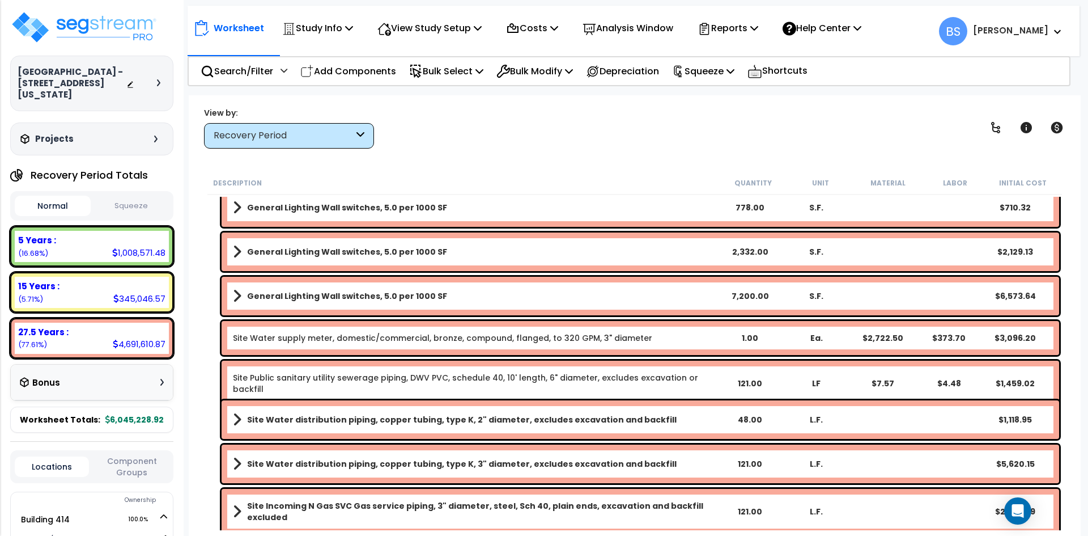
scroll to position [50, 0]
click at [126, 206] on button "Squeeze" at bounding box center [132, 206] width 76 height 20
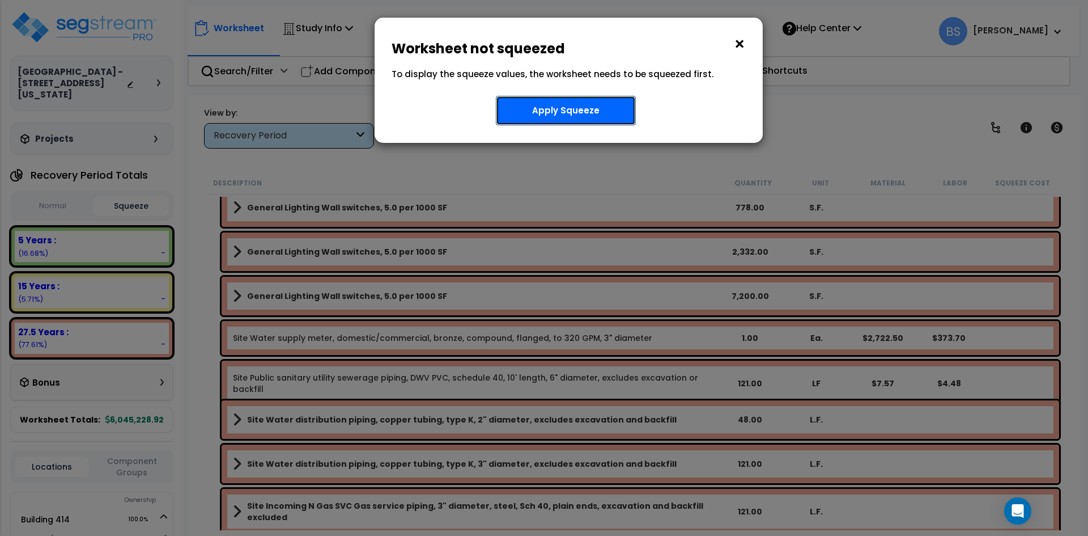
click at [539, 114] on button "Apply Squeeze" at bounding box center [566, 110] width 140 height 29
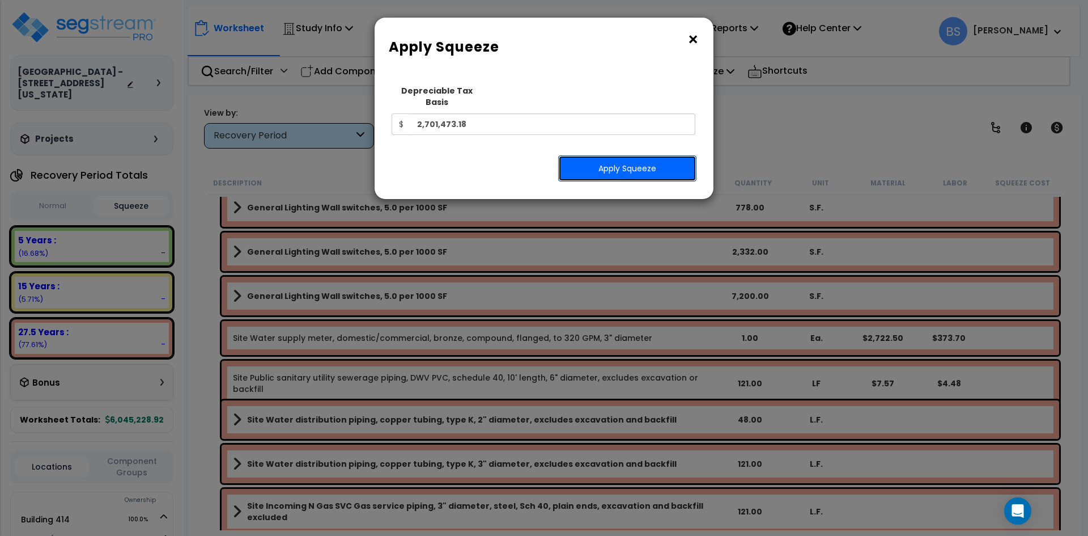
click at [625, 155] on button "Apply Squeeze" at bounding box center [627, 168] width 138 height 26
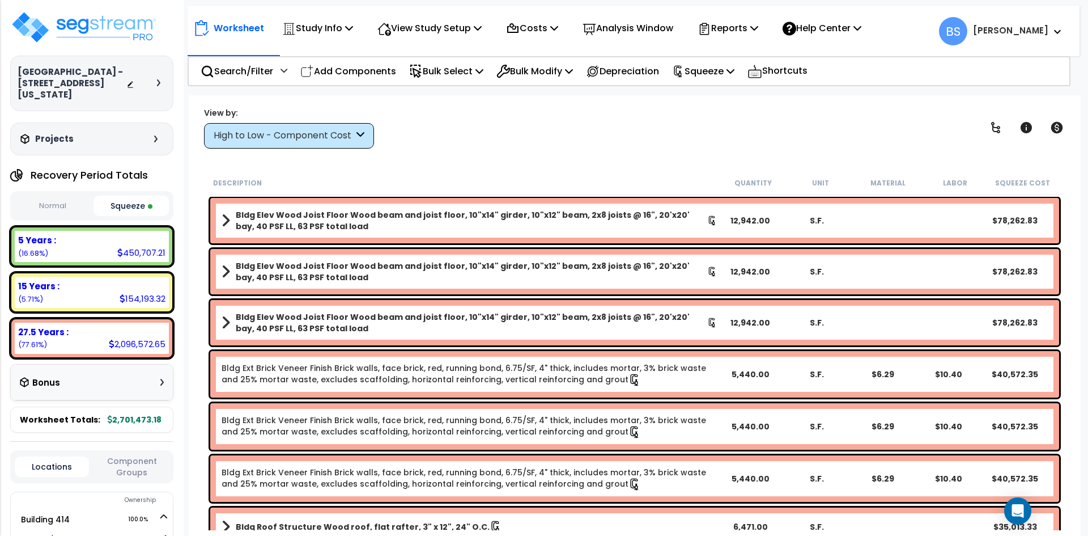
click at [97, 292] on div "15 Years : 154,193.32 (5.71%)" at bounding box center [92, 292] width 154 height 31
click at [96, 287] on div "15 Years :" at bounding box center [91, 286] width 147 height 12
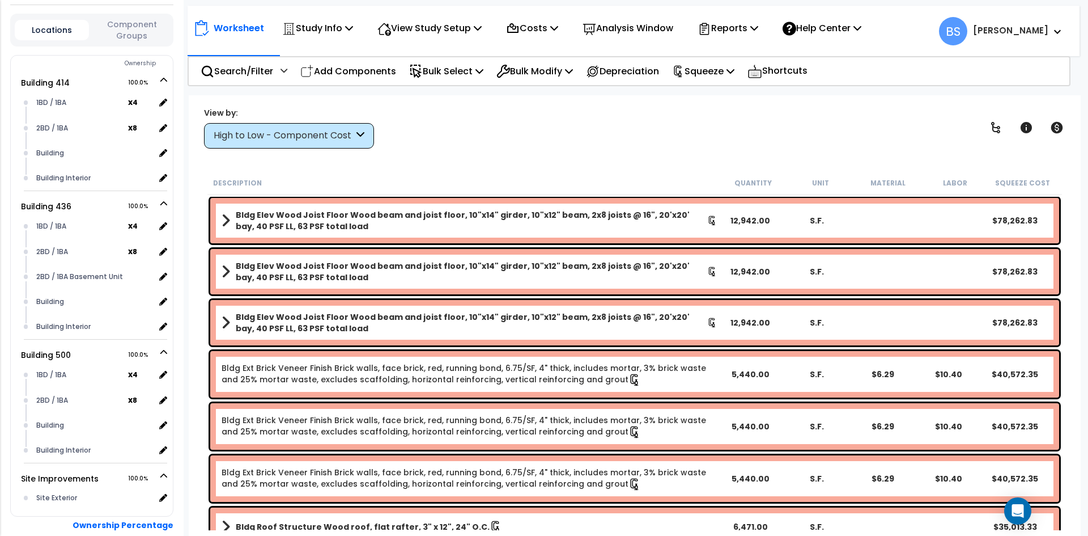
scroll to position [498, 0]
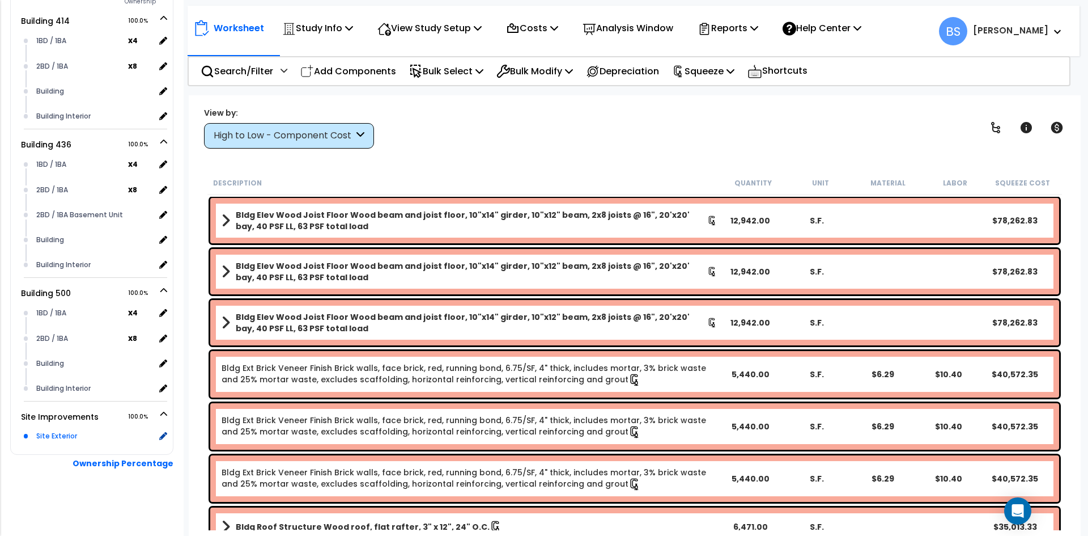
click at [48, 440] on div "Site Exterior" at bounding box center [93, 436] width 121 height 14
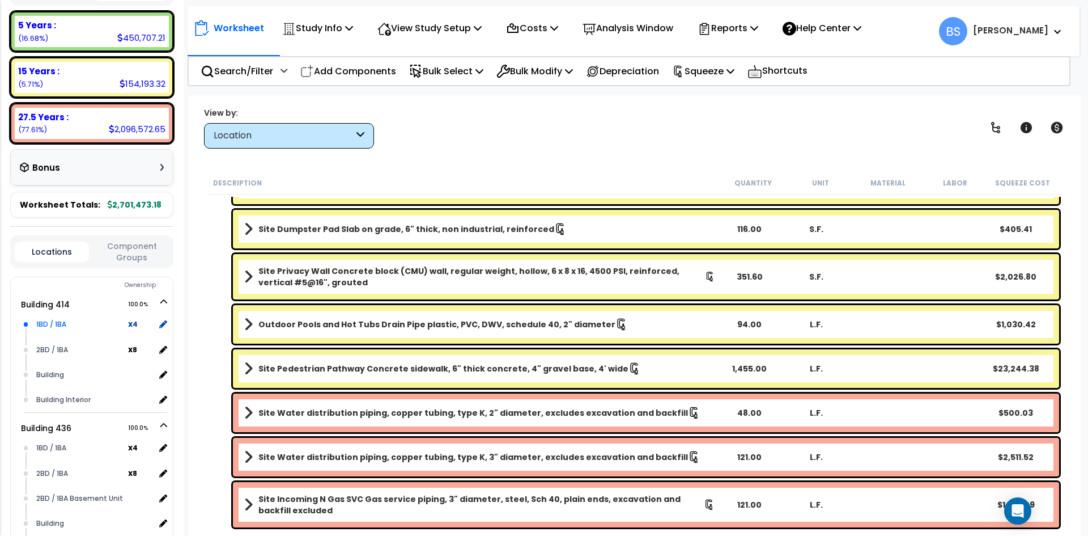
scroll to position [0, 0]
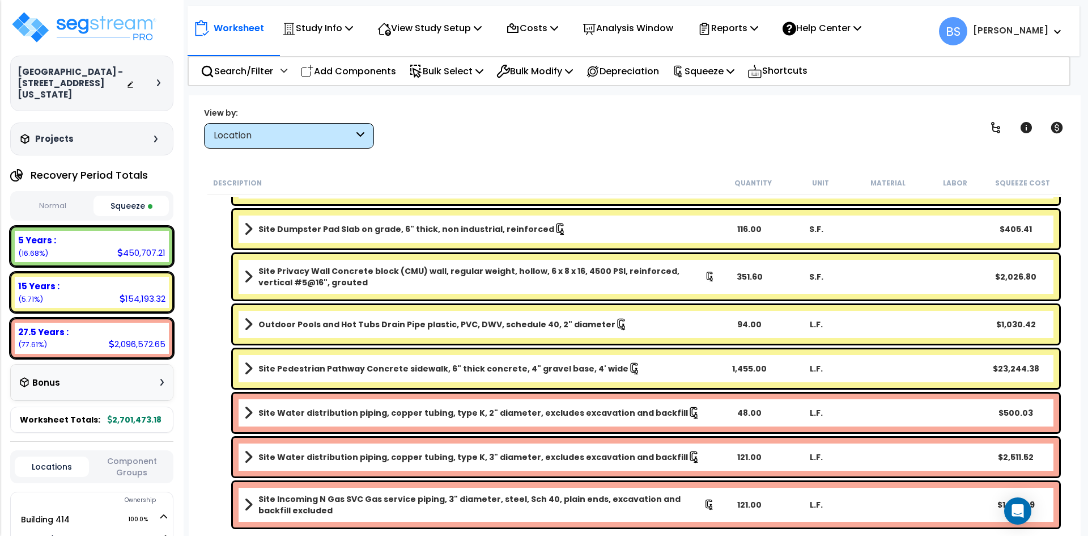
click at [207, 344] on div "Outdoor Pools and Hot Tubs Drain Pipe plastic, PVC, DWV, schedule 40, 2" diamet…" at bounding box center [634, 324] width 855 height 44
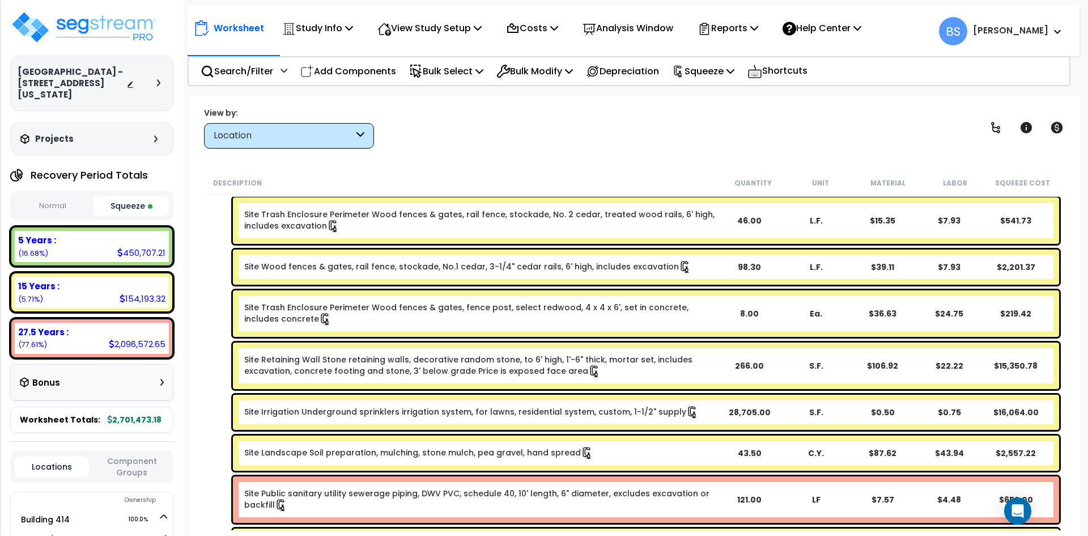
scroll to position [675, 0]
